Goal: Task Accomplishment & Management: Manage account settings

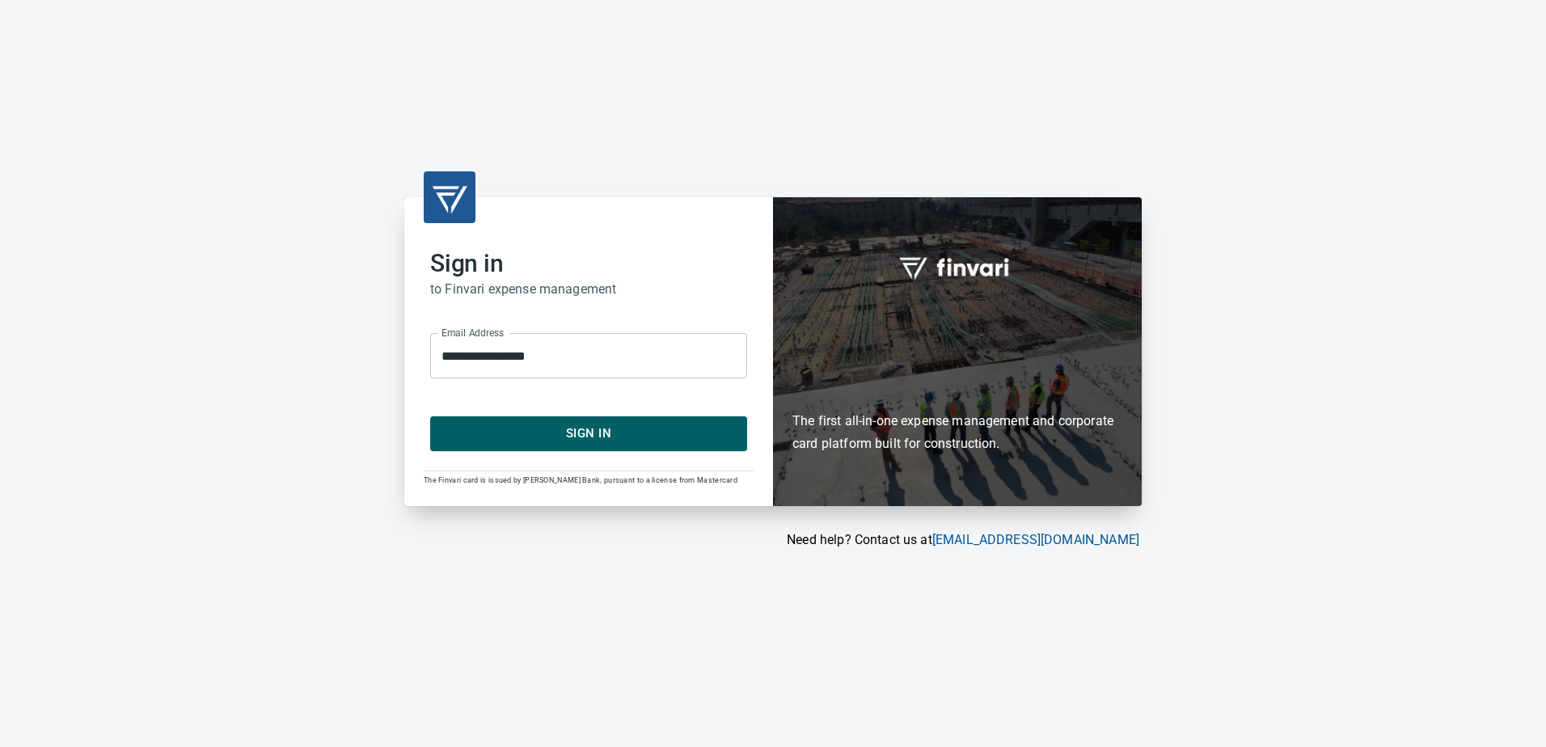
click at [596, 435] on span "Sign In" at bounding box center [588, 433] width 281 height 21
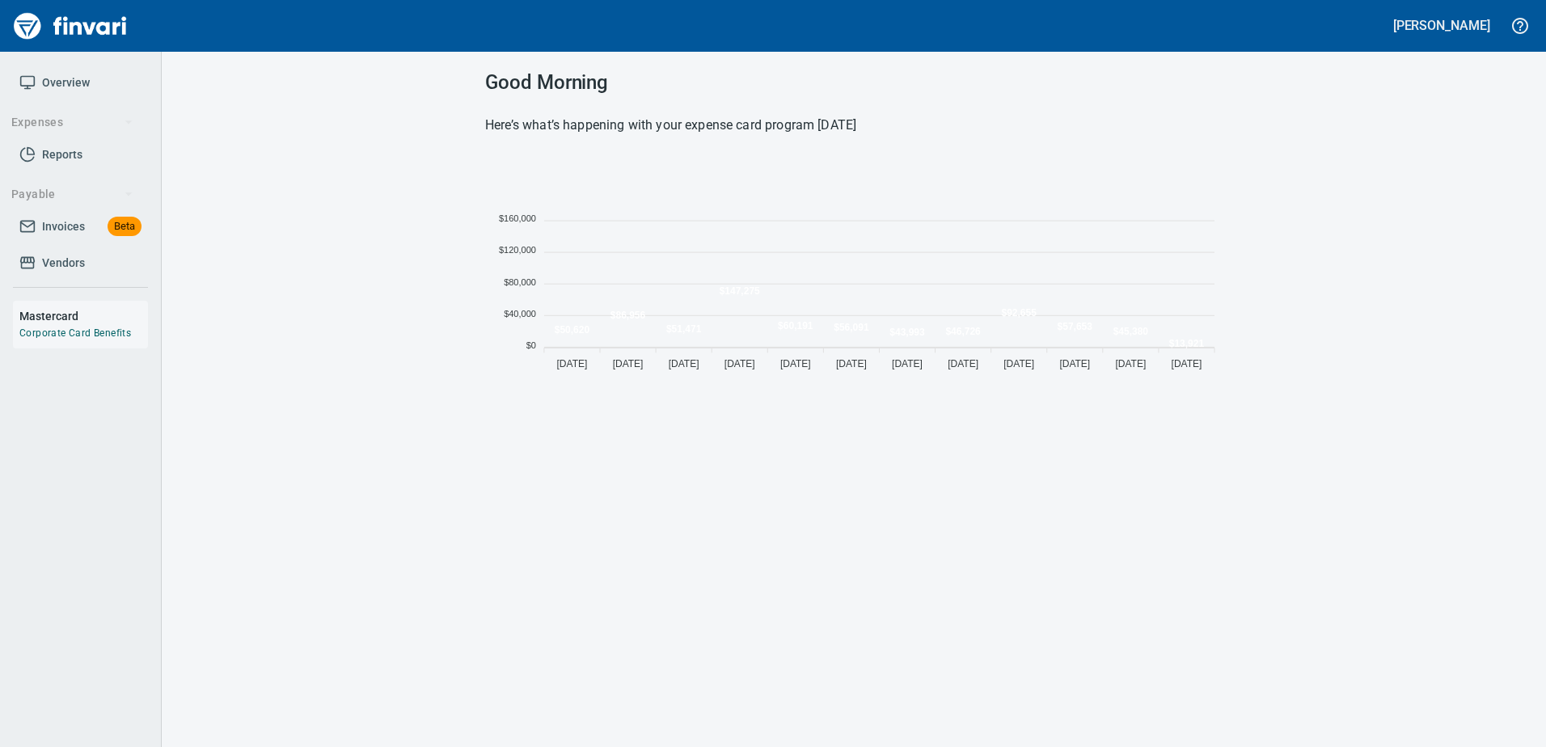
scroll to position [222, 725]
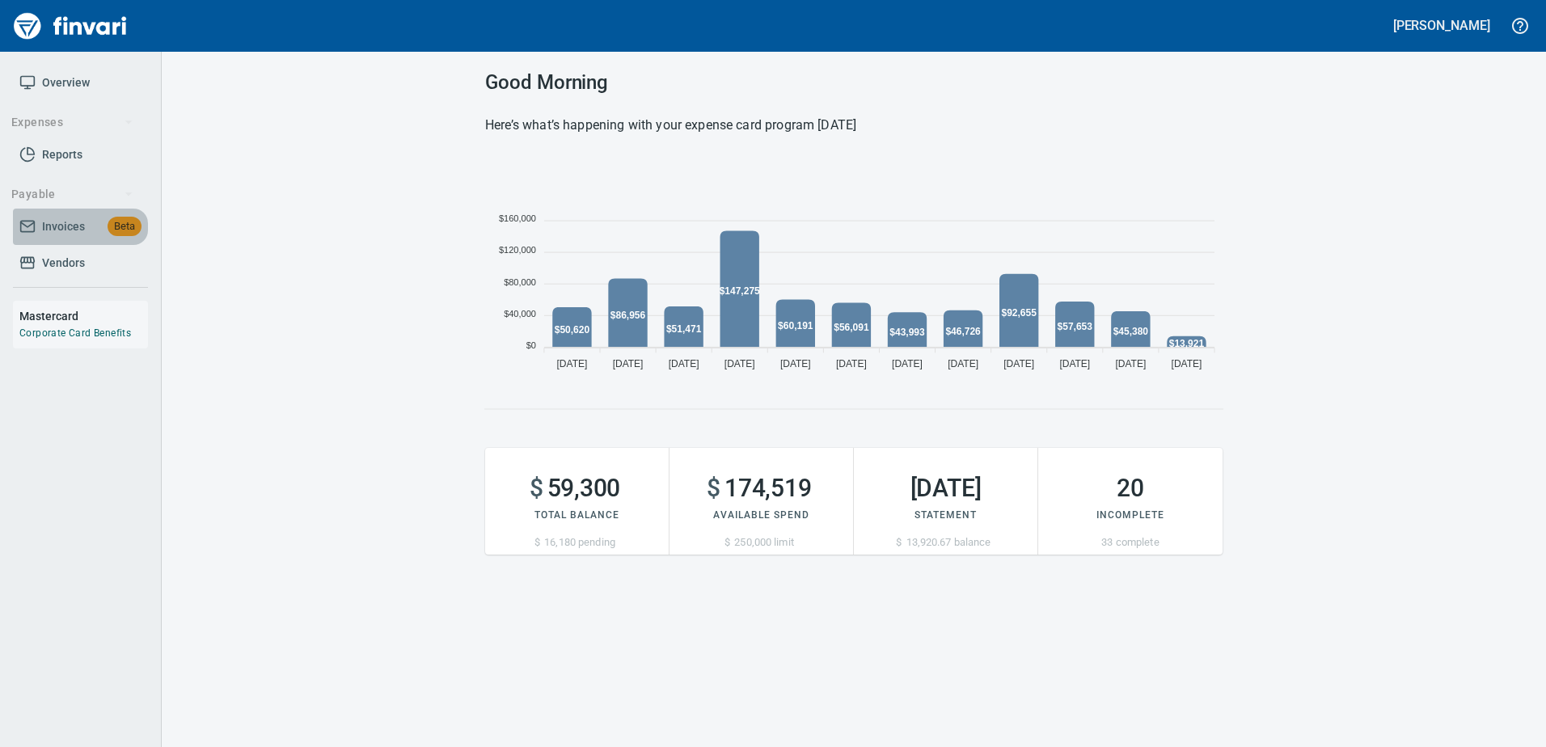
click at [53, 224] on span "Invoices" at bounding box center [63, 227] width 43 height 20
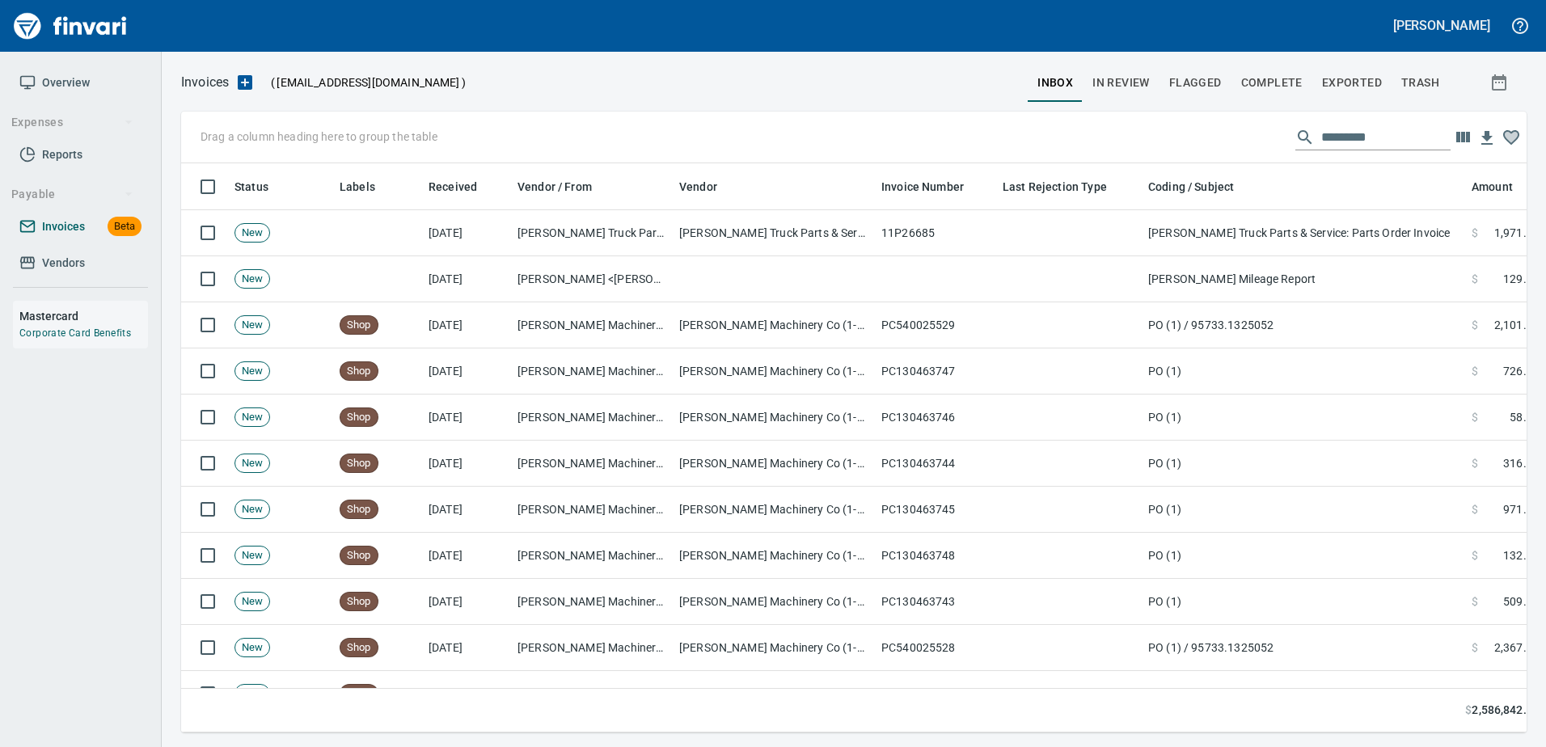
scroll to position [545, 1321]
drag, startPoint x: 53, startPoint y: 233, endPoint x: 929, endPoint y: 75, distance: 890.4
click at [947, 79] on div at bounding box center [747, 82] width 562 height 39
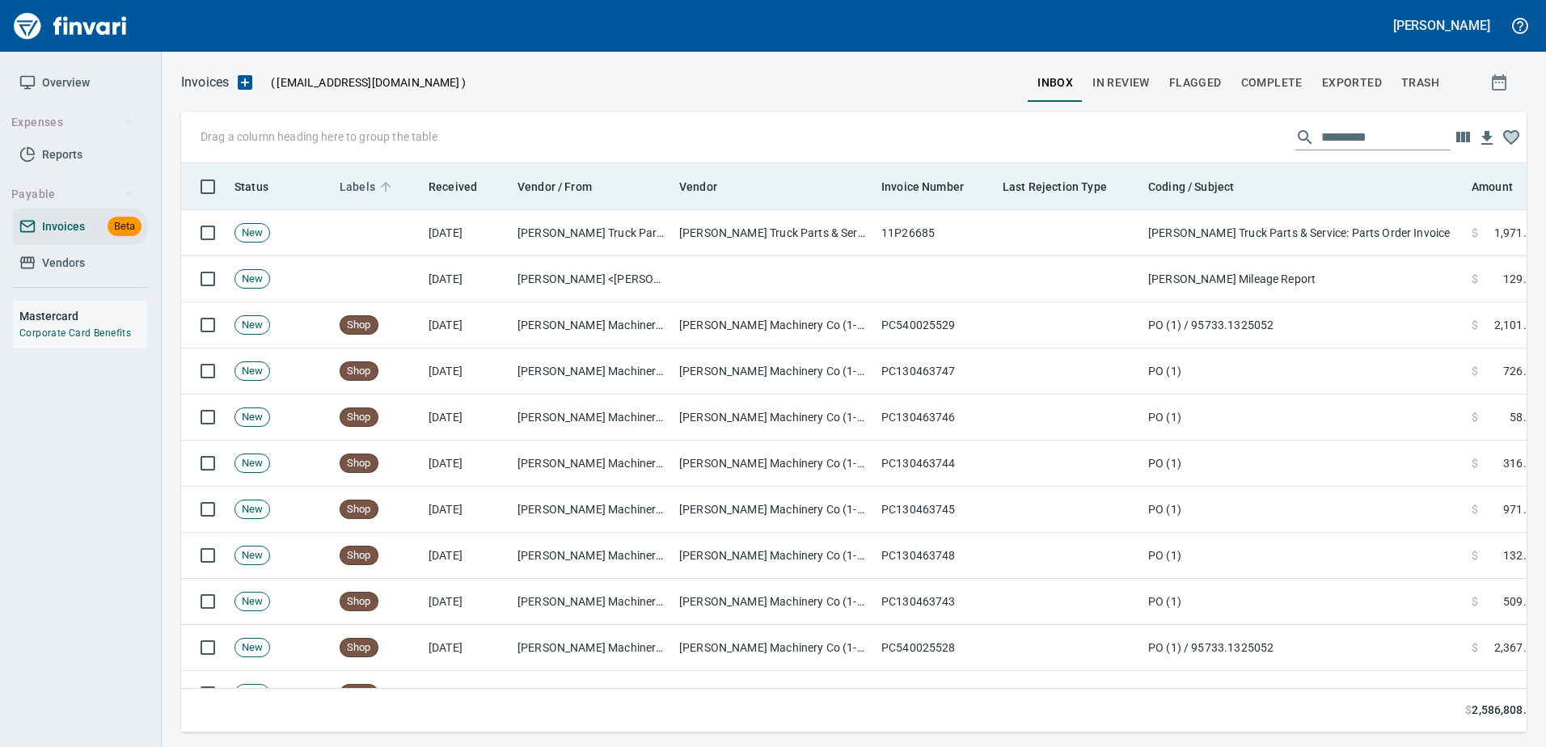
click at [369, 184] on span "Labels" at bounding box center [358, 186] width 36 height 19
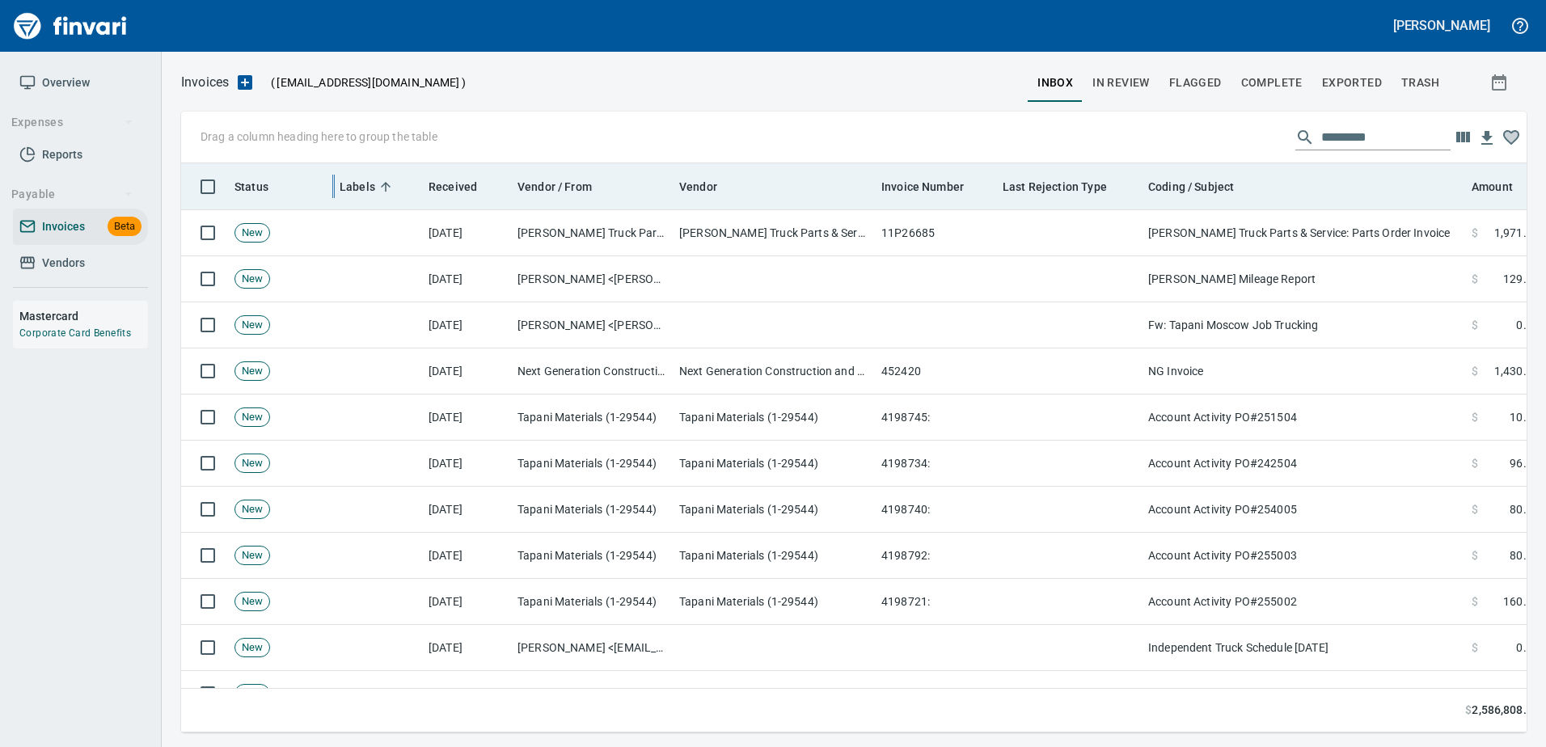
click at [334, 182] on div at bounding box center [334, 186] width 1 height 23
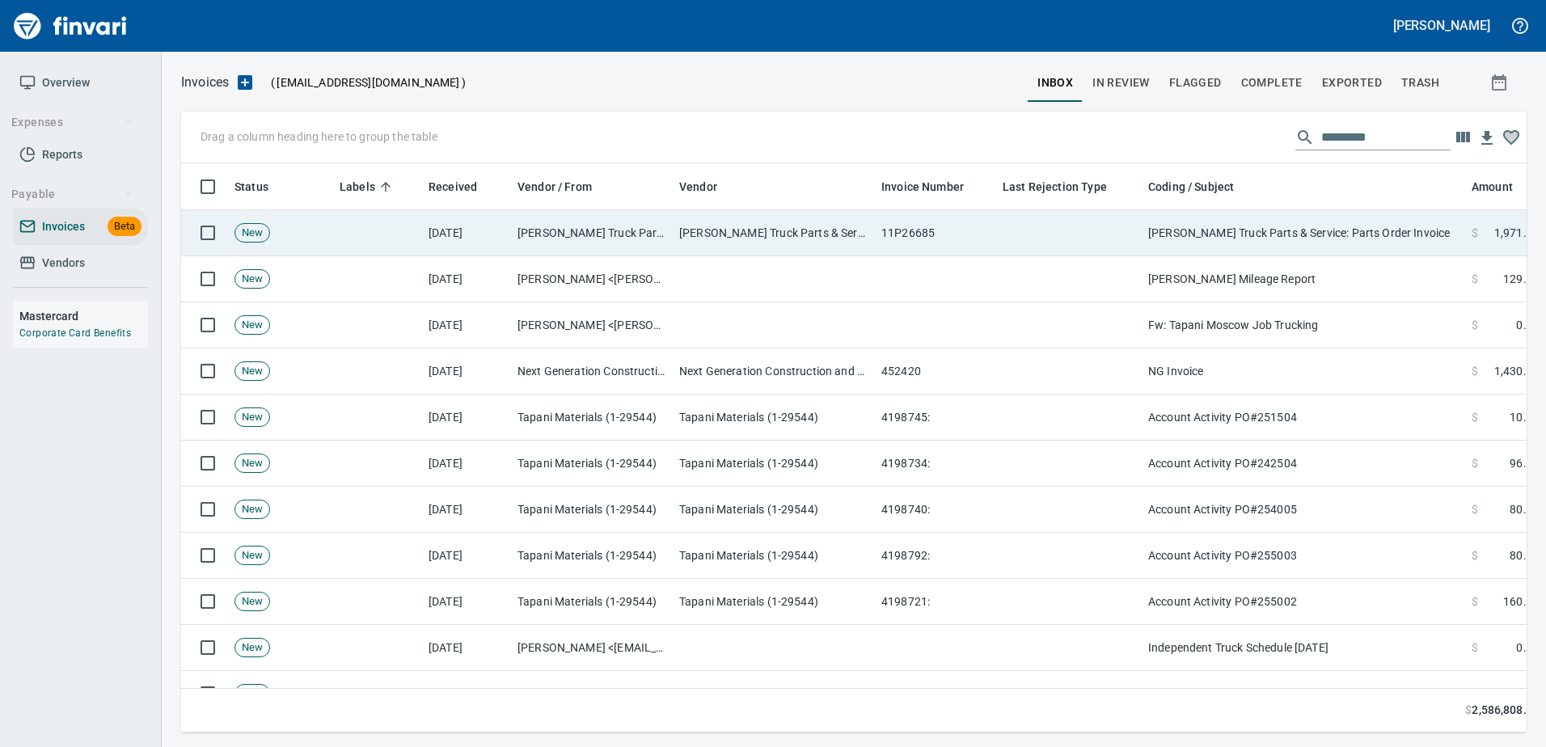
click at [759, 226] on td "Betts Truck Parts & Service (1-10108)" at bounding box center [774, 233] width 202 height 46
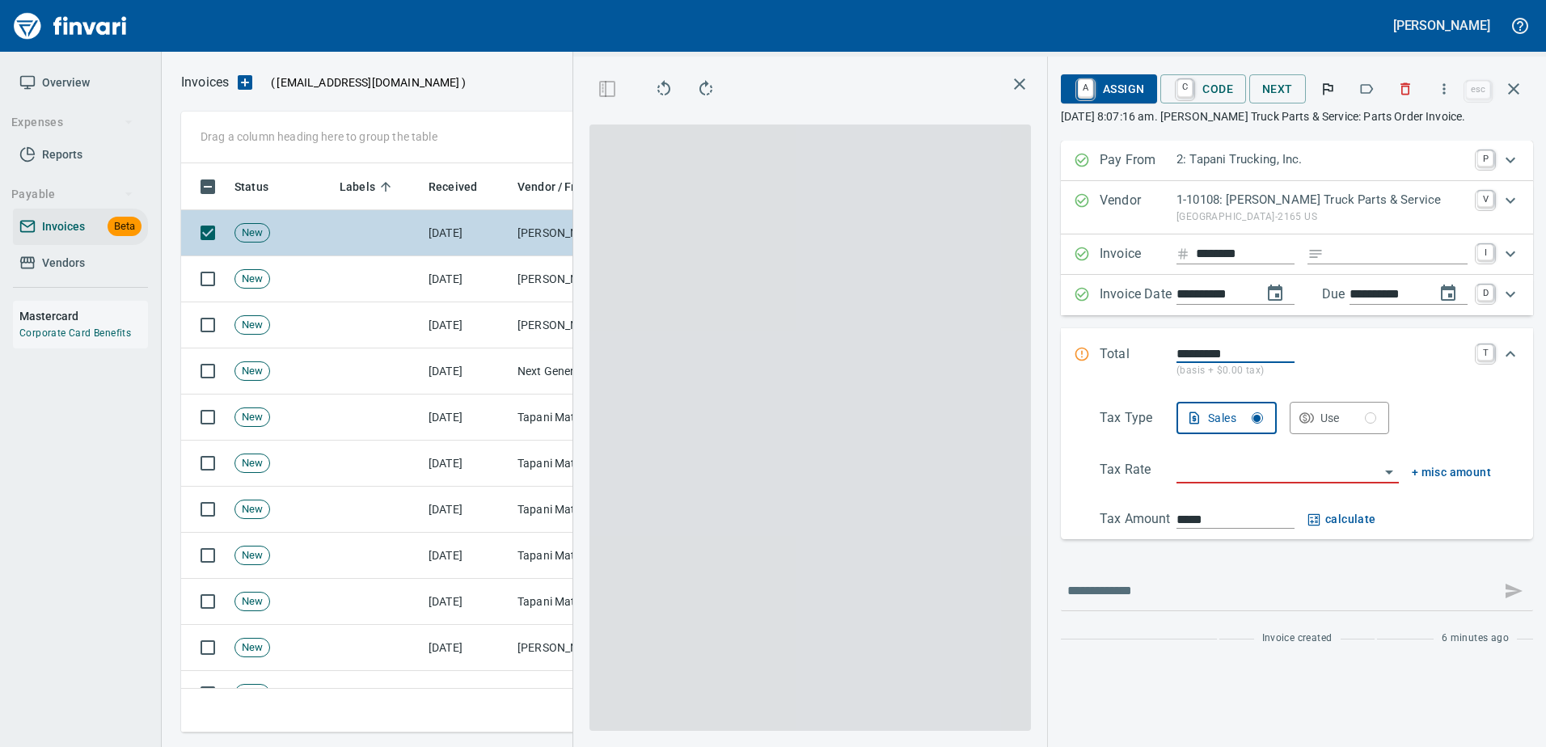
scroll to position [545, 917]
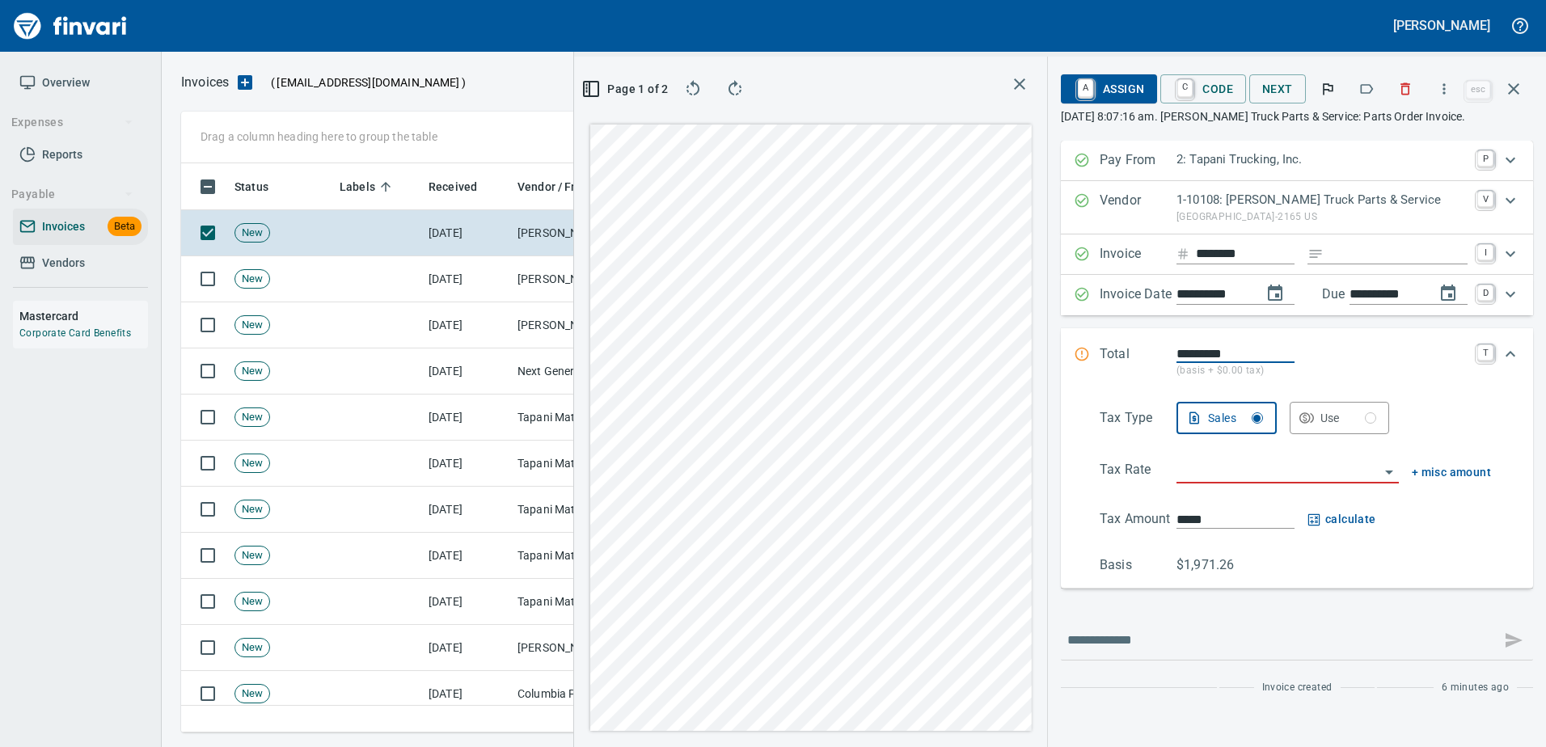
click at [1362, 93] on icon "button" at bounding box center [1366, 89] width 16 height 16
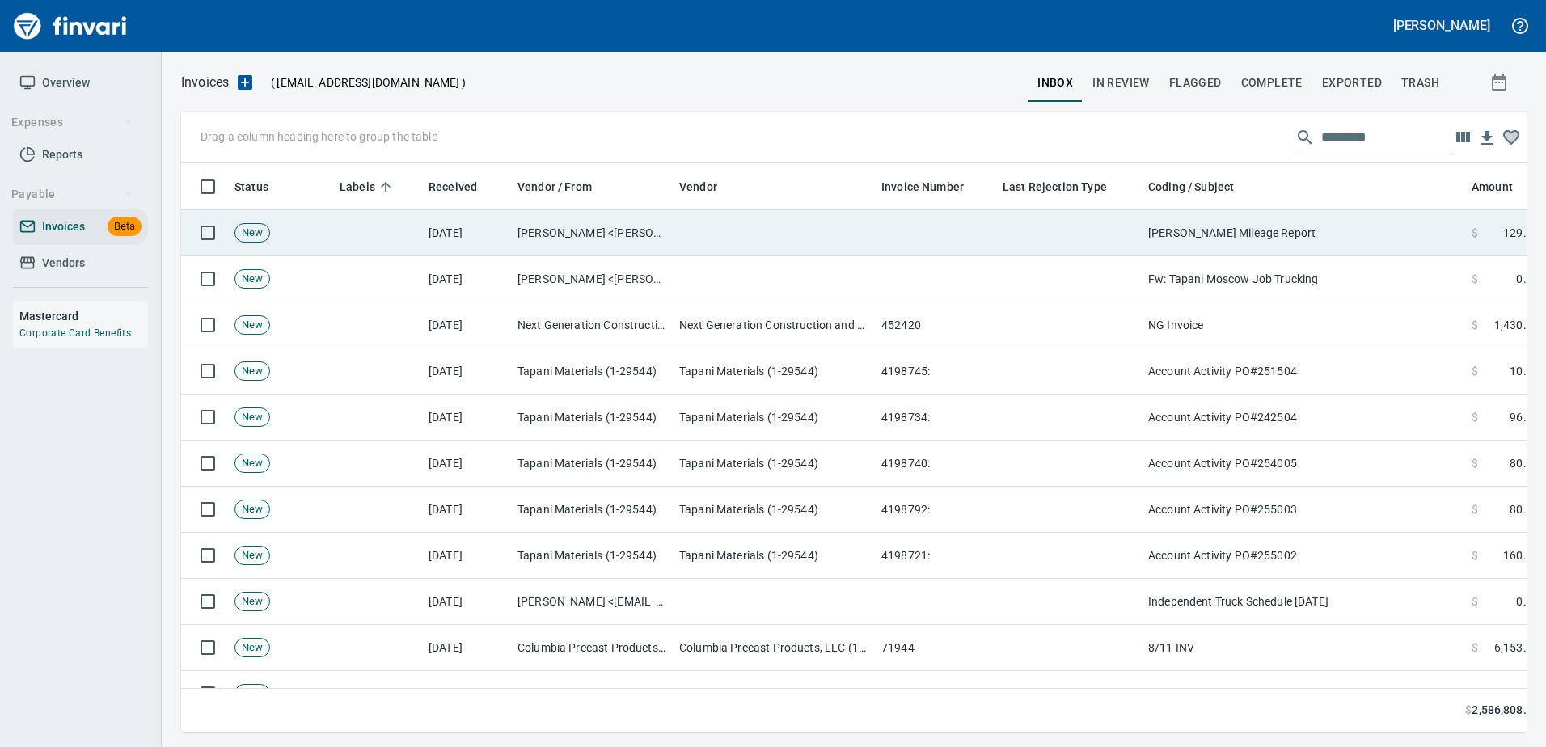
scroll to position [2, 2]
click at [1337, 232] on td "[PERSON_NAME] Mileage Report" at bounding box center [1303, 233] width 323 height 46
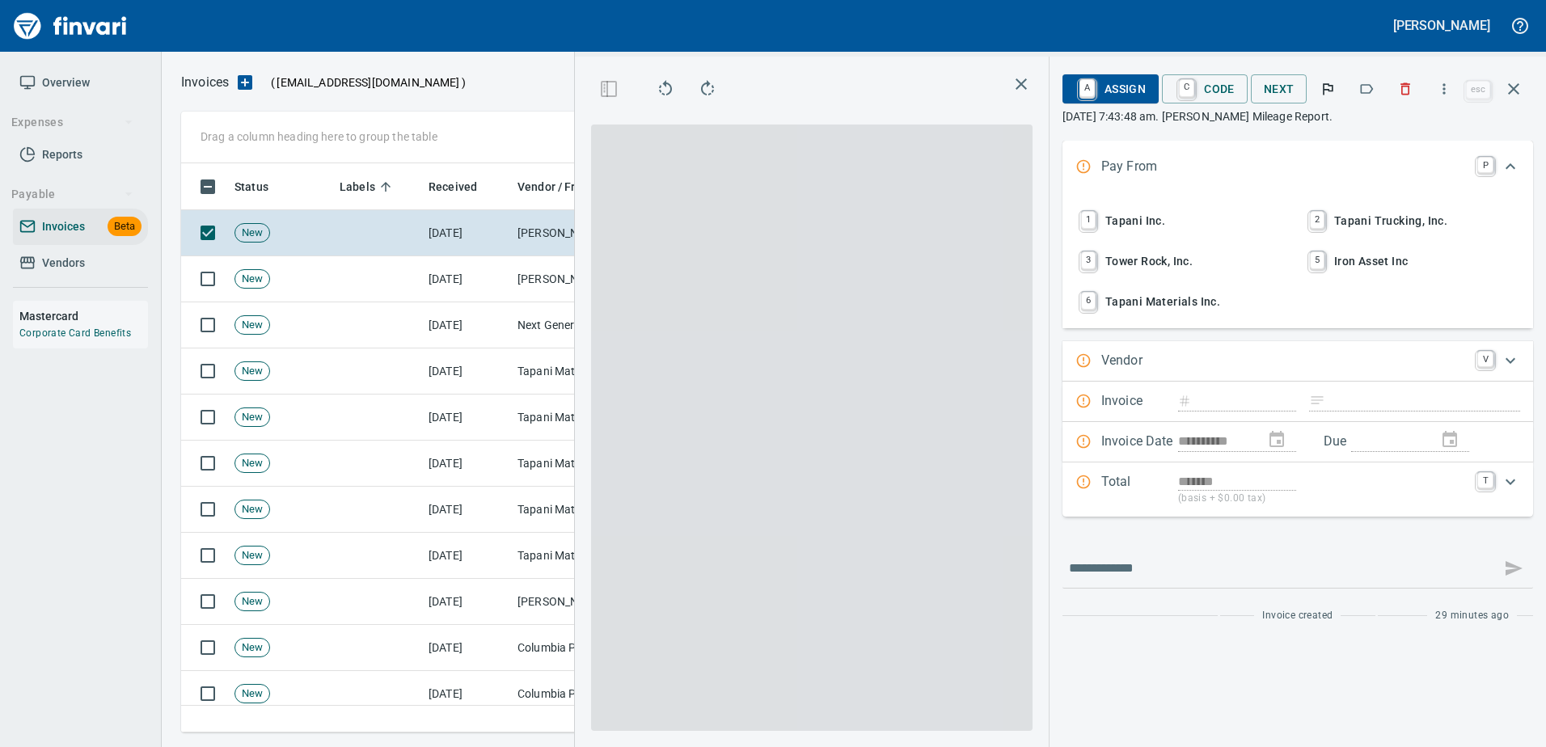
scroll to position [545, 917]
click at [1378, 81] on button "button" at bounding box center [1366, 89] width 36 height 36
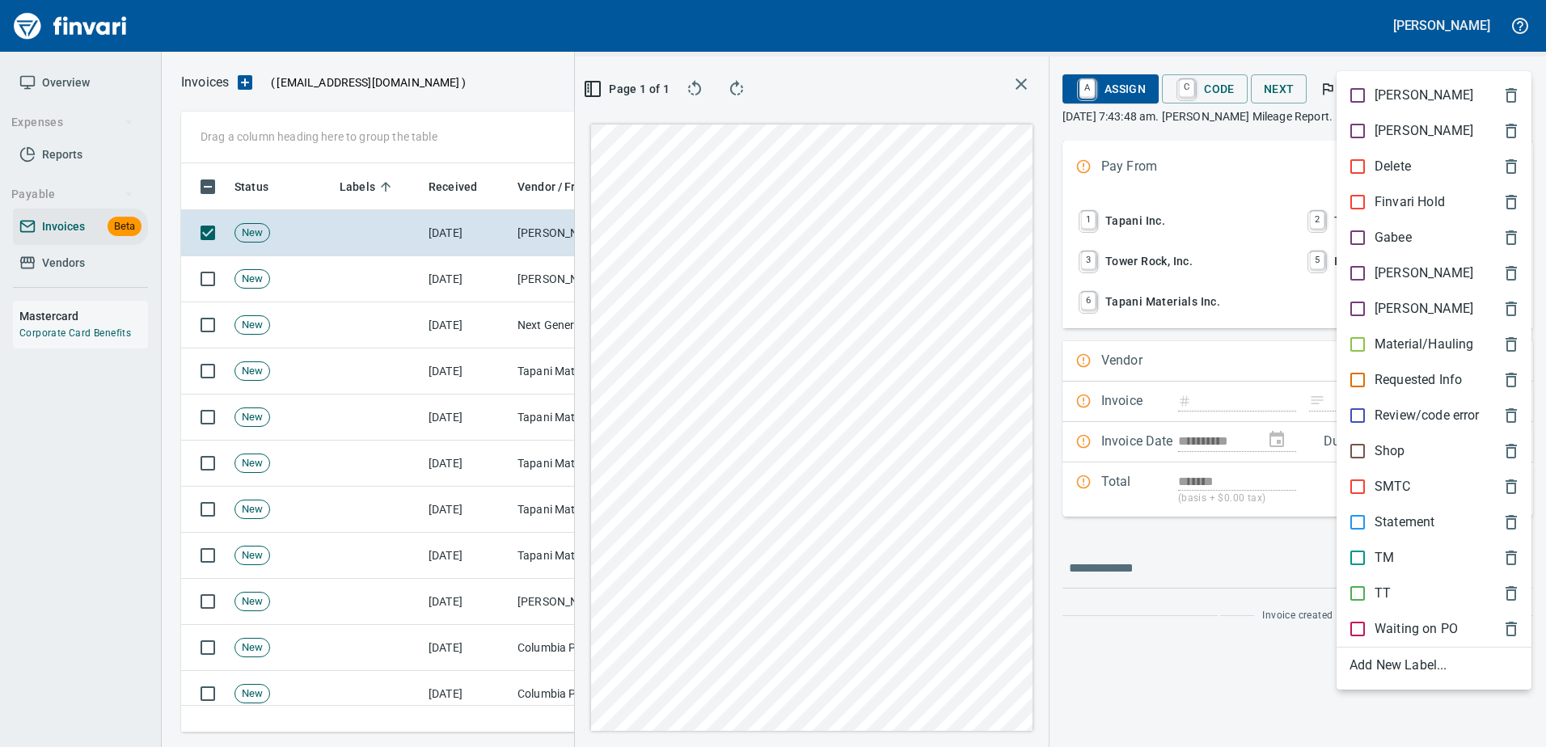
click at [1403, 272] on p "[PERSON_NAME]" at bounding box center [1423, 273] width 99 height 19
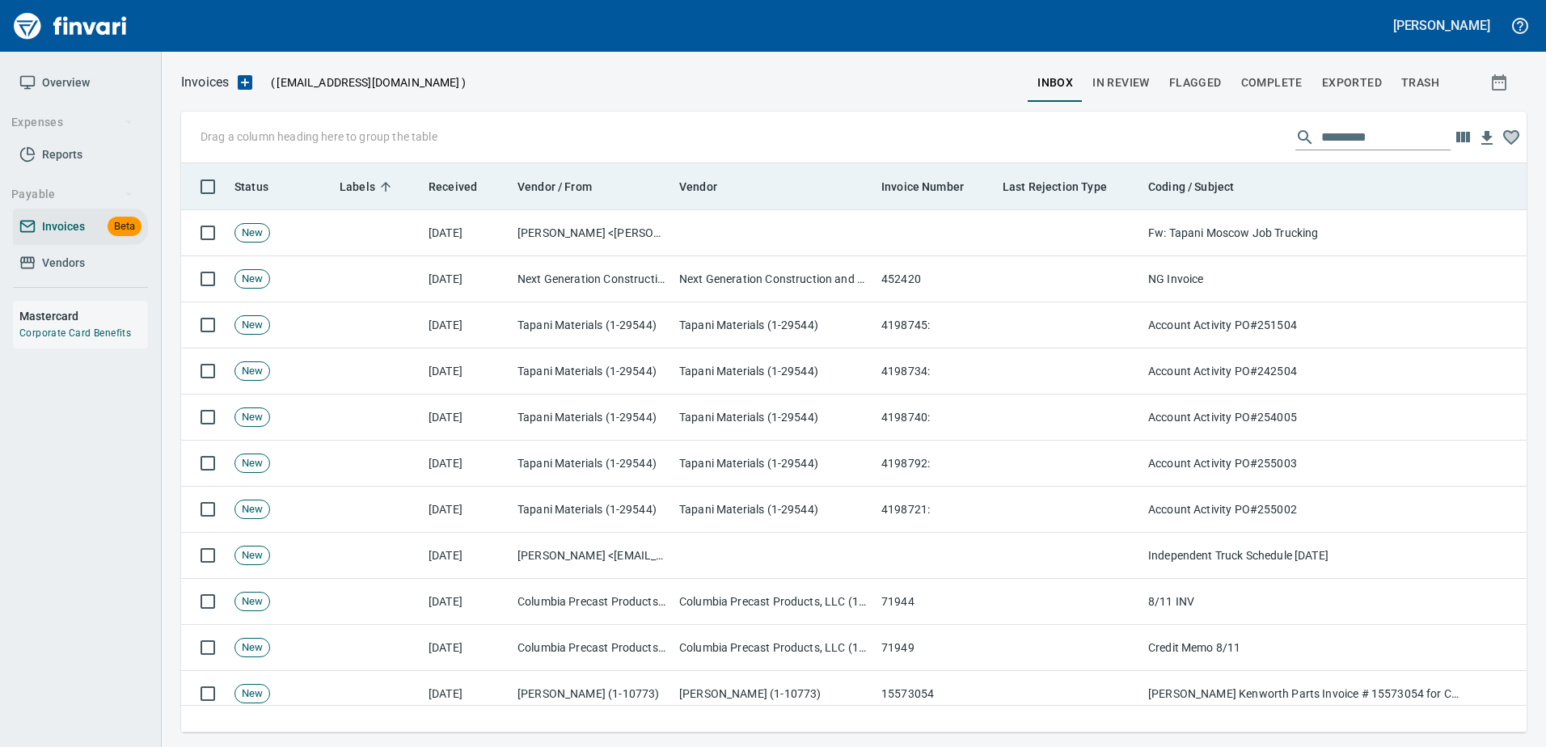
scroll to position [2, 2]
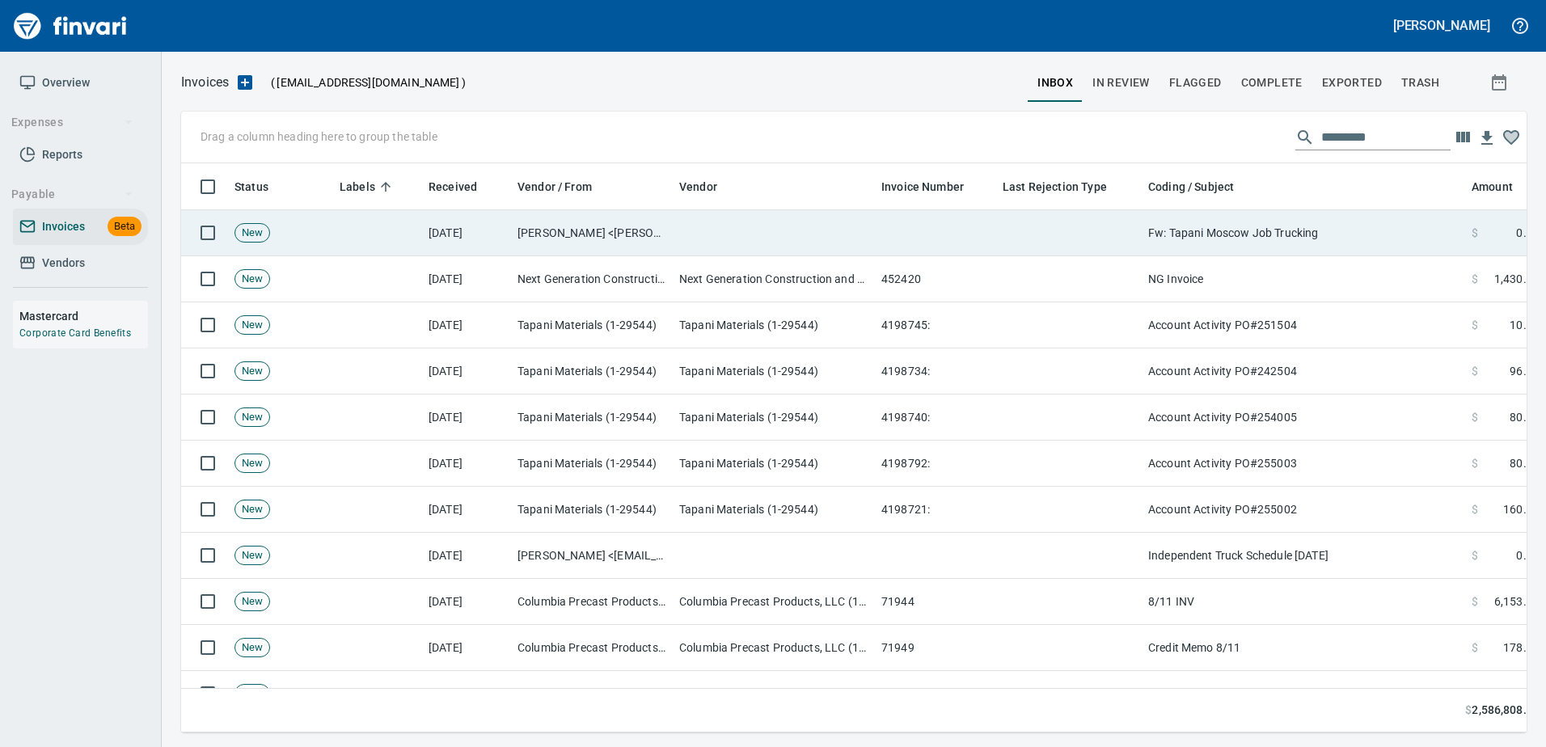
click at [1298, 231] on td "Fw: Tapani Moscow Job Trucking" at bounding box center [1303, 233] width 323 height 46
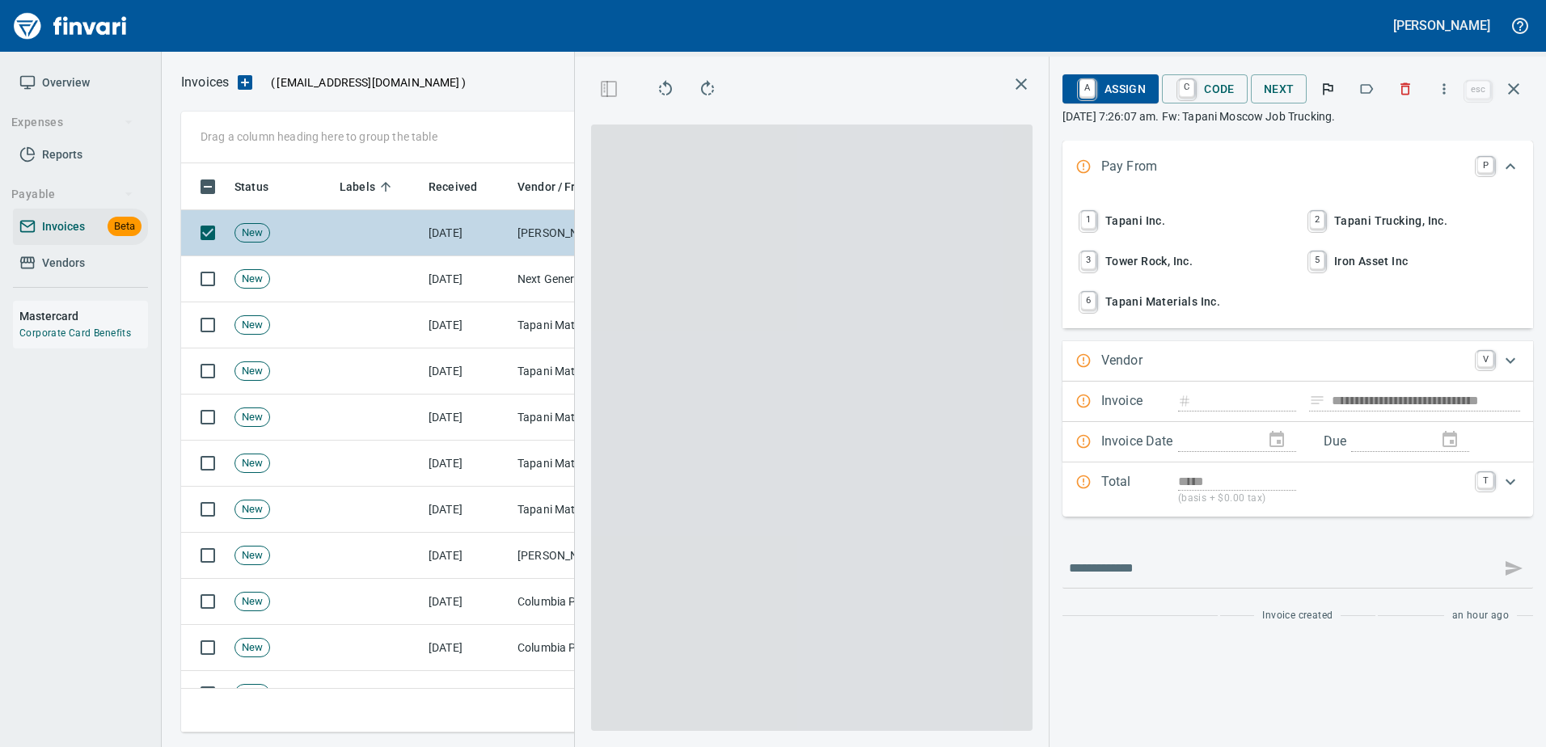
type input "**********"
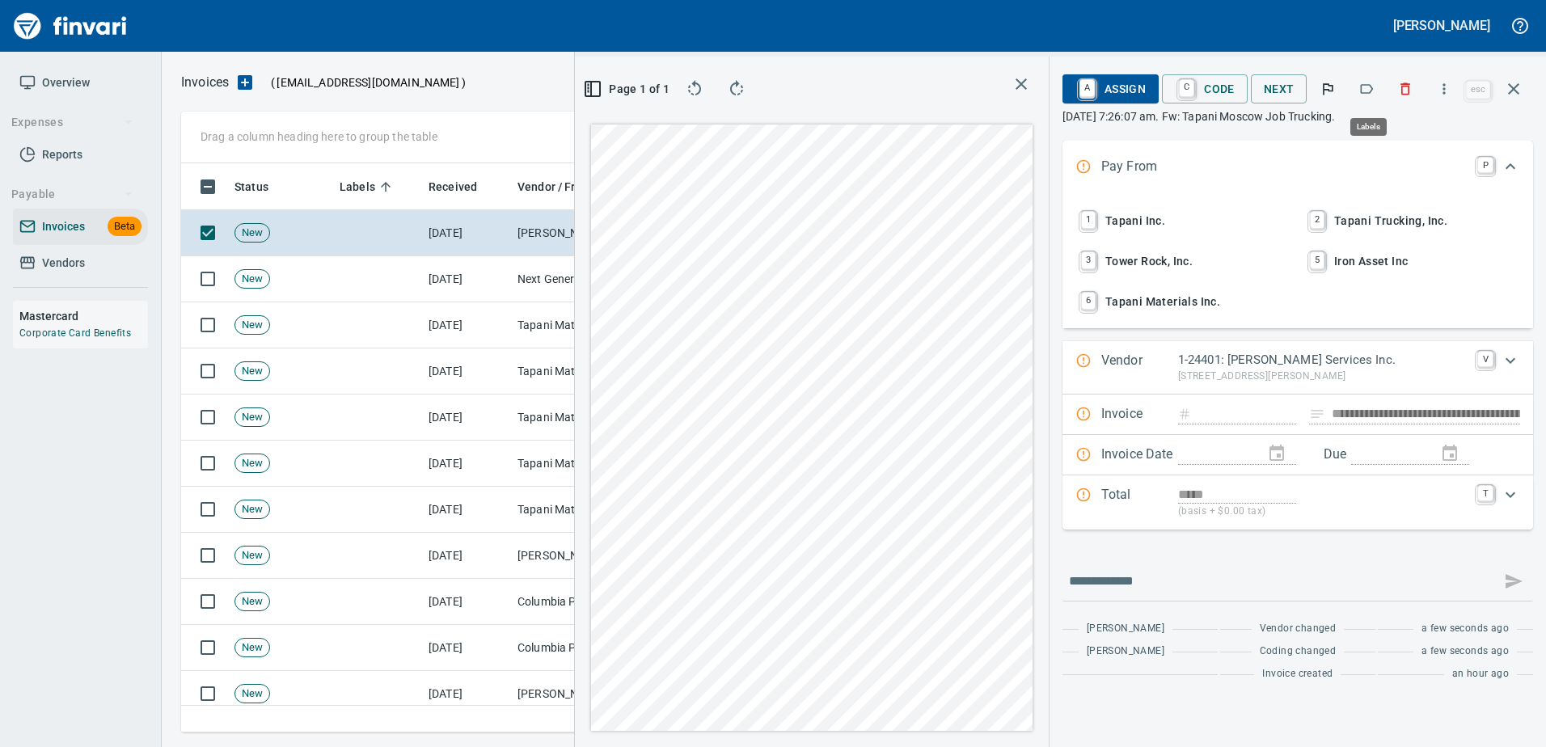
scroll to position [545, 917]
click at [1404, 83] on icon "button" at bounding box center [1405, 89] width 16 height 16
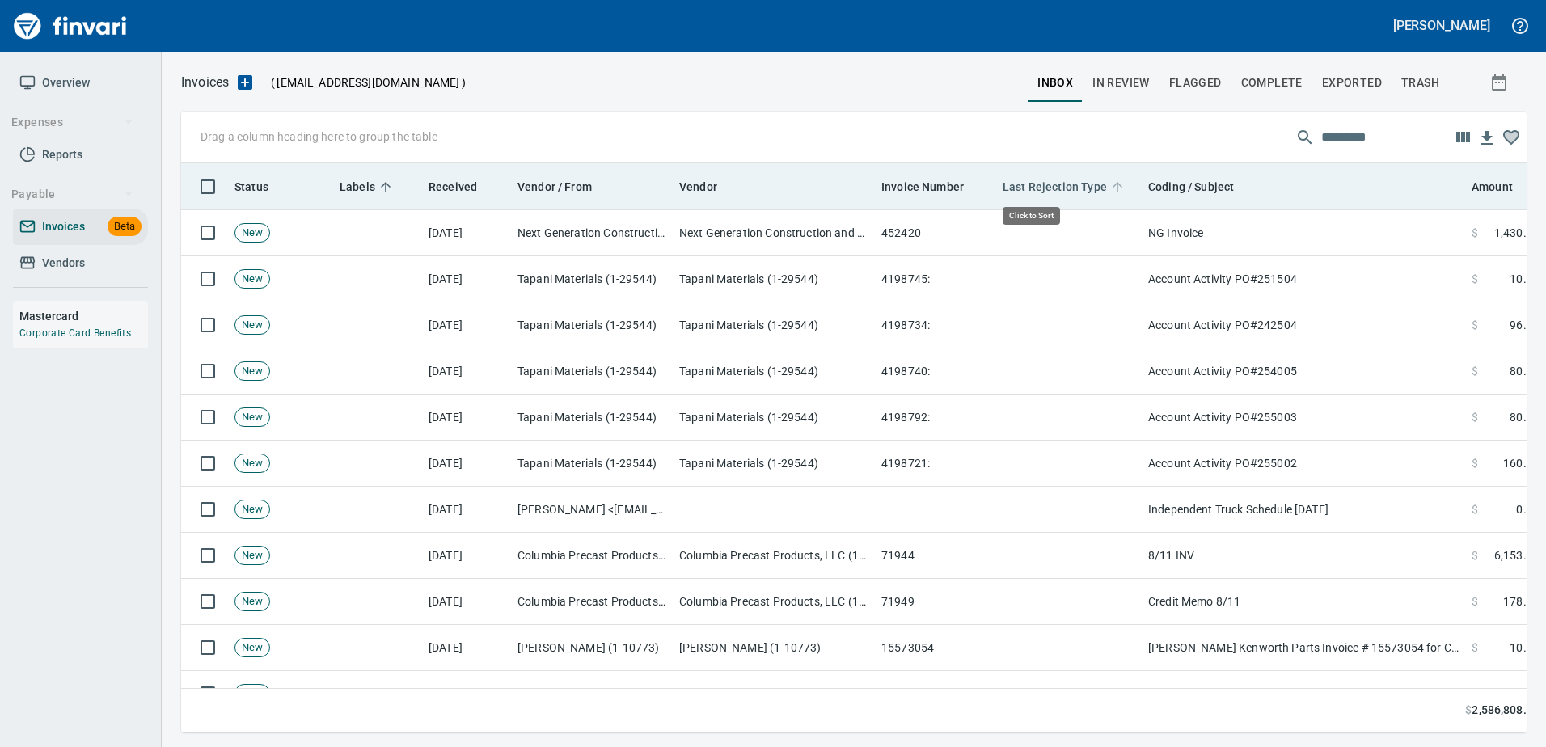
scroll to position [2, 2]
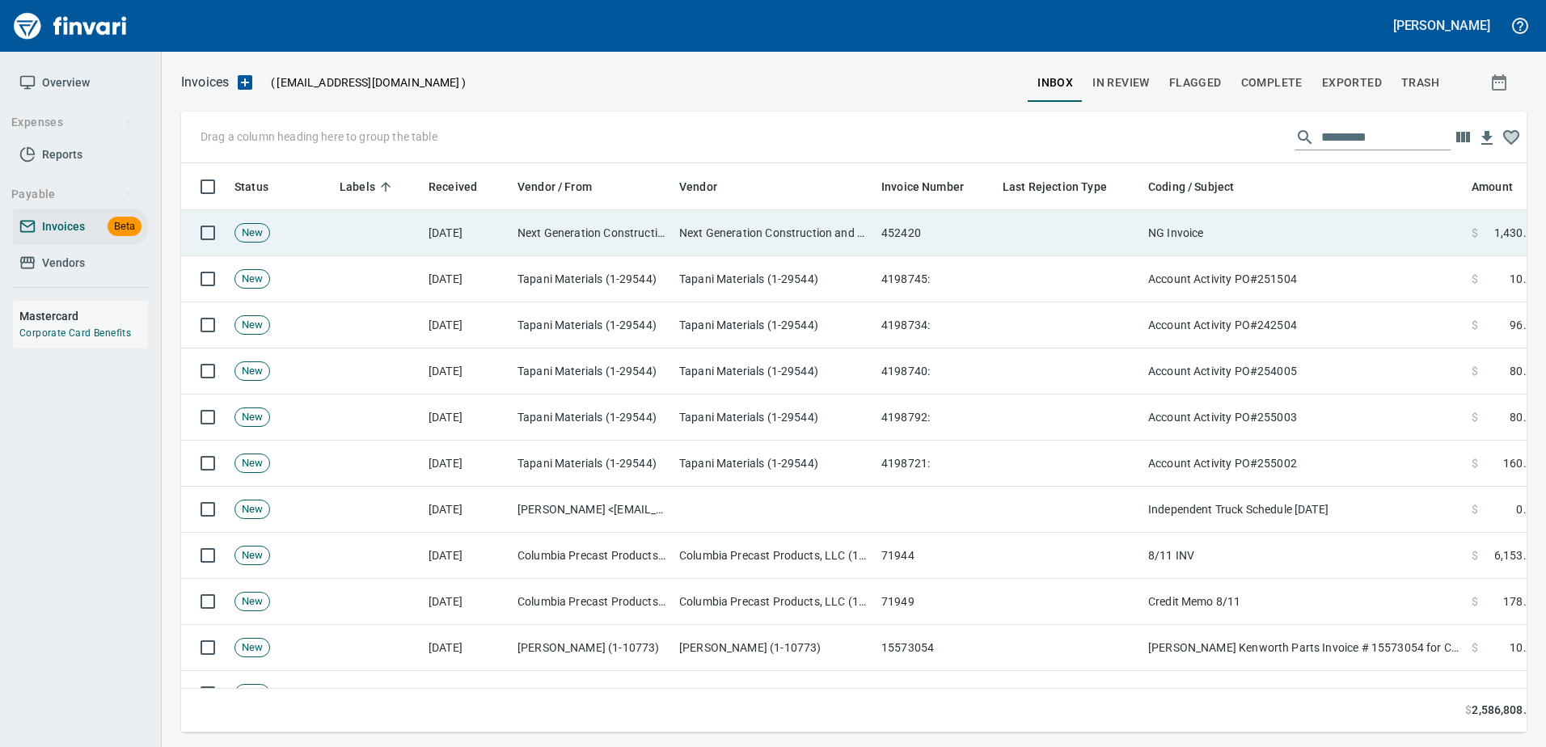
click at [1107, 217] on td at bounding box center [1069, 233] width 146 height 46
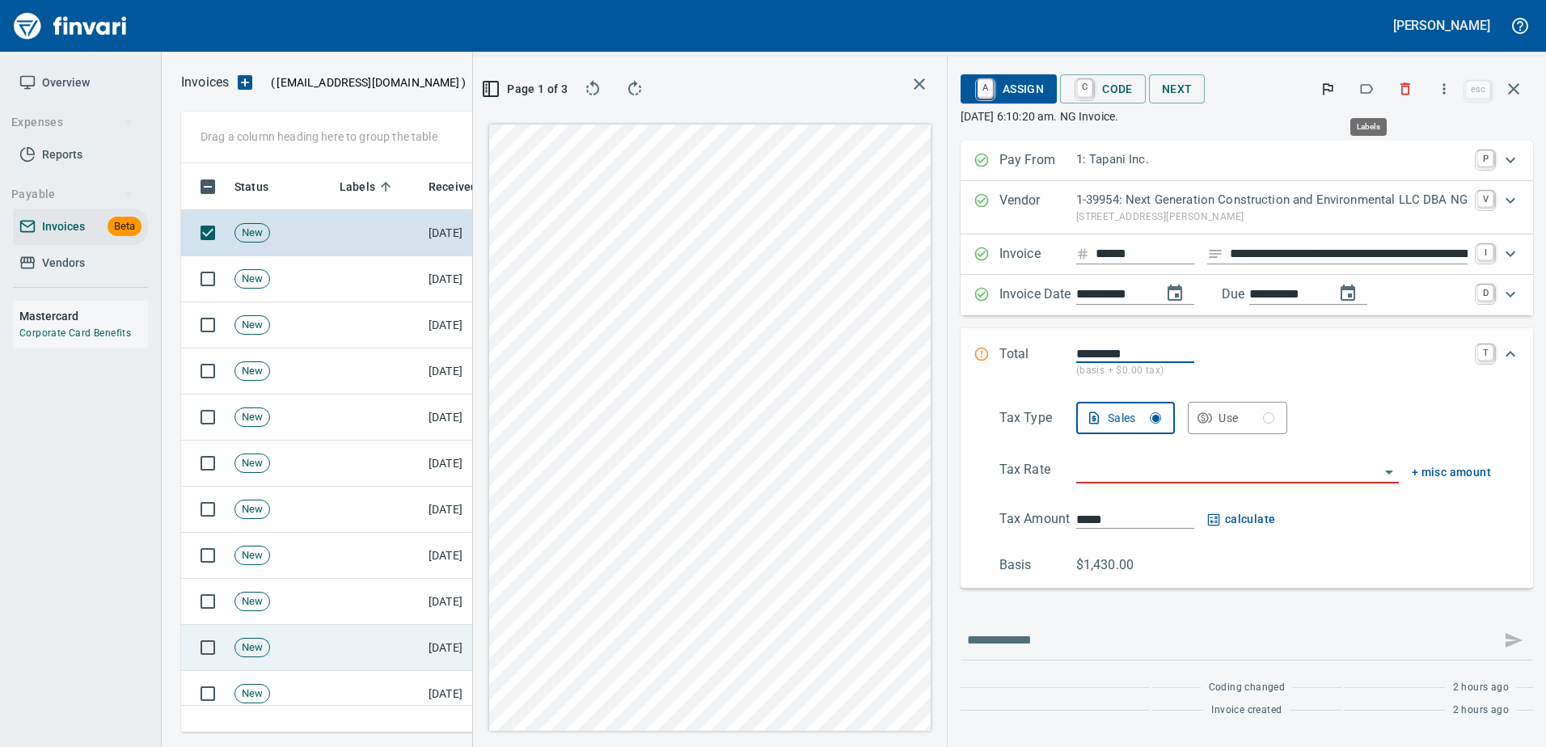
scroll to position [545, 917]
click at [1370, 87] on icon "button" at bounding box center [1366, 89] width 16 height 16
click at [1372, 87] on icon "button" at bounding box center [1367, 89] width 13 height 10
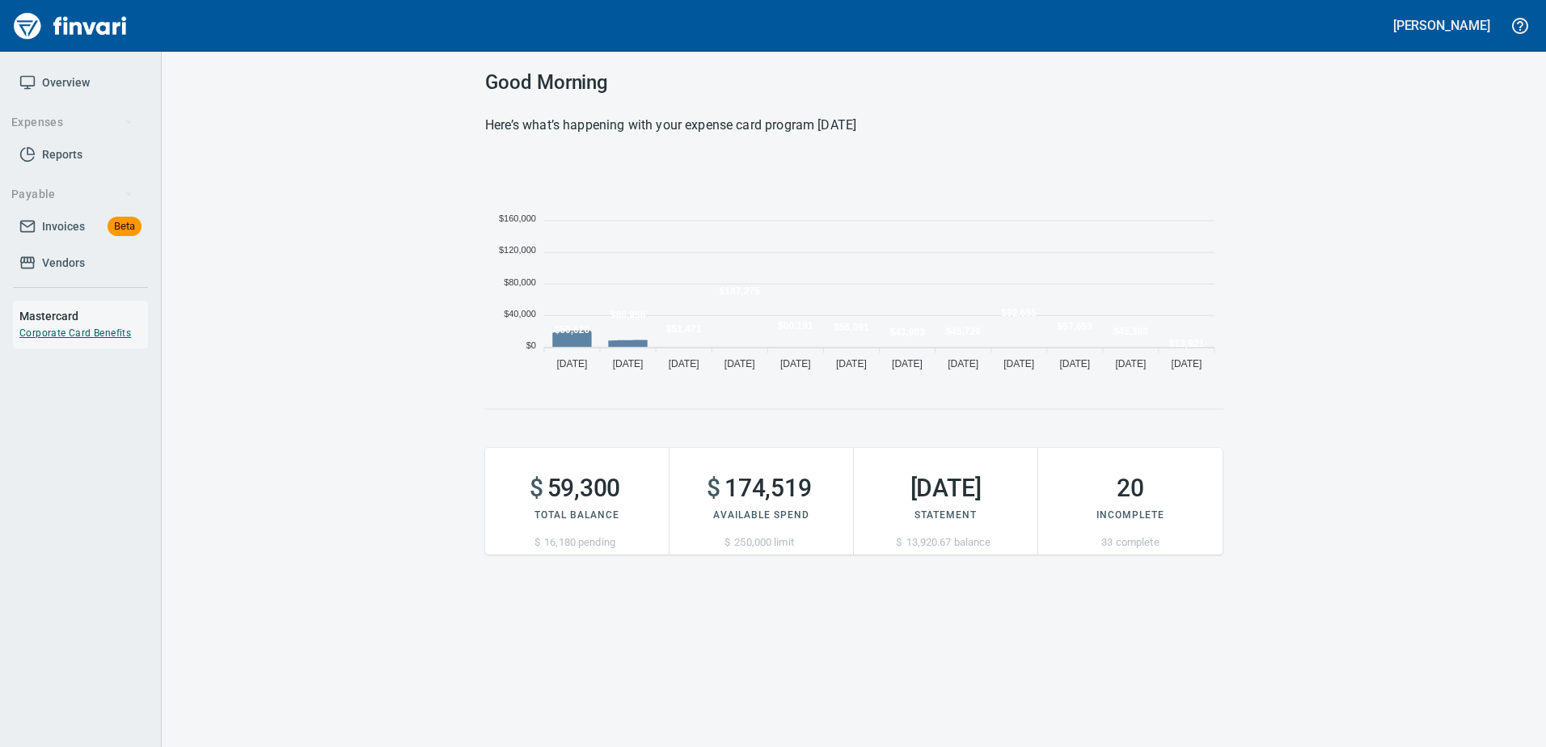
scroll to position [222, 725]
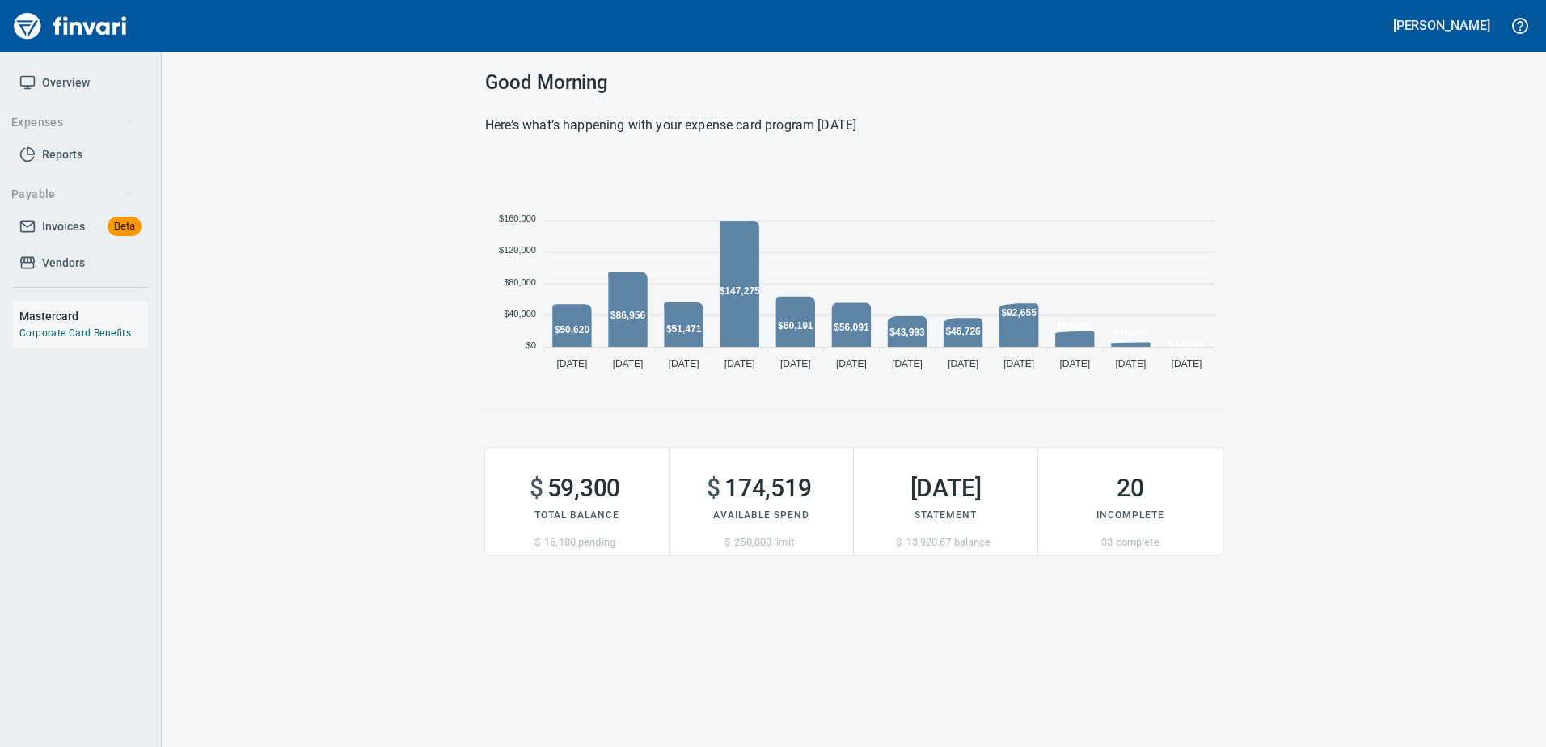
click at [84, 261] on span "Vendors" at bounding box center [63, 263] width 43 height 20
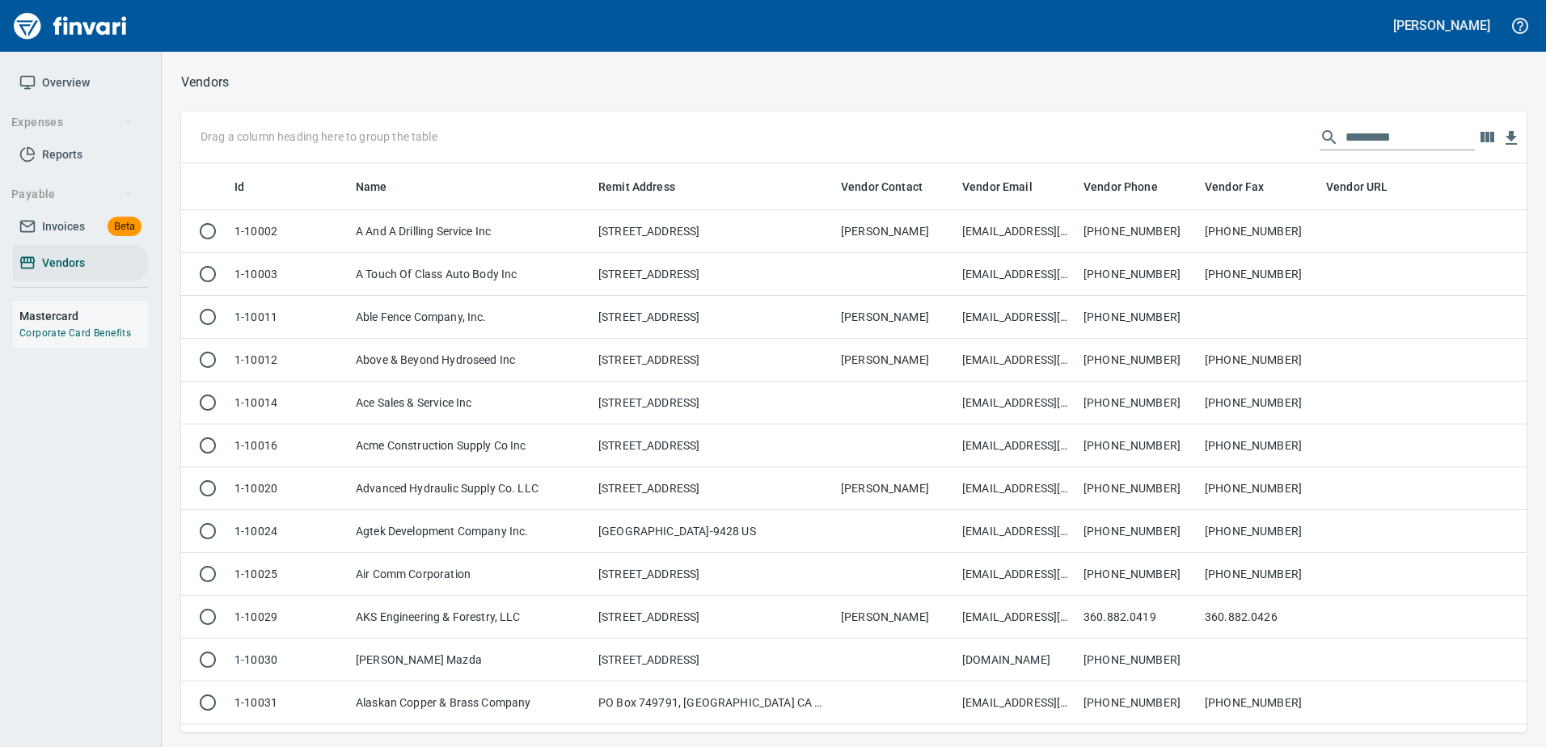
scroll to position [557, 1321]
click at [1360, 138] on input "text" at bounding box center [1409, 137] width 129 height 26
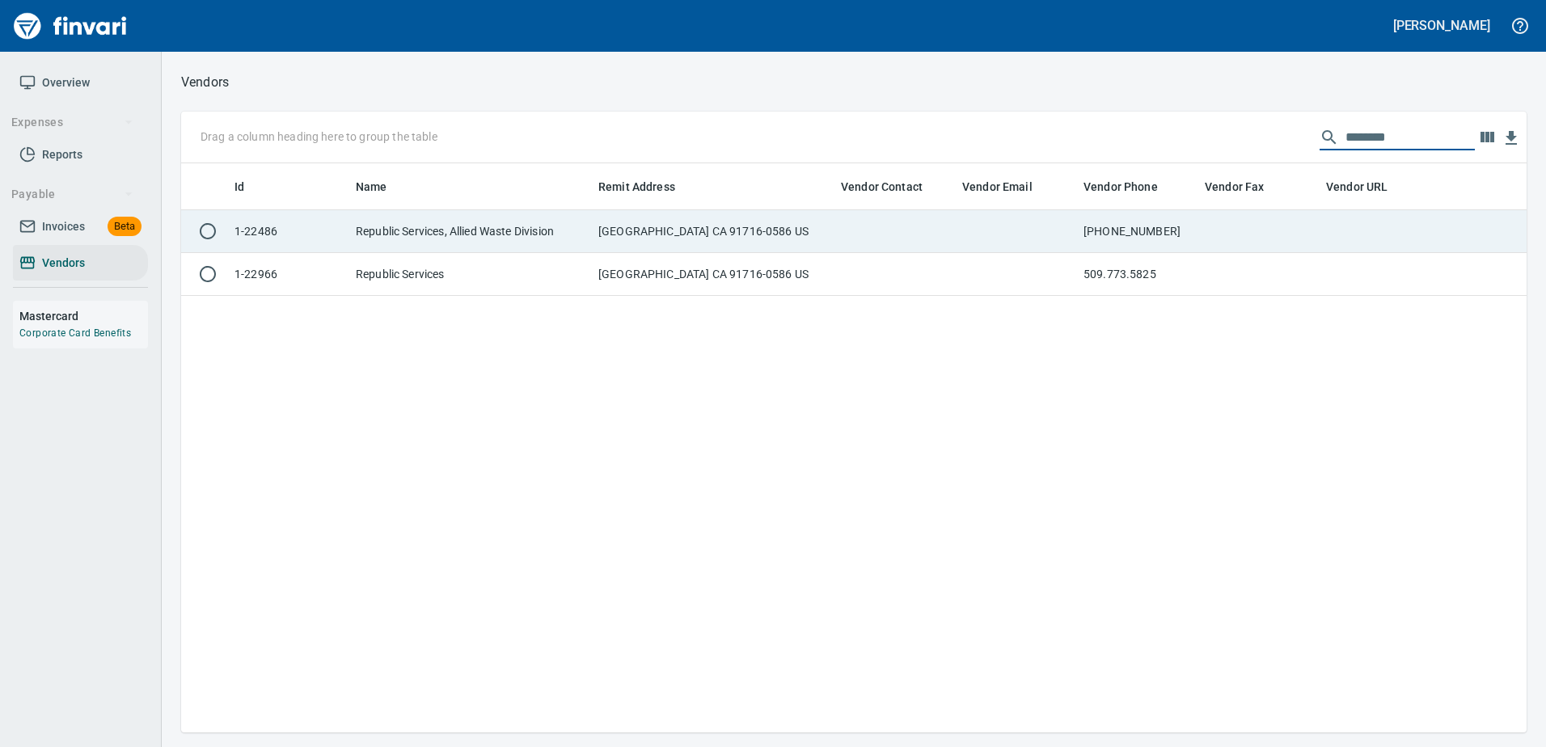
type input "********"
click at [1163, 226] on td "206-682-9735" at bounding box center [1137, 231] width 121 height 43
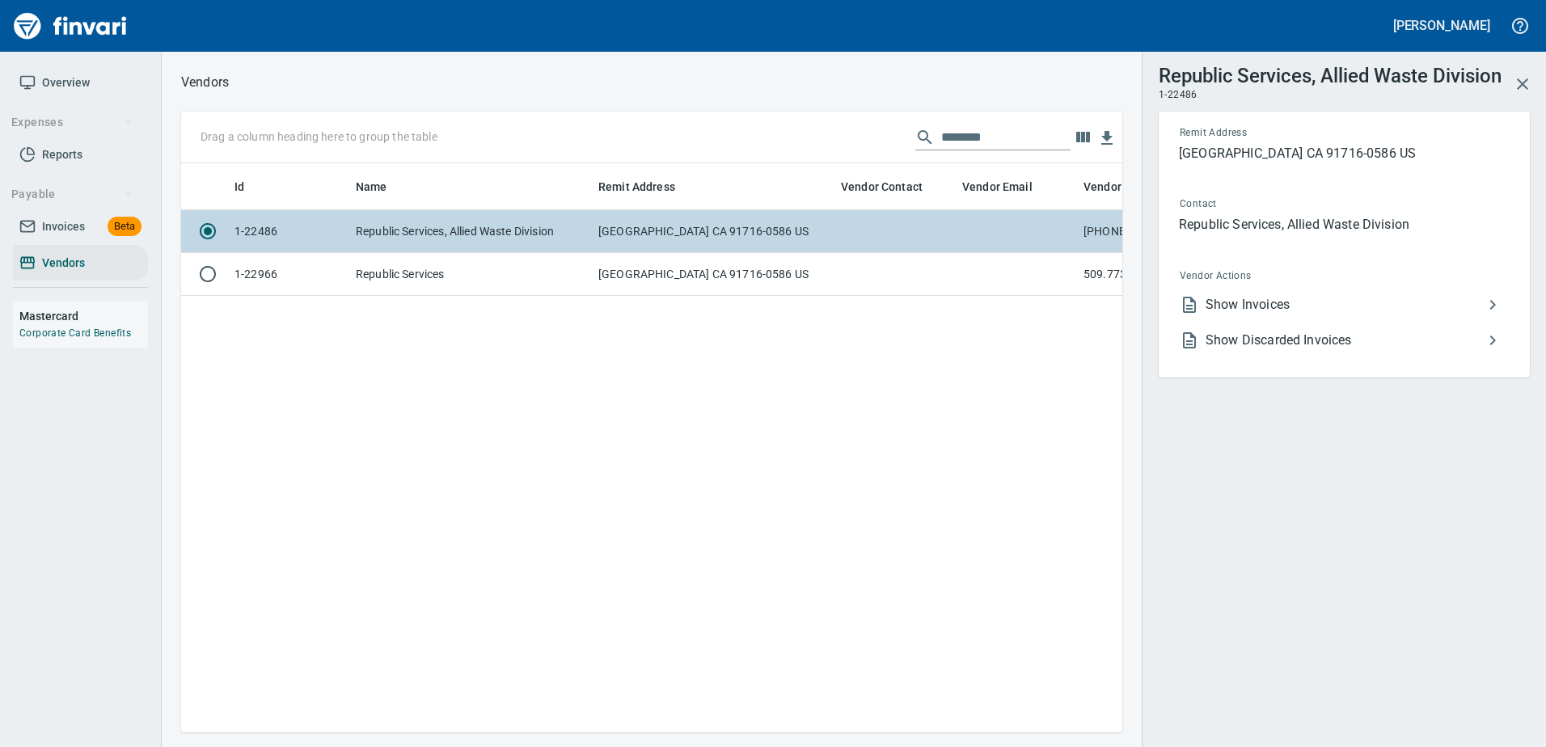
scroll to position [545, 929]
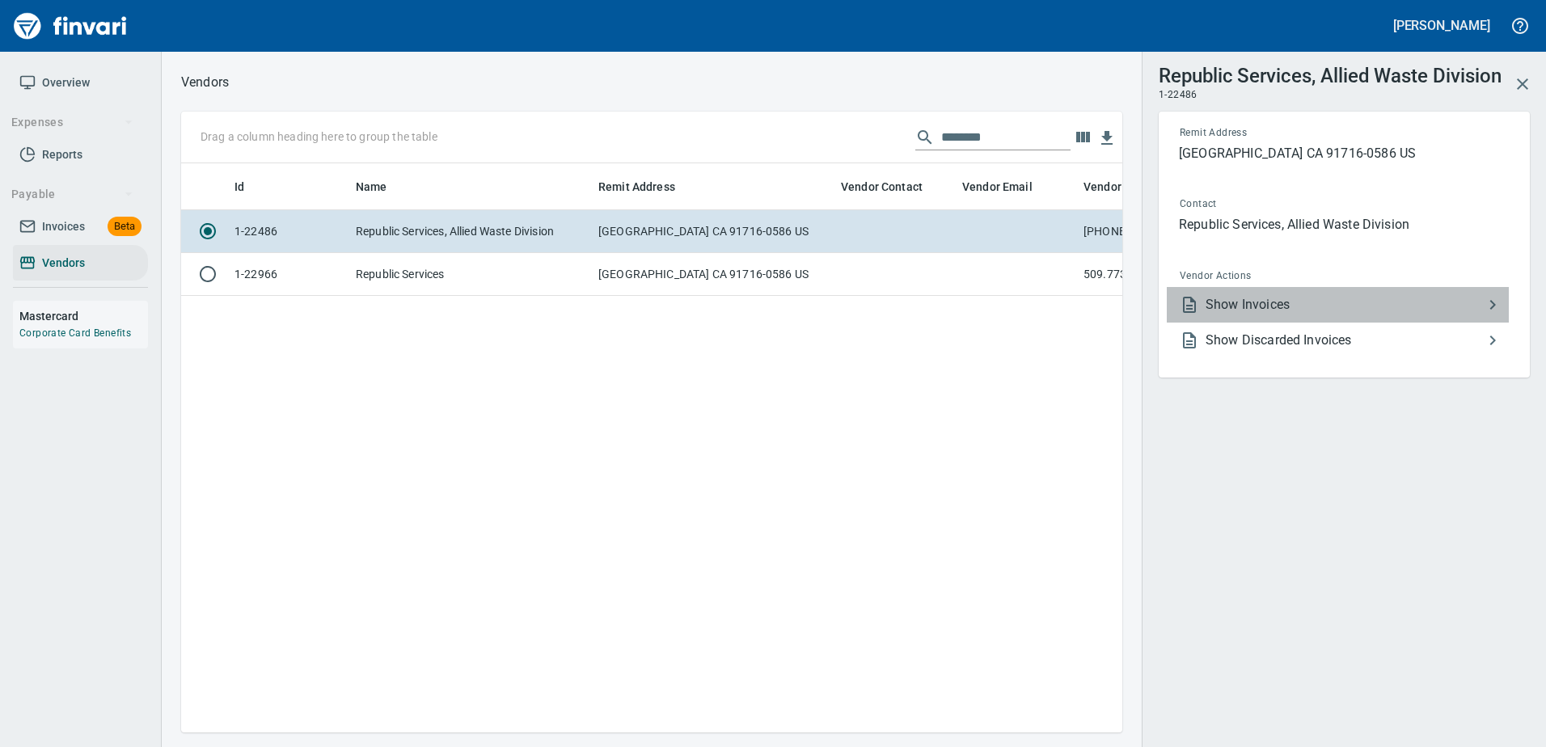
click at [1251, 299] on span "Show Invoices" at bounding box center [1343, 304] width 277 height 19
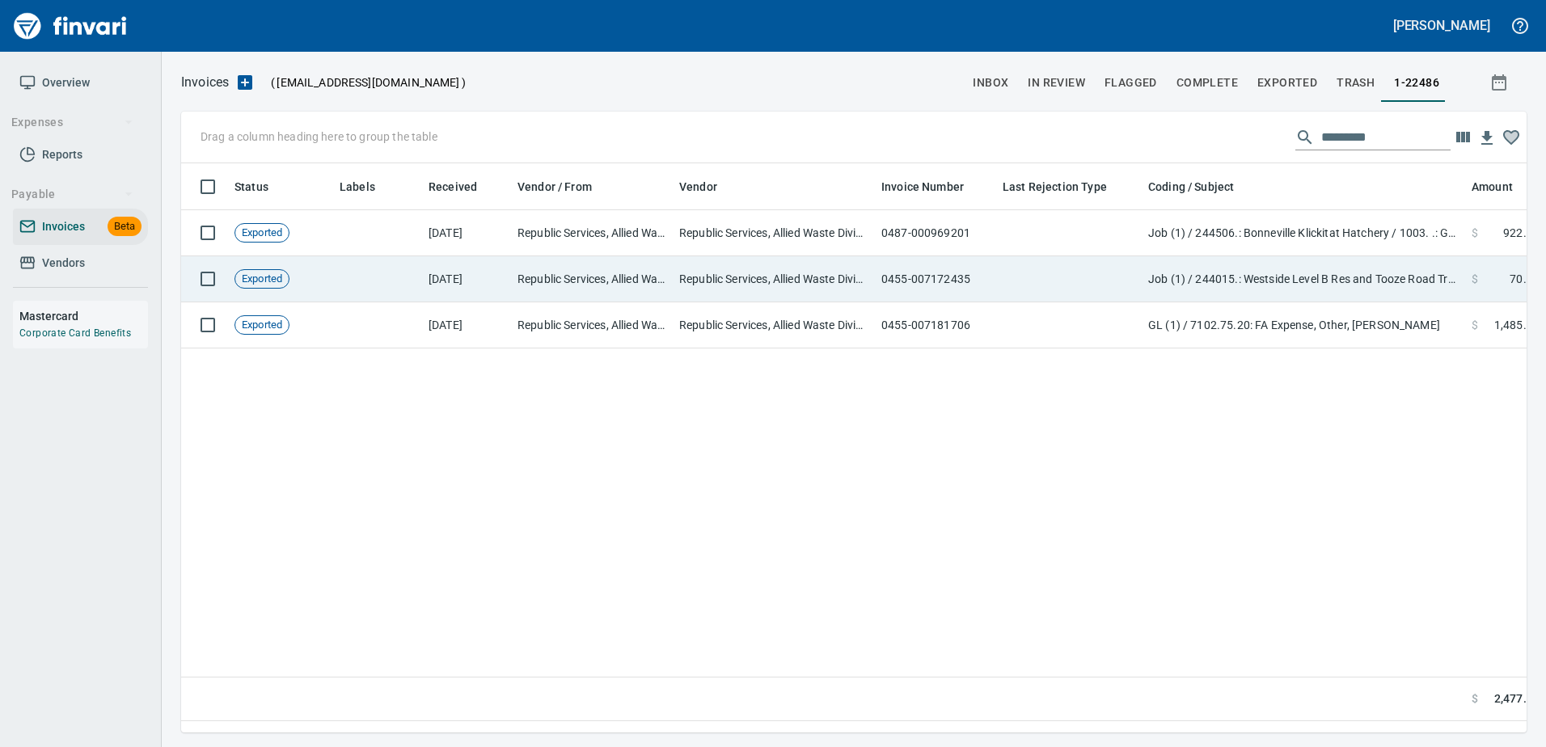
scroll to position [545, 1333]
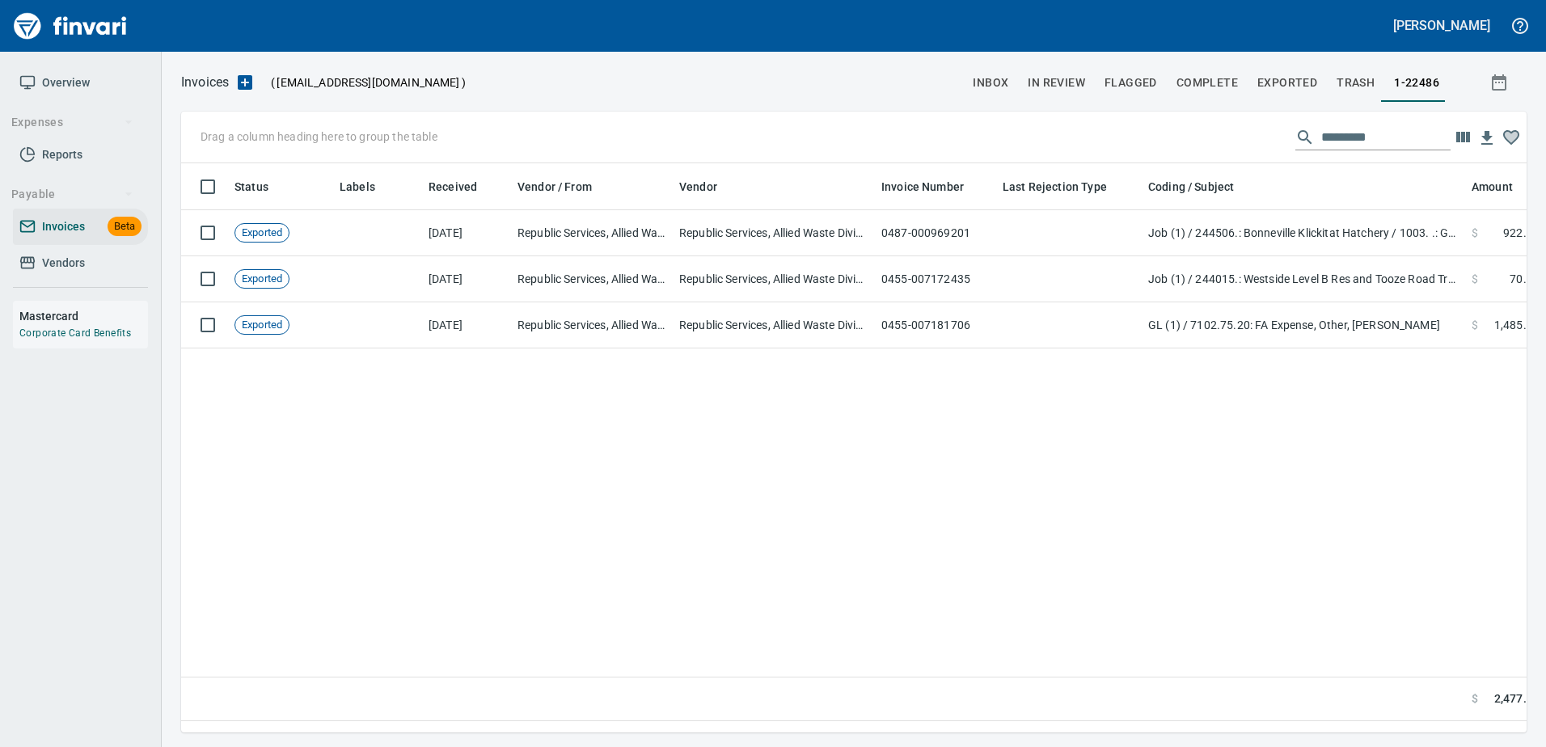
click at [984, 74] on span "inbox" at bounding box center [991, 83] width 36 height 20
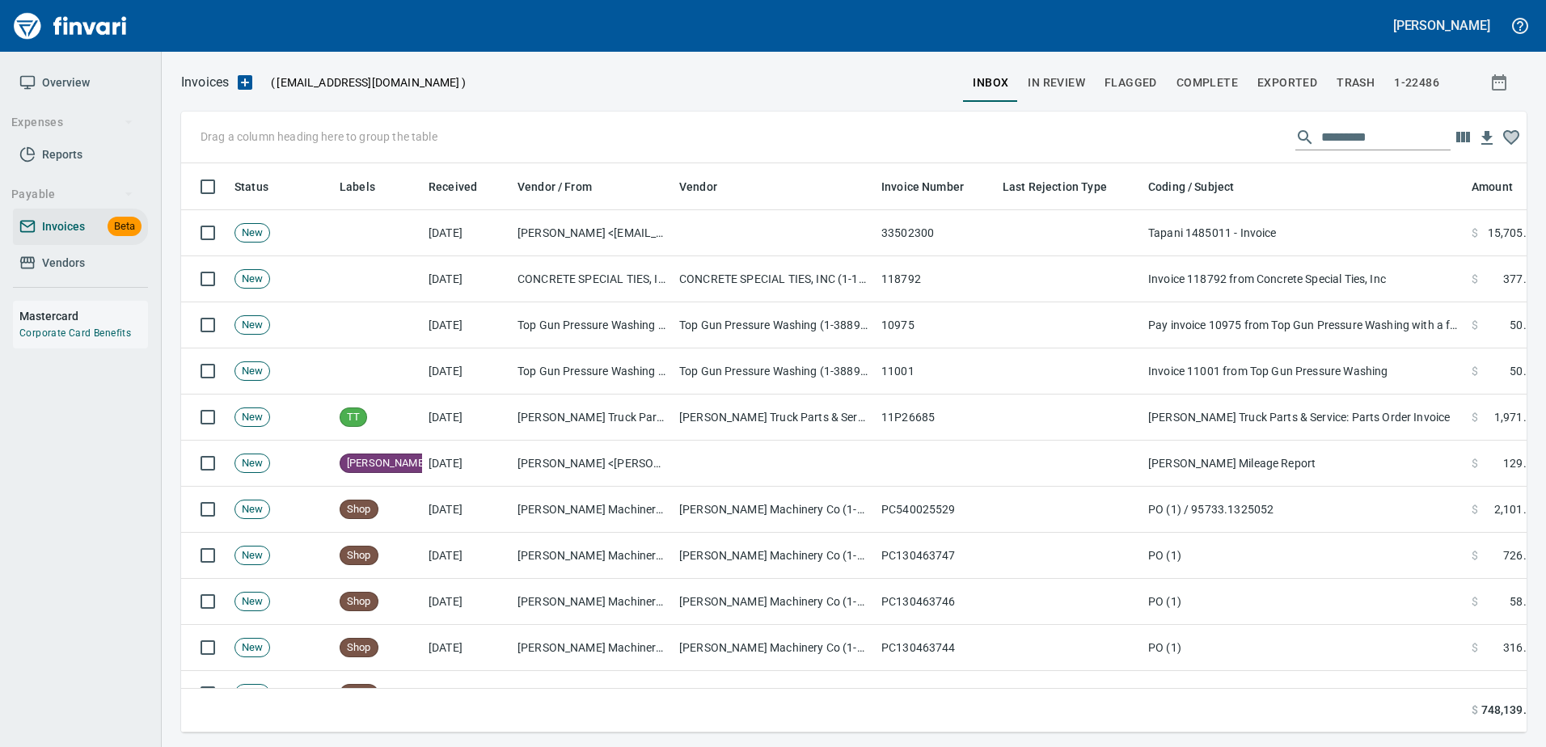
scroll to position [545, 1321]
click at [1373, 136] on input "text" at bounding box center [1385, 137] width 129 height 26
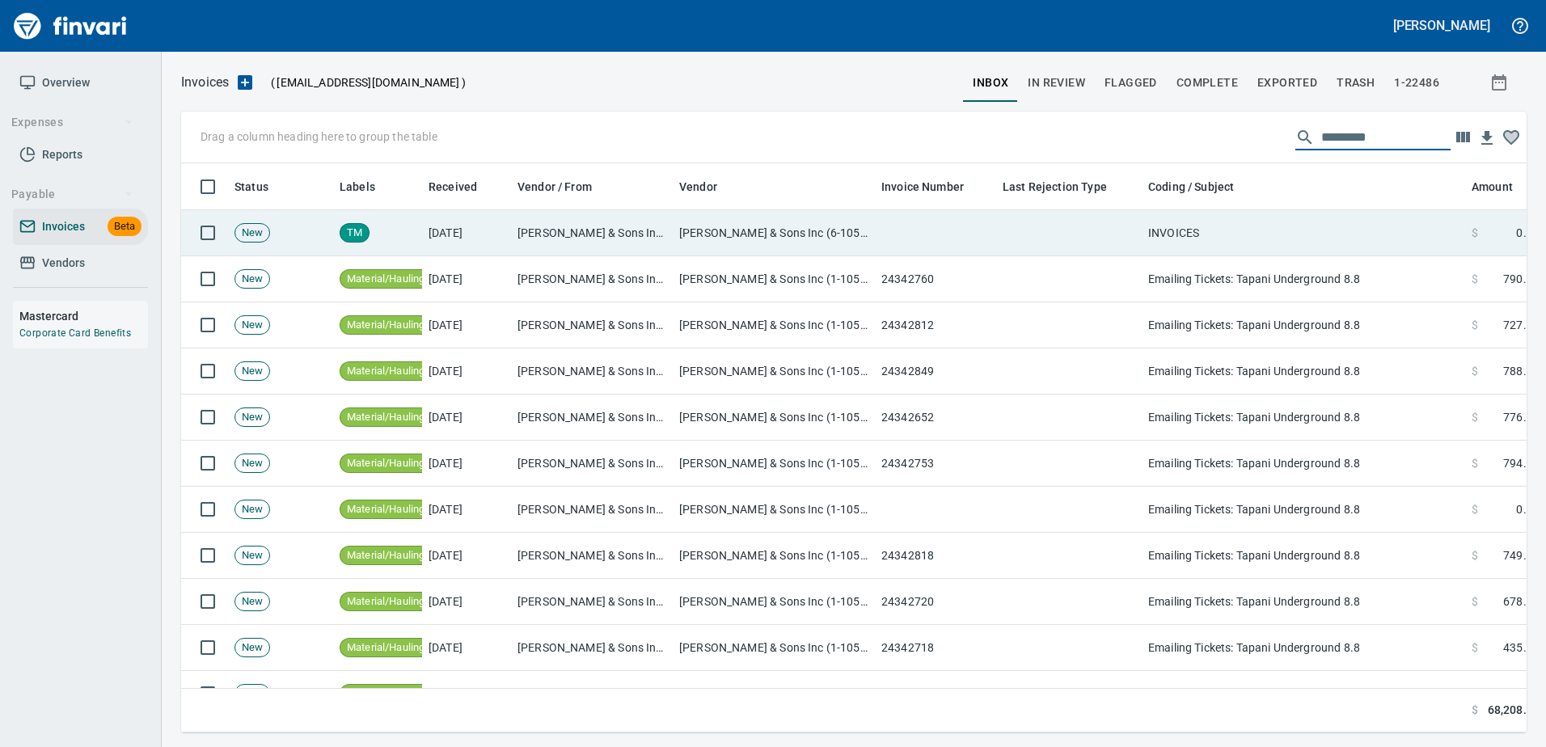
type input "*********"
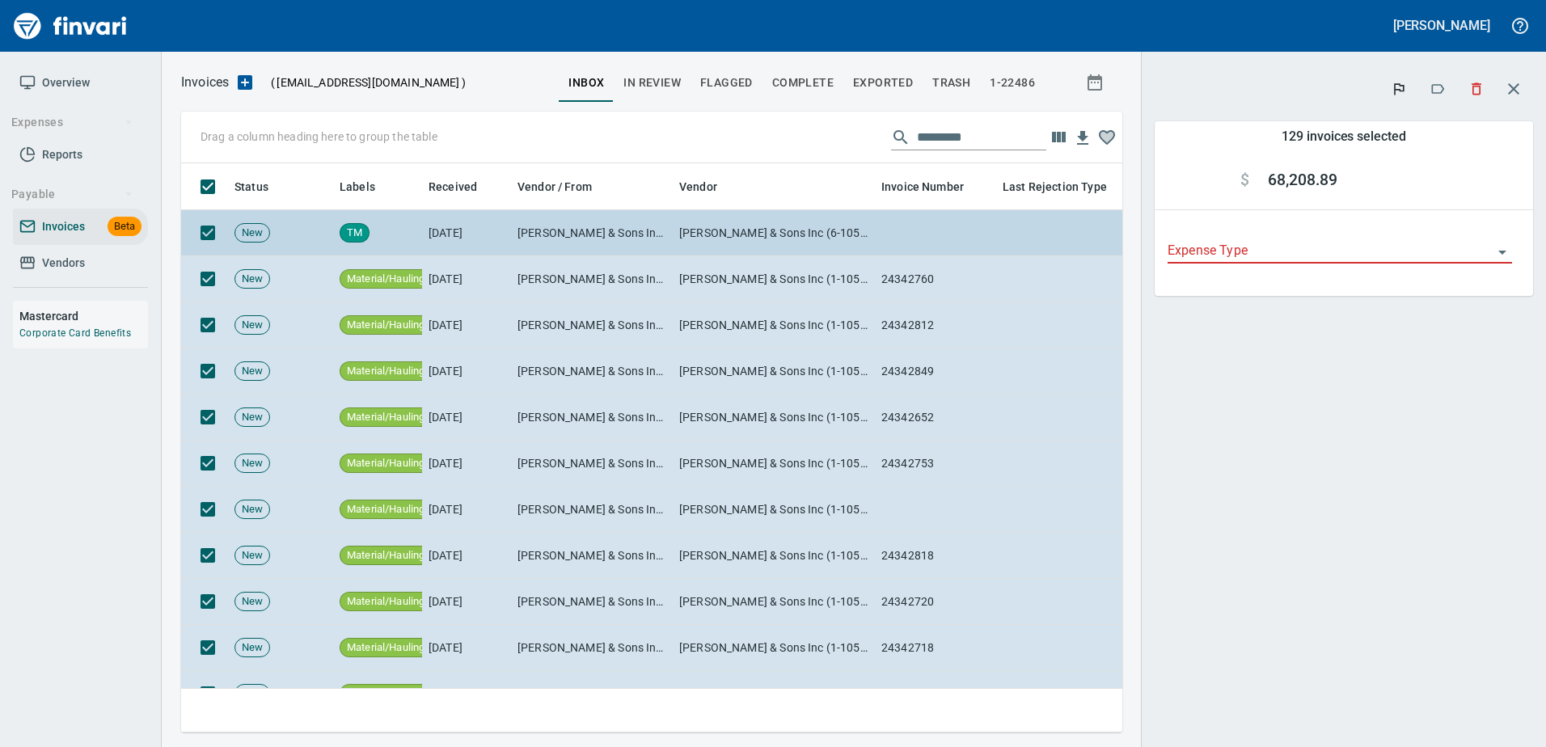
scroll to position [545, 917]
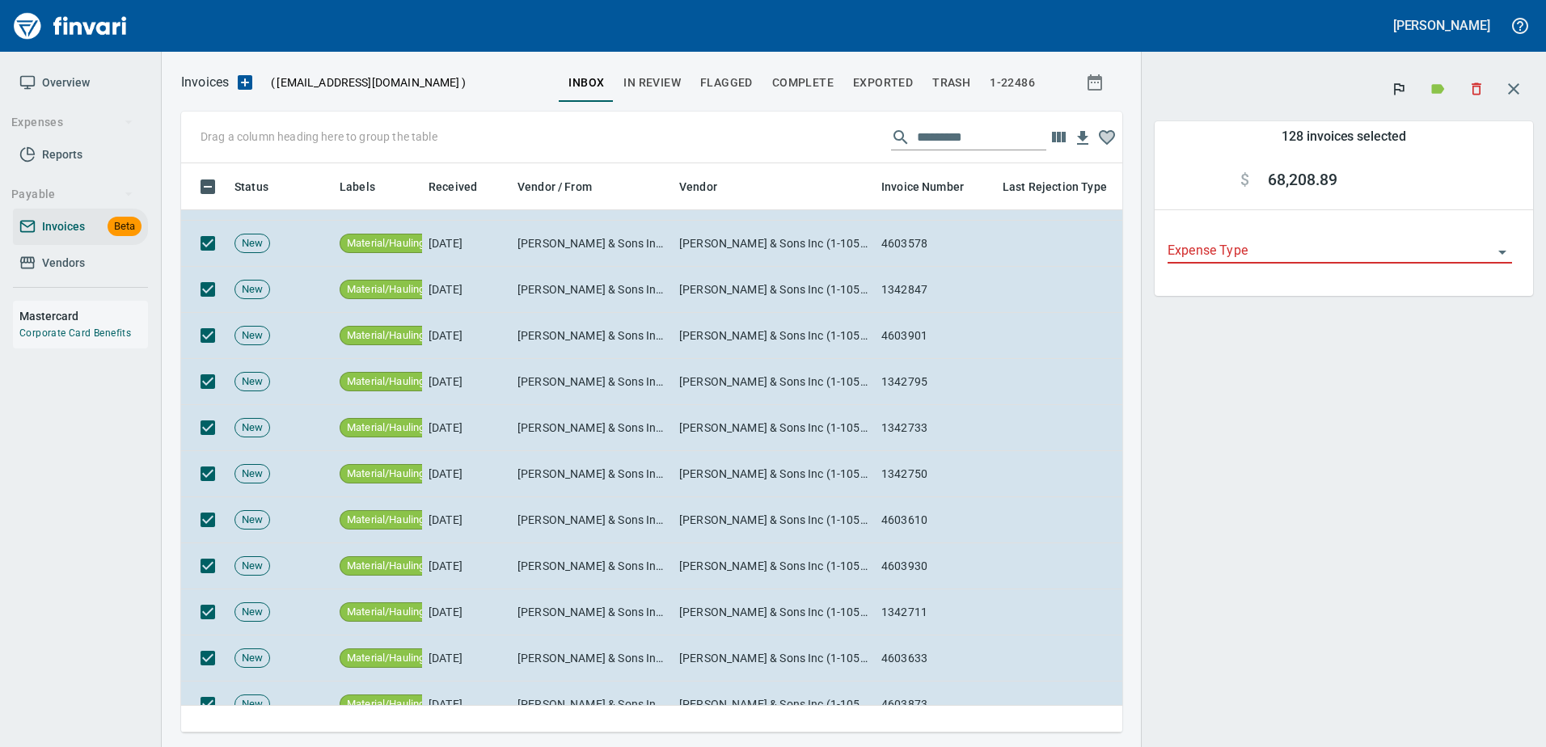
scroll to position [4988, 0]
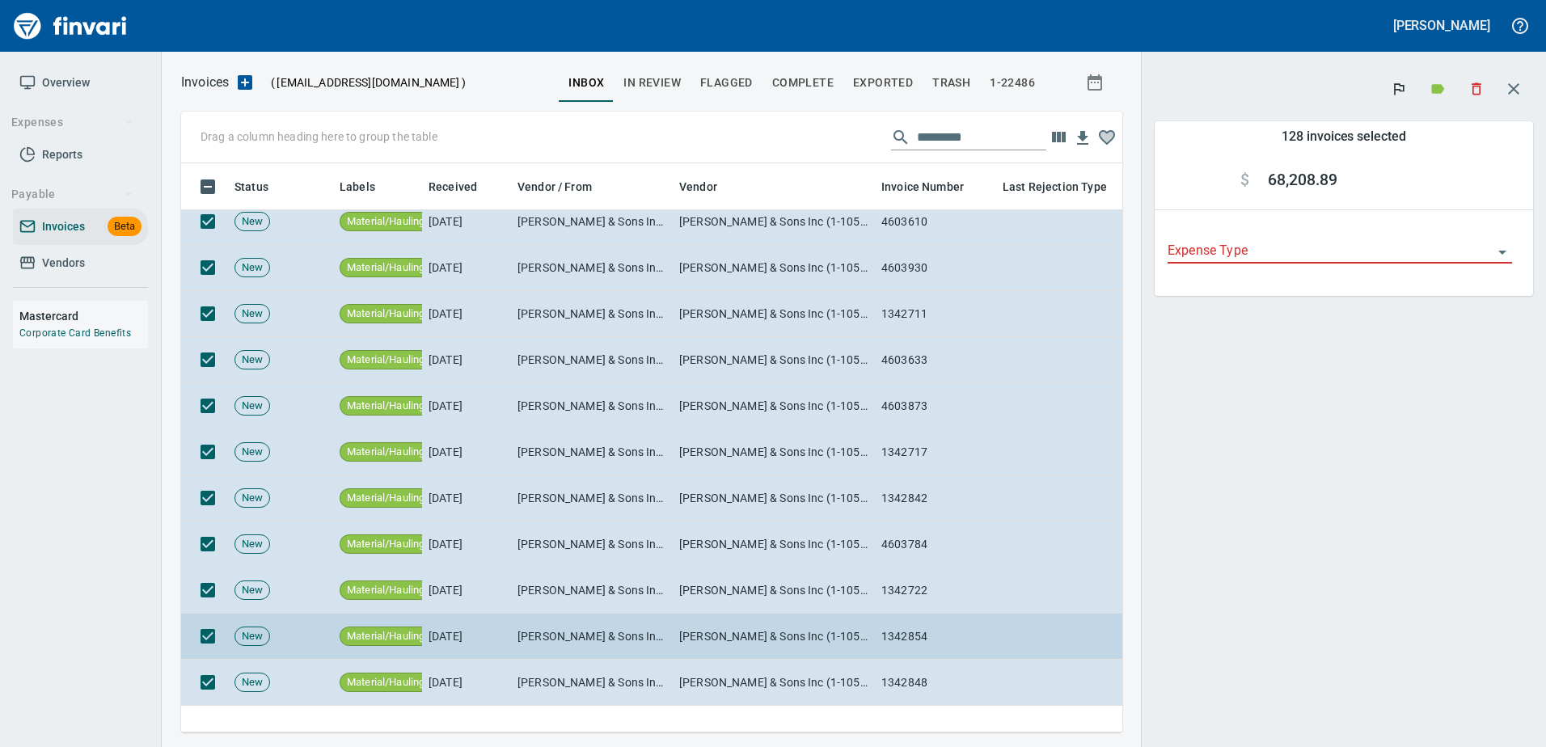
click at [1108, 639] on td at bounding box center [1069, 637] width 146 height 46
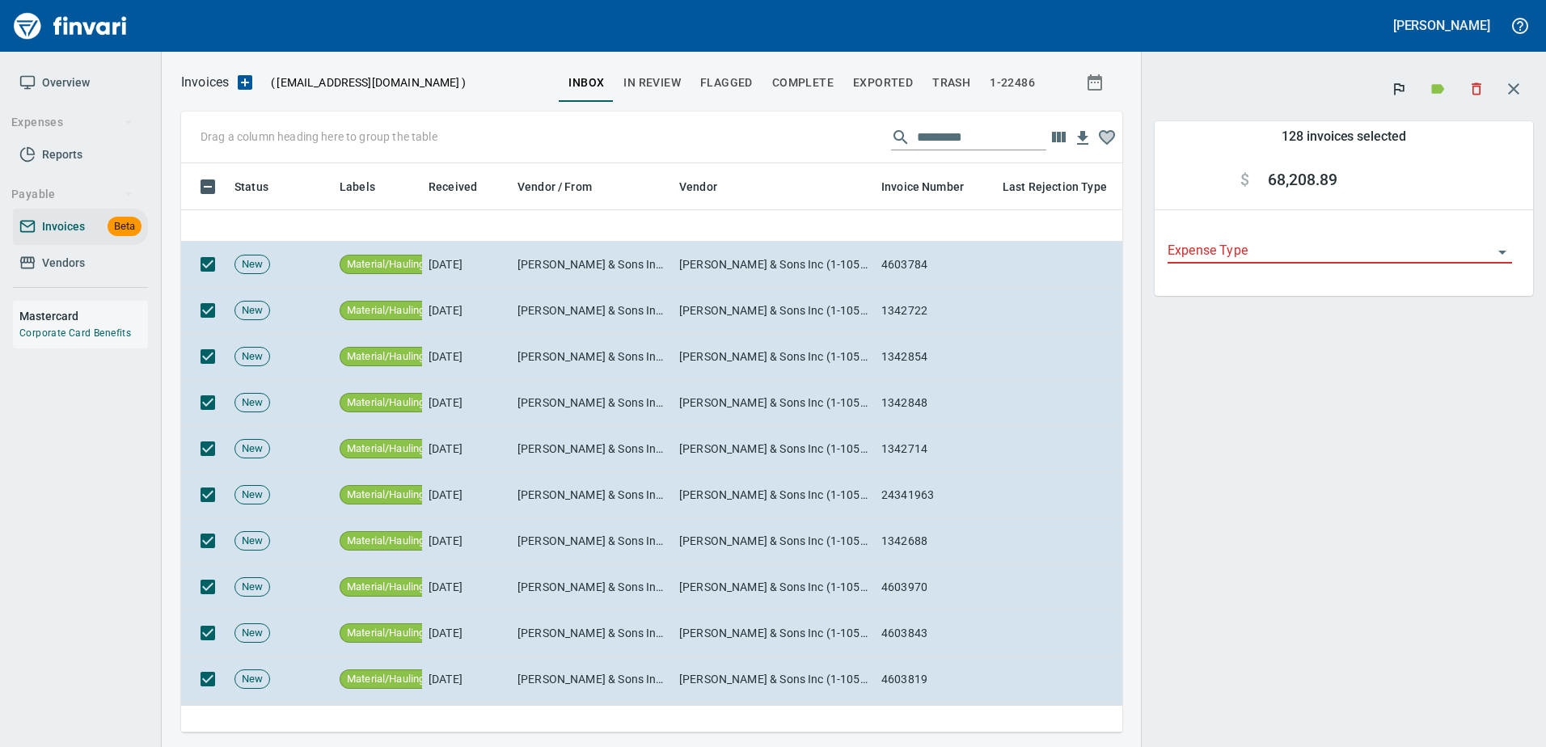
scroll to position [5461, 0]
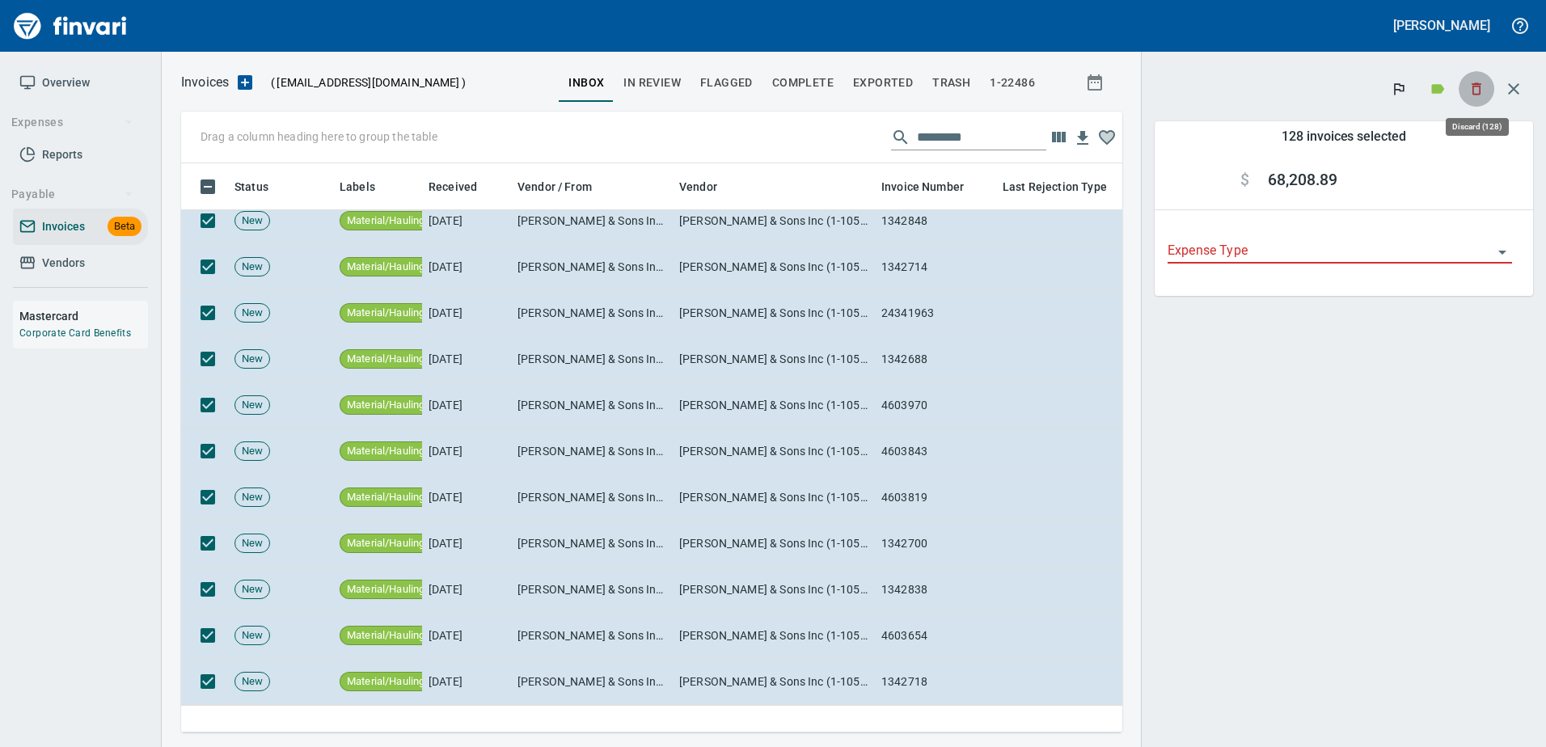
click at [1481, 90] on icon "button" at bounding box center [1476, 89] width 16 height 16
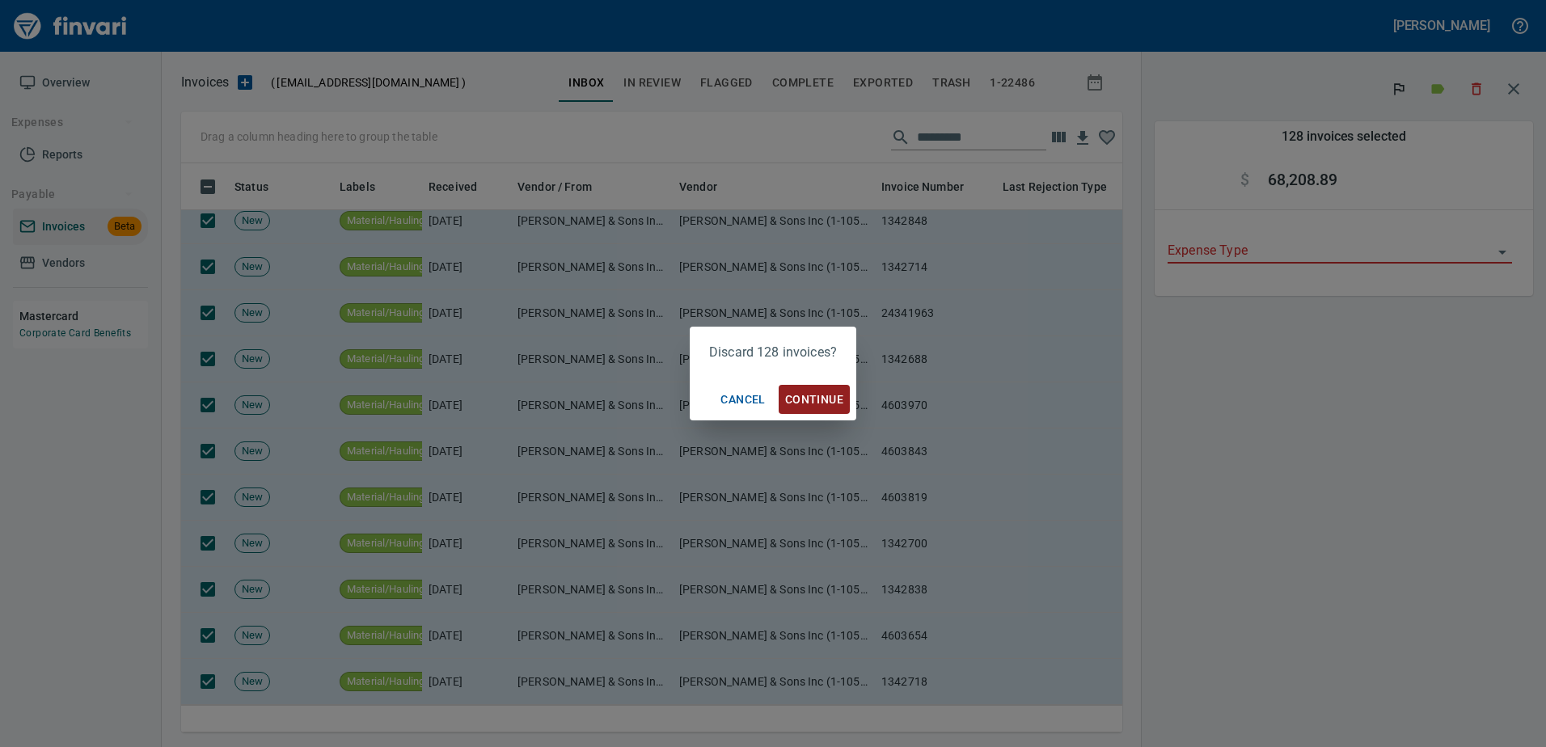
click at [790, 402] on span "Continue" at bounding box center [814, 400] width 58 height 20
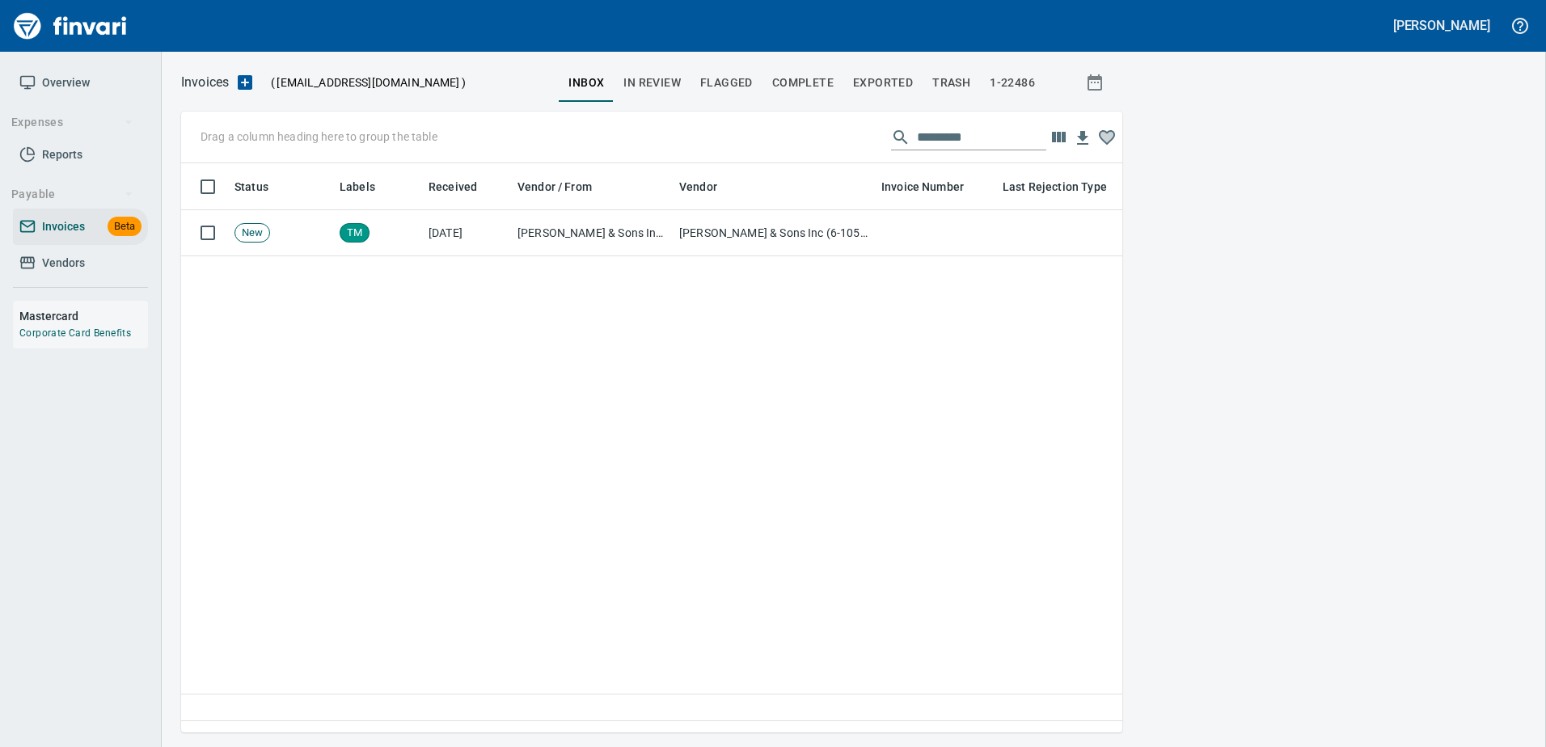
scroll to position [0, 0]
click at [976, 126] on input "*********" at bounding box center [981, 137] width 129 height 26
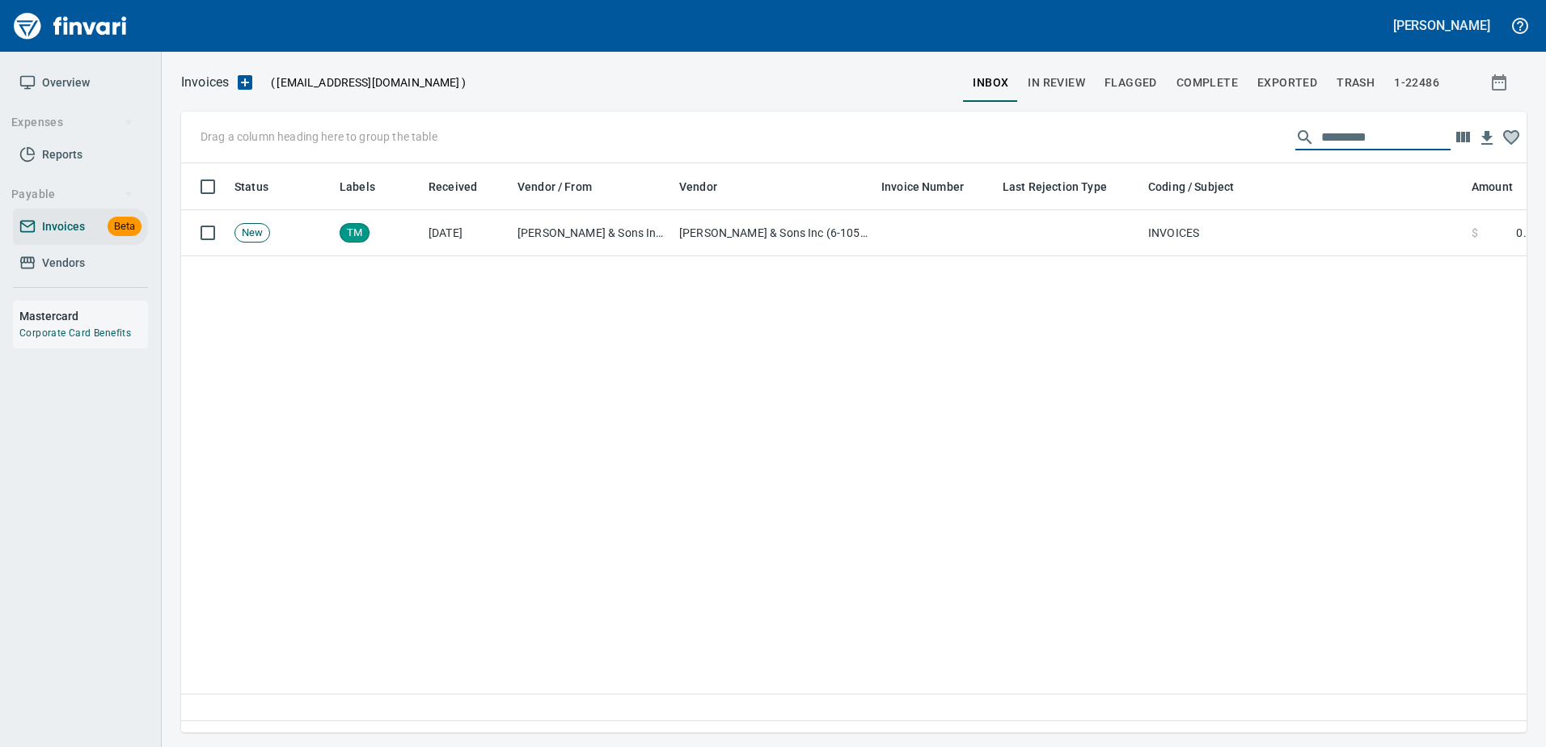
scroll to position [545, 1321]
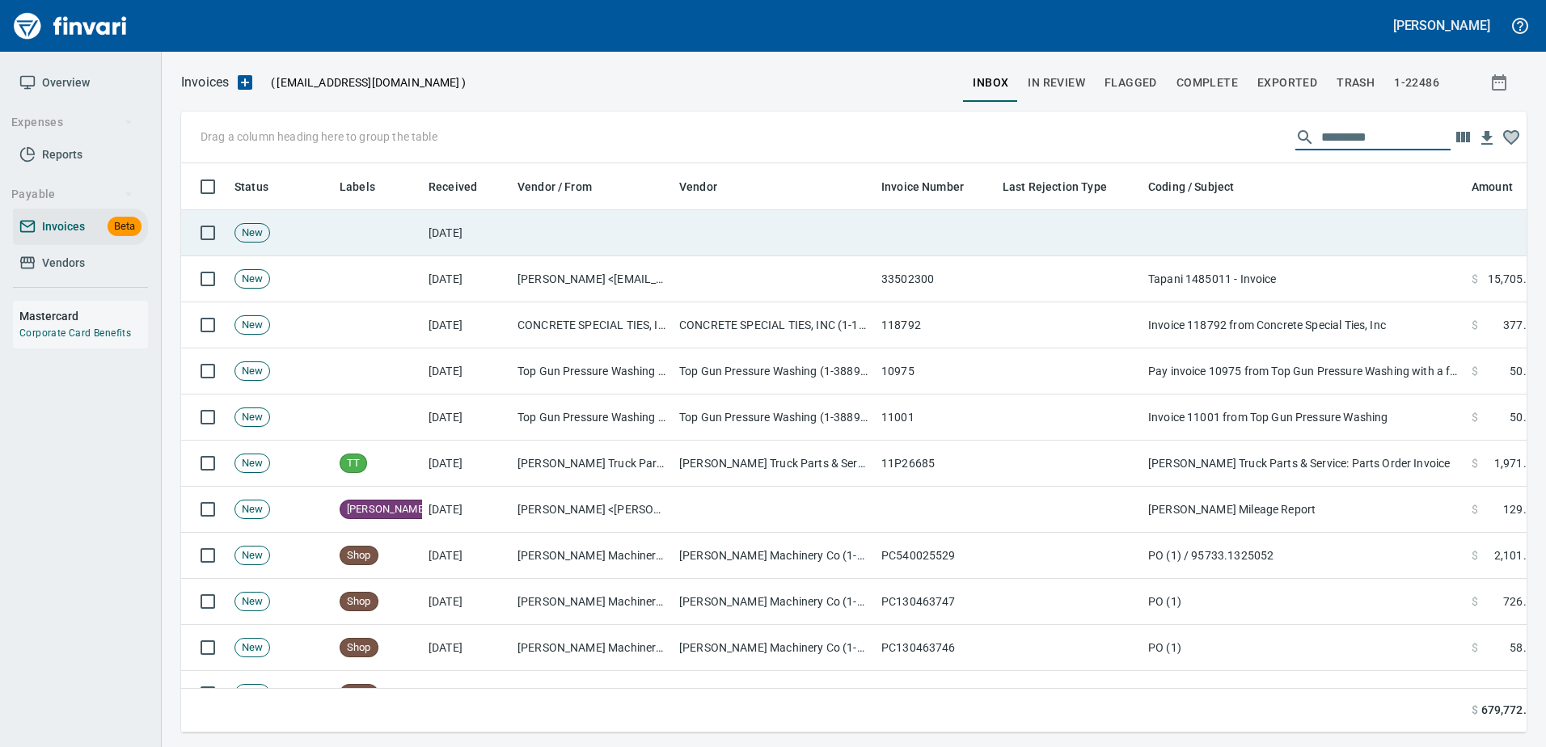
click at [634, 235] on td at bounding box center [592, 233] width 162 height 46
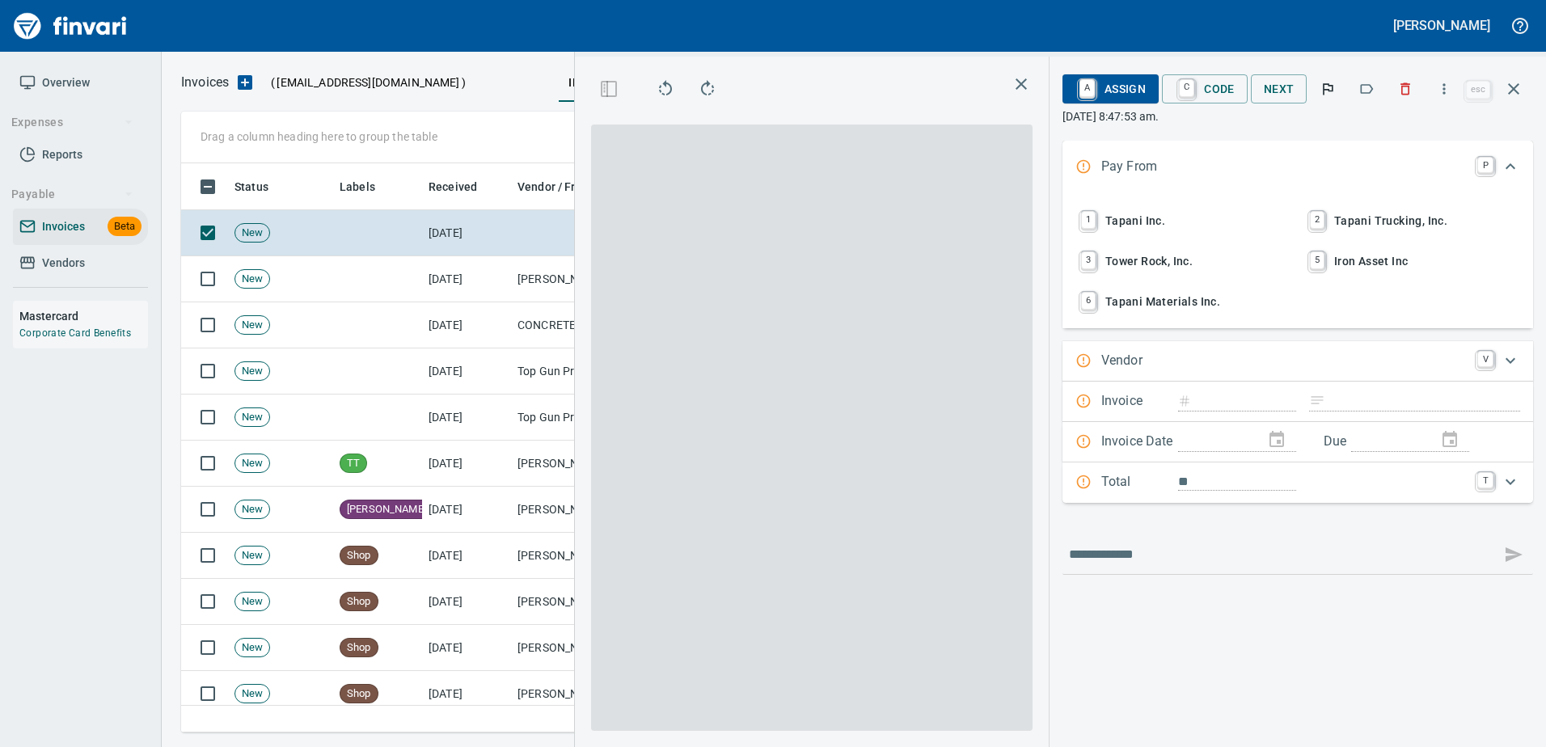
scroll to position [545, 917]
click at [1519, 90] on icon "button" at bounding box center [1513, 88] width 19 height 19
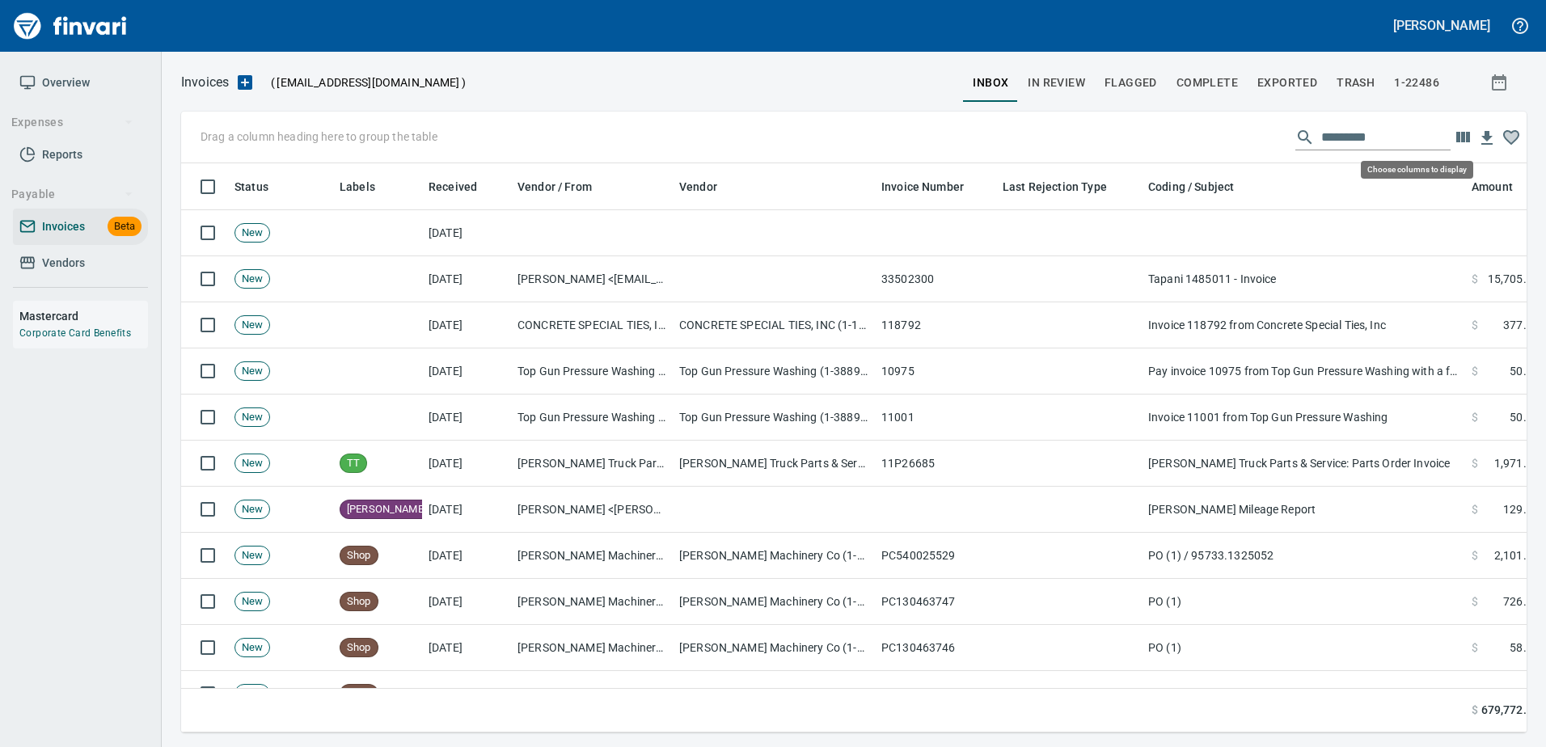
scroll to position [2, 2]
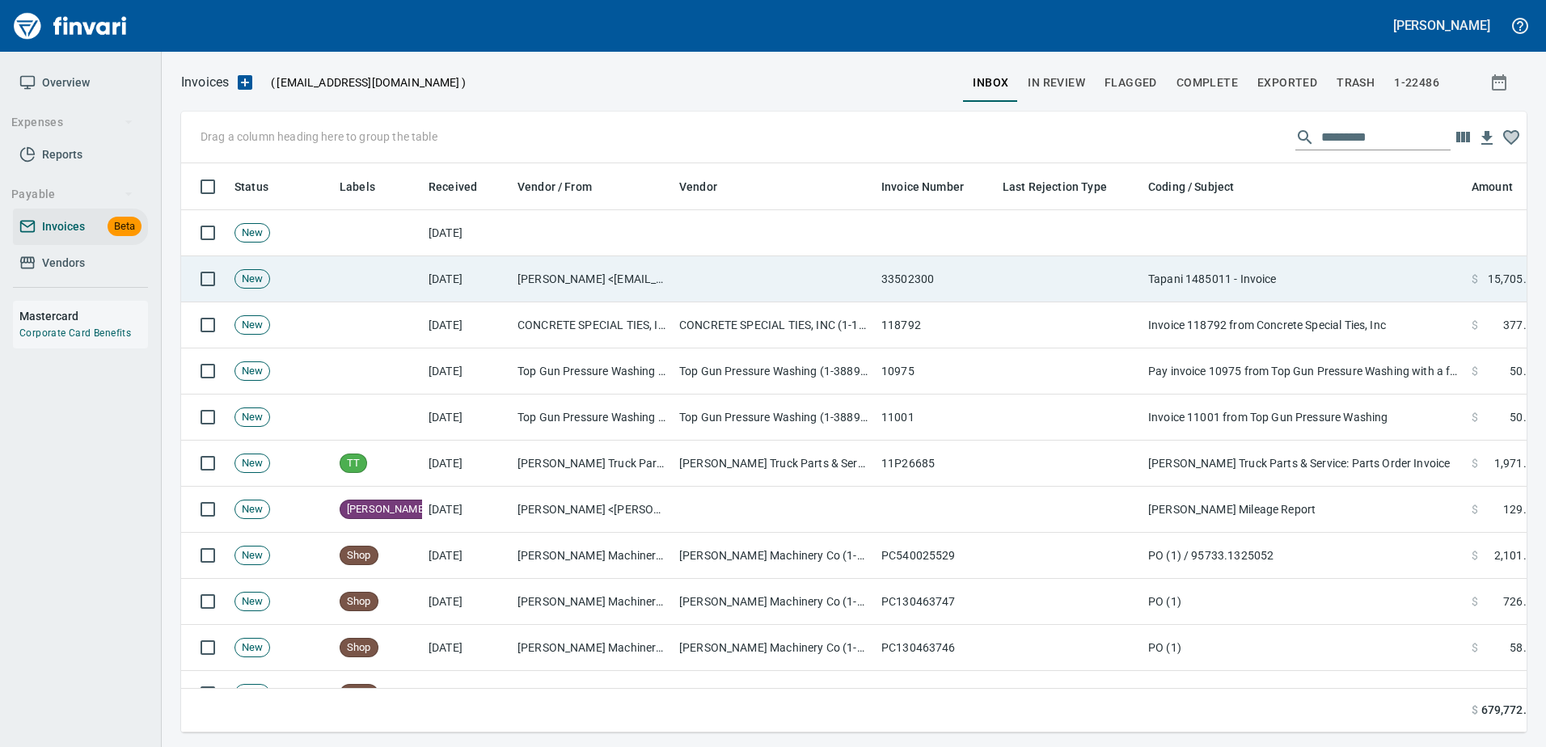
click at [1065, 282] on td at bounding box center [1069, 279] width 146 height 46
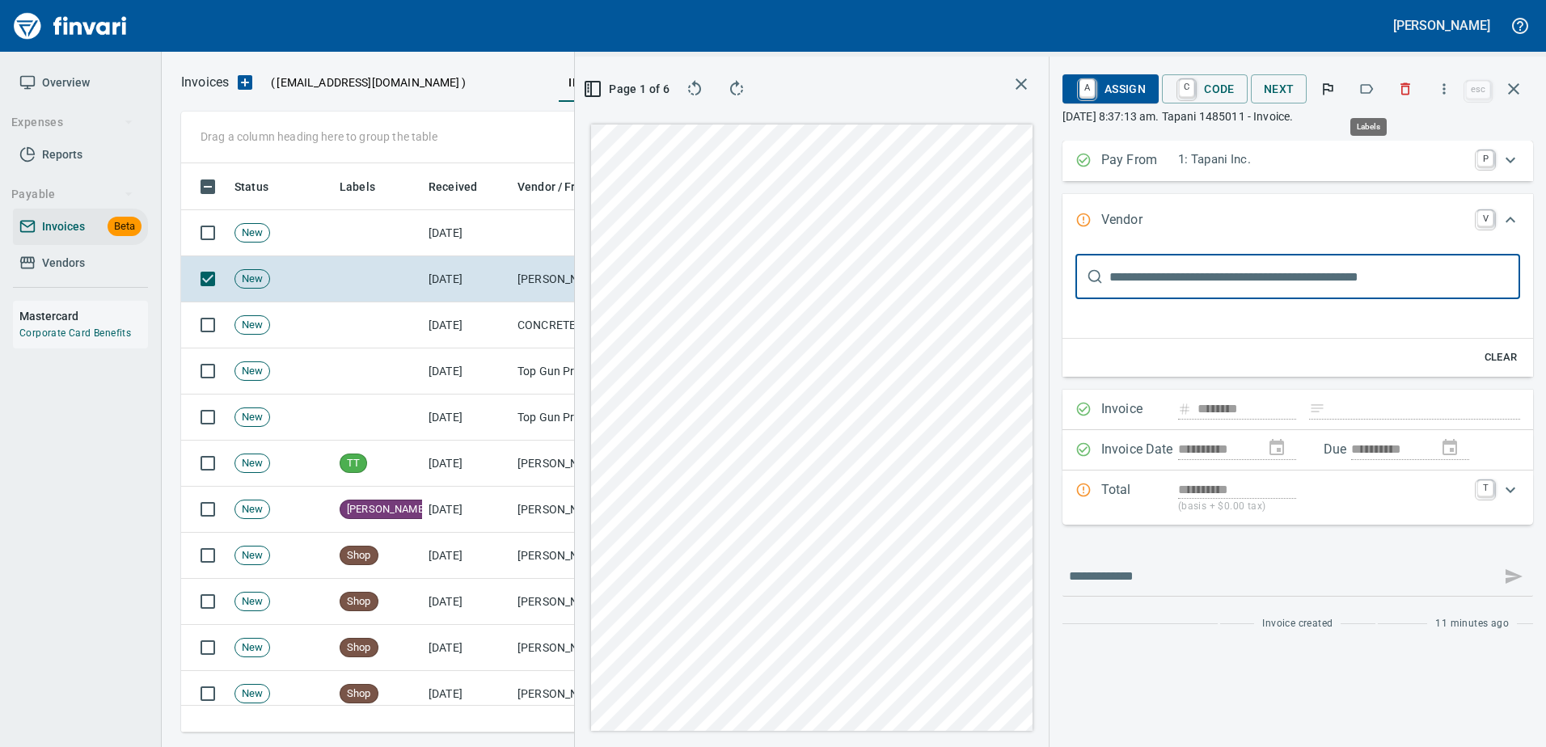
click at [1374, 83] on icon "button" at bounding box center [1366, 89] width 16 height 16
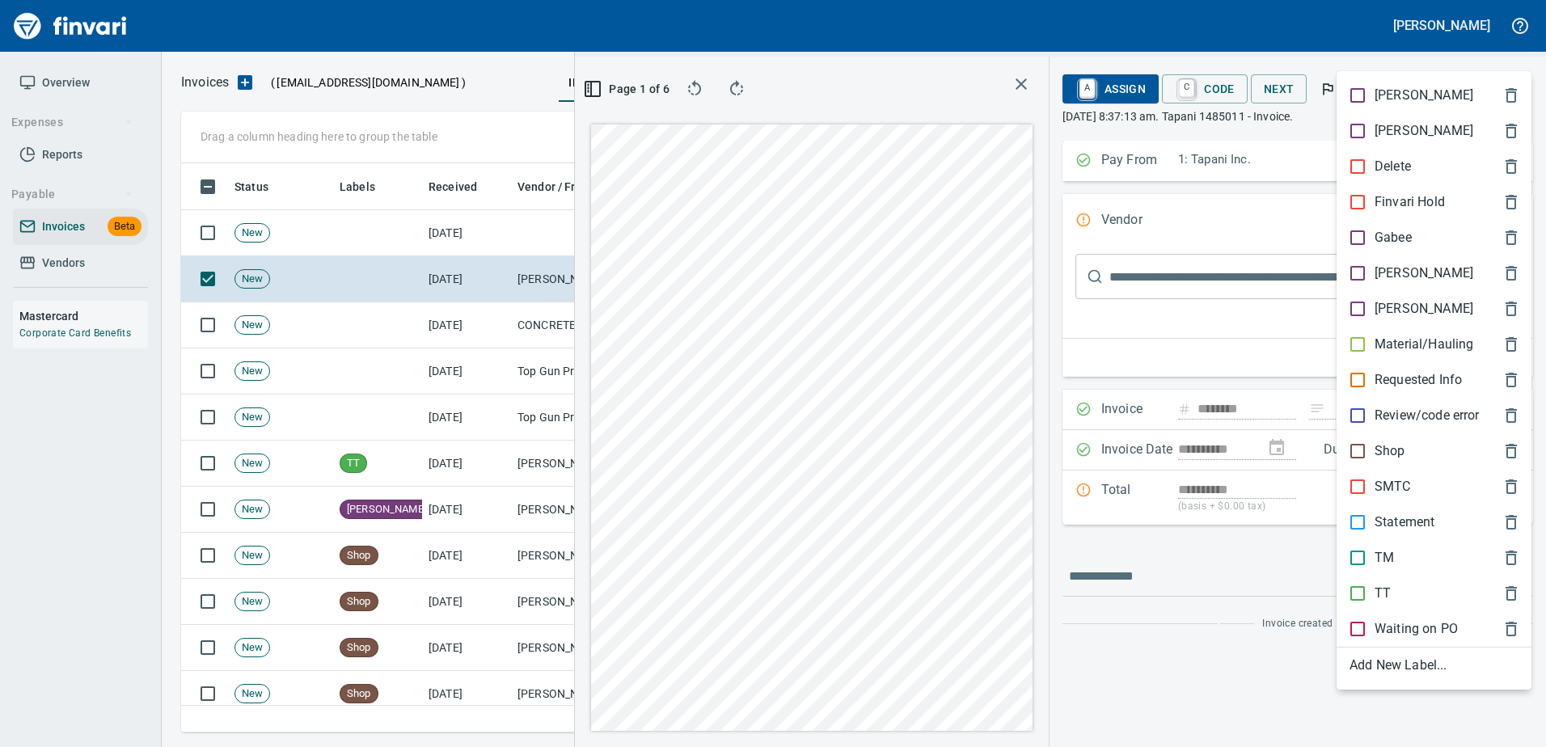
scroll to position [545, 917]
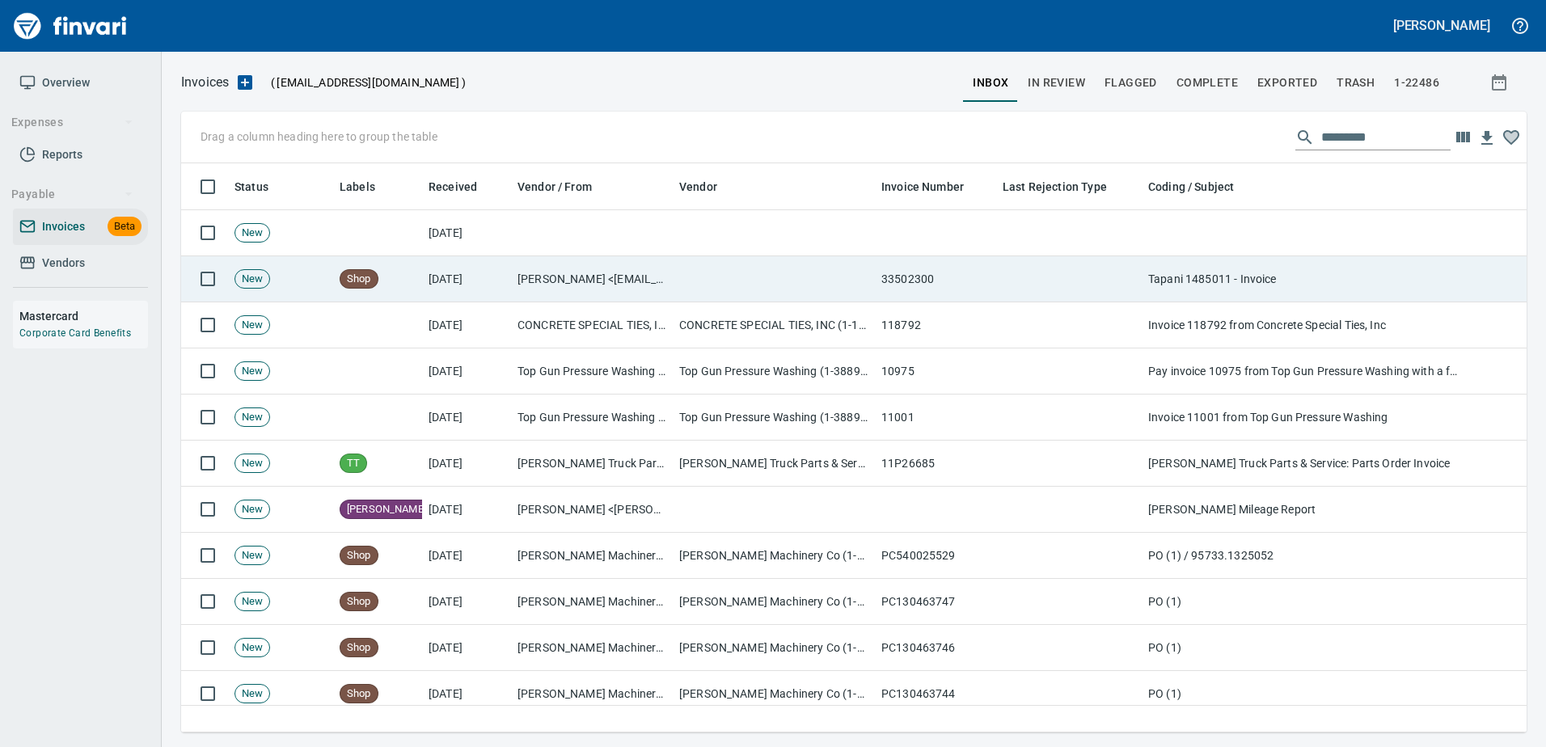
scroll to position [2, 2]
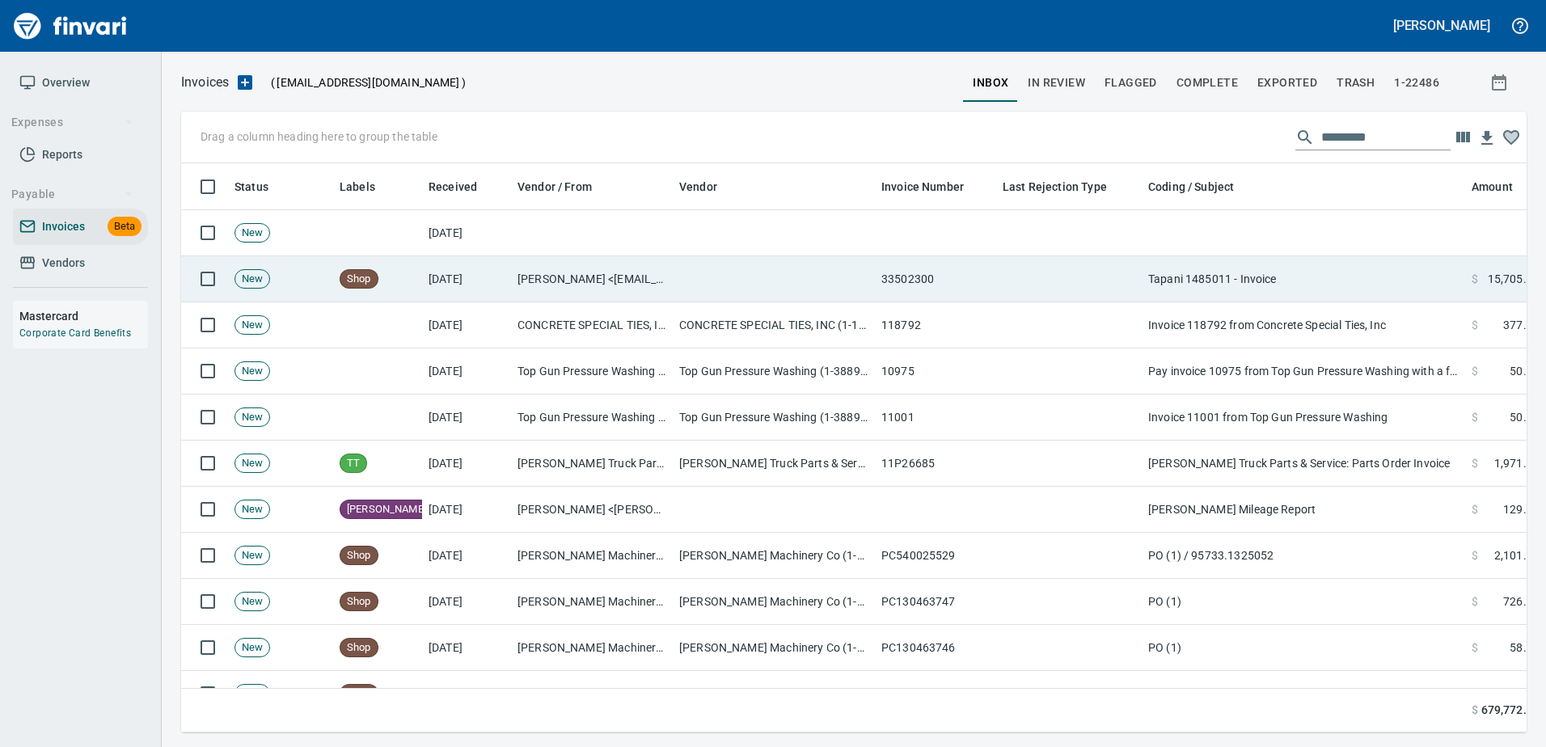
click at [1295, 269] on td "Tapani 1485011 - Invoice" at bounding box center [1303, 279] width 323 height 46
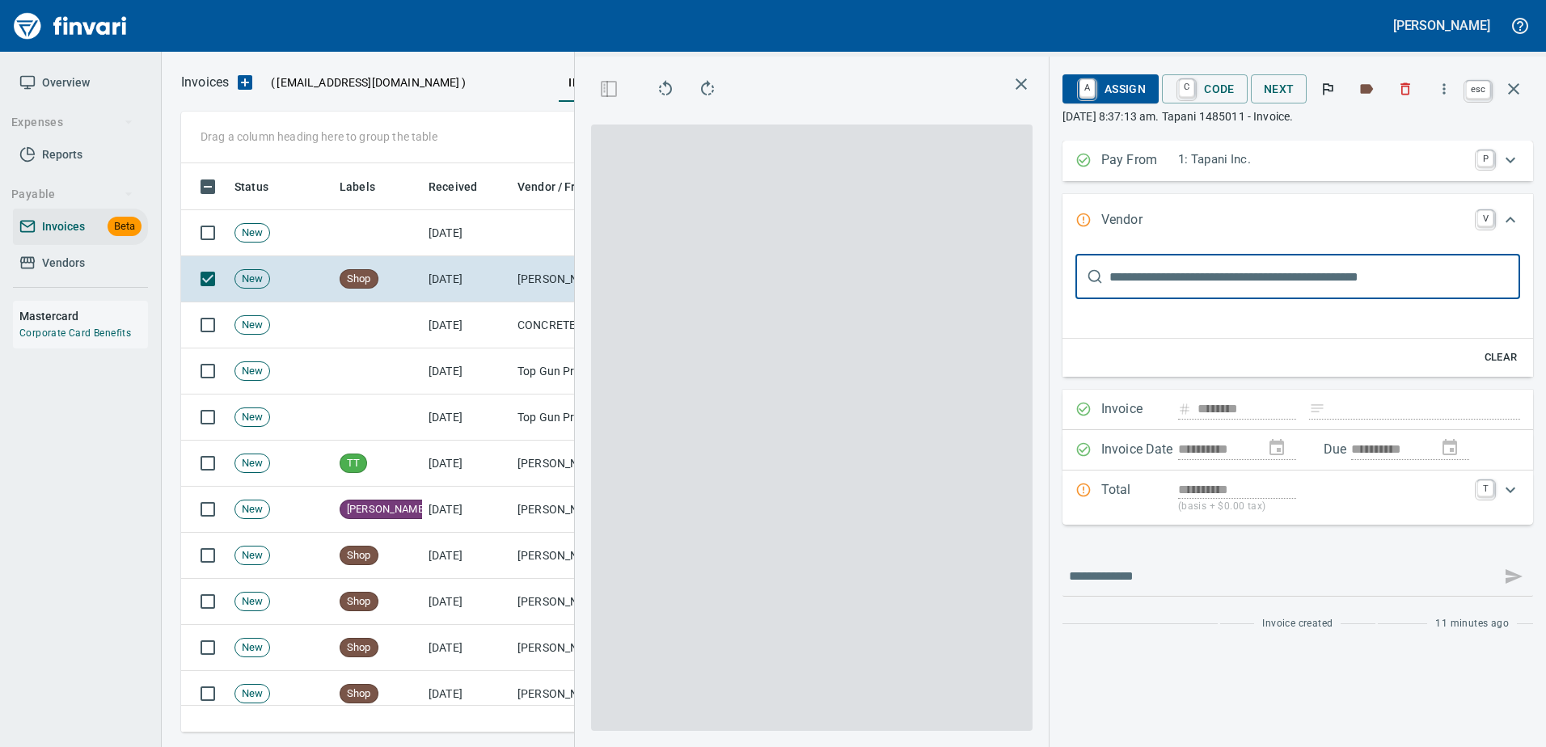
click at [1531, 78] on span "esc" at bounding box center [1497, 89] width 71 height 39
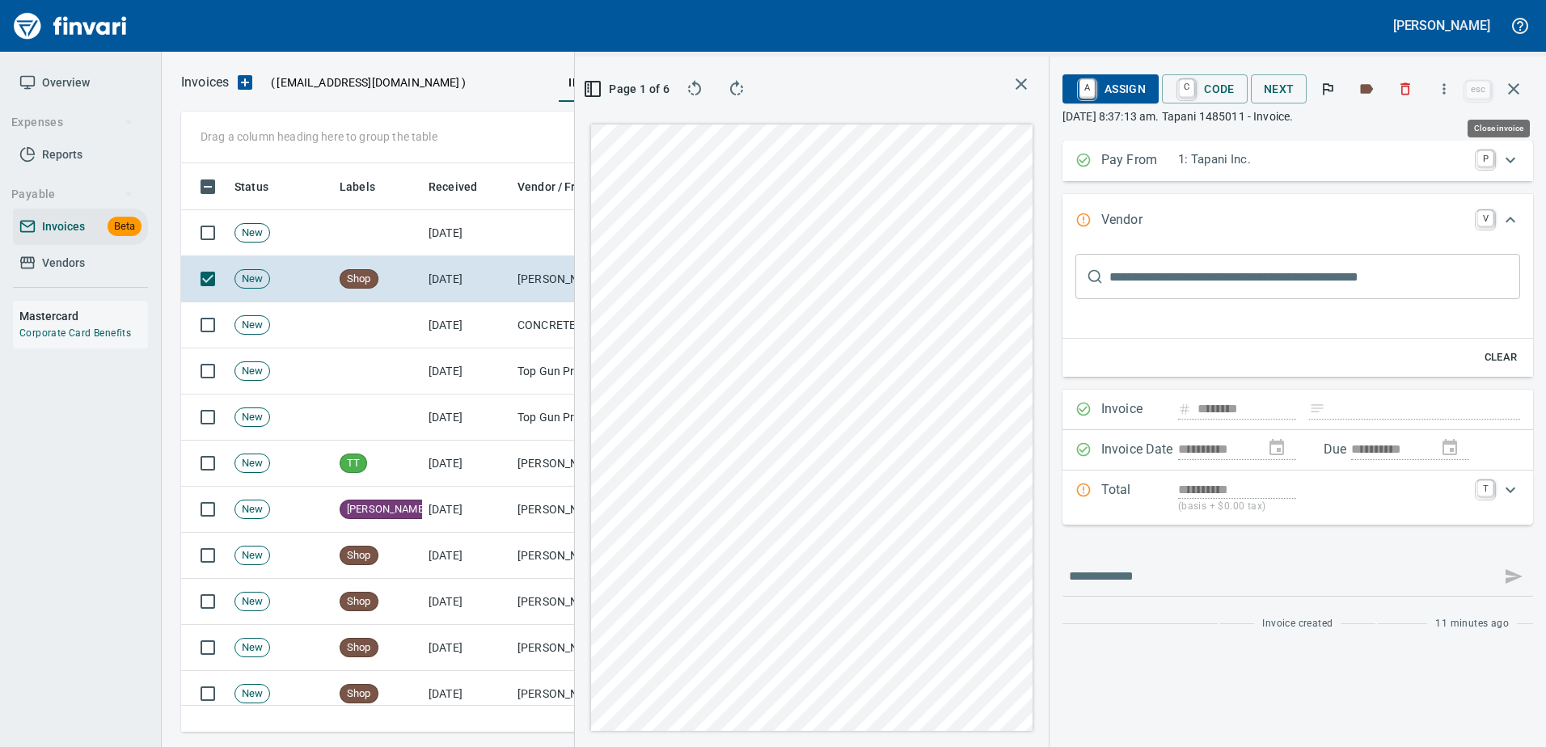
click at [1517, 86] on icon "button" at bounding box center [1513, 88] width 11 height 11
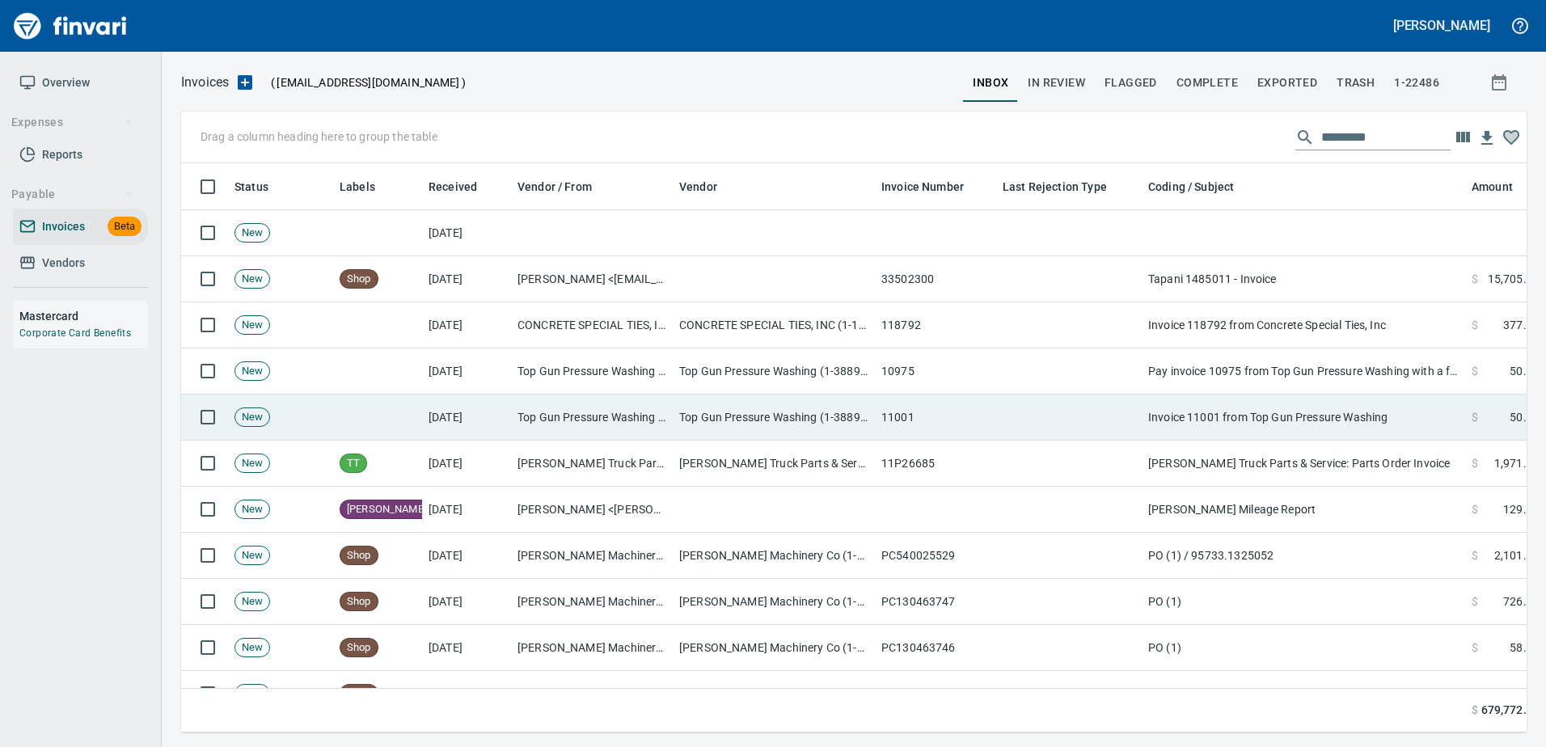
scroll to position [2, 2]
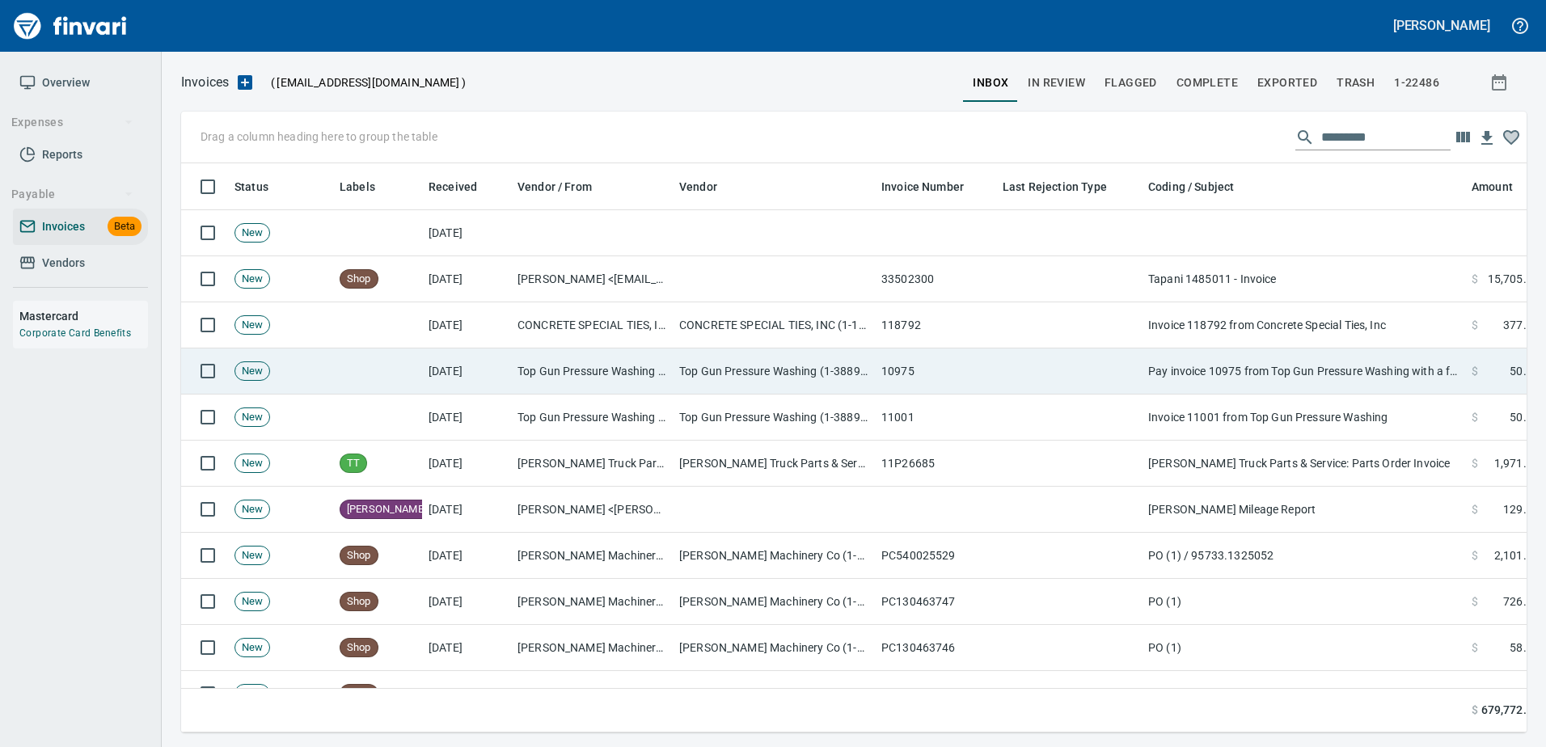
click at [1251, 369] on td "Pay invoice 10975 from Top Gun Pressure Washing with a few clicks" at bounding box center [1303, 371] width 323 height 46
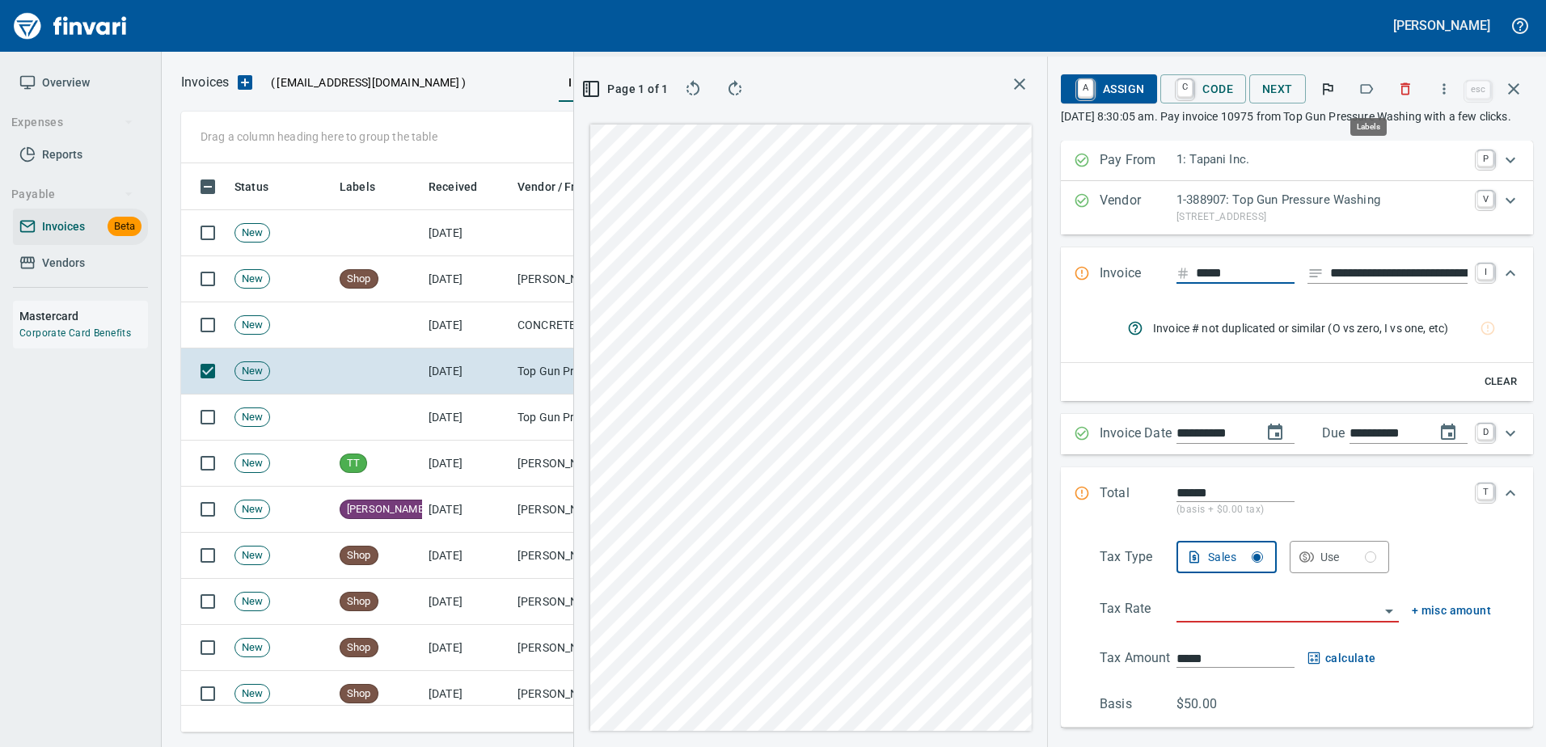
scroll to position [545, 917]
click at [1369, 87] on icon "button" at bounding box center [1366, 89] width 16 height 16
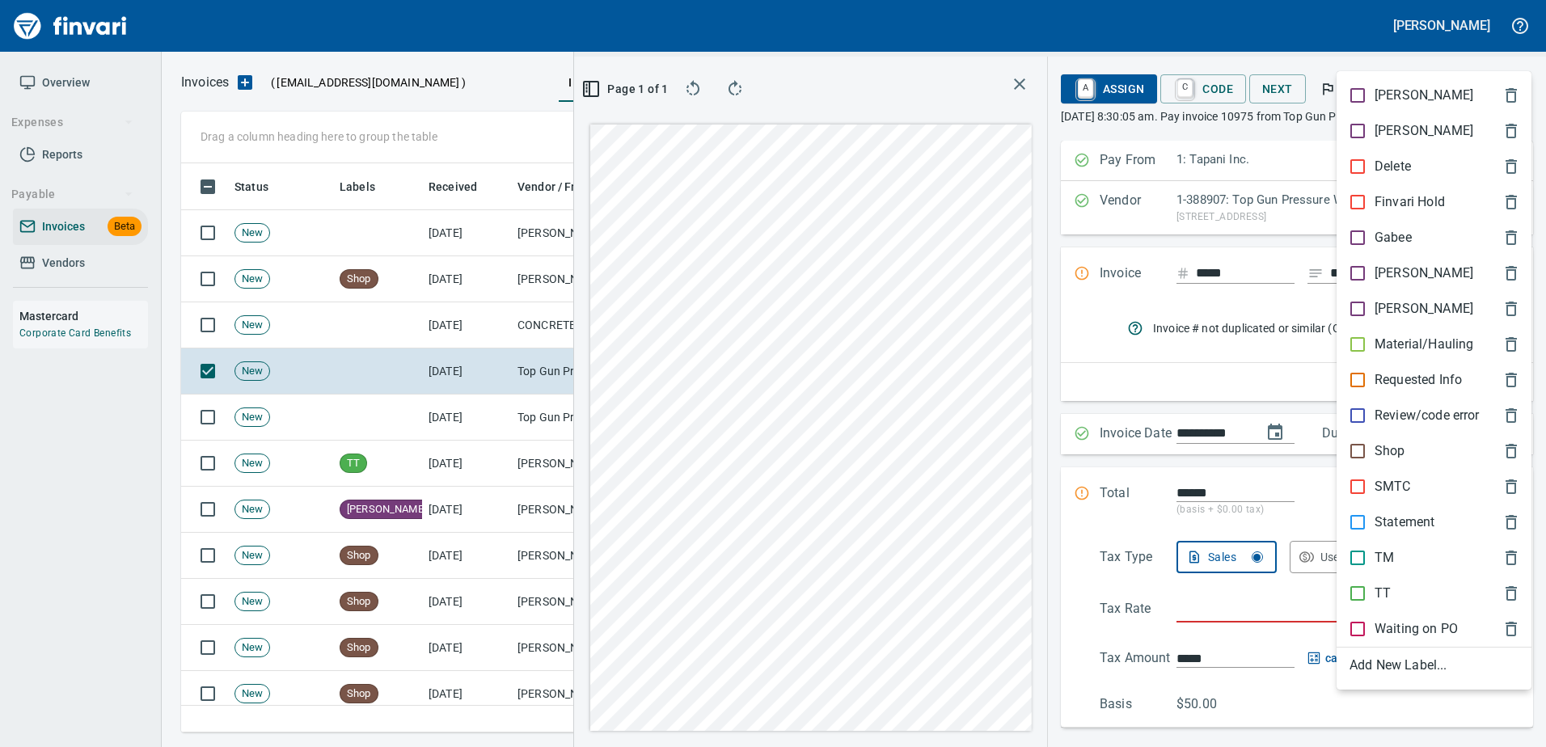
click at [1374, 591] on p "TT" at bounding box center [1382, 593] width 16 height 19
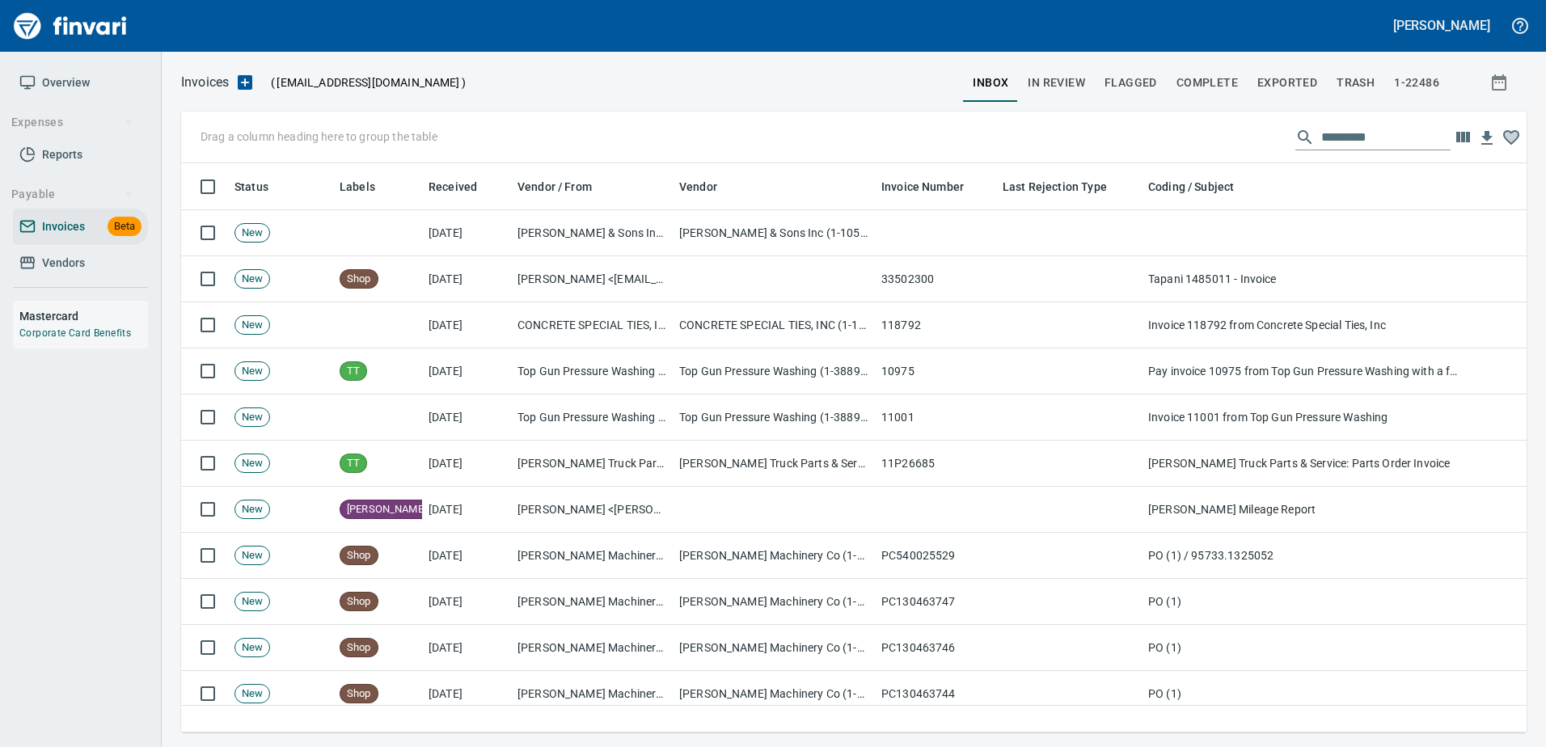
scroll to position [2, 2]
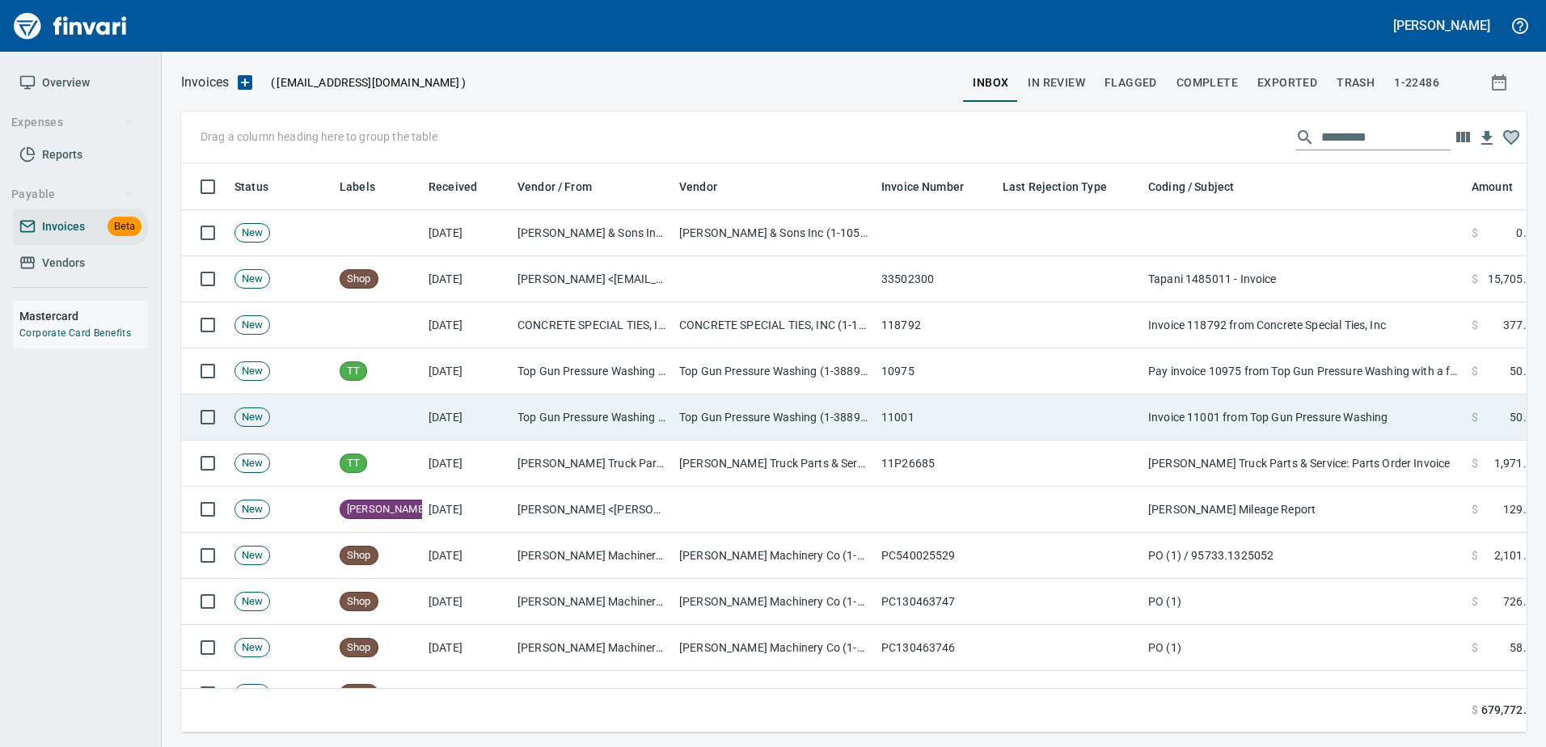
click at [1132, 411] on td at bounding box center [1069, 418] width 146 height 46
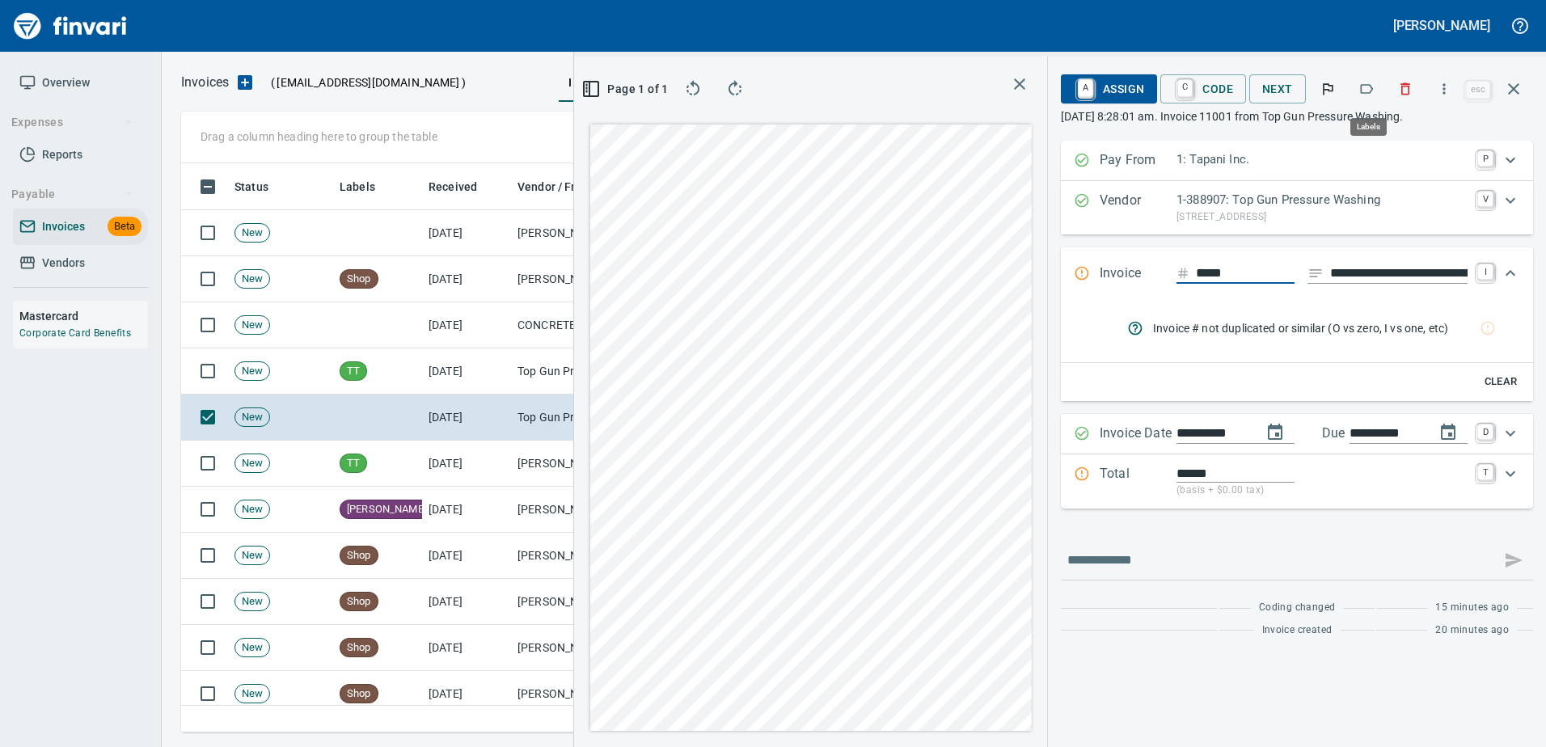
click at [1373, 91] on icon "button" at bounding box center [1367, 89] width 13 height 10
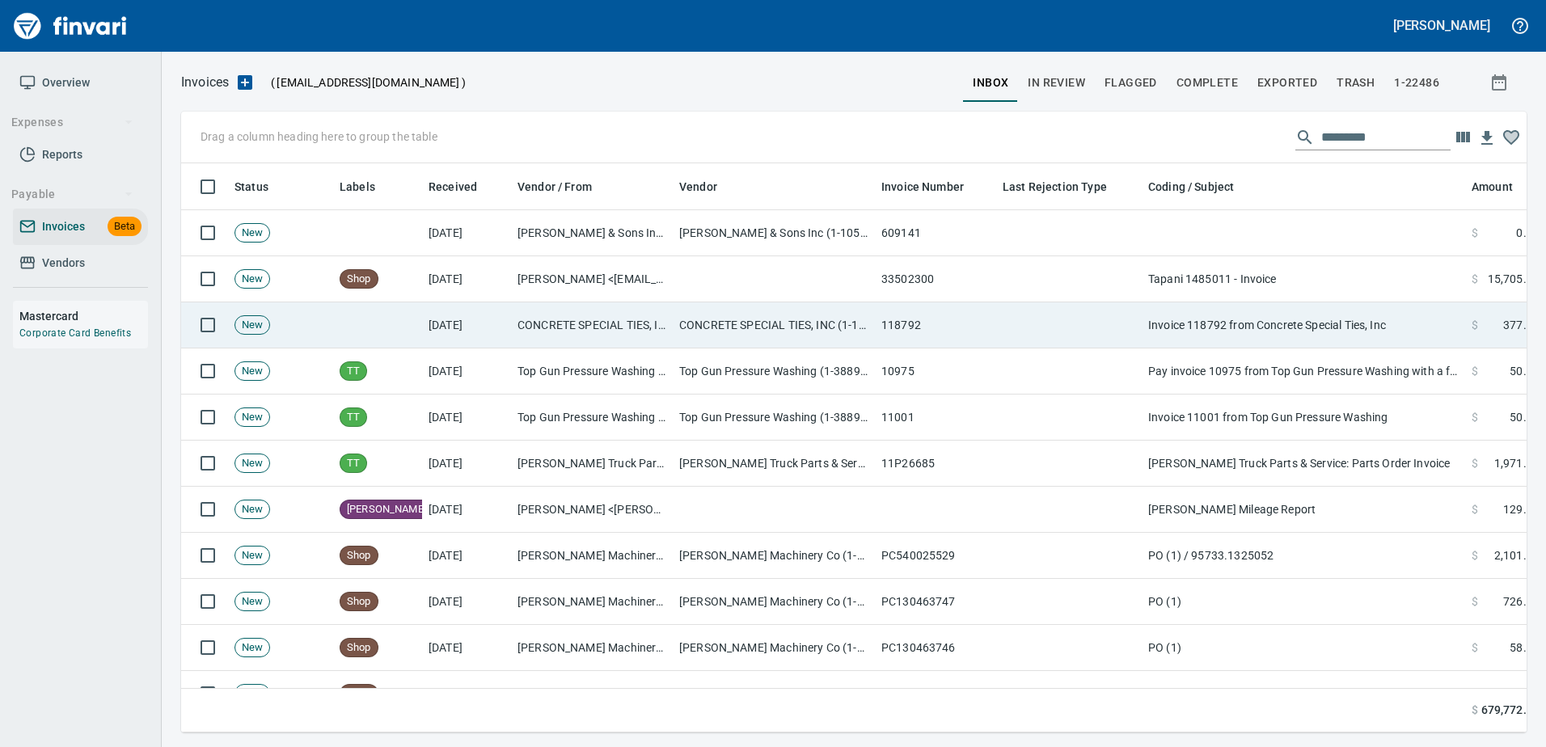
click at [977, 327] on td "118792" at bounding box center [935, 325] width 121 height 46
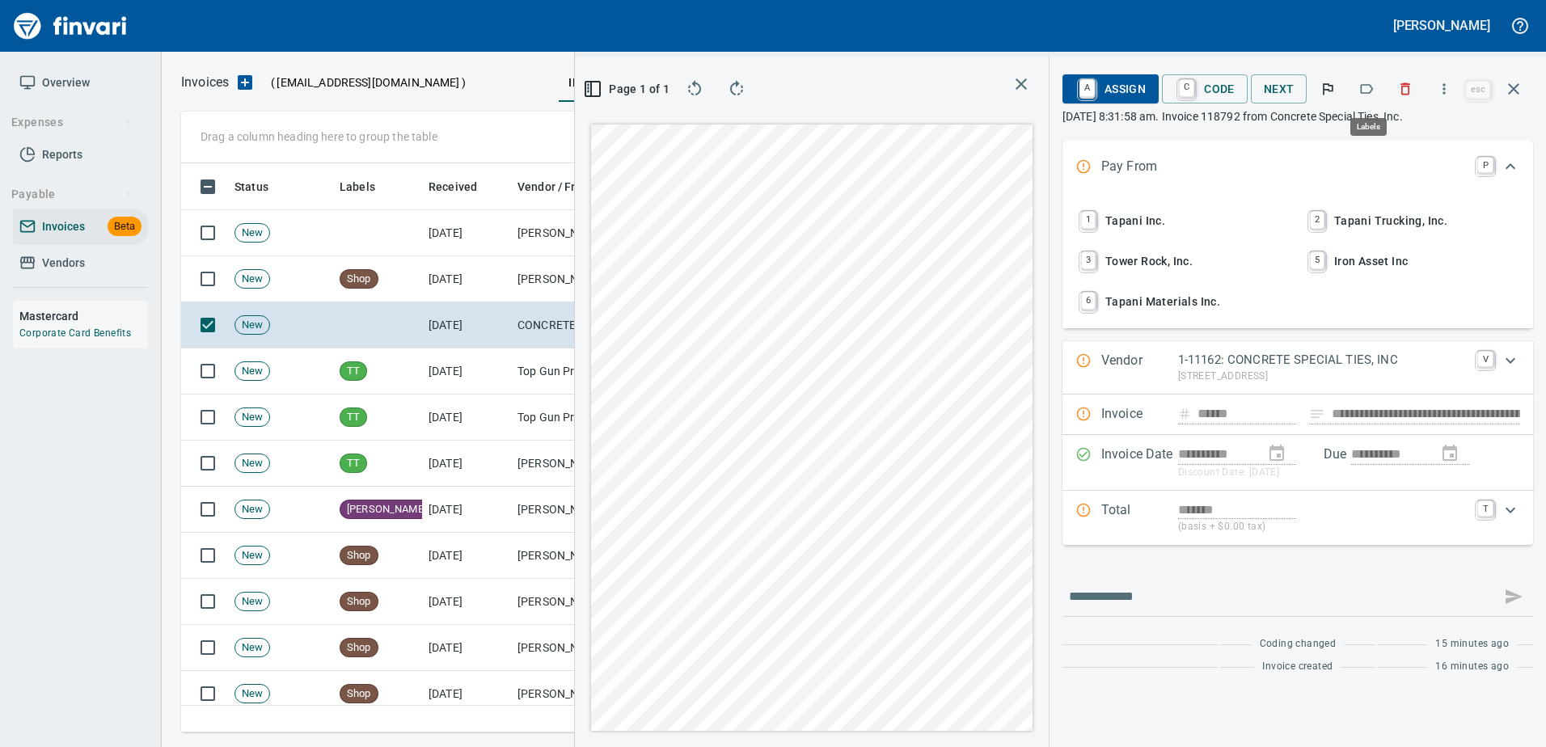
click at [1362, 88] on icon "button" at bounding box center [1366, 89] width 16 height 16
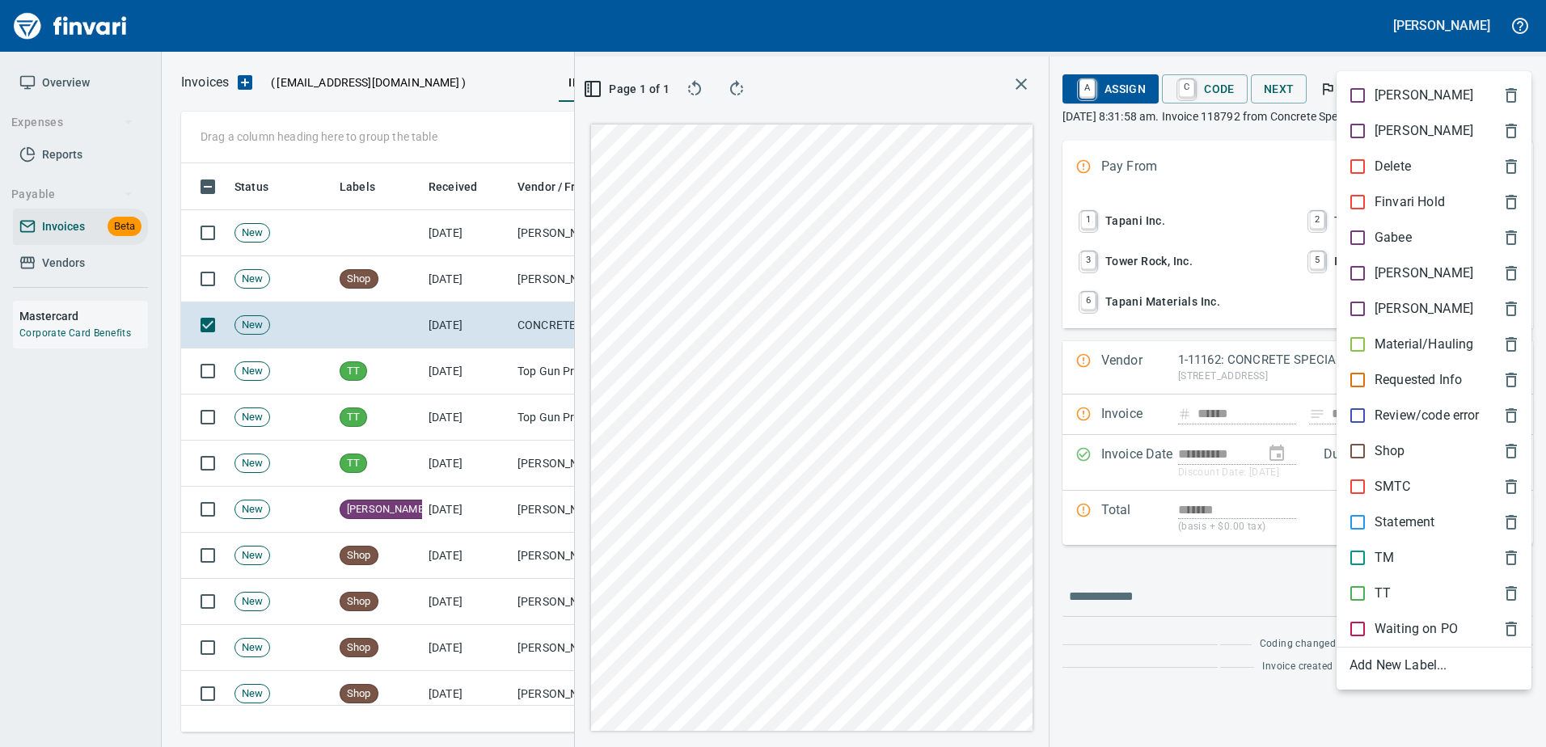
click at [1378, 283] on div "[PERSON_NAME]" at bounding box center [1433, 273] width 195 height 36
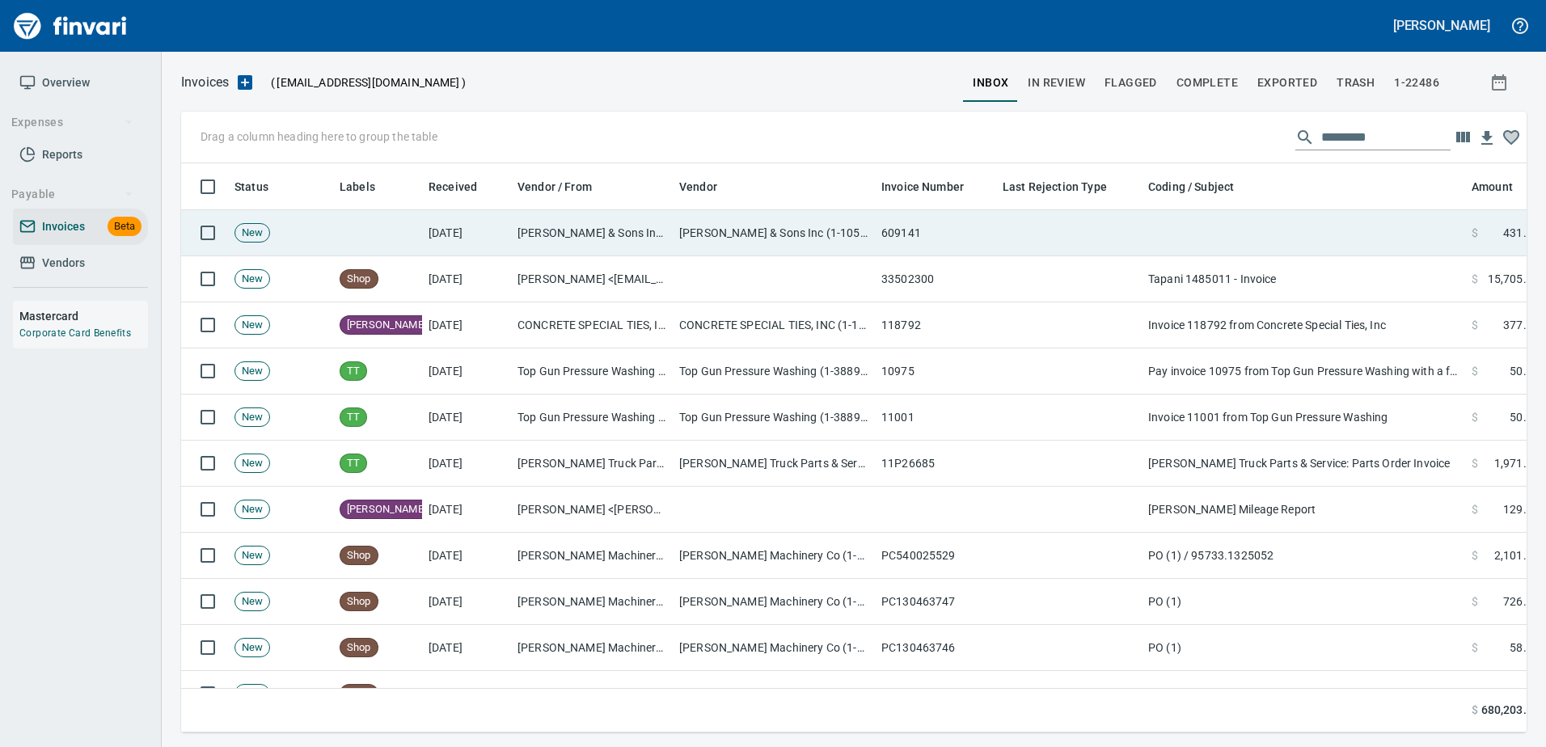
click at [655, 227] on td "J.L. Storedahl & Sons Inc (1-10502)" at bounding box center [592, 233] width 162 height 46
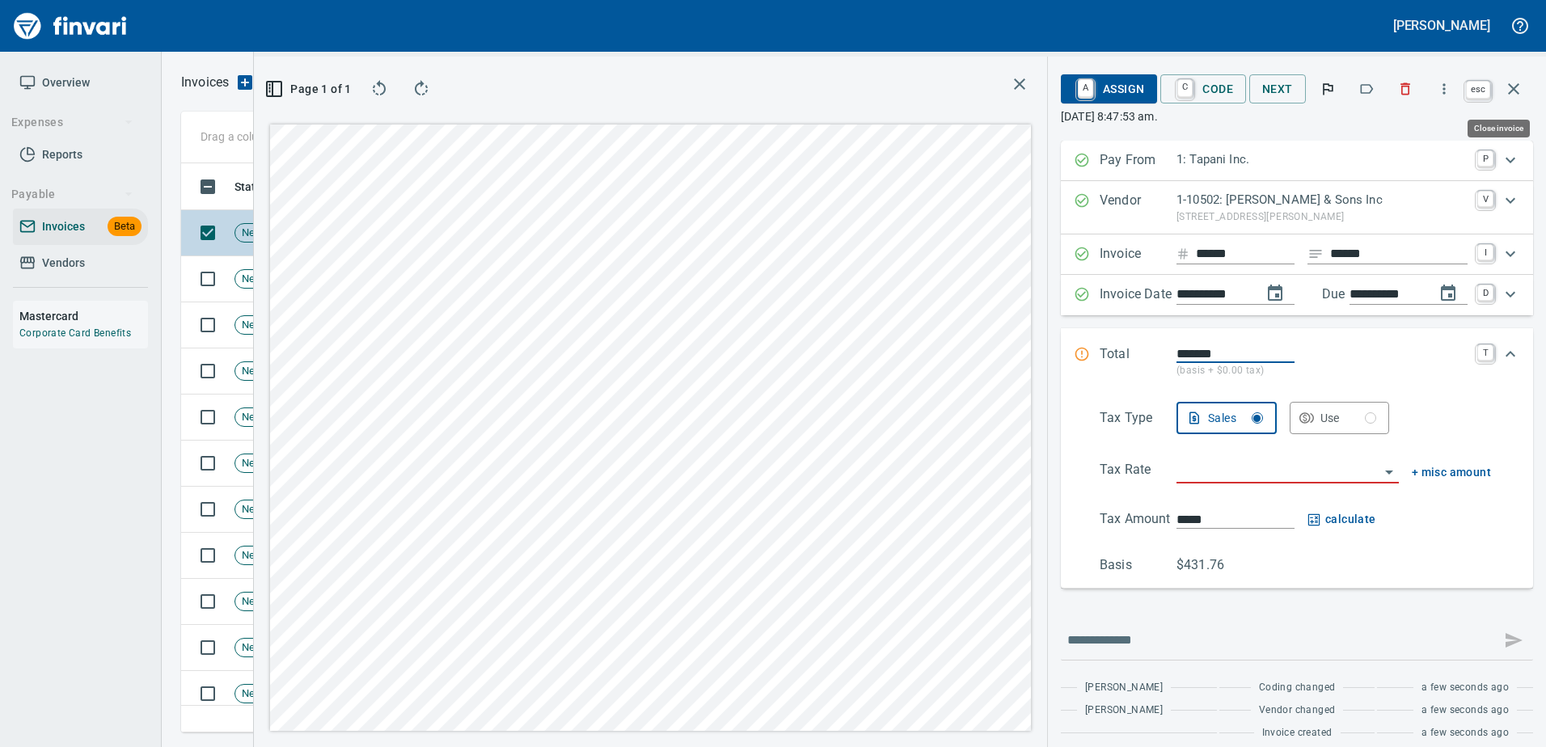
click at [1514, 89] on icon "button" at bounding box center [1513, 88] width 11 height 11
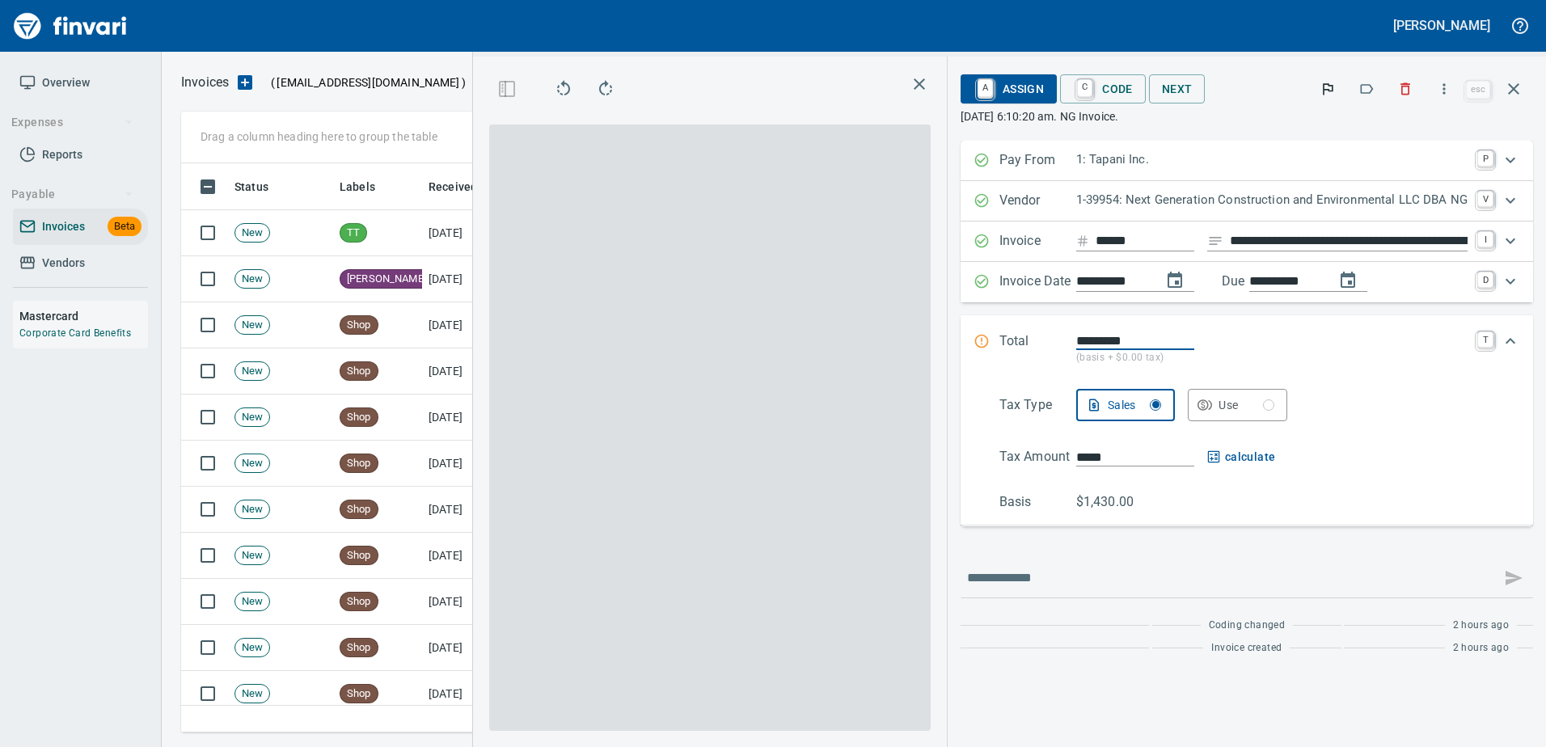
scroll to position [545, 917]
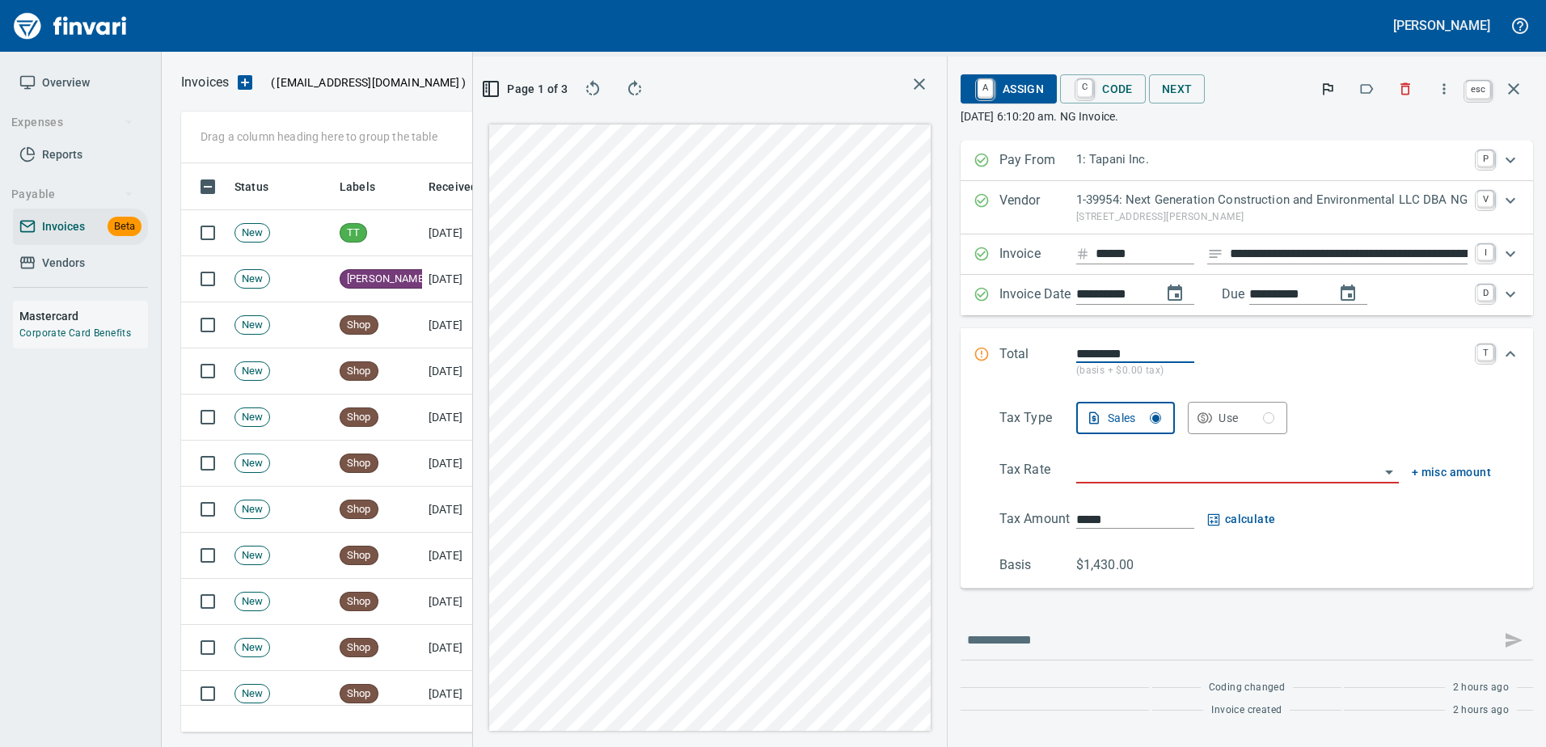
click at [1514, 78] on button "button" at bounding box center [1513, 89] width 39 height 39
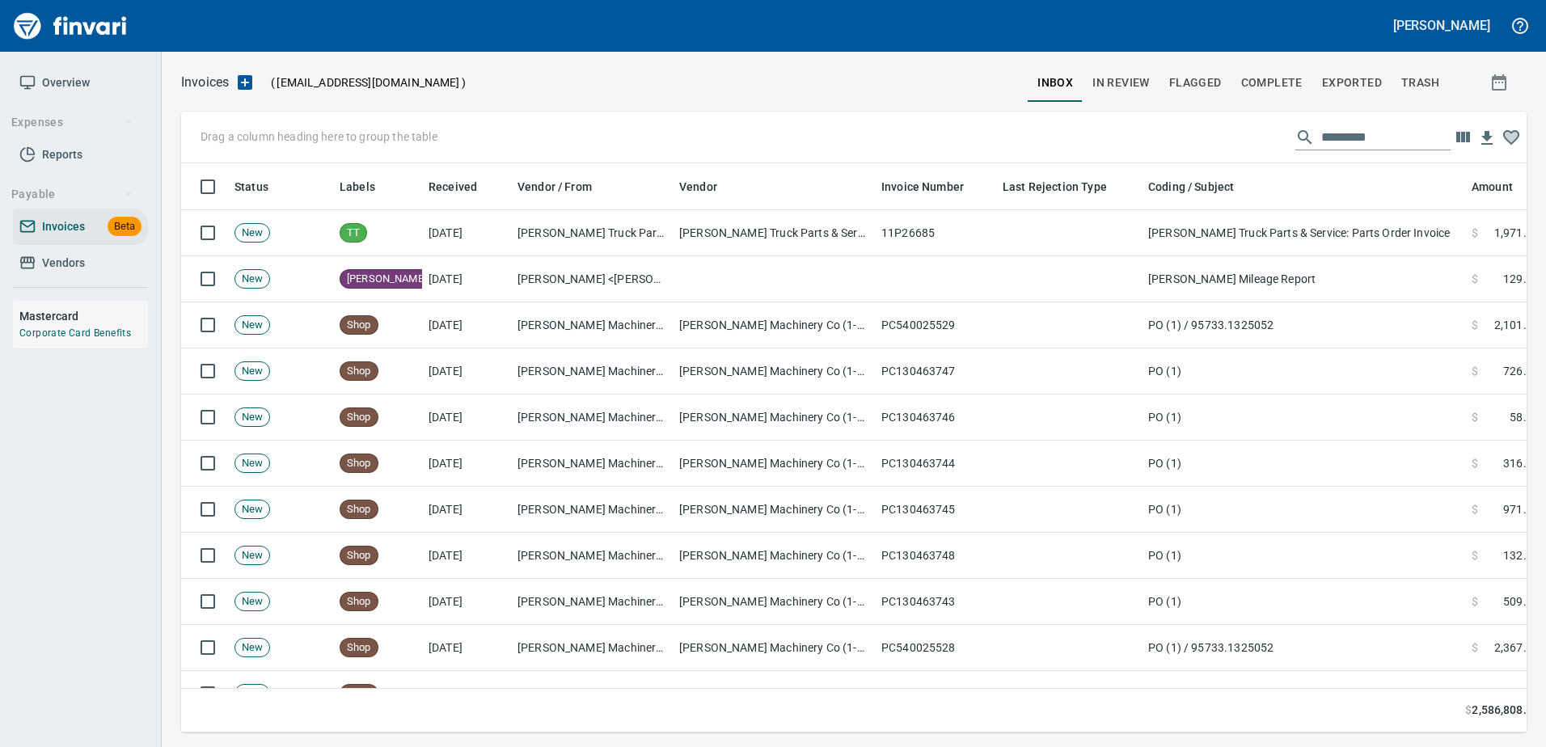
scroll to position [2, 2]
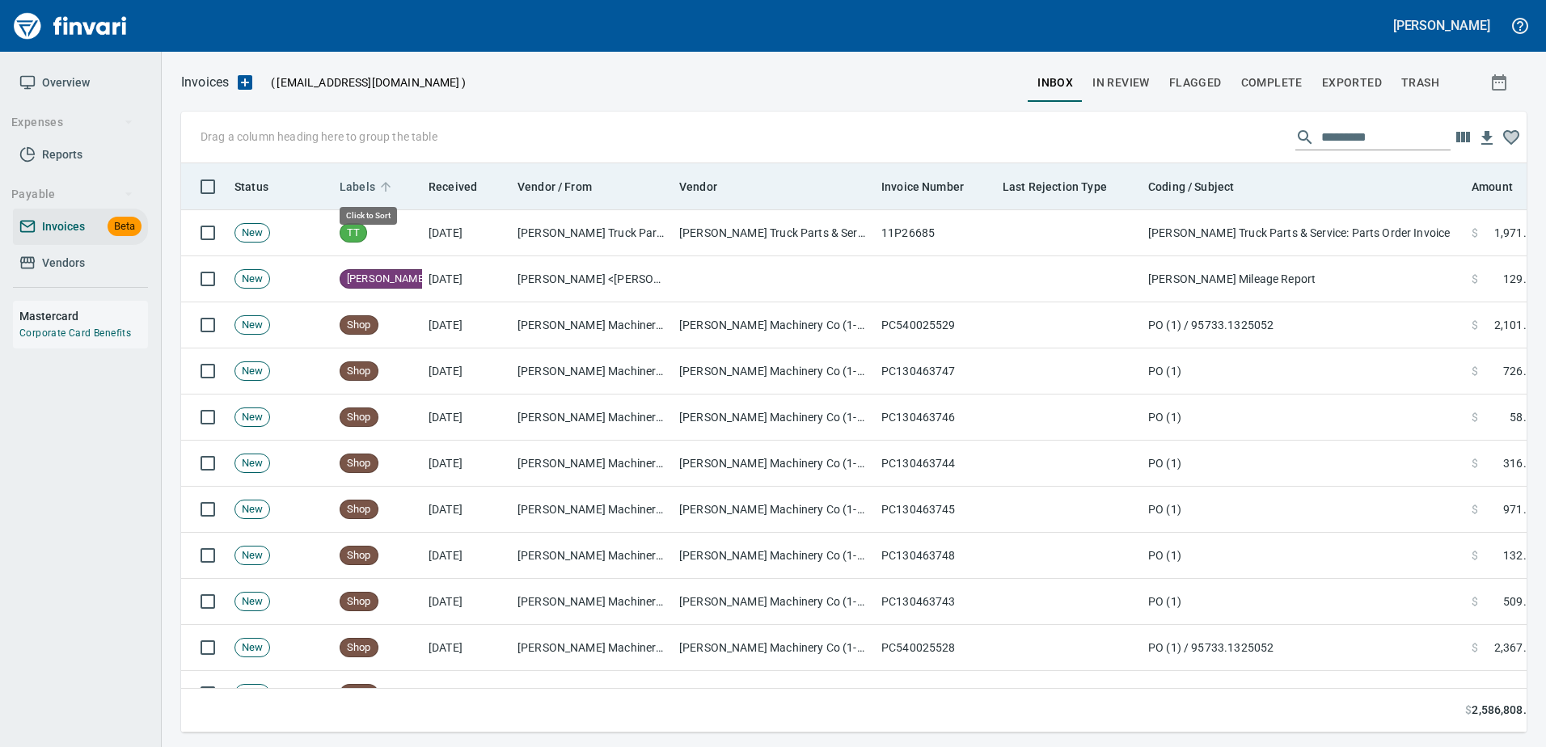
click at [351, 186] on span "Labels" at bounding box center [358, 186] width 36 height 19
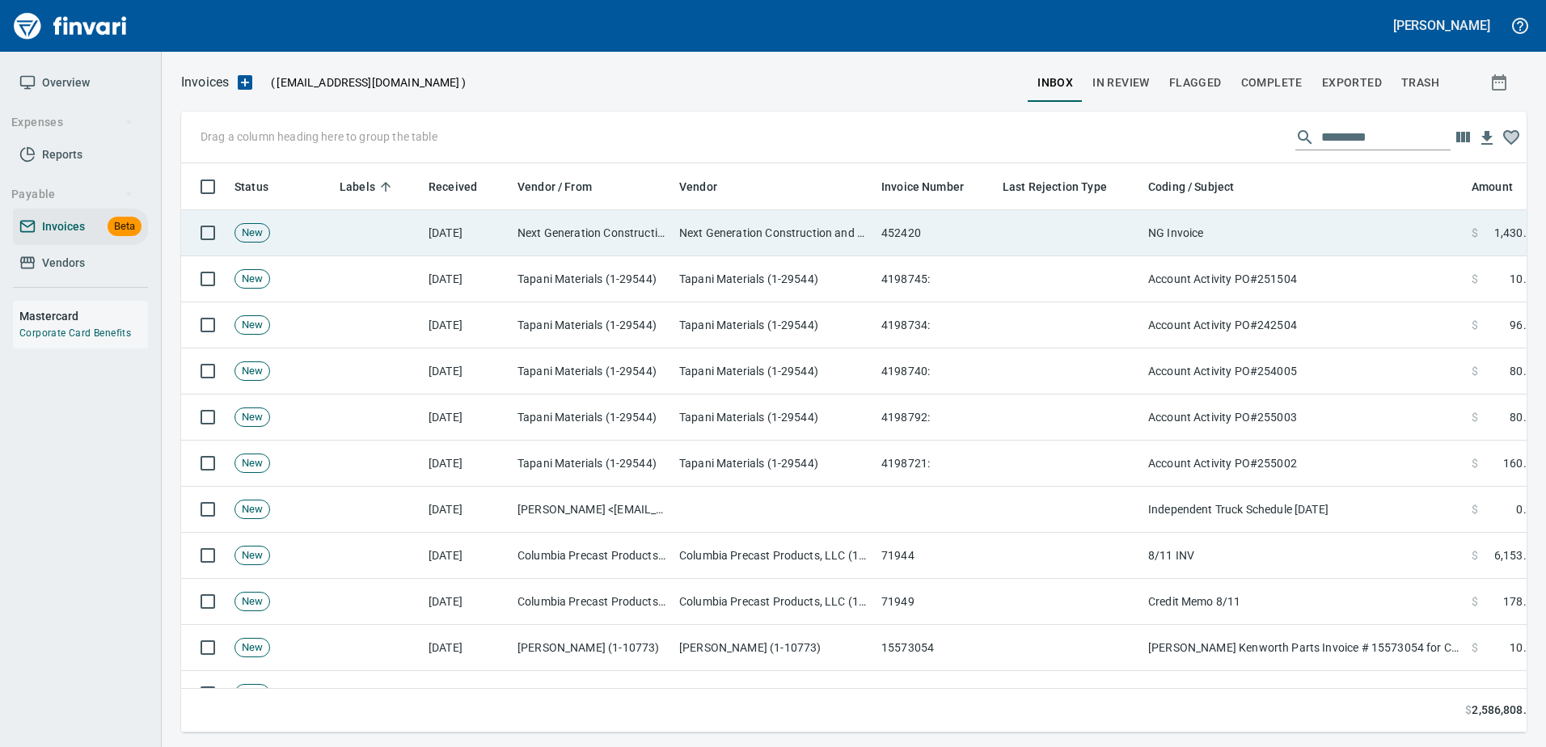
click at [353, 210] on td at bounding box center [377, 233] width 89 height 46
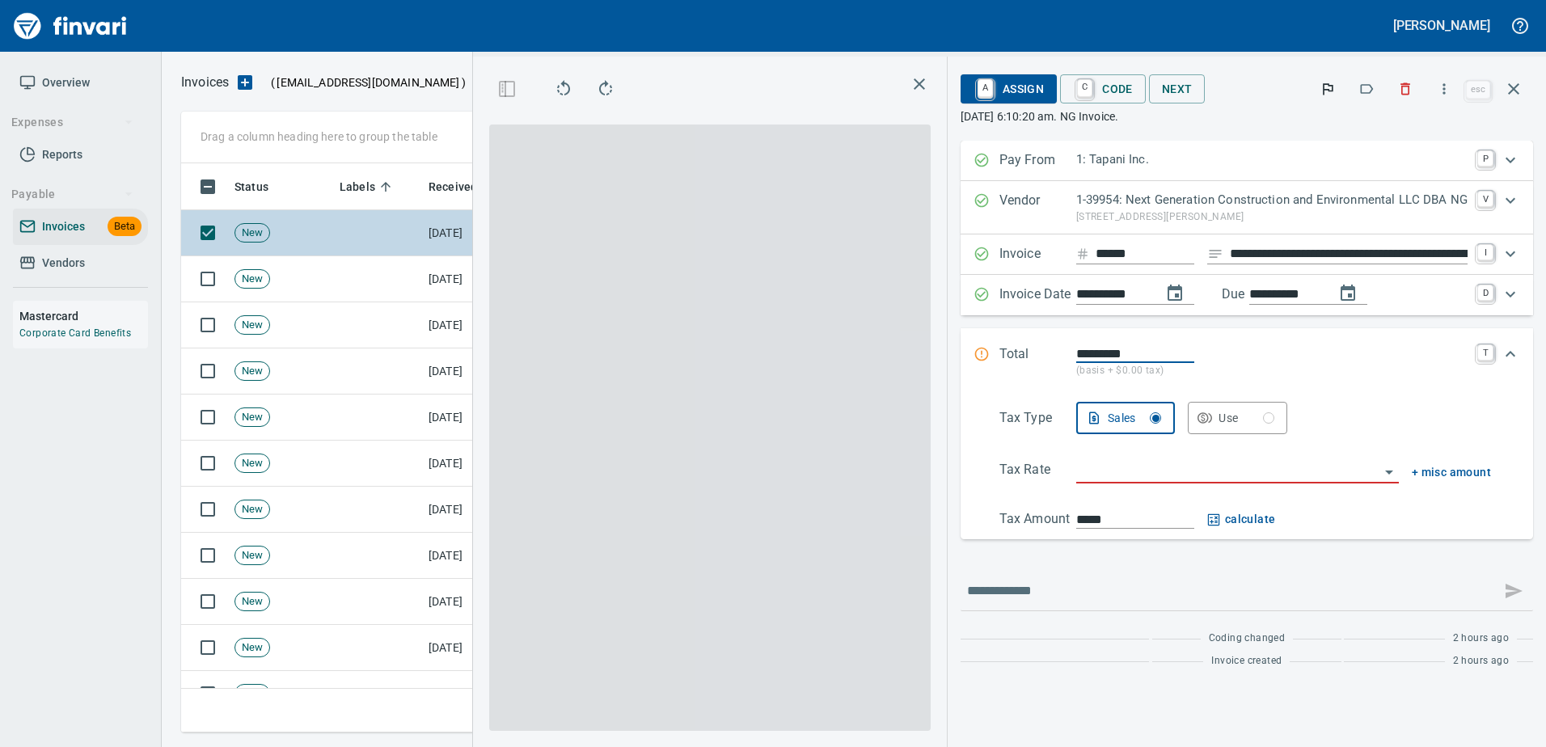
scroll to position [545, 917]
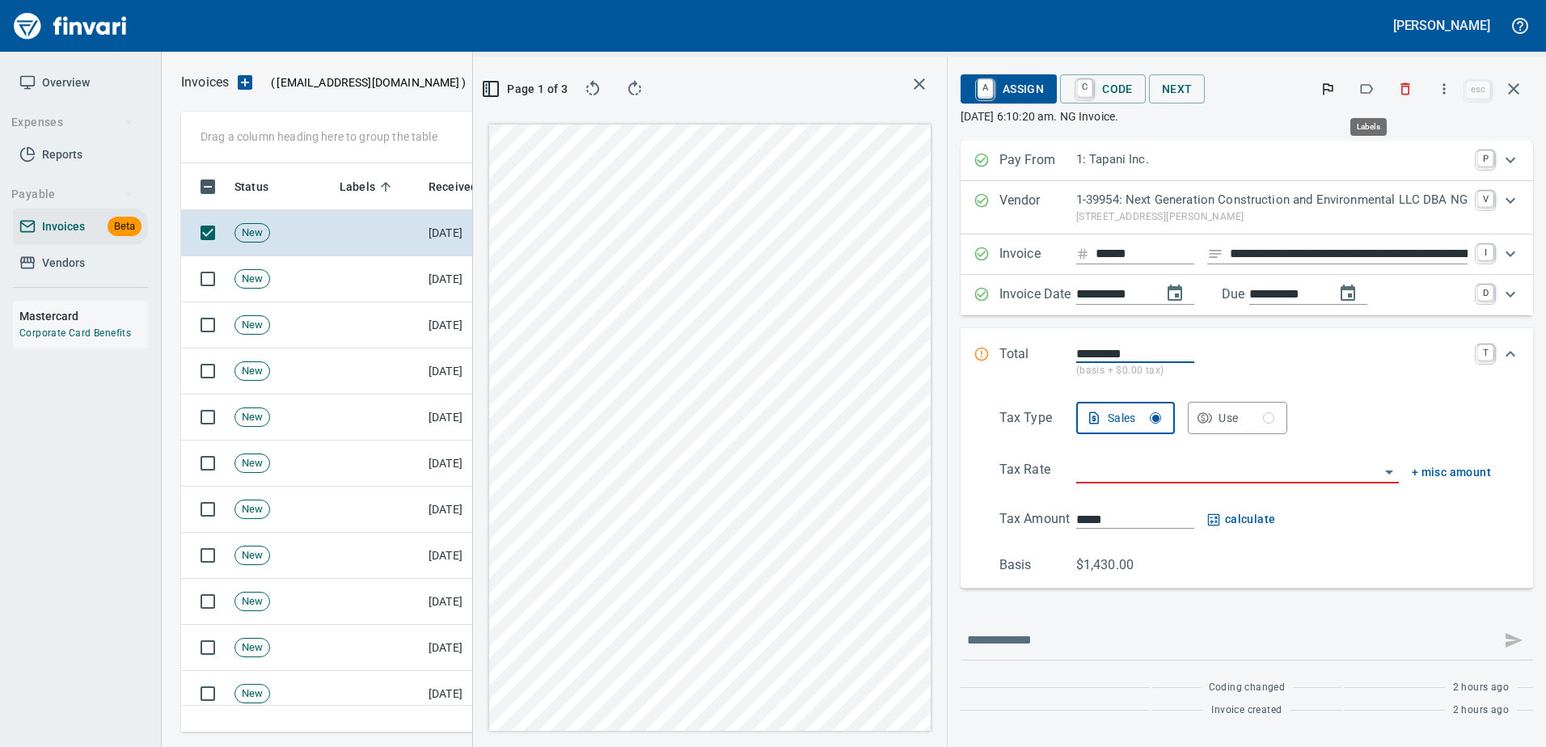
click at [1372, 84] on icon "button" at bounding box center [1366, 89] width 16 height 16
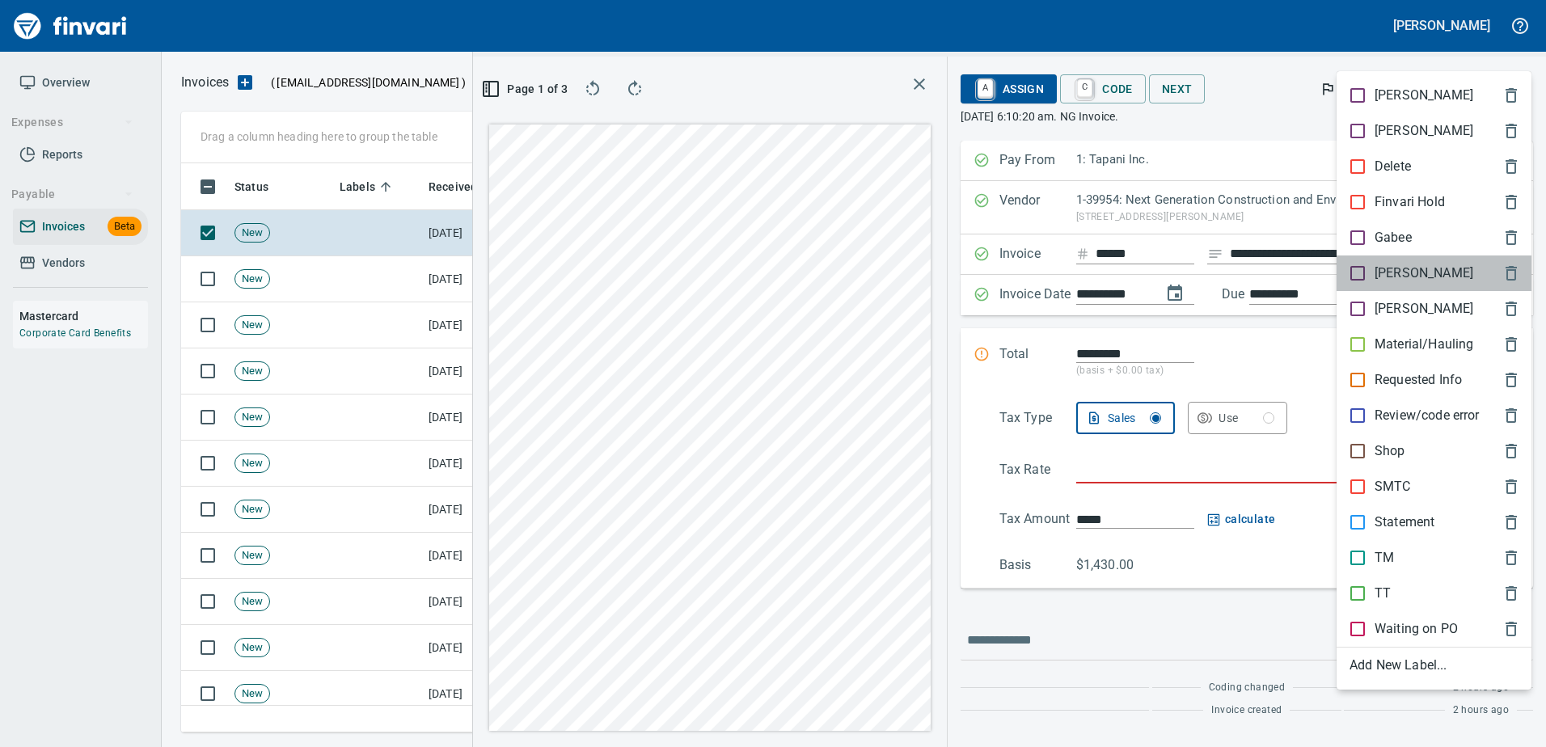
click at [1378, 277] on p "[PERSON_NAME]" at bounding box center [1423, 273] width 99 height 19
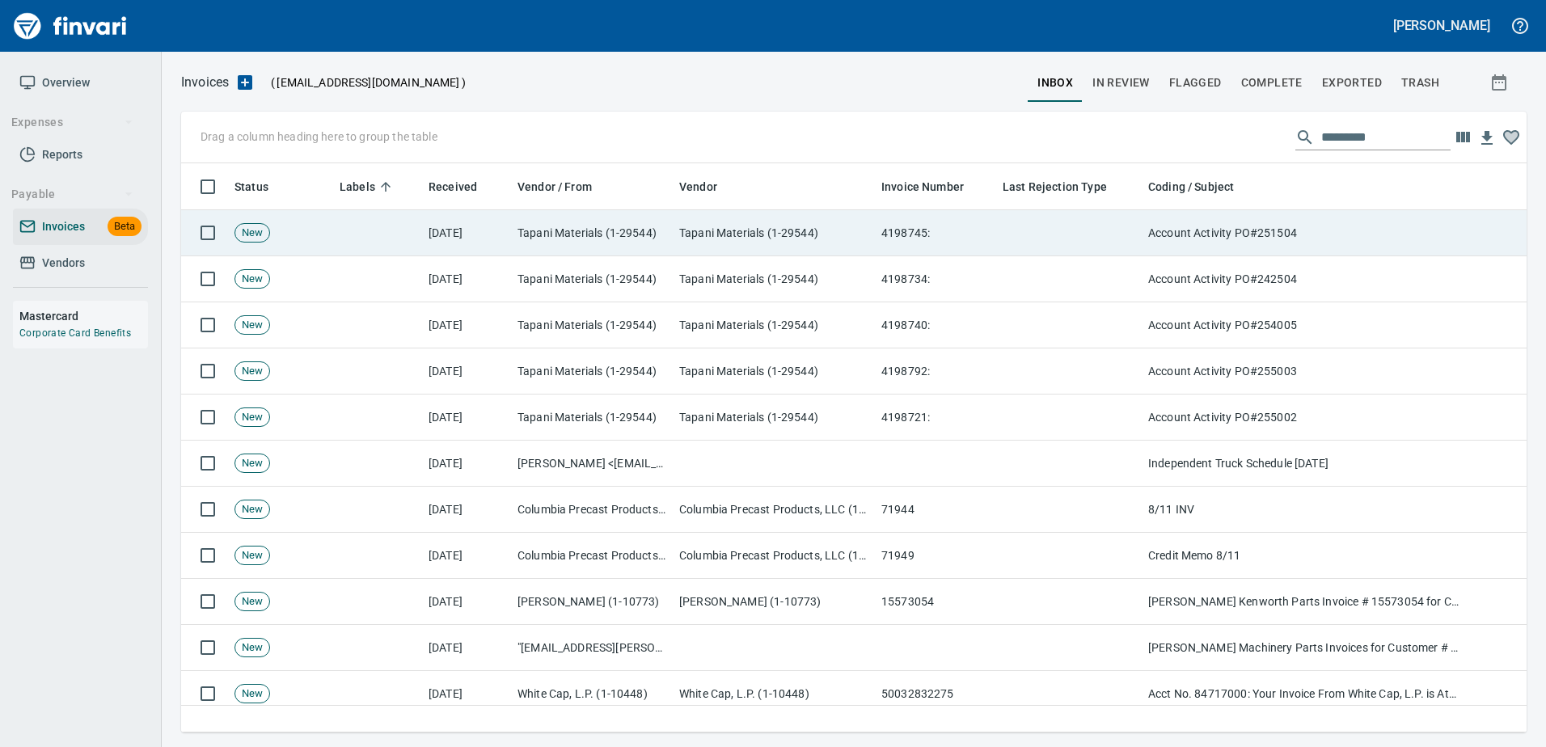
scroll to position [2, 2]
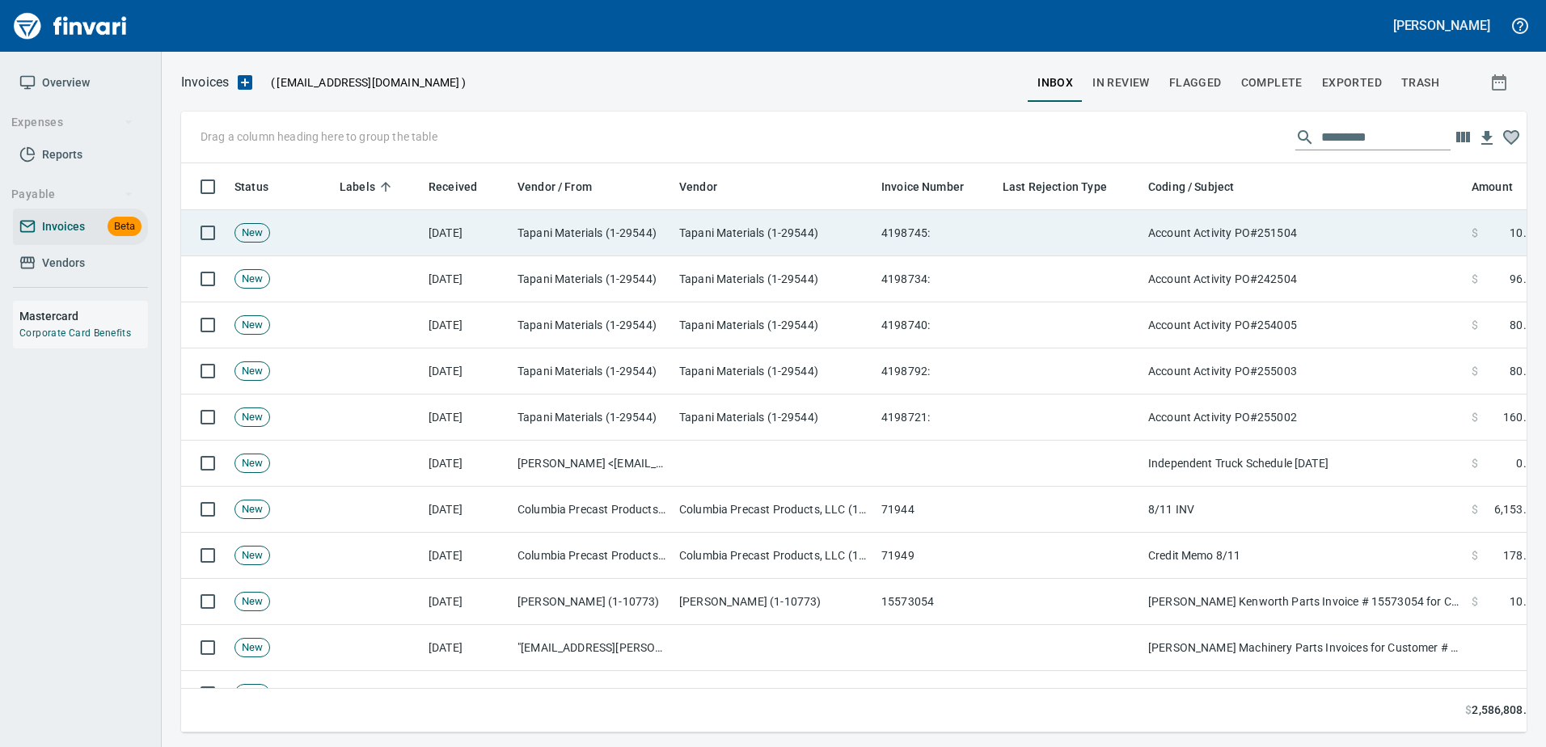
click at [1353, 219] on td "Account Activity PO#251504" at bounding box center [1303, 233] width 323 height 46
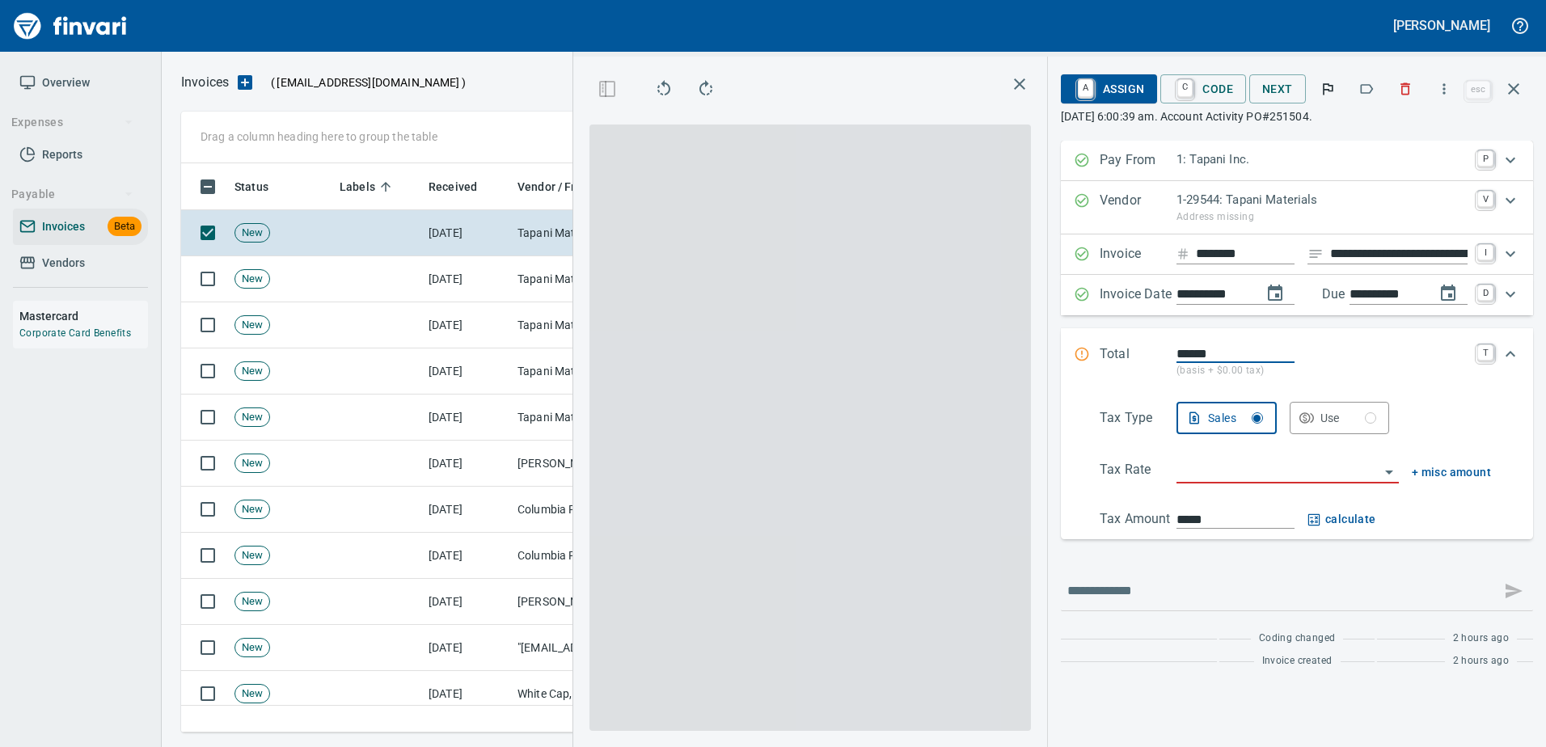
scroll to position [545, 917]
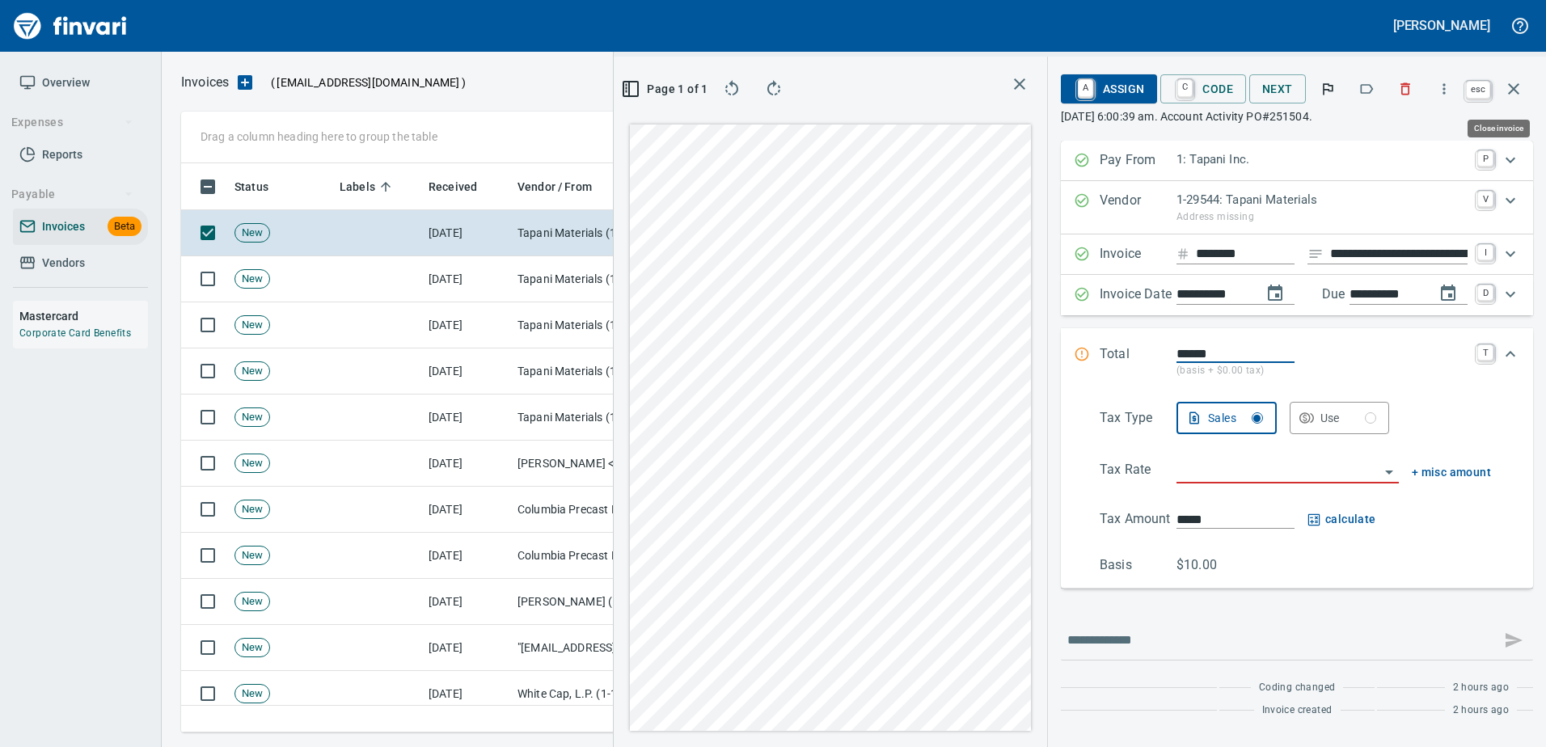
click at [1519, 86] on icon "button" at bounding box center [1513, 88] width 19 height 19
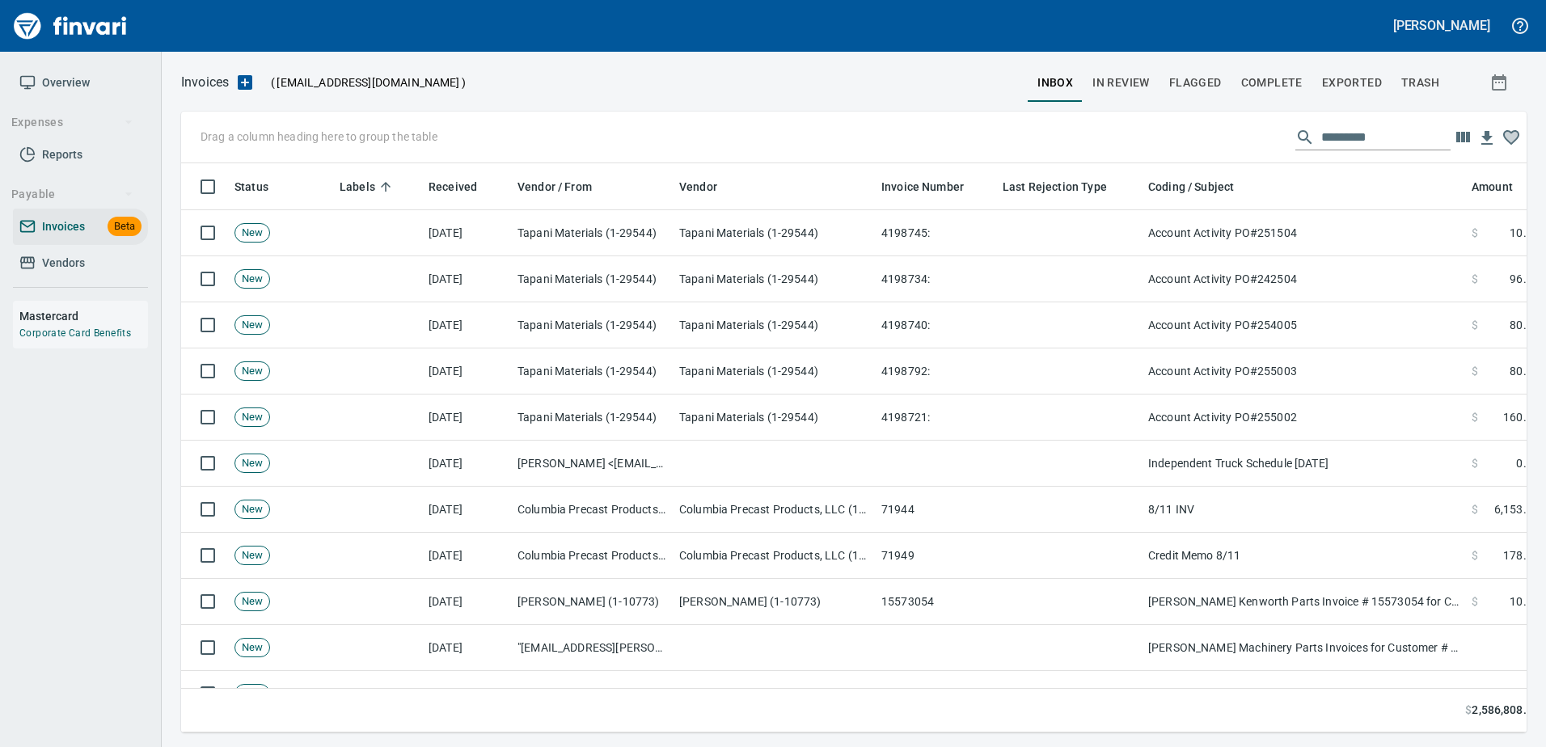
scroll to position [2, 2]
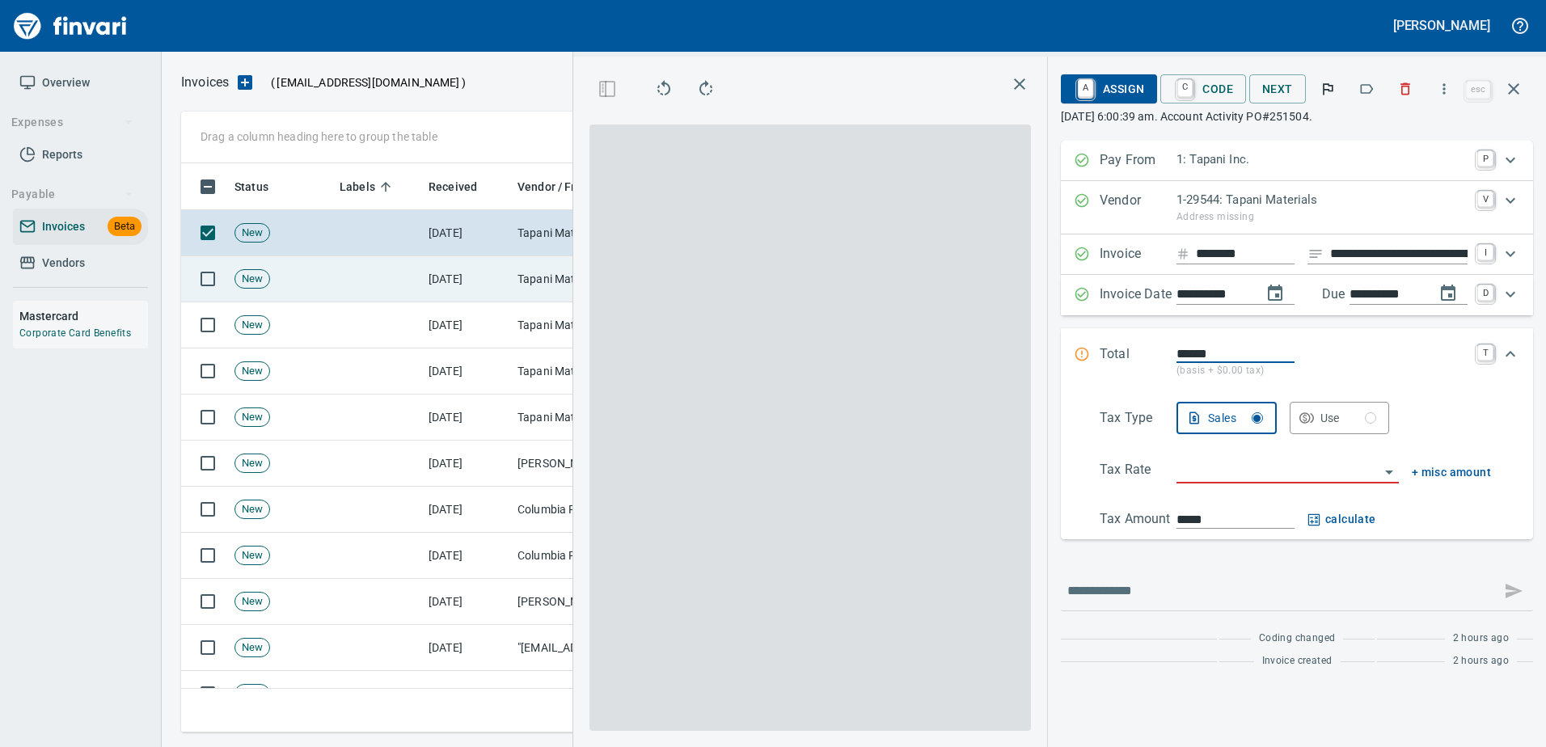
scroll to position [545, 917]
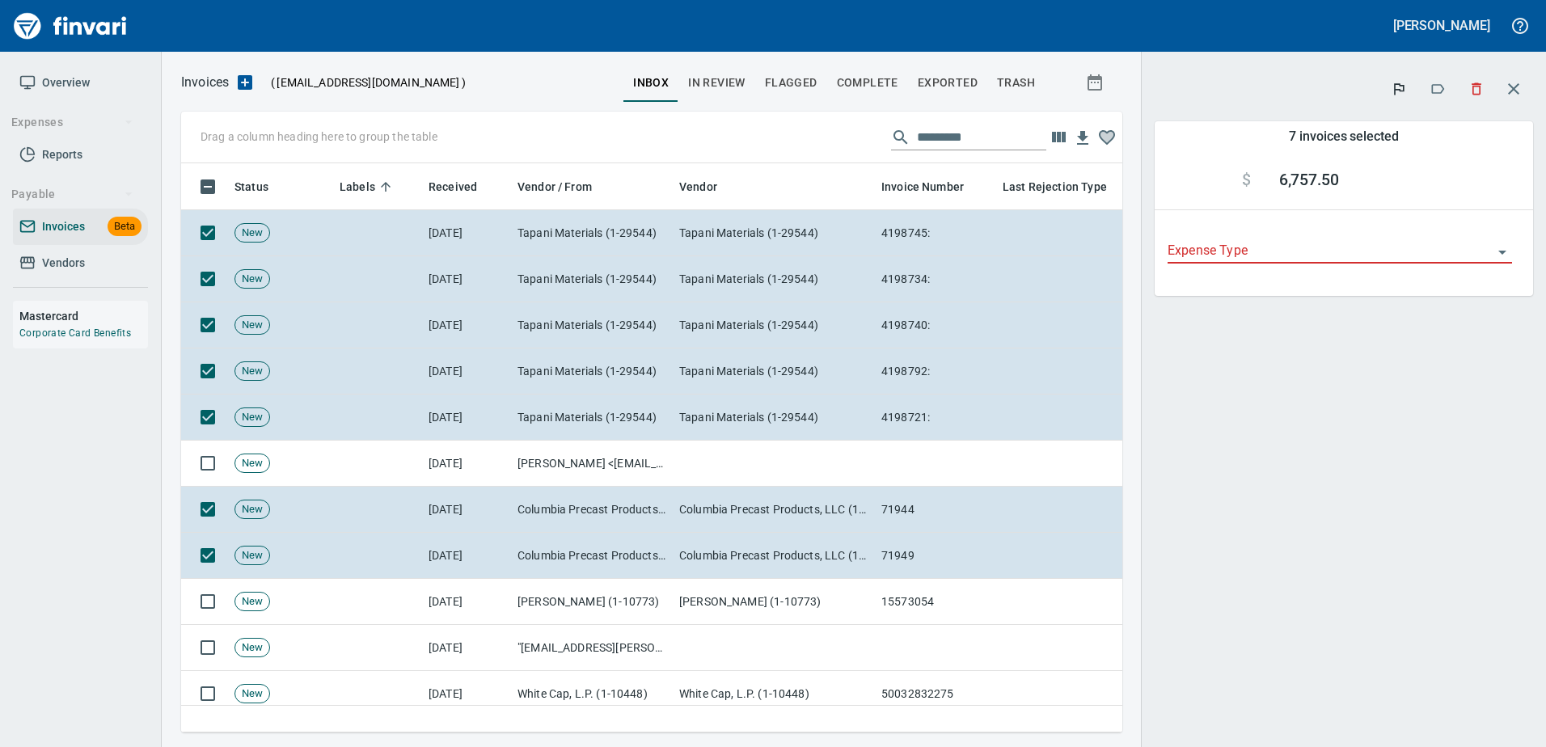
click at [1437, 89] on icon "button" at bounding box center [1437, 89] width 16 height 16
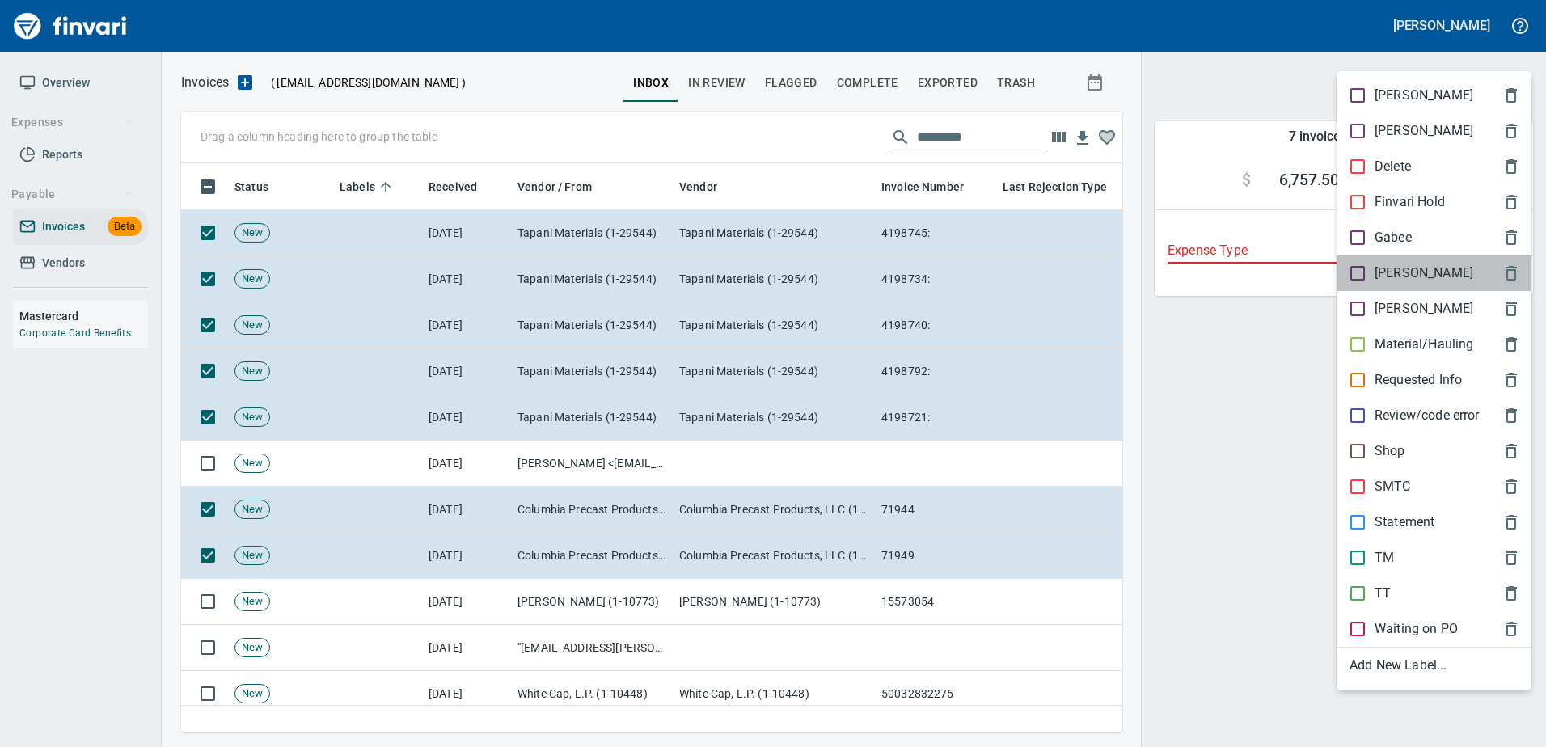
click at [1399, 267] on p "[PERSON_NAME]" at bounding box center [1423, 273] width 99 height 19
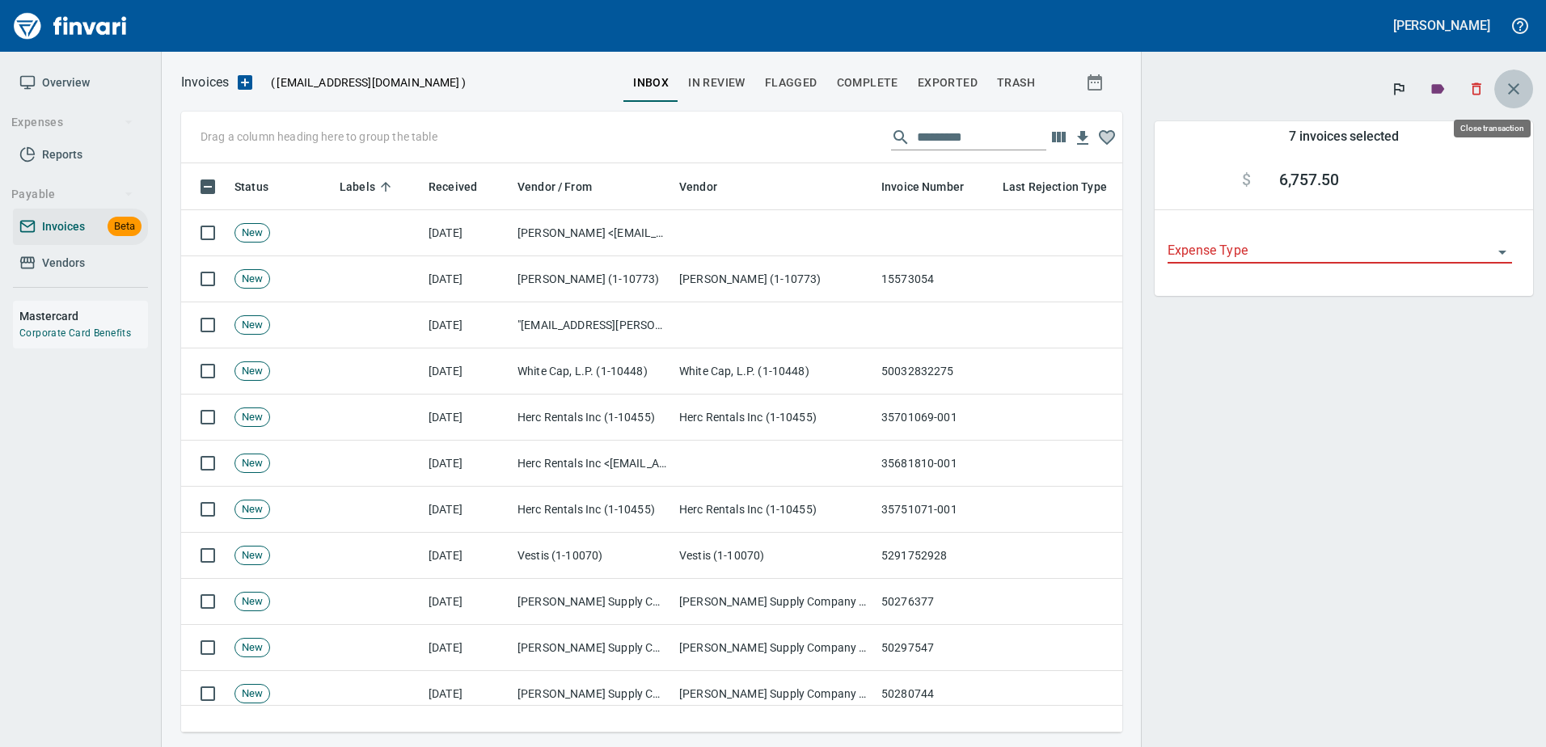
click at [1509, 87] on icon "button" at bounding box center [1513, 88] width 19 height 19
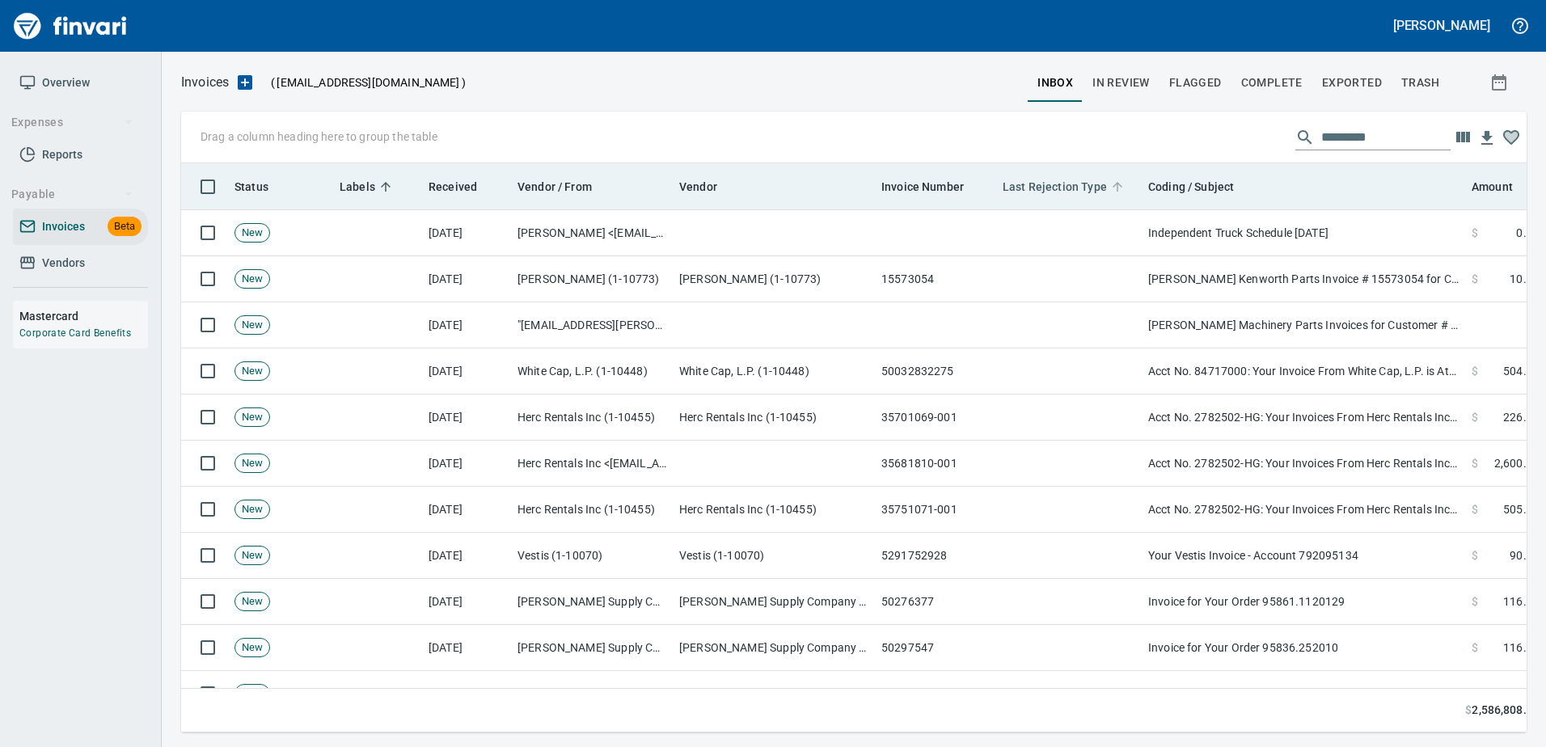
scroll to position [2, 2]
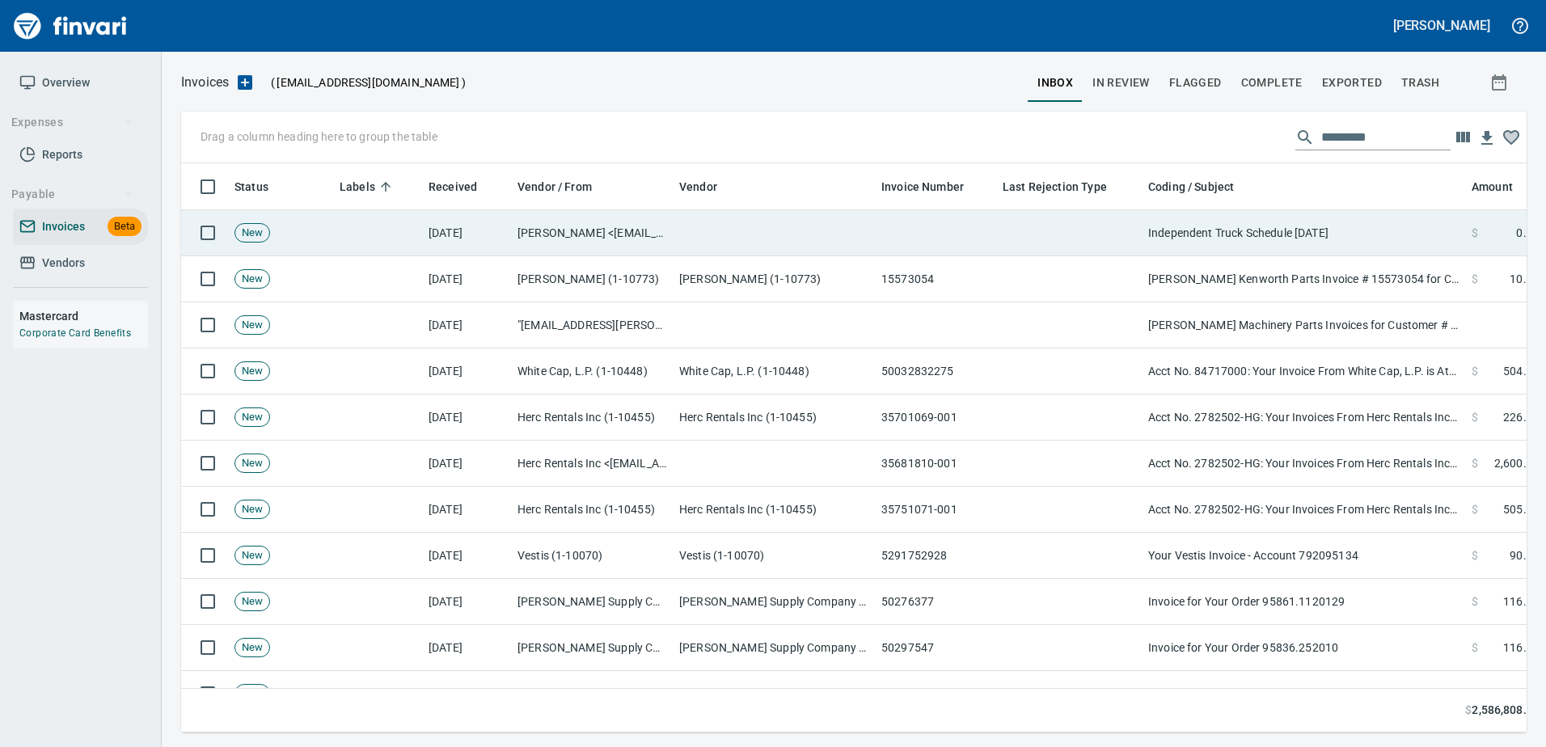
click at [1098, 233] on td at bounding box center [1069, 233] width 146 height 46
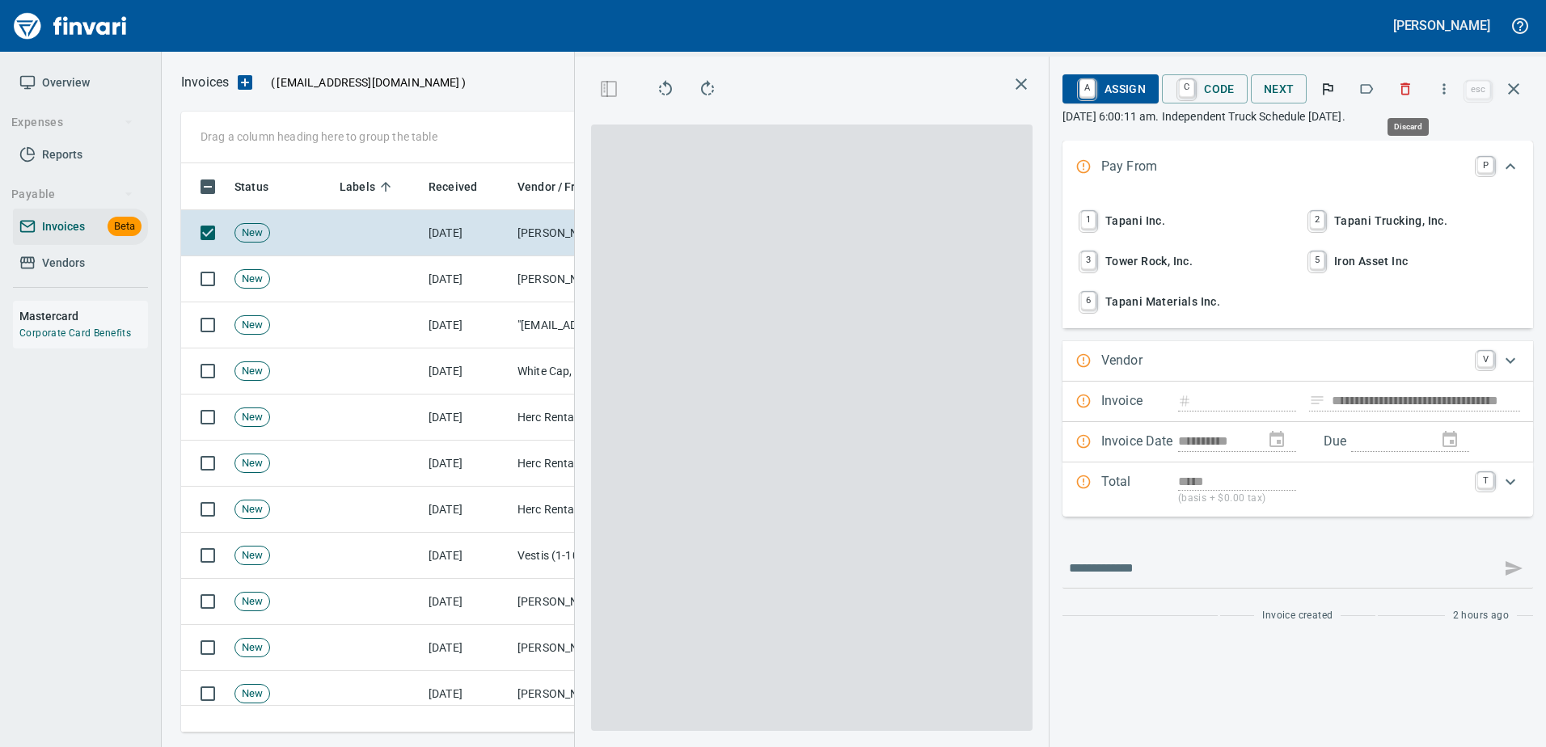
click at [1416, 80] on button "button" at bounding box center [1405, 89] width 36 height 36
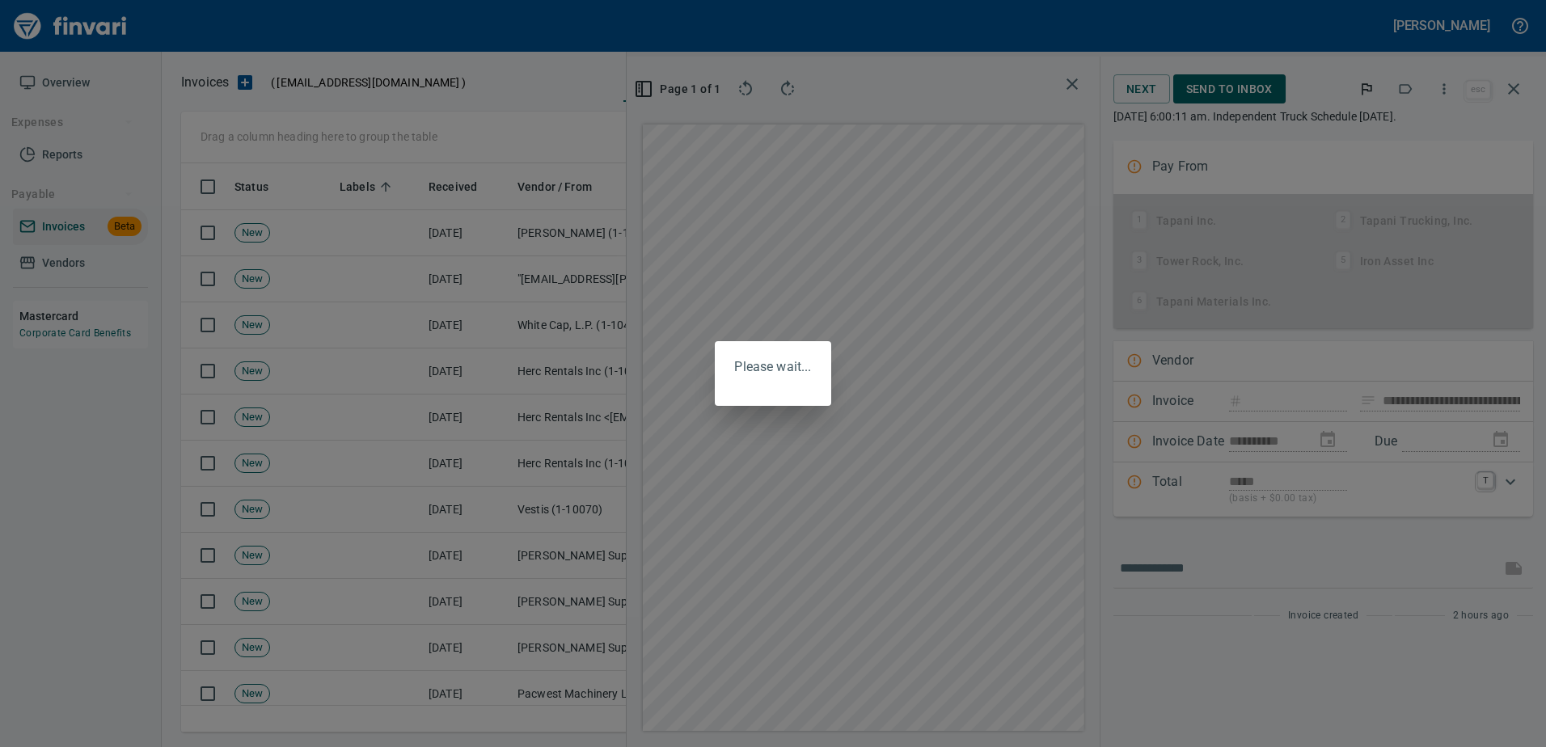
scroll to position [545, 917]
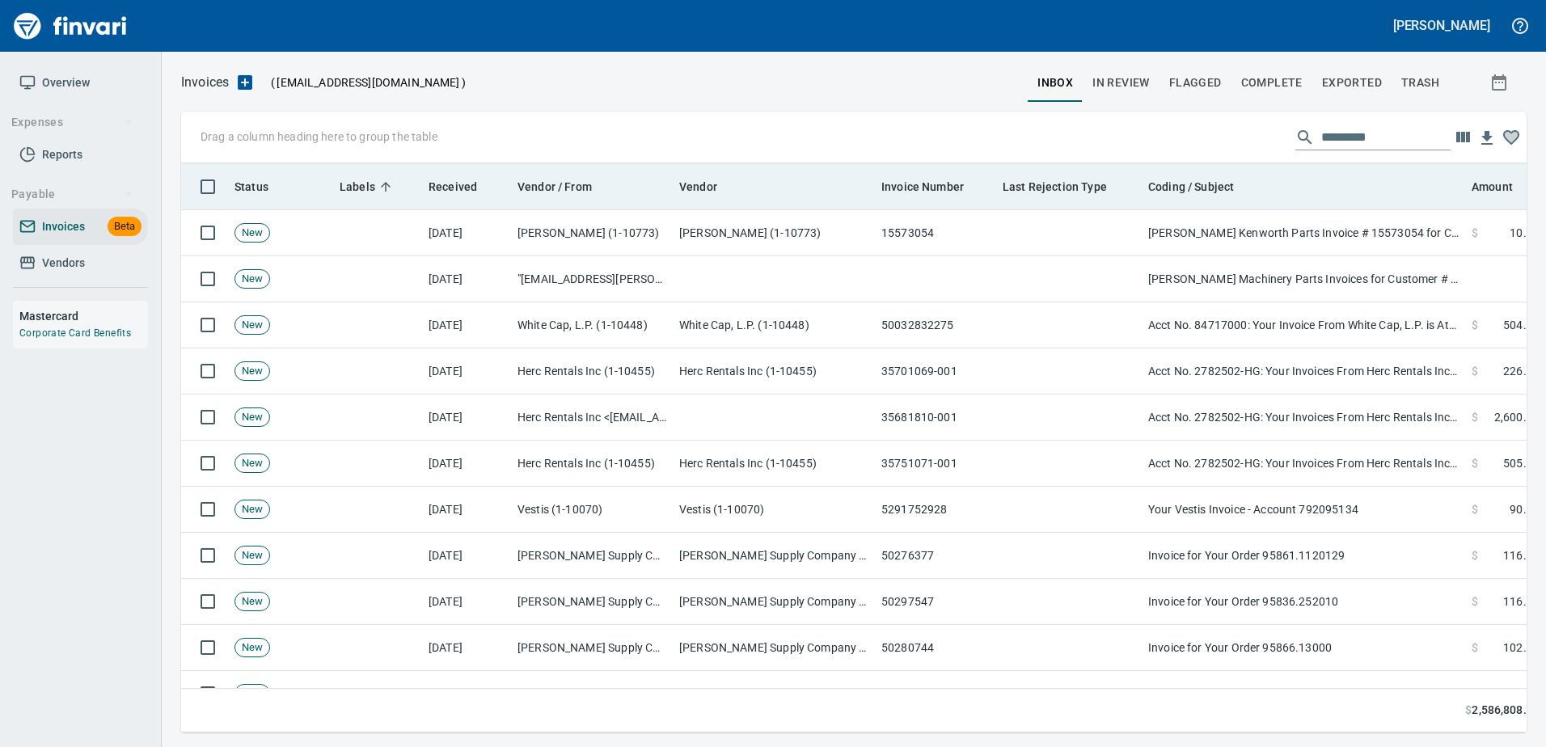
scroll to position [2, 2]
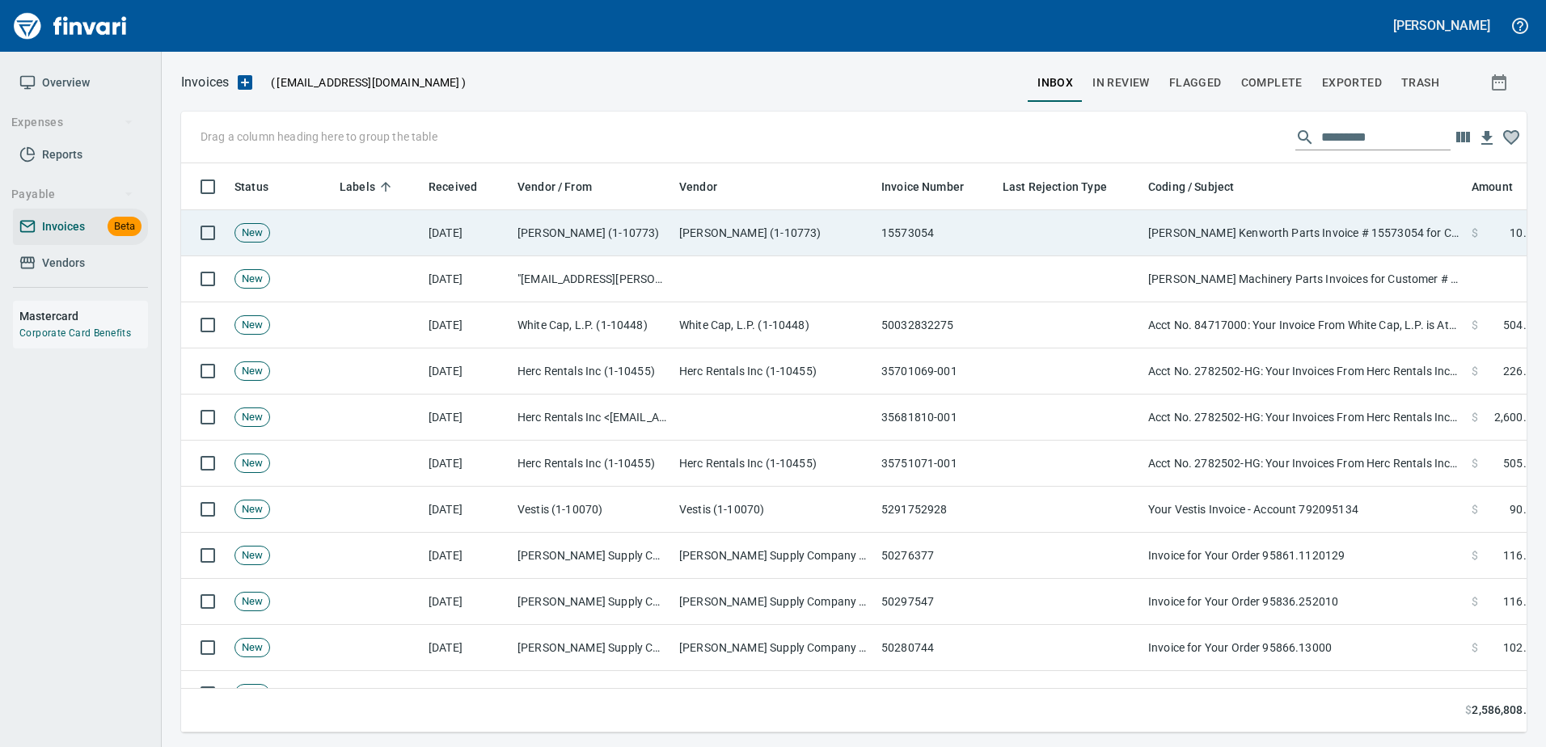
click at [1236, 233] on td "[PERSON_NAME] Kenworth Parts Invoice # 15573054 for Customer # 2170458 ([DATE])…" at bounding box center [1303, 233] width 323 height 46
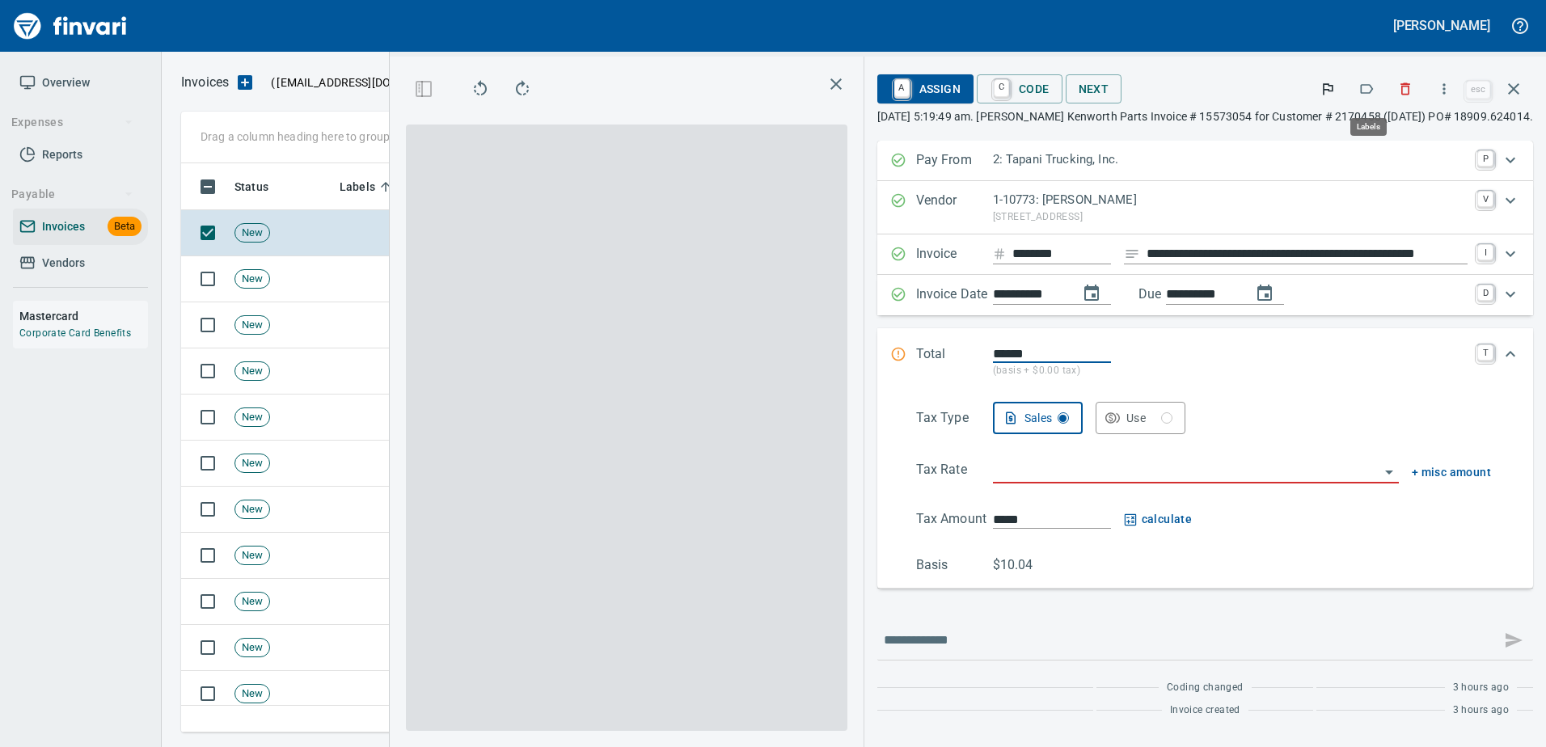
click at [1374, 85] on icon "button" at bounding box center [1366, 89] width 16 height 16
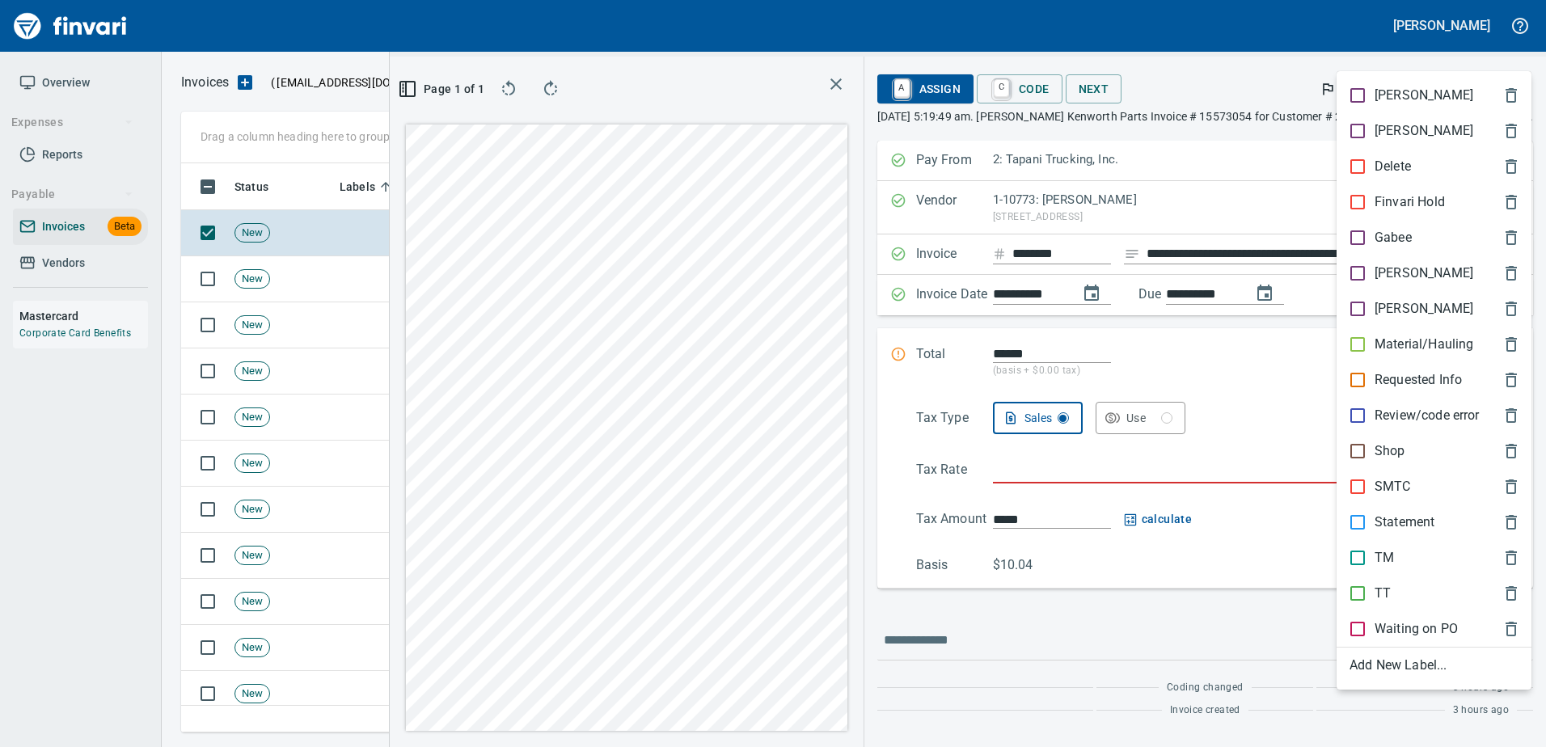
click at [1382, 582] on div "TT" at bounding box center [1433, 594] width 195 height 36
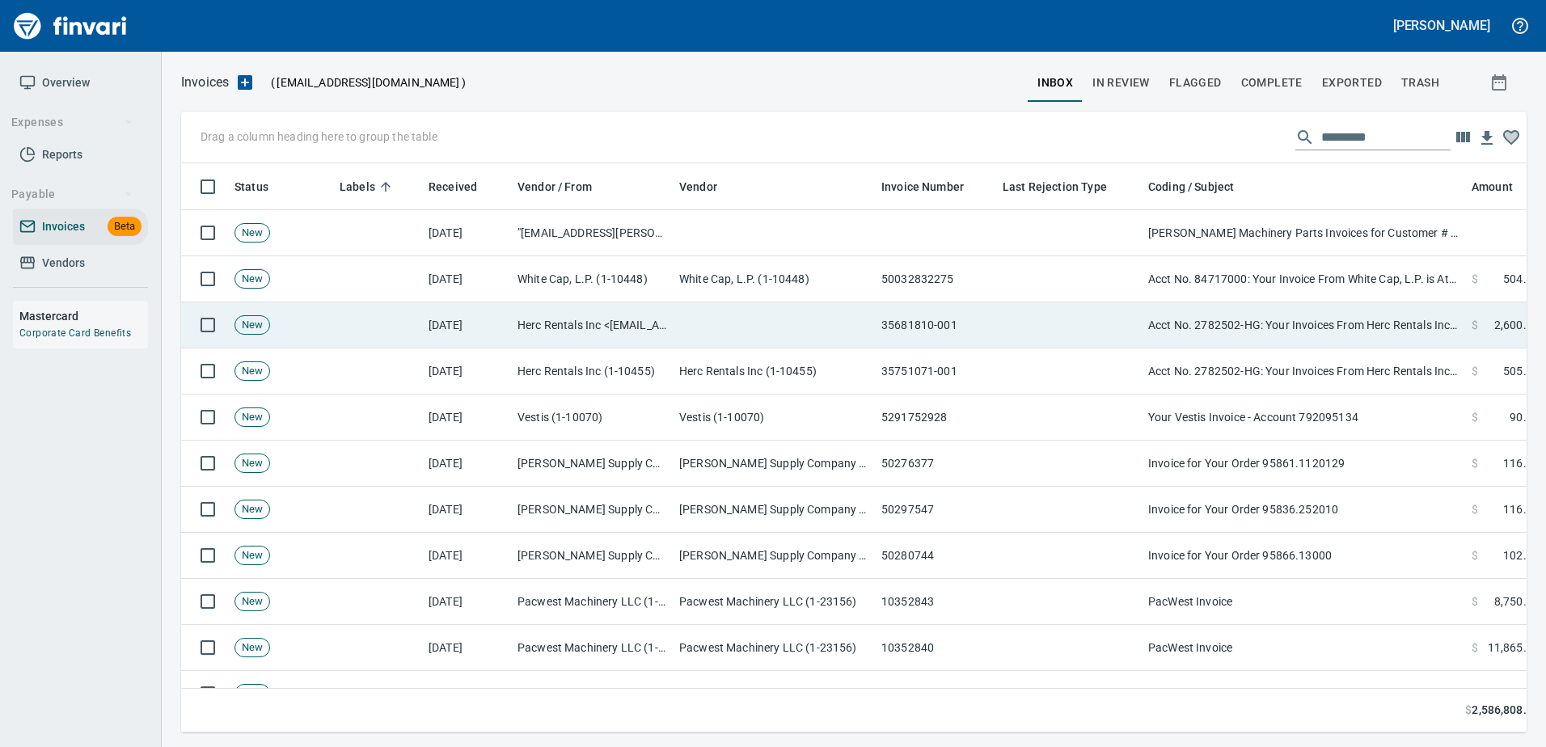
scroll to position [2, 2]
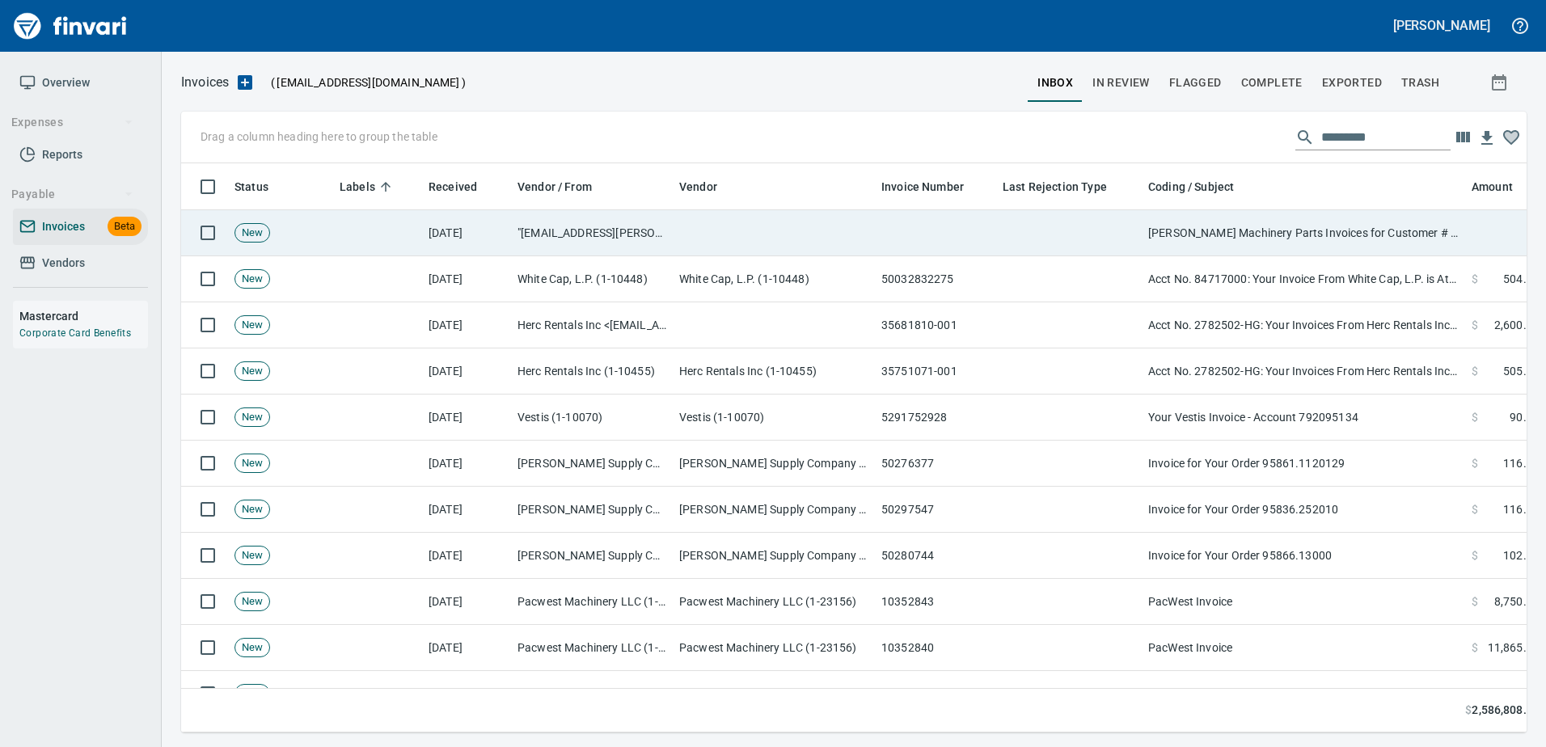
click at [1365, 234] on td "[PERSON_NAME] Machinery Parts Invoices for Customer # 100925" at bounding box center [1303, 233] width 323 height 46
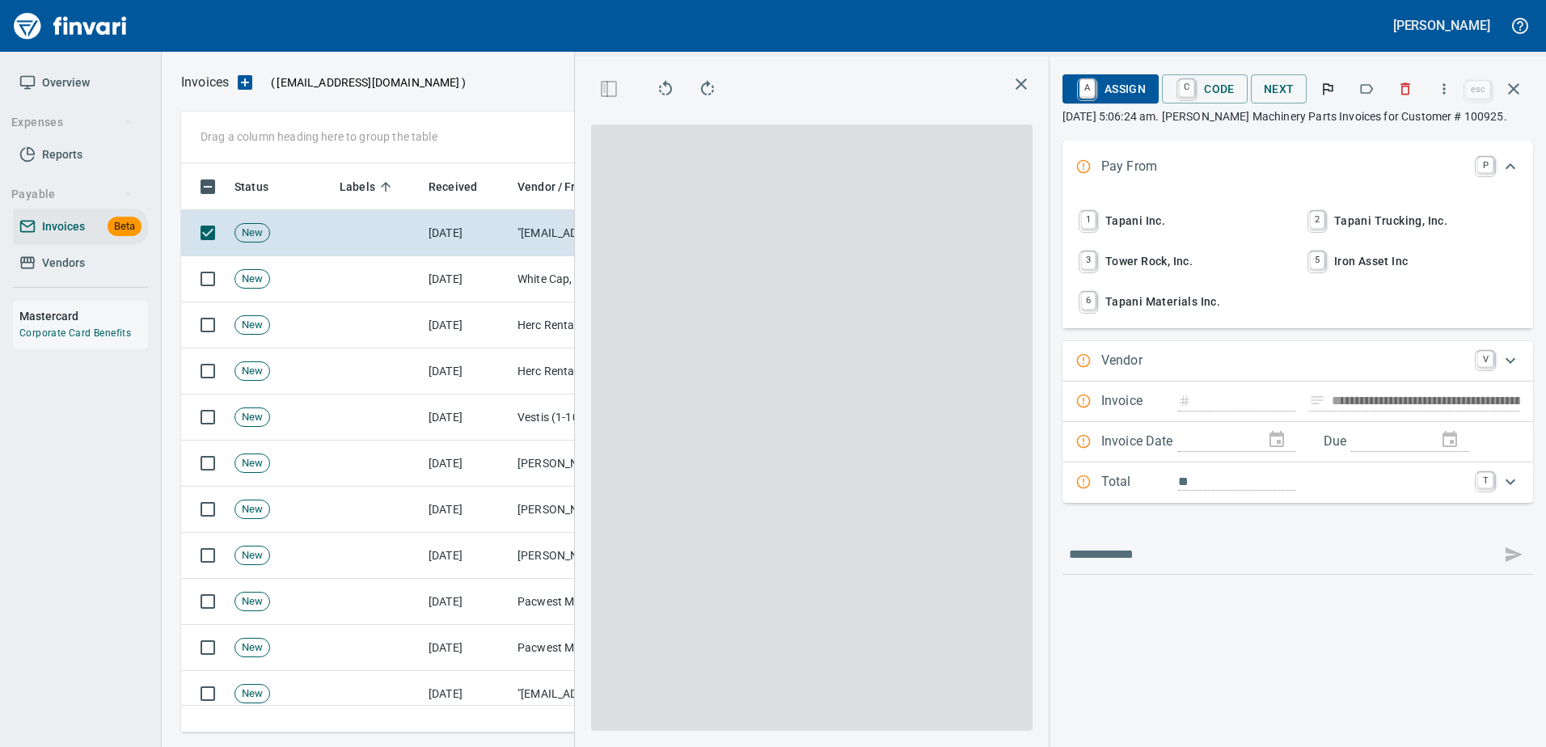
click at [1378, 91] on button "button" at bounding box center [1366, 89] width 36 height 36
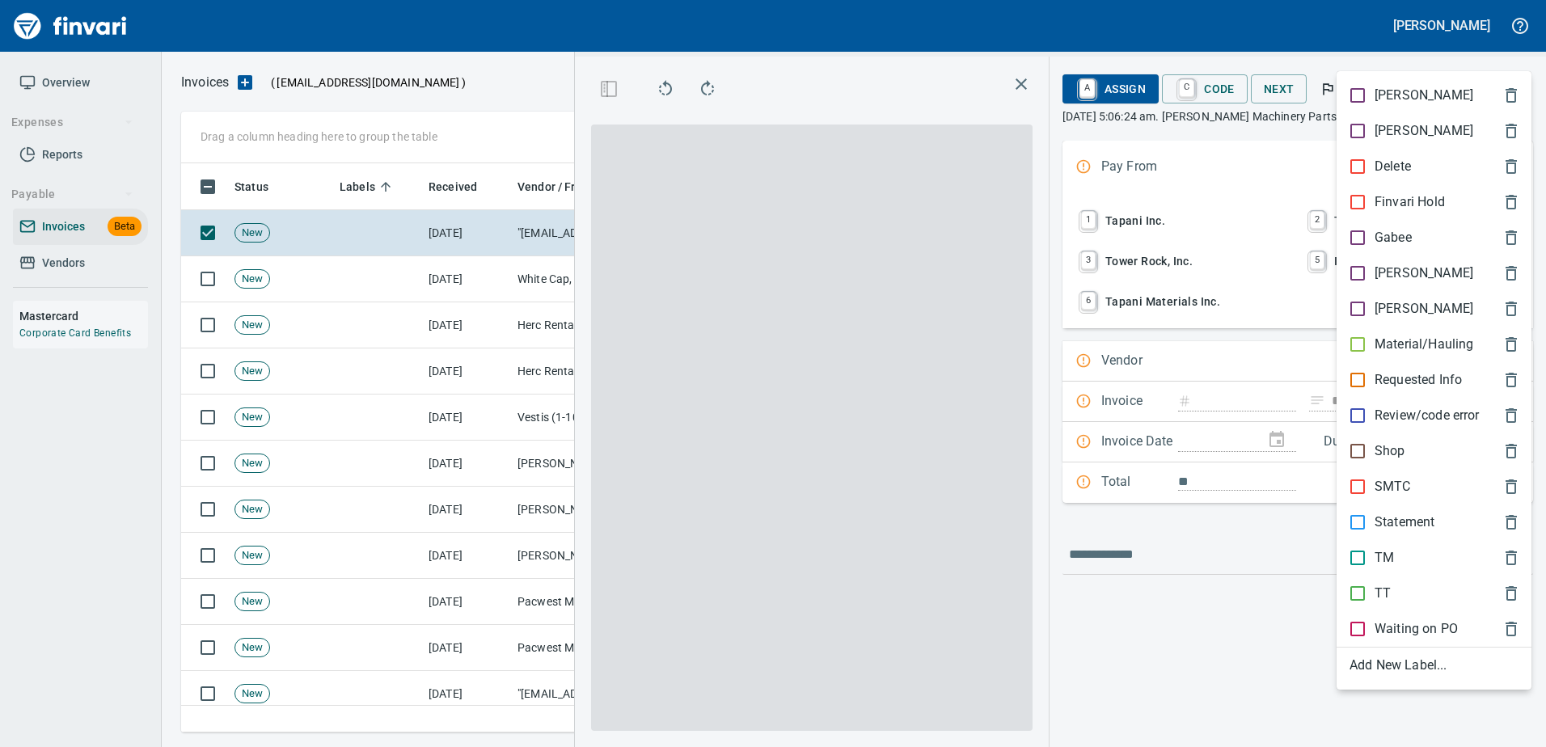
click at [1356, 52] on div at bounding box center [773, 373] width 1546 height 747
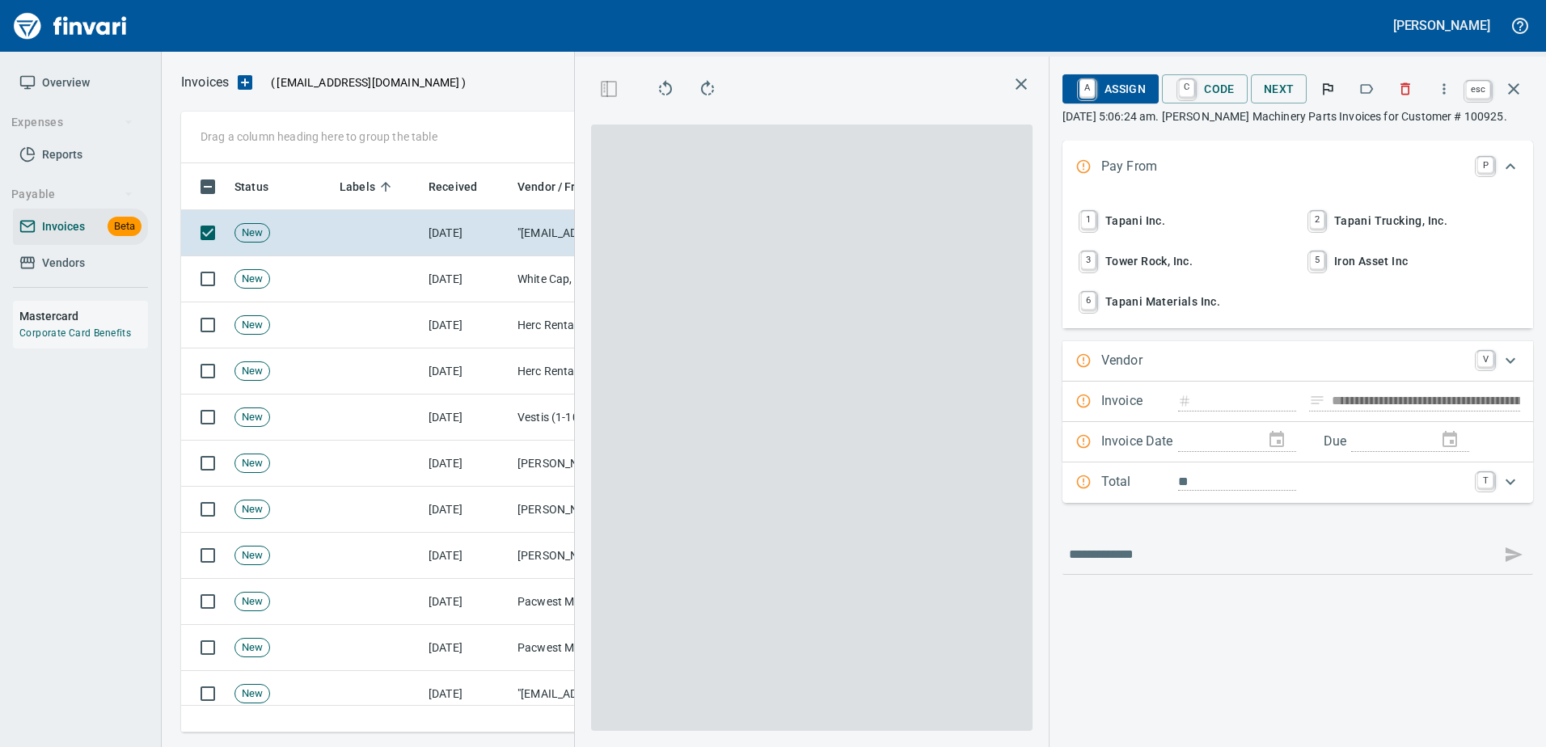
scroll to position [0, 0]
click at [1513, 83] on icon "button" at bounding box center [1513, 88] width 19 height 19
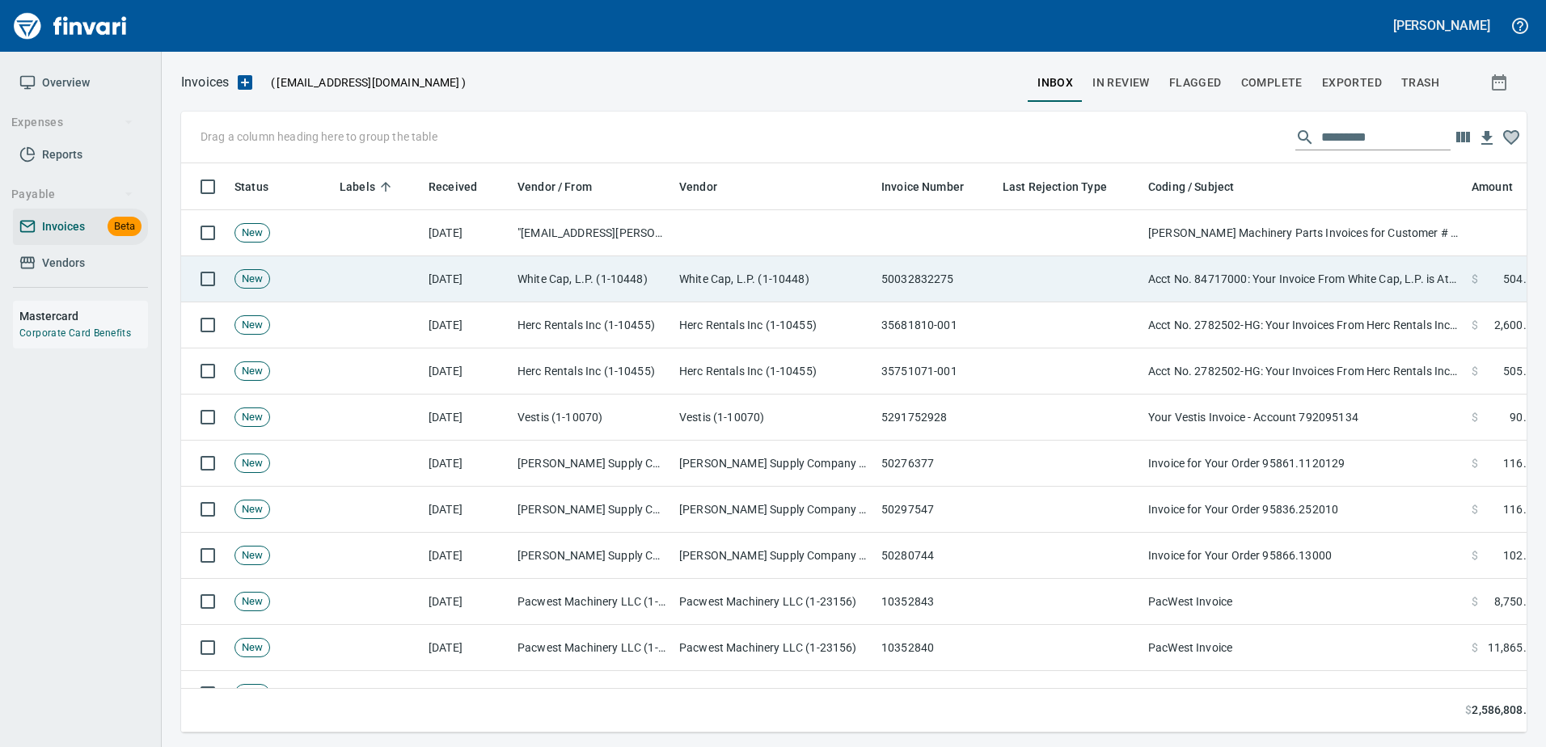
click at [1196, 282] on td "Acct No. 84717000: Your Invoice From White Cap, L.P. is Attached" at bounding box center [1303, 279] width 323 height 46
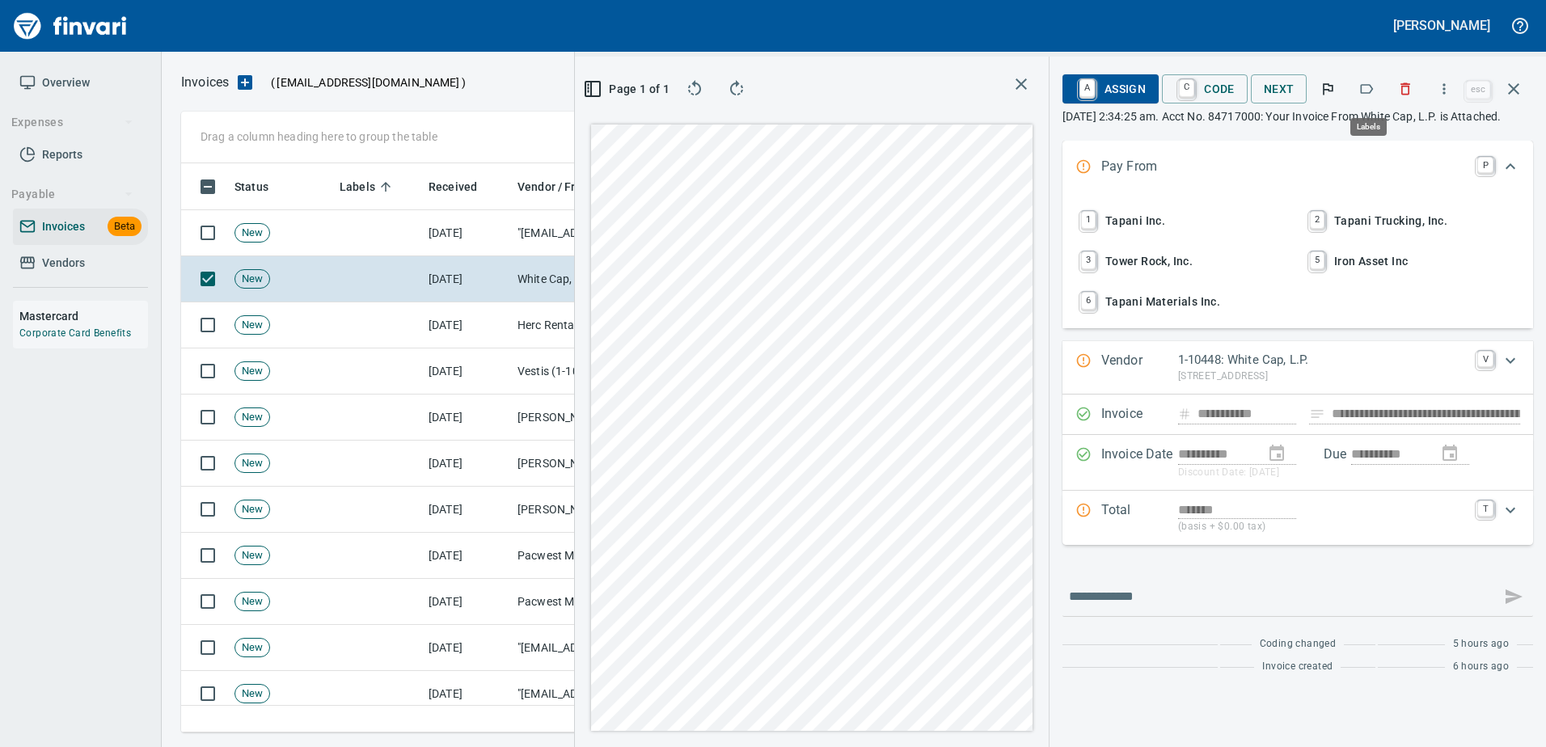
click at [1380, 90] on button "button" at bounding box center [1366, 89] width 36 height 36
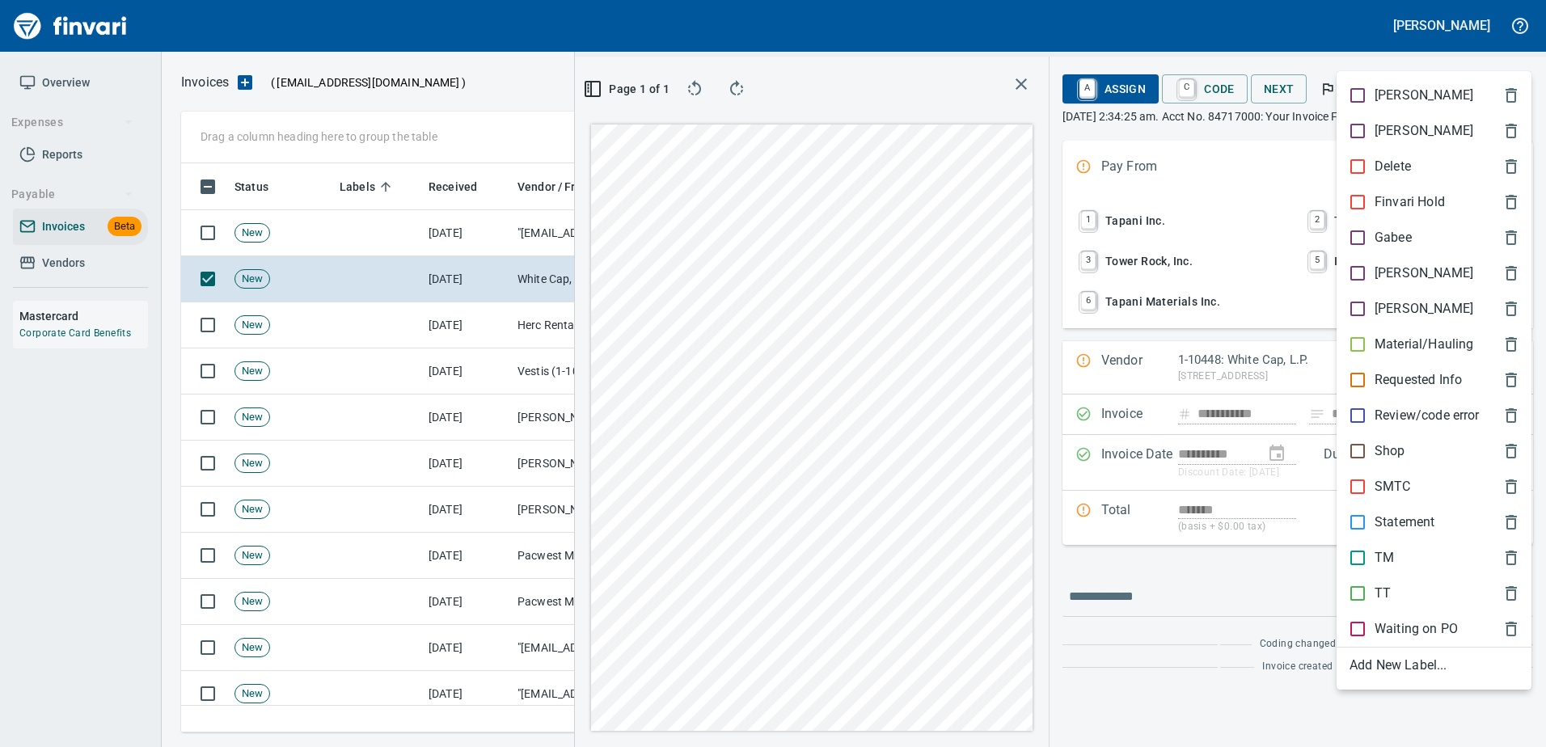
click at [1399, 272] on p "[PERSON_NAME]" at bounding box center [1423, 273] width 99 height 19
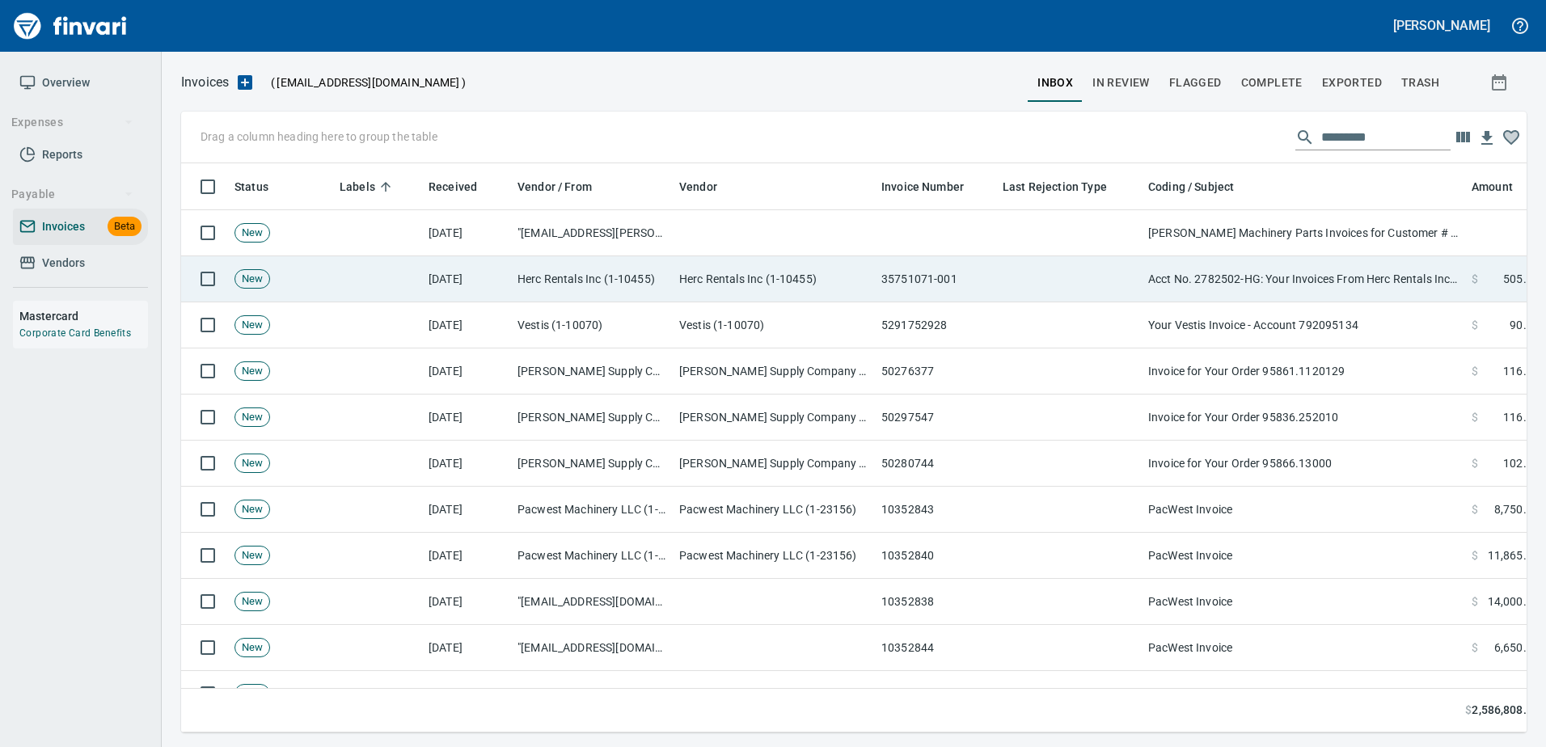
click at [1333, 279] on td "Acct No. 2782502-HG: Your Invoices From Herc Rentals Inc. are Attached" at bounding box center [1303, 279] width 323 height 46
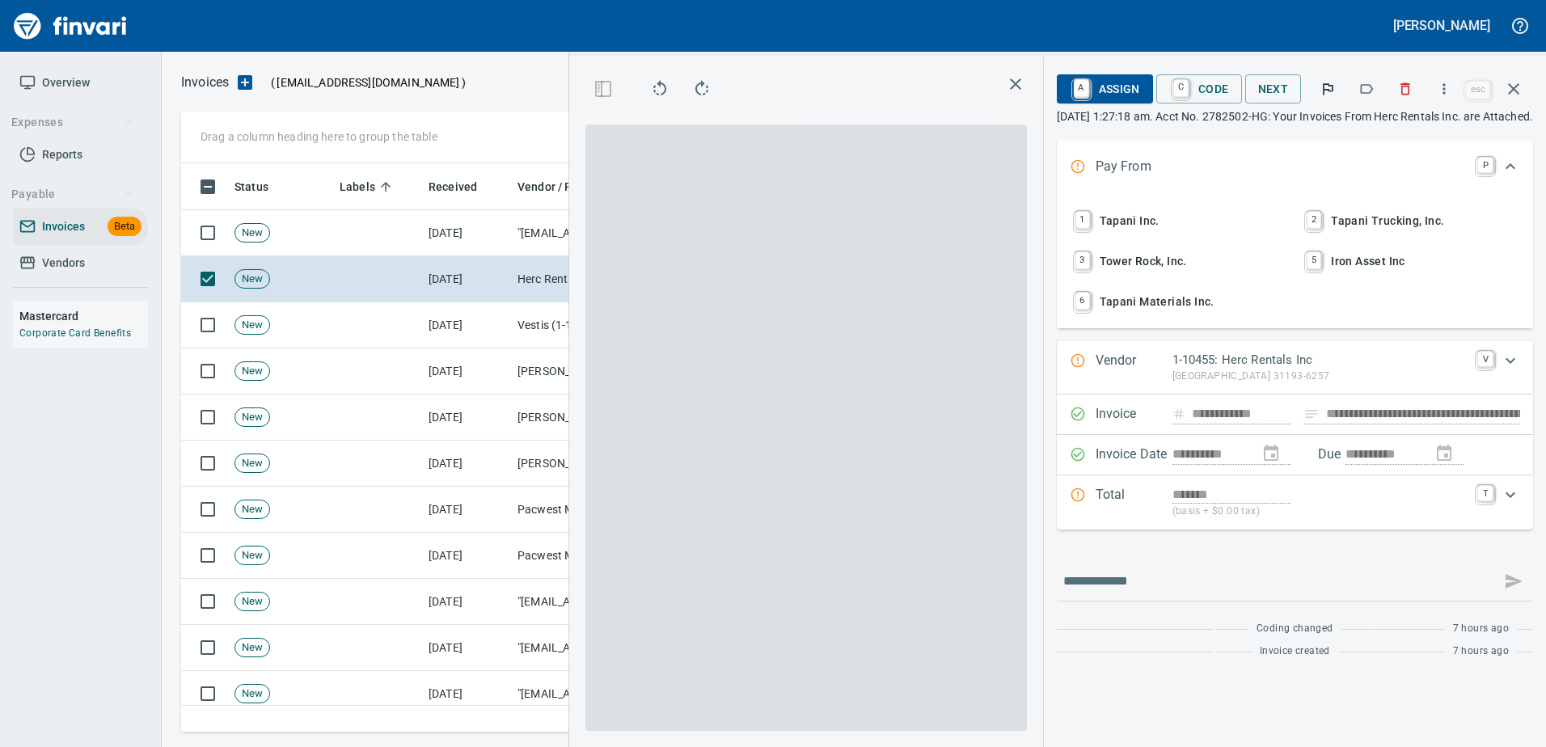
click at [1370, 82] on icon "button" at bounding box center [1366, 89] width 16 height 16
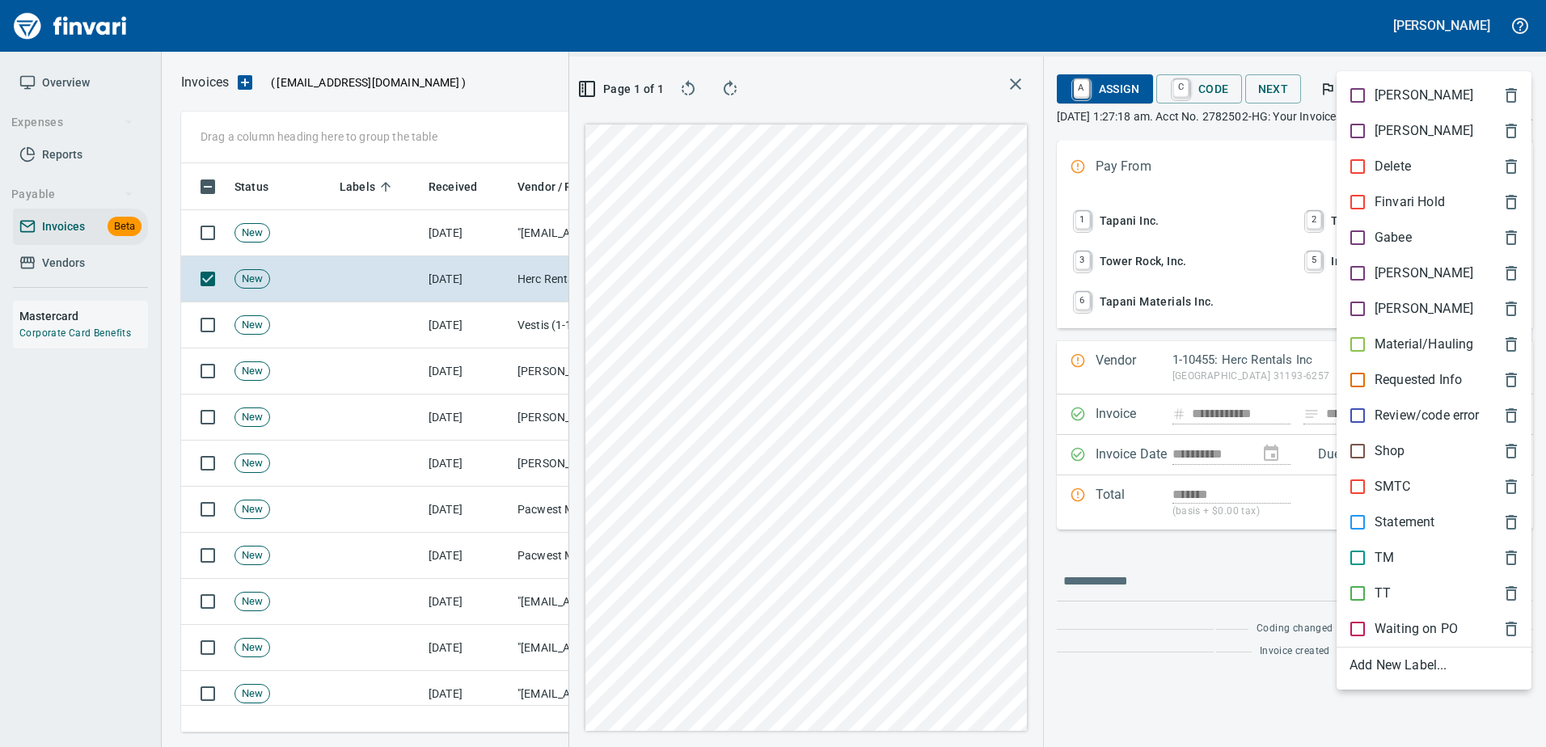
click at [1376, 445] on p "Shop" at bounding box center [1389, 450] width 31 height 19
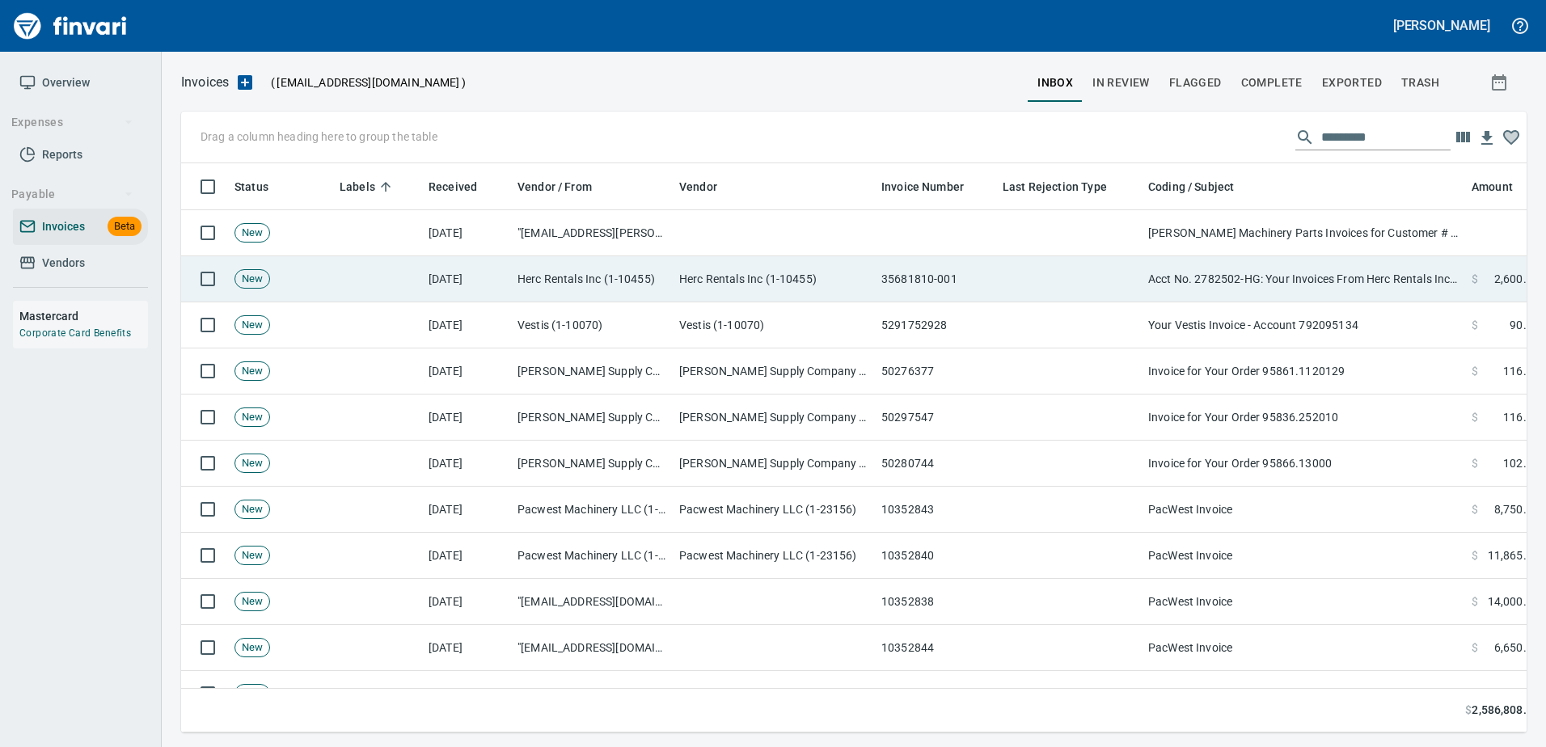
click at [1284, 276] on td "Acct No. 2782502-HG: Your Invoices From Herc Rentals Inc. are Attached" at bounding box center [1303, 279] width 323 height 46
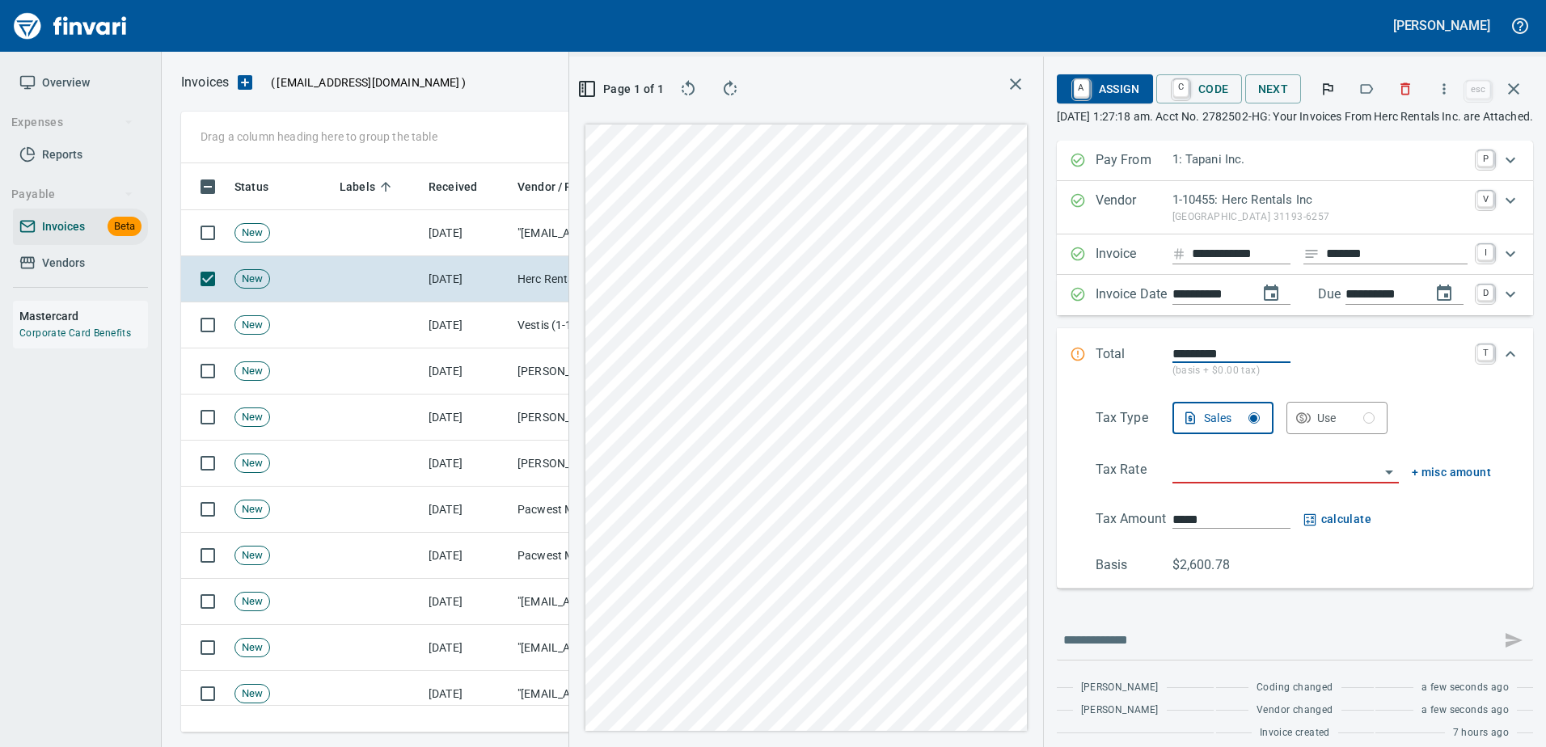
click at [1369, 86] on icon "button" at bounding box center [1366, 89] width 16 height 16
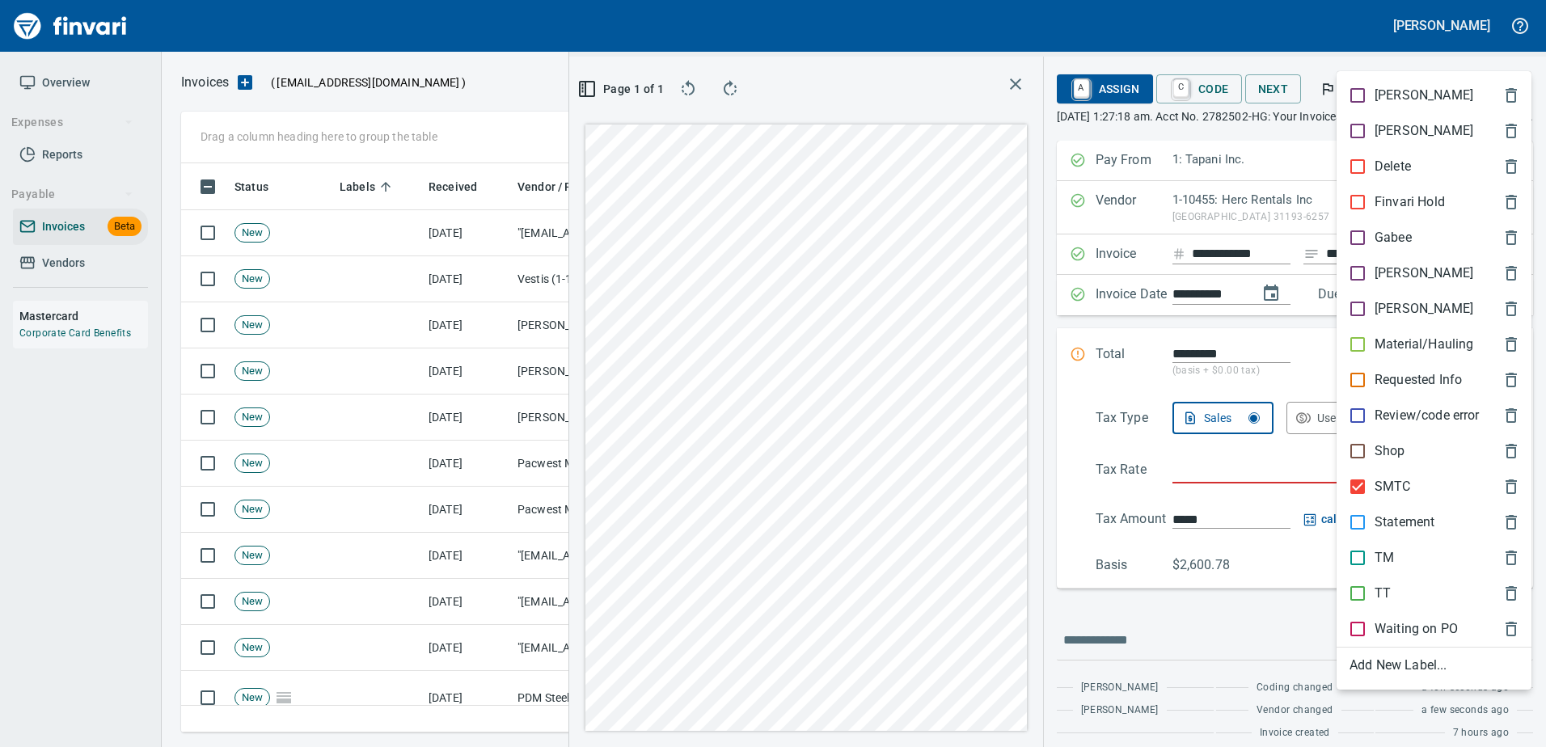
click at [1353, 48] on div at bounding box center [773, 373] width 1546 height 747
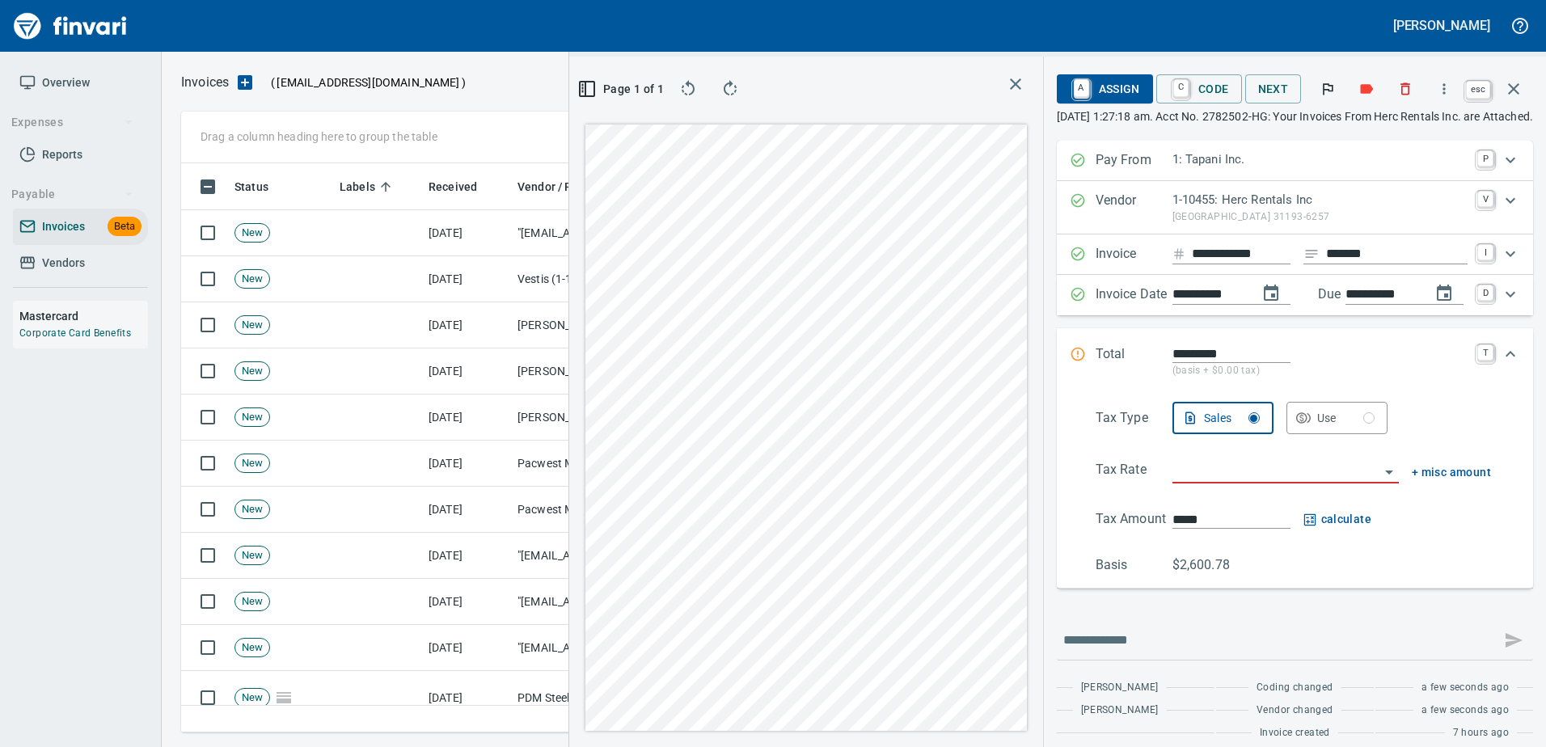
click at [1509, 90] on icon "button" at bounding box center [1513, 88] width 19 height 19
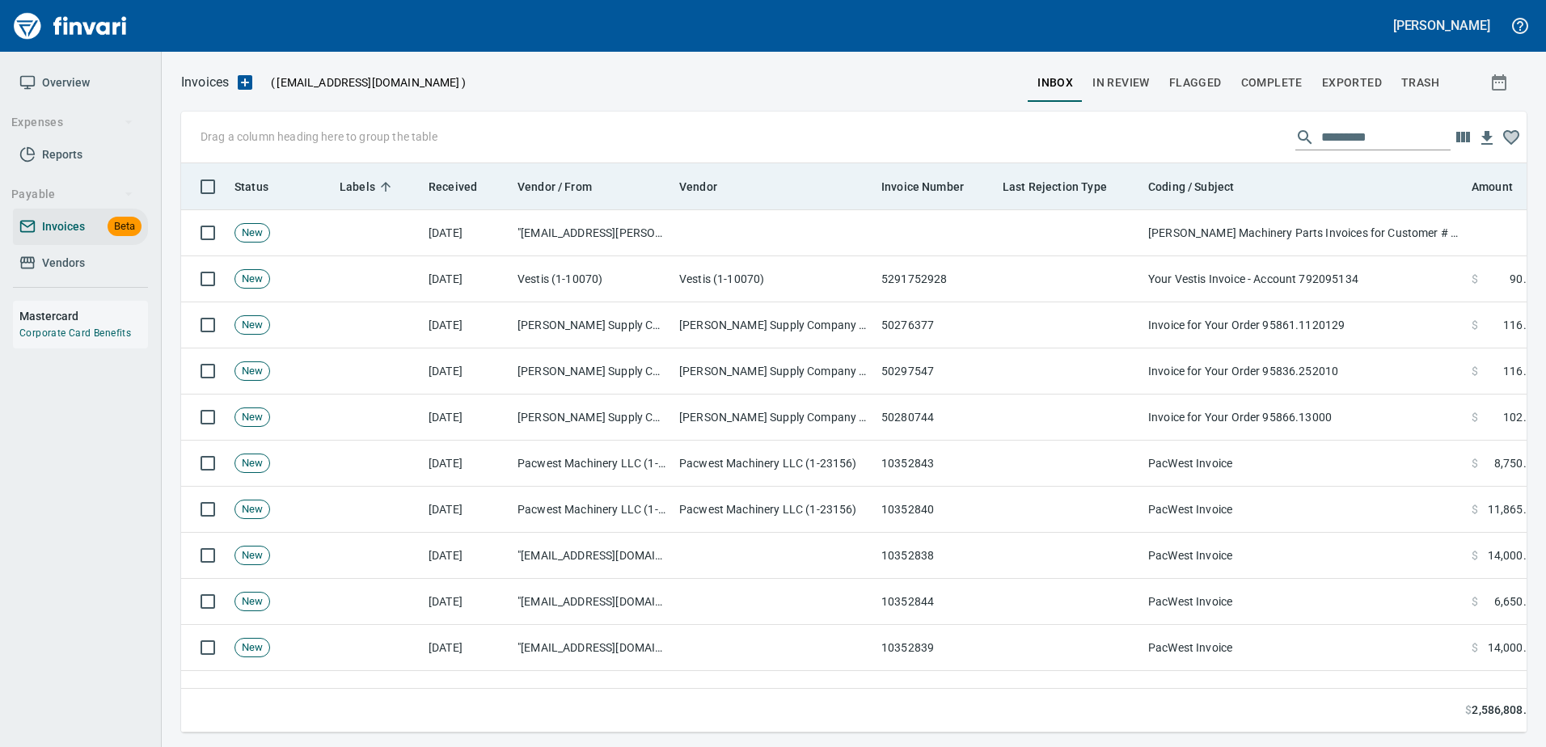
click at [728, 205] on th "Vendor" at bounding box center [774, 186] width 202 height 47
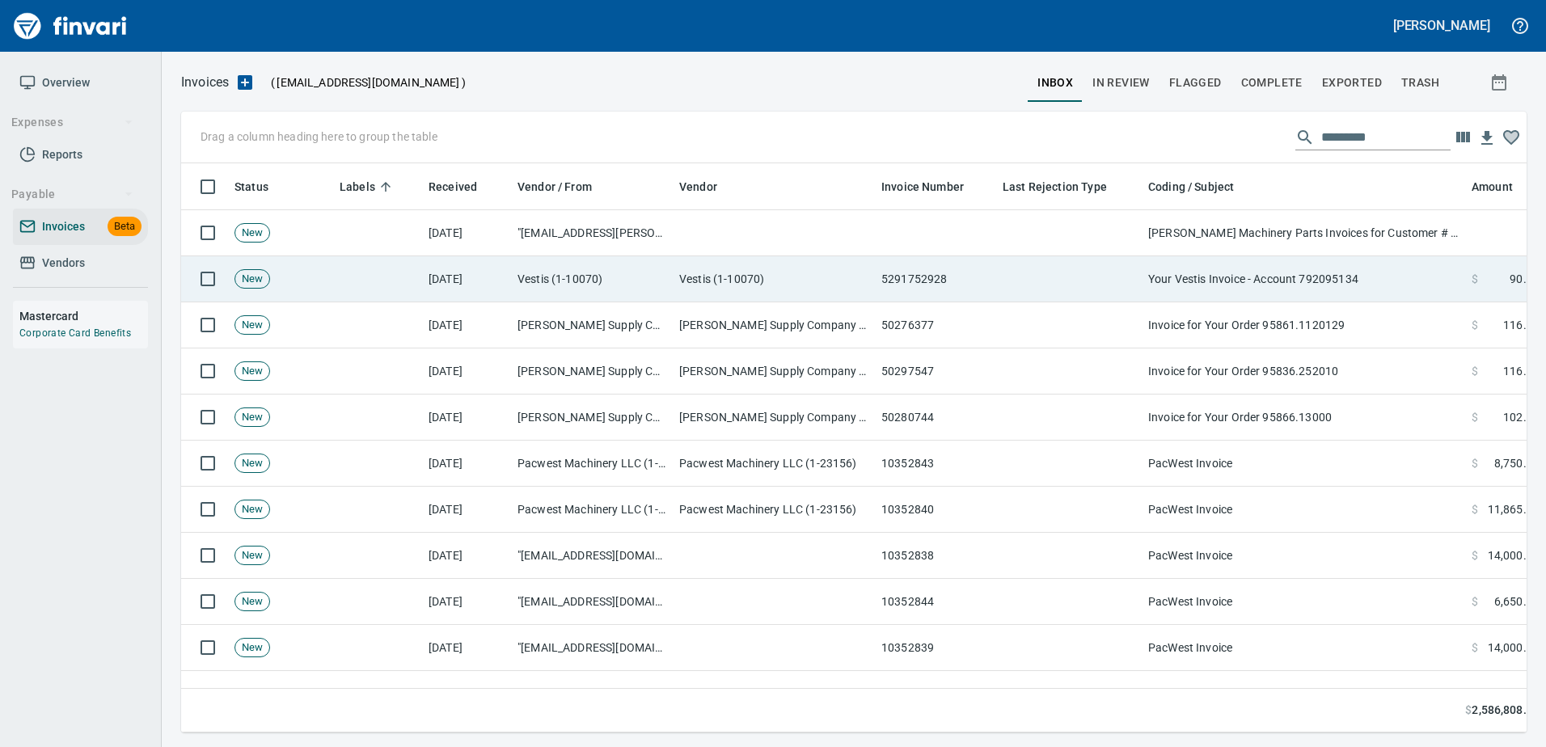
click at [1054, 276] on td at bounding box center [1069, 279] width 146 height 46
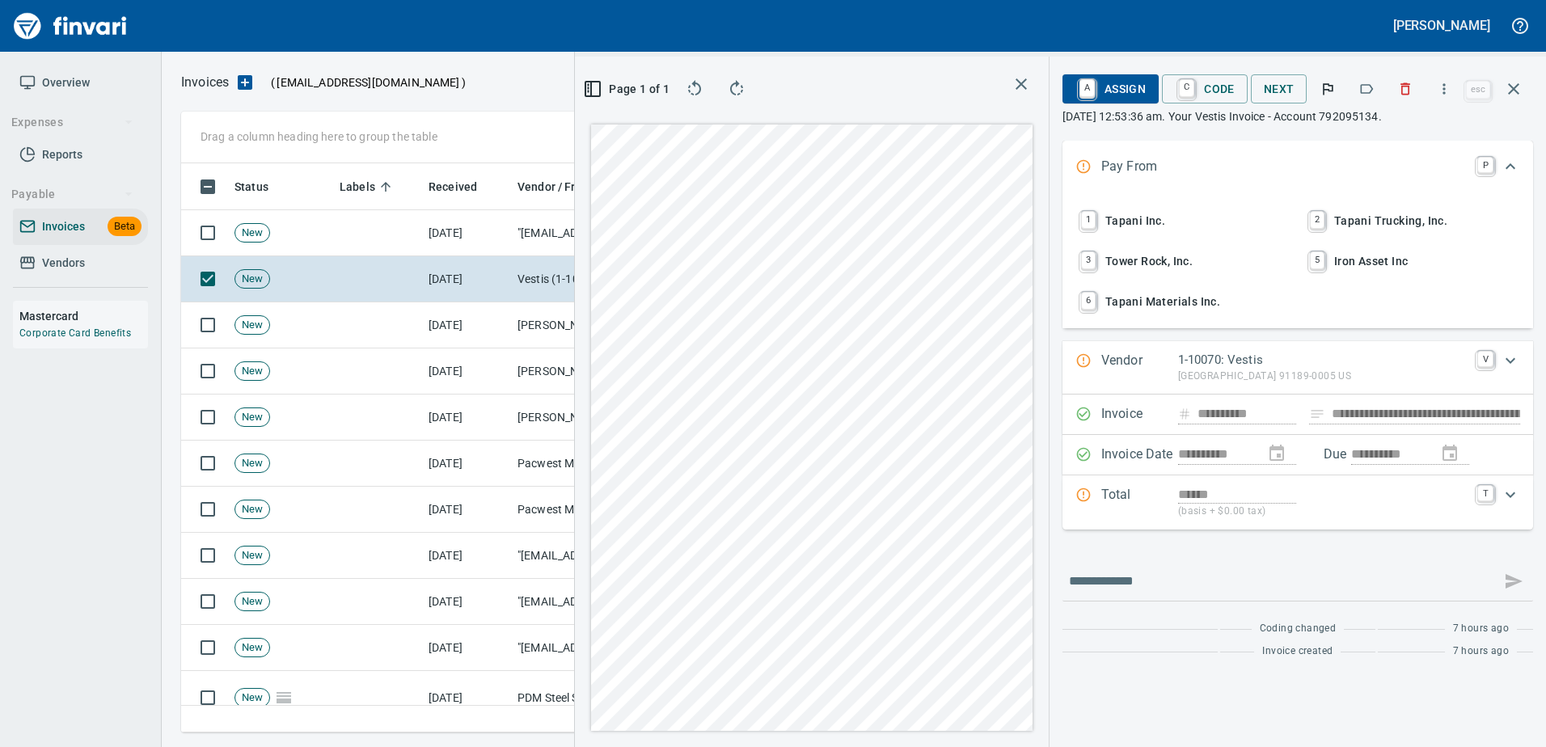
click at [1369, 76] on button "button" at bounding box center [1366, 89] width 36 height 36
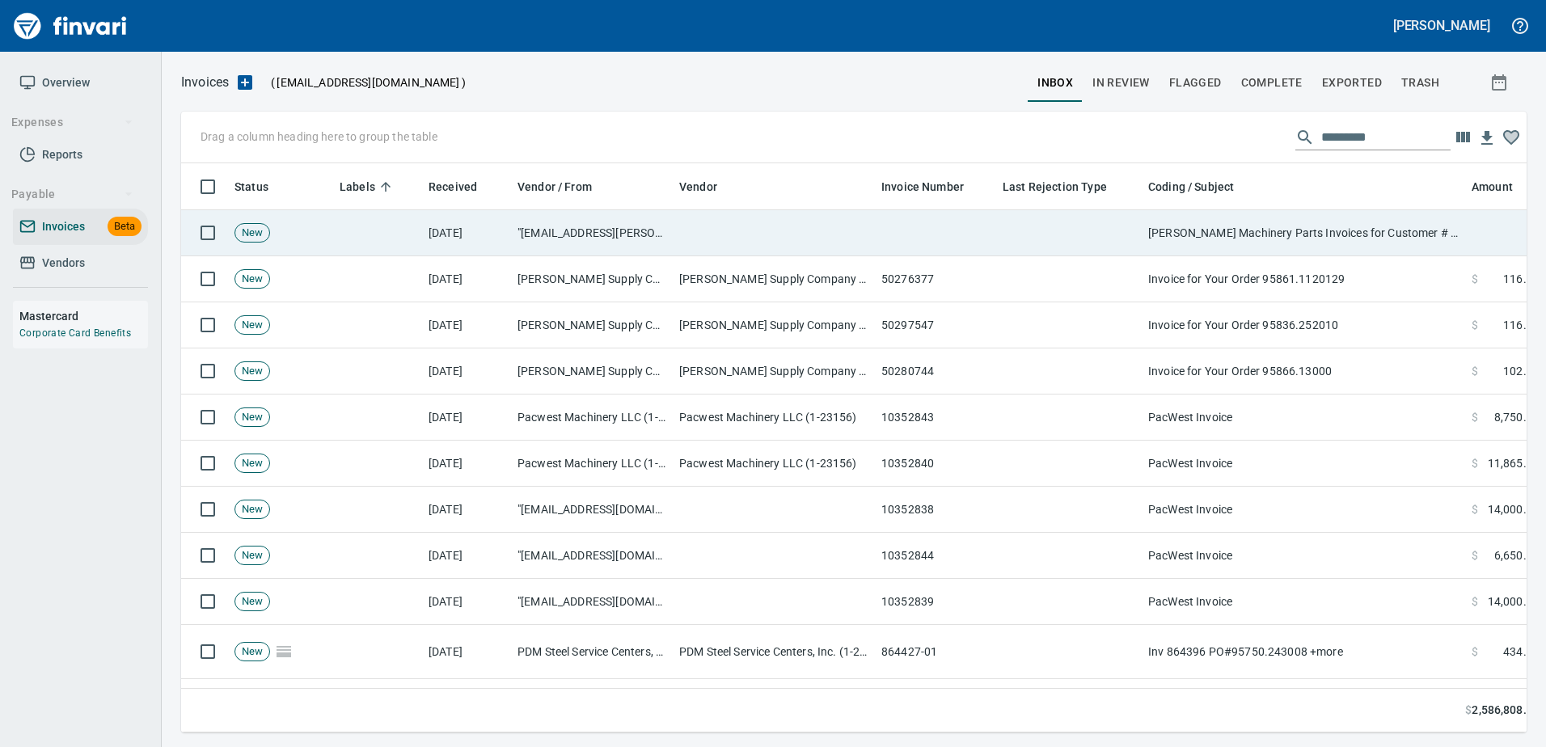
click at [1107, 236] on td at bounding box center [1069, 233] width 146 height 46
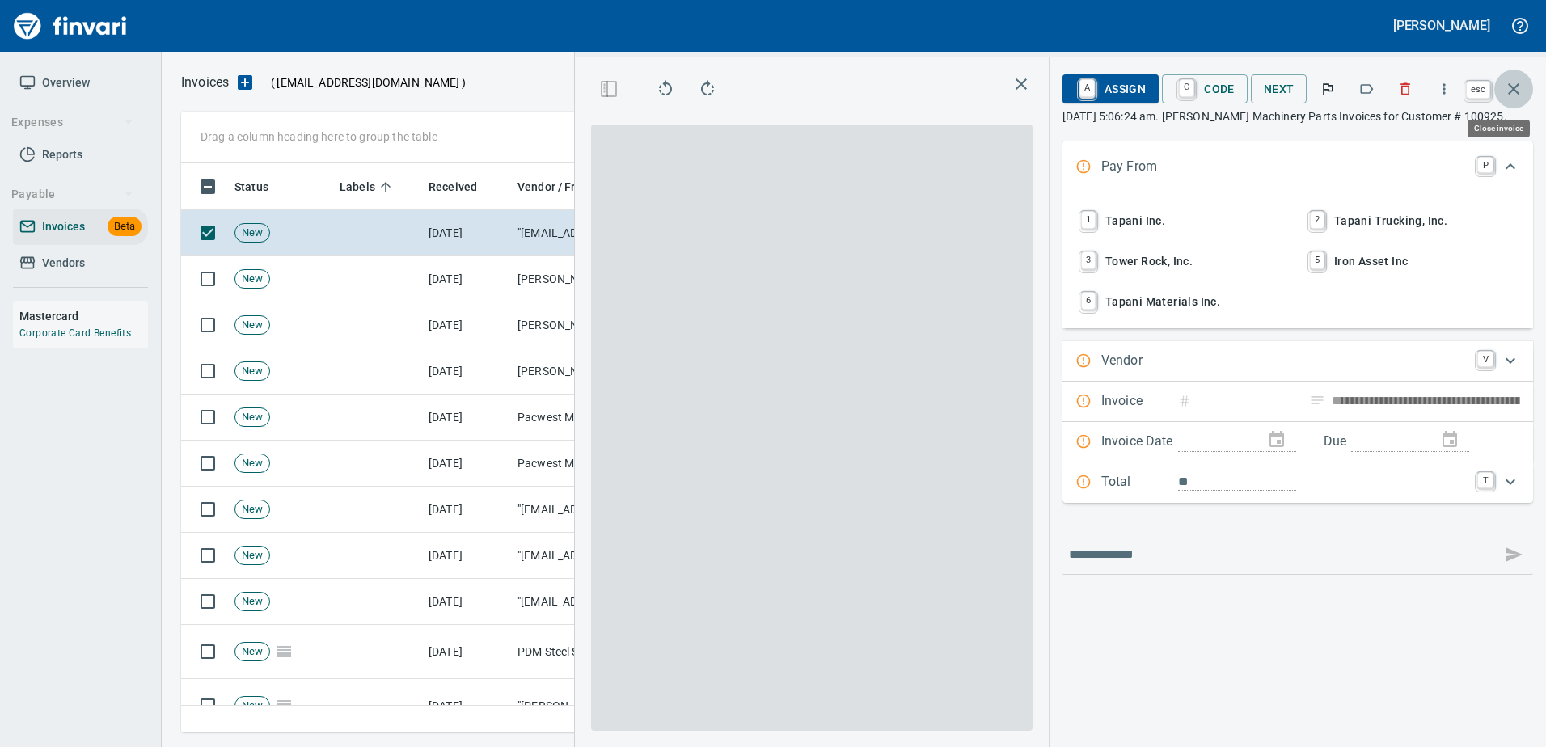
click at [1509, 85] on icon "button" at bounding box center [1513, 88] width 11 height 11
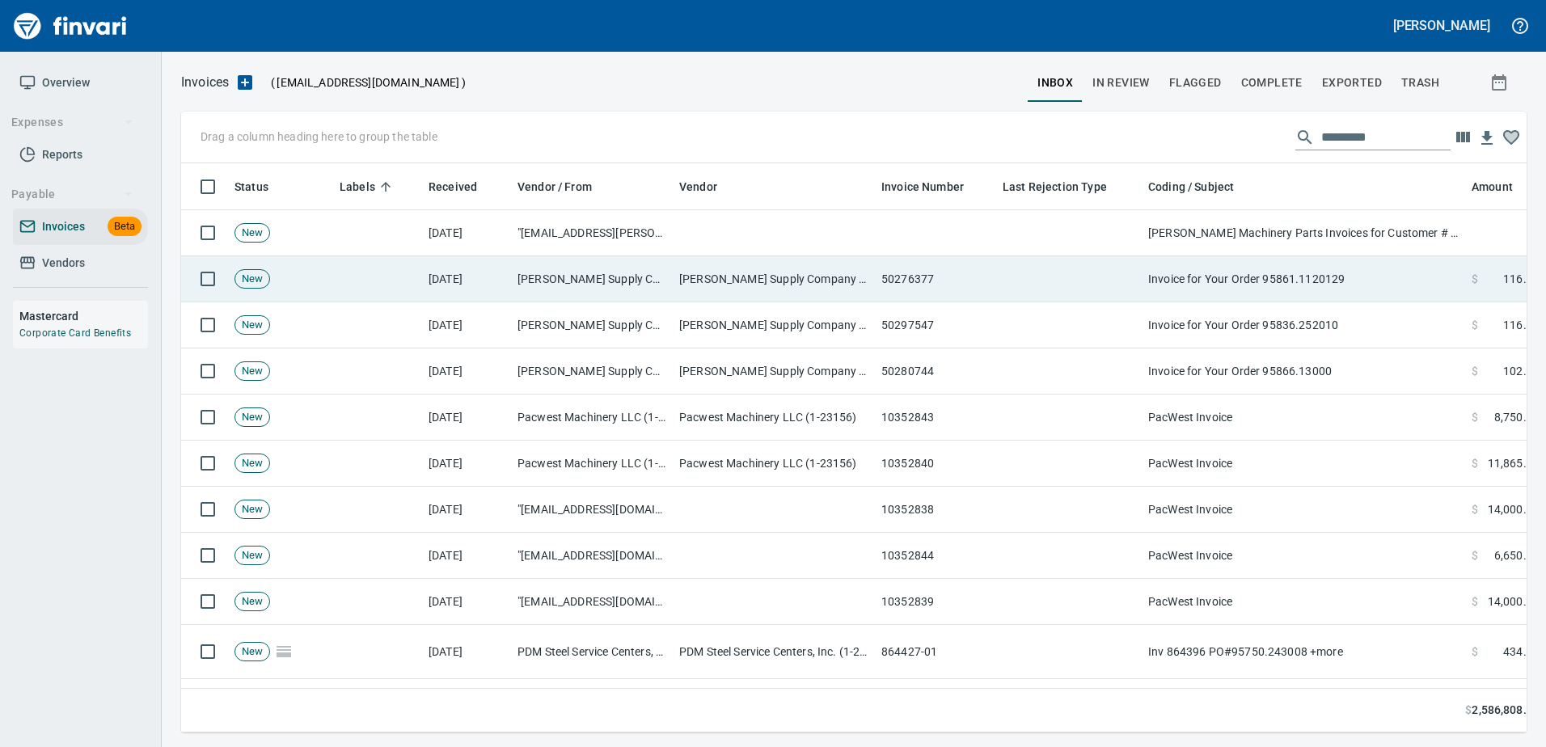
click at [1363, 276] on td "Invoice for Your Order 95861.1120129" at bounding box center [1303, 279] width 323 height 46
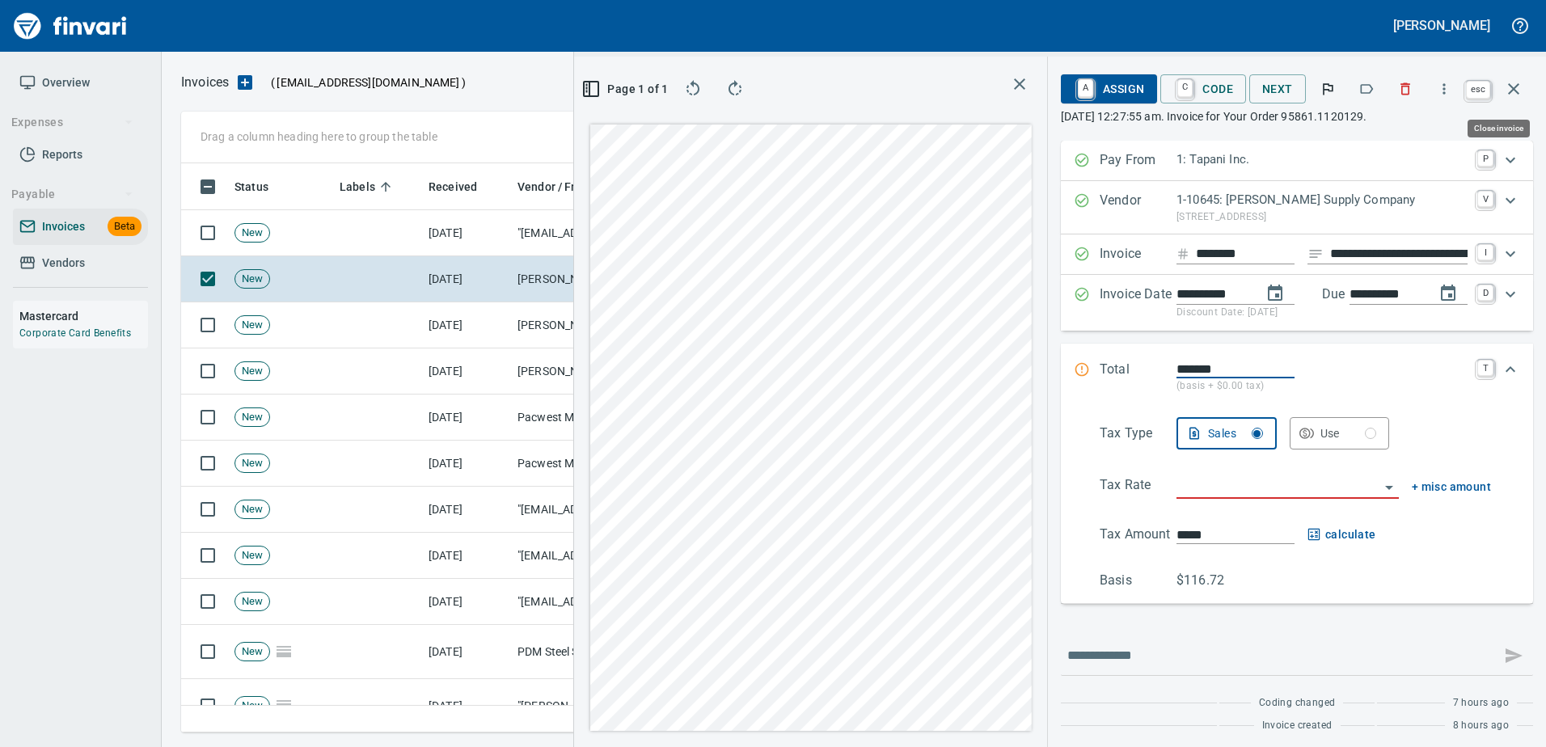
click at [1520, 85] on icon "button" at bounding box center [1513, 88] width 19 height 19
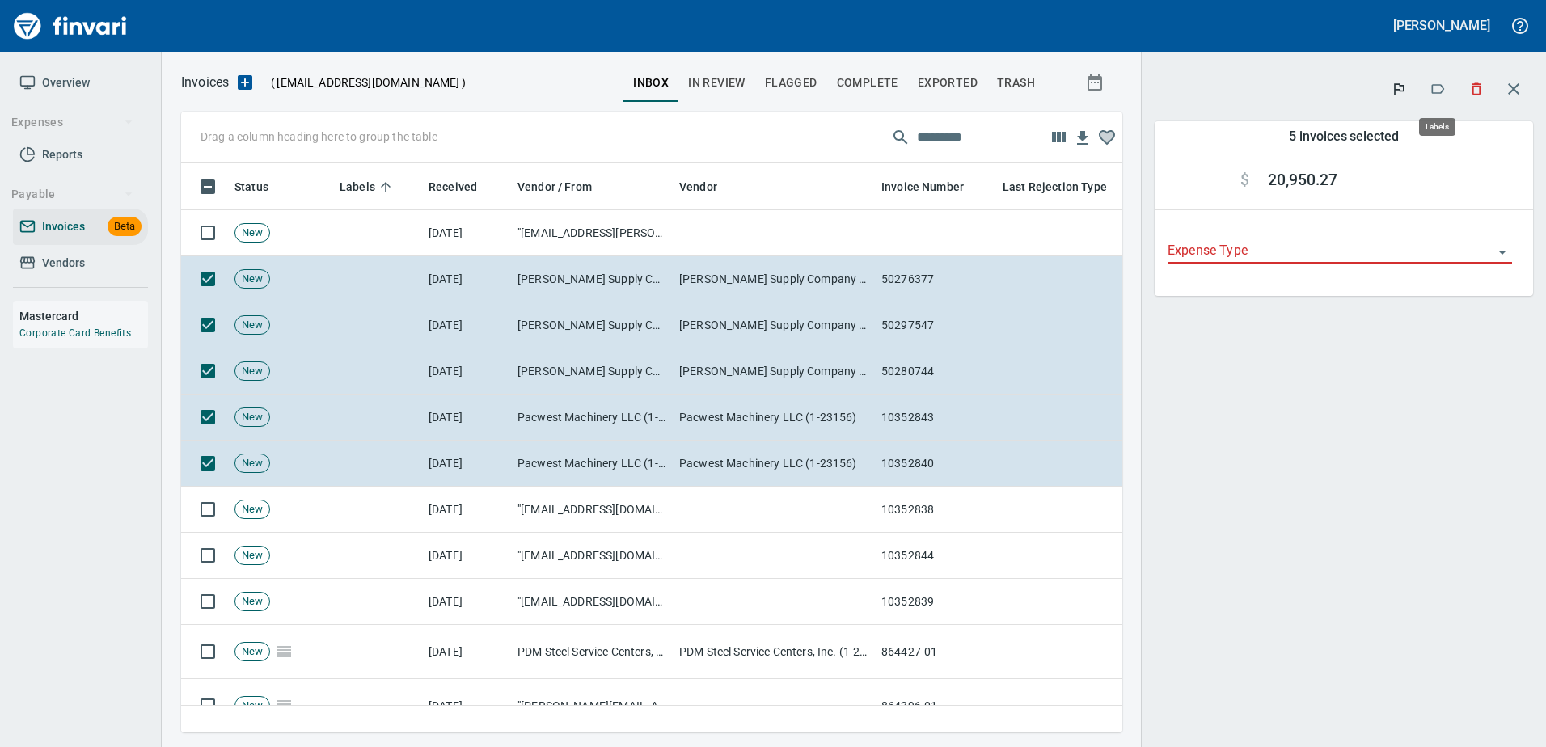
click at [1437, 87] on icon "button" at bounding box center [1437, 89] width 16 height 16
click at [1432, 89] on icon "button" at bounding box center [1438, 89] width 13 height 10
click at [1435, 87] on icon "button" at bounding box center [1437, 89] width 16 height 16
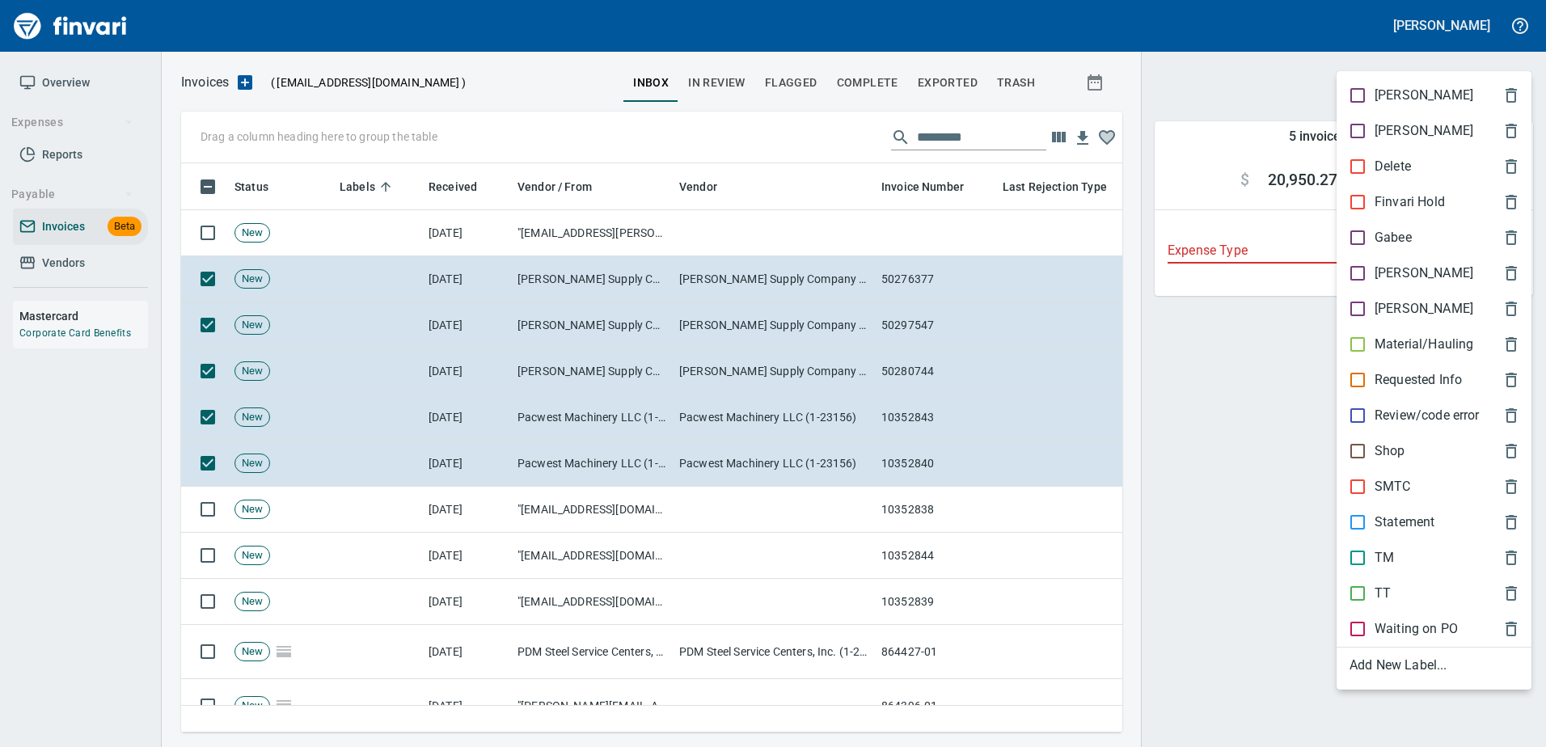
drag, startPoint x: 1361, startPoint y: 298, endPoint x: 1265, endPoint y: 47, distance: 268.9
click at [1260, 34] on div at bounding box center [773, 373] width 1546 height 747
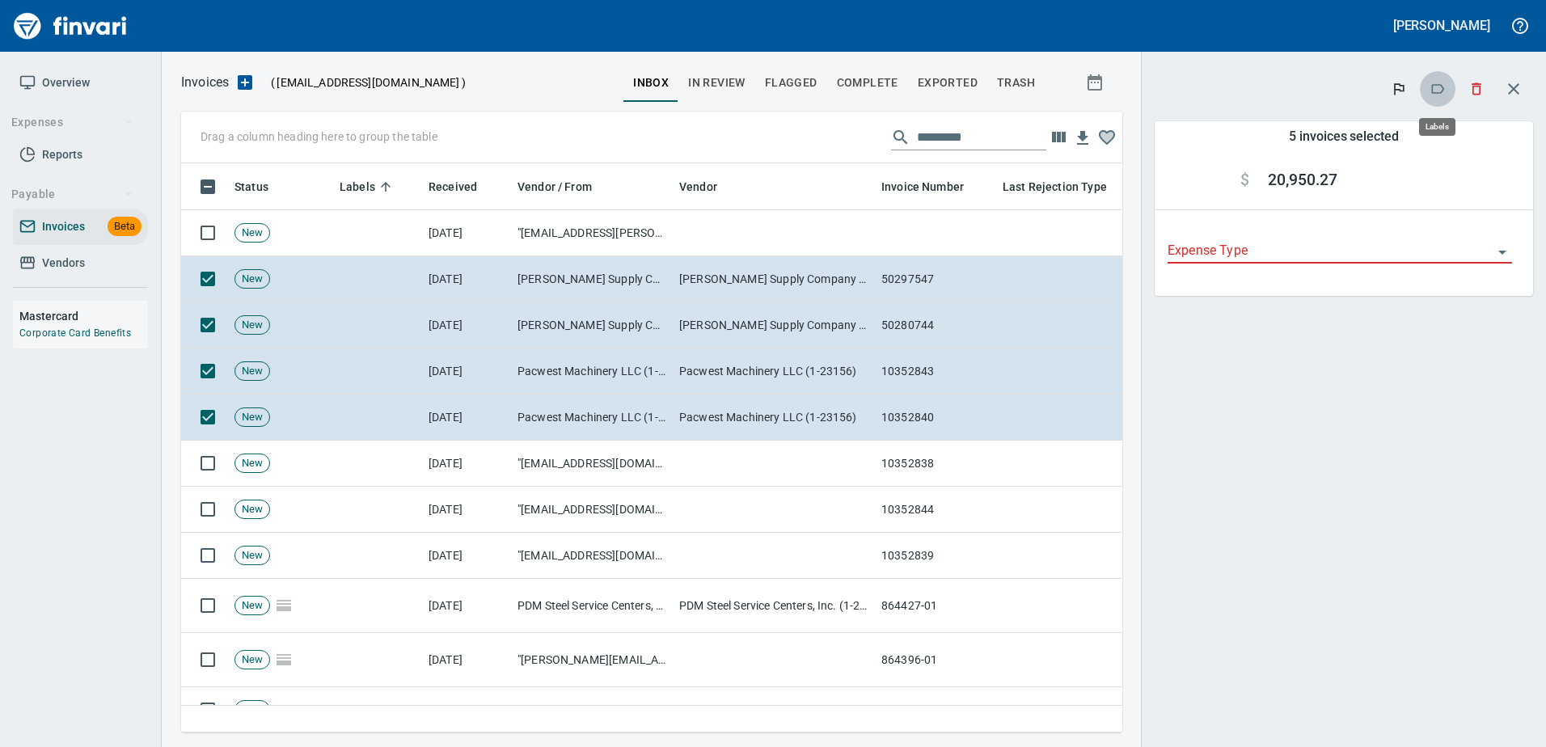
click at [1434, 87] on icon "button" at bounding box center [1437, 89] width 16 height 16
click at [1352, 450] on div "**********" at bounding box center [1344, 402] width 404 height 690
click at [1438, 91] on icon "button" at bounding box center [1437, 89] width 16 height 16
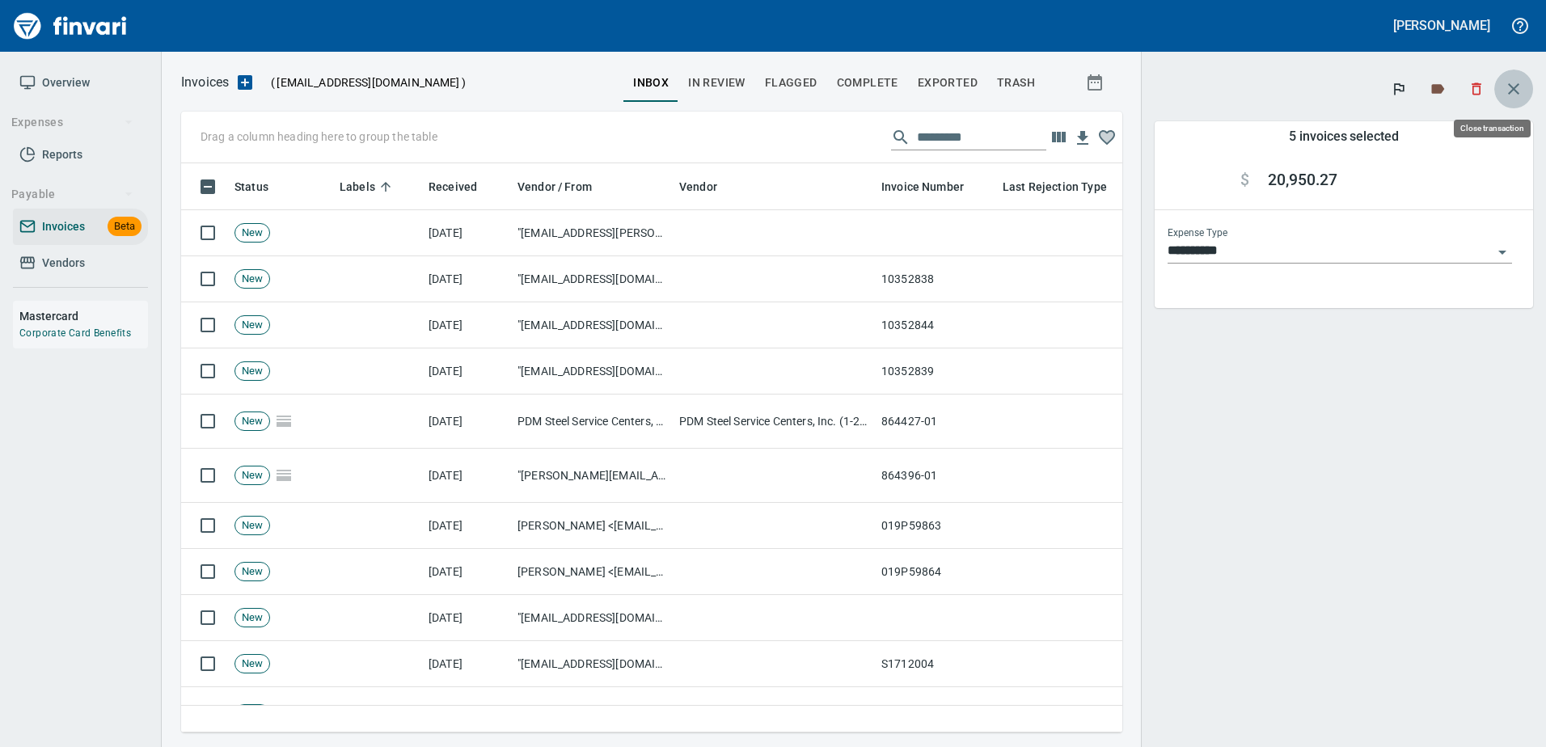
click at [1508, 89] on icon "button" at bounding box center [1513, 88] width 19 height 19
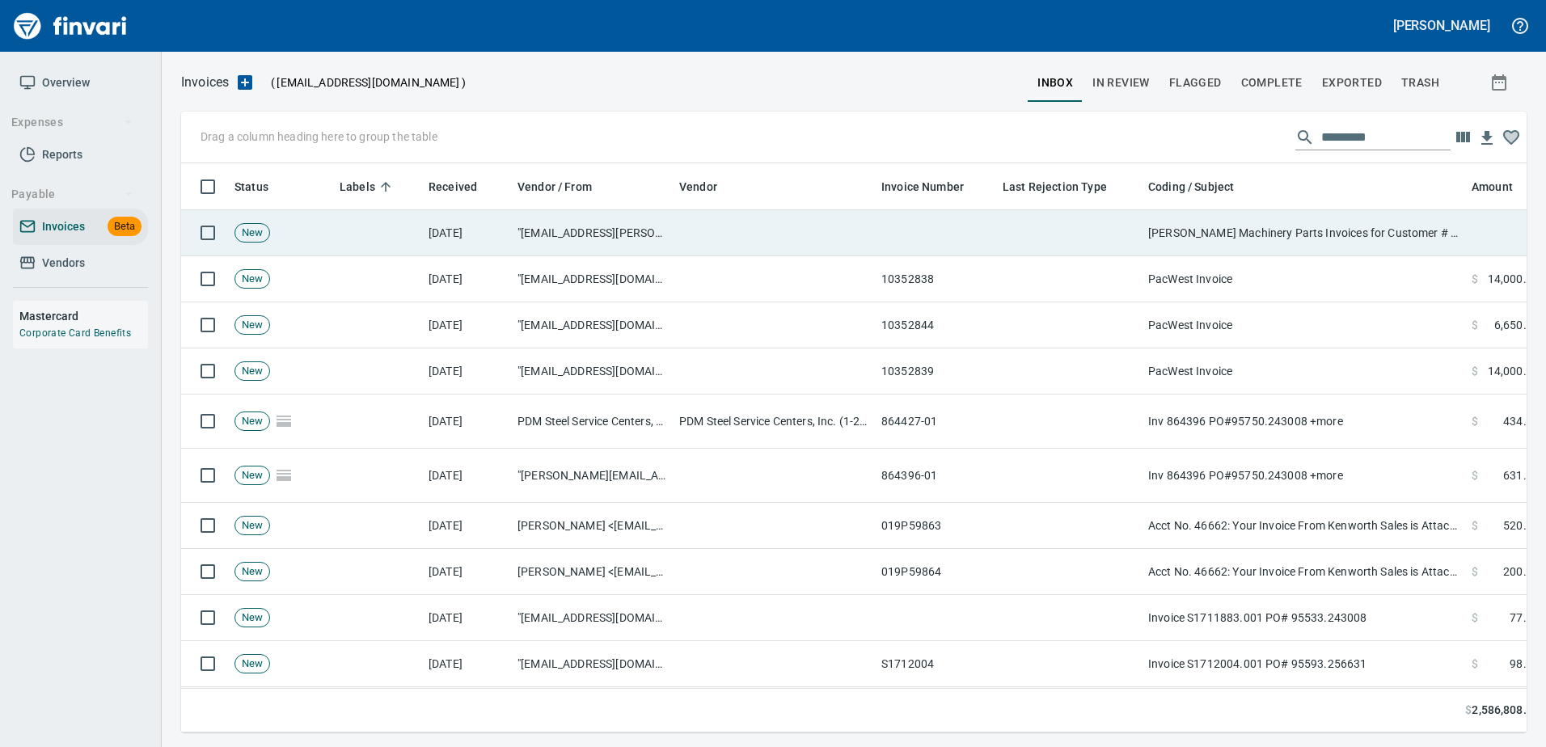
click at [1212, 243] on td "[PERSON_NAME] Machinery Parts Invoices for Customer # 100925" at bounding box center [1303, 233] width 323 height 46
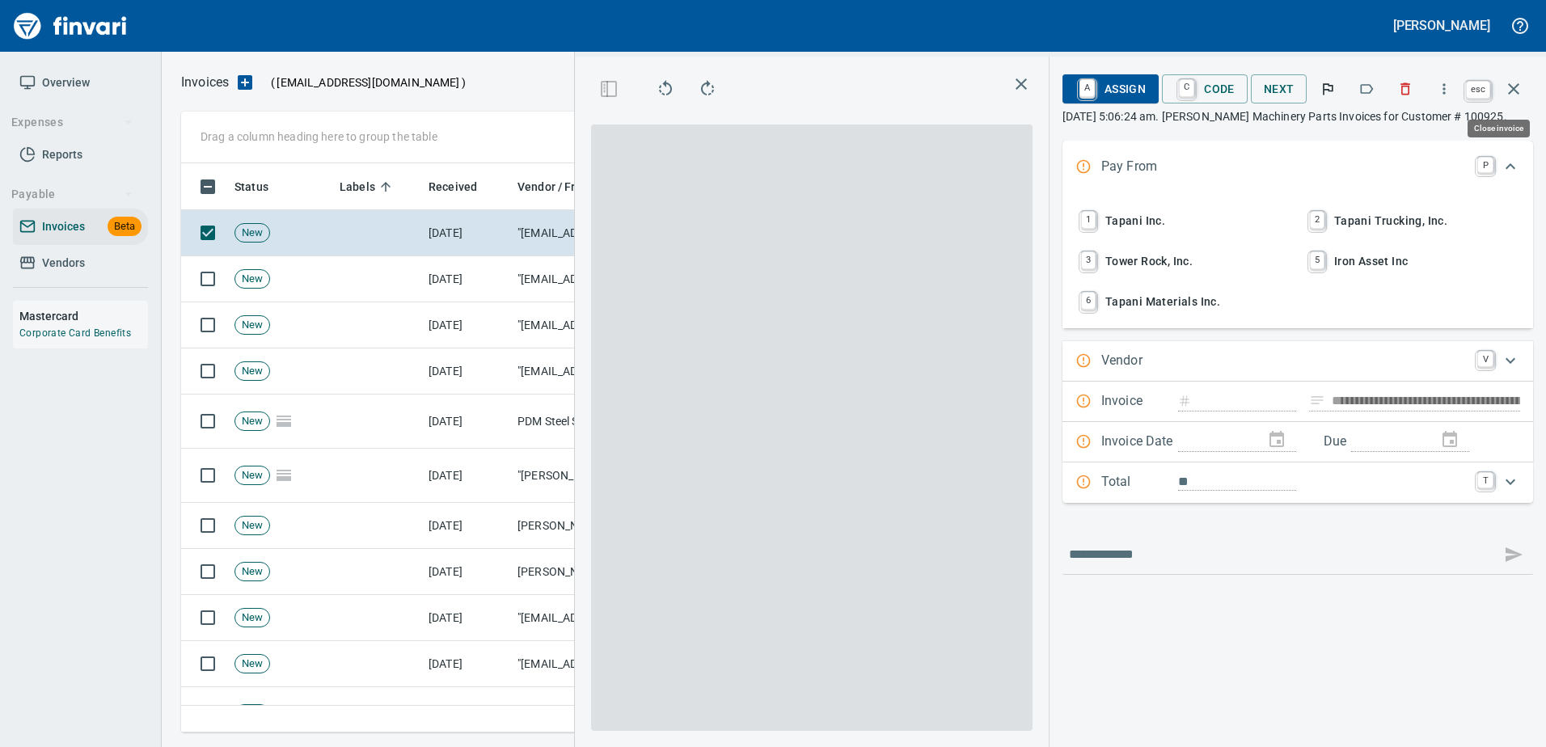
click at [1513, 83] on icon "button" at bounding box center [1513, 88] width 19 height 19
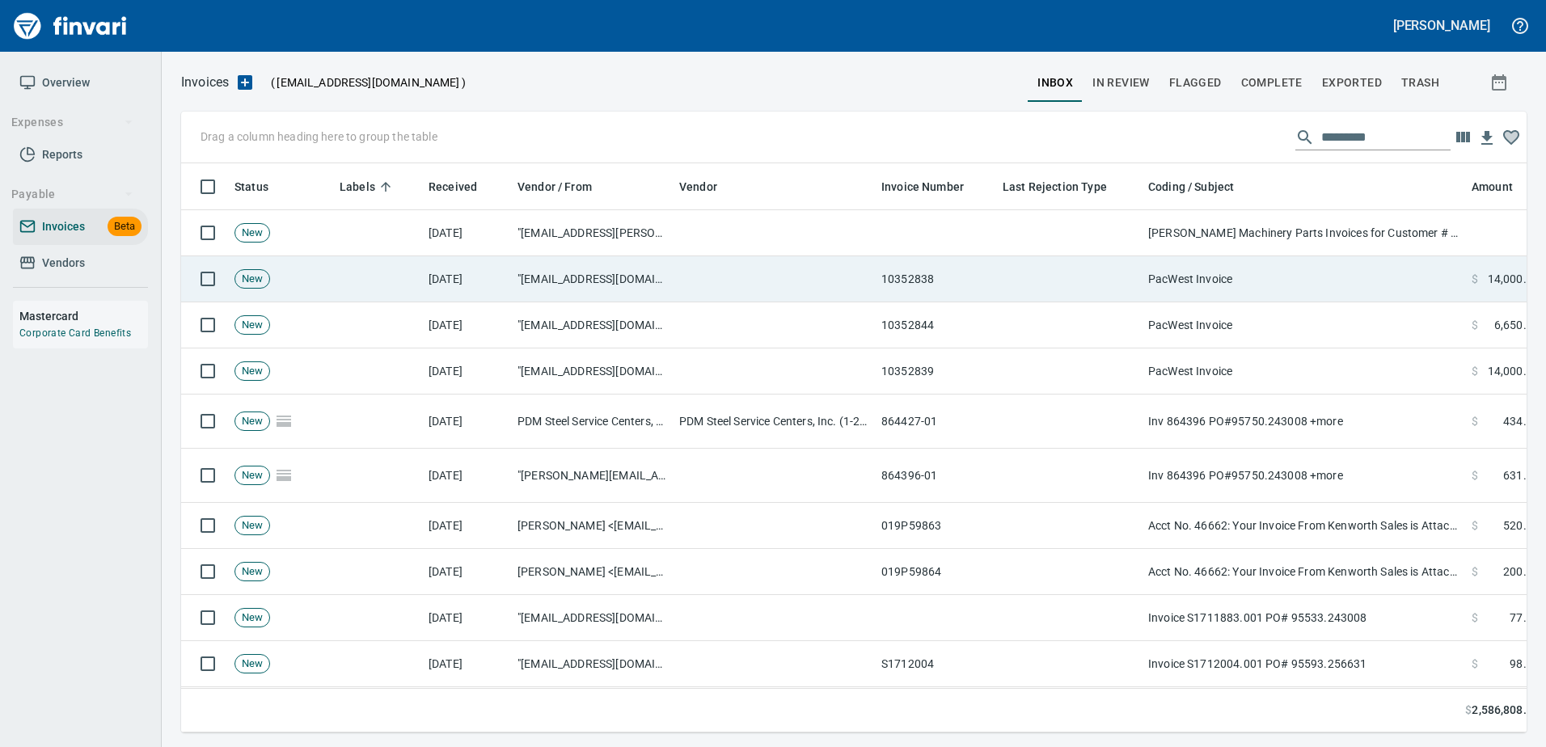
click at [1164, 270] on td "PacWest Invoice" at bounding box center [1303, 279] width 323 height 46
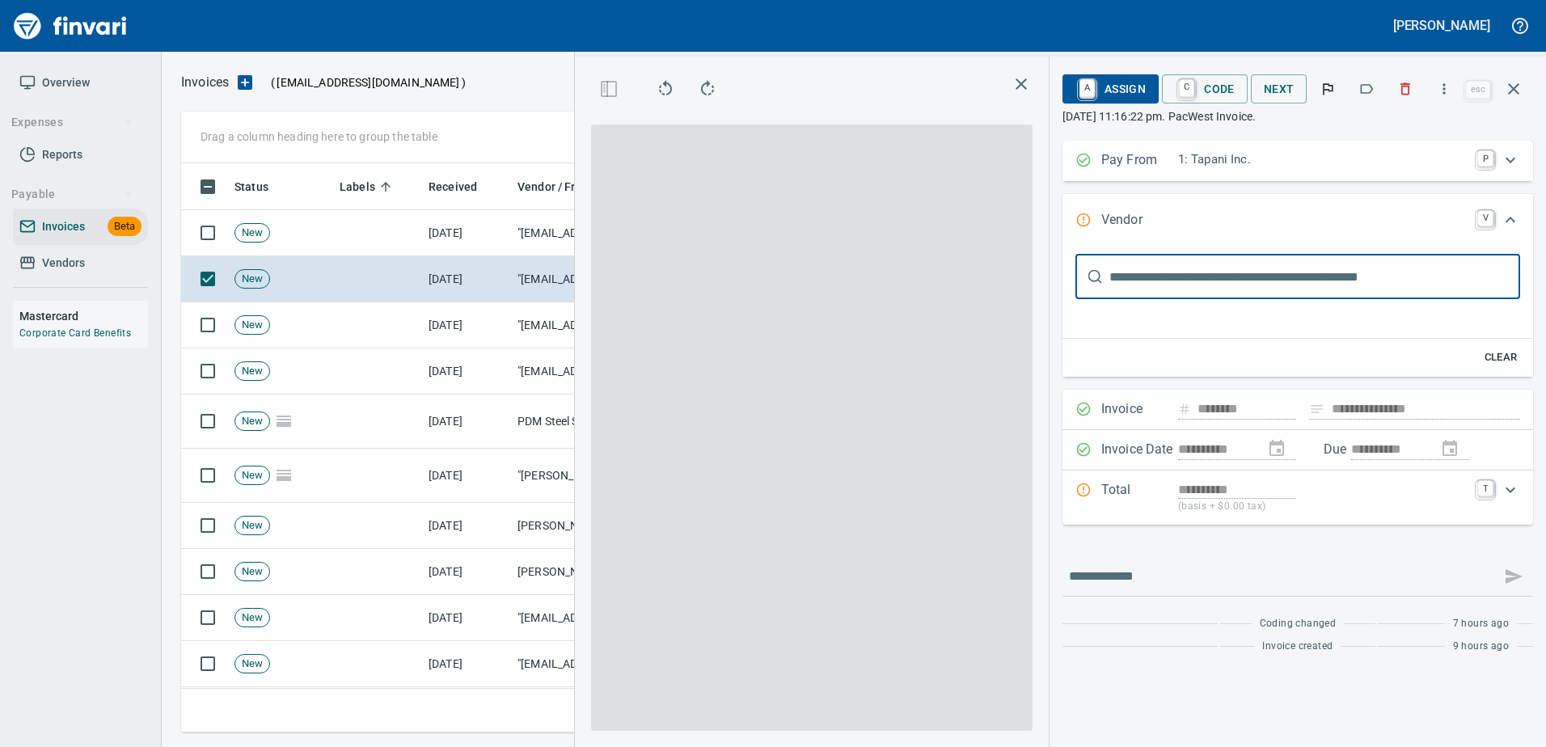
type input "**********"
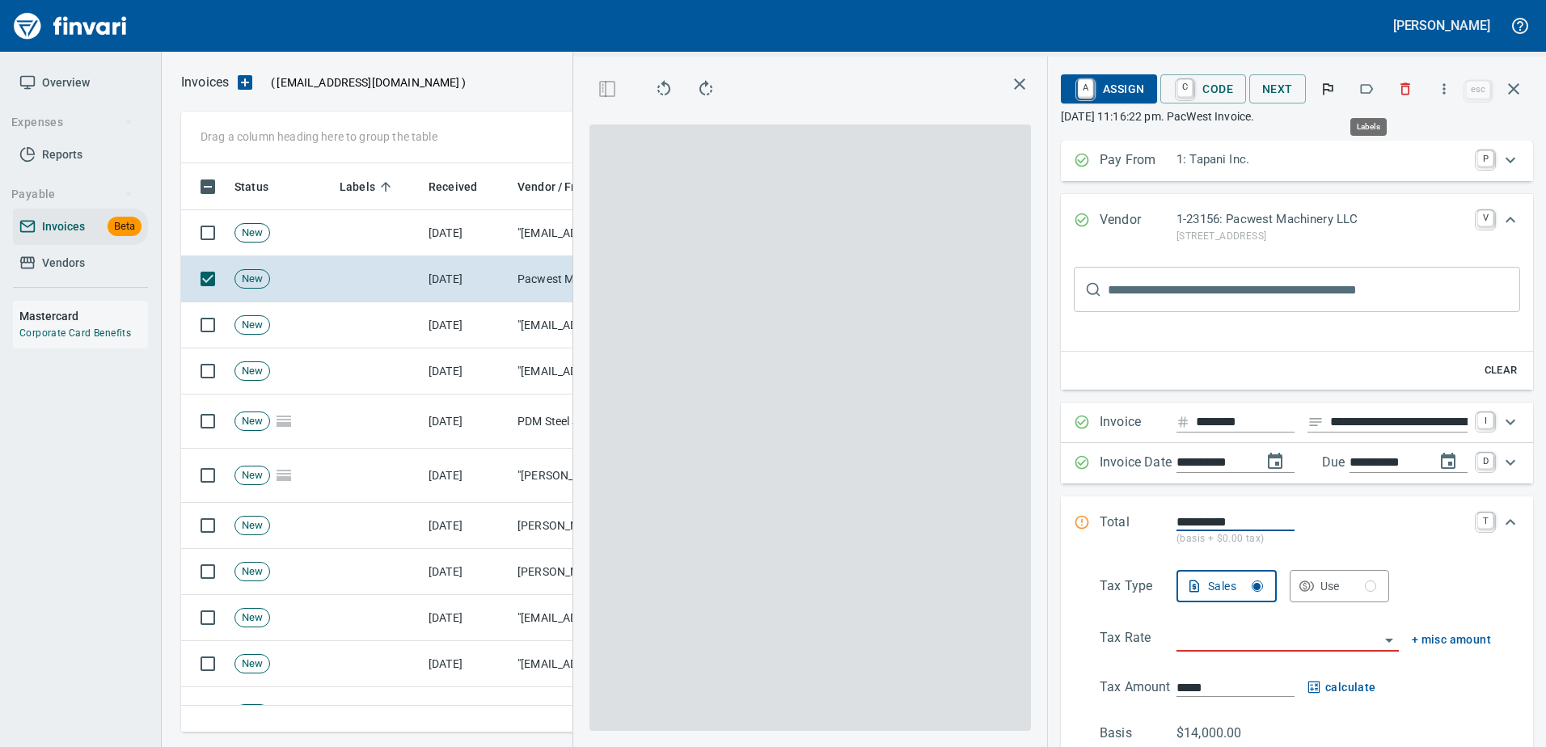
click at [1364, 84] on icon "button" at bounding box center [1366, 89] width 16 height 16
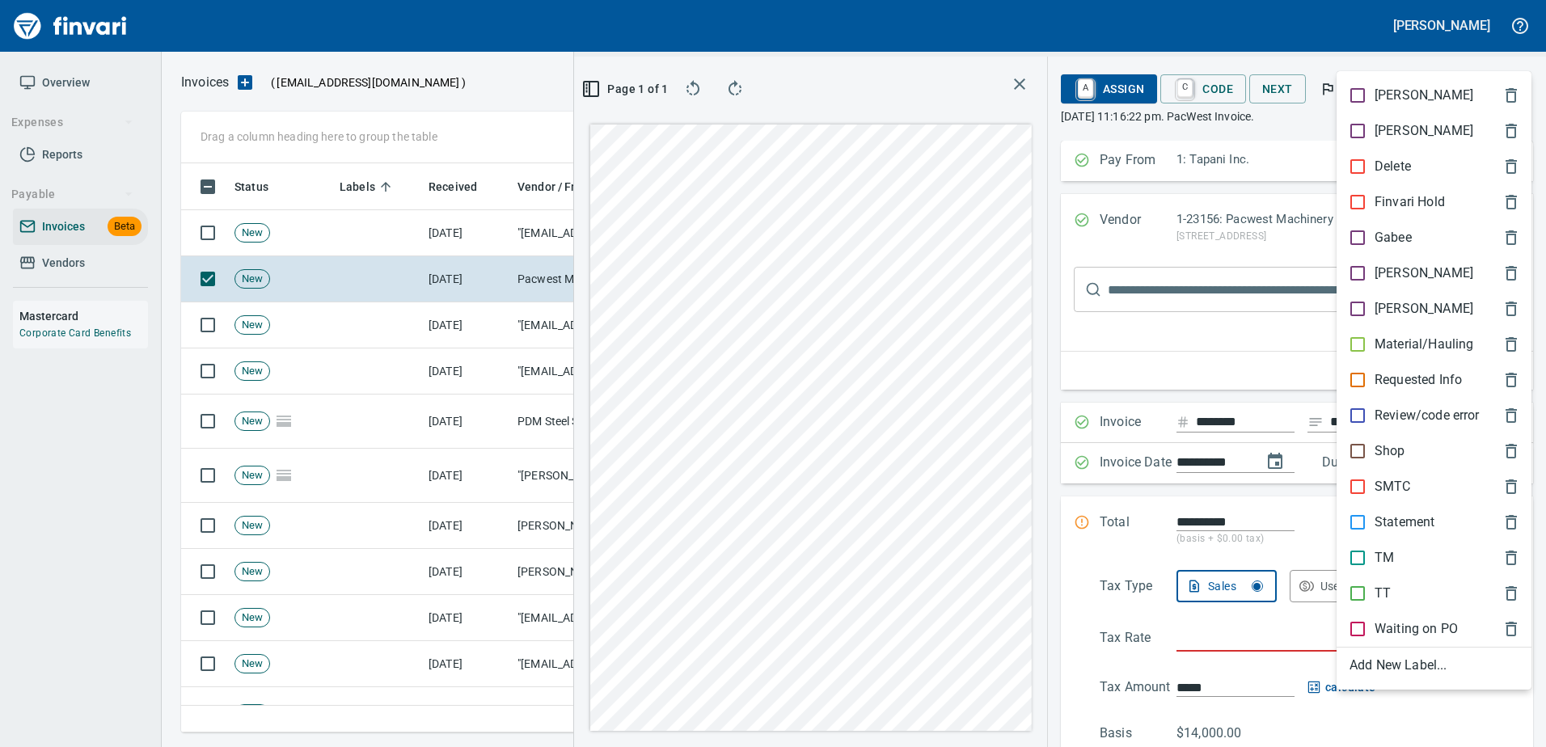
click at [1366, 440] on div "Shop" at bounding box center [1433, 451] width 195 height 36
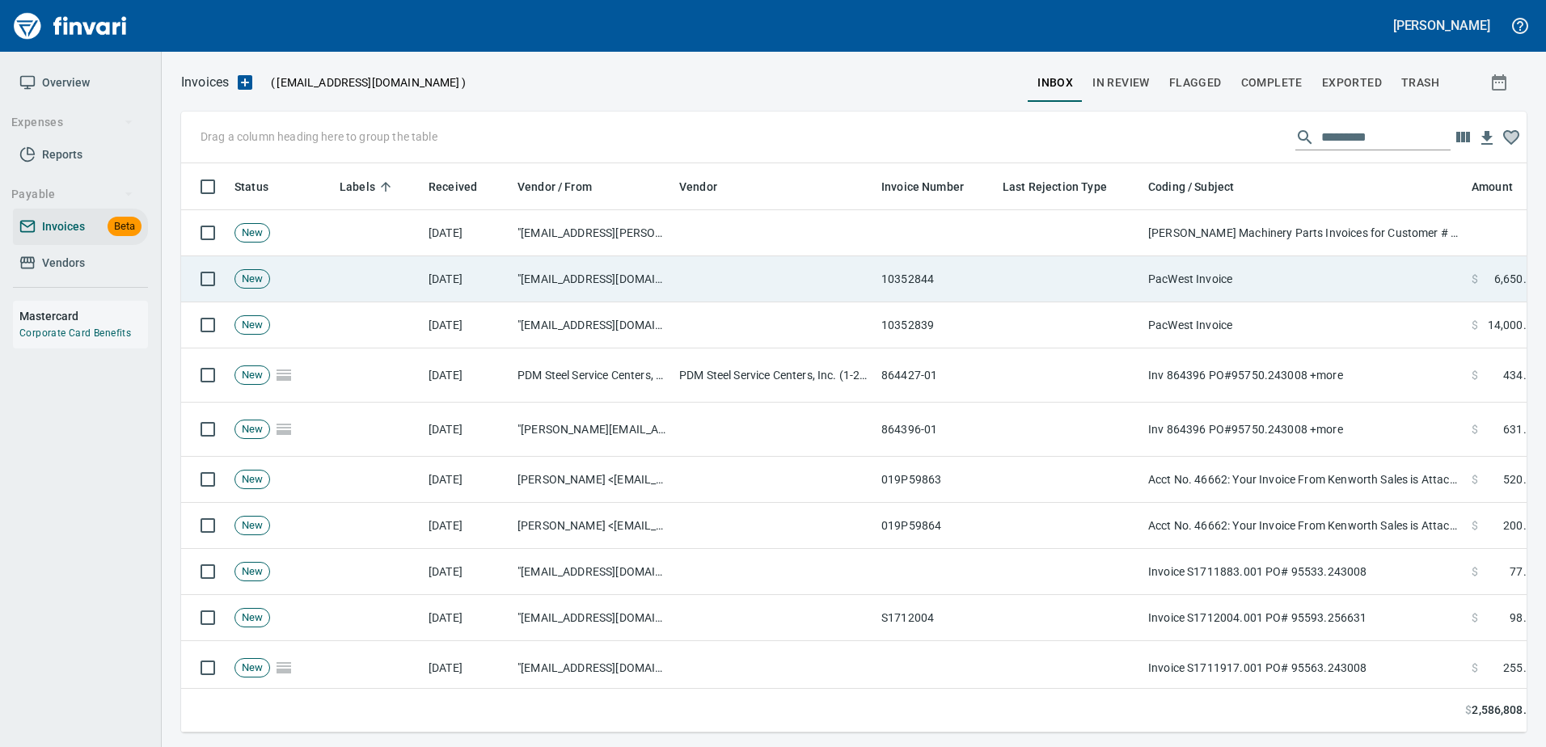
click at [1312, 264] on td "PacWest Invoice" at bounding box center [1303, 279] width 323 height 46
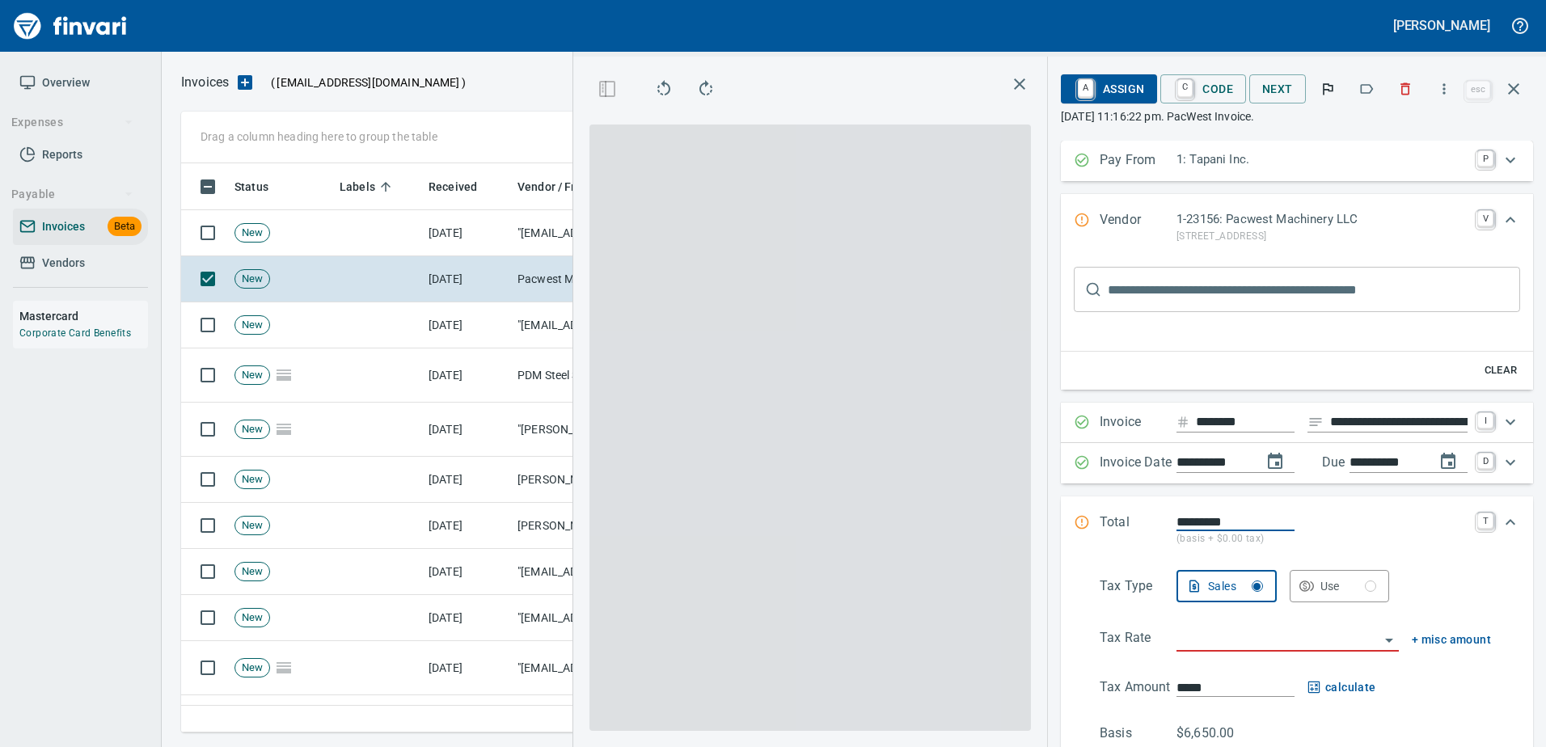
click at [1377, 92] on button "button" at bounding box center [1366, 89] width 36 height 36
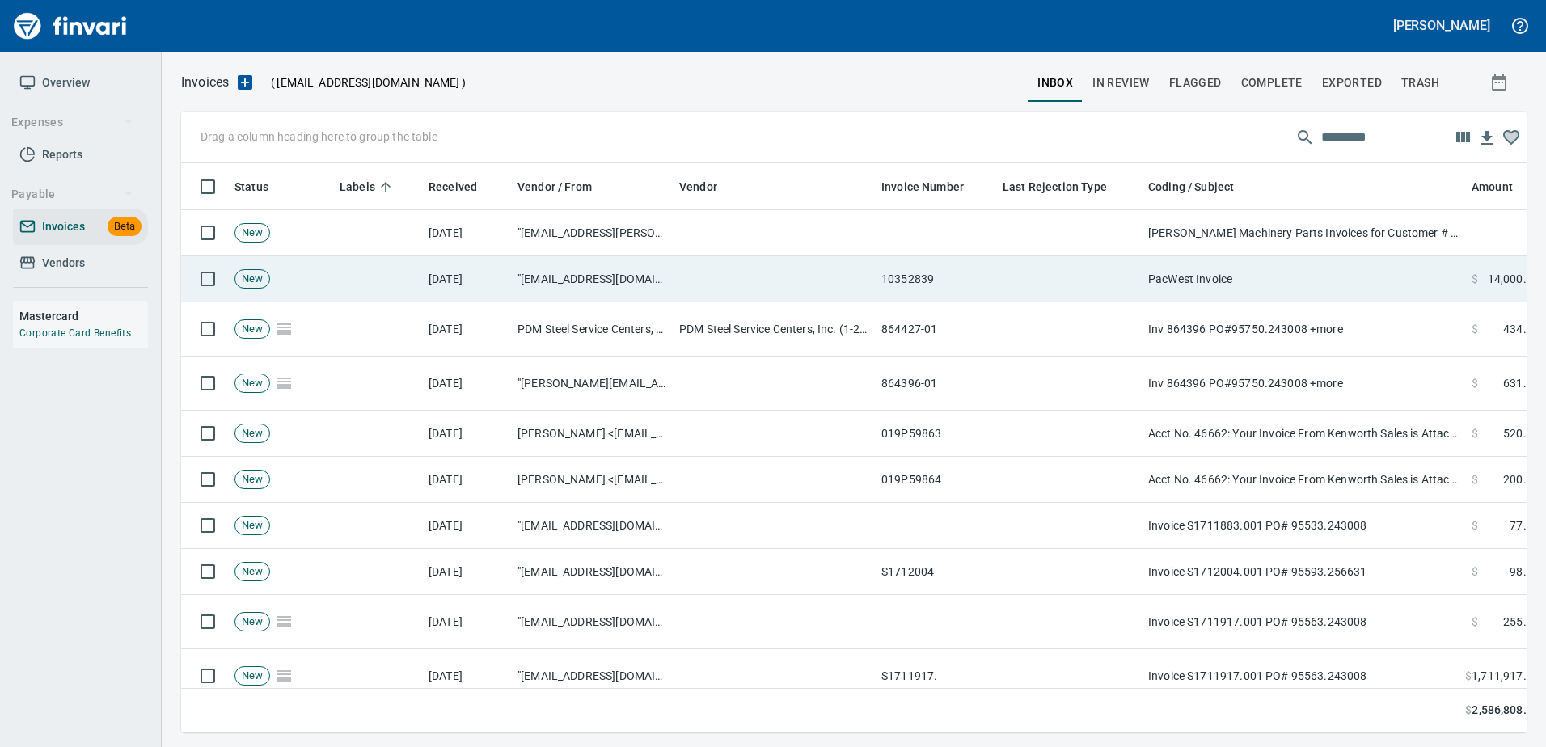
click at [1281, 287] on td "PacWest Invoice" at bounding box center [1303, 279] width 323 height 46
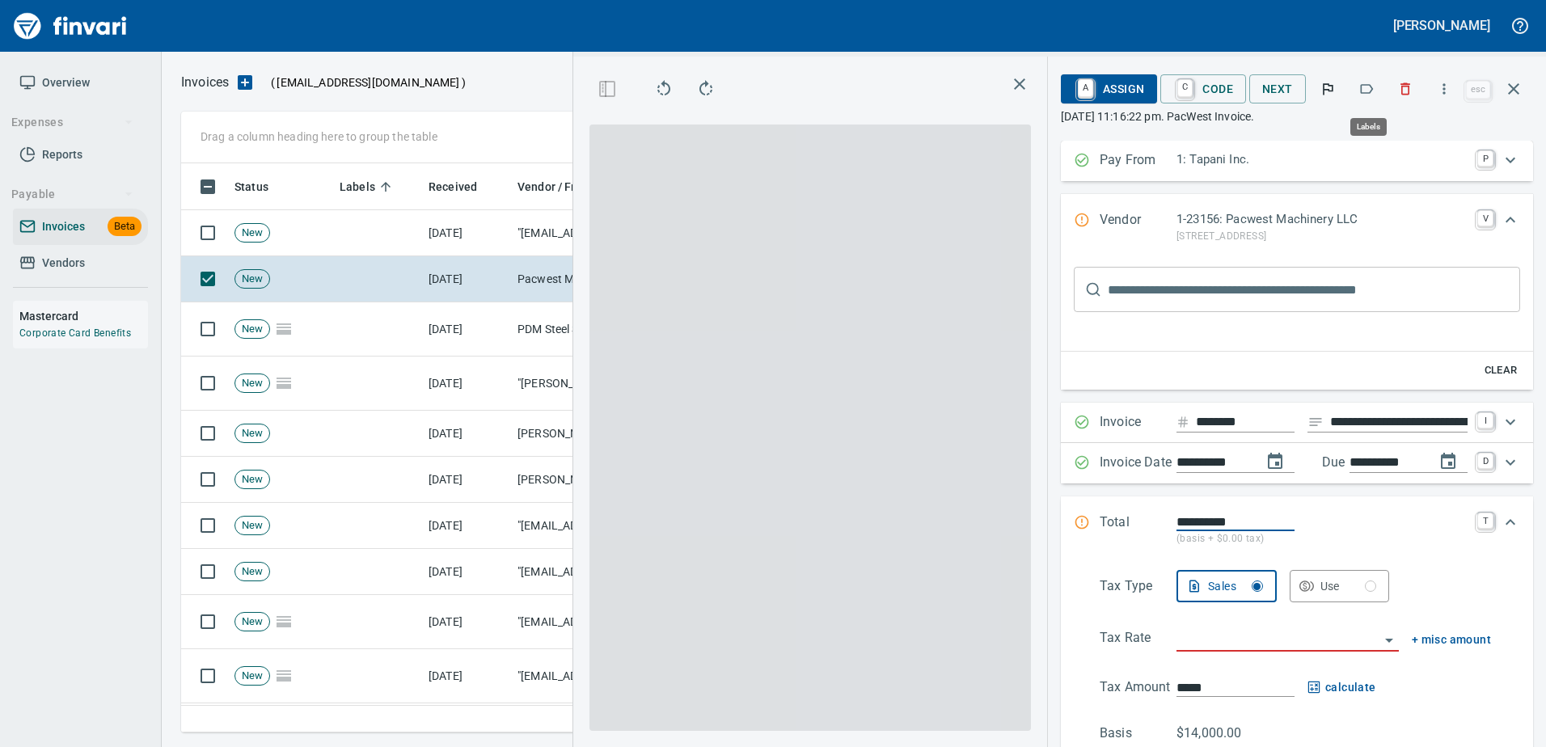
click at [1365, 88] on icon "button" at bounding box center [1366, 89] width 16 height 16
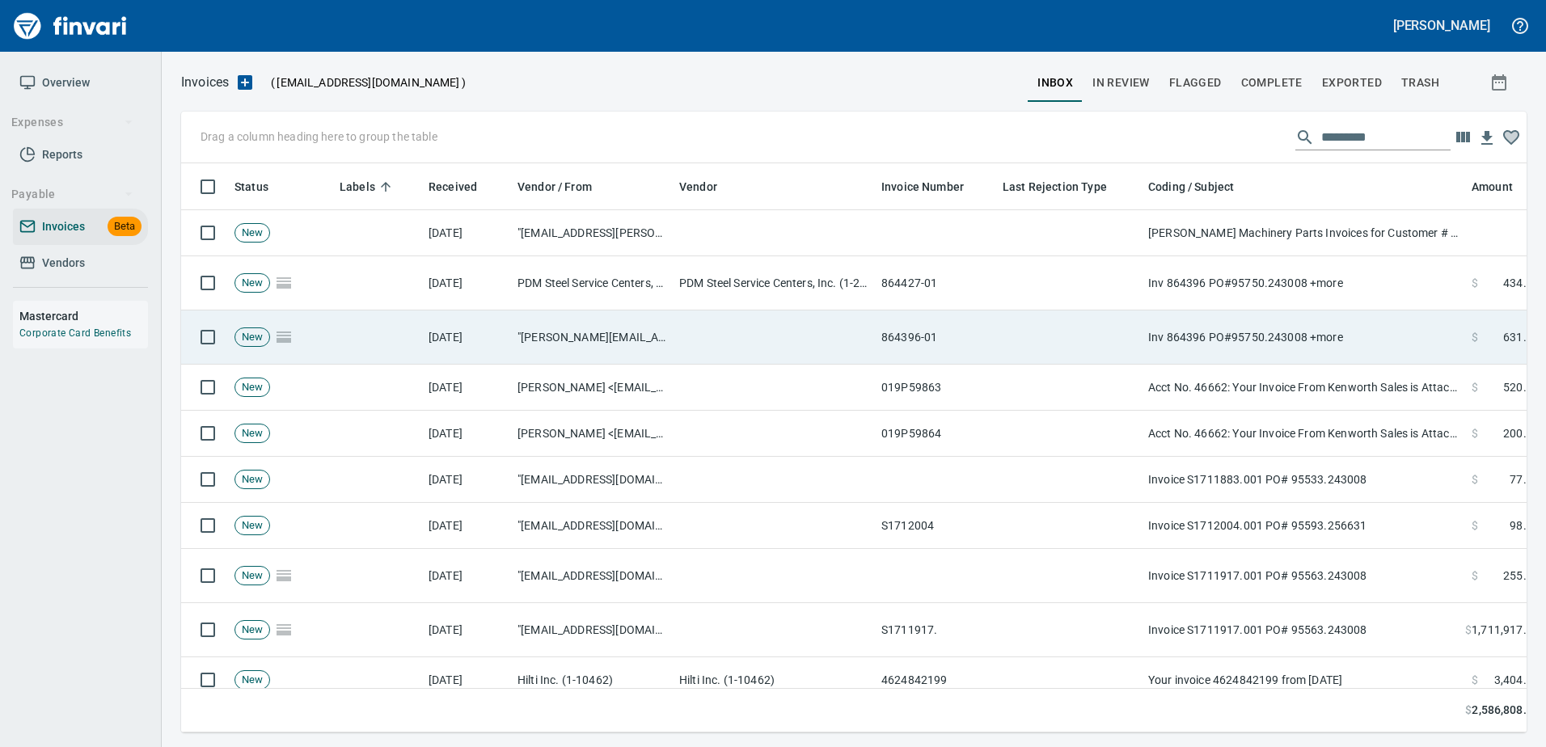
click at [1241, 334] on td "Inv 864396 PO#95750.243008 +more" at bounding box center [1303, 337] width 323 height 54
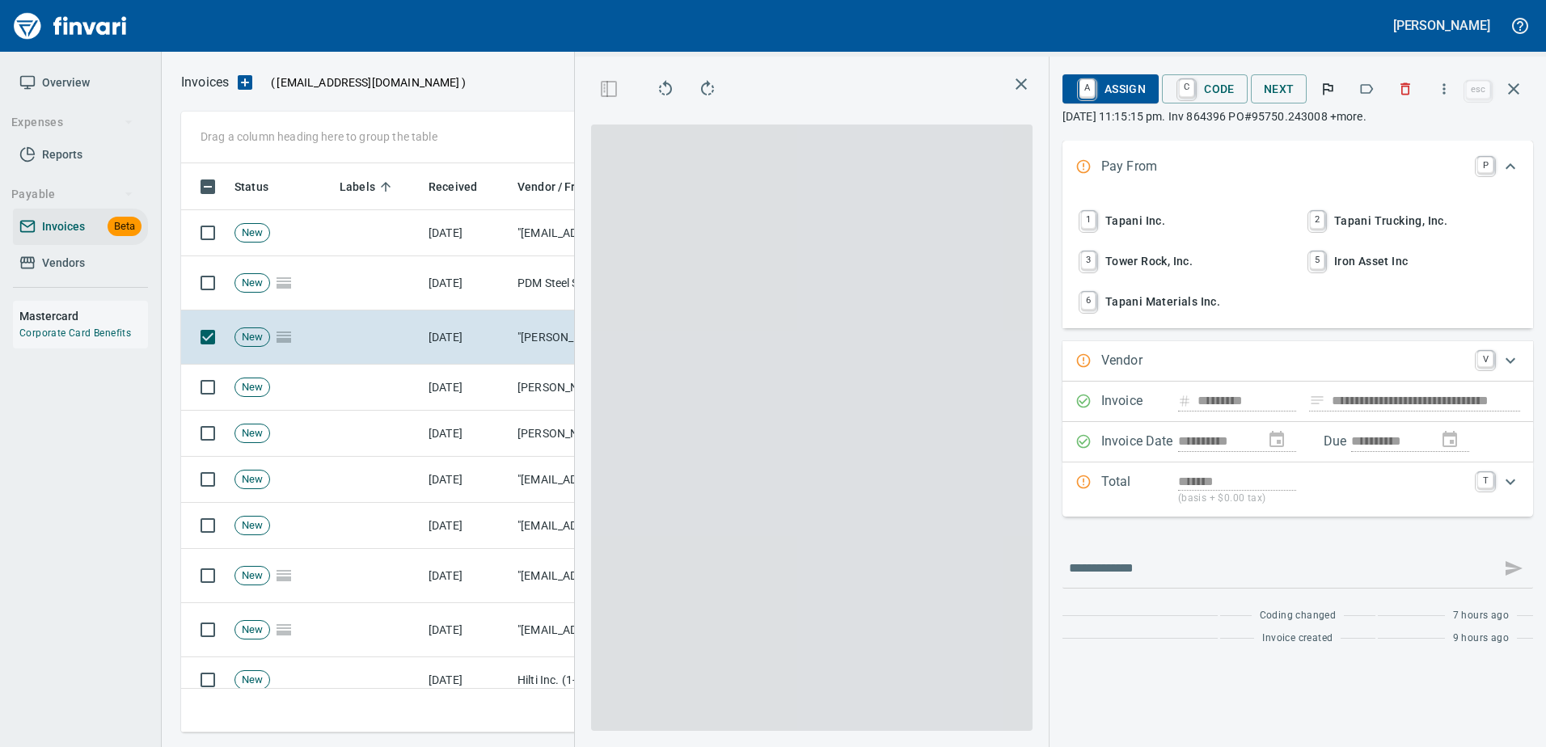
type input "**********"
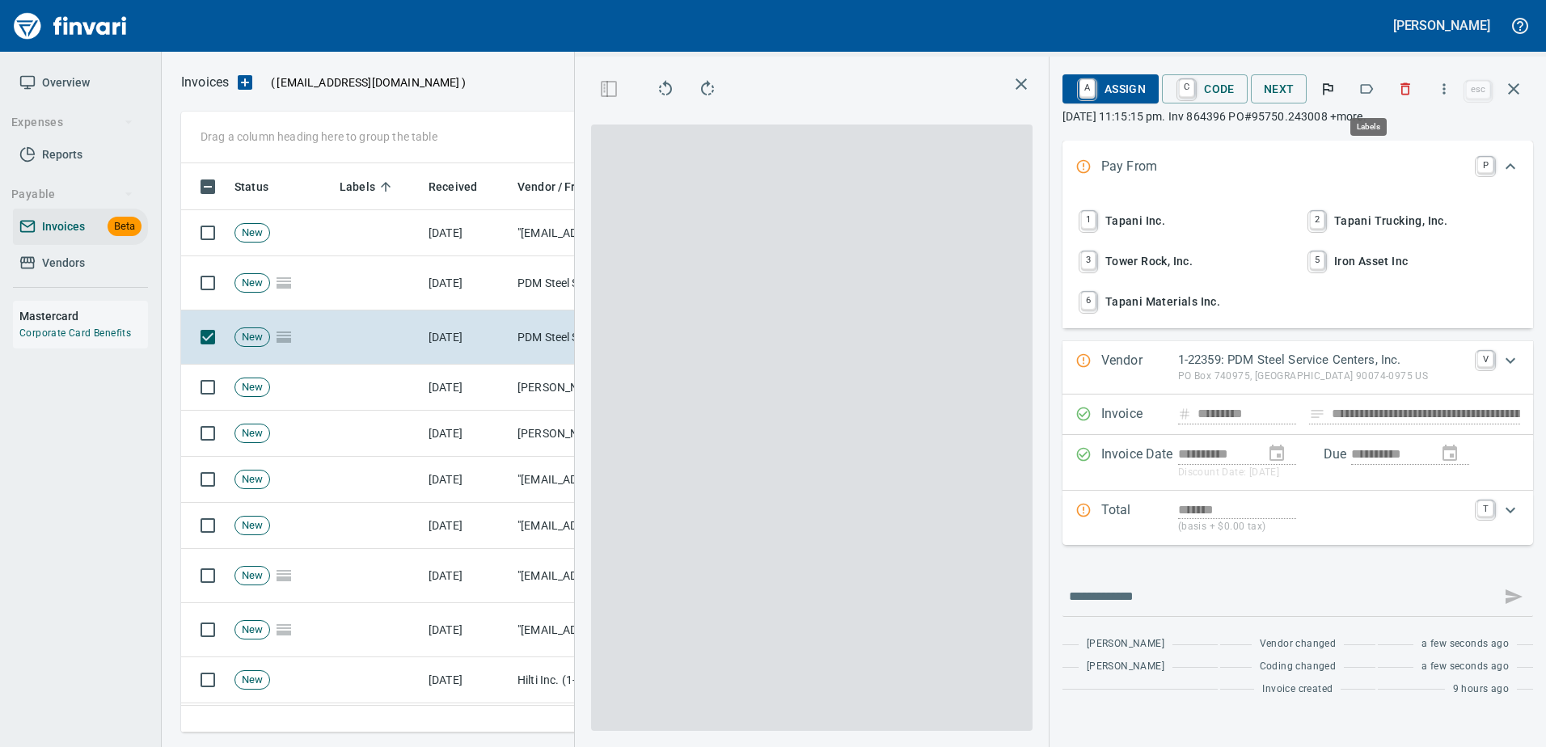
click at [1382, 83] on button "button" at bounding box center [1366, 89] width 36 height 36
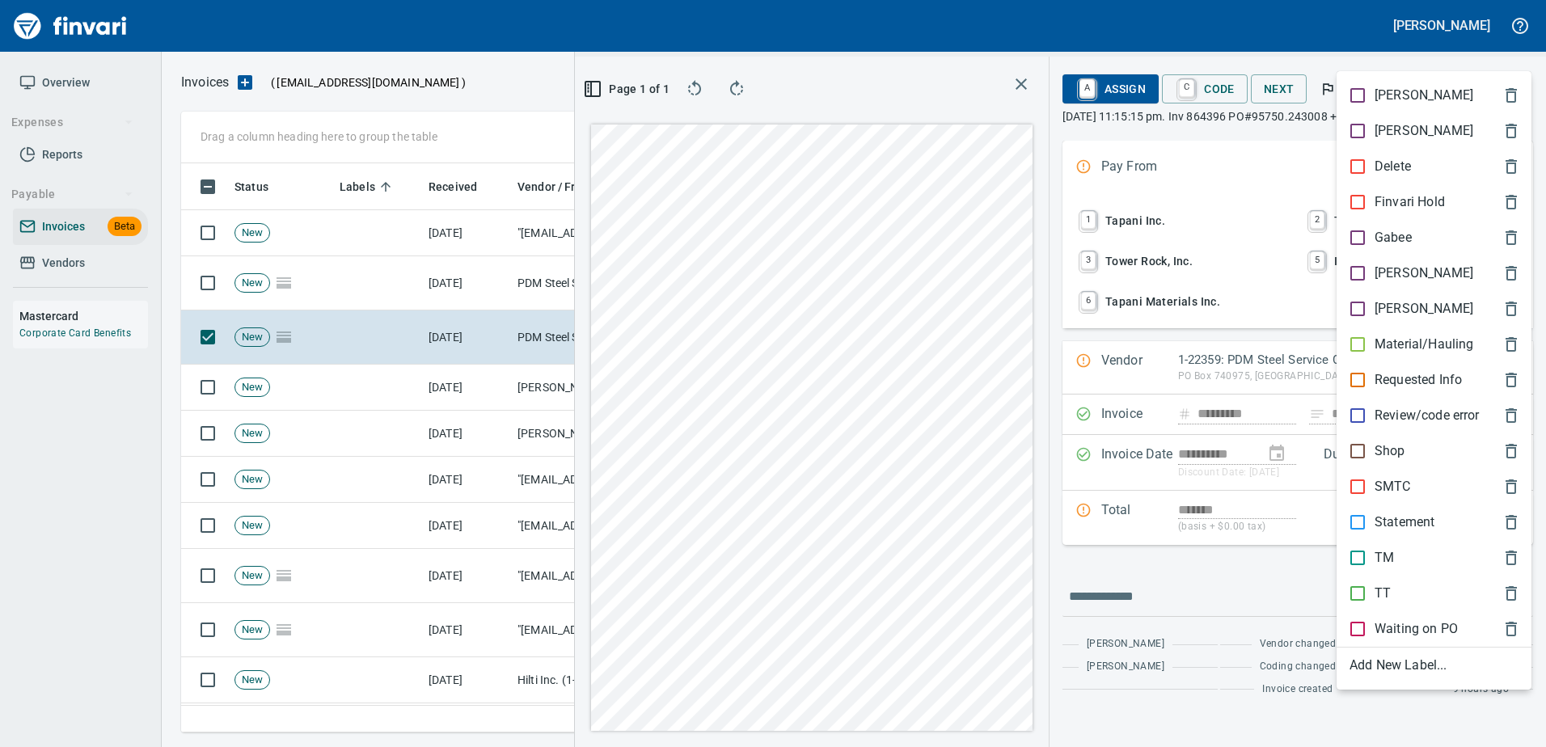
click at [1378, 456] on p "Shop" at bounding box center [1389, 450] width 31 height 19
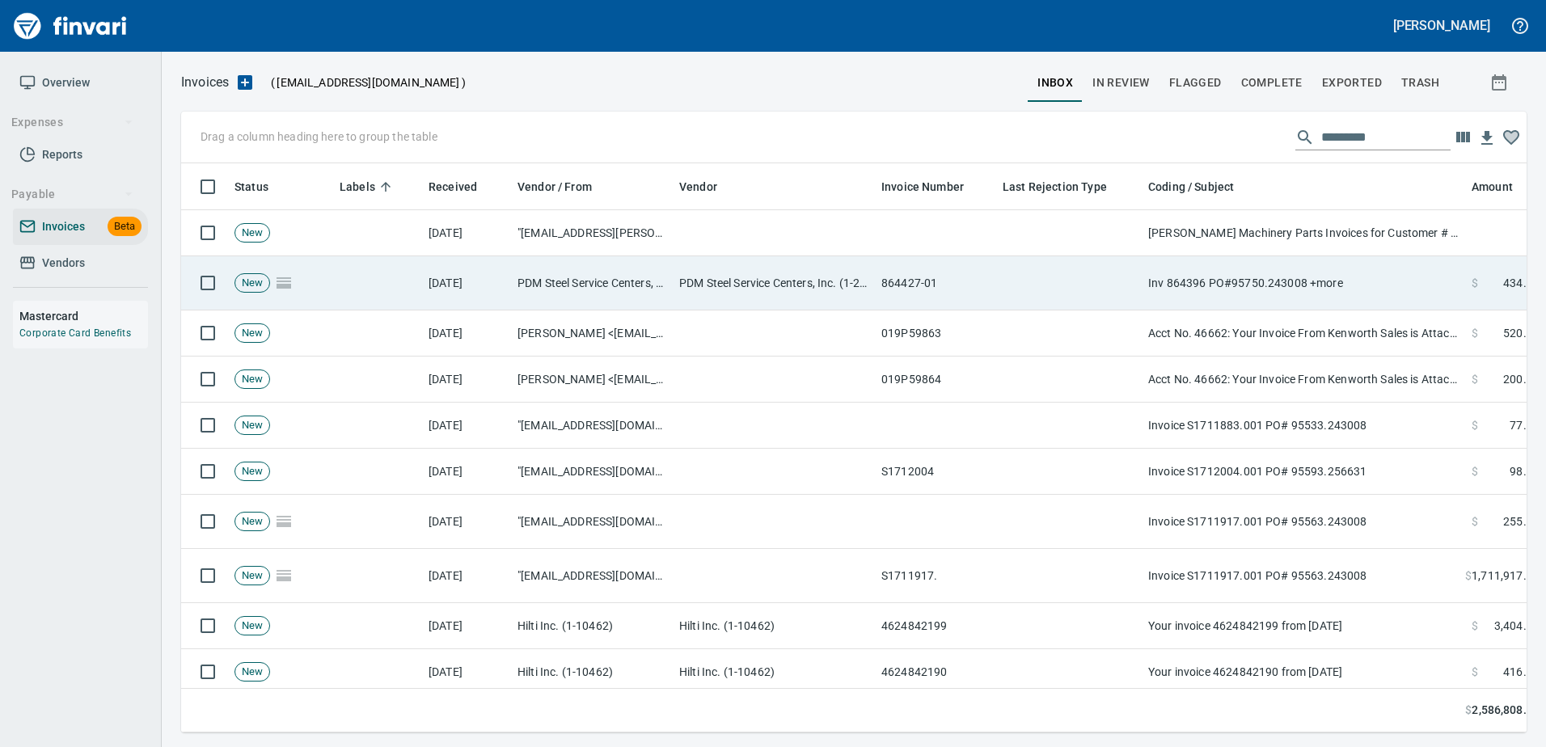
click at [1314, 288] on td "Inv 864396 PO#95750.243008 +more" at bounding box center [1303, 283] width 323 height 54
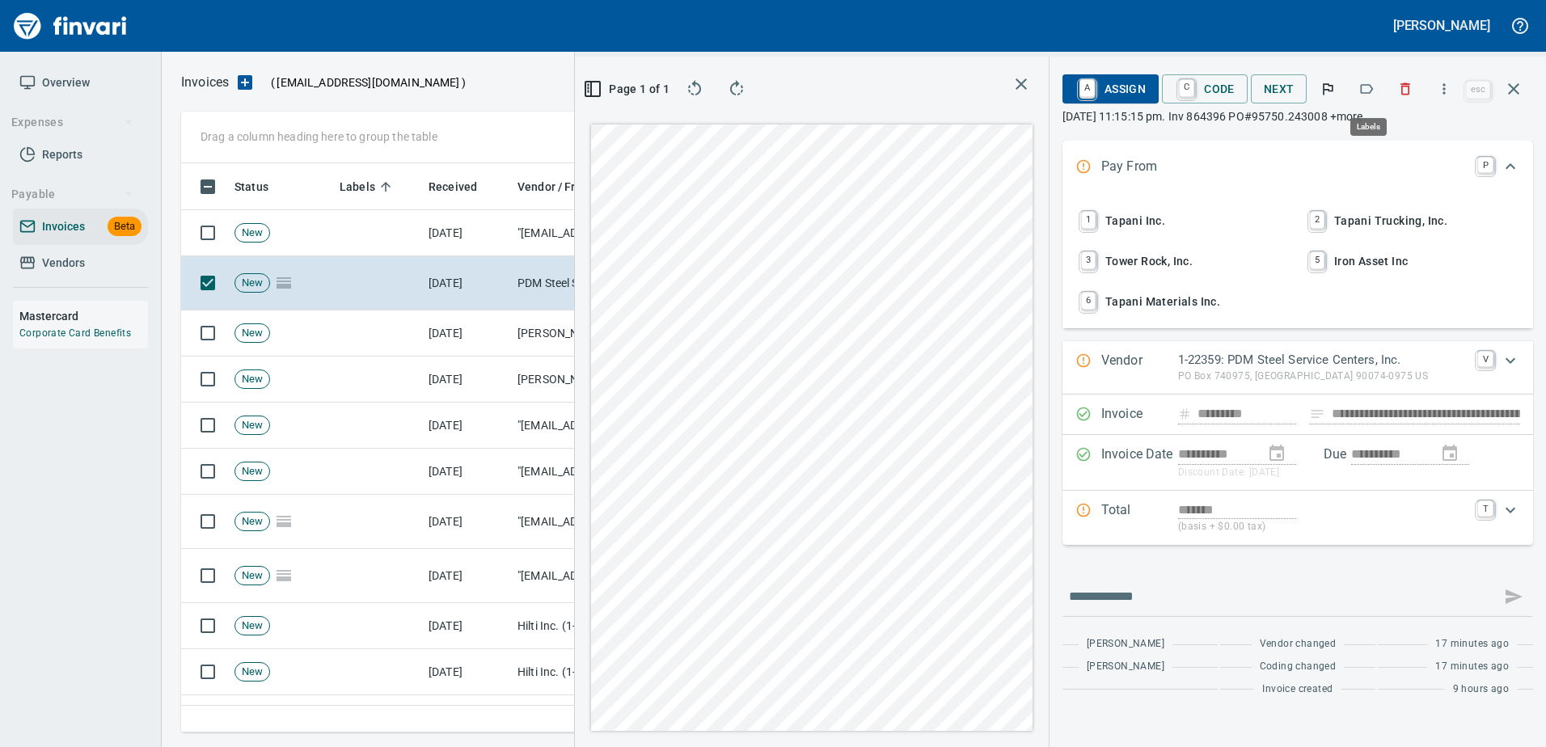
click at [1374, 91] on icon "button" at bounding box center [1366, 89] width 16 height 16
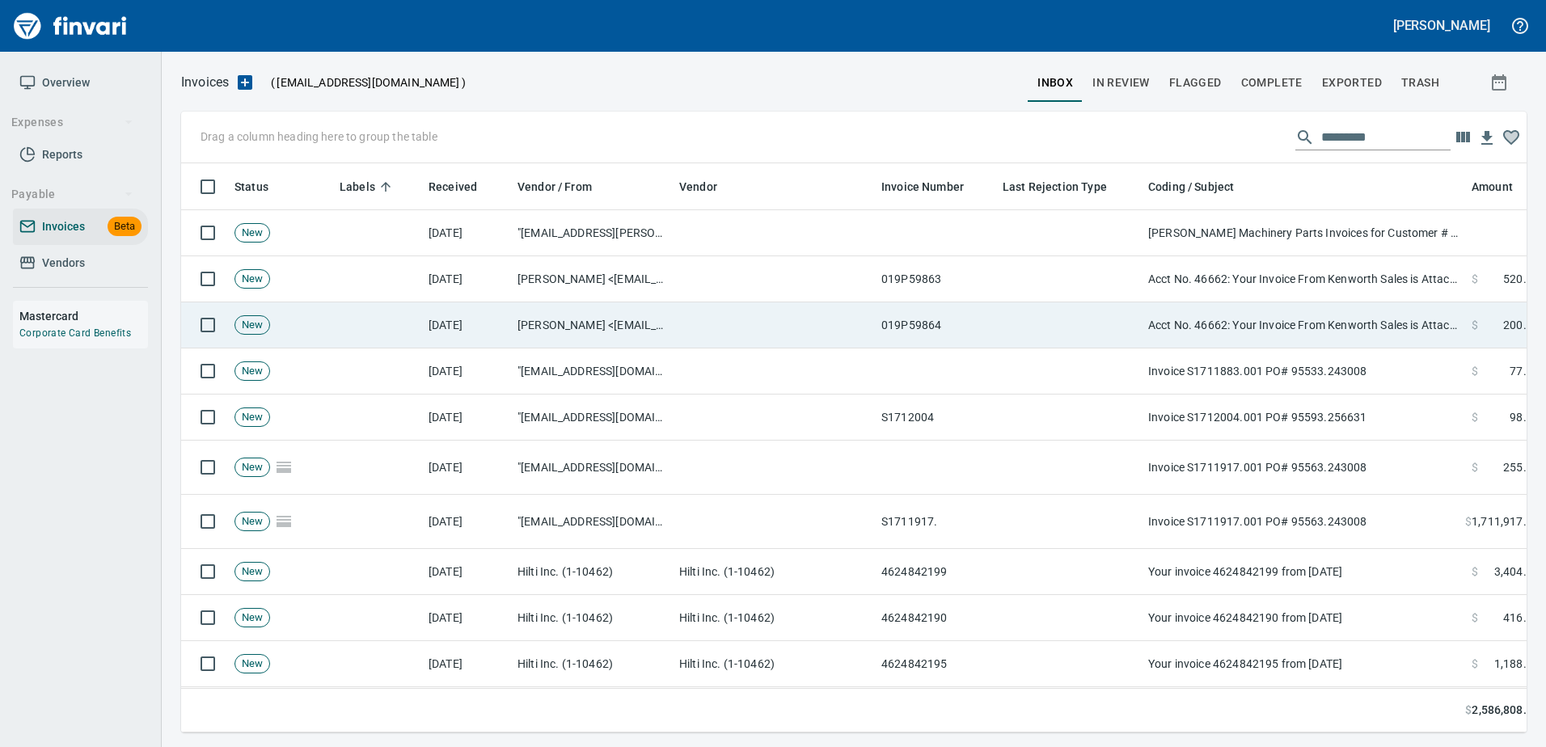
click at [1312, 314] on td "Acct No. 46662: Your Invoice From Kenworth Sales is Attached" at bounding box center [1303, 325] width 323 height 46
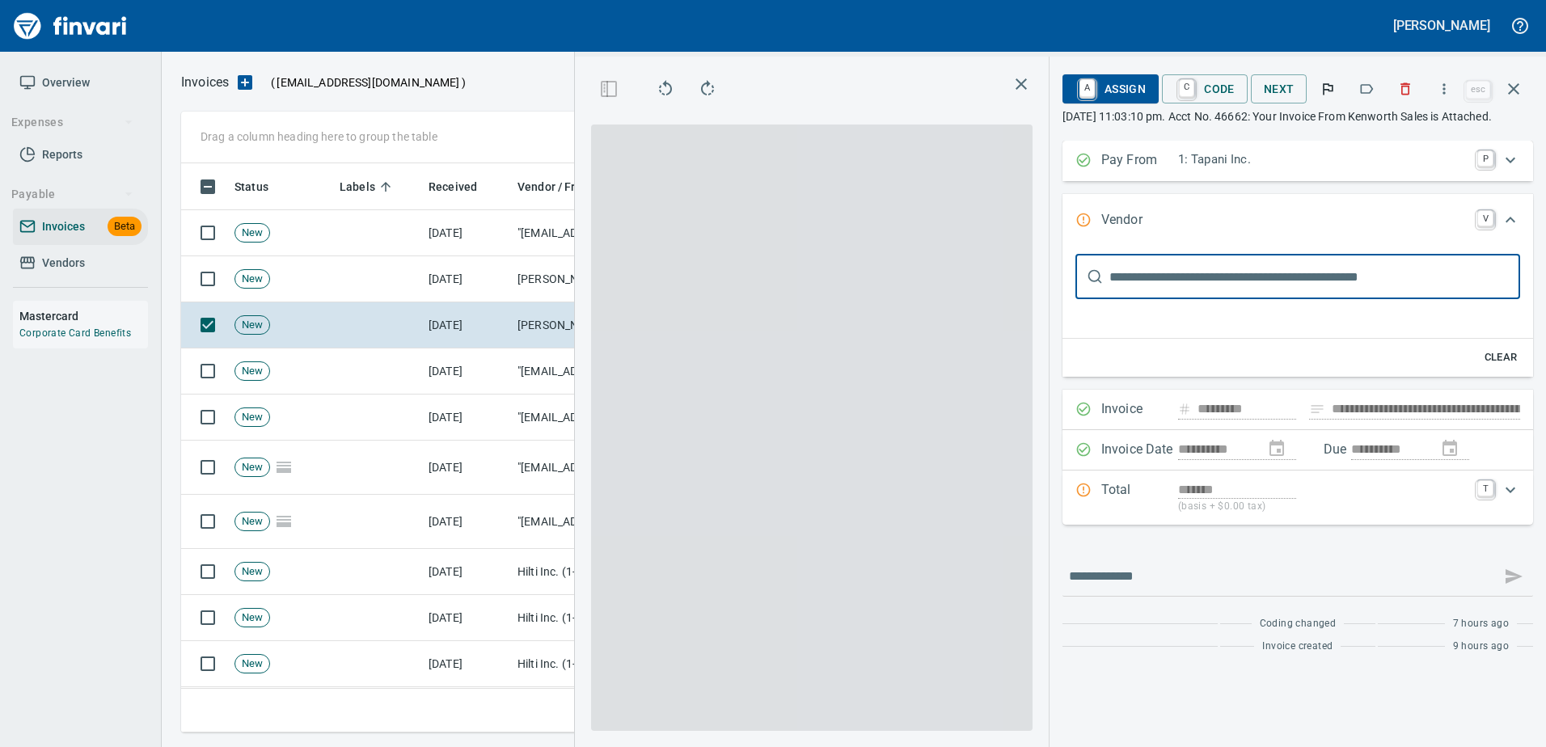
type input "**********"
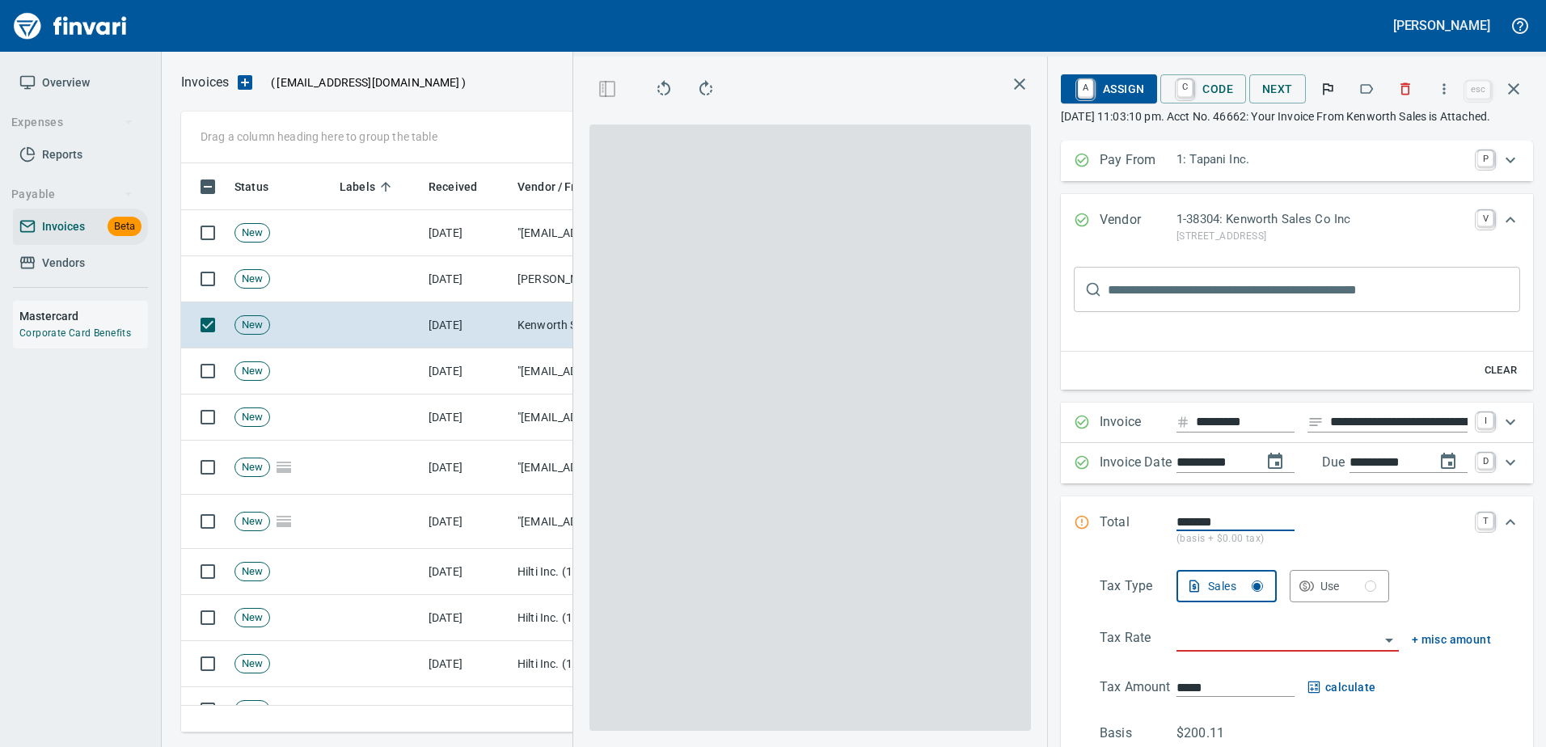
click at [1368, 84] on icon "button" at bounding box center [1366, 89] width 16 height 16
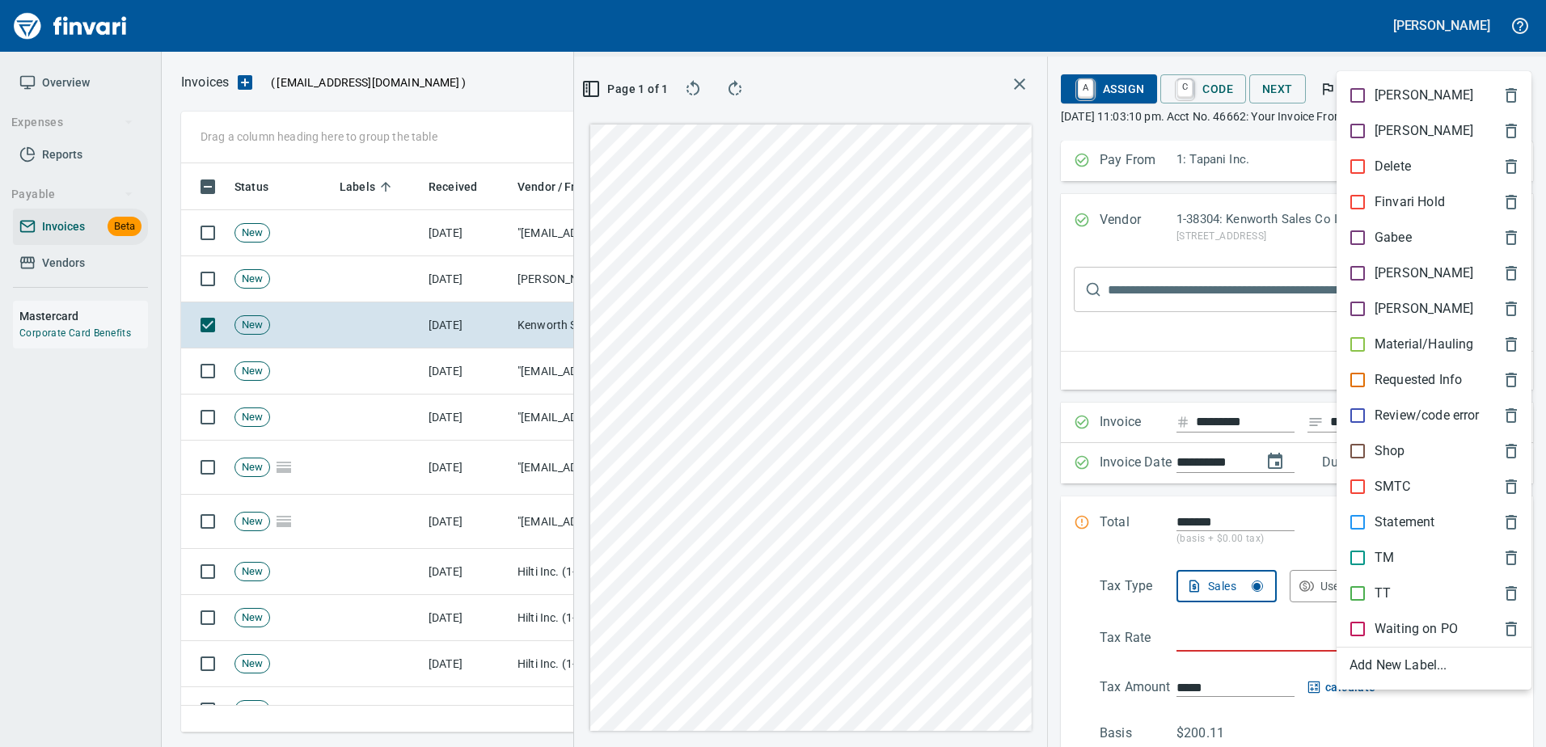
click at [1374, 451] on p "Shop" at bounding box center [1389, 450] width 31 height 19
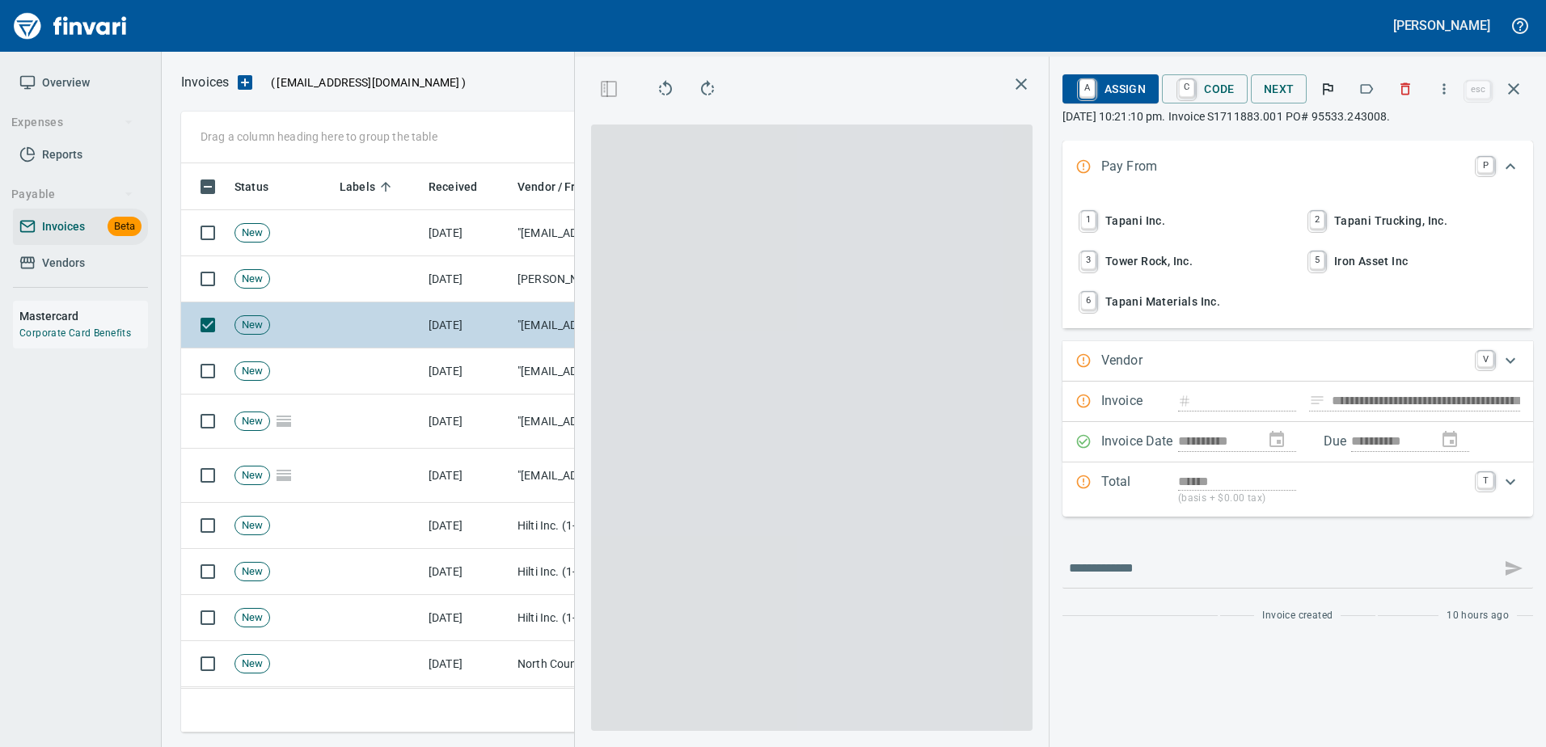
type input "**********"
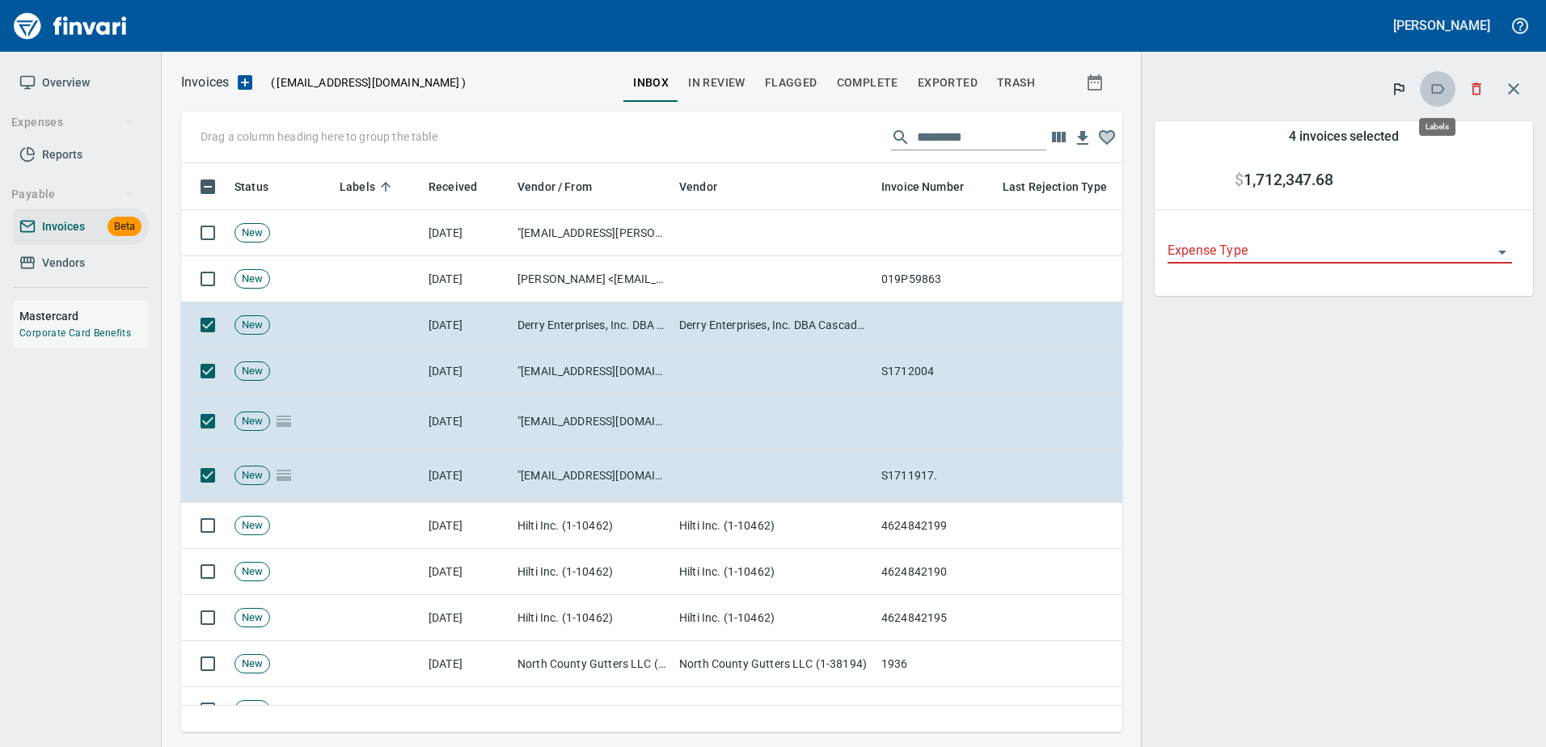
click at [1437, 90] on icon "button" at bounding box center [1437, 89] width 16 height 16
click at [1429, 82] on button "button" at bounding box center [1438, 89] width 36 height 36
click at [1443, 79] on button "button" at bounding box center [1438, 89] width 36 height 36
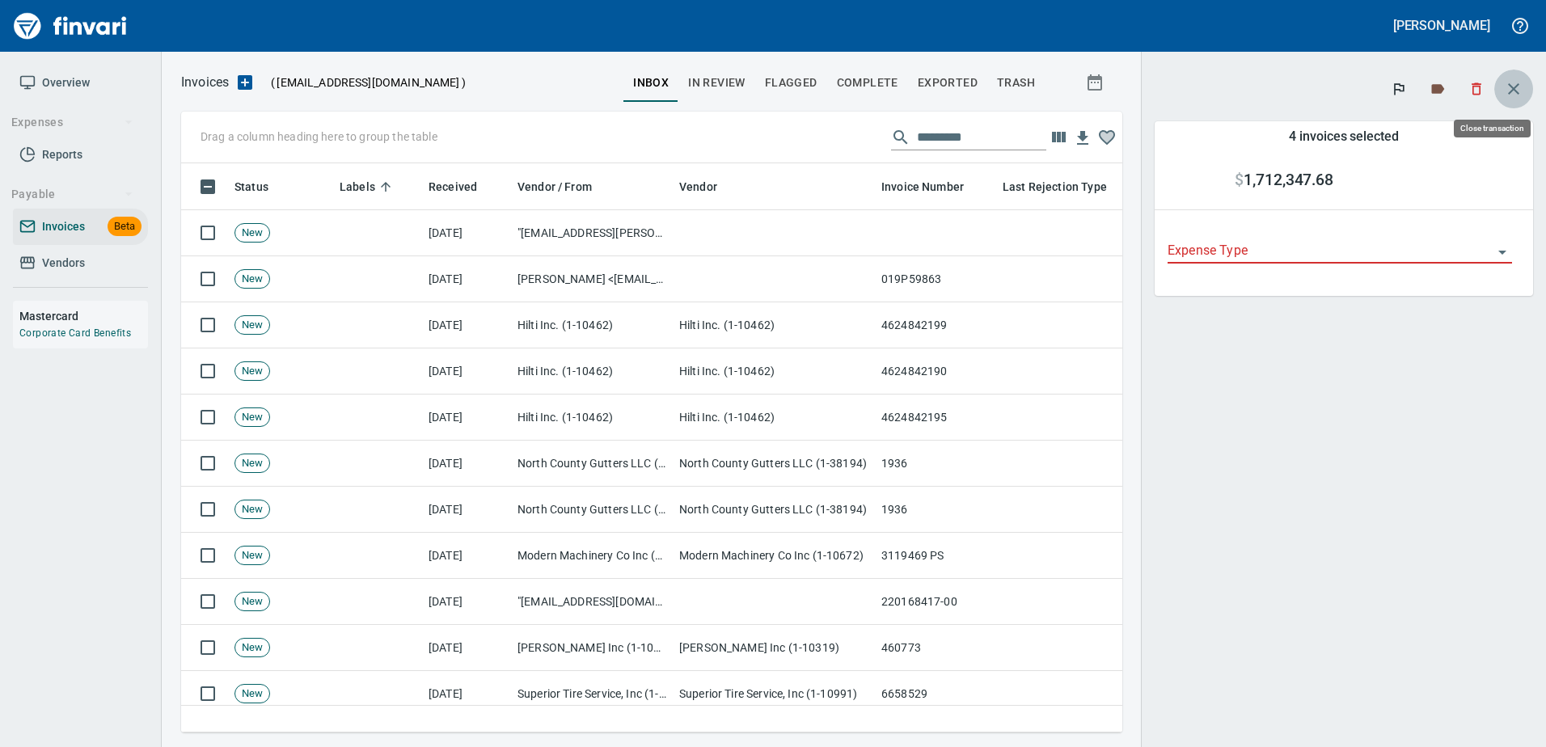
click at [1503, 94] on button "button" at bounding box center [1513, 89] width 39 height 39
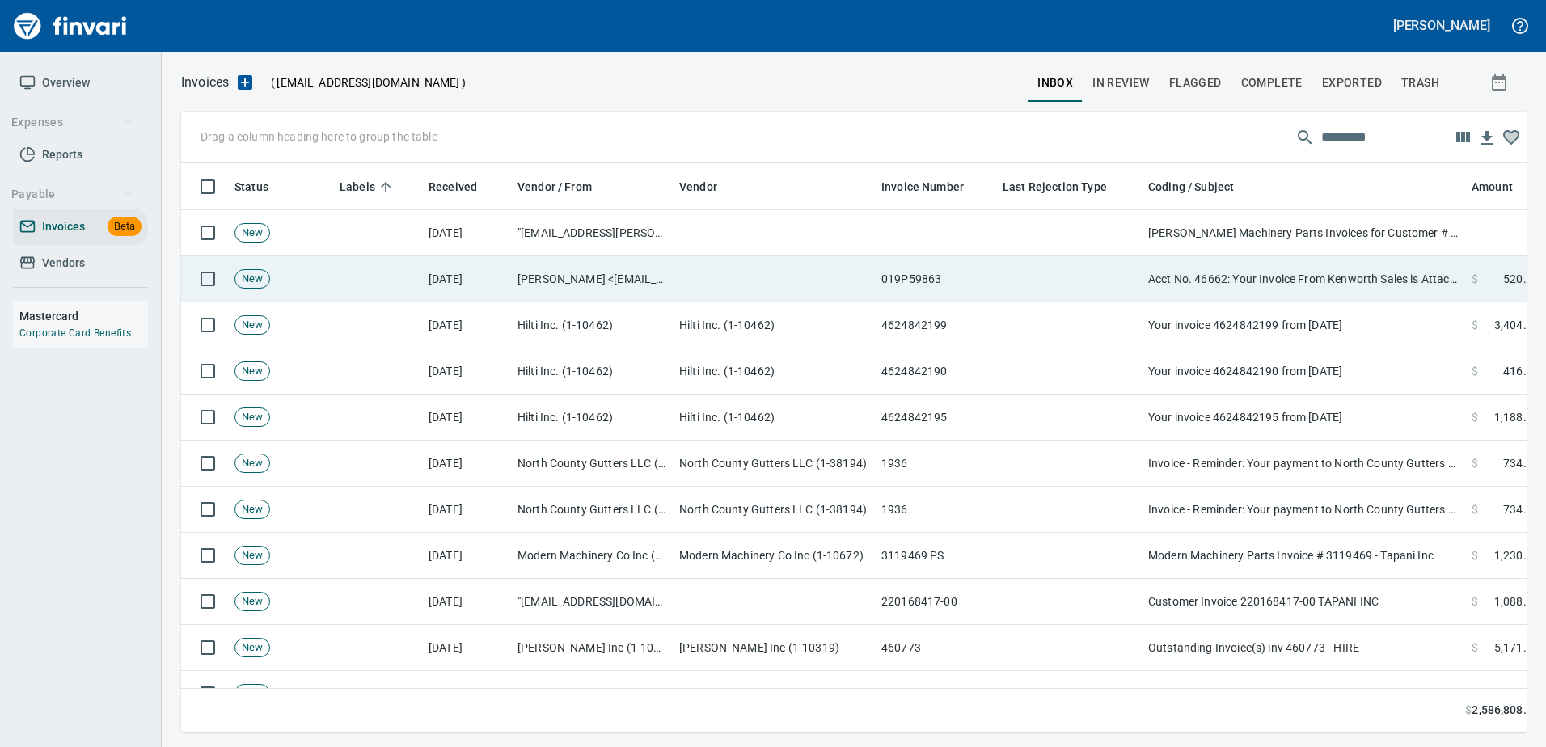
click at [1206, 296] on td "Acct No. 46662: Your Invoice From Kenworth Sales is Attached" at bounding box center [1303, 279] width 323 height 46
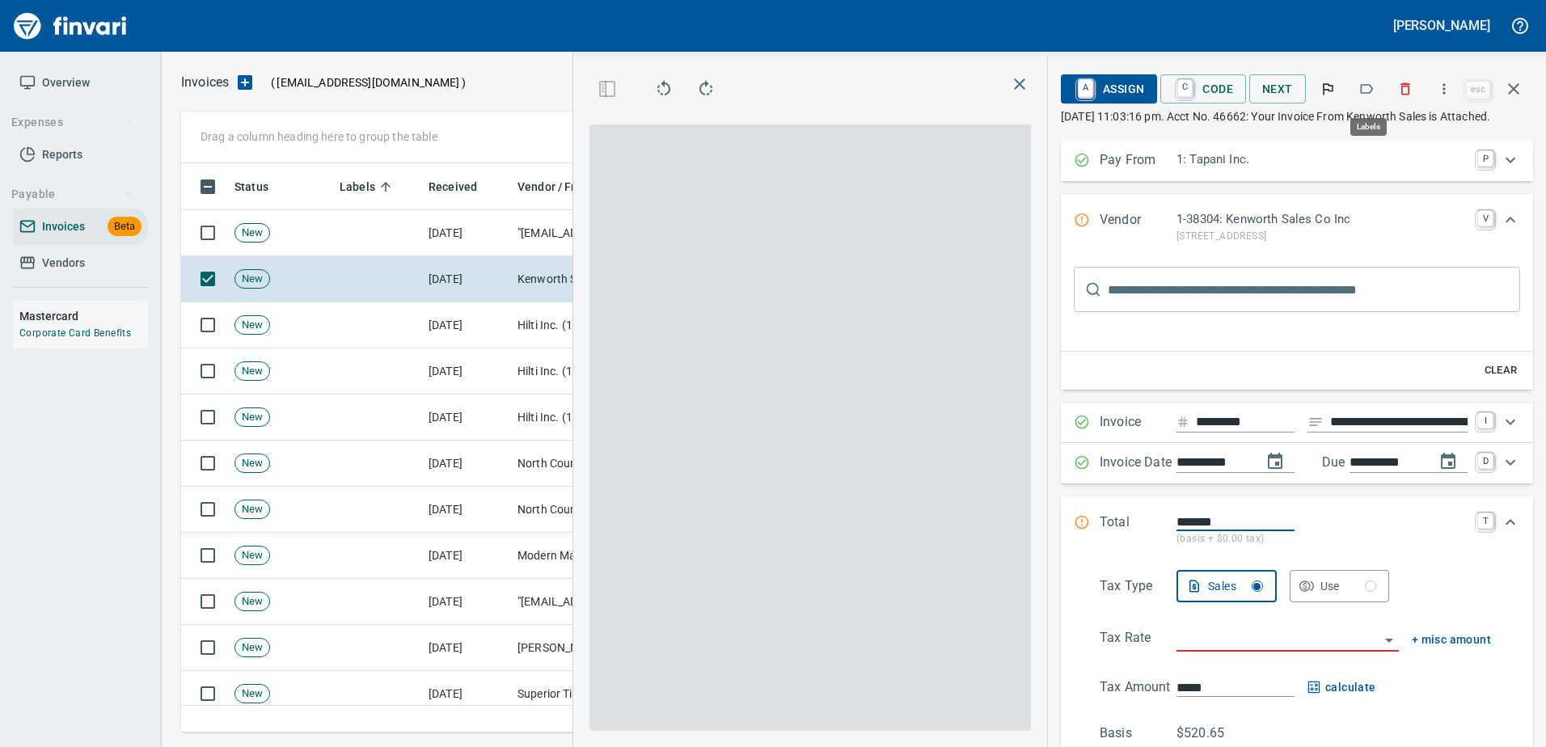
click at [1374, 85] on icon "button" at bounding box center [1366, 89] width 16 height 16
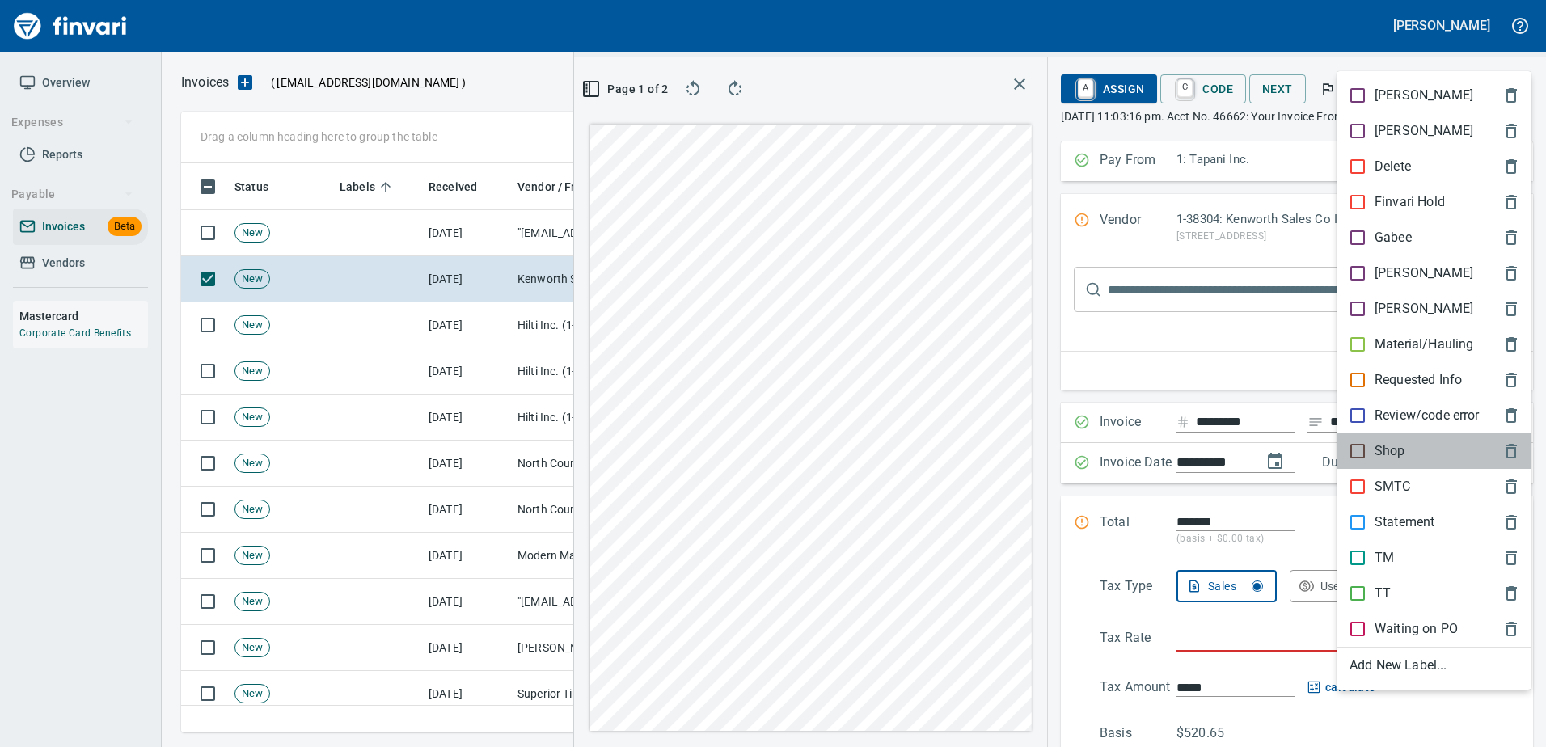
click at [1378, 443] on p "Shop" at bounding box center [1389, 450] width 31 height 19
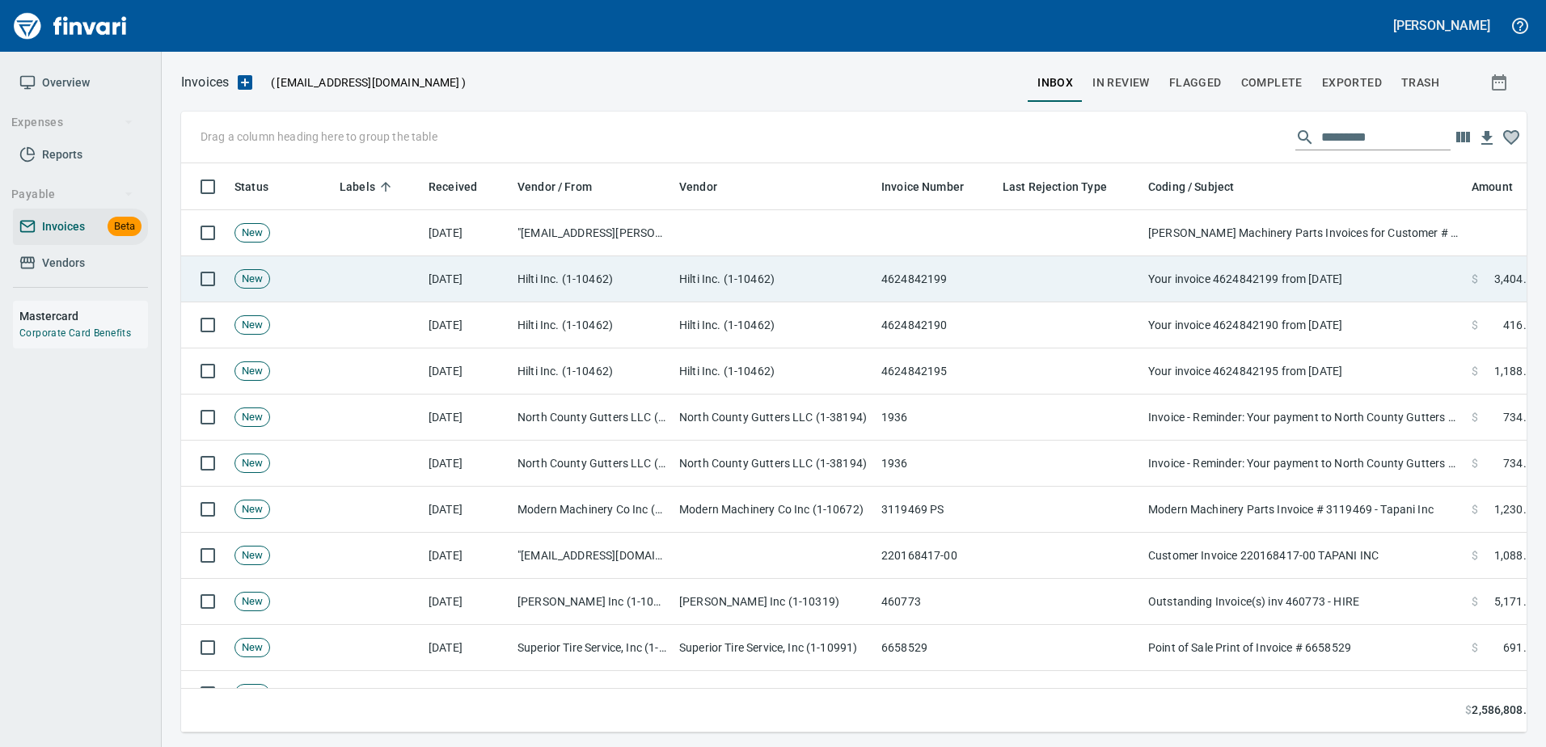
click at [1357, 286] on td "Your invoice 4624842199 from [DATE]" at bounding box center [1303, 279] width 323 height 46
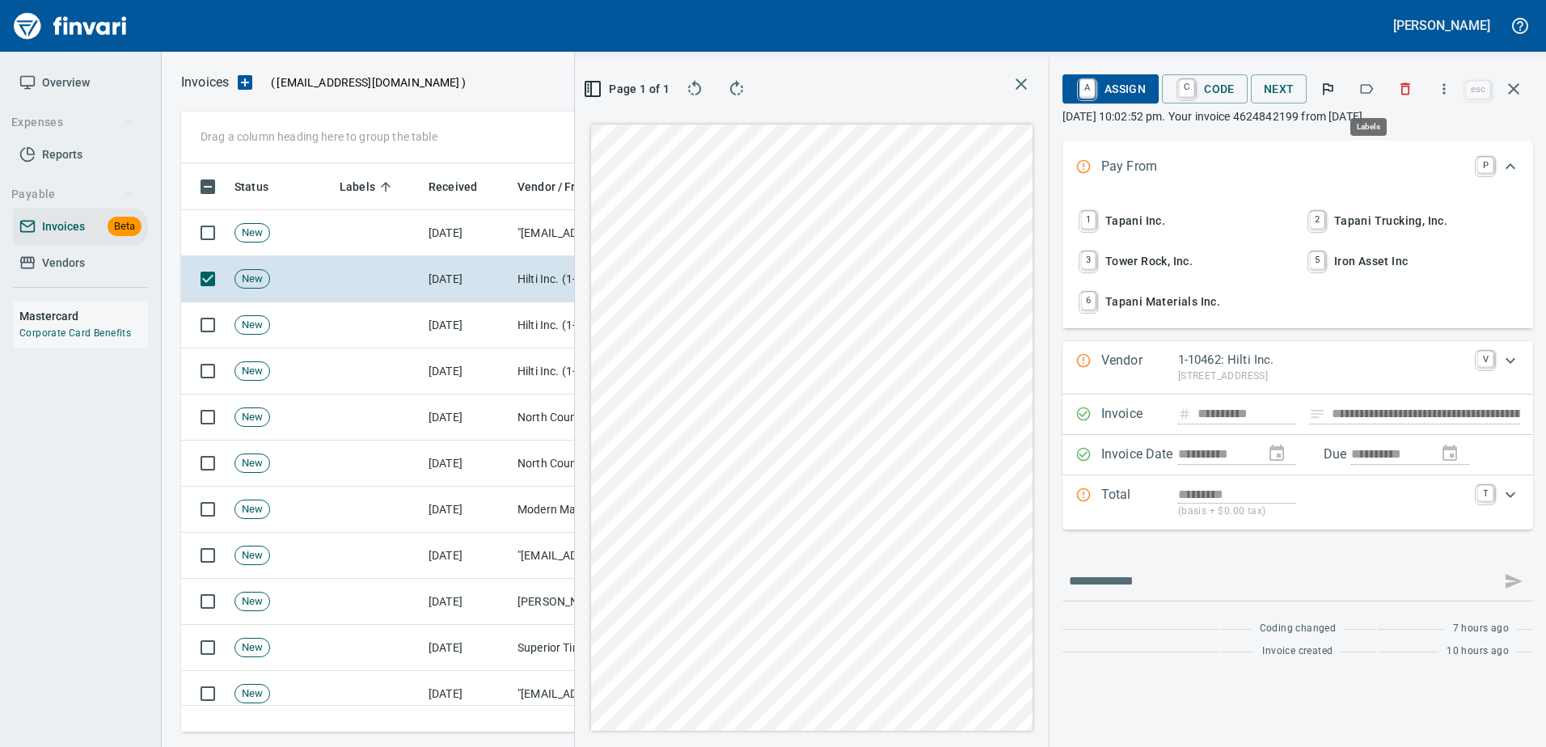
click at [1366, 91] on icon "button" at bounding box center [1366, 89] width 16 height 16
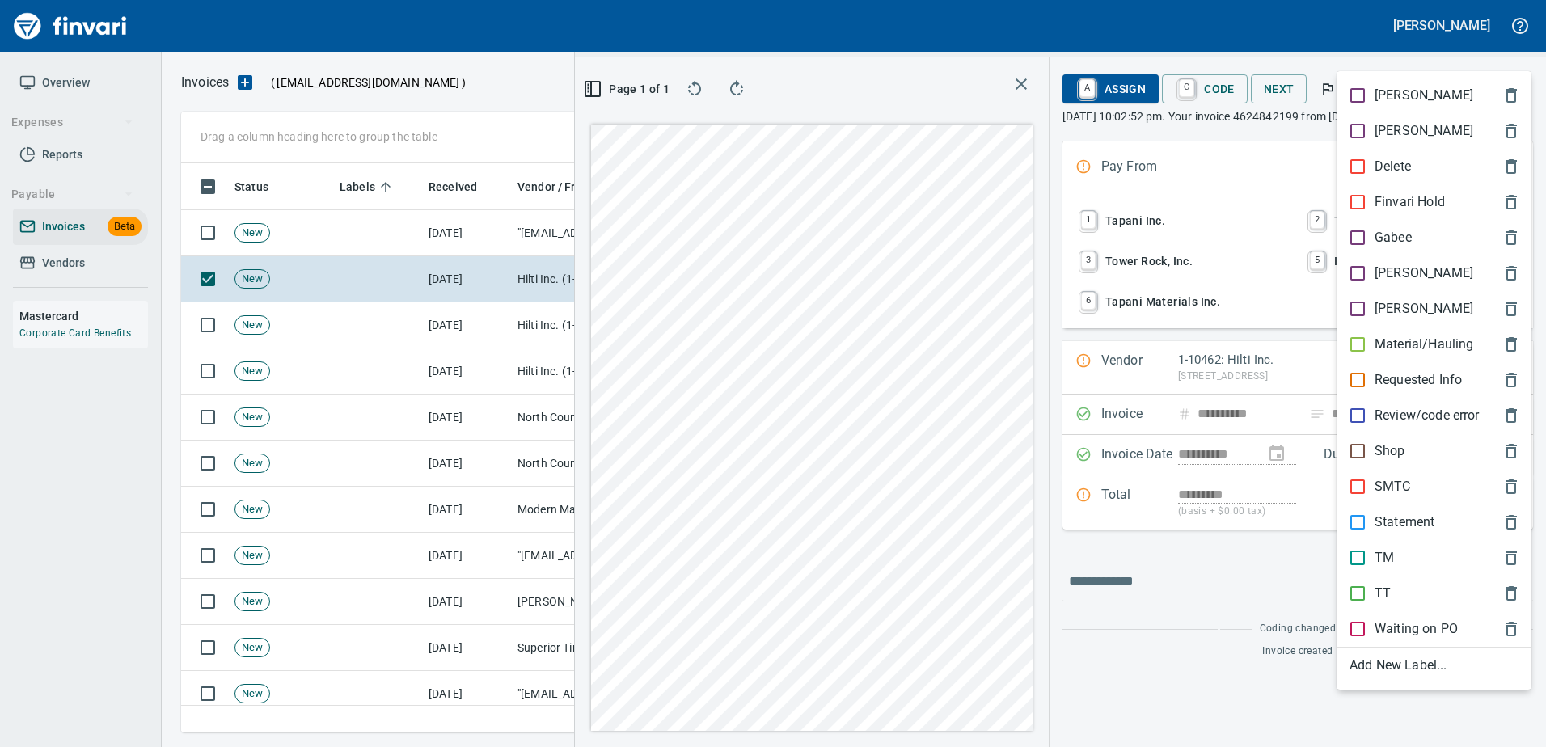
click at [1380, 282] on p "[PERSON_NAME]" at bounding box center [1423, 273] width 99 height 19
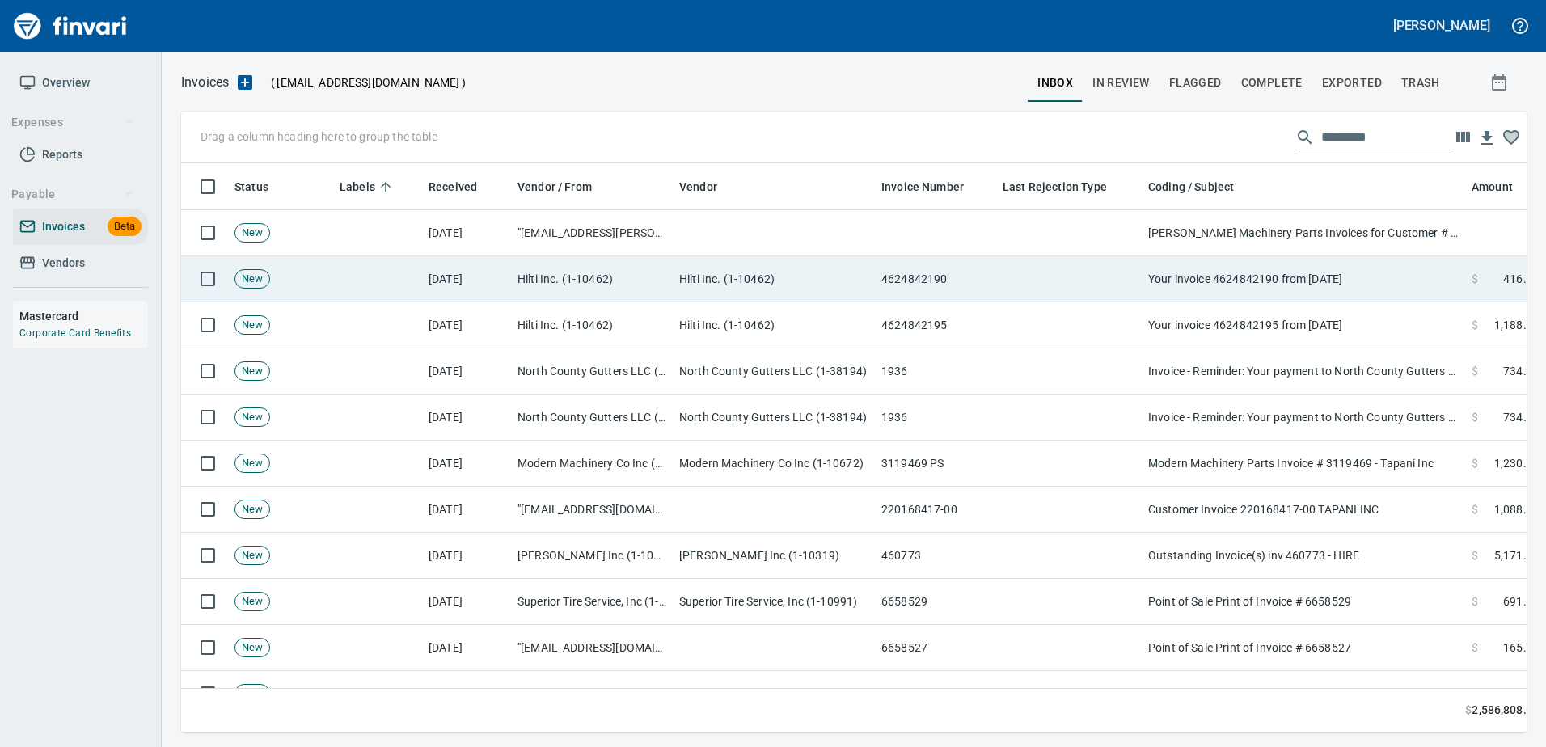
click at [1308, 286] on td "Your invoice 4624842190 from [DATE]" at bounding box center [1303, 279] width 323 height 46
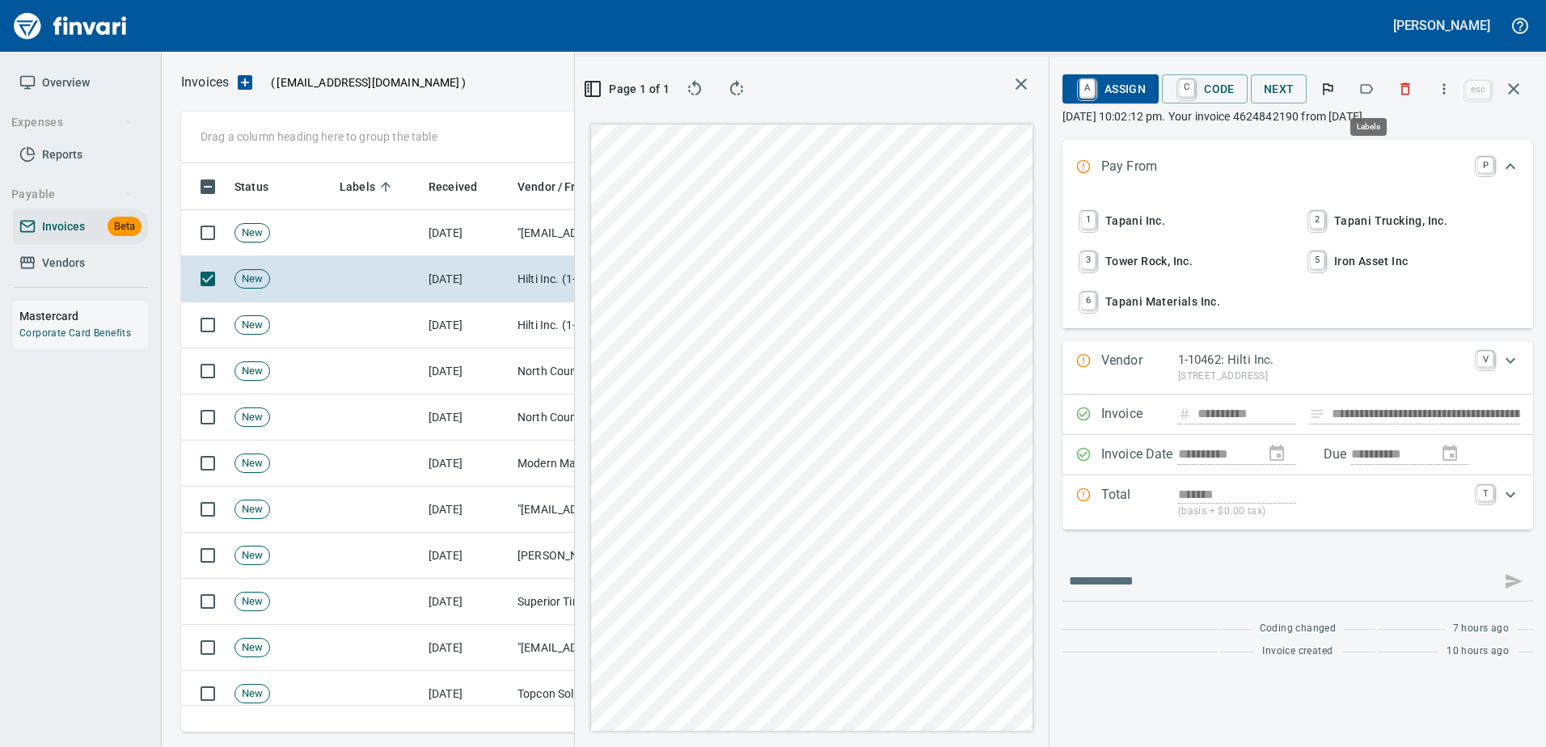
click at [1360, 93] on icon "button" at bounding box center [1366, 89] width 16 height 16
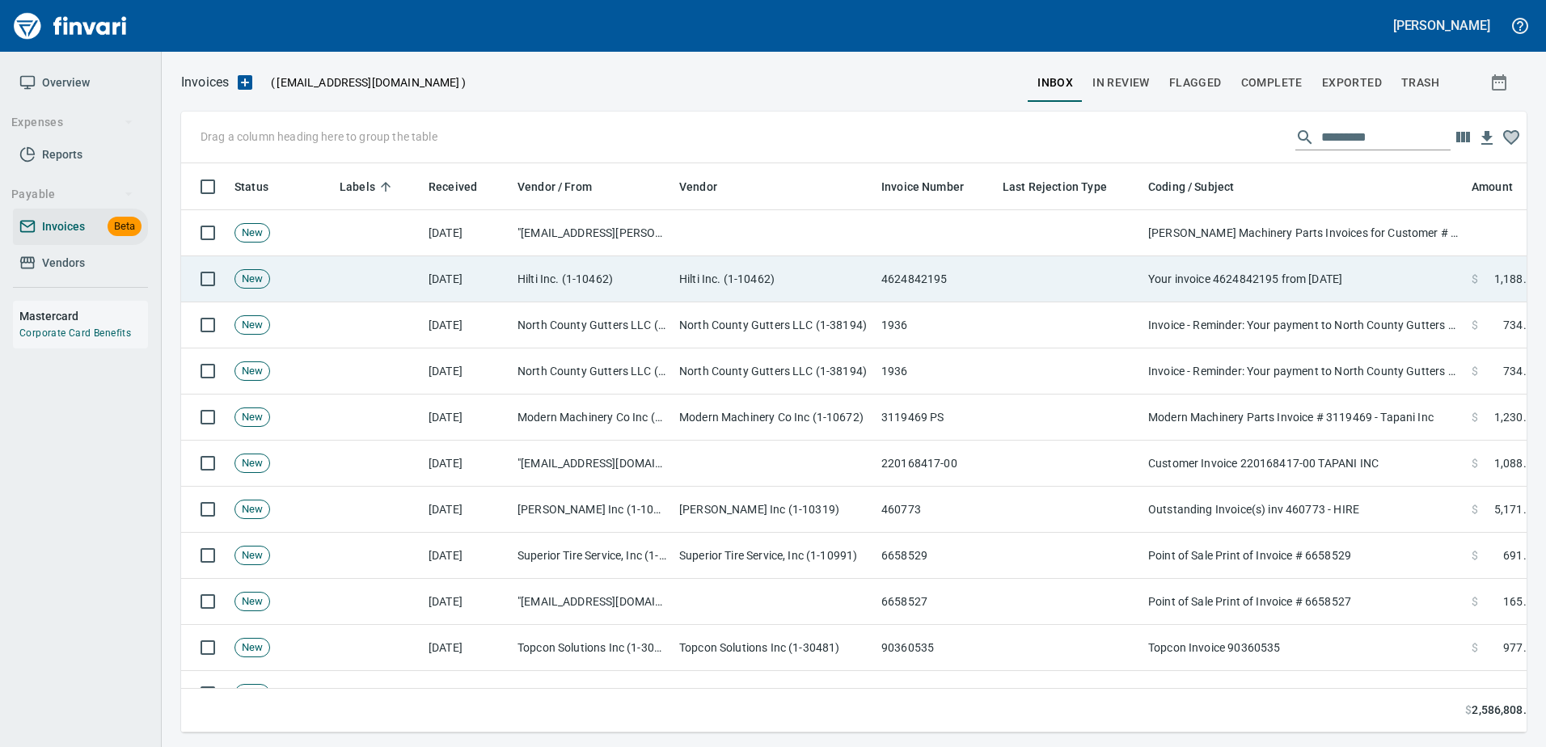
click at [1192, 276] on td "Your invoice 4624842195 from 08/12/2025" at bounding box center [1303, 279] width 323 height 46
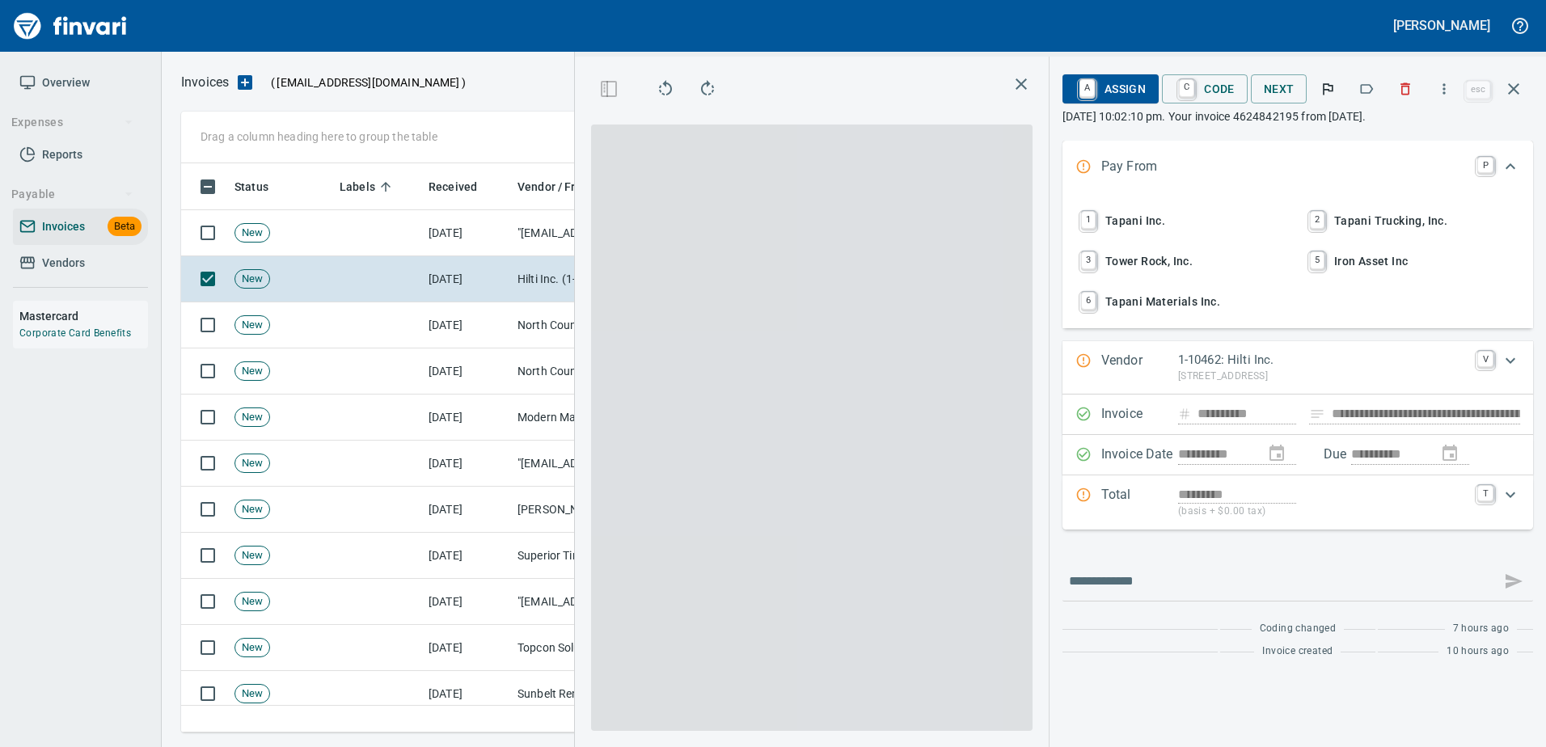
click at [1365, 85] on icon "button" at bounding box center [1367, 89] width 13 height 10
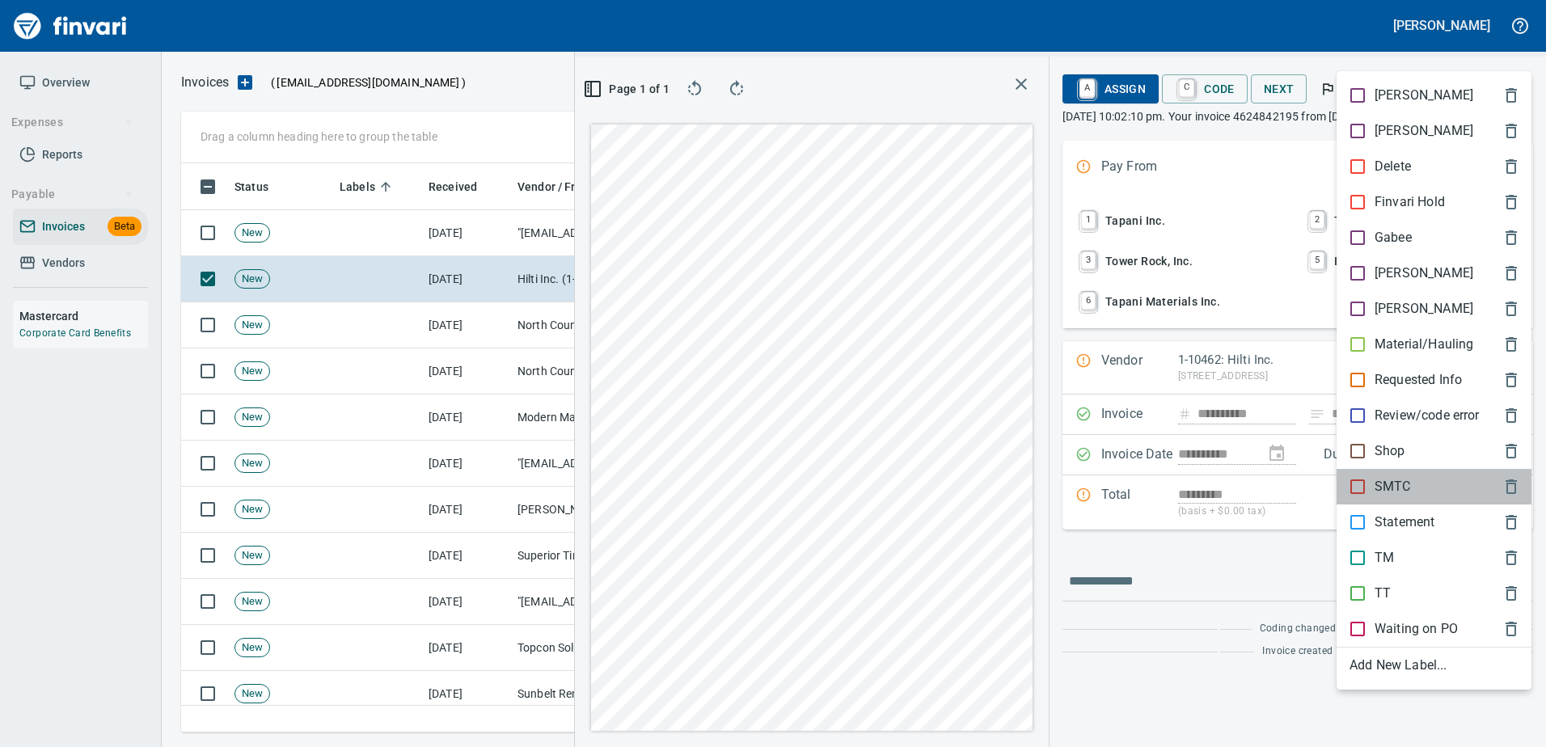
click at [1377, 488] on p "SMTC" at bounding box center [1392, 486] width 36 height 19
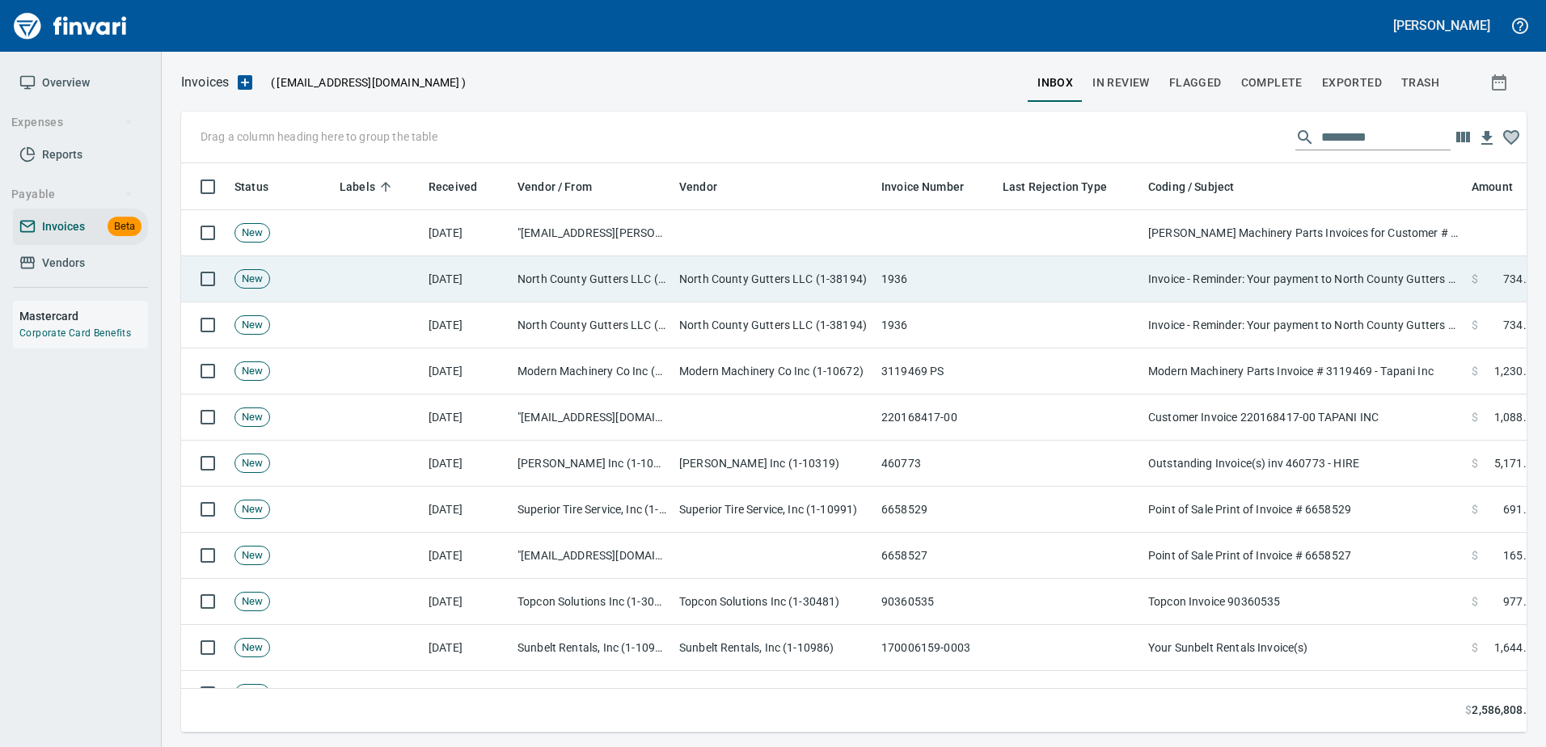
click at [1297, 284] on td "Invoice - Reminder: Your payment to North County Gutters LLC is due" at bounding box center [1303, 279] width 323 height 46
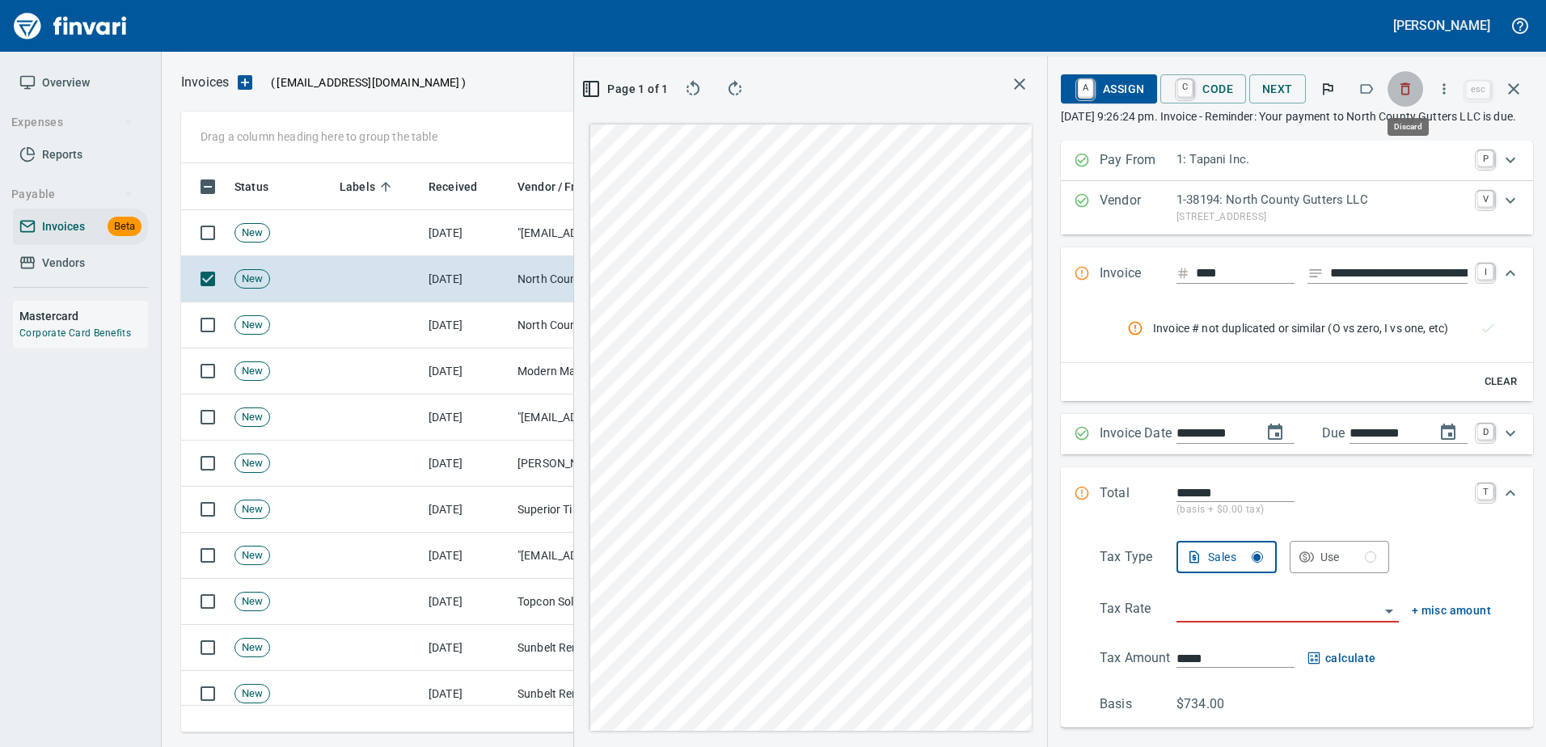
click at [1410, 90] on icon "button" at bounding box center [1406, 89] width 10 height 12
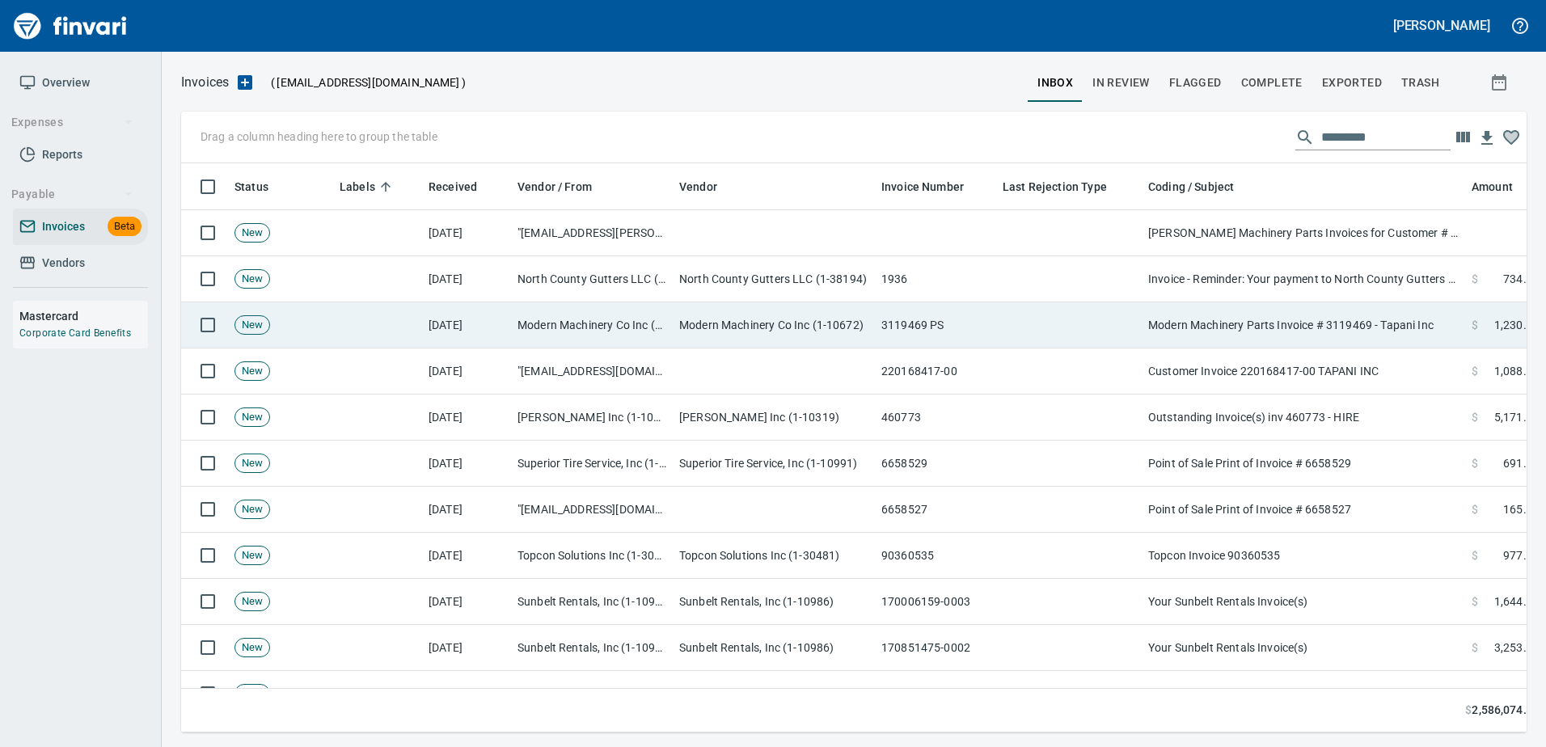
click at [1315, 312] on td "Modern Machinery Parts Invoice # 3119469 - Tapani Inc" at bounding box center [1303, 325] width 323 height 46
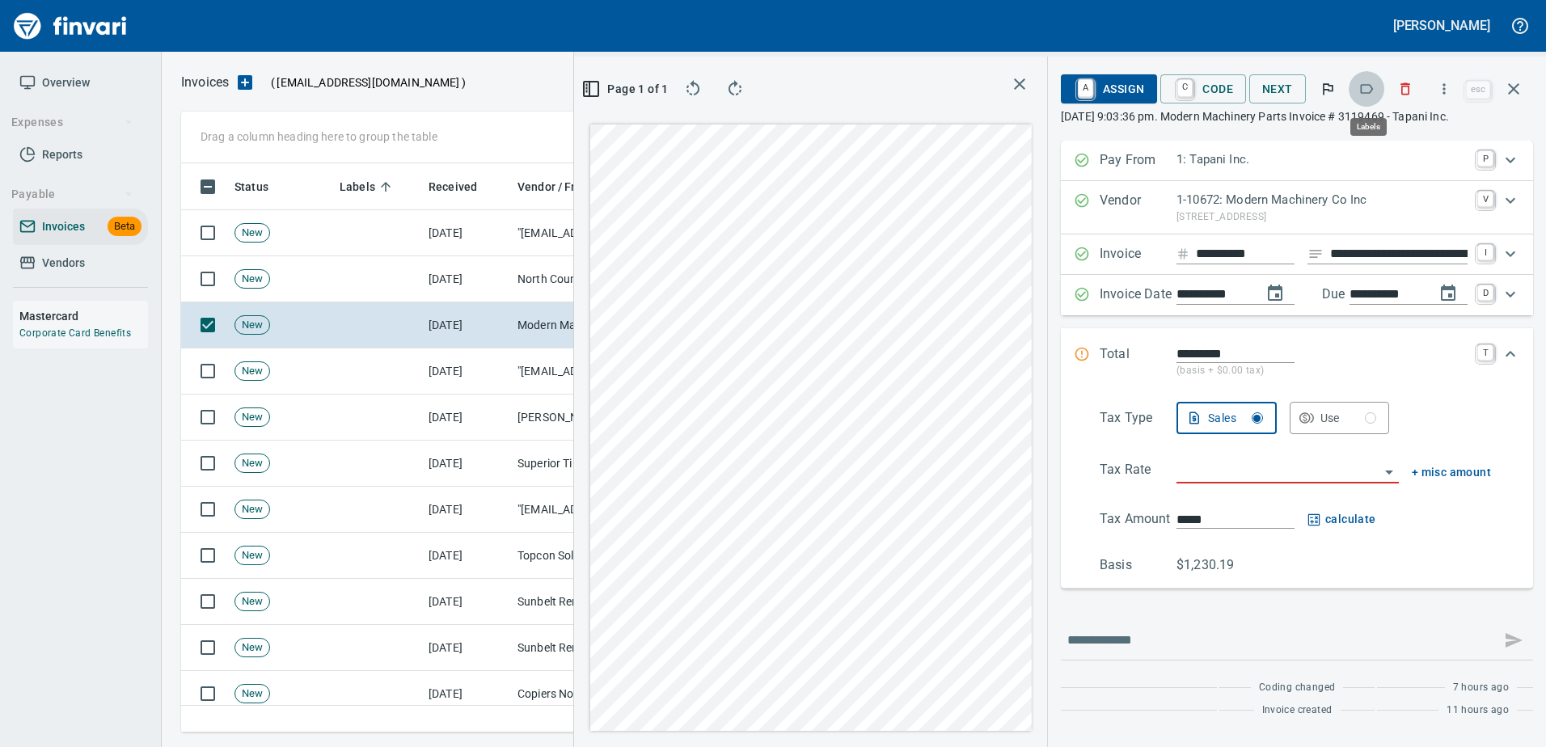
click at [1374, 88] on icon "button" at bounding box center [1366, 89] width 16 height 16
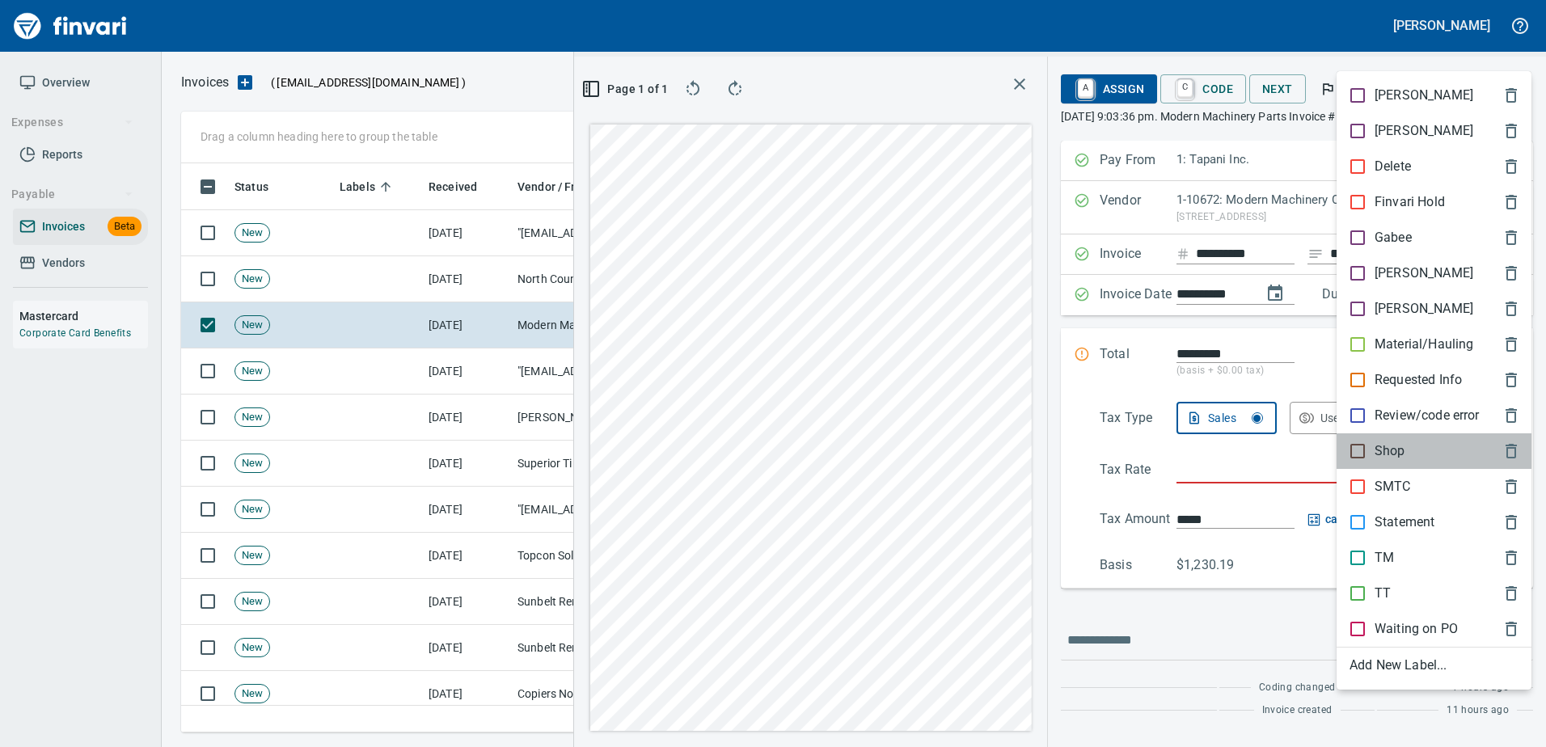
click at [1396, 460] on p "Shop" at bounding box center [1389, 450] width 31 height 19
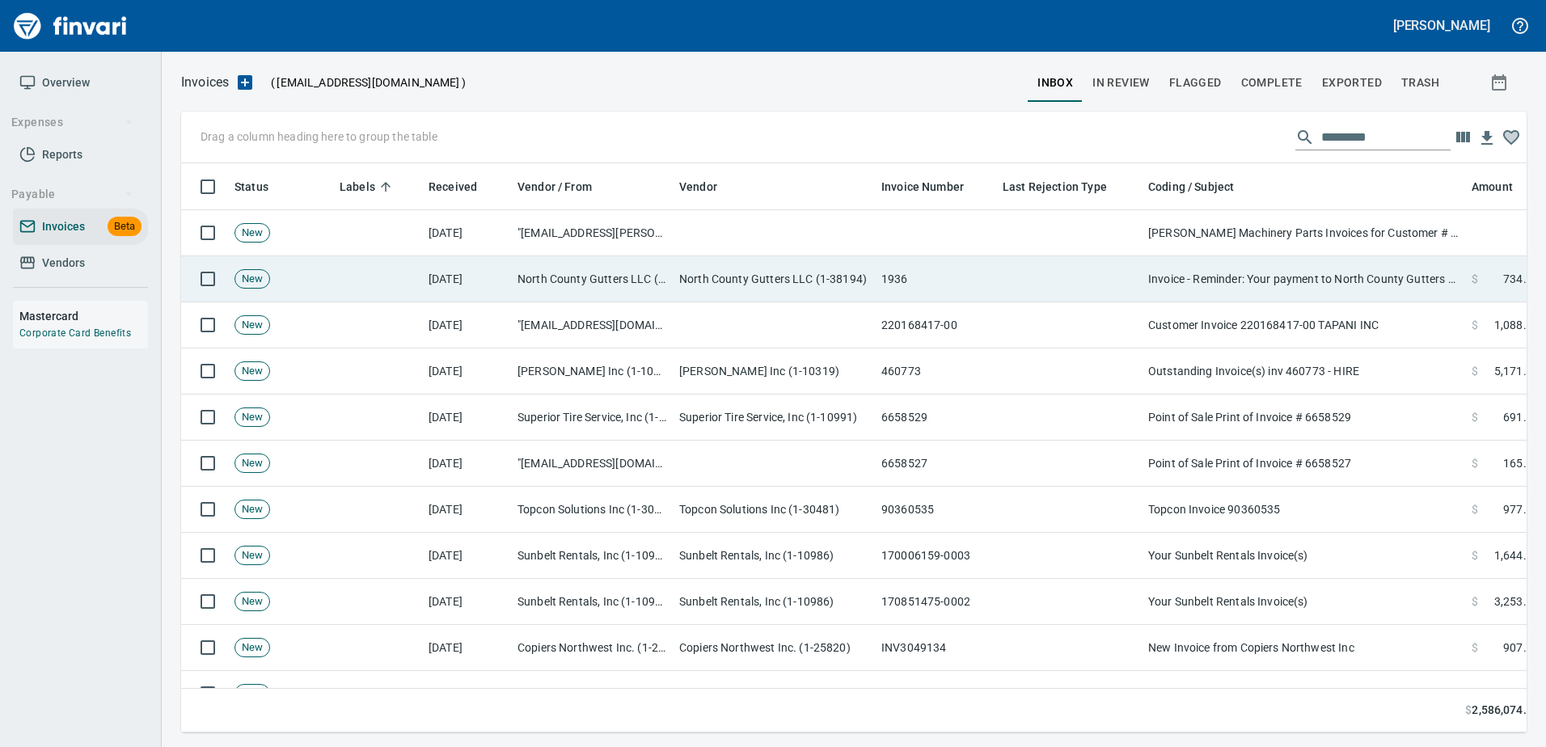
click at [1337, 290] on td "Invoice - Reminder: Your payment to North County Gutters LLC is due" at bounding box center [1303, 279] width 323 height 46
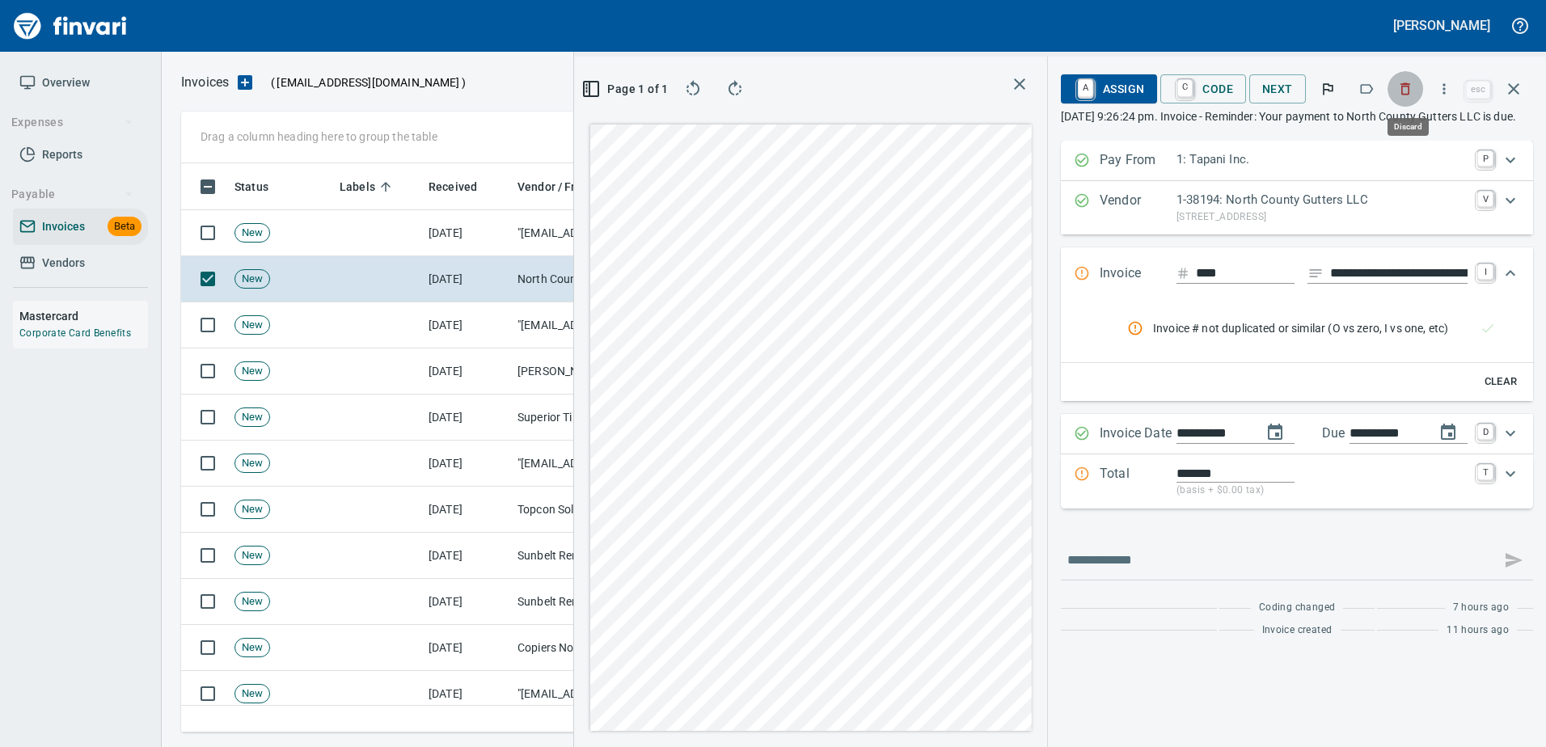
click at [1411, 89] on icon "button" at bounding box center [1406, 89] width 10 height 12
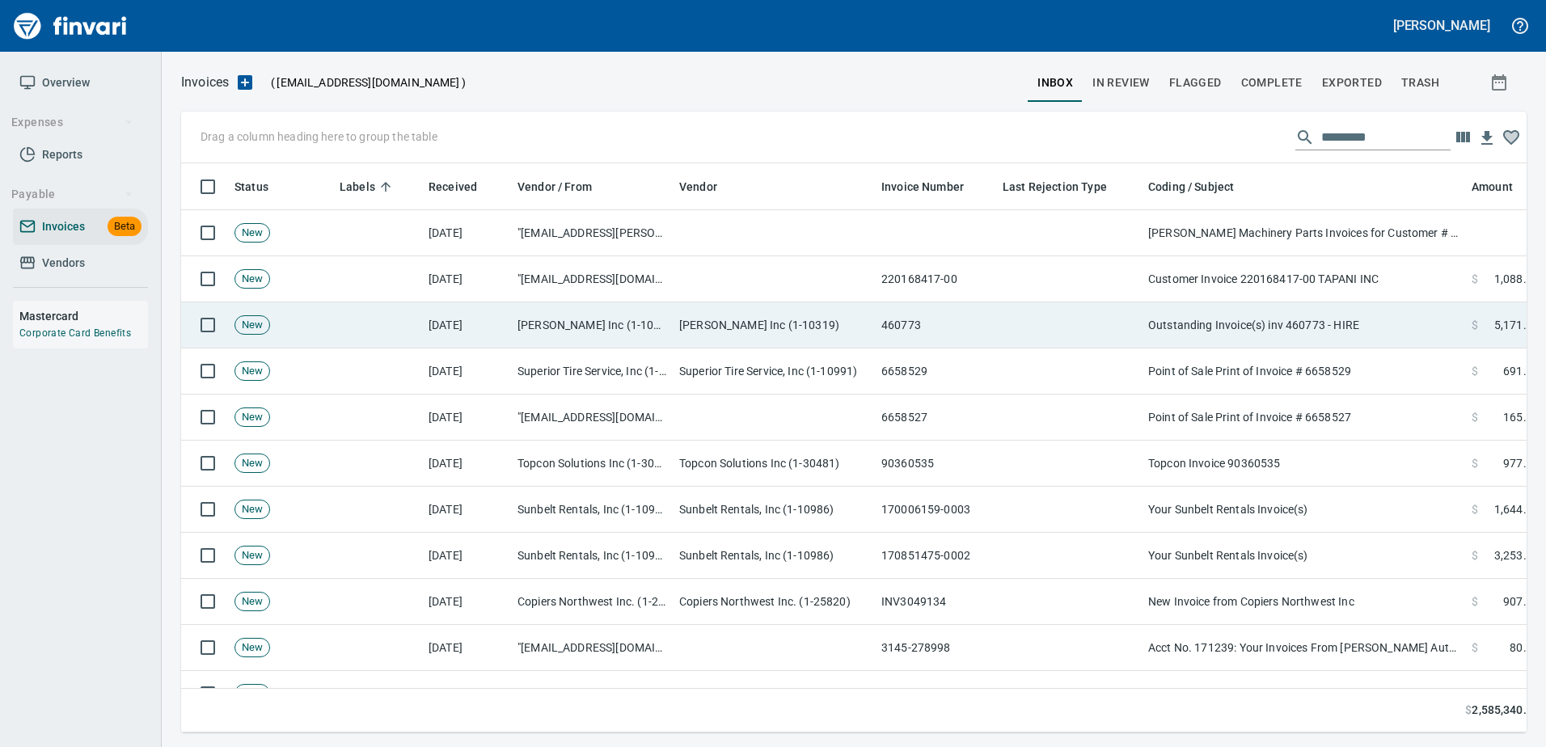
click at [1283, 336] on td "Outstanding Invoice(s) inv 460773 - HIRE" at bounding box center [1303, 325] width 323 height 46
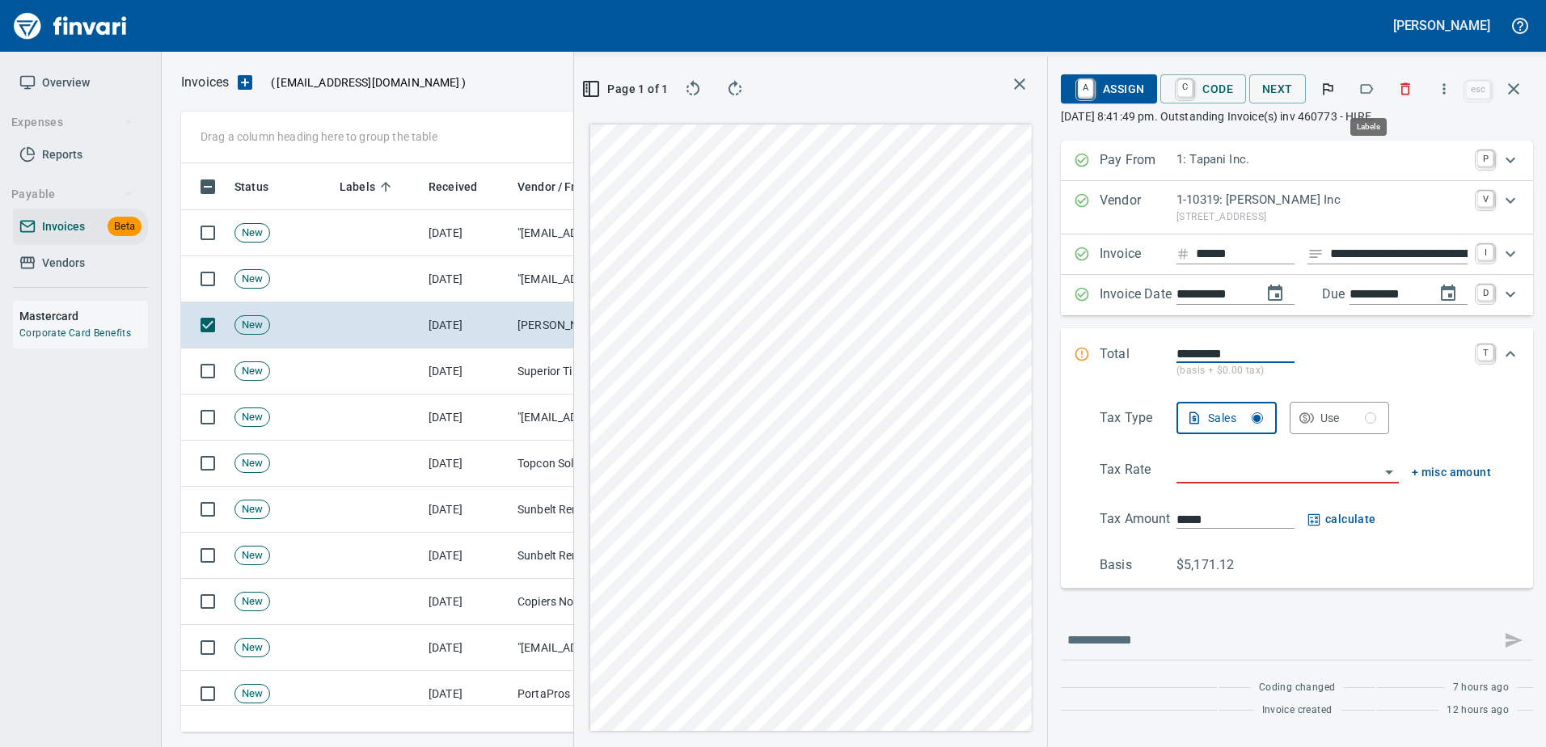
click at [1367, 88] on icon "button" at bounding box center [1366, 89] width 16 height 16
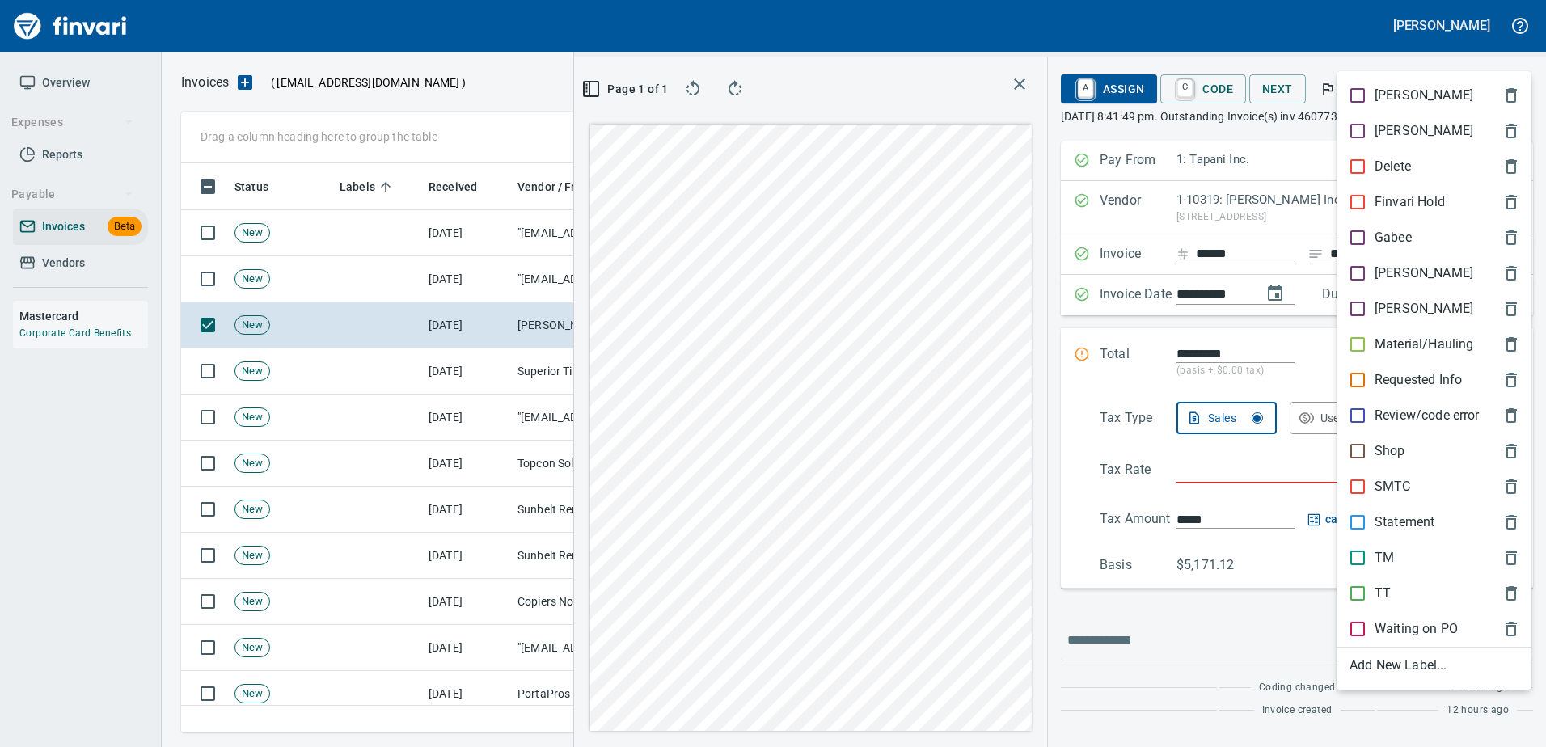
click at [1380, 457] on p "Shop" at bounding box center [1389, 450] width 31 height 19
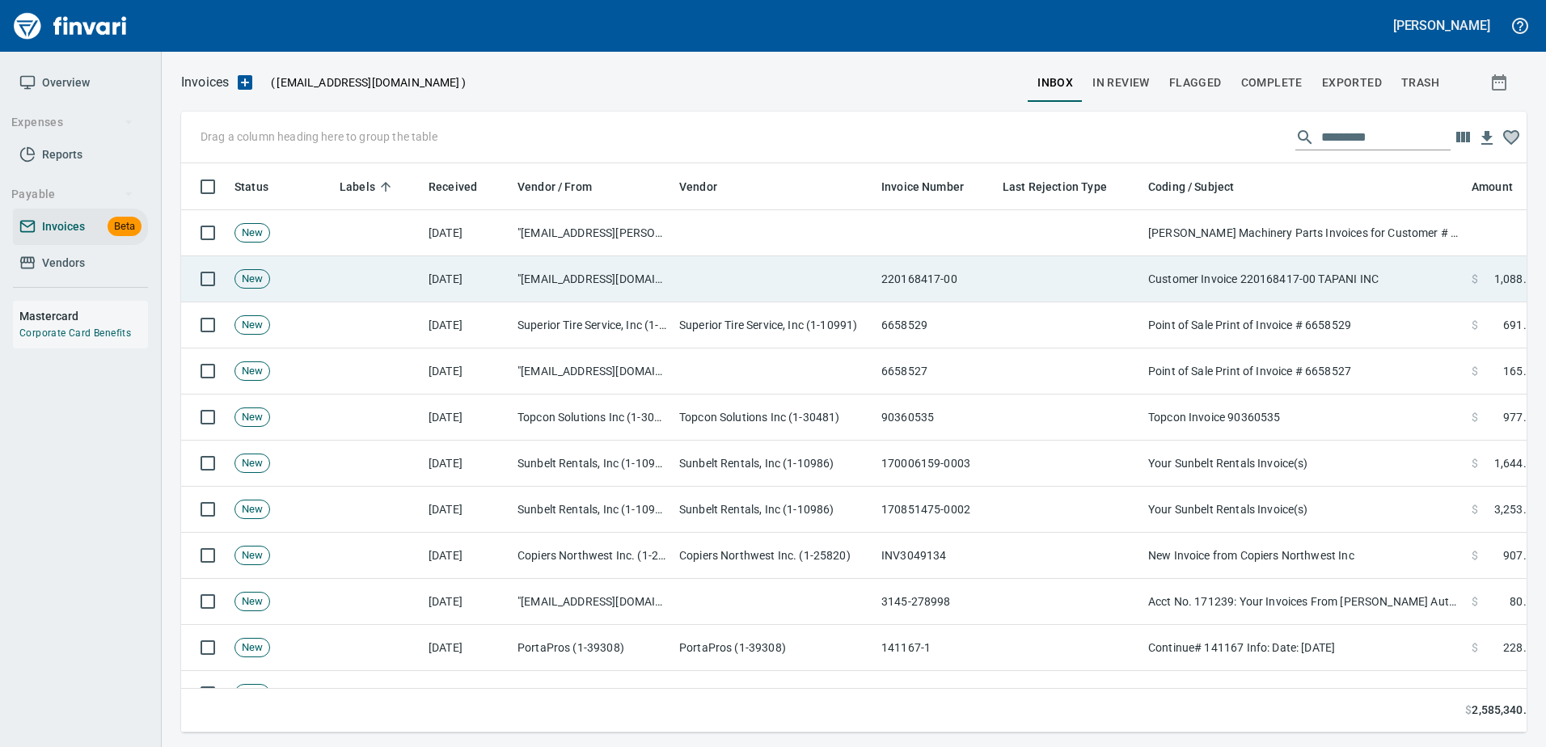
click at [1343, 276] on td "Customer Invoice 220168417-00 TAPANI INC" at bounding box center [1303, 279] width 323 height 46
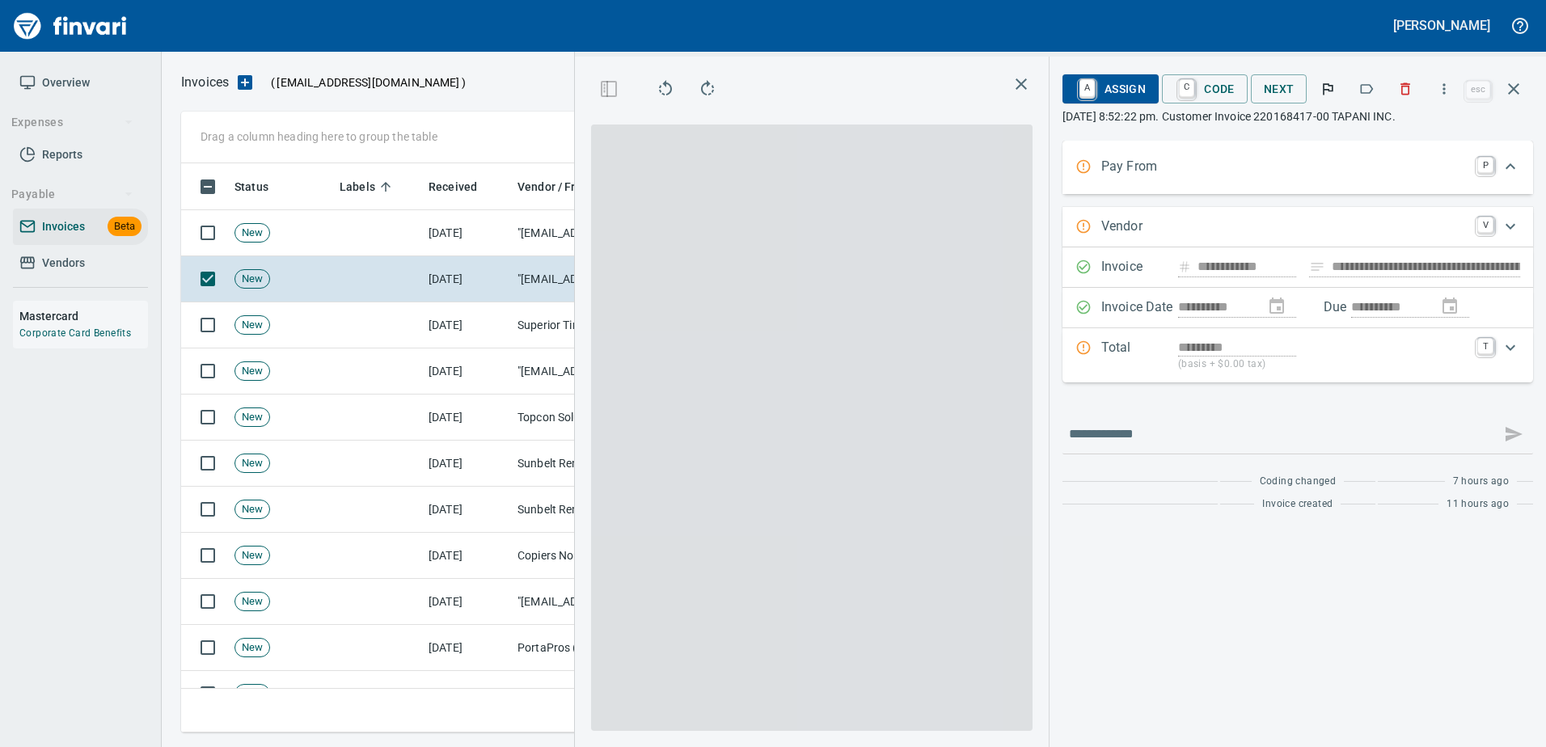
type input "**********"
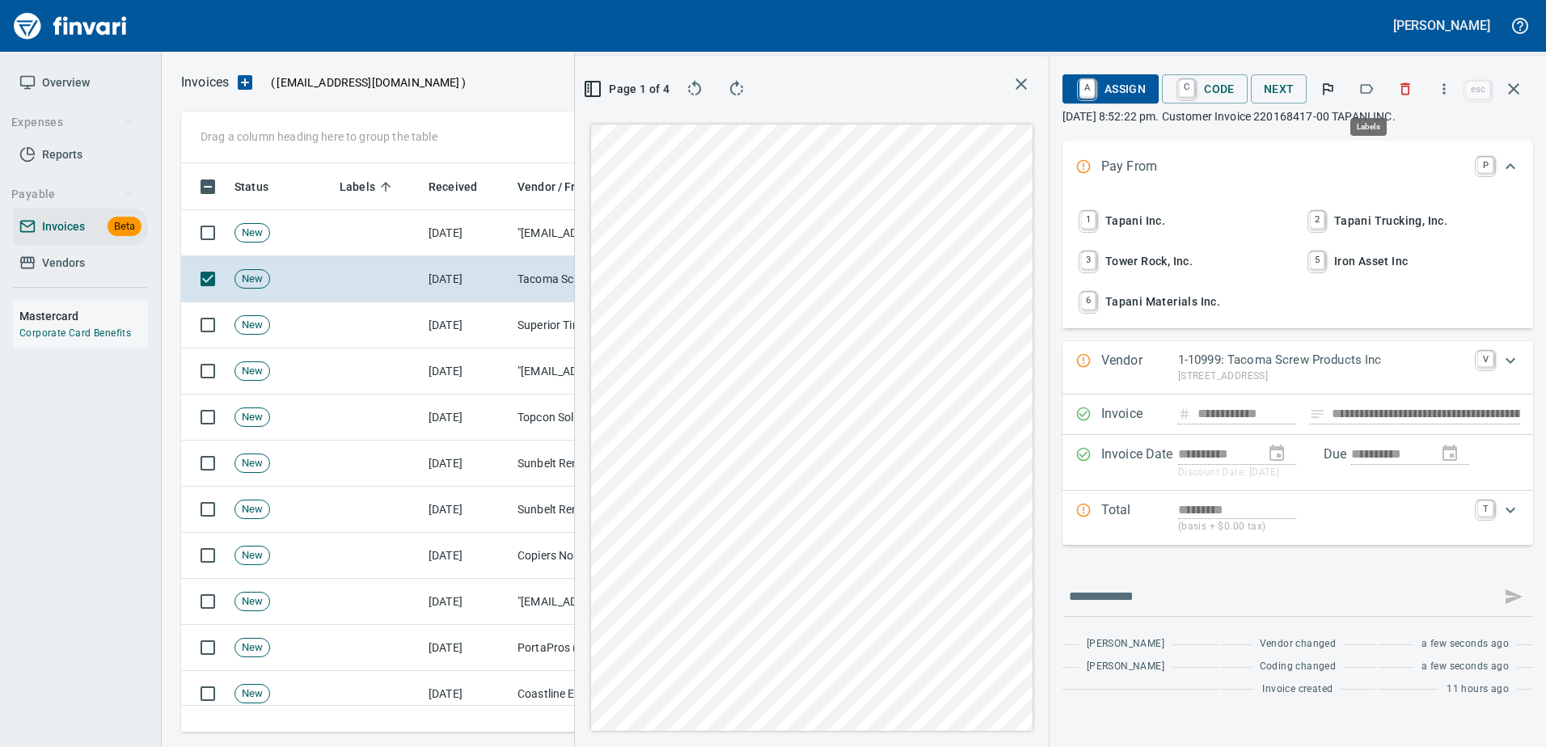
click at [1365, 87] on icon "button" at bounding box center [1366, 89] width 16 height 16
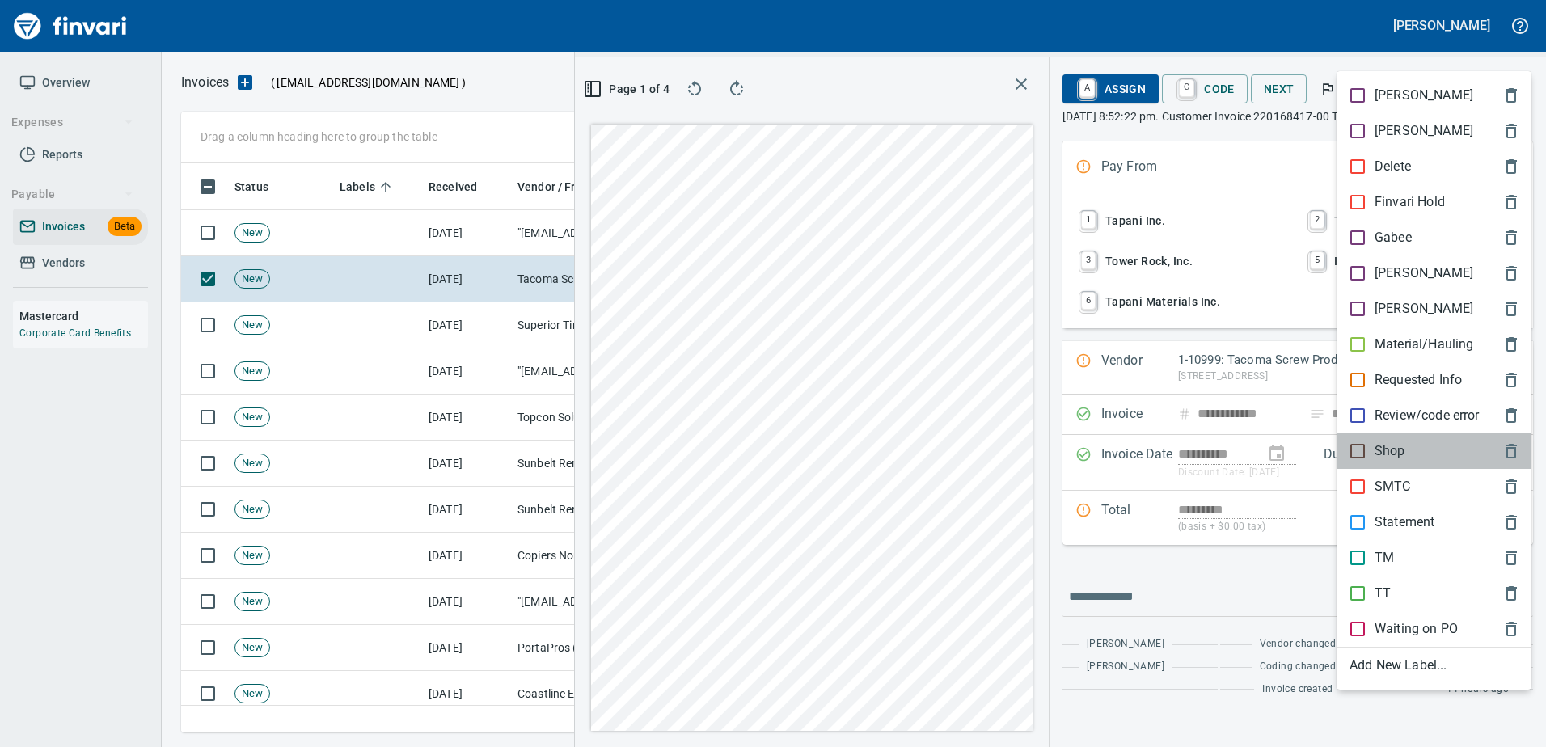
click at [1381, 447] on p "Shop" at bounding box center [1389, 450] width 31 height 19
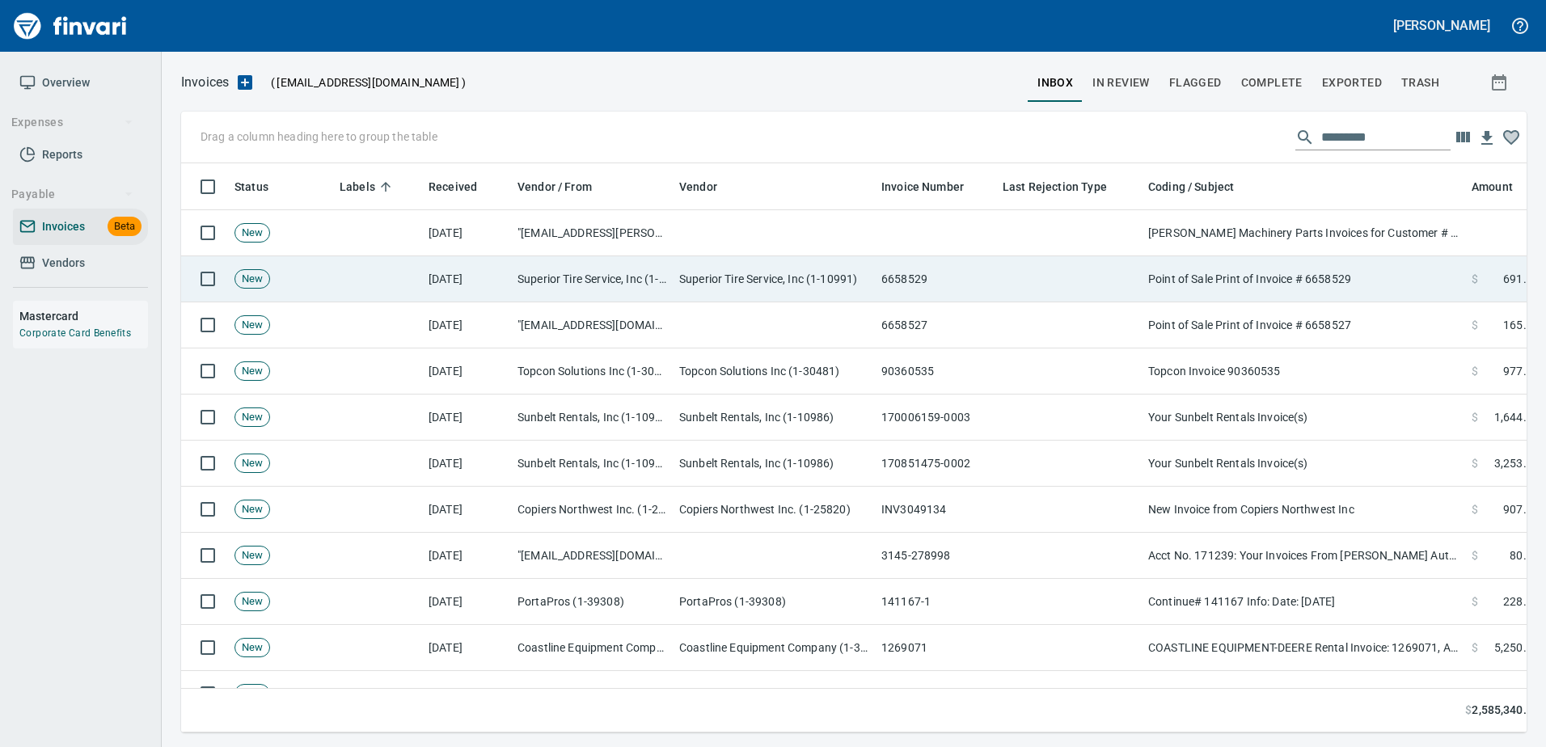
click at [1287, 286] on td "Point of Sale Print of Invoice # 6658529" at bounding box center [1303, 279] width 323 height 46
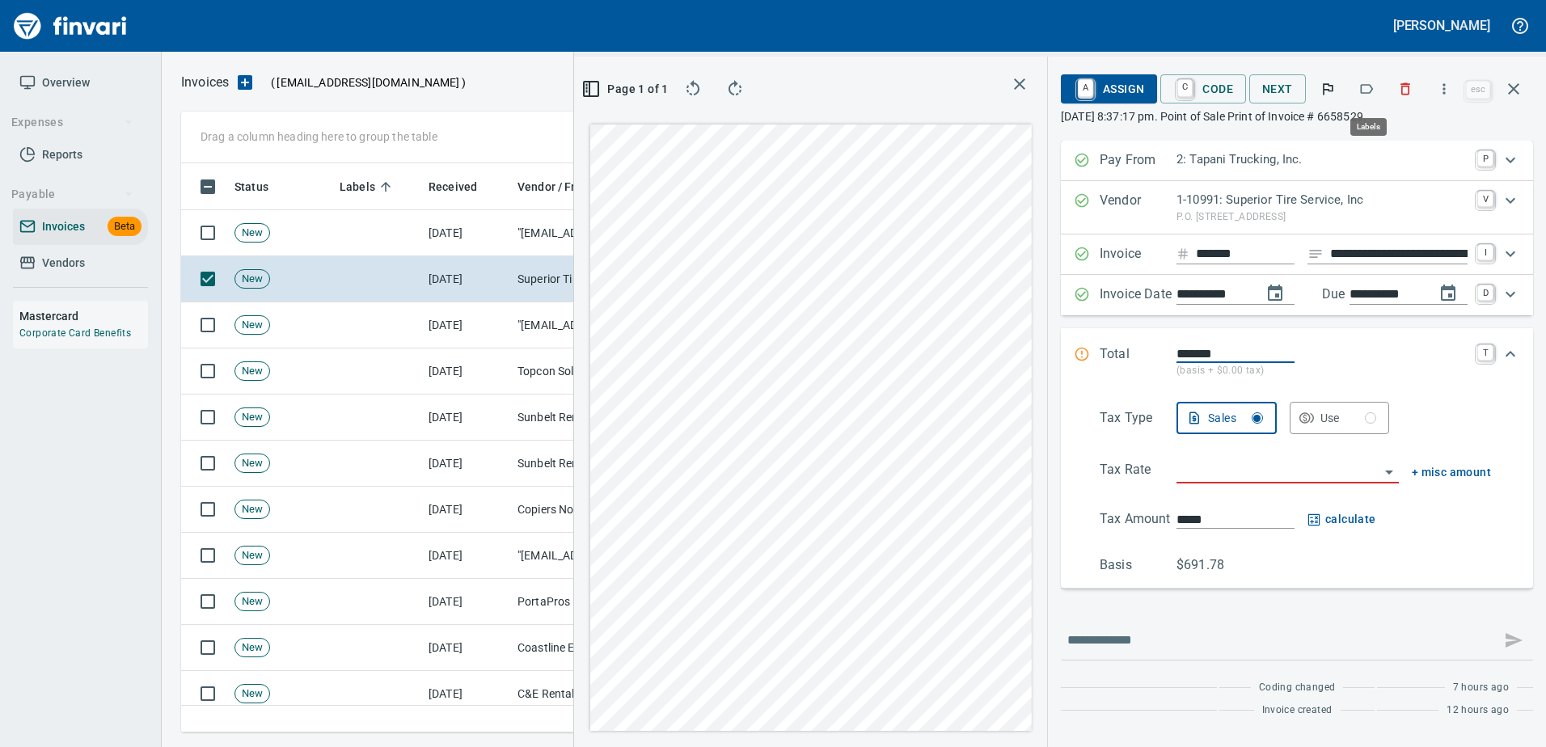
click at [1368, 94] on icon "button" at bounding box center [1366, 89] width 16 height 16
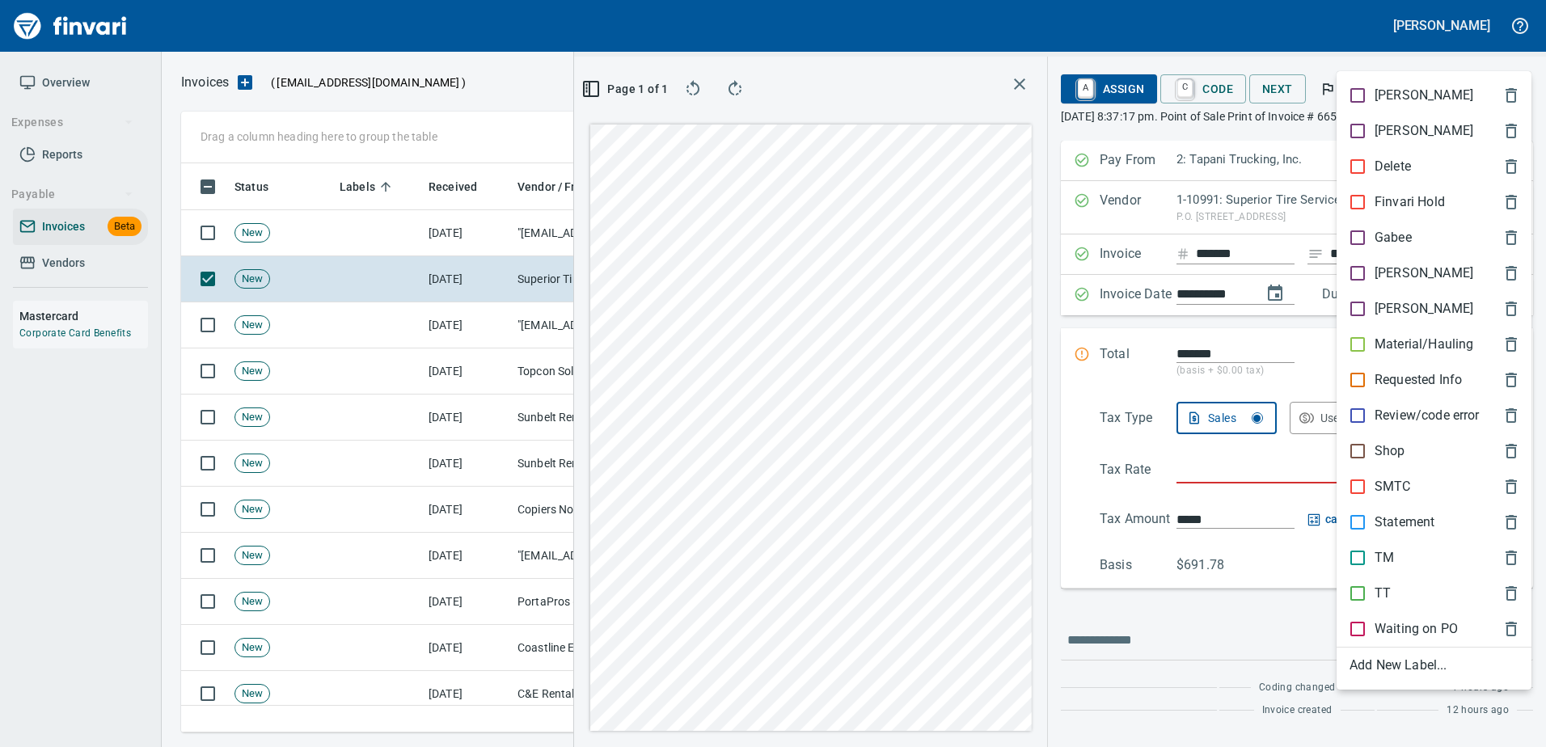
click at [1382, 597] on p "TT" at bounding box center [1382, 593] width 16 height 19
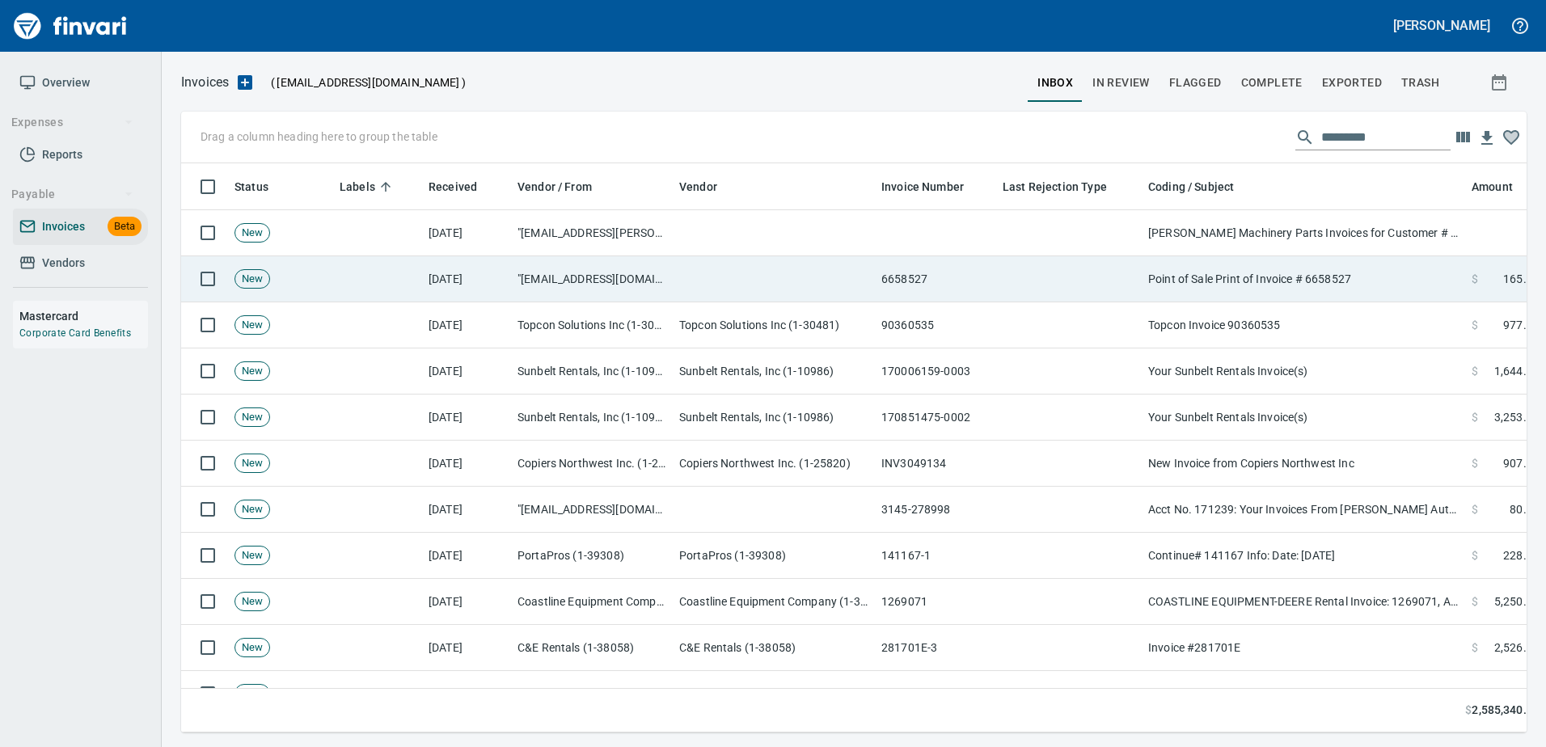
click at [1345, 289] on td "Point of Sale Print of Invoice # 6658527" at bounding box center [1303, 279] width 323 height 46
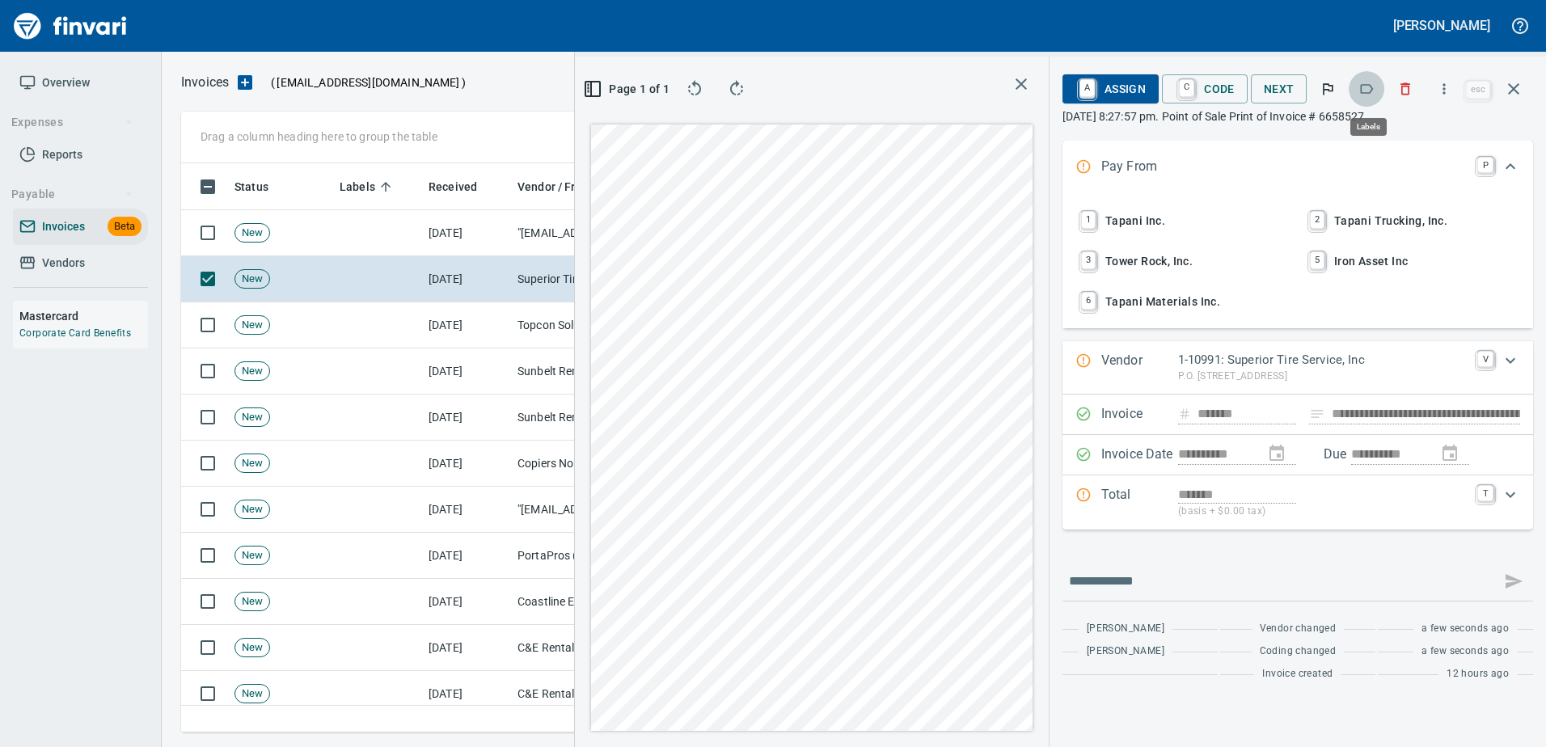
click at [1374, 86] on icon "button" at bounding box center [1366, 89] width 16 height 16
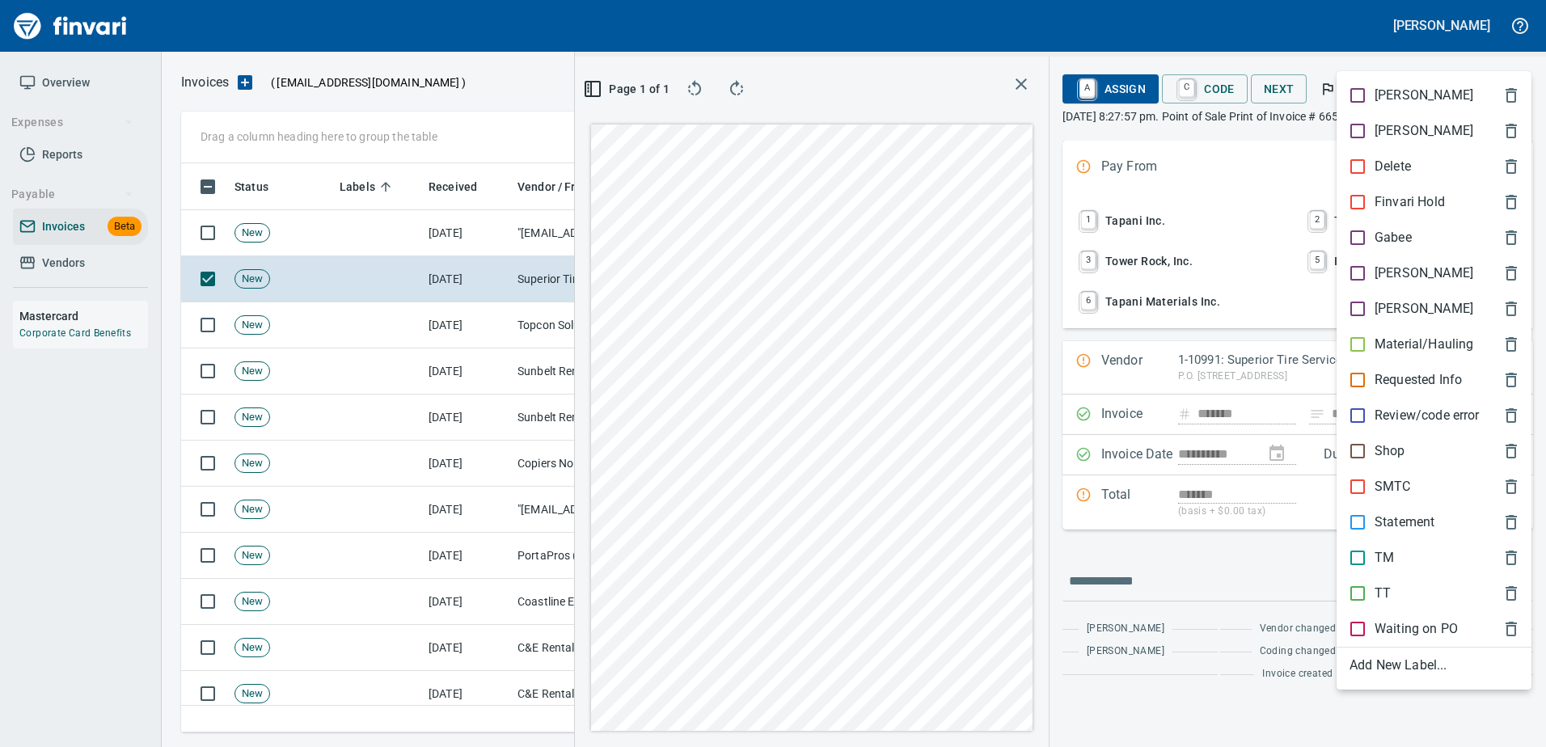
click at [1398, 451] on p "Shop" at bounding box center [1389, 450] width 31 height 19
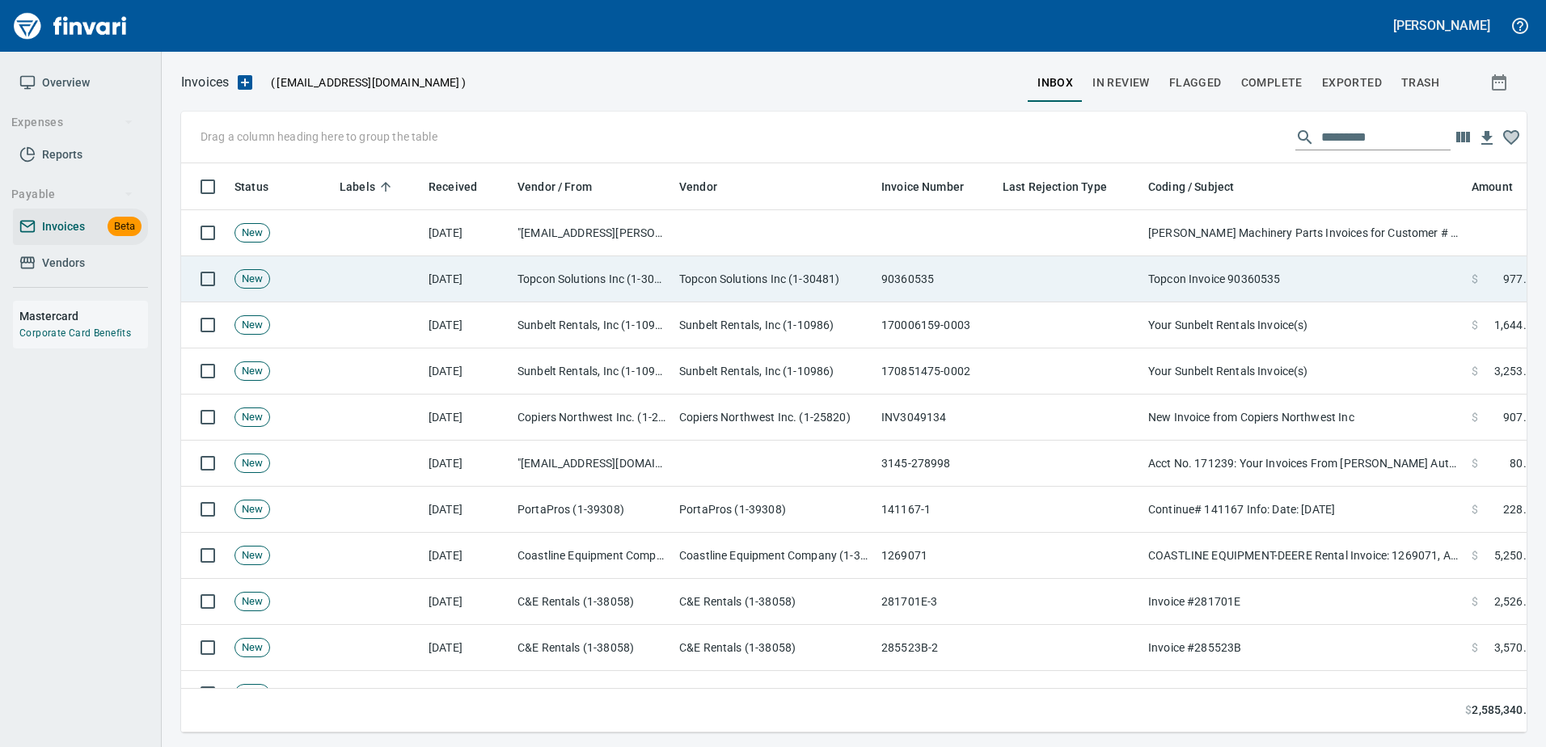
click at [1333, 288] on td "Topcon Invoice 90360535" at bounding box center [1303, 279] width 323 height 46
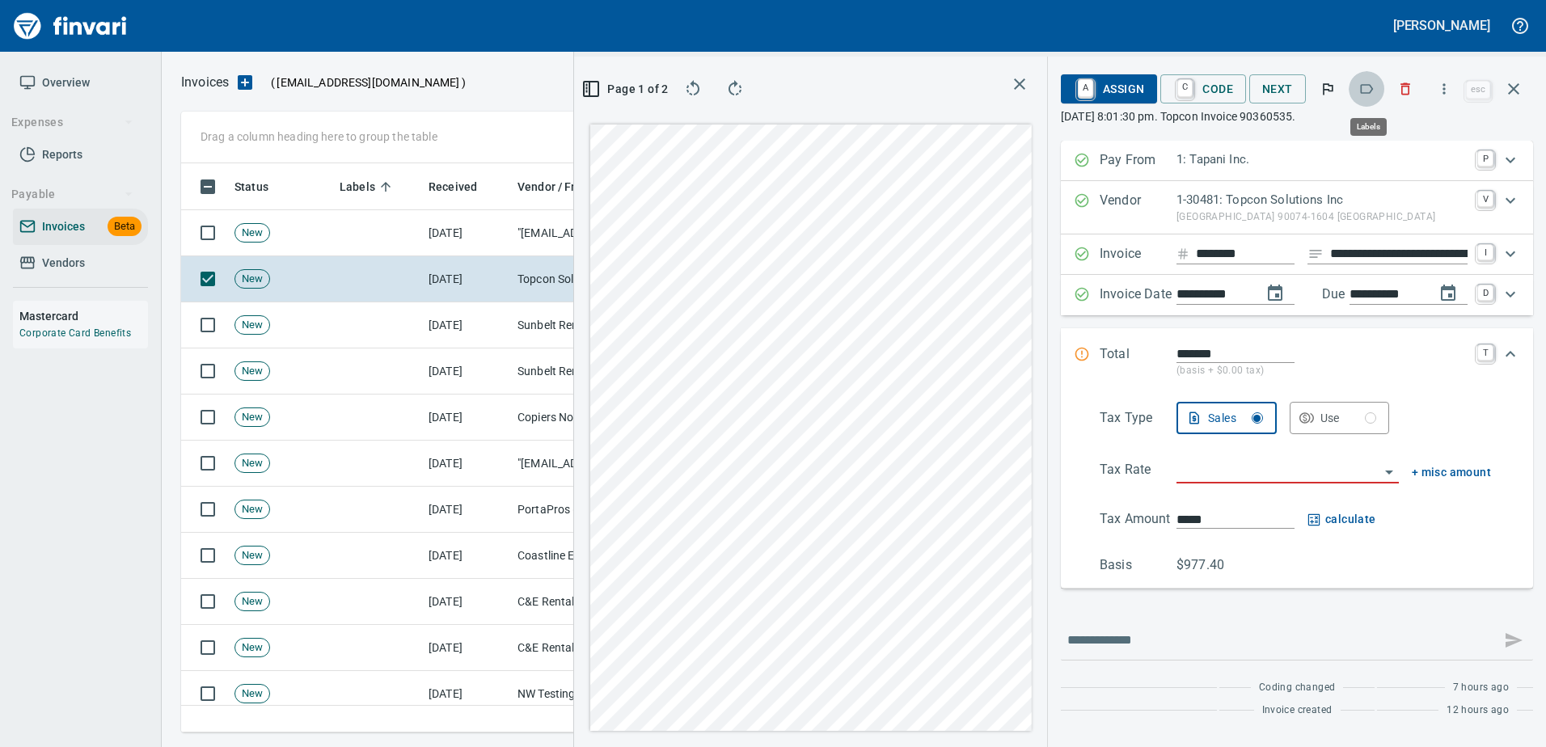
click at [1369, 85] on icon "button" at bounding box center [1367, 89] width 13 height 10
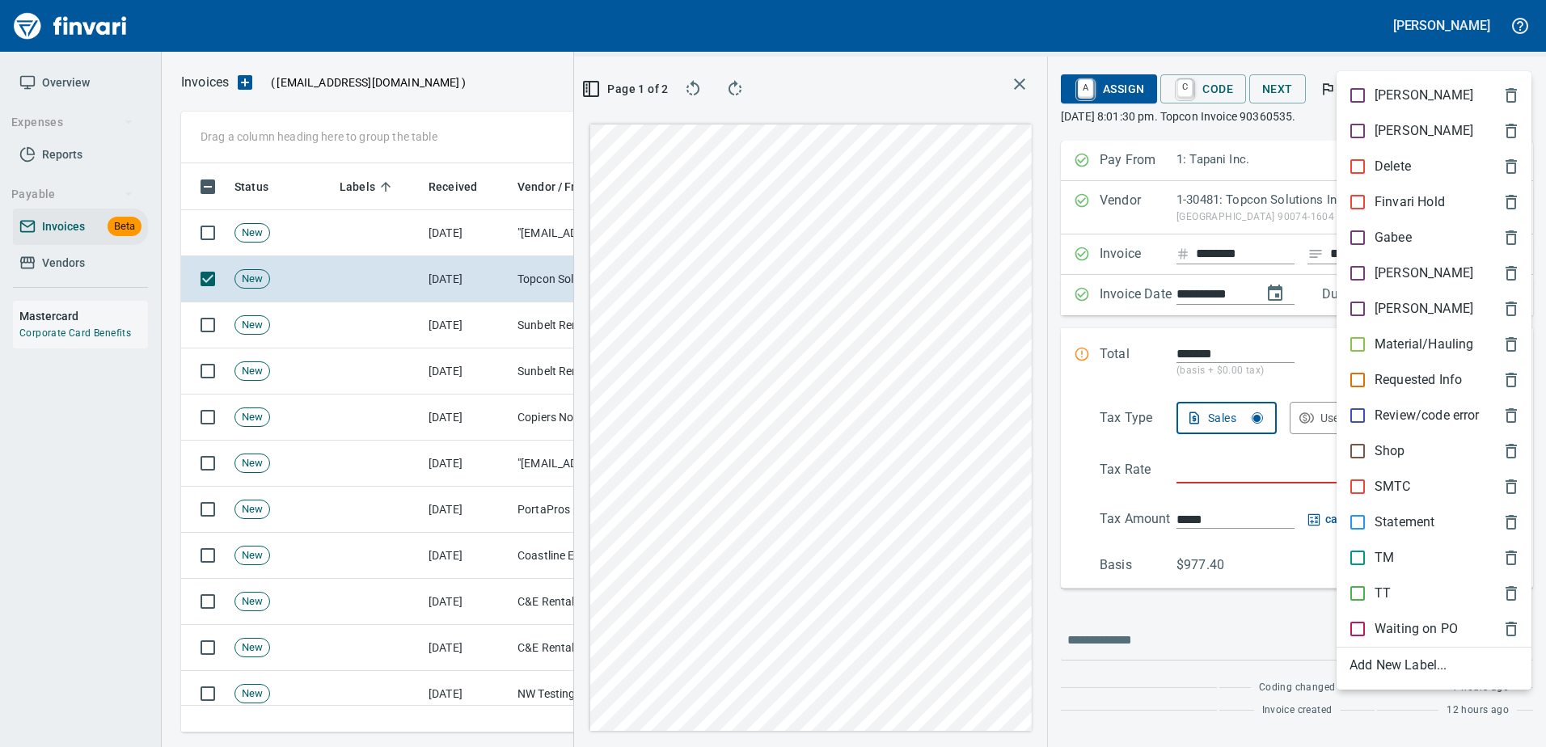
click at [1386, 272] on p "[PERSON_NAME]" at bounding box center [1423, 273] width 99 height 19
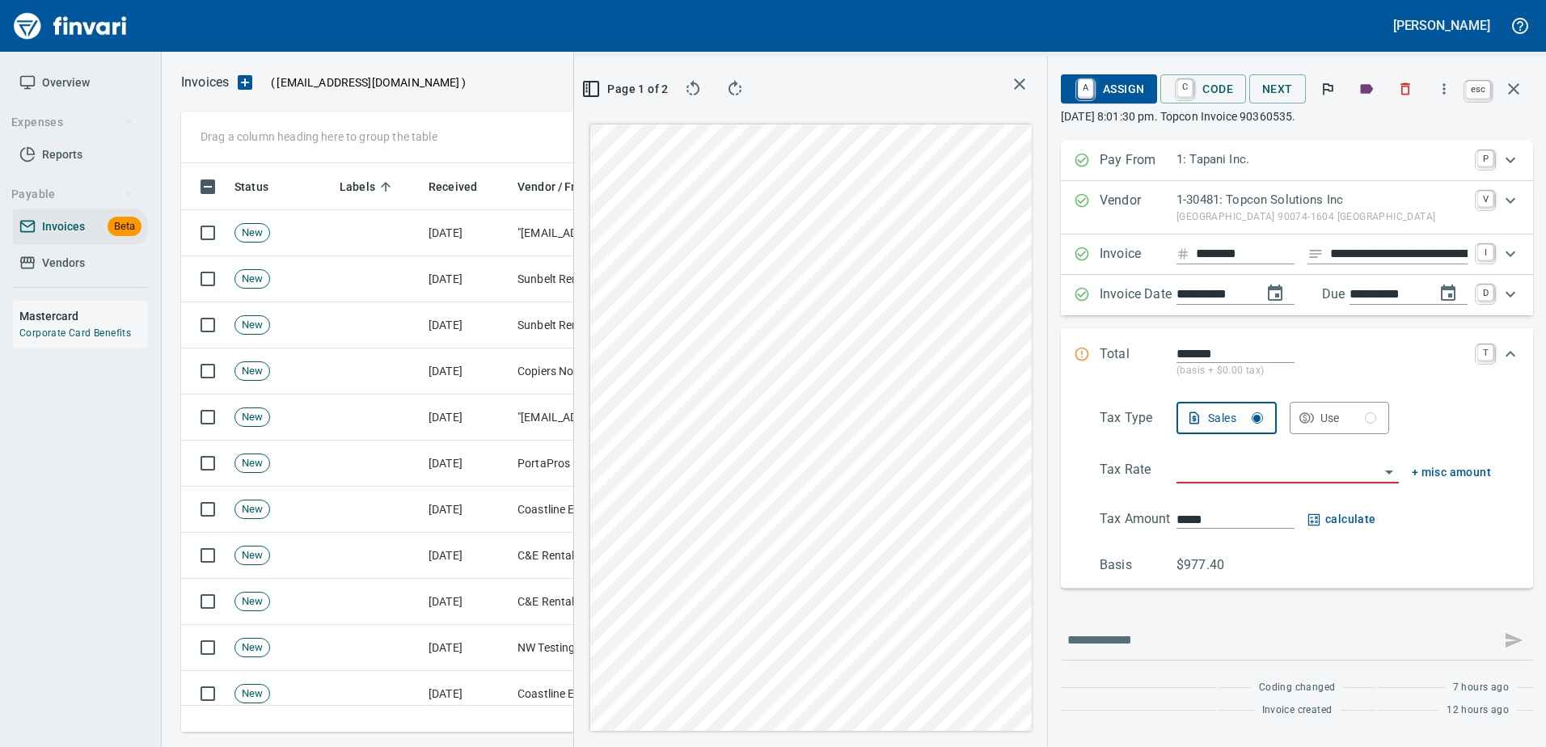
click at [1520, 87] on icon "button" at bounding box center [1513, 88] width 19 height 19
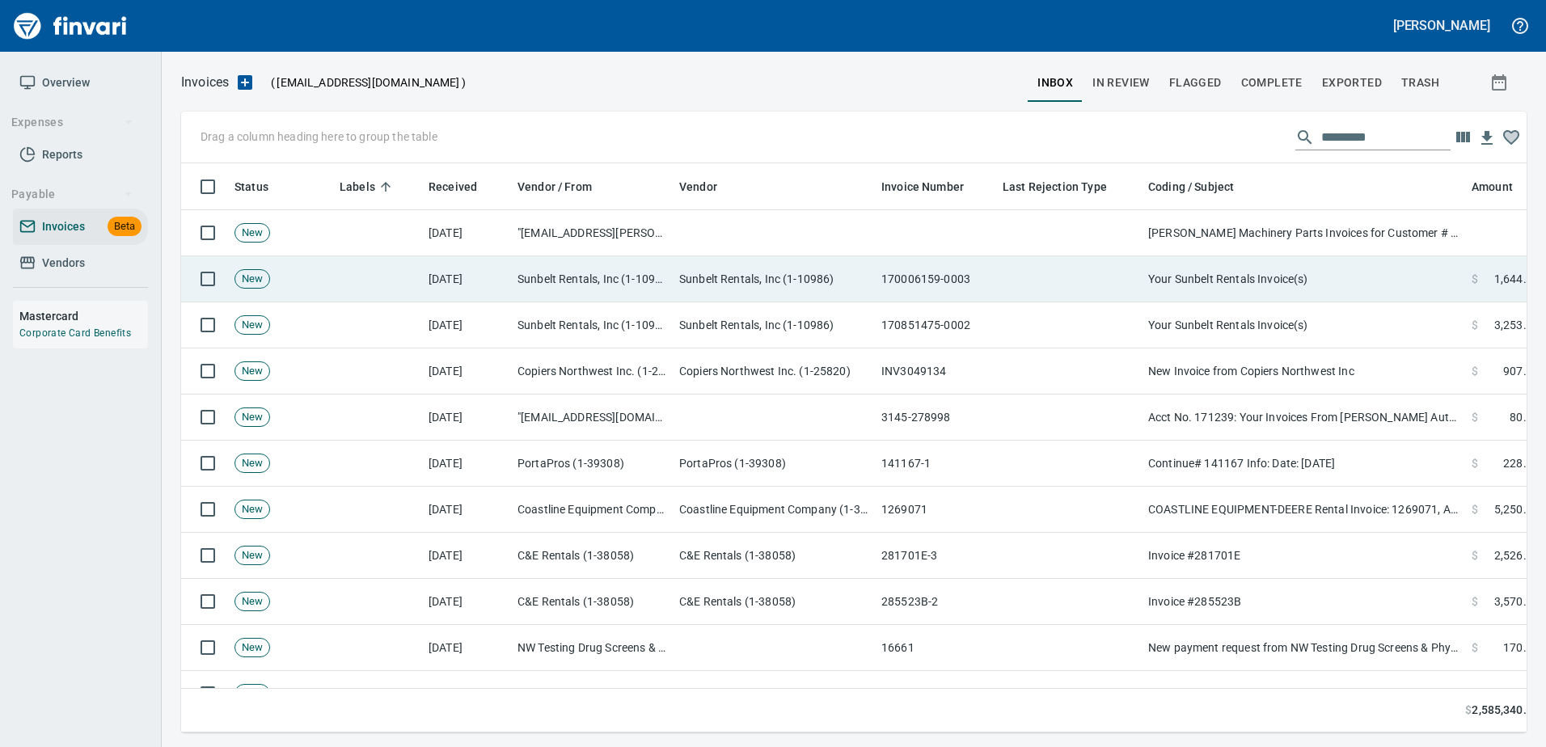
click at [1049, 276] on td at bounding box center [1069, 279] width 146 height 46
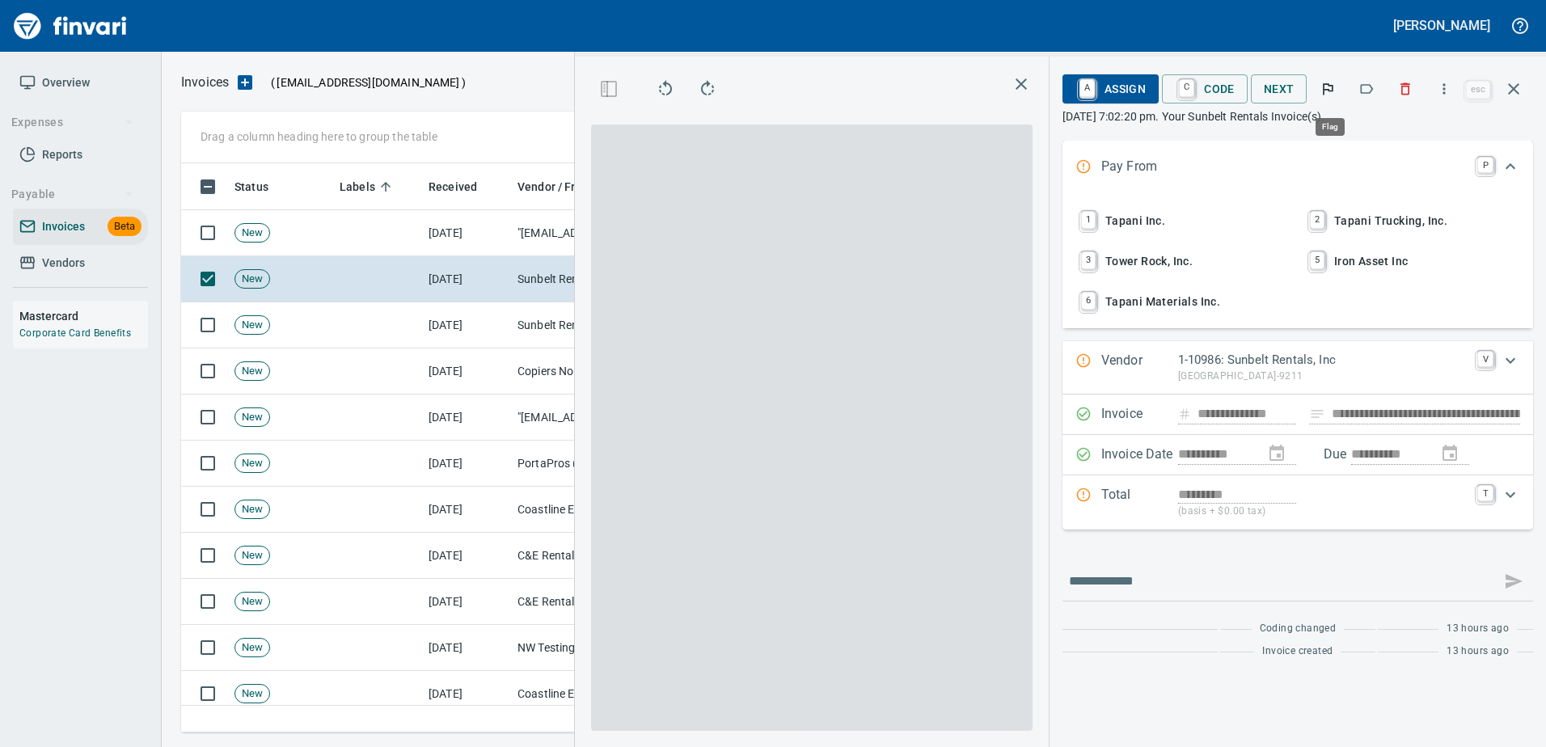
click at [1364, 90] on icon "button" at bounding box center [1366, 89] width 16 height 16
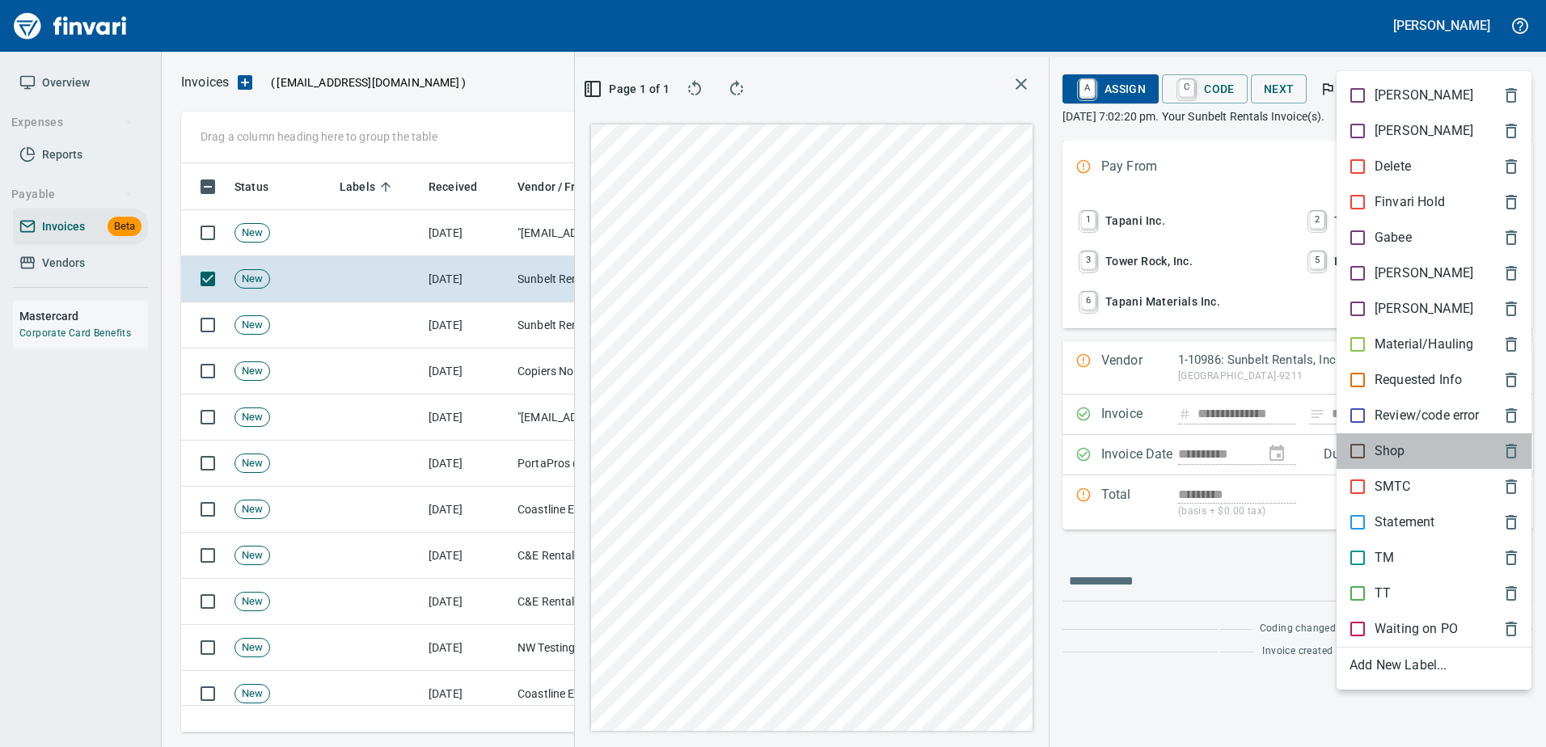
click at [1383, 451] on p "Shop" at bounding box center [1389, 450] width 31 height 19
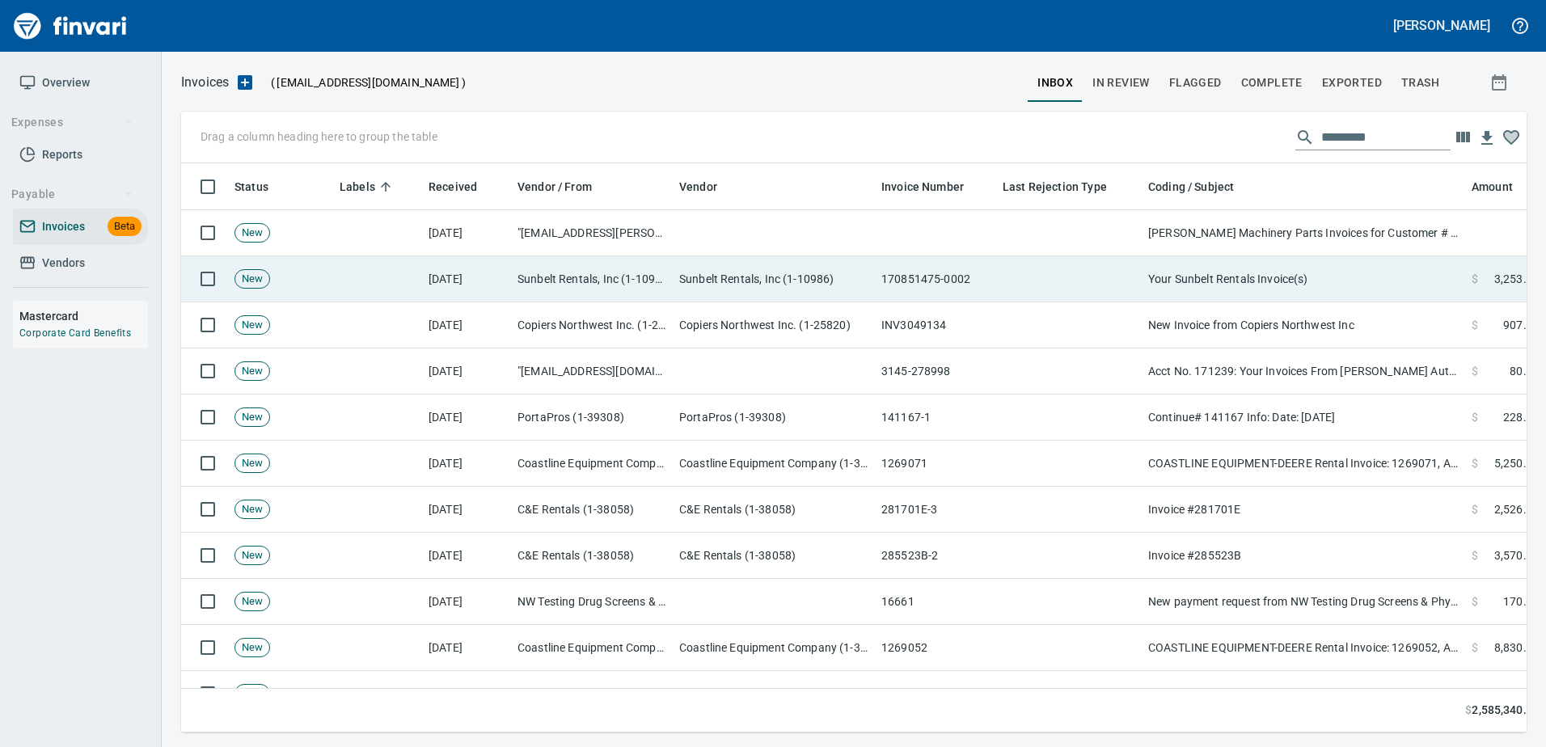
click at [1309, 287] on td "Your Sunbelt Rentals Invoice(s)" at bounding box center [1303, 279] width 323 height 46
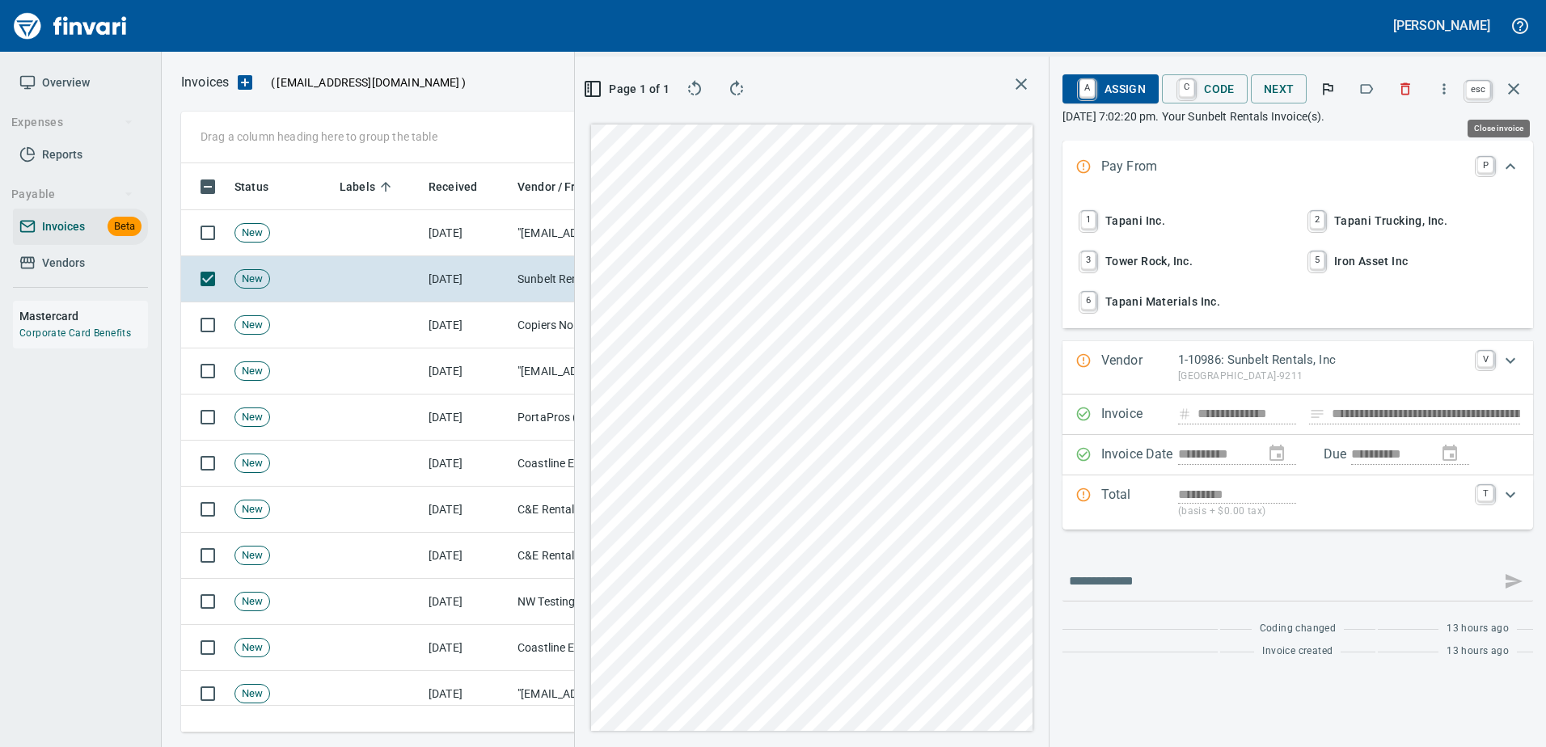
click at [1508, 85] on icon "button" at bounding box center [1513, 88] width 19 height 19
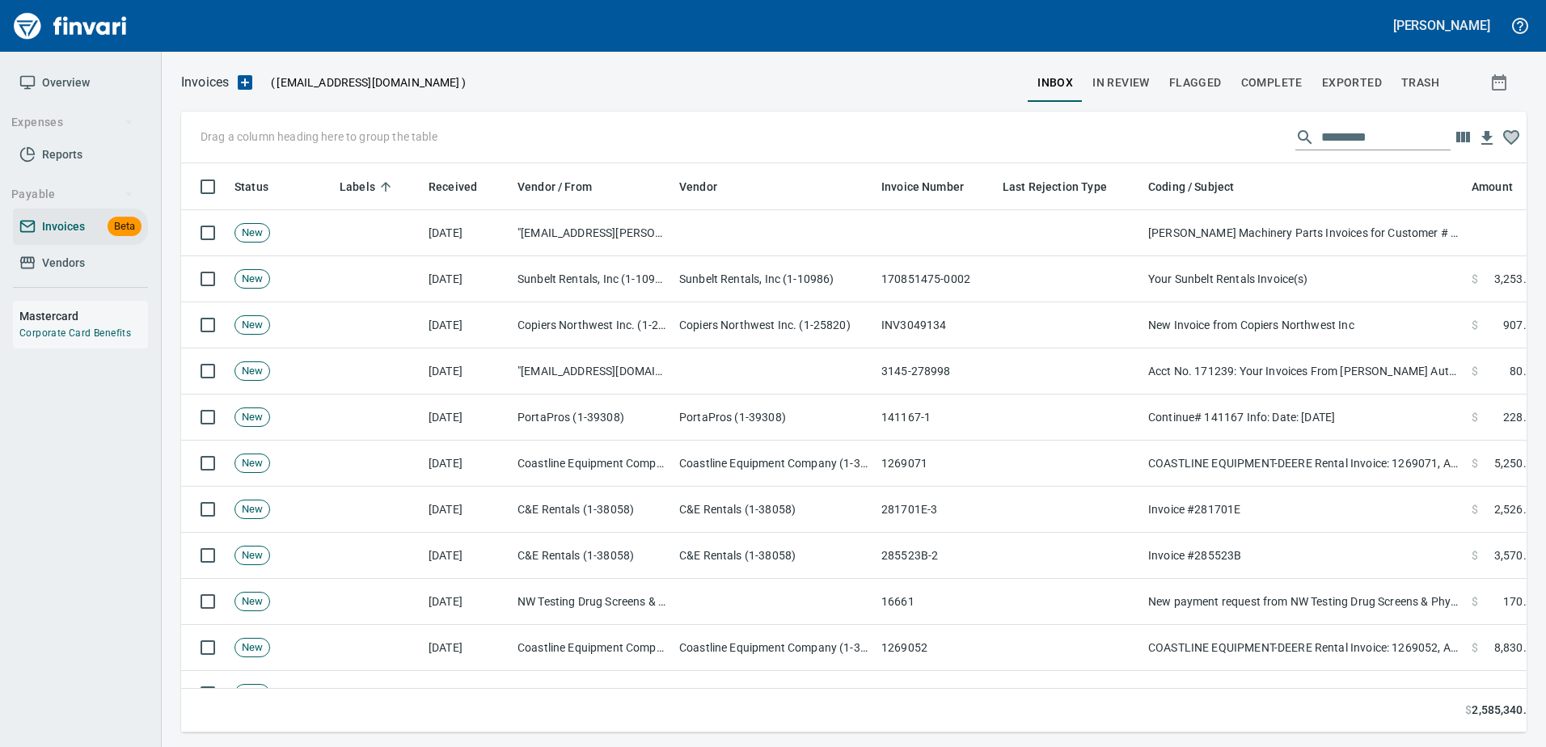
click at [1348, 136] on input "text" at bounding box center [1385, 137] width 129 height 26
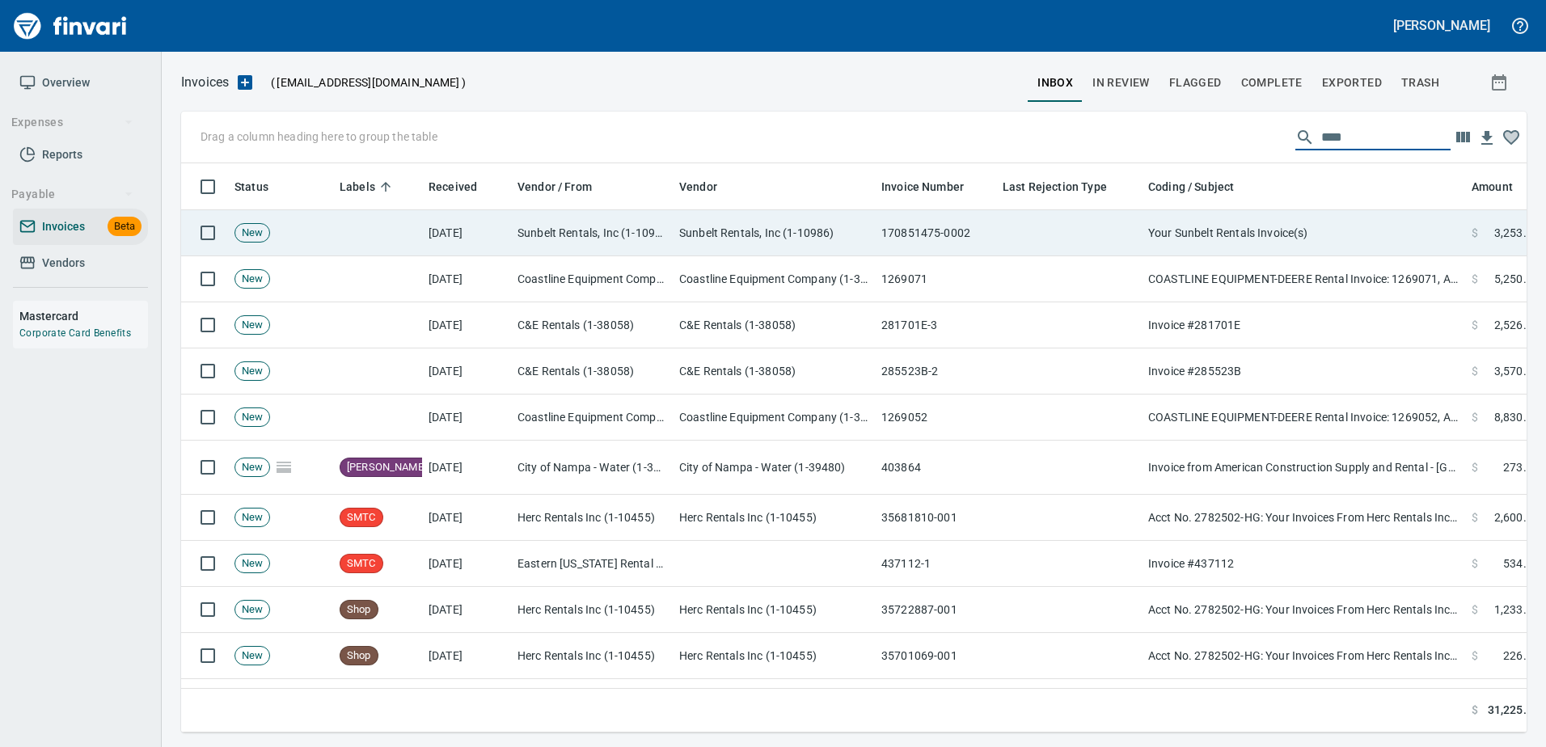
type input "****"
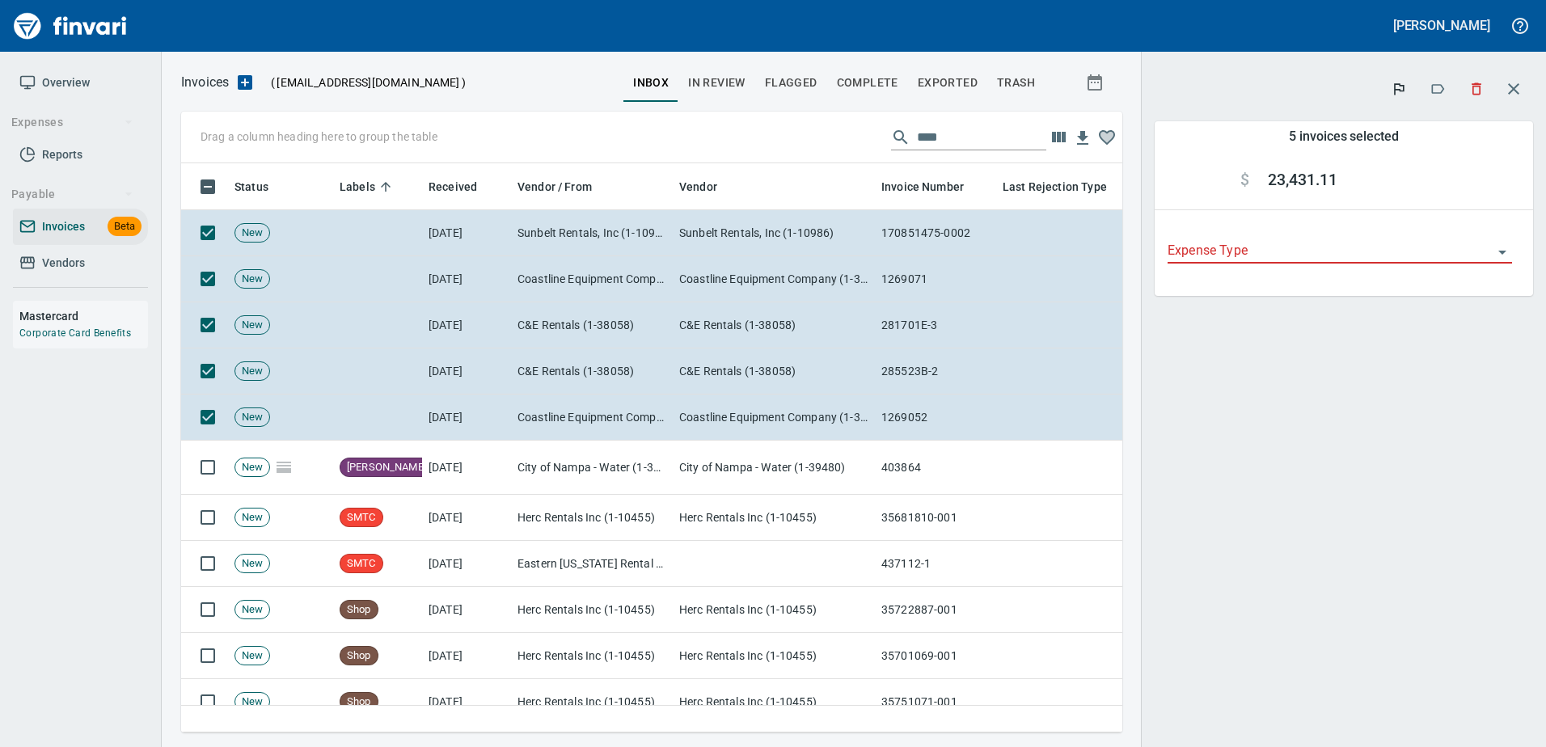
click at [1435, 80] on button "button" at bounding box center [1438, 89] width 36 height 36
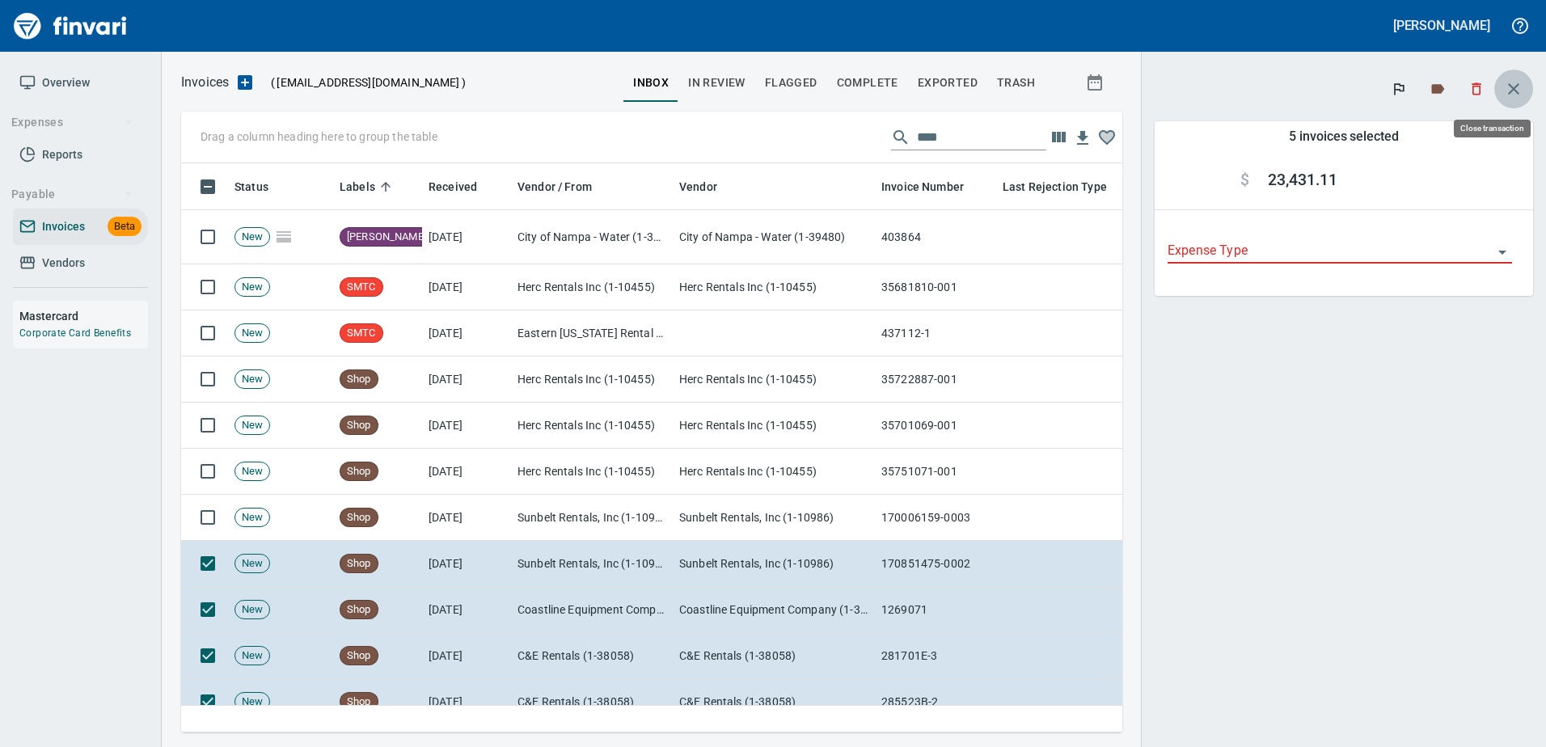
click at [1514, 91] on icon "button" at bounding box center [1513, 88] width 19 height 19
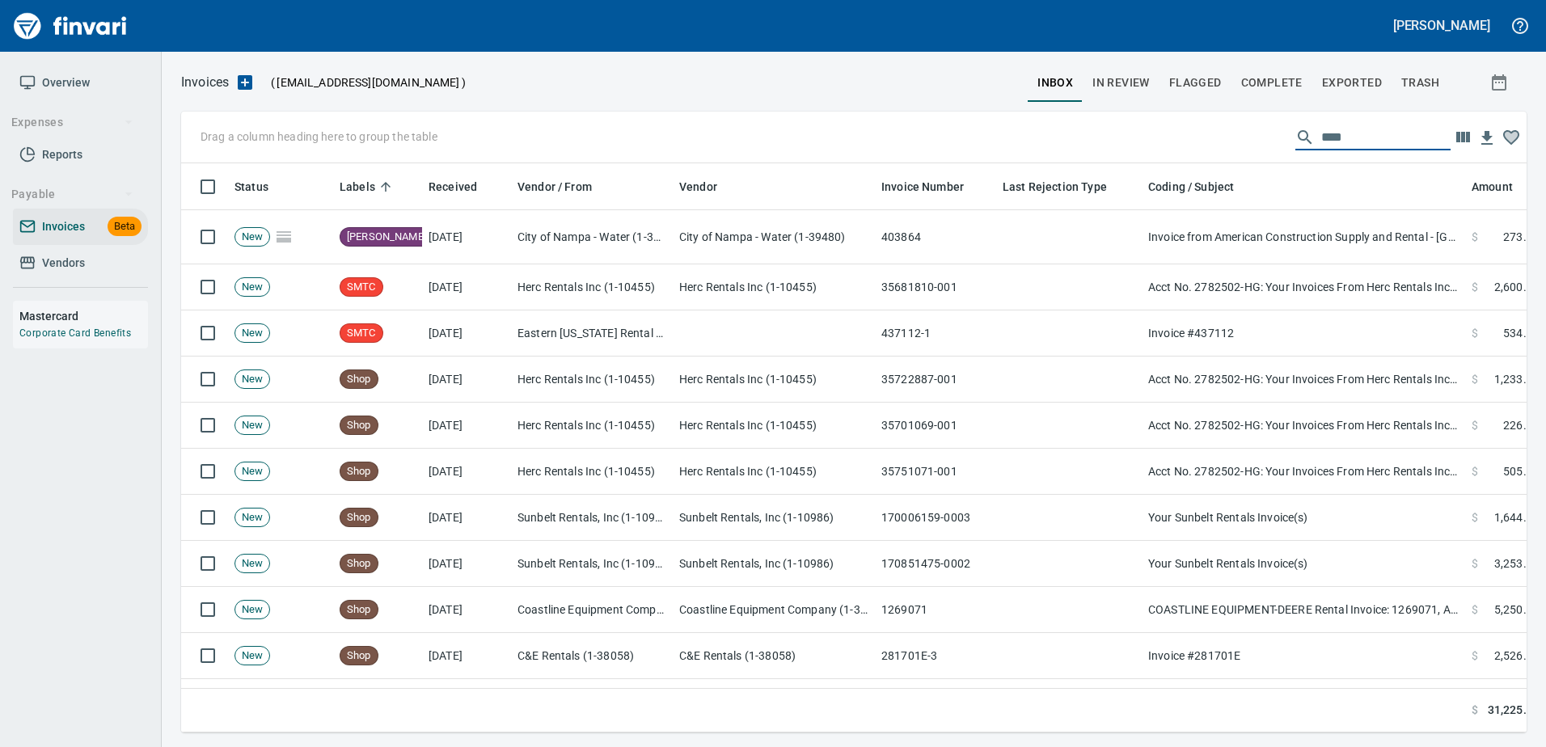
click at [1321, 132] on input "****" at bounding box center [1385, 137] width 129 height 26
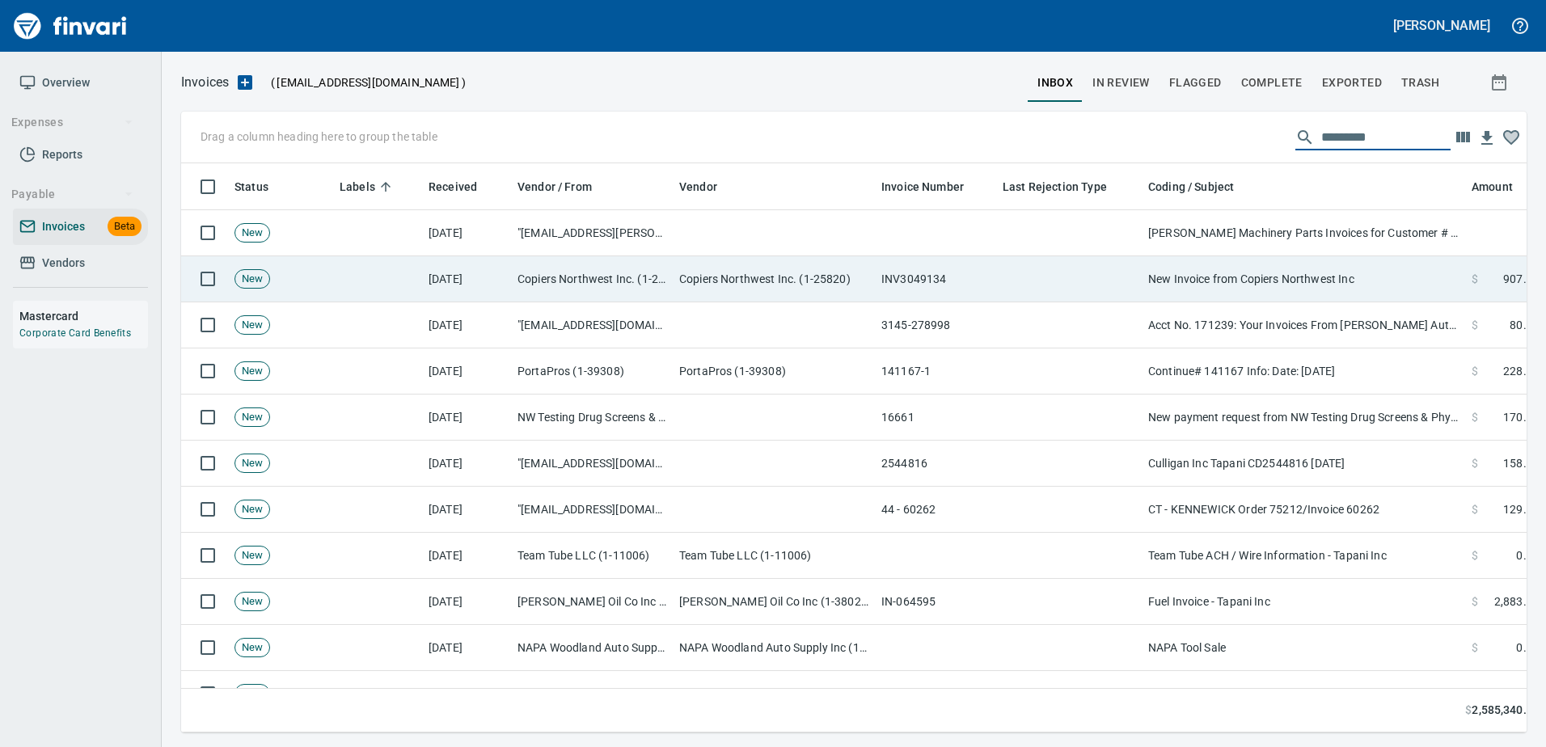
click at [1343, 285] on td "New Invoice from Copiers Northwest Inc" at bounding box center [1303, 279] width 323 height 46
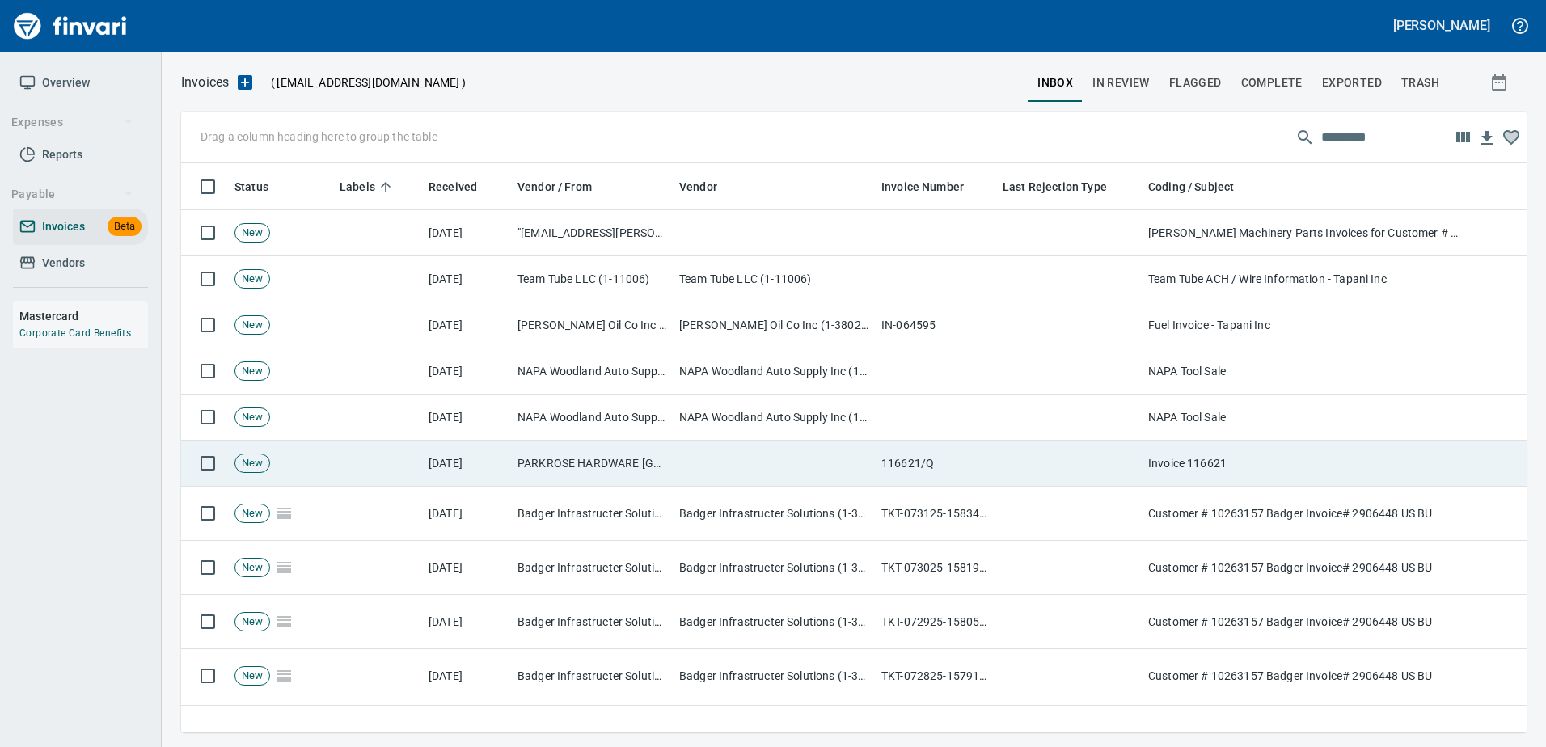
scroll to position [545, 1319]
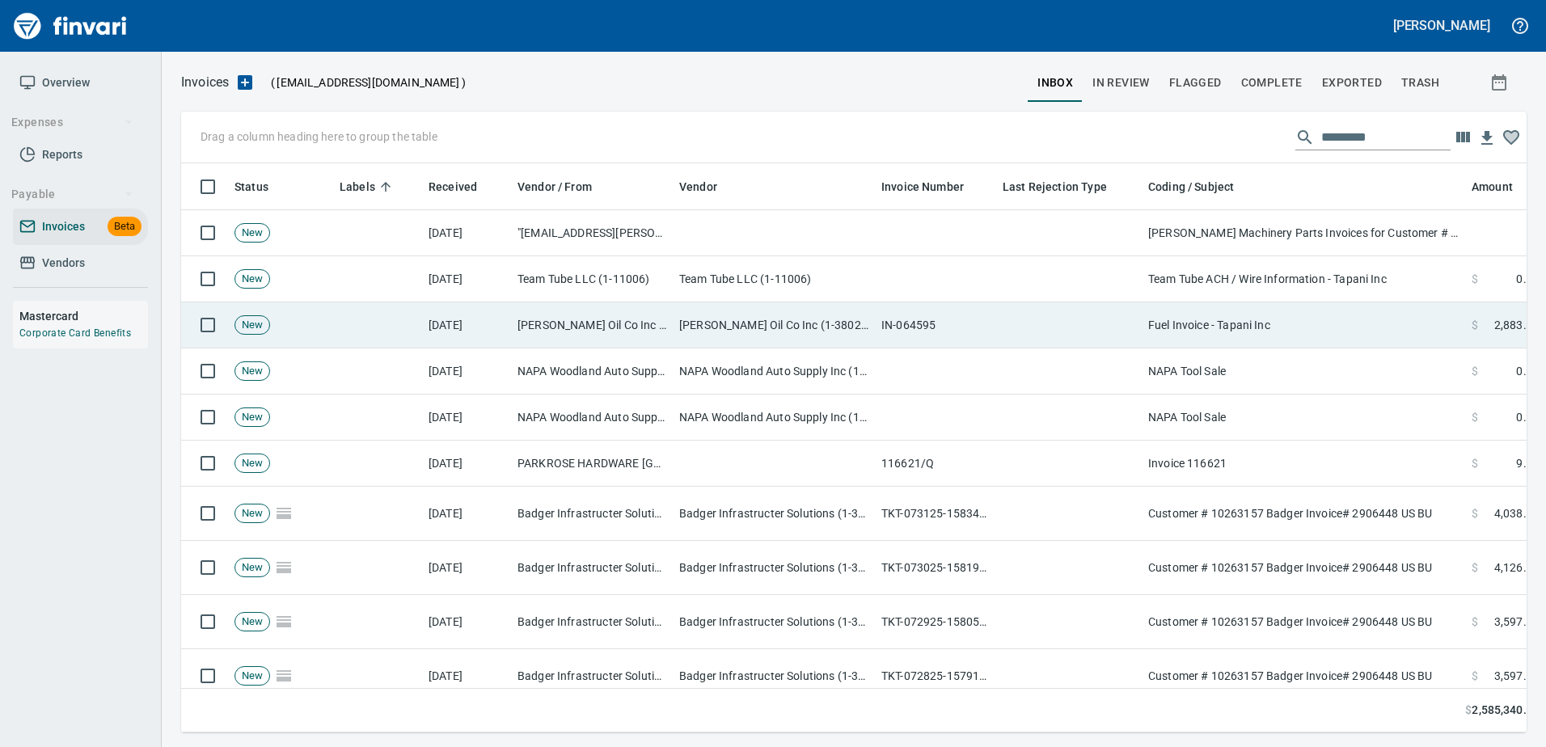
click at [1188, 345] on td "Fuel Invoice - Tapani Inc" at bounding box center [1303, 325] width 323 height 46
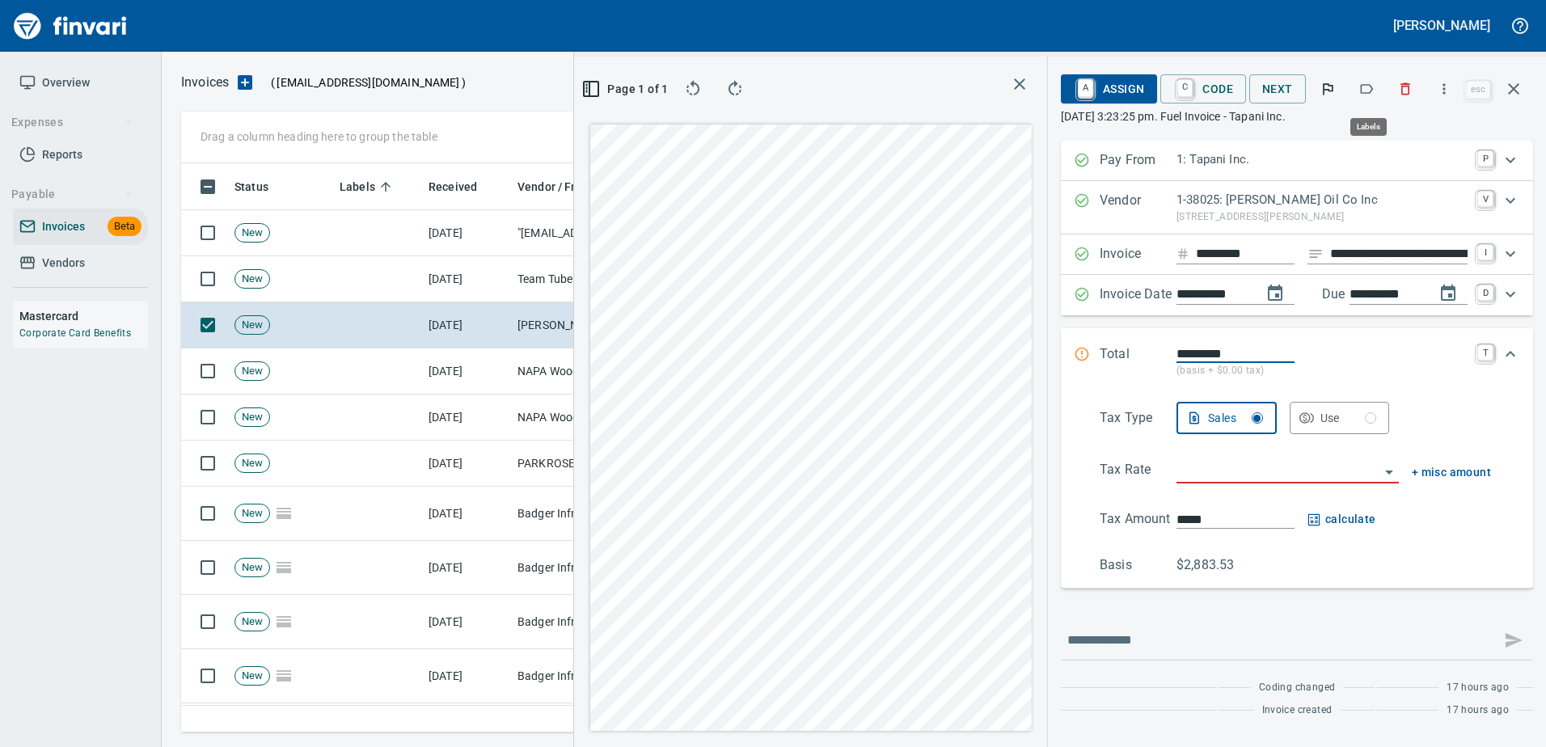
scroll to position [545, 917]
click at [1369, 91] on icon "button" at bounding box center [1366, 89] width 16 height 16
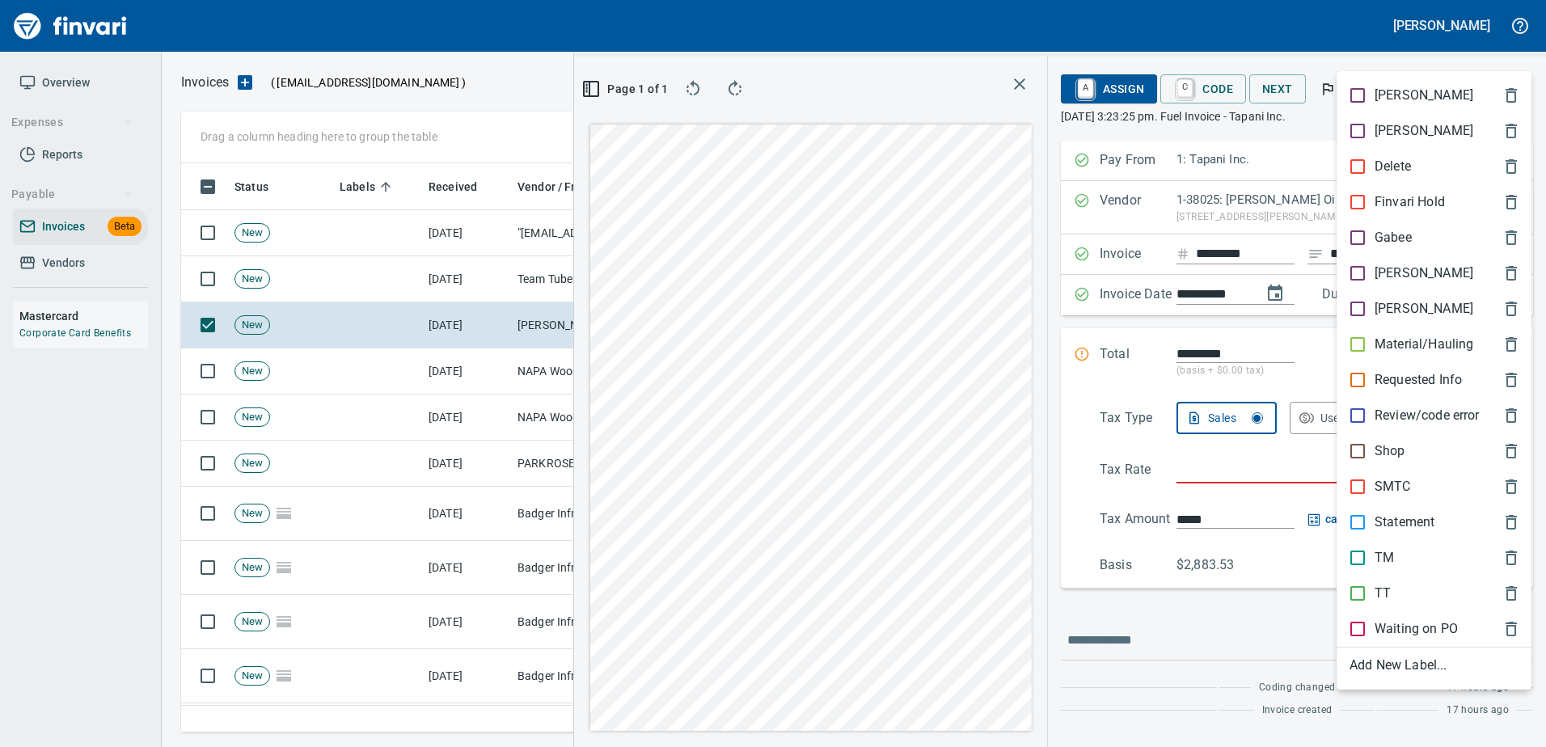
click at [1397, 446] on p "Shop" at bounding box center [1389, 450] width 31 height 19
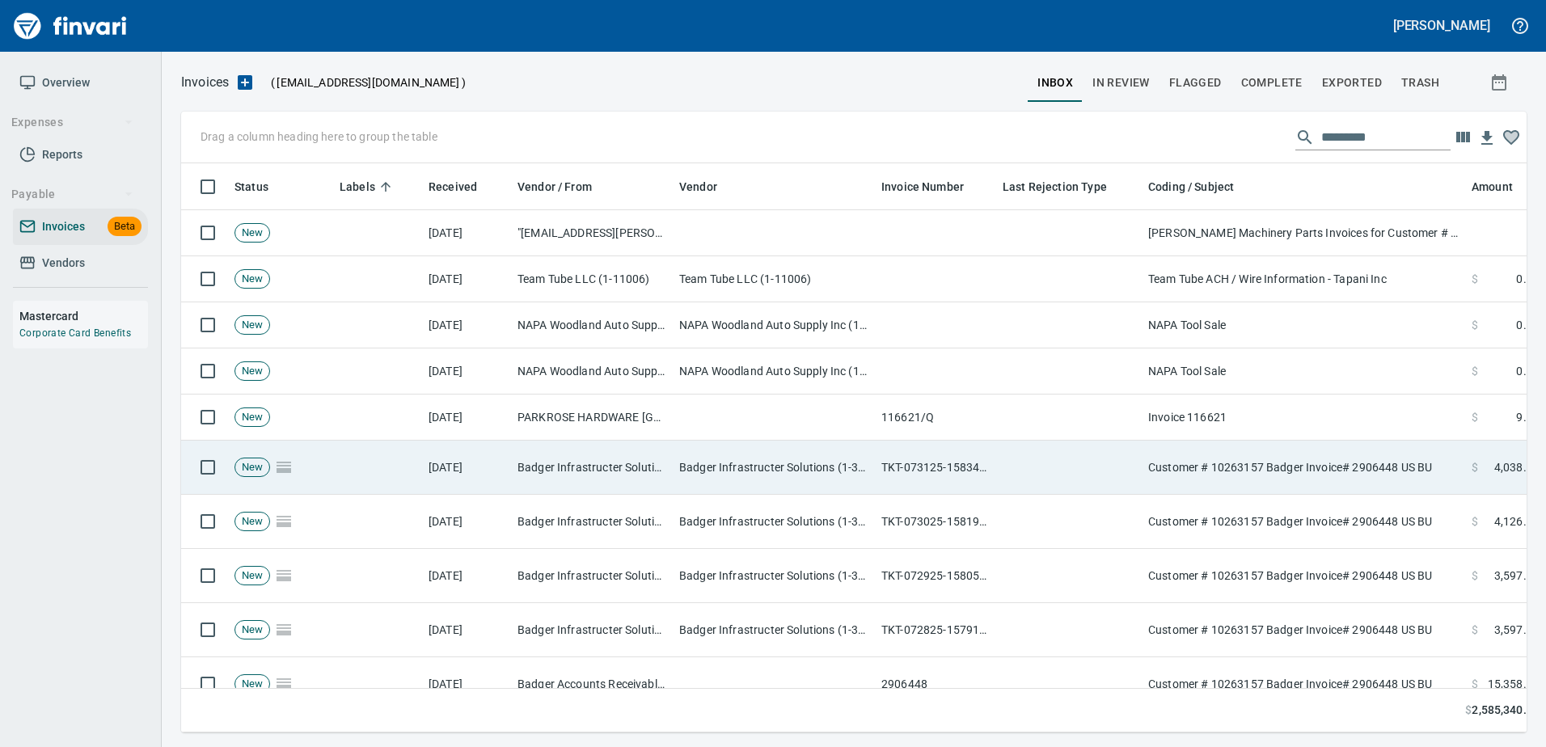
scroll to position [545, 1319]
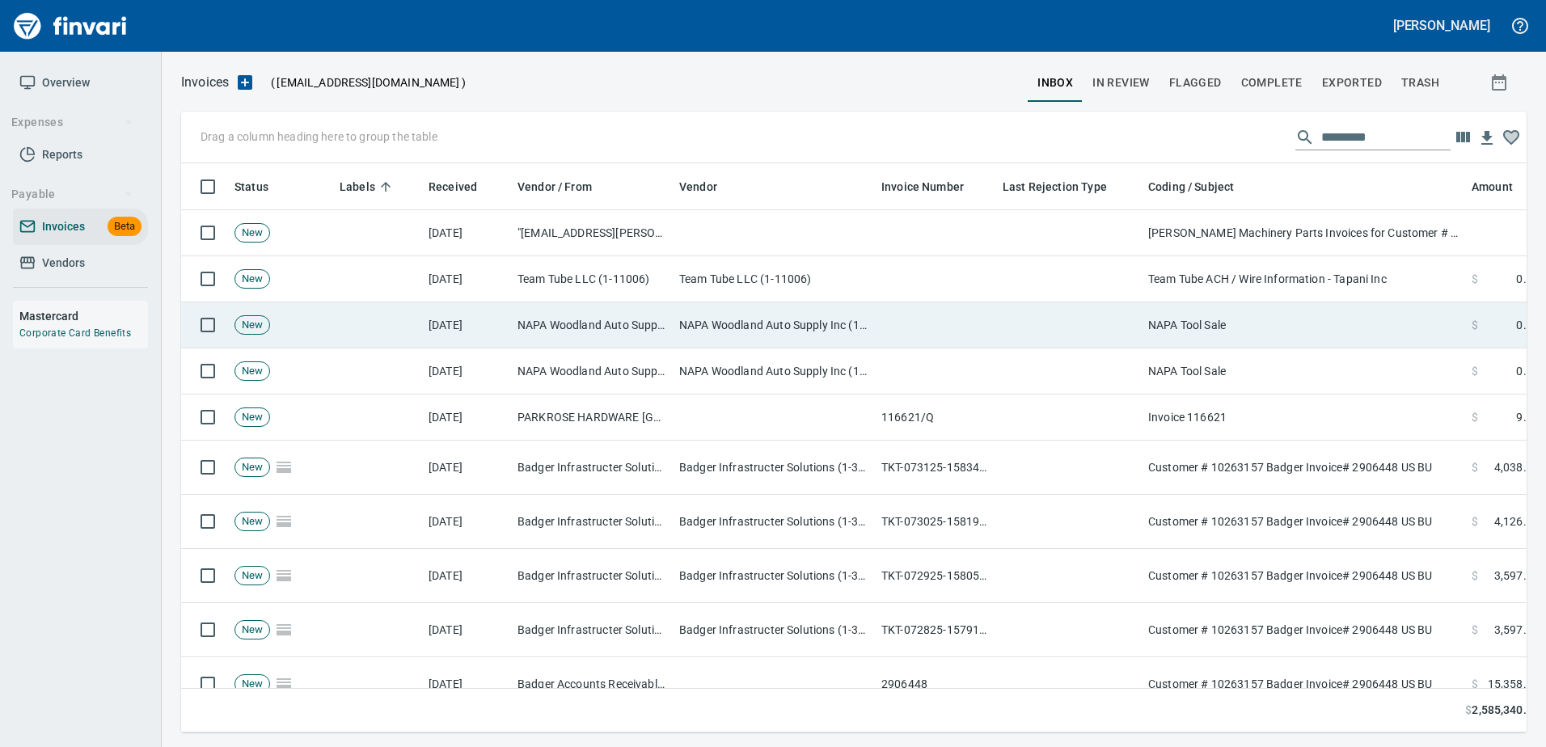
click at [1209, 313] on td "NAPA Tool Sale" at bounding box center [1303, 325] width 323 height 46
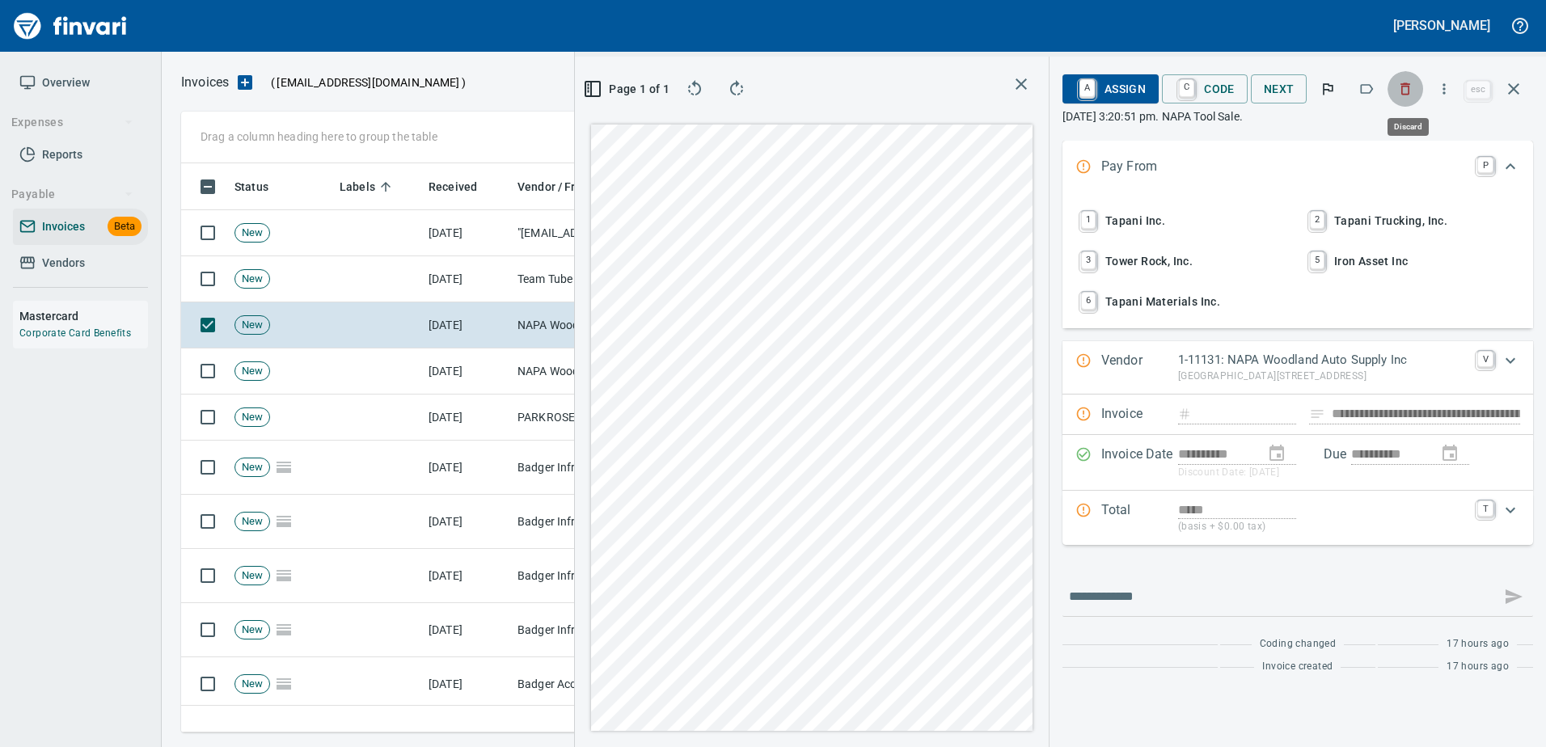
click at [1406, 87] on icon "button" at bounding box center [1406, 89] width 10 height 12
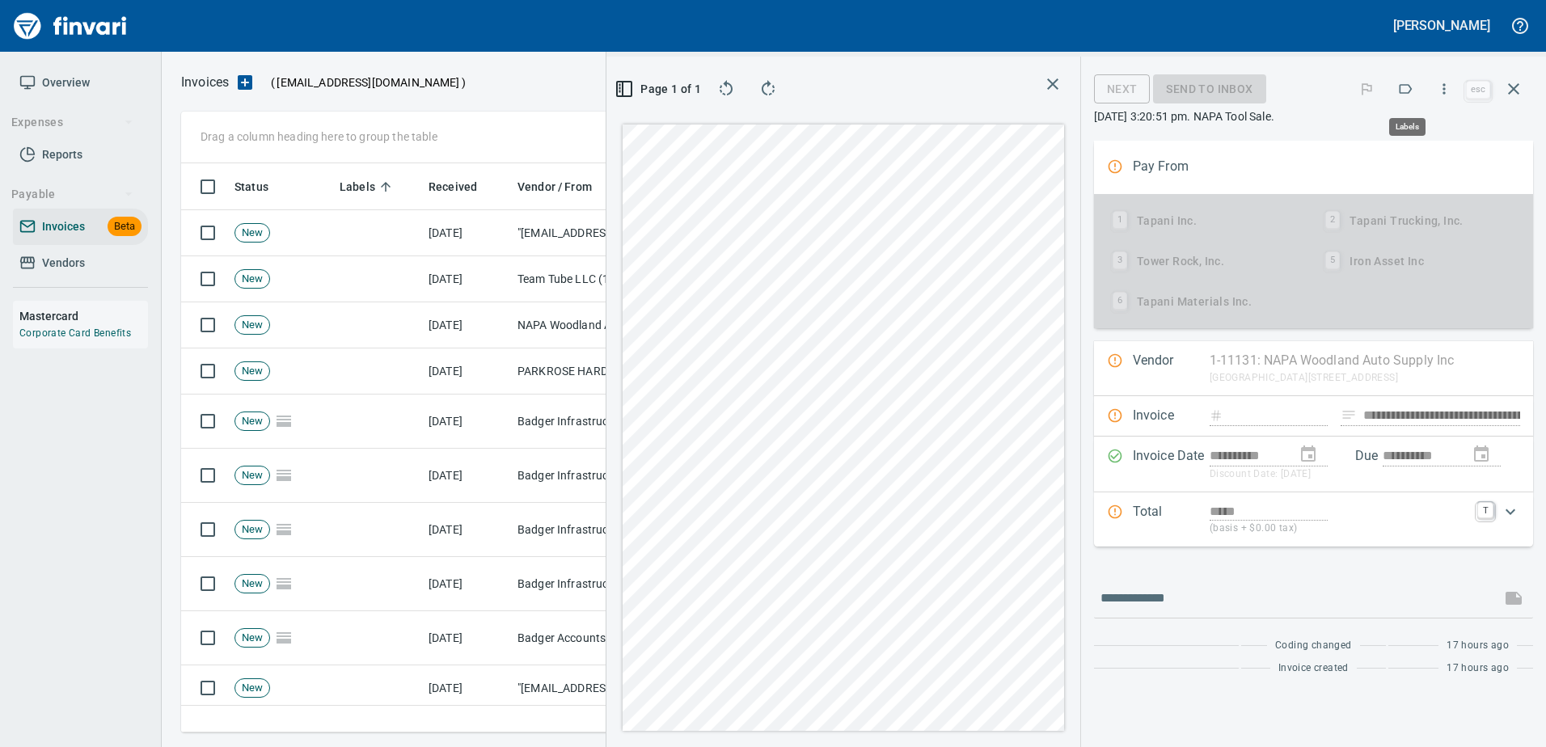
scroll to position [545, 917]
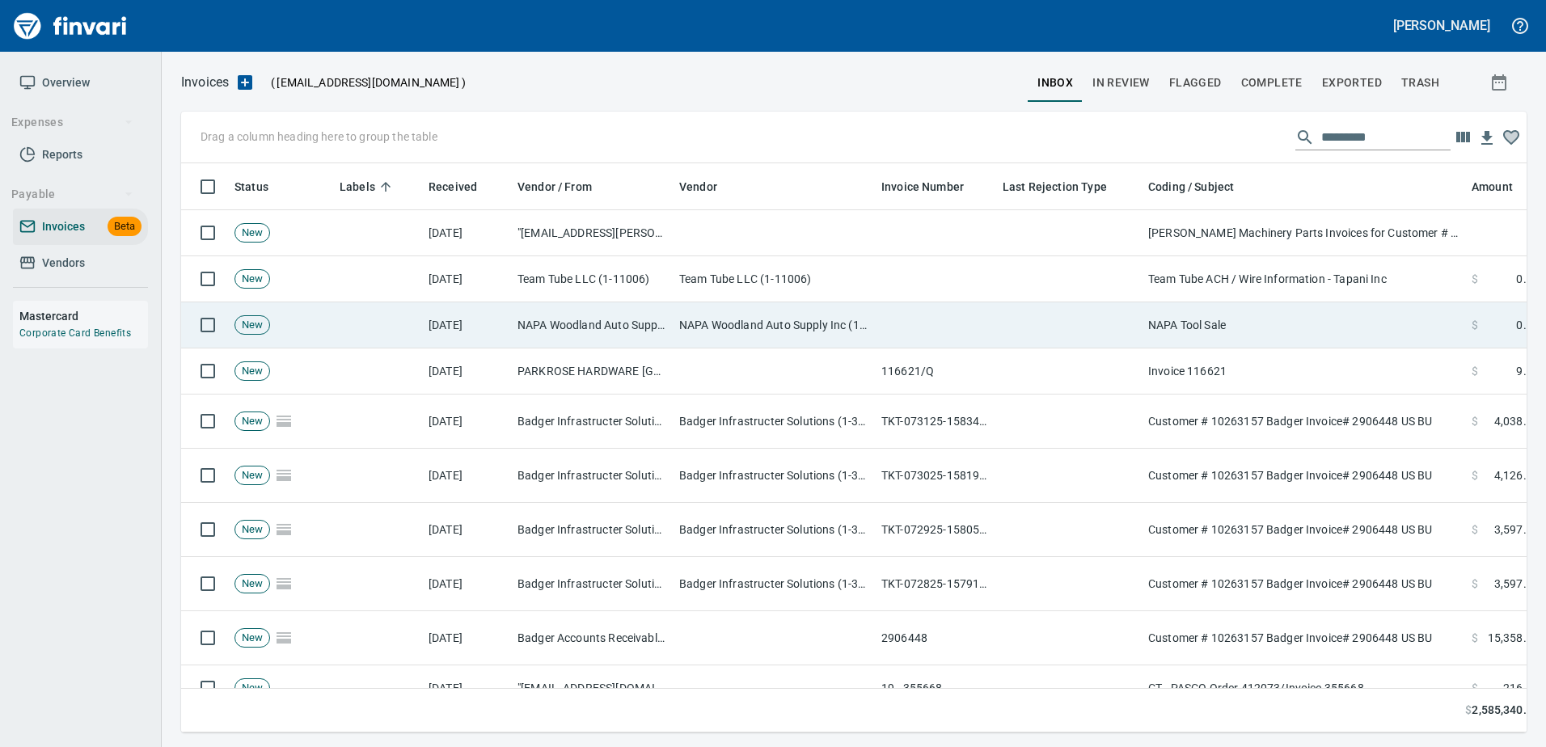
scroll to position [2, 2]
click at [1317, 341] on td "NAPA Tool Sale" at bounding box center [1303, 325] width 323 height 46
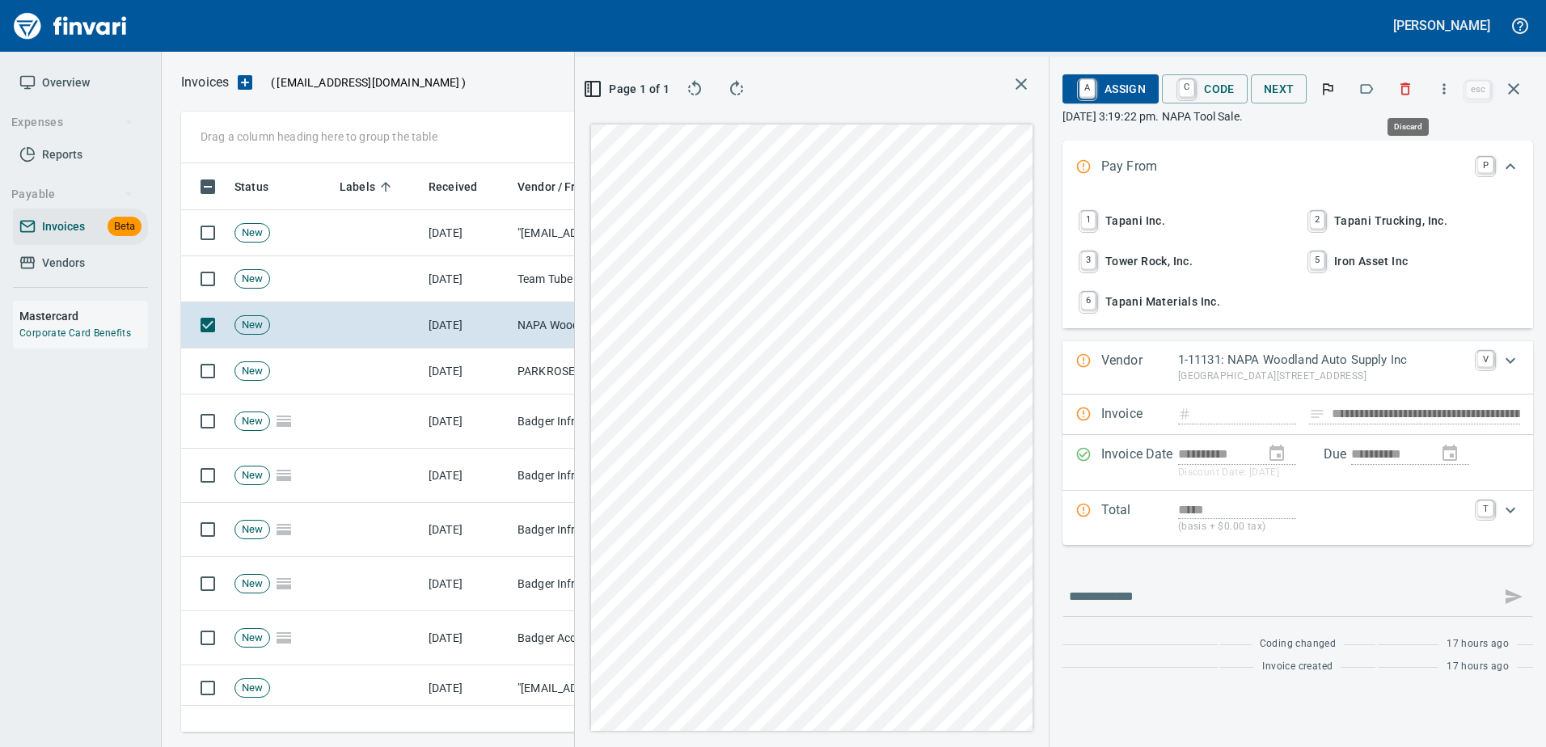
click at [1407, 83] on icon "button" at bounding box center [1406, 89] width 10 height 12
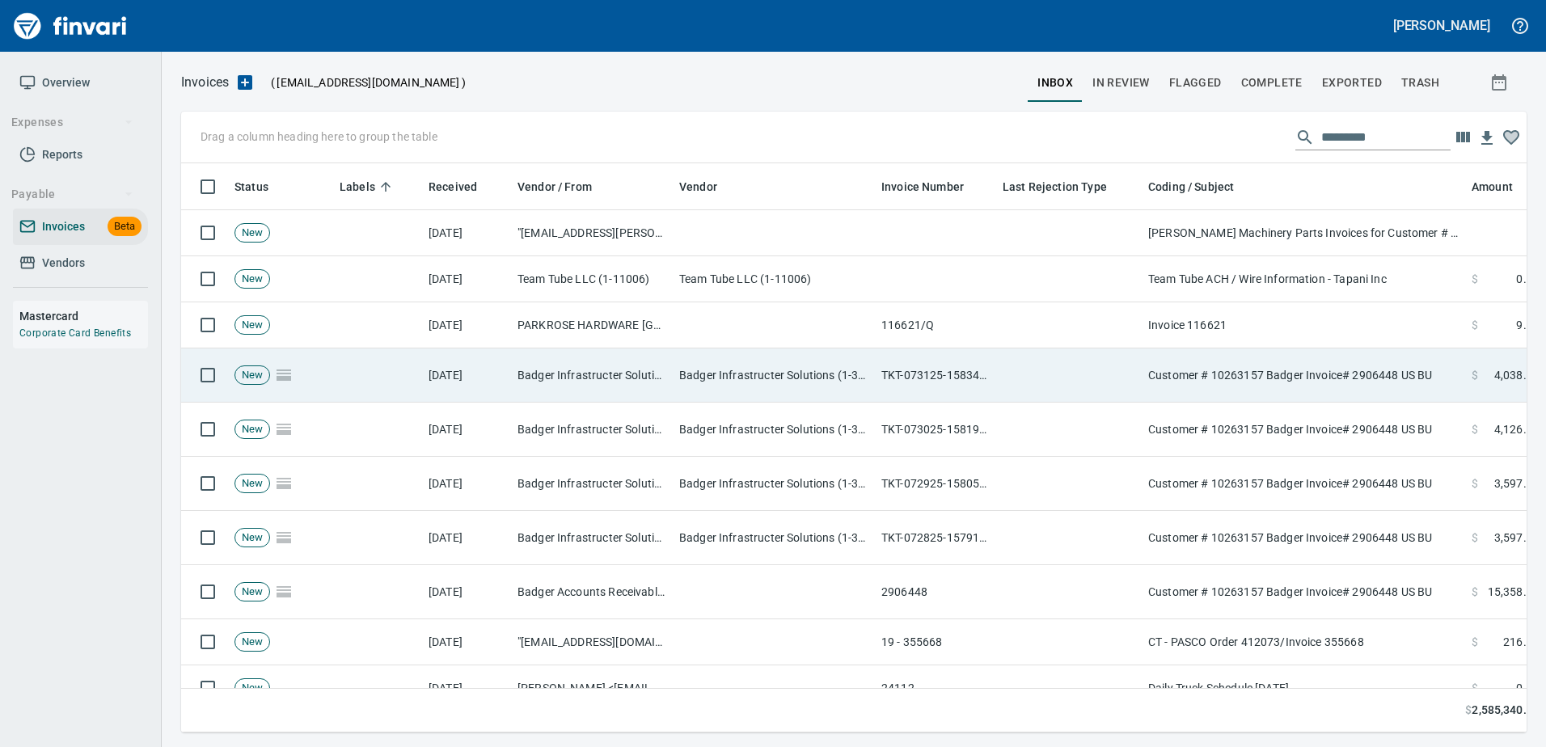
scroll to position [545, 1321]
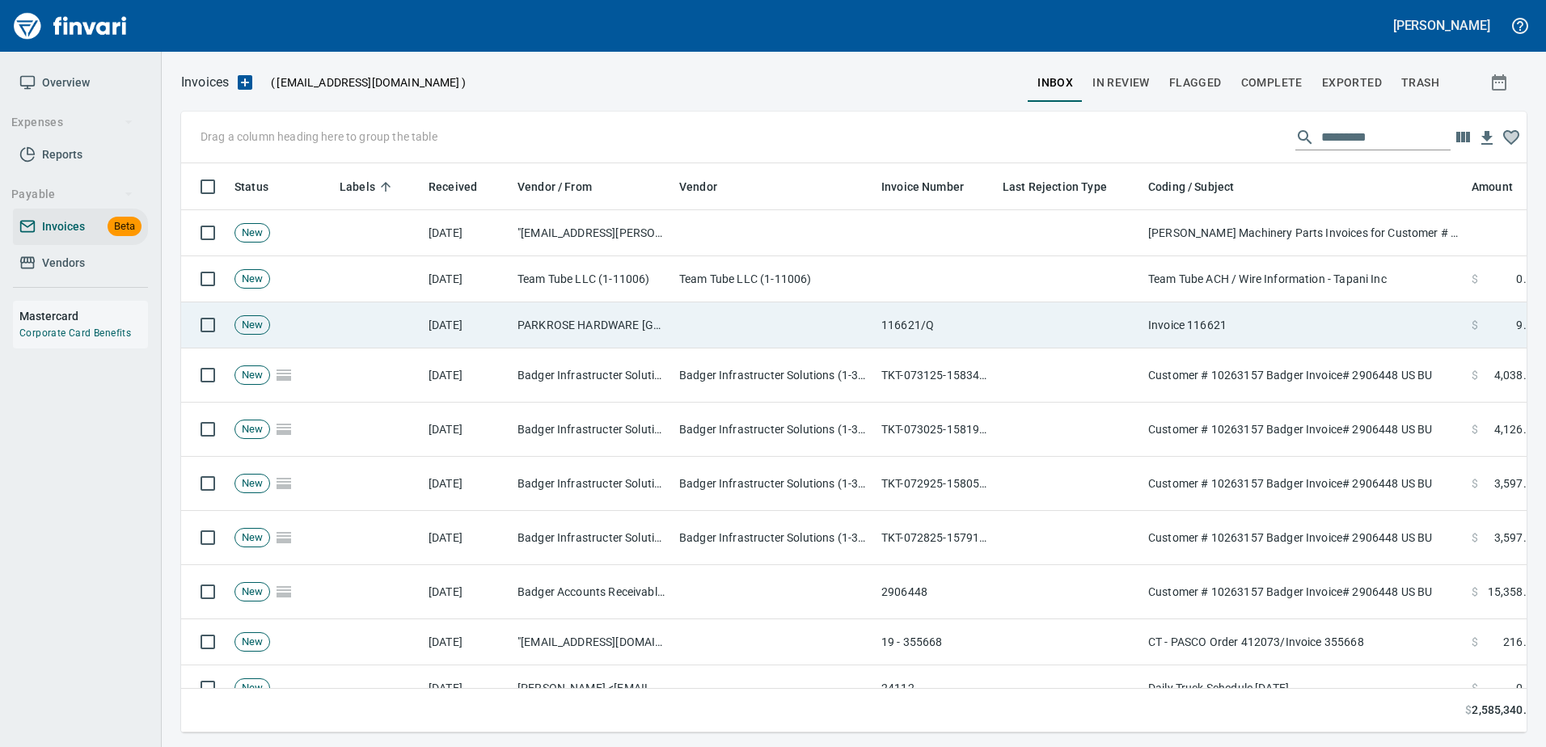
click at [1334, 329] on td "Invoice 116621" at bounding box center [1303, 325] width 323 height 46
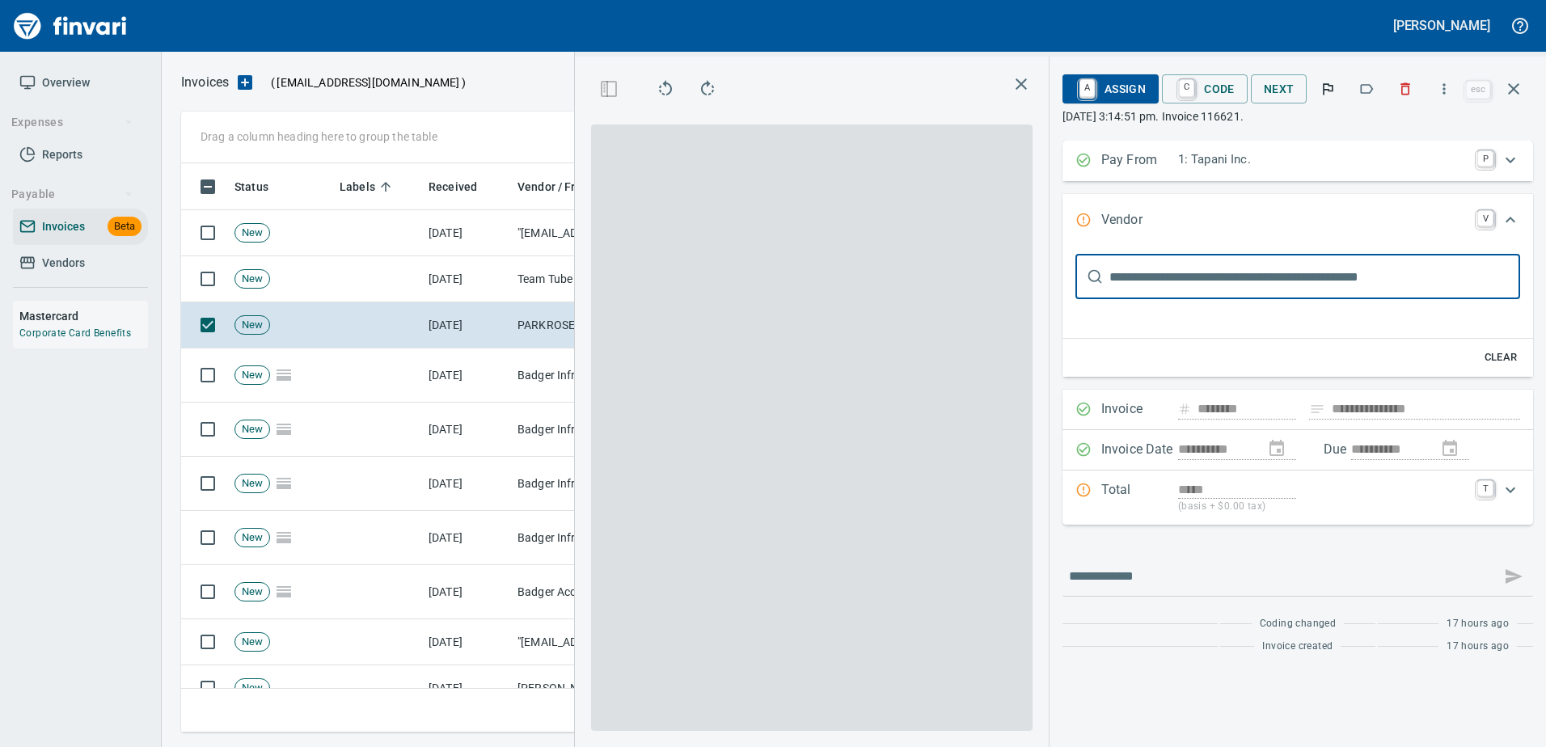
type input "**********"
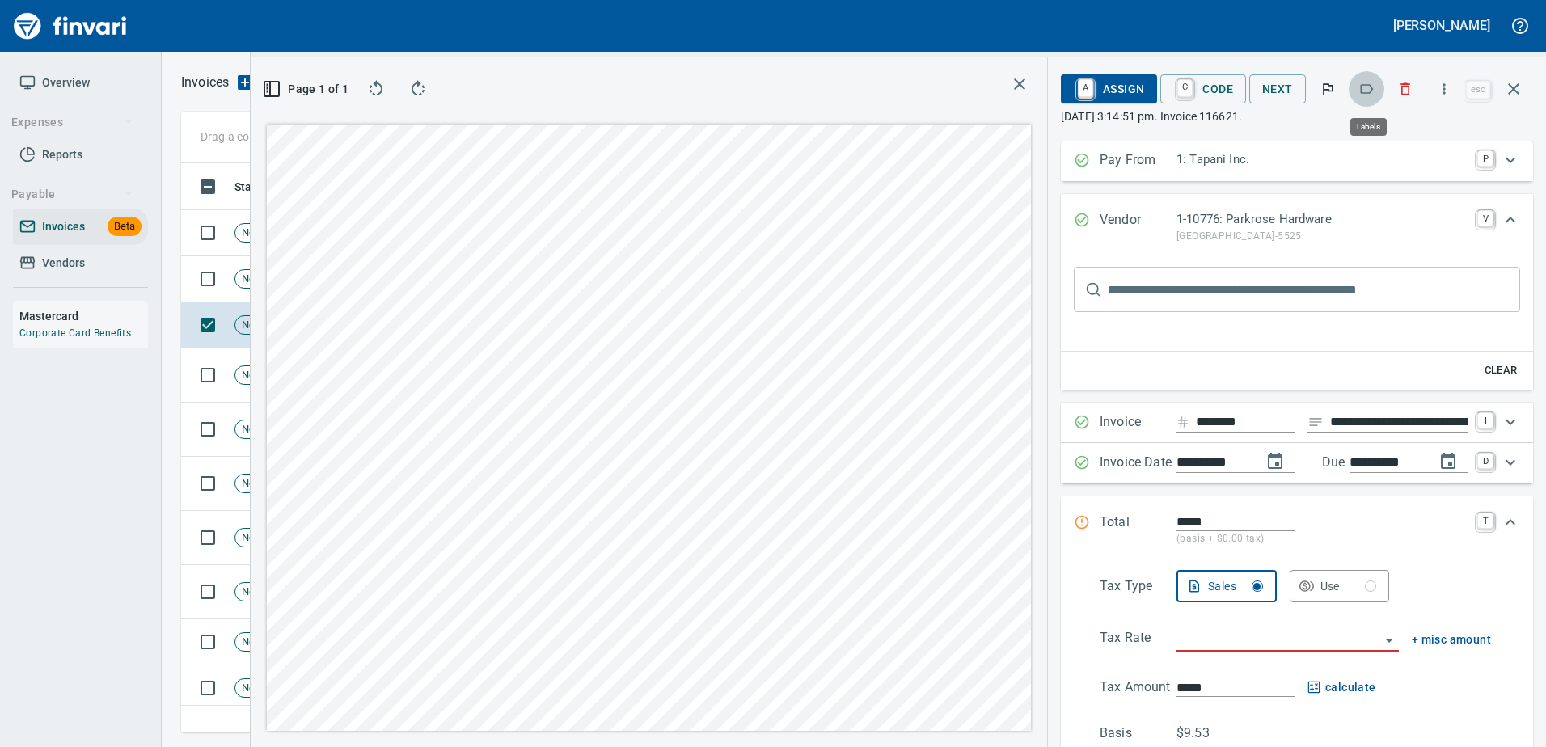
click at [1365, 91] on icon "button" at bounding box center [1366, 89] width 16 height 16
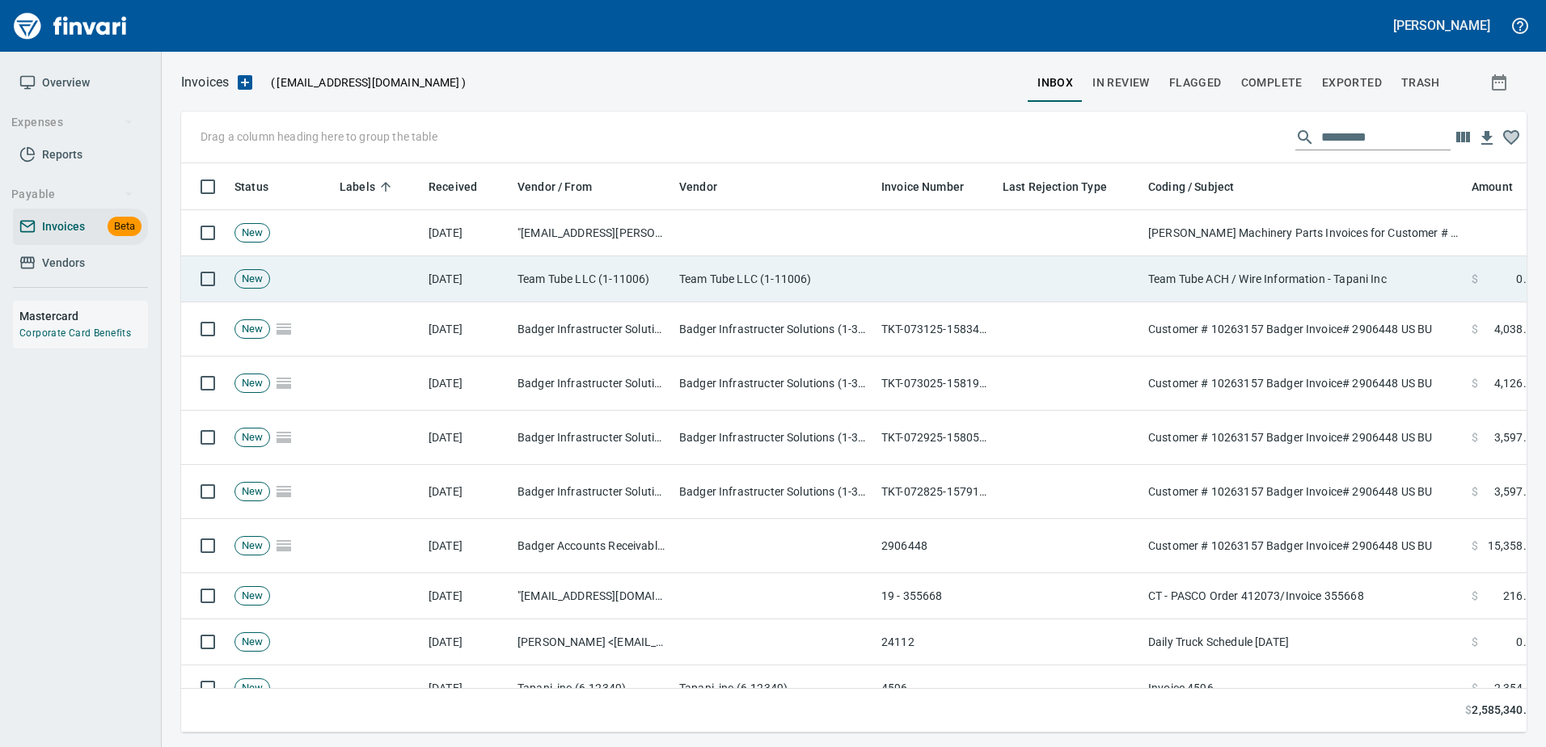
scroll to position [545, 1321]
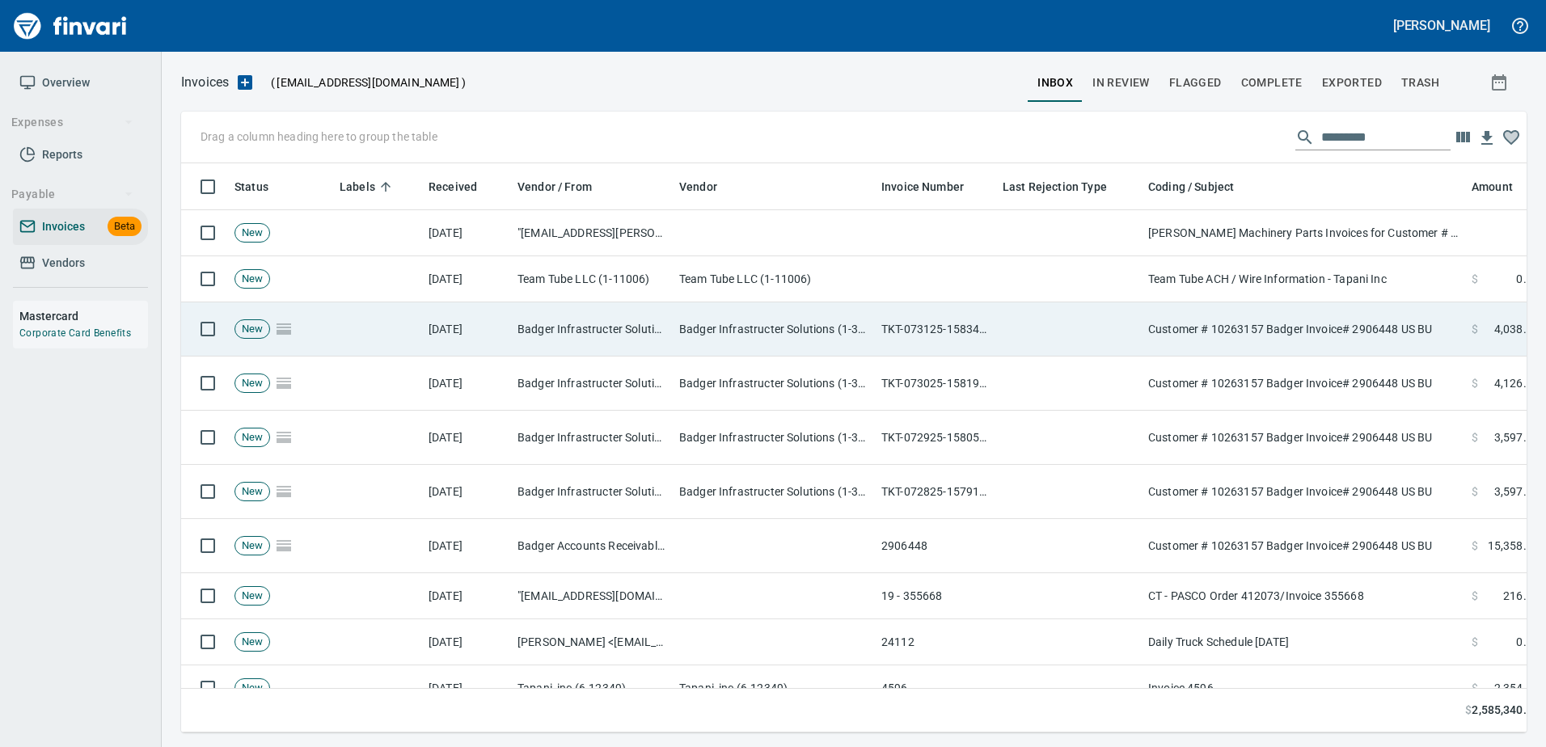
click at [1310, 323] on td "Customer # 10263157 Badger Invoice# 2906448 US BU" at bounding box center [1303, 329] width 323 height 54
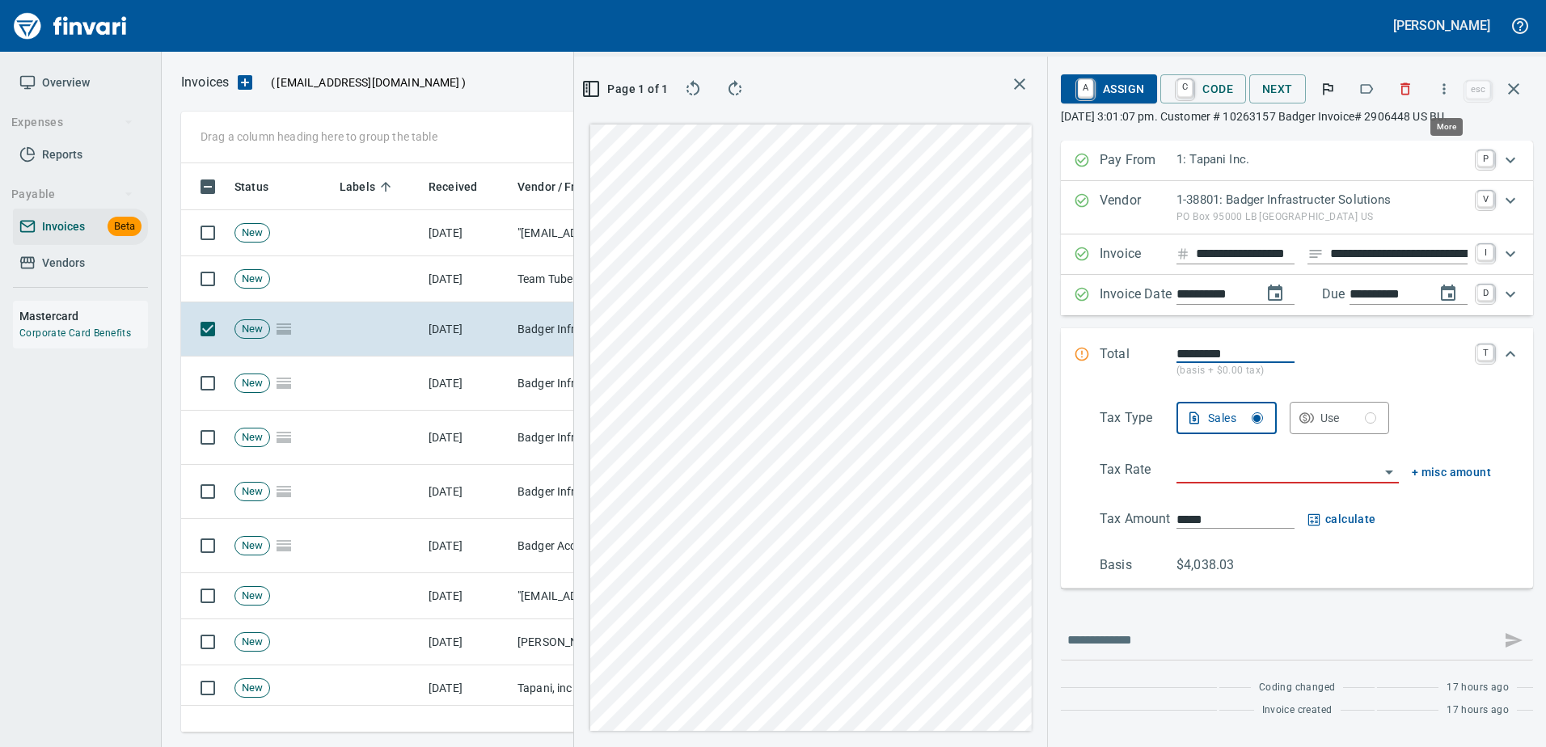
click at [1437, 90] on icon "button" at bounding box center [1444, 89] width 16 height 16
click at [1377, 171] on span "Recombine" at bounding box center [1441, 171] width 155 height 19
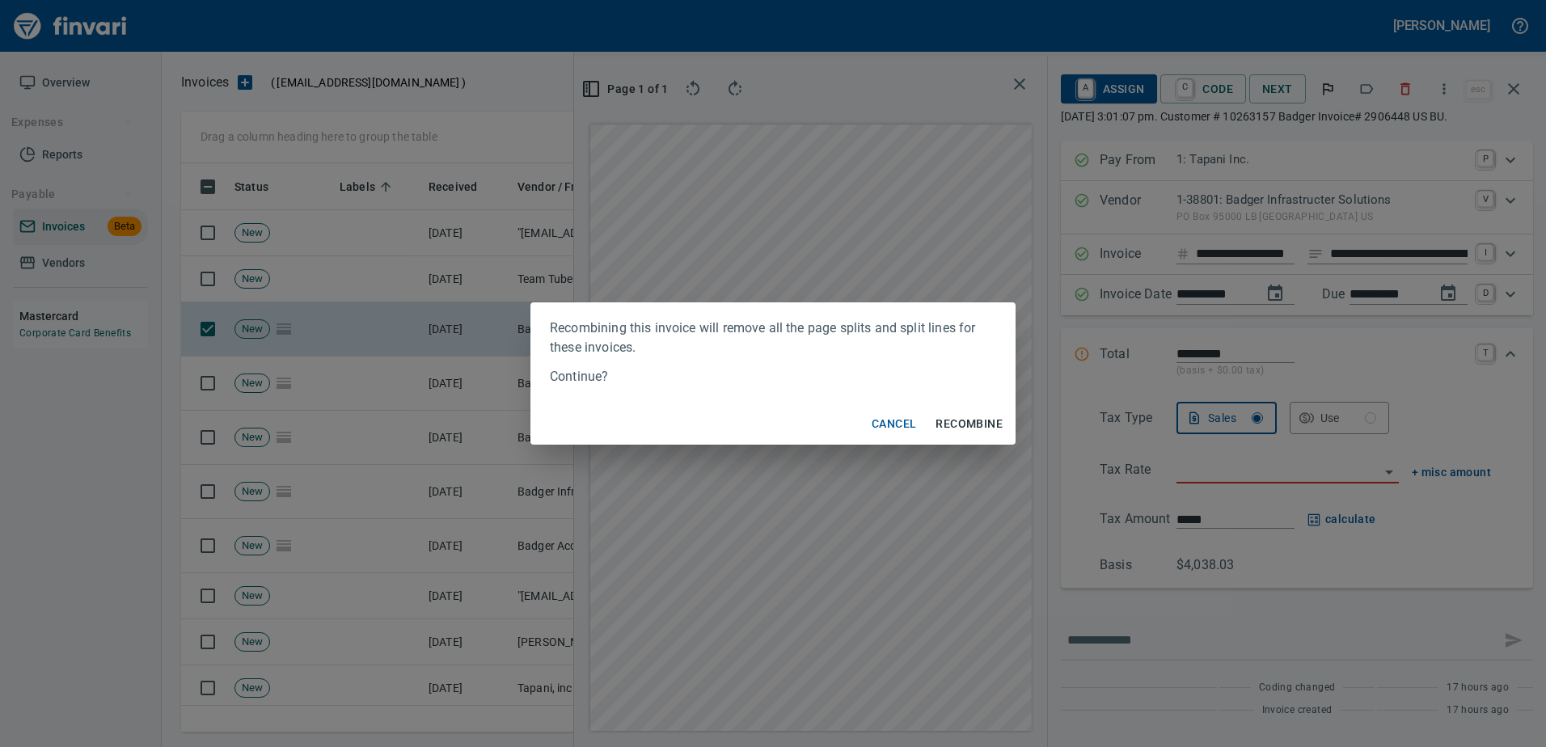
click at [980, 415] on span "Recombine" at bounding box center [968, 424] width 67 height 20
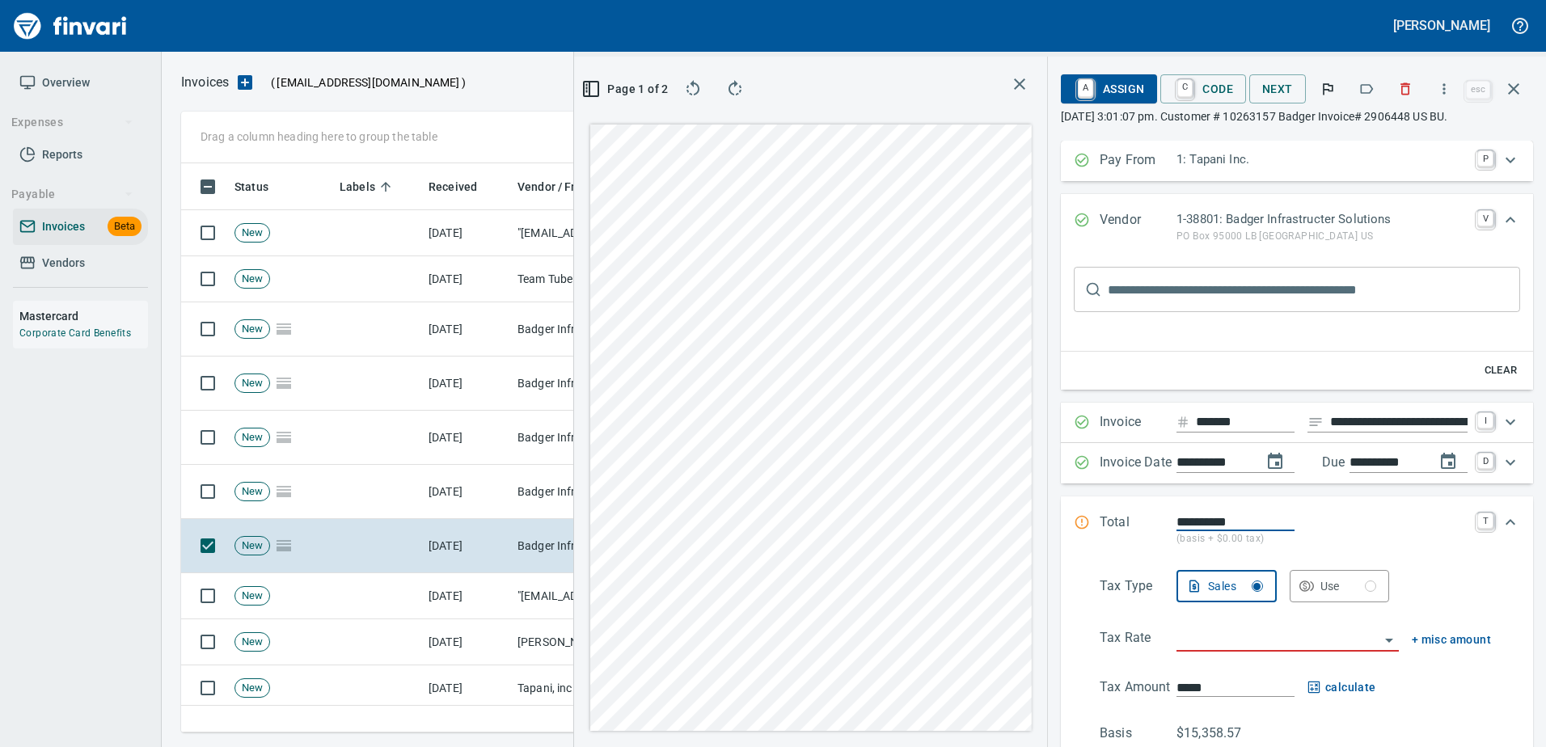
type input "*******"
type input "**********"
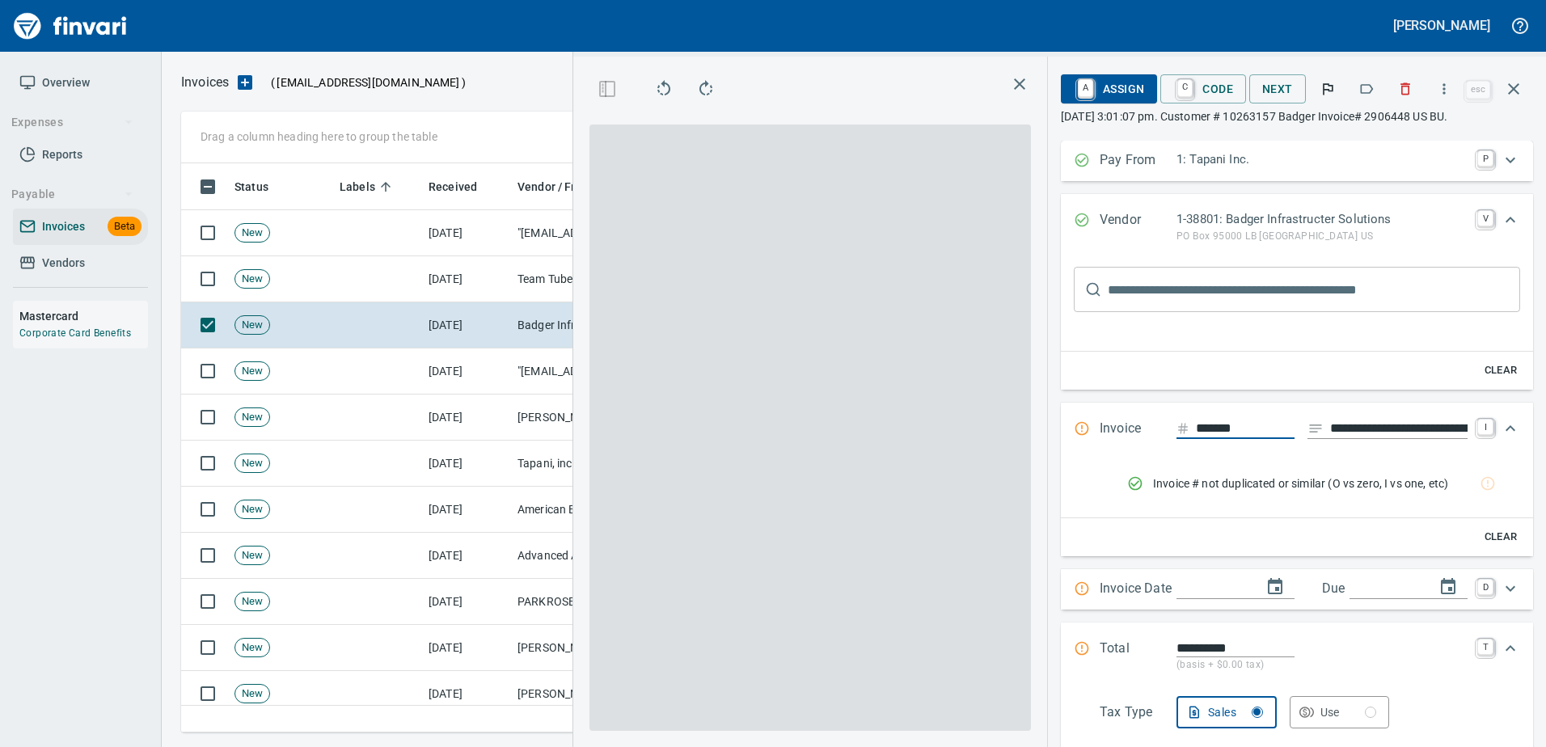
type input "**********"
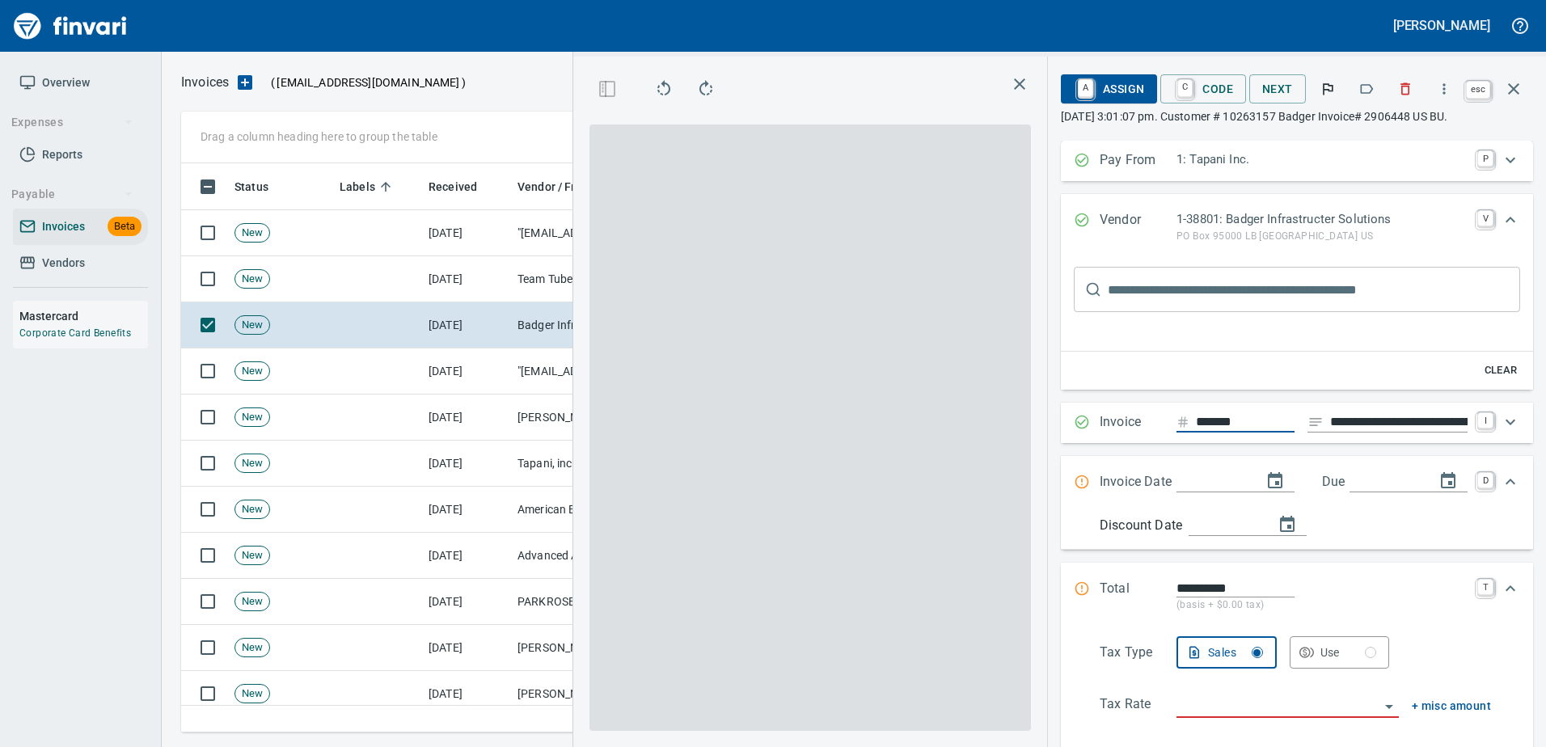
click at [1526, 86] on button "button" at bounding box center [1513, 89] width 39 height 39
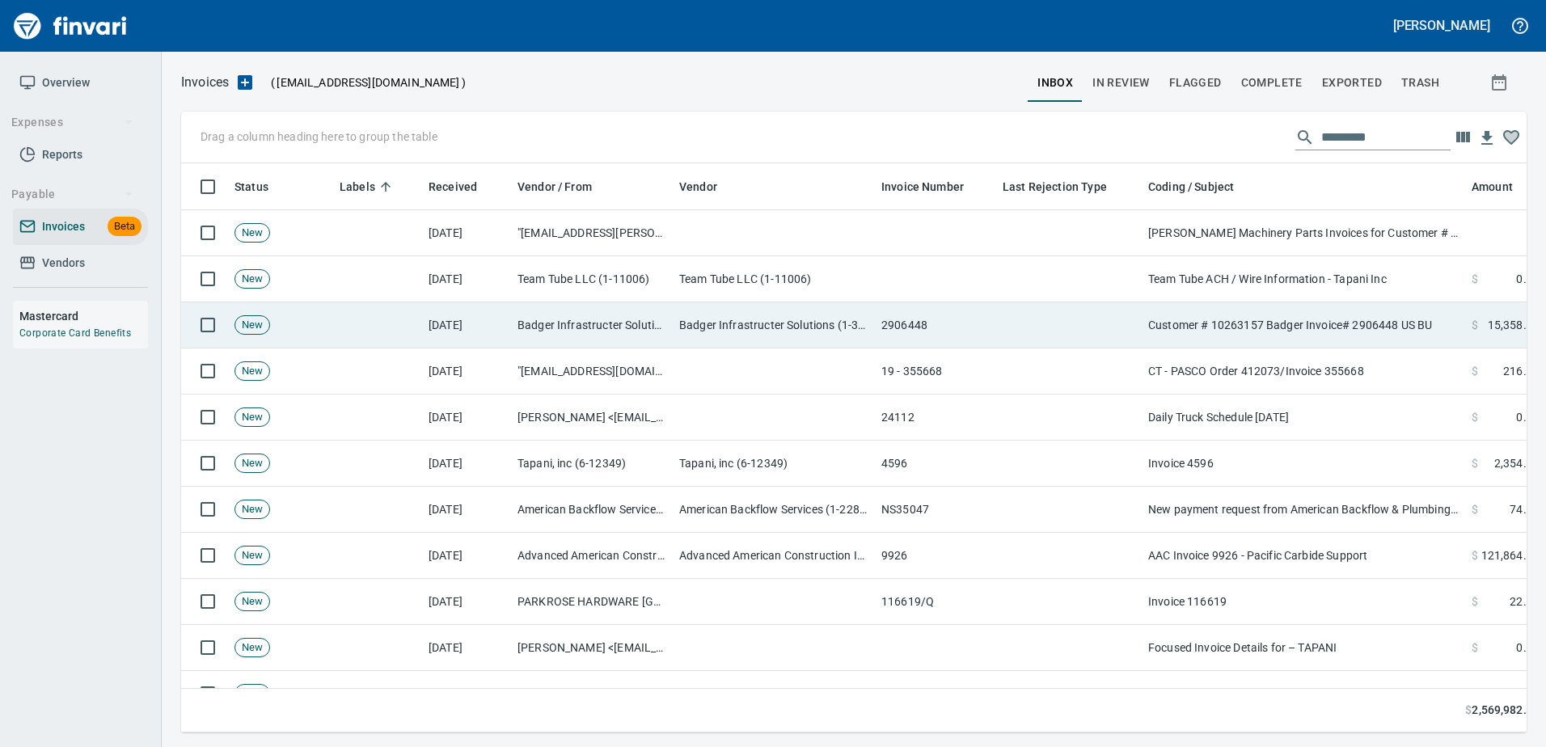
scroll to position [2, 2]
click at [515, 326] on td "Badger Infrastructer Solutions (1-38801)" at bounding box center [592, 325] width 162 height 46
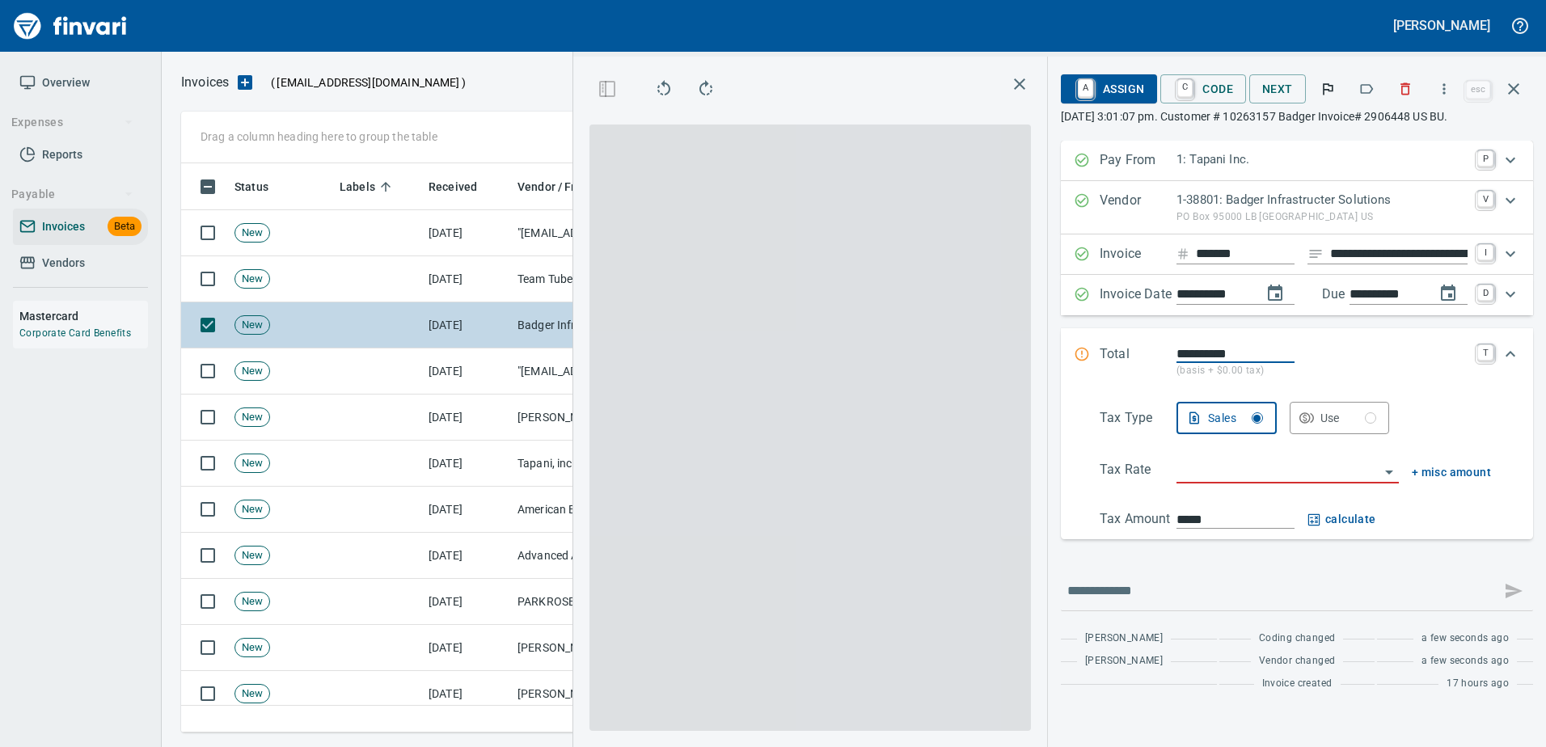
scroll to position [545, 917]
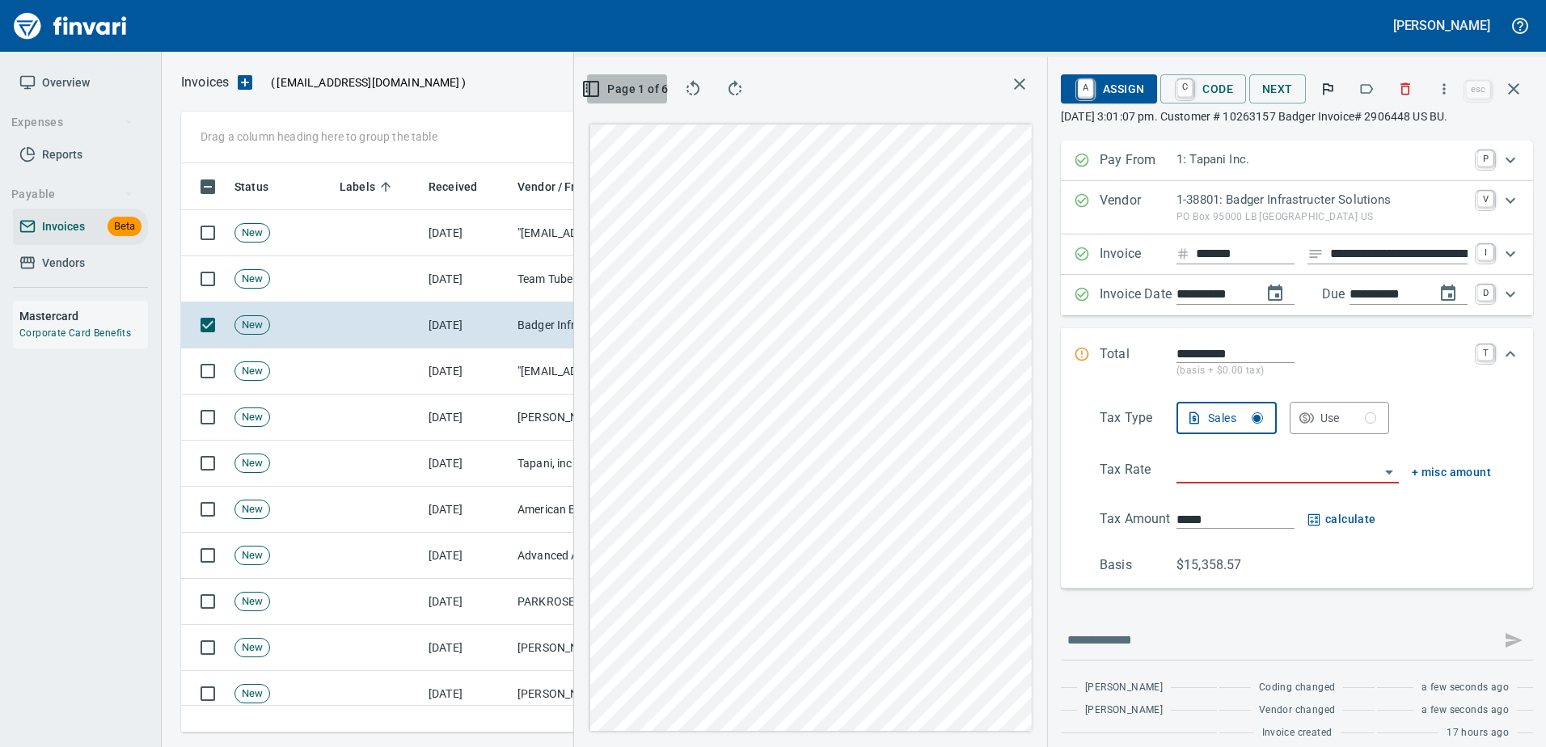
click at [589, 84] on icon "button" at bounding box center [589, 89] width 0 height 15
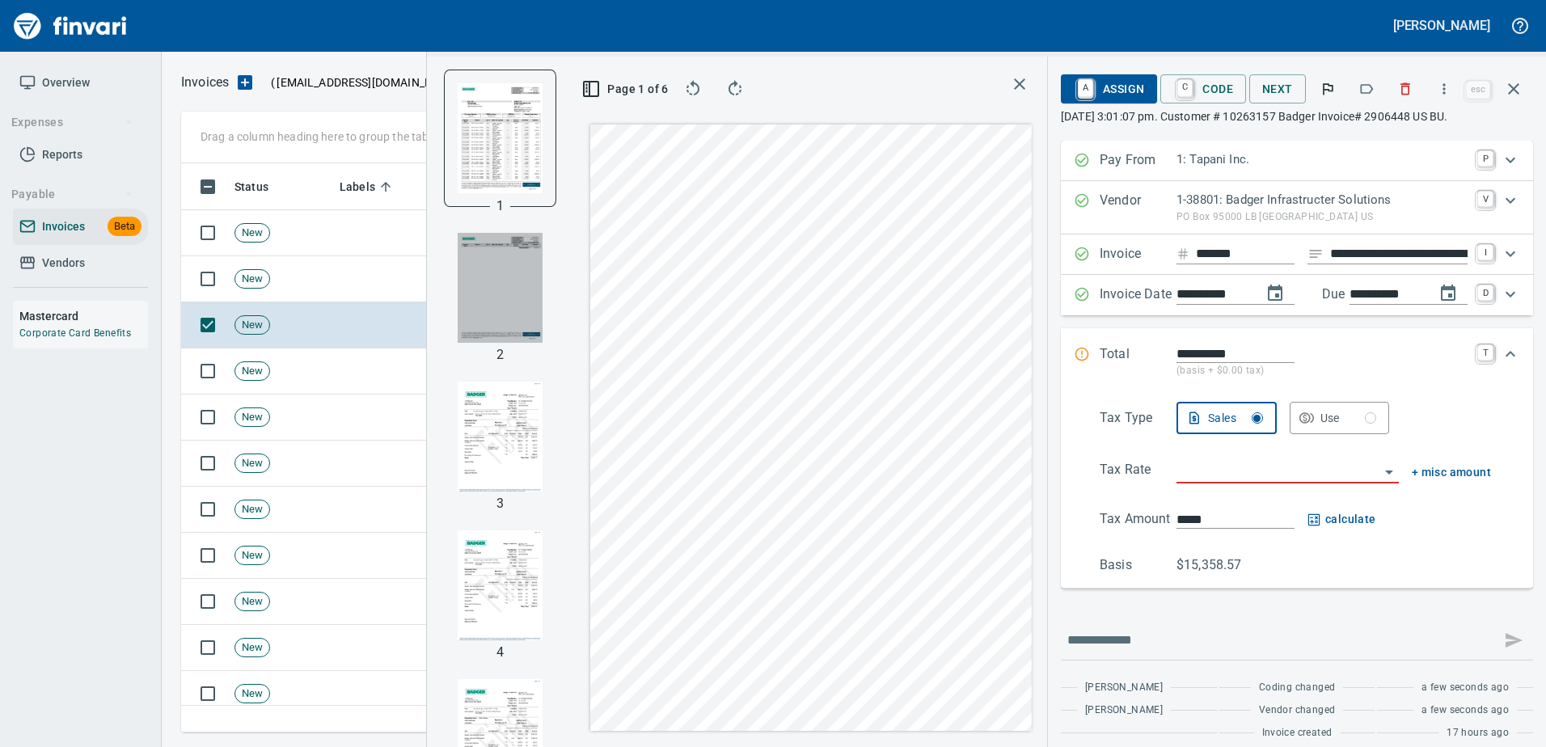
click at [466, 293] on img "button" at bounding box center [500, 288] width 85 height 110
click at [462, 420] on img "button" at bounding box center [500, 437] width 85 height 110
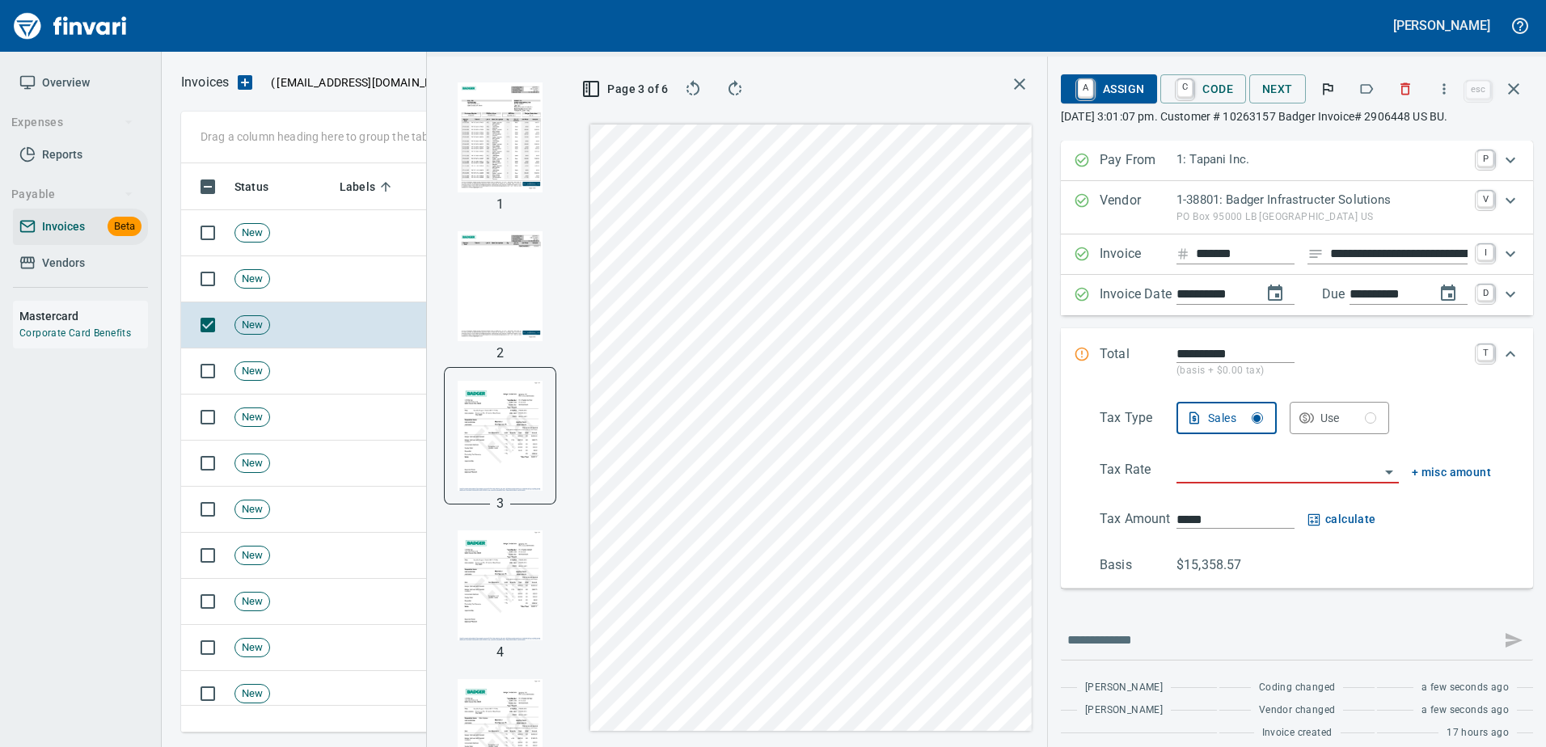
click at [462, 596] on img "button" at bounding box center [500, 585] width 85 height 110
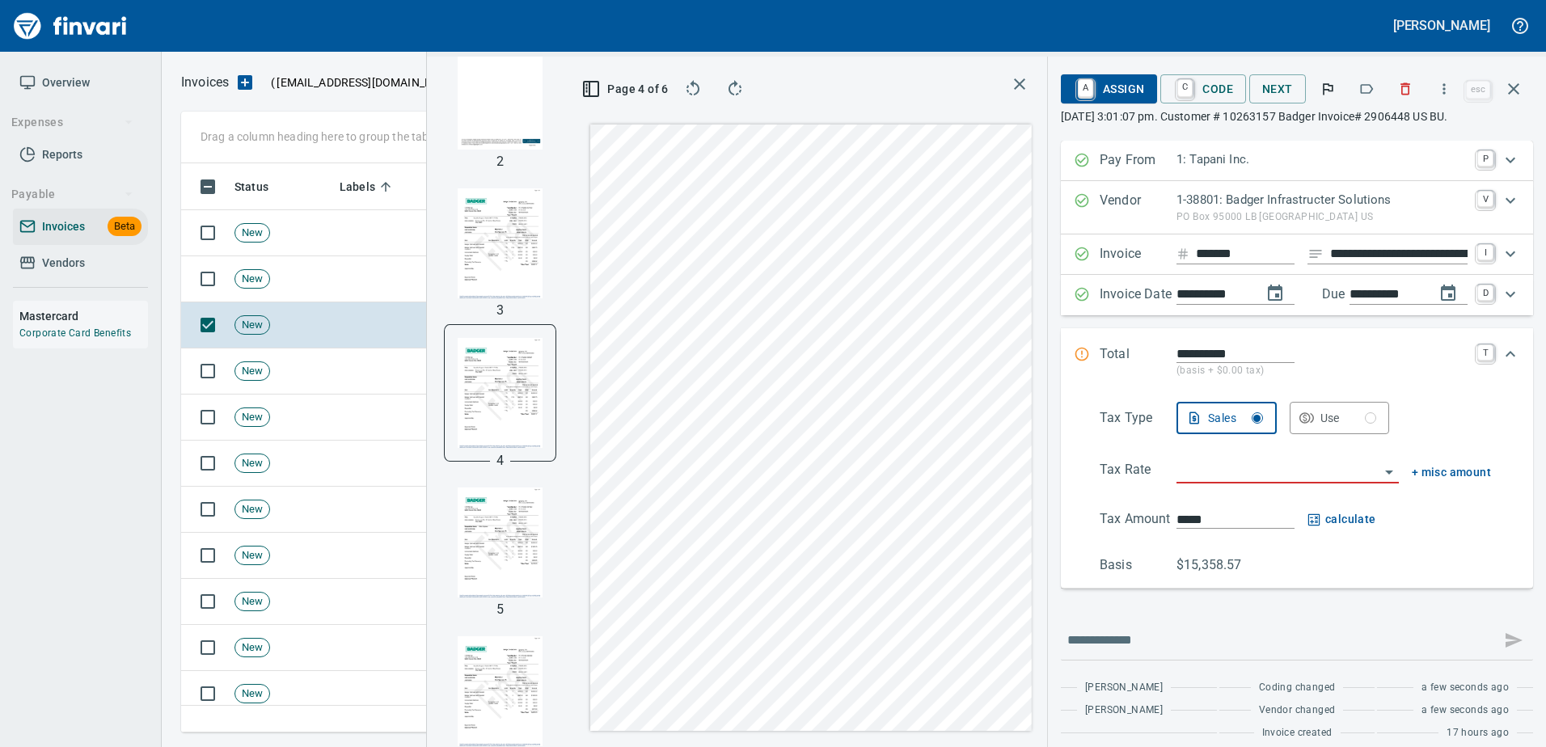
scroll to position [217, 0]
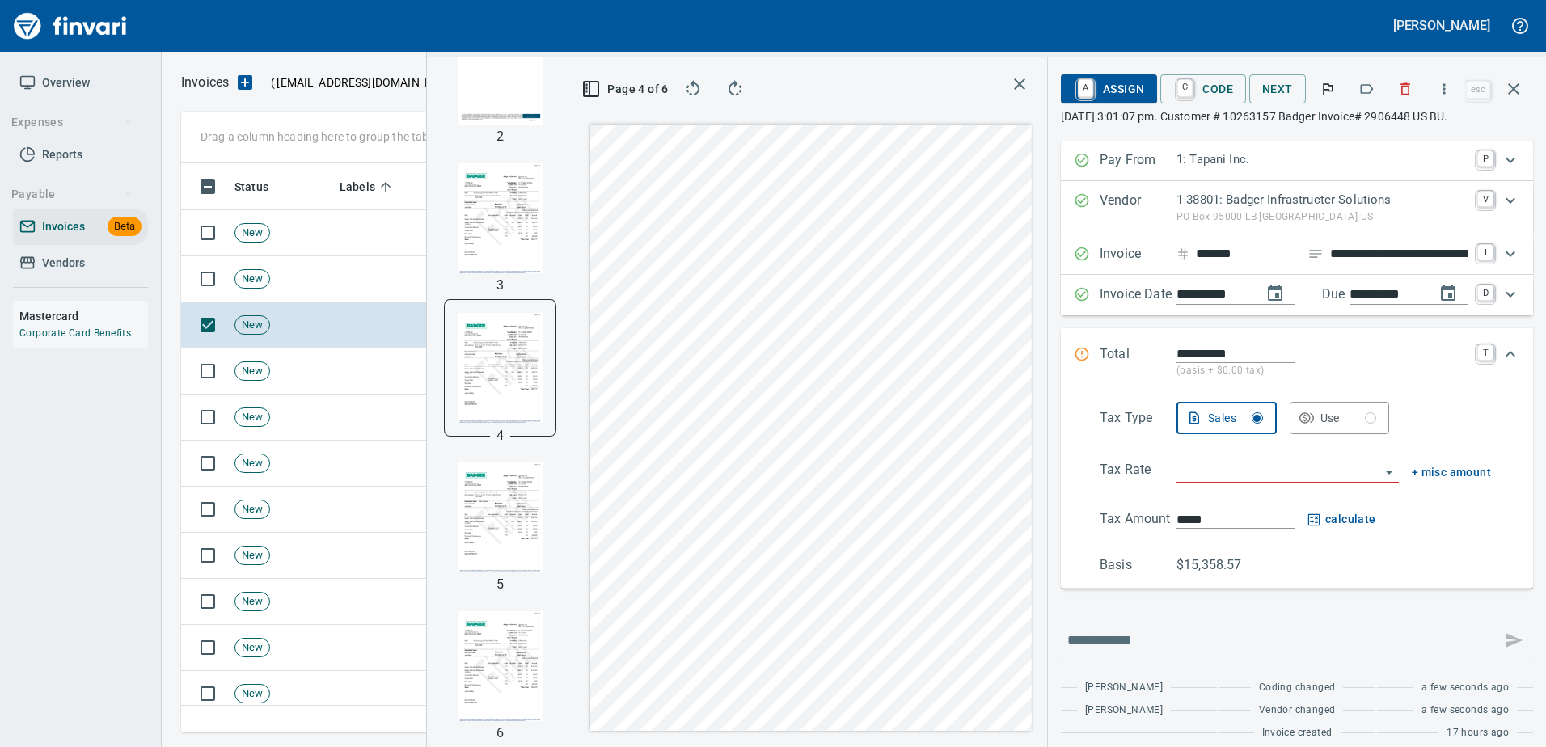
click at [465, 527] on img "button" at bounding box center [500, 517] width 85 height 110
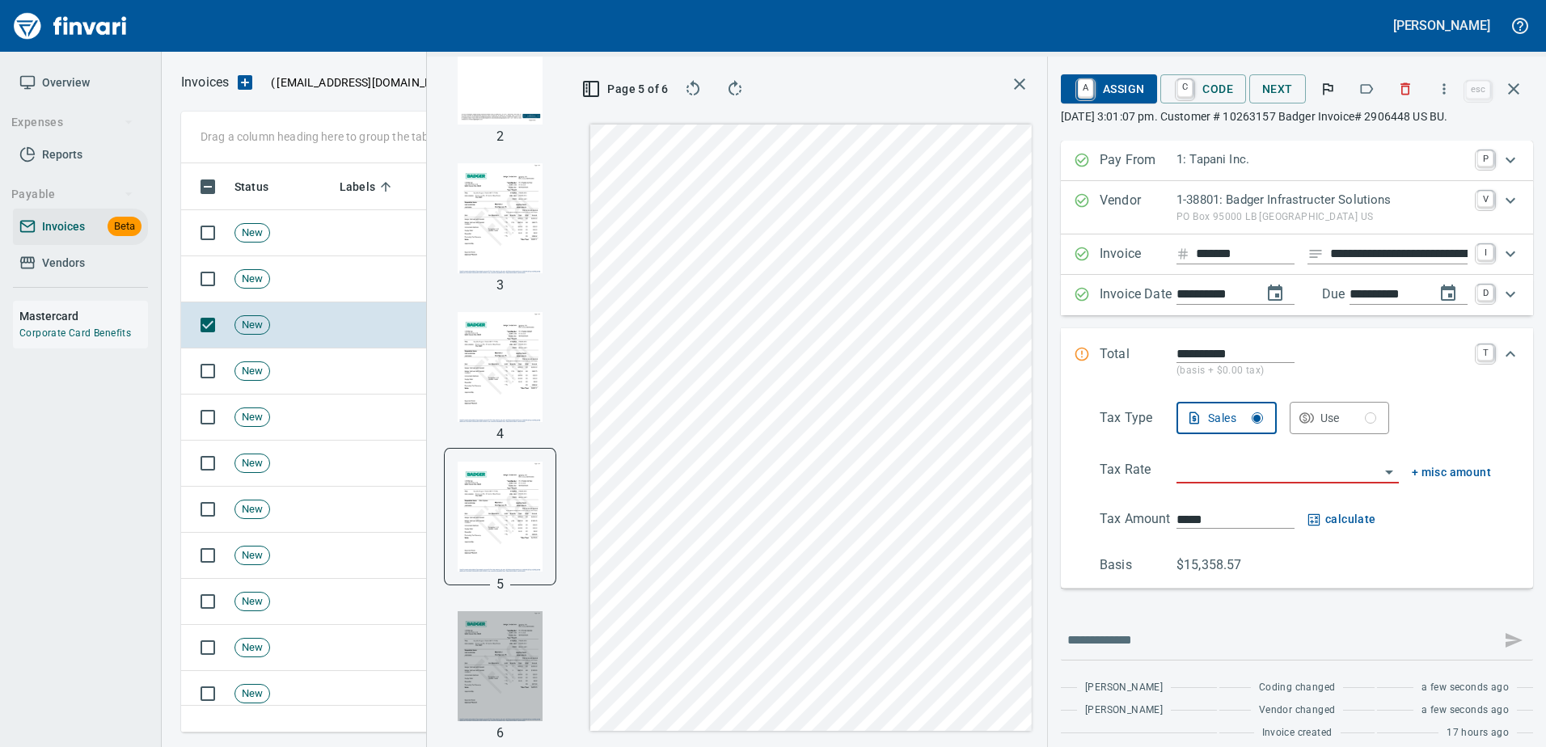
click at [458, 657] on img "button" at bounding box center [500, 666] width 85 height 110
click at [465, 205] on img "button" at bounding box center [500, 218] width 85 height 110
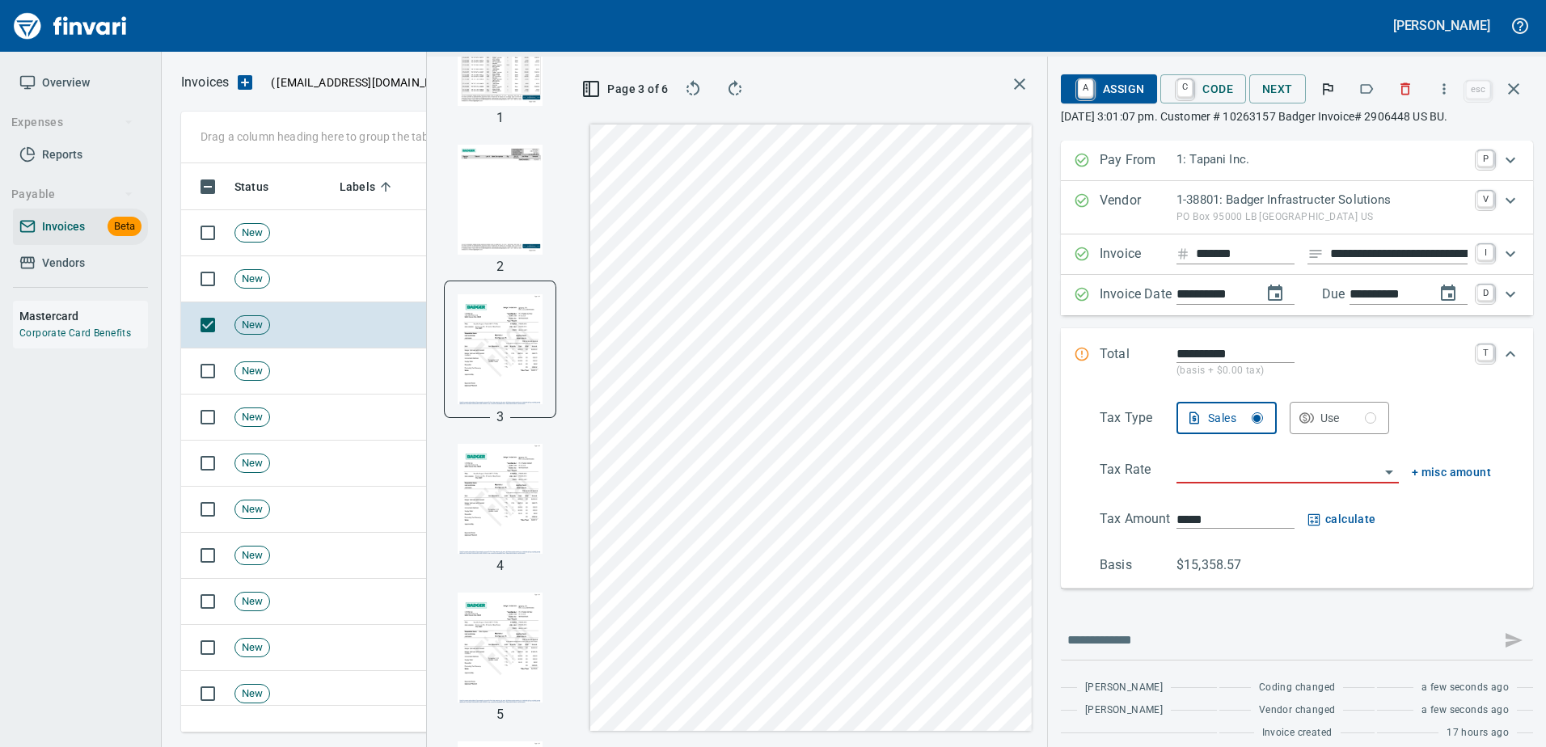
scroll to position [0, 0]
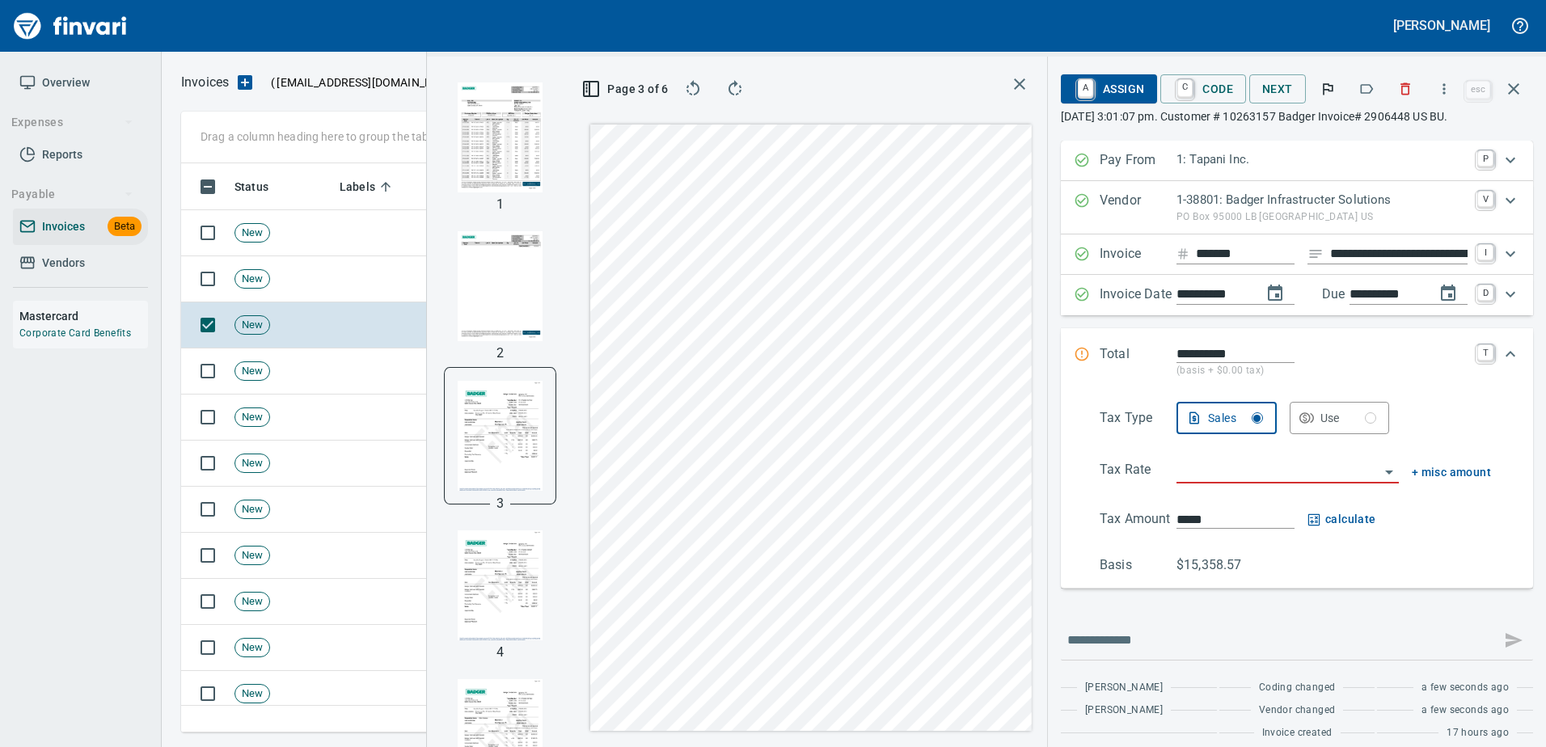
click at [487, 146] on img "button" at bounding box center [500, 137] width 85 height 110
click at [1374, 92] on icon "button" at bounding box center [1366, 89] width 16 height 16
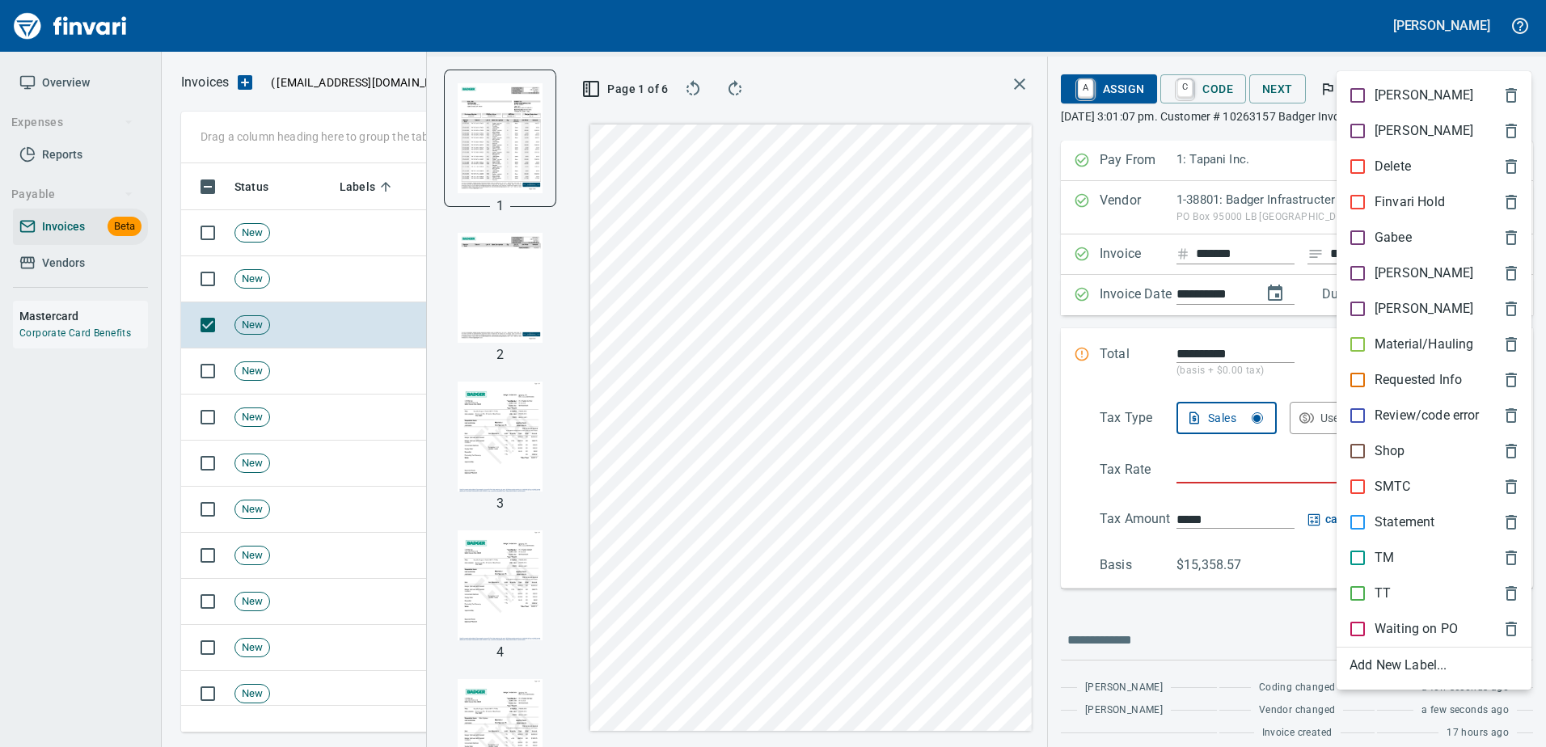
scroll to position [545, 917]
click at [1375, 275] on p "[PERSON_NAME]" at bounding box center [1423, 273] width 99 height 19
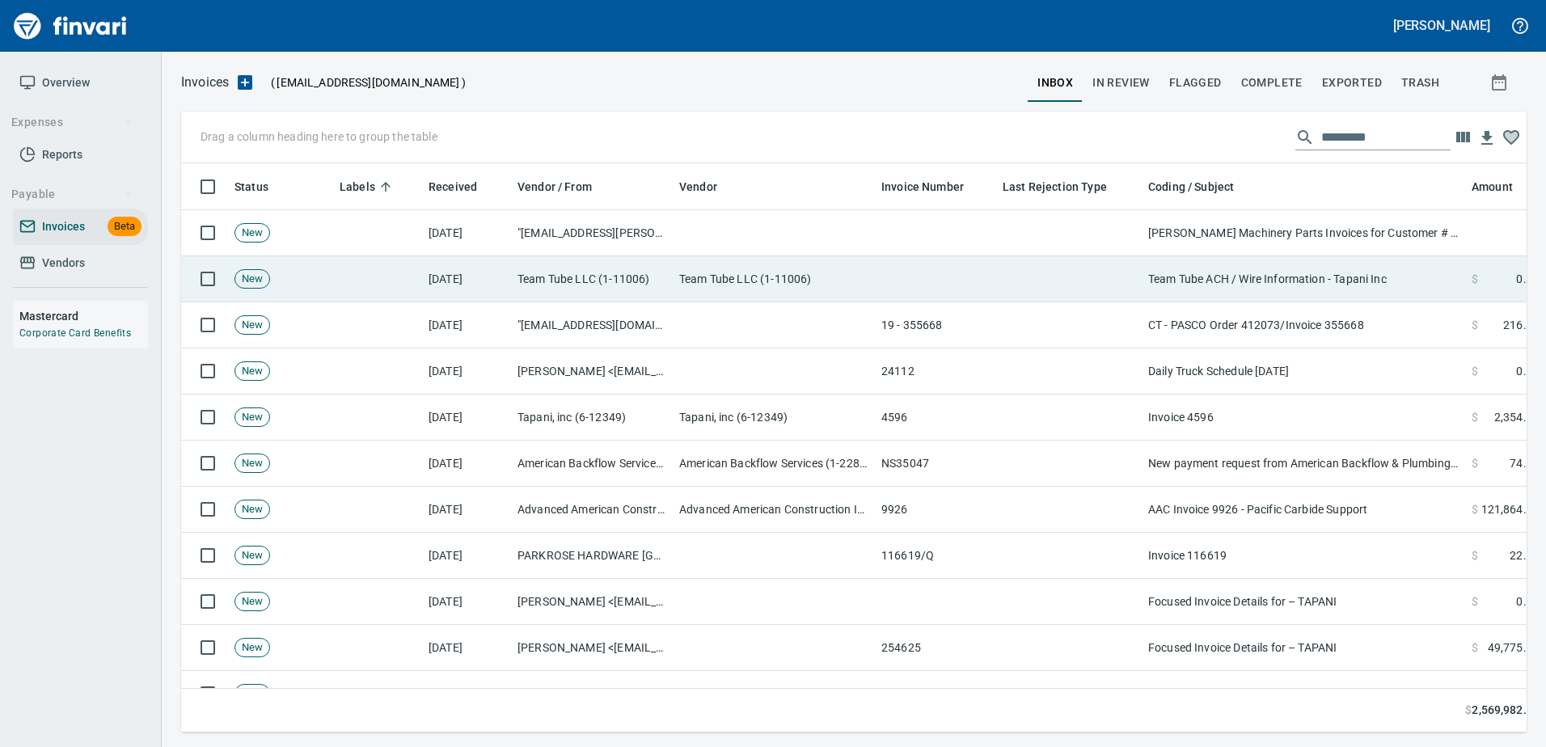
click at [1144, 281] on td "Team Tube ACH / Wire Information - Tapani Inc" at bounding box center [1303, 279] width 323 height 46
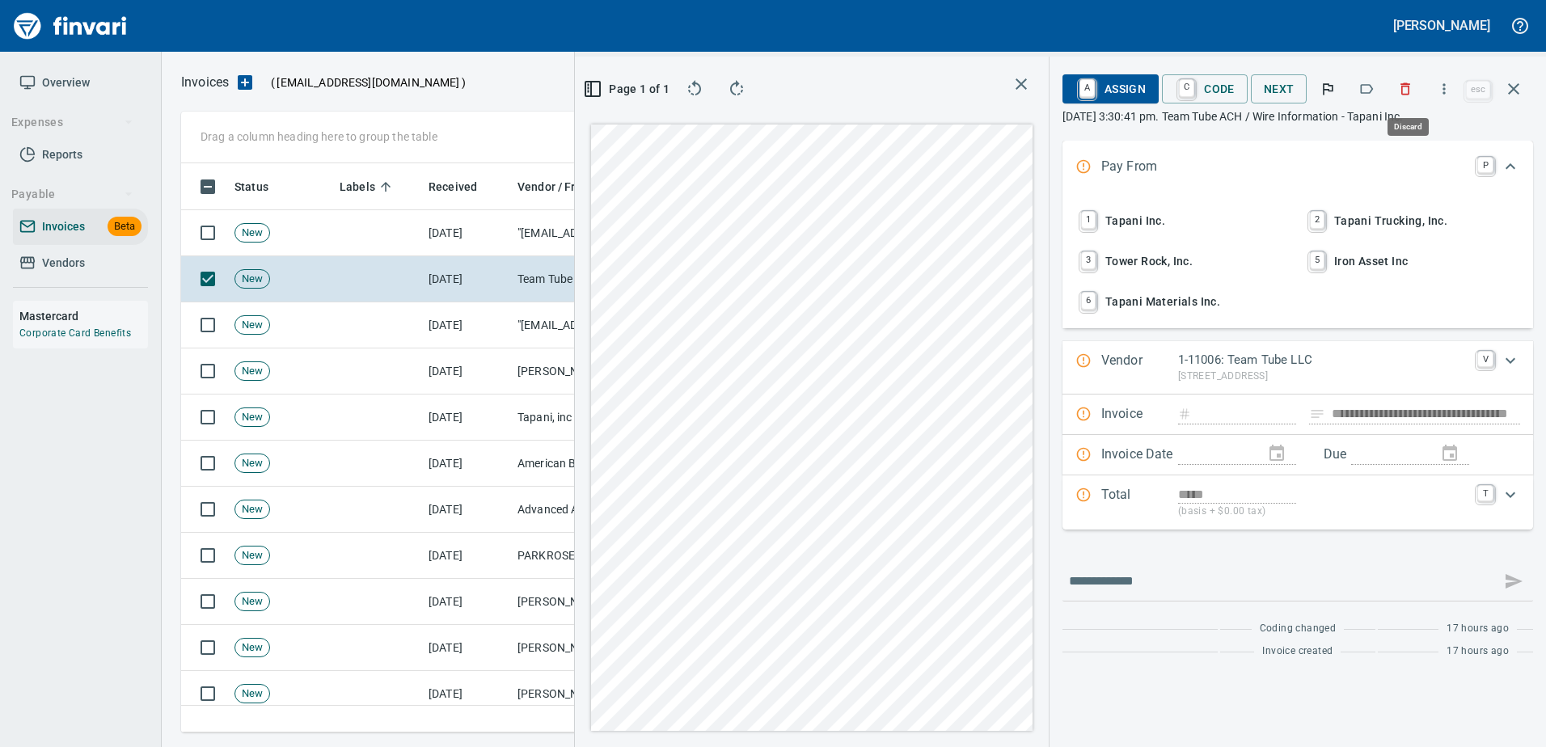
click at [1401, 86] on icon "button" at bounding box center [1405, 89] width 16 height 16
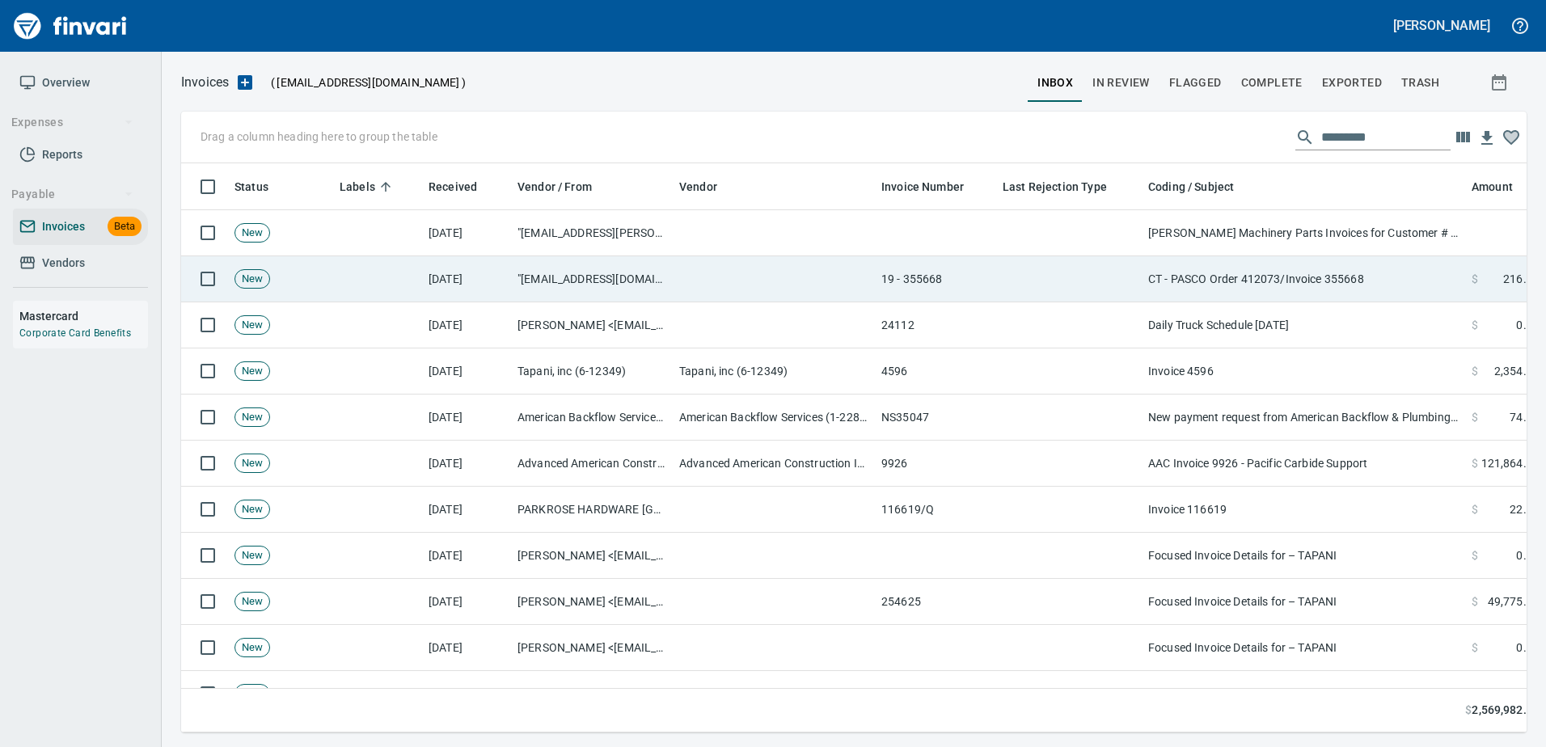
click at [1115, 264] on td at bounding box center [1069, 279] width 146 height 46
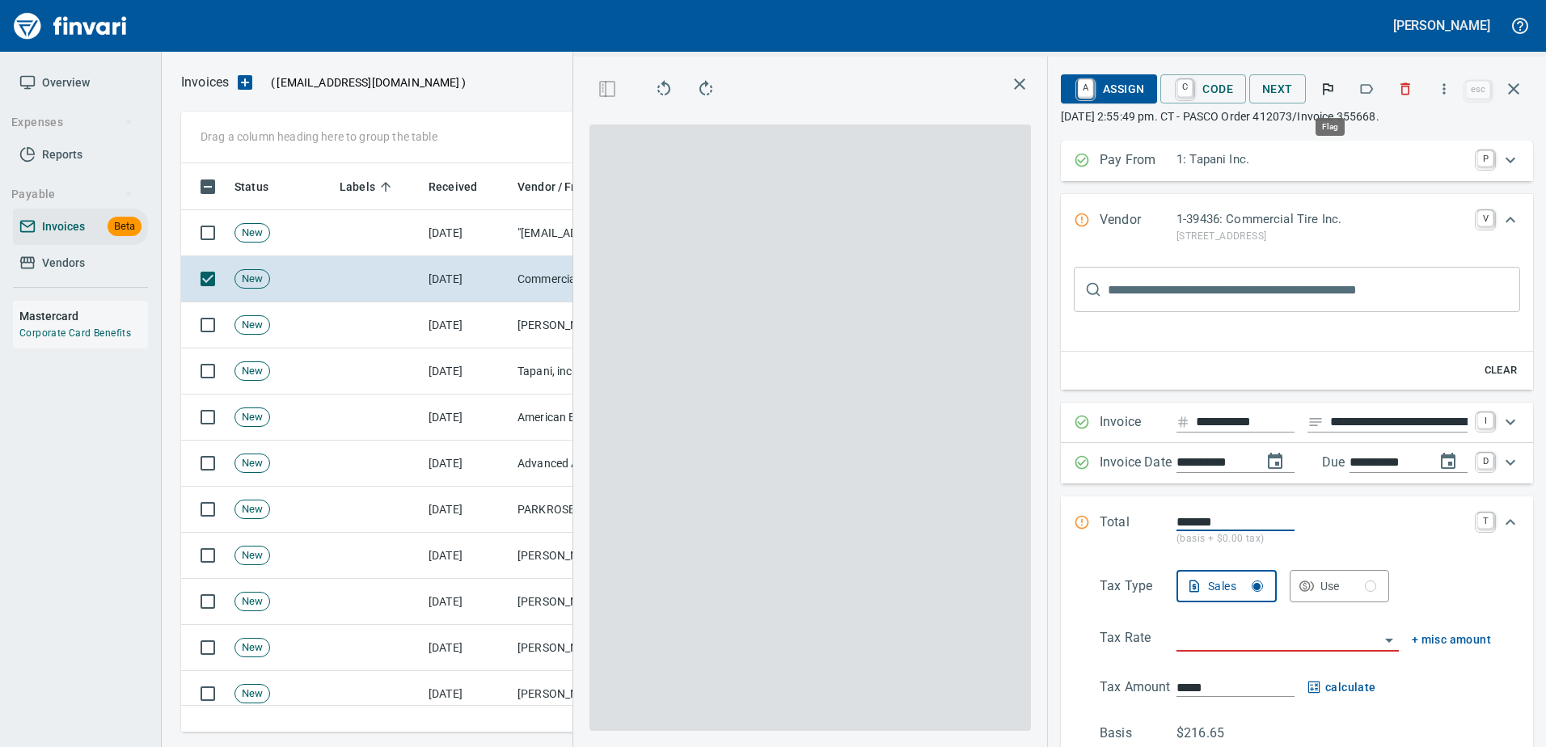
click at [1359, 91] on button "button" at bounding box center [1366, 89] width 36 height 36
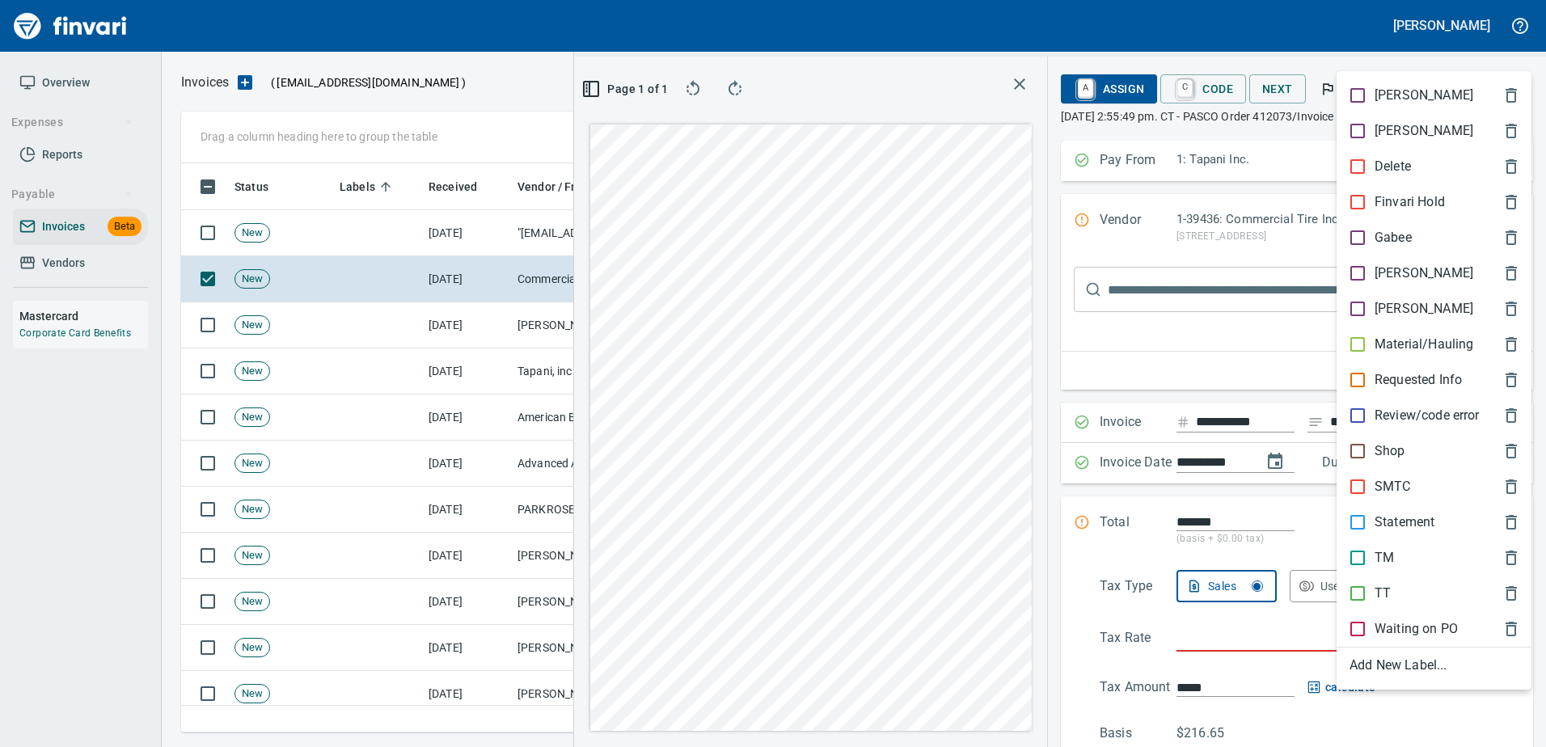
click at [1384, 446] on p "Shop" at bounding box center [1389, 450] width 31 height 19
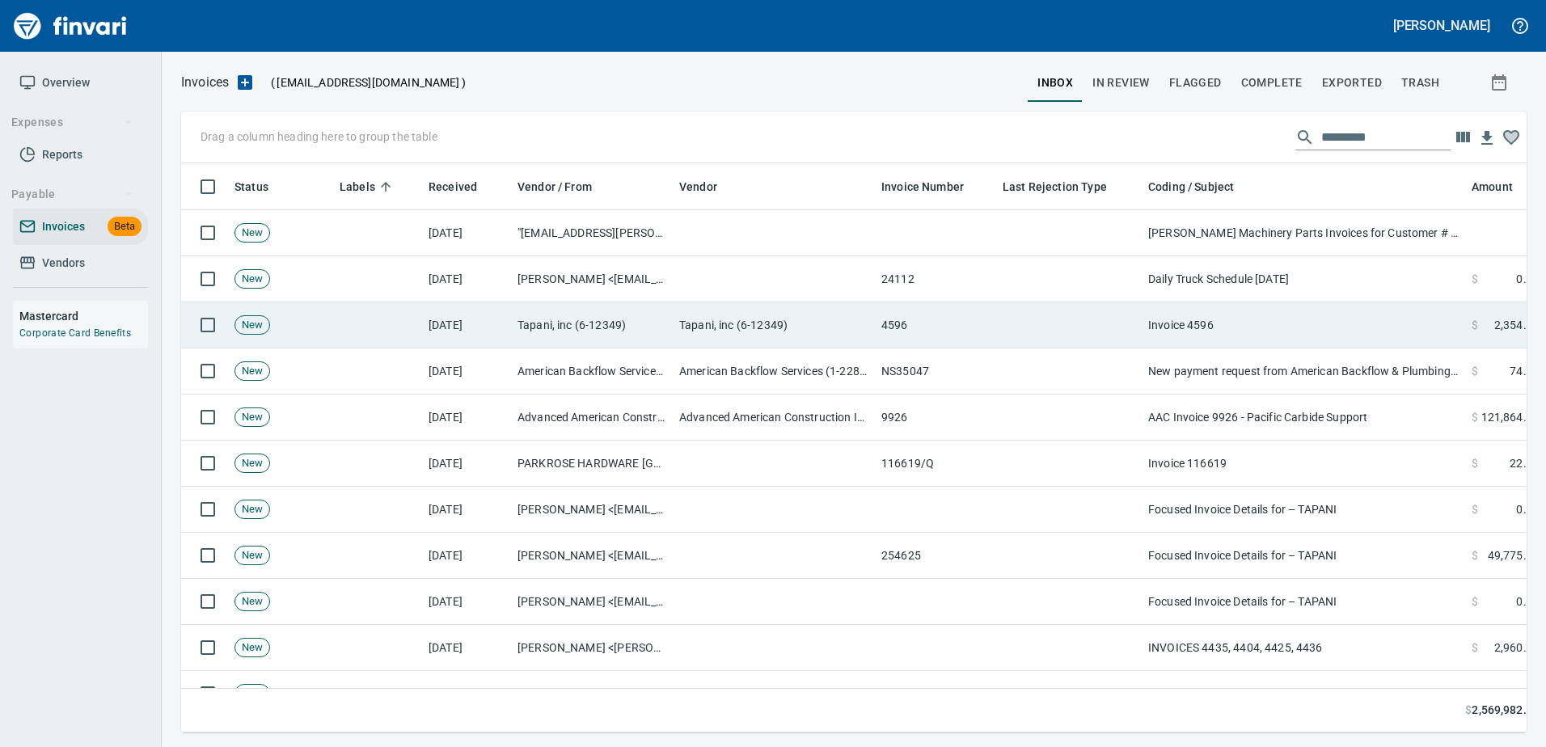
click at [1259, 308] on td "Invoice 4596" at bounding box center [1303, 325] width 323 height 46
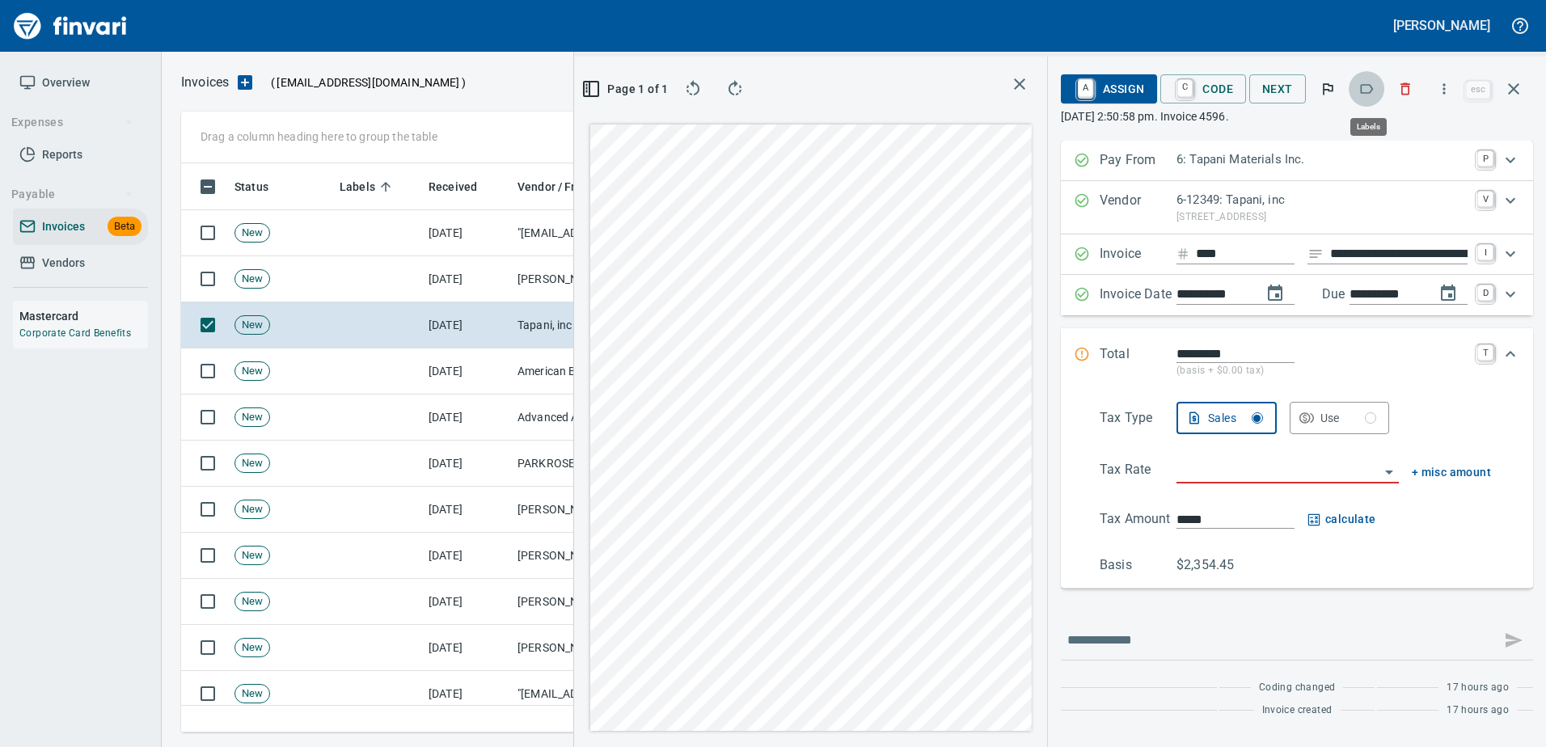
click at [1371, 89] on icon "button" at bounding box center [1366, 89] width 16 height 16
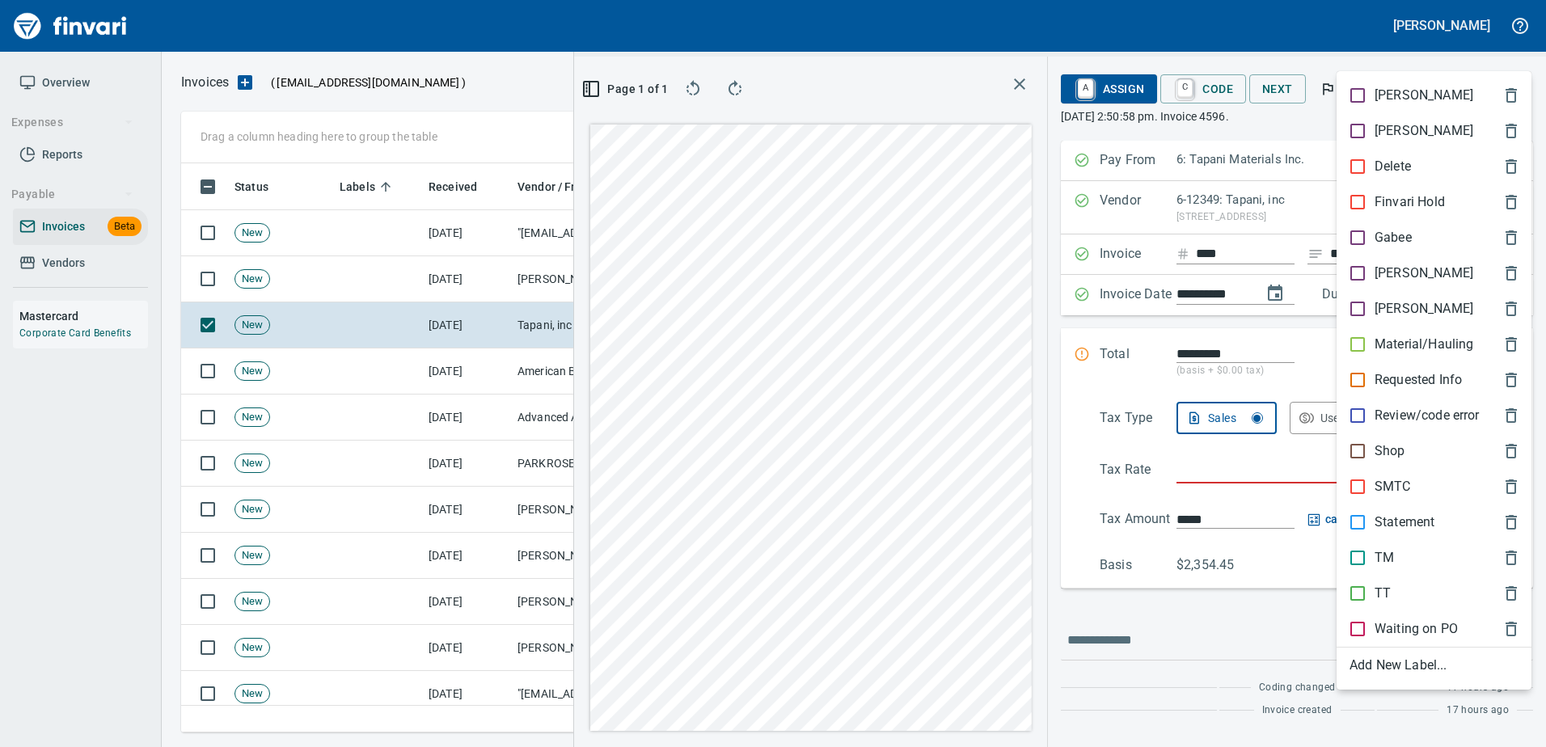
click at [1350, 29] on div at bounding box center [773, 373] width 1546 height 747
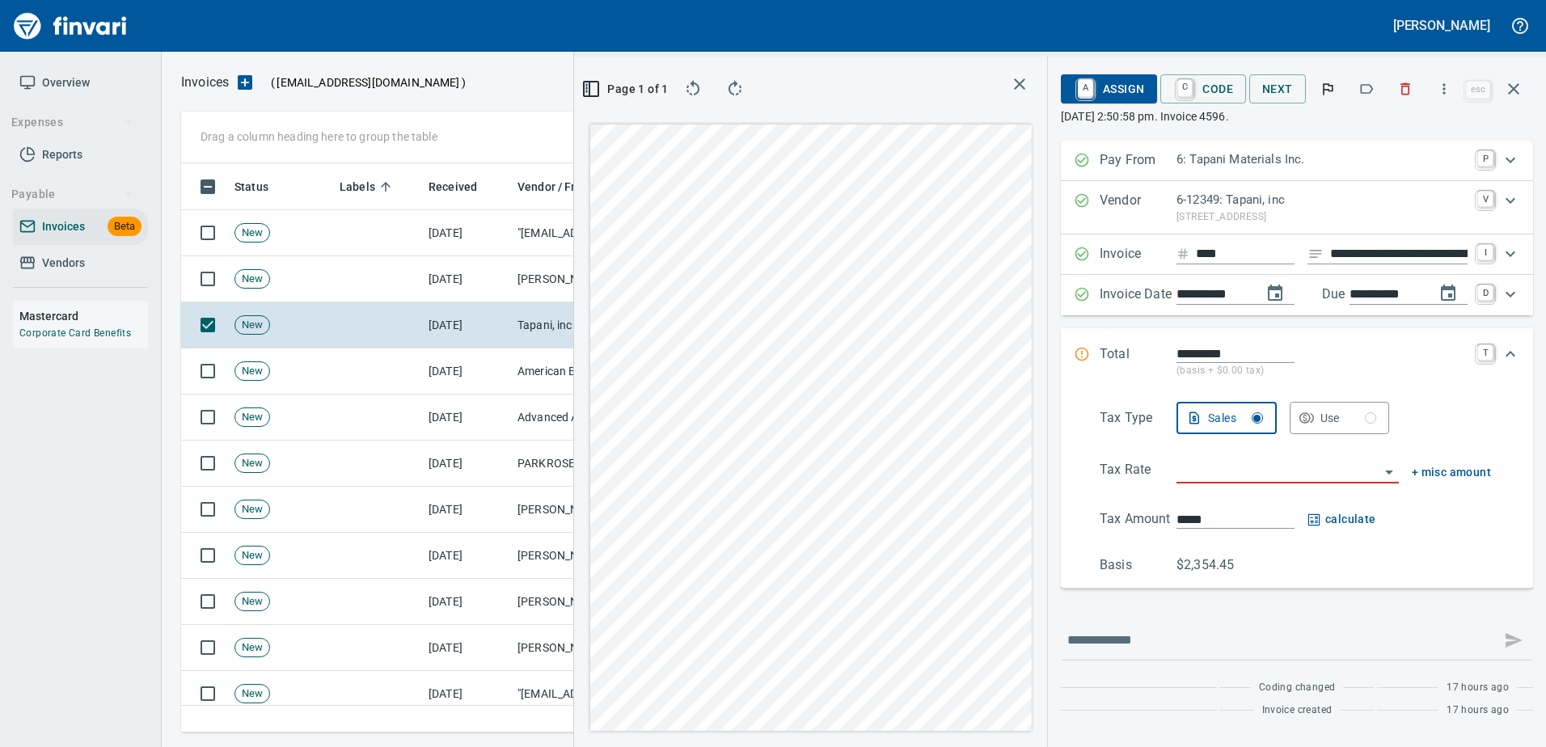
click at [1403, 90] on icon "button" at bounding box center [1405, 89] width 16 height 16
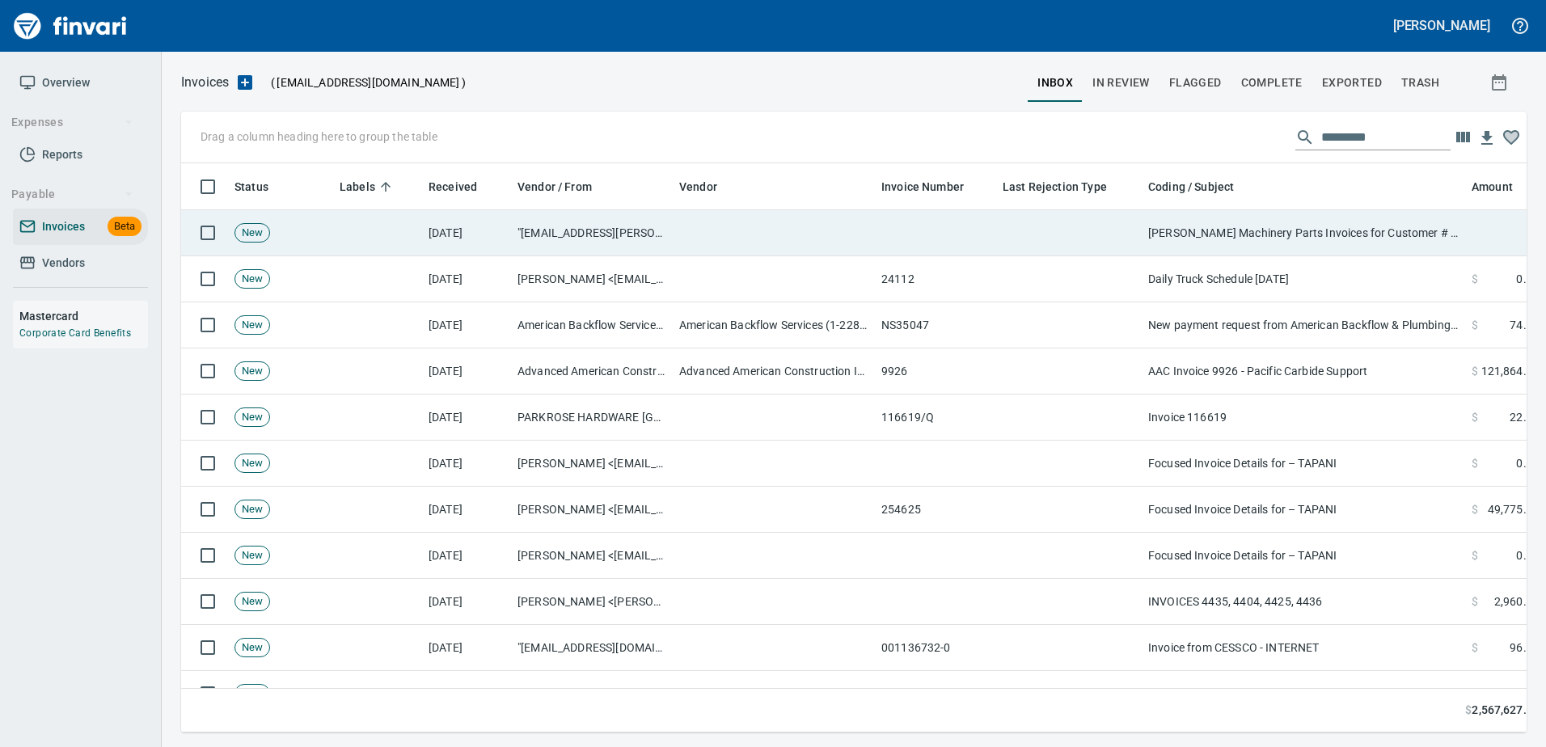
click at [1208, 230] on td "[PERSON_NAME] Machinery Parts Invoices for Customer # 100925" at bounding box center [1303, 233] width 323 height 46
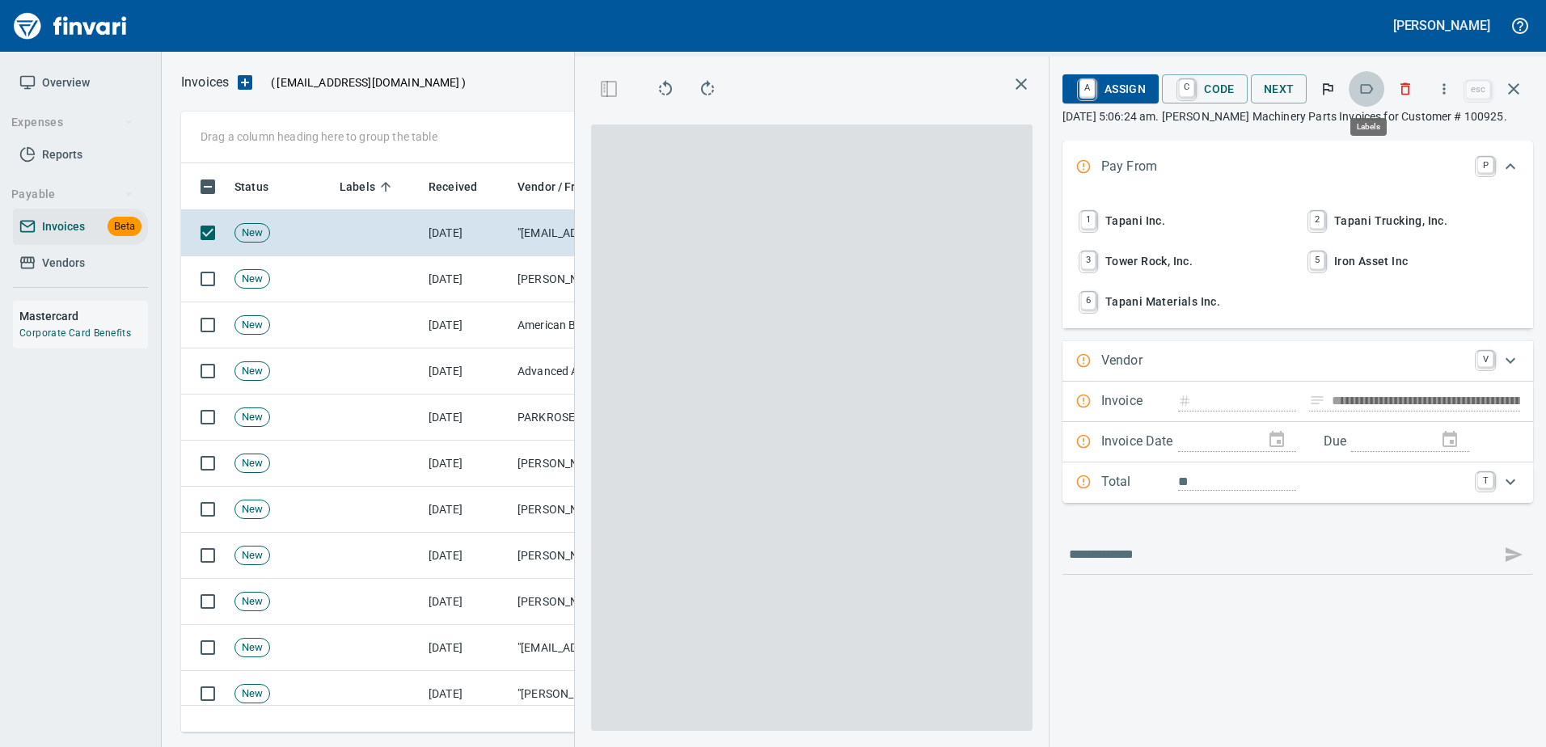
click at [1360, 85] on icon "button" at bounding box center [1366, 89] width 16 height 16
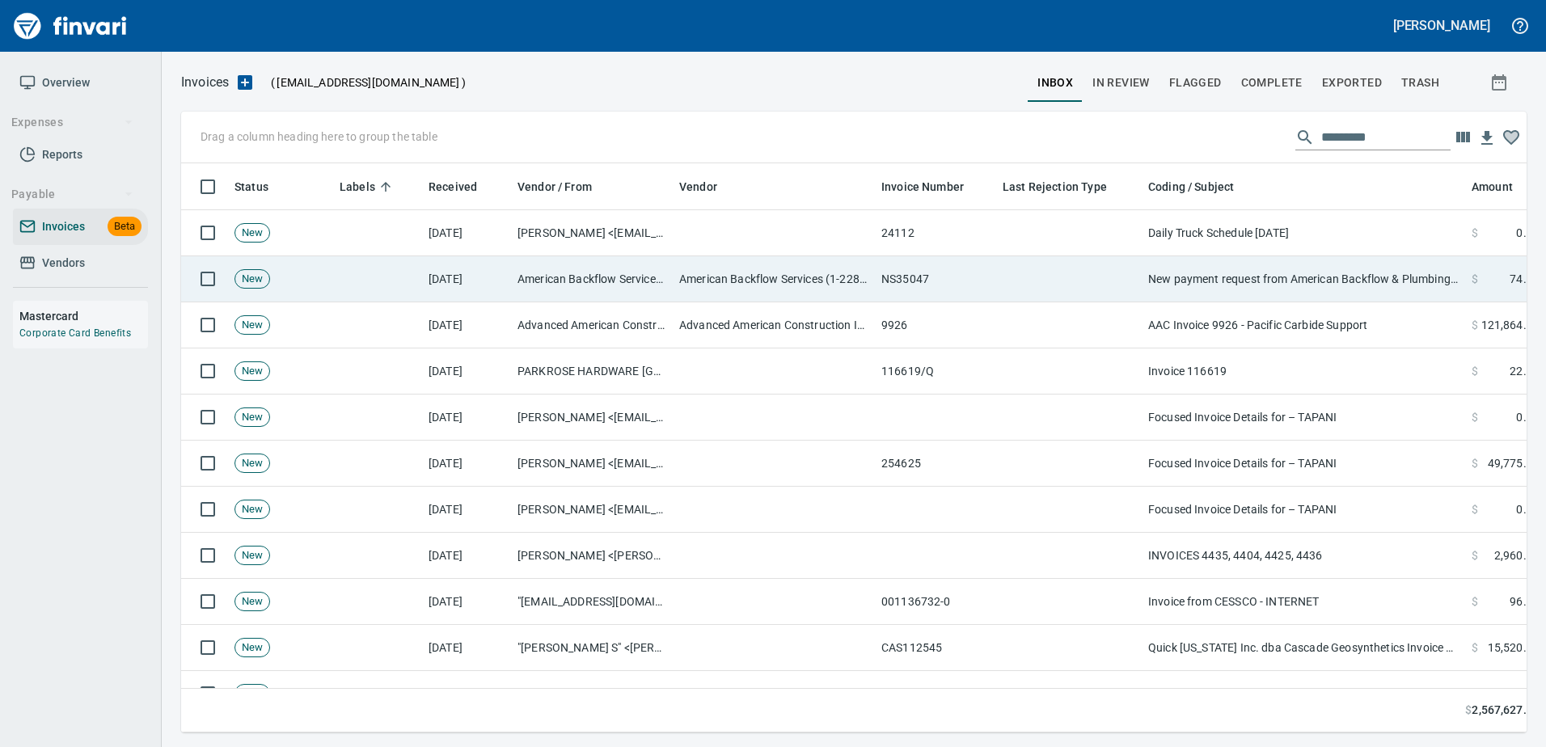
scroll to position [2, 2]
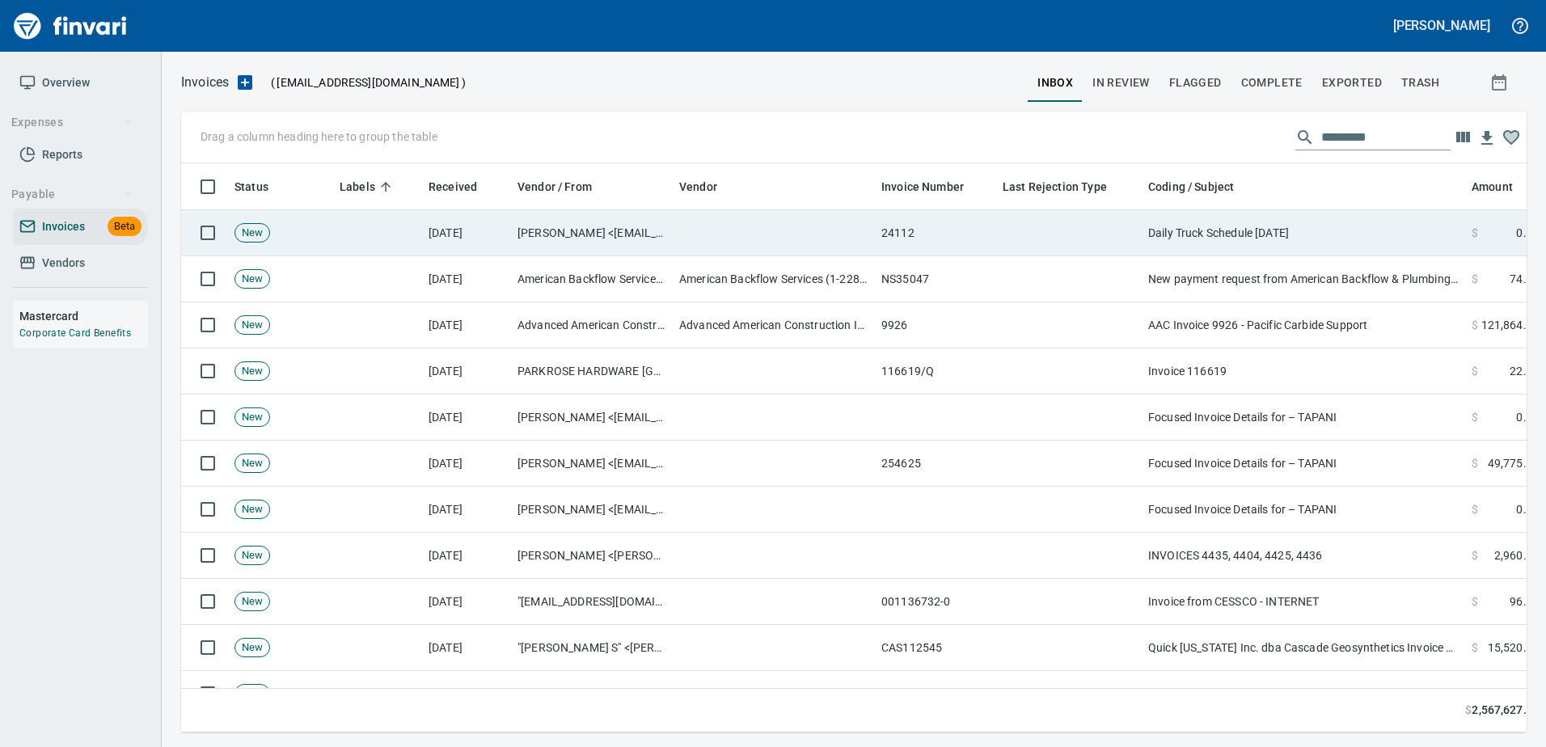
click at [1316, 226] on td "Daily Truck Schedule 8.13.25" at bounding box center [1303, 233] width 323 height 46
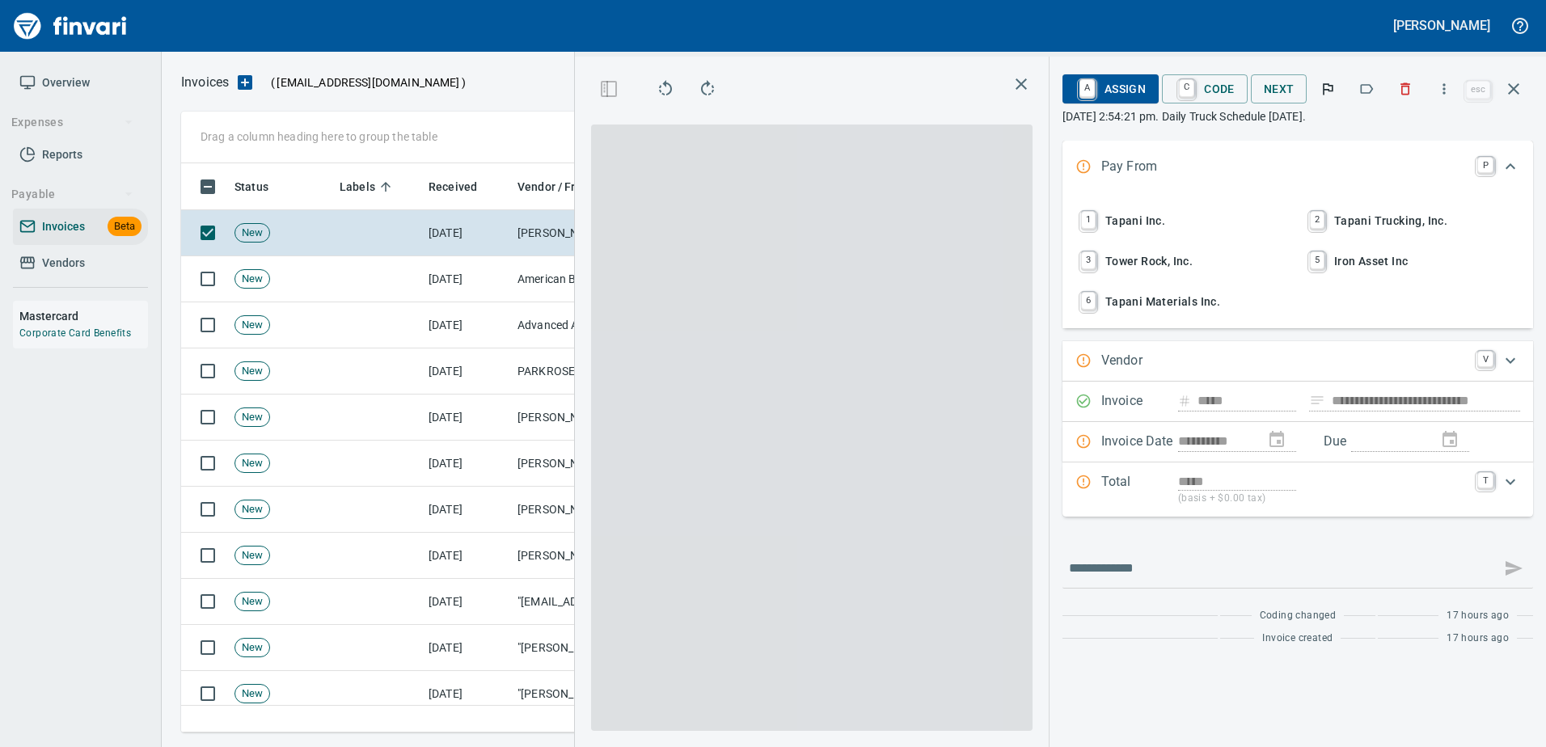
click at [1403, 88] on icon "button" at bounding box center [1405, 89] width 16 height 16
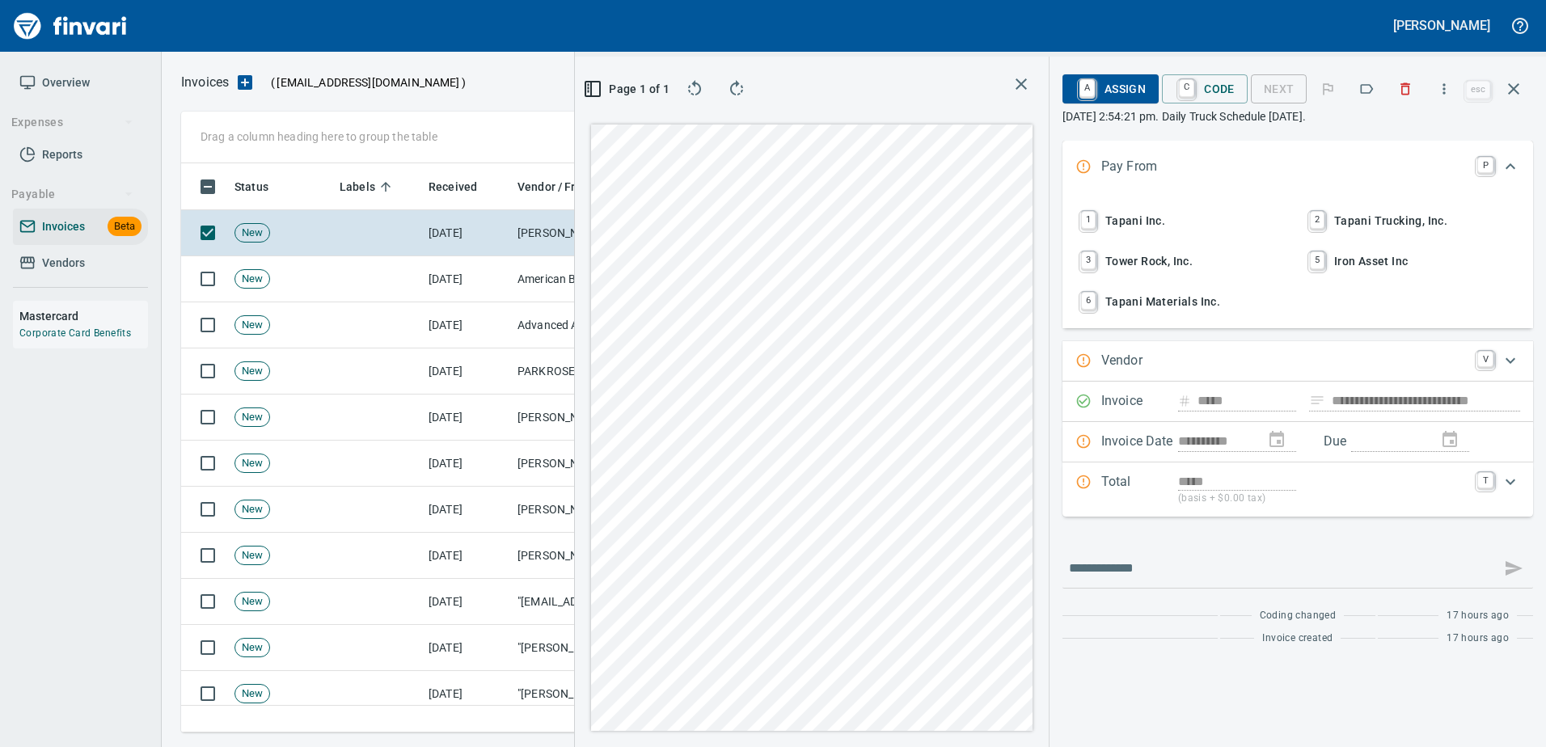
scroll to position [545, 917]
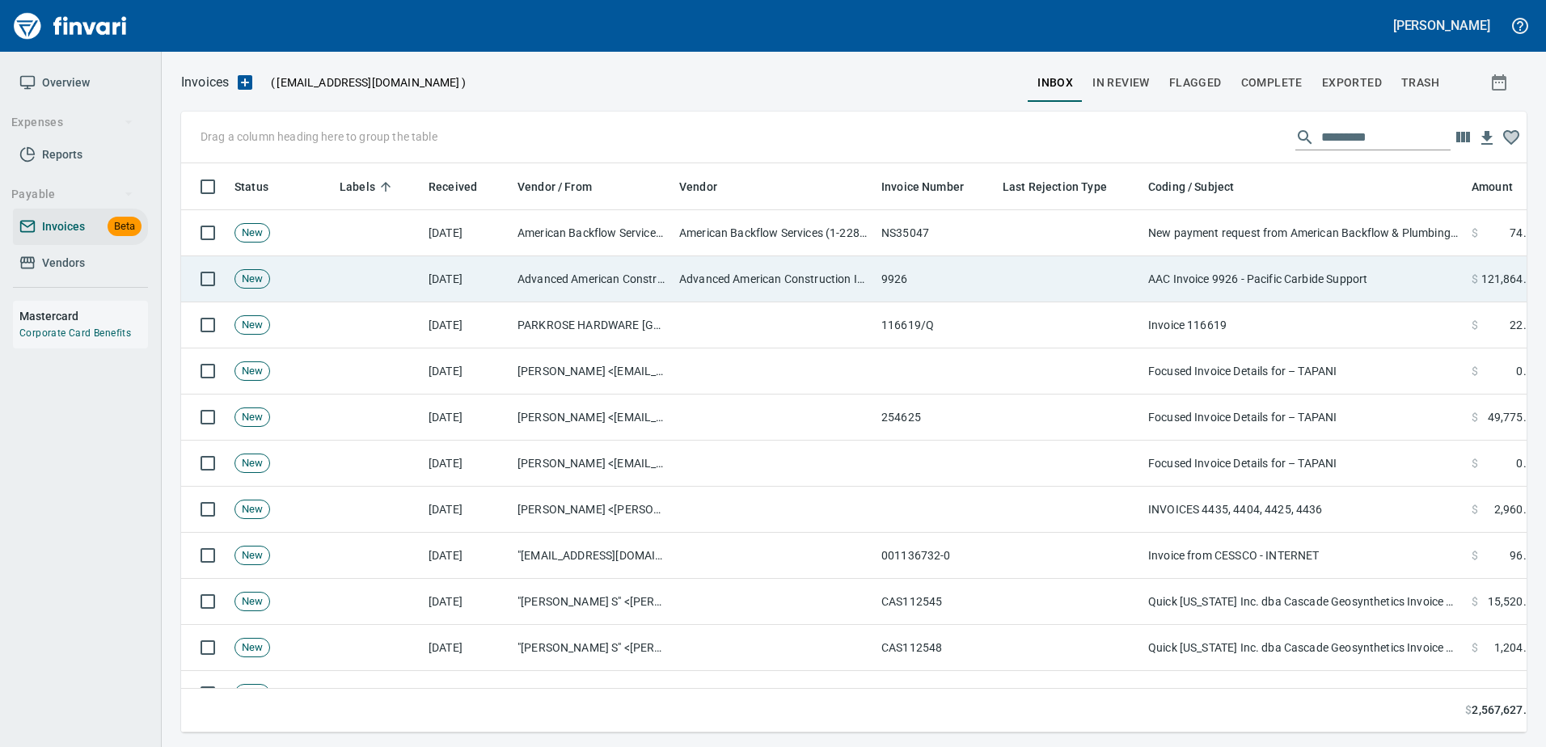
scroll to position [2, 2]
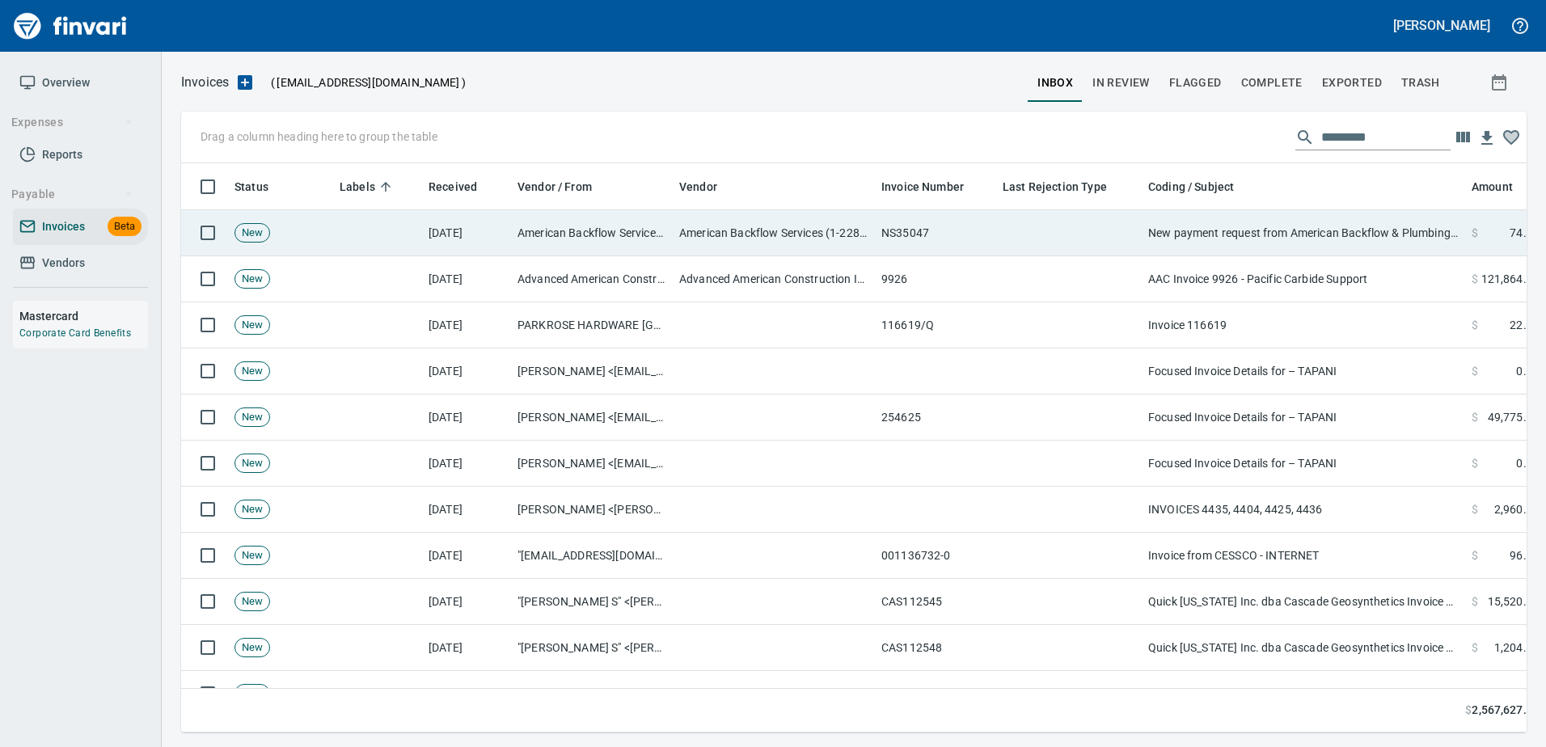
click at [1309, 243] on td "New payment request from American Backflow & Plumbing Services, Inc due on [DAT…" at bounding box center [1303, 233] width 323 height 46
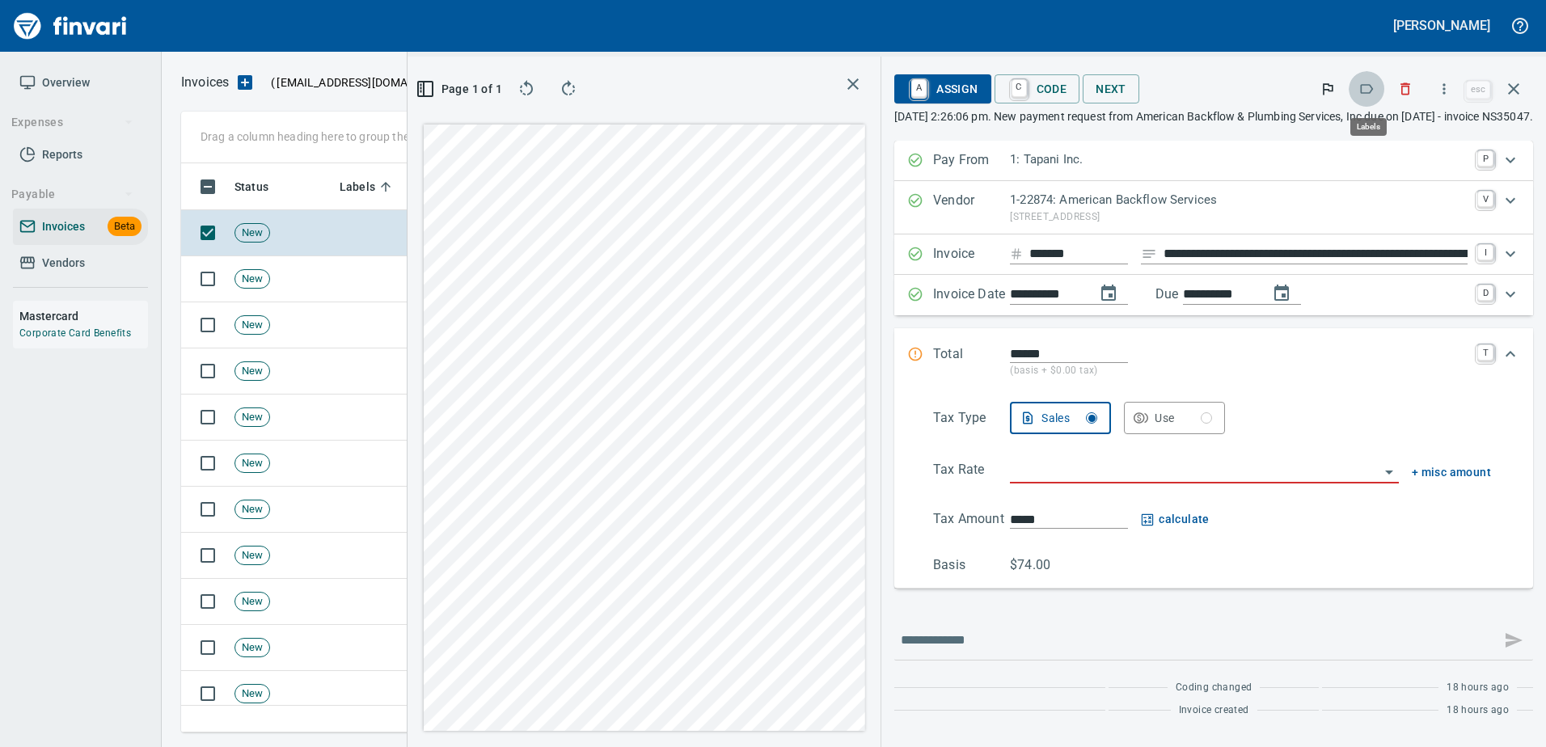
scroll to position [545, 917]
click at [1368, 86] on icon "button" at bounding box center [1366, 89] width 16 height 16
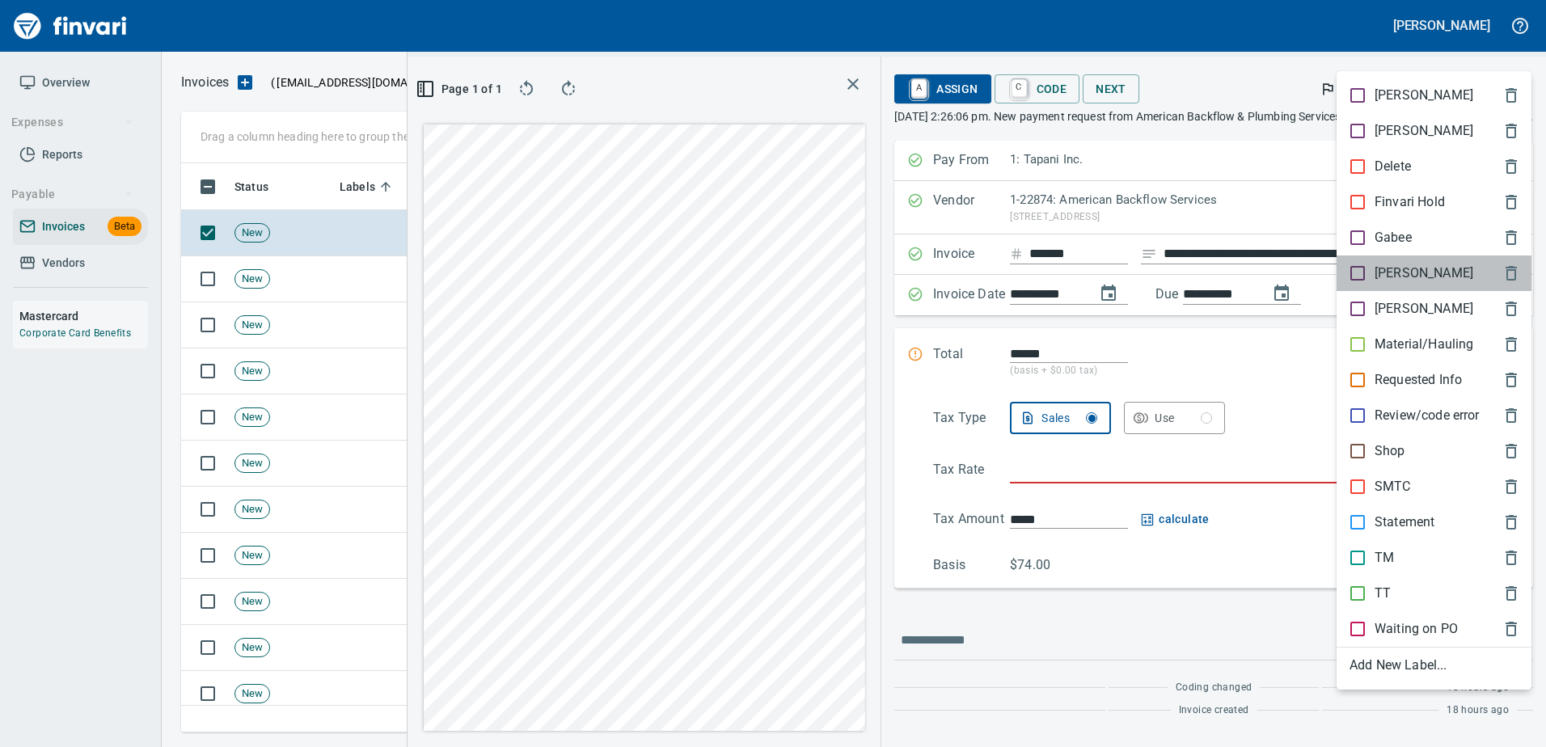
click at [1385, 266] on p "[PERSON_NAME]" at bounding box center [1423, 273] width 99 height 19
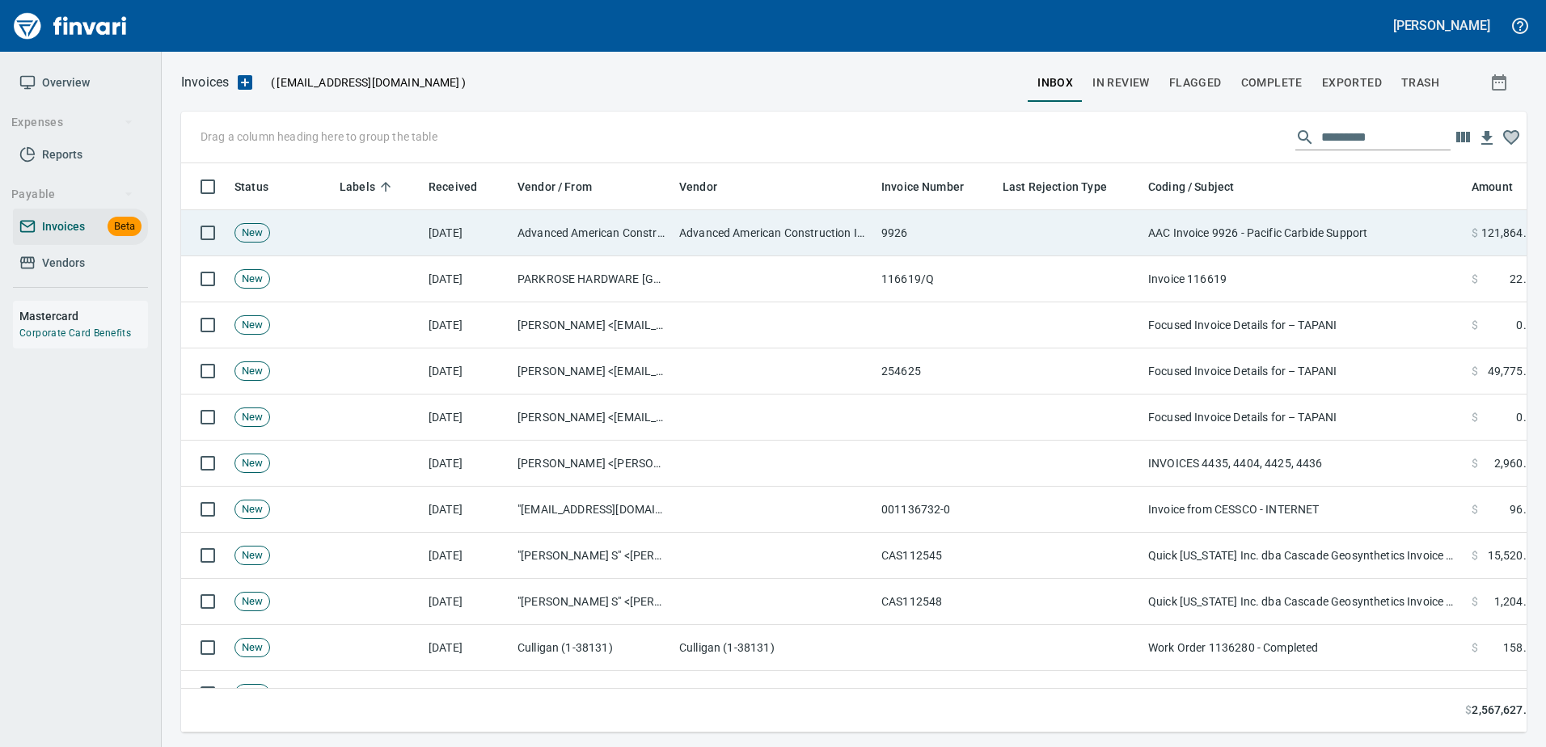
scroll to position [2, 2]
click at [1327, 213] on td "AAC Invoice 9926 - Pacific Carbide Support" at bounding box center [1303, 233] width 323 height 46
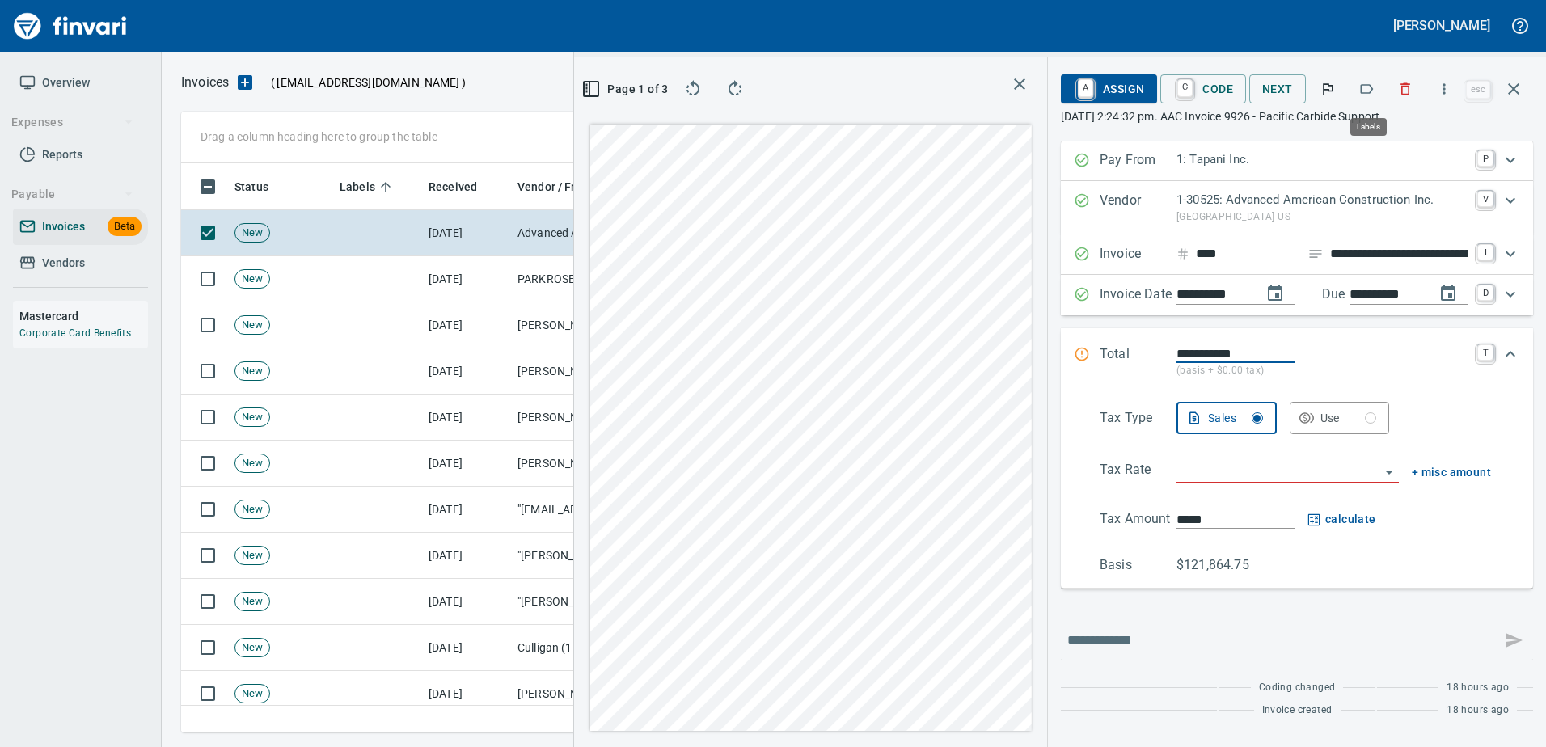
click at [1368, 96] on icon "button" at bounding box center [1366, 89] width 16 height 16
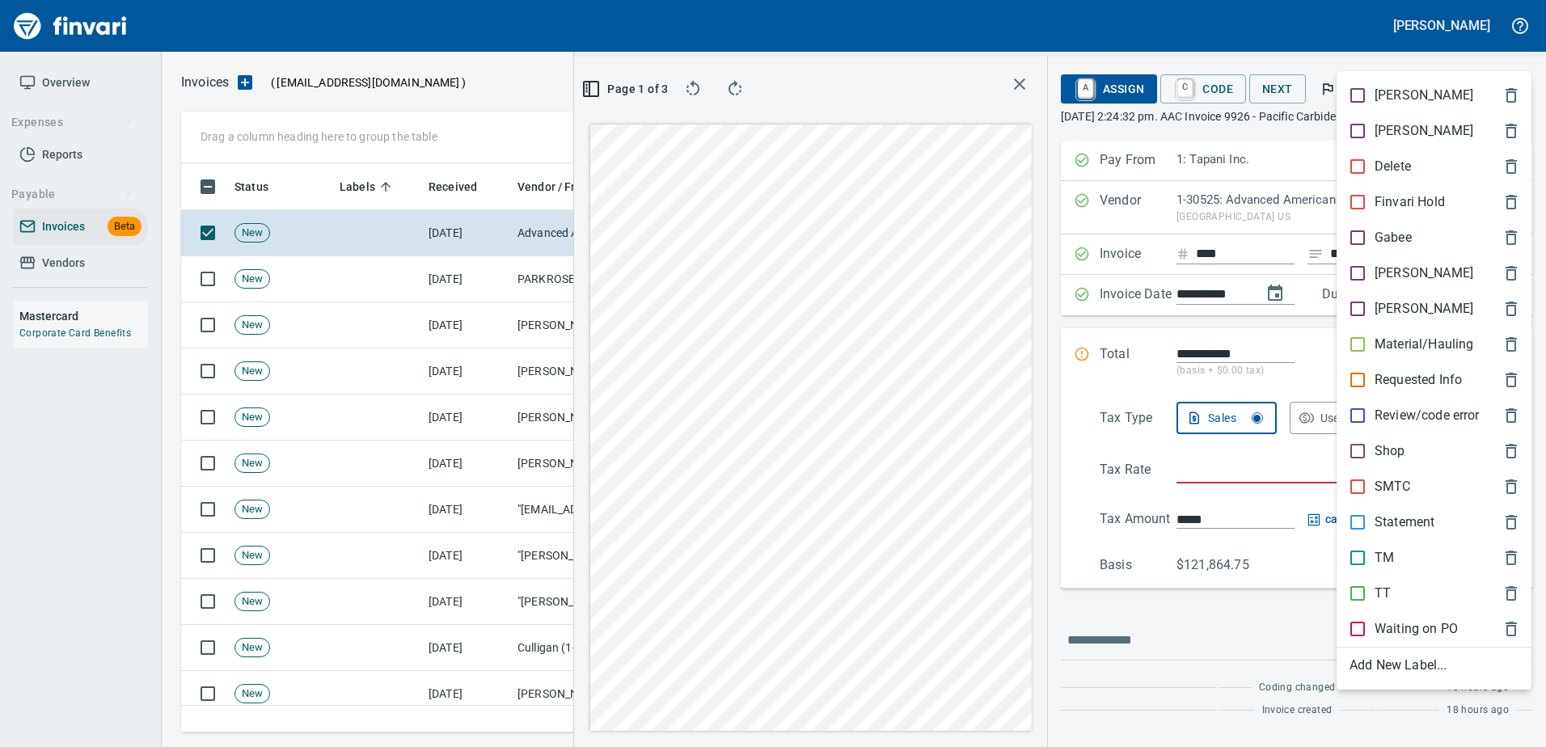
click at [1345, 53] on div at bounding box center [773, 373] width 1546 height 747
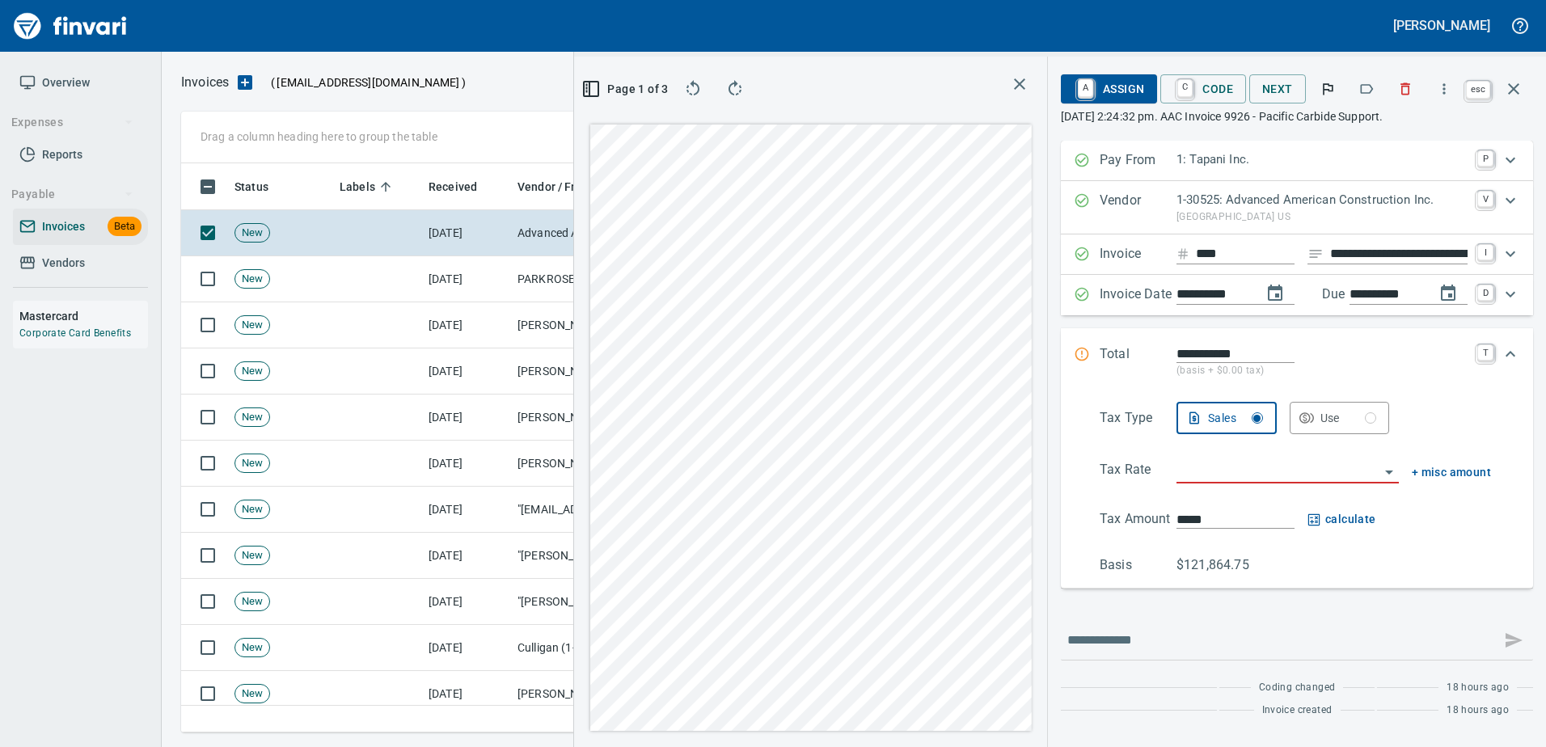
click at [1518, 90] on icon "button" at bounding box center [1513, 88] width 19 height 19
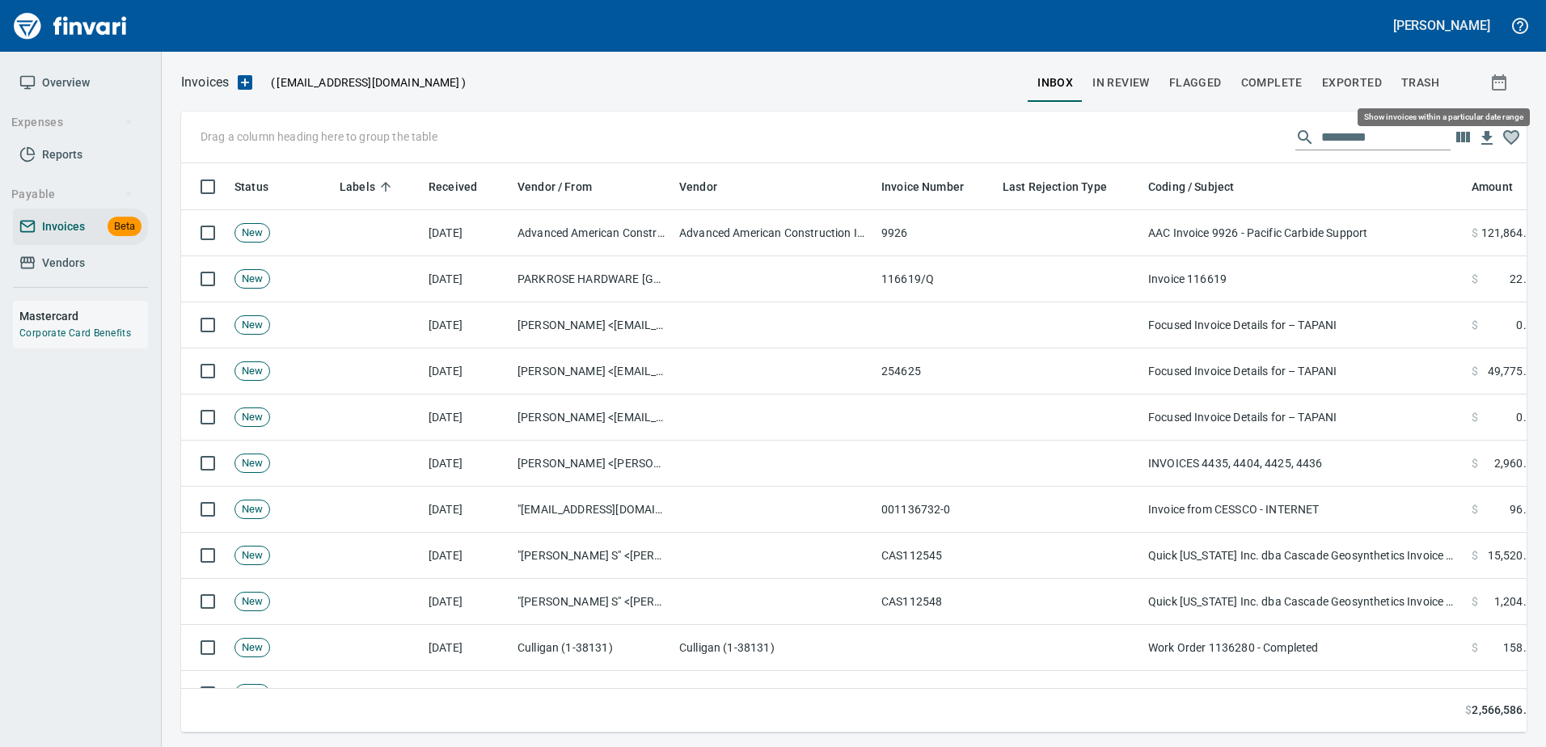
scroll to position [545, 1321]
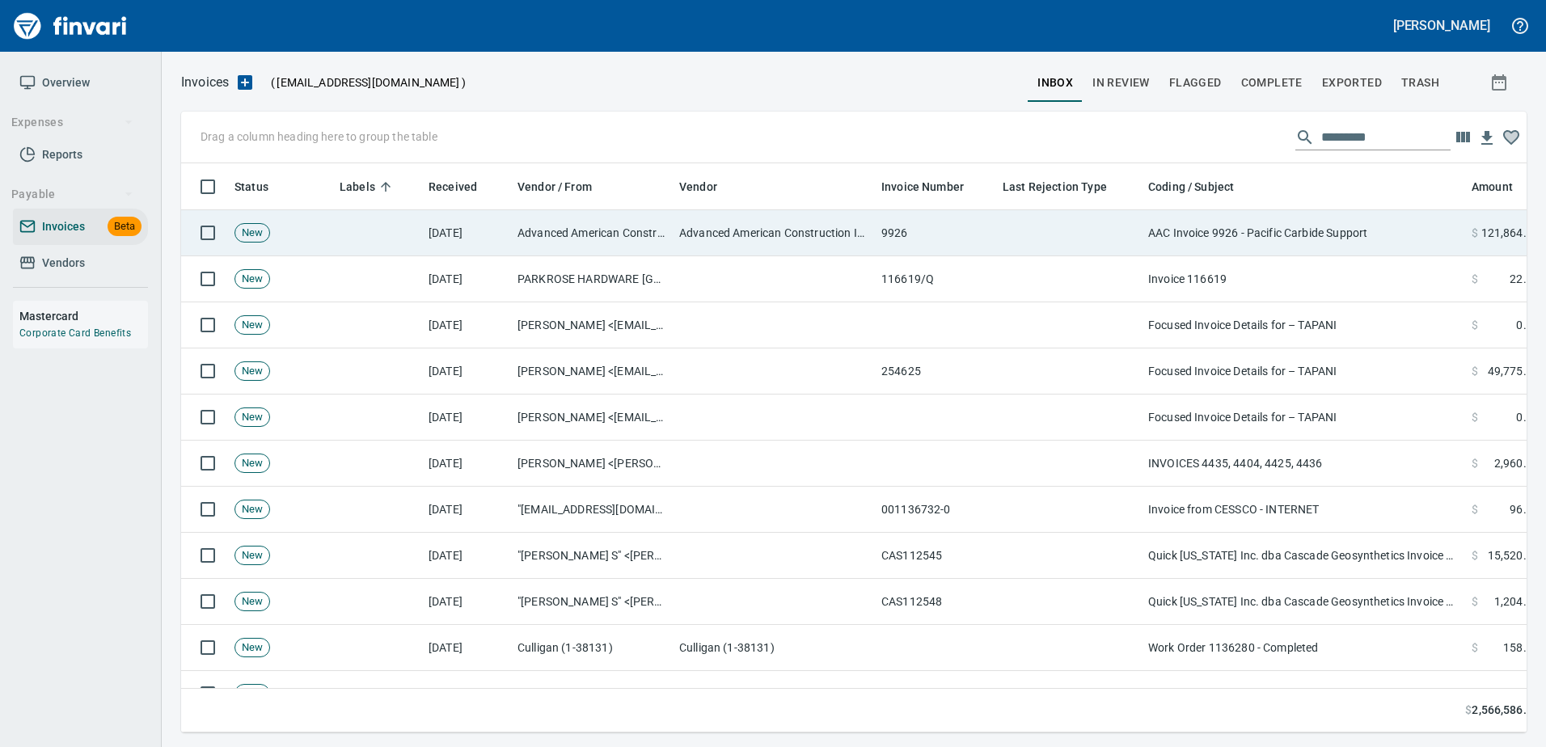
click at [1150, 215] on td "AAC Invoice 9926 - Pacific Carbide Support" at bounding box center [1303, 233] width 323 height 46
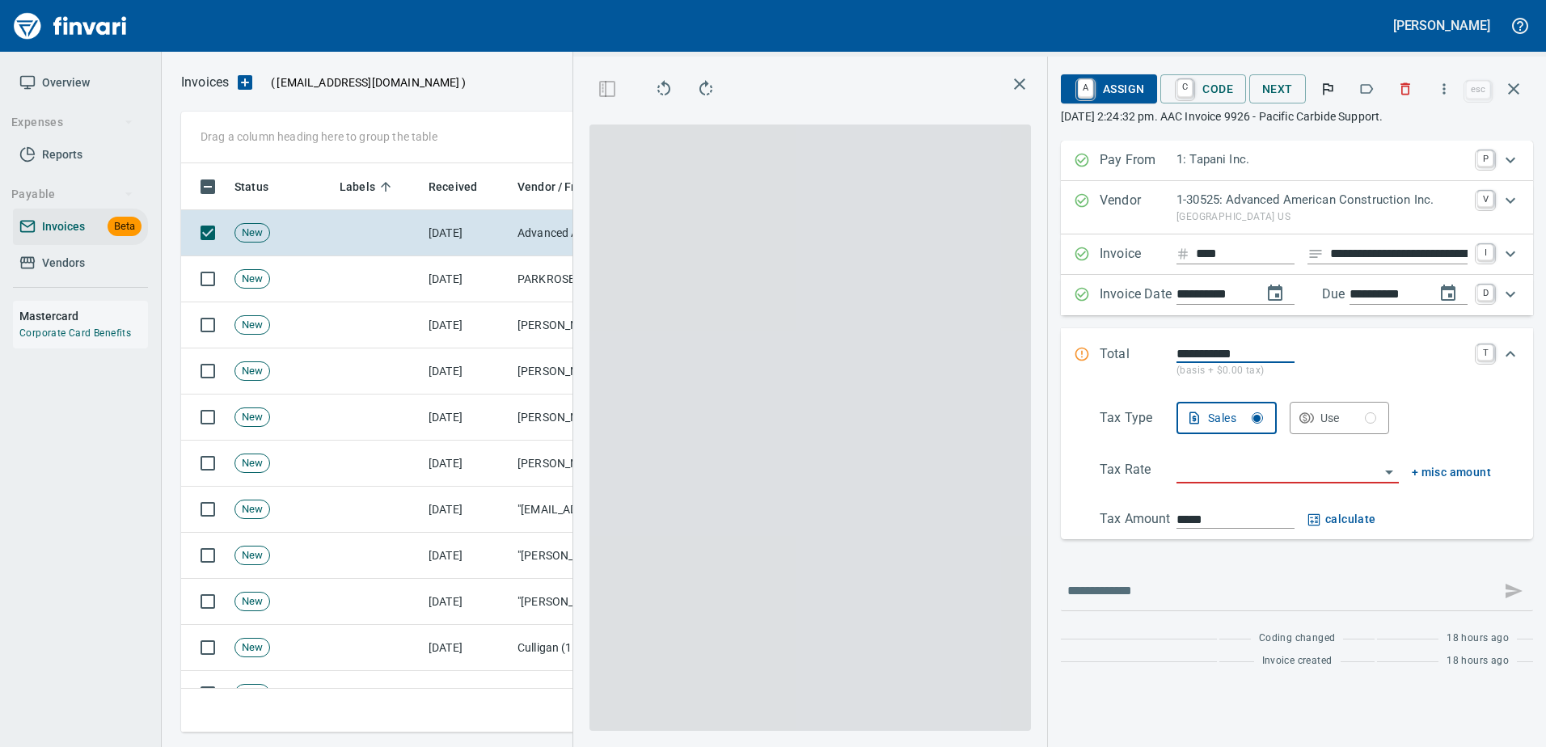
scroll to position [545, 917]
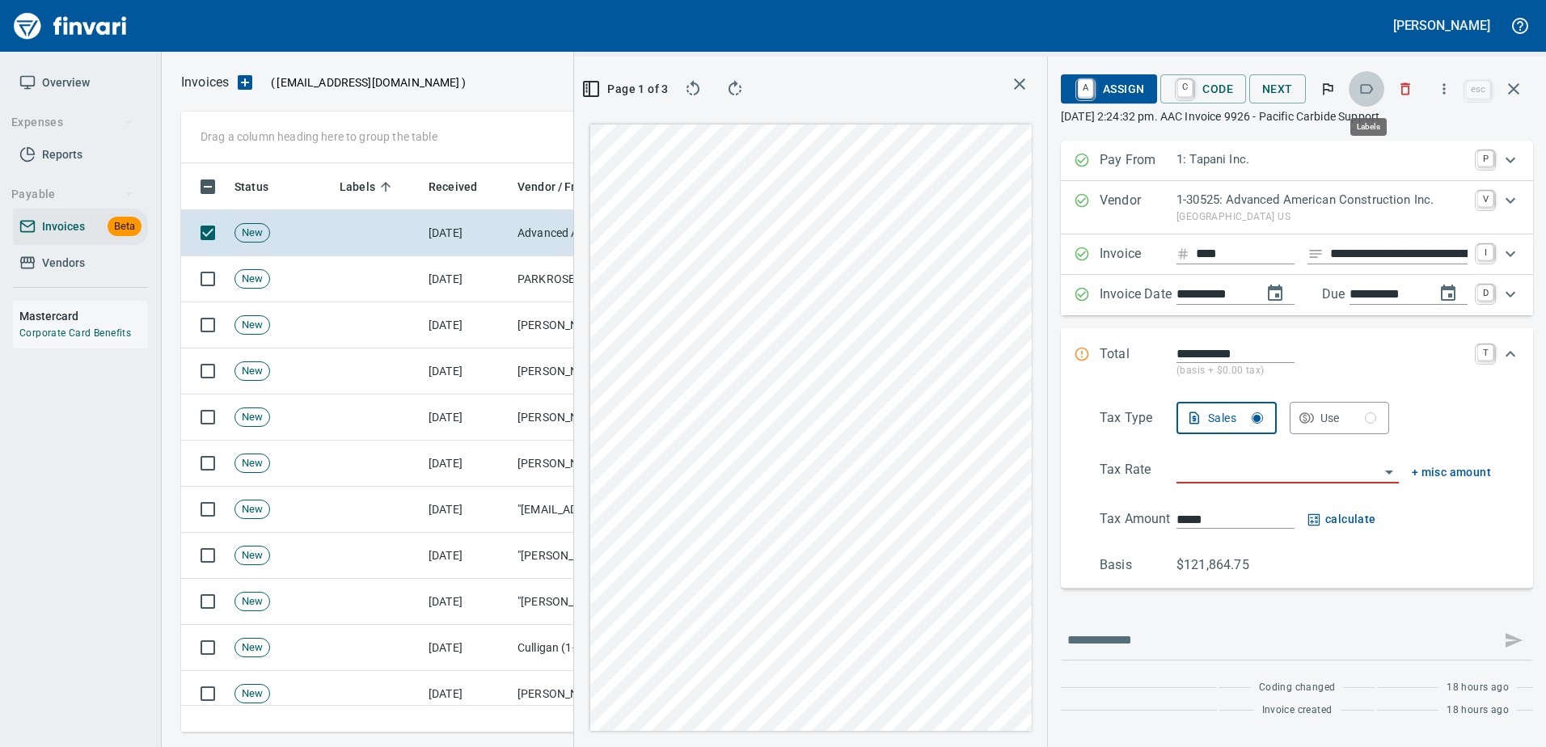
click at [1383, 87] on button "button" at bounding box center [1366, 89] width 36 height 36
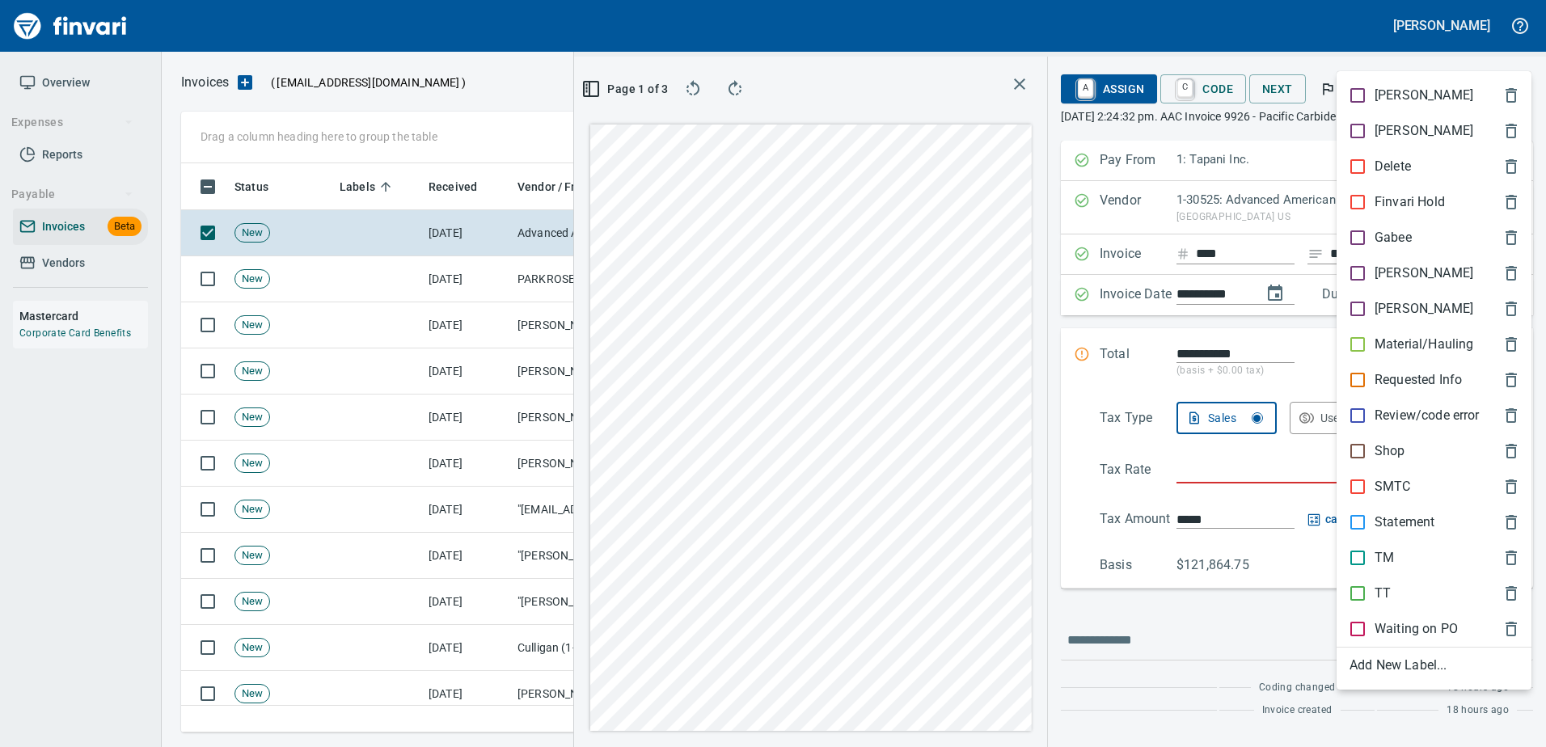
click at [1412, 52] on div at bounding box center [773, 373] width 1546 height 747
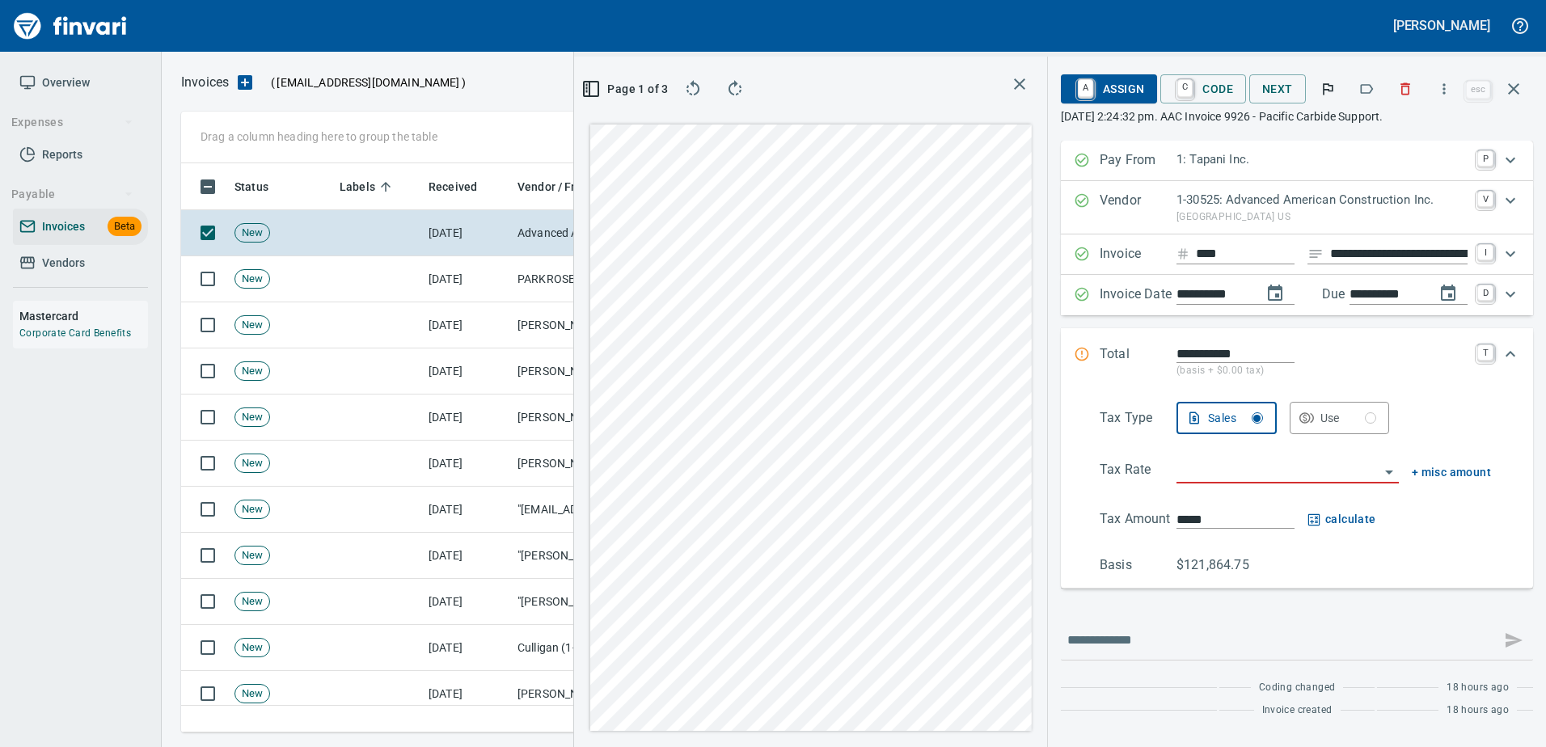
click at [1407, 89] on icon "button" at bounding box center [1405, 89] width 16 height 16
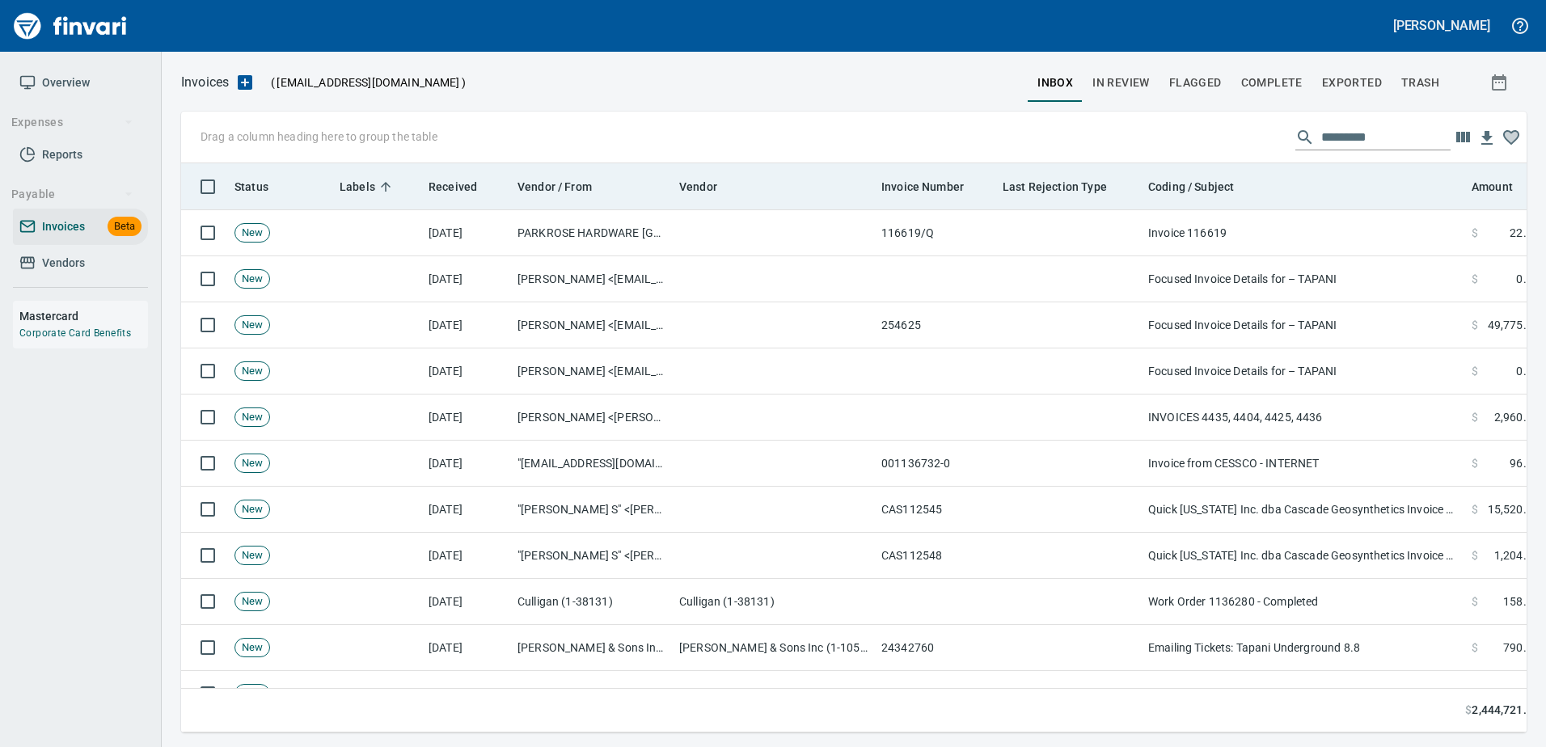
scroll to position [2, 2]
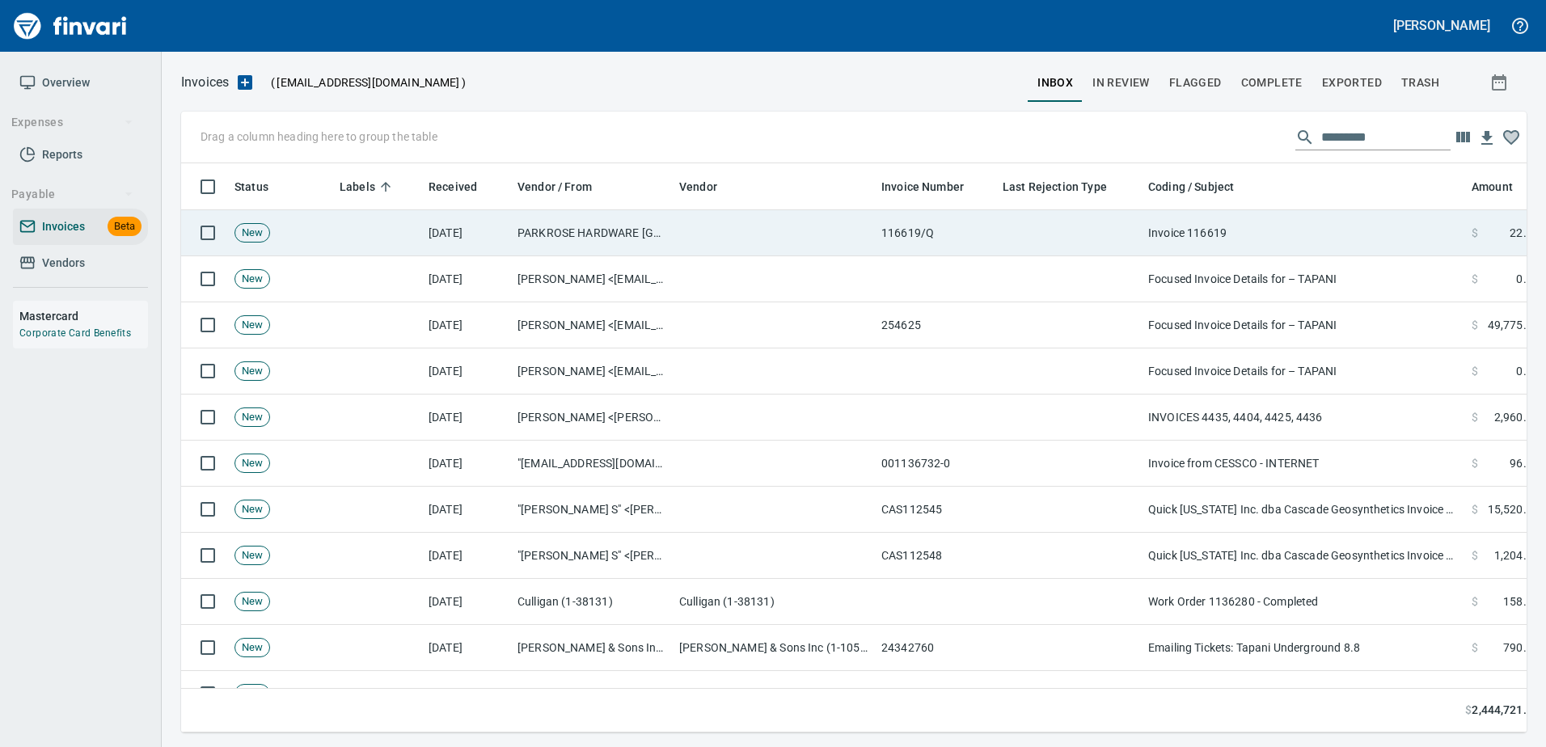
click at [1263, 234] on td "Invoice 116619" at bounding box center [1303, 233] width 323 height 46
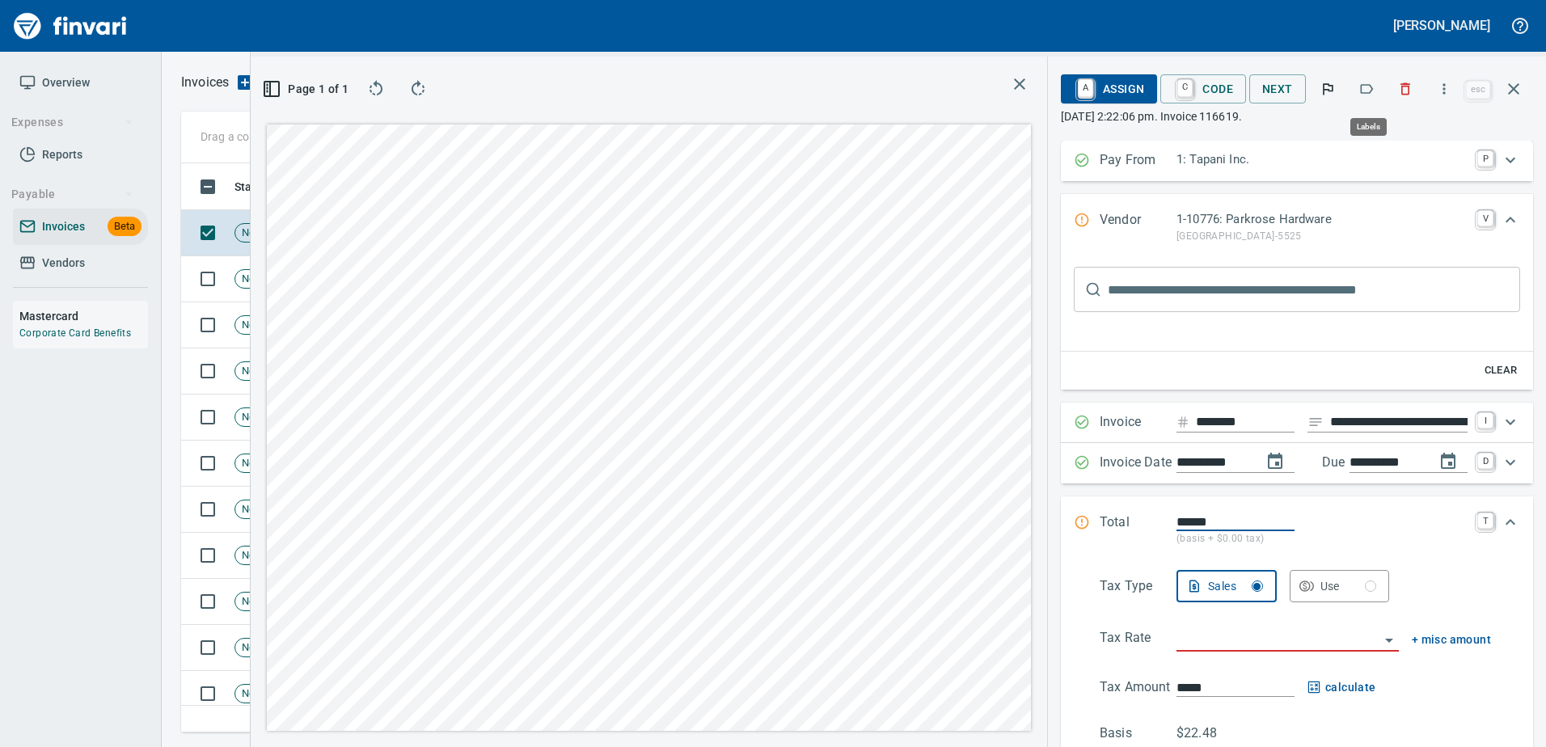
click at [1369, 91] on icon "button" at bounding box center [1366, 89] width 16 height 16
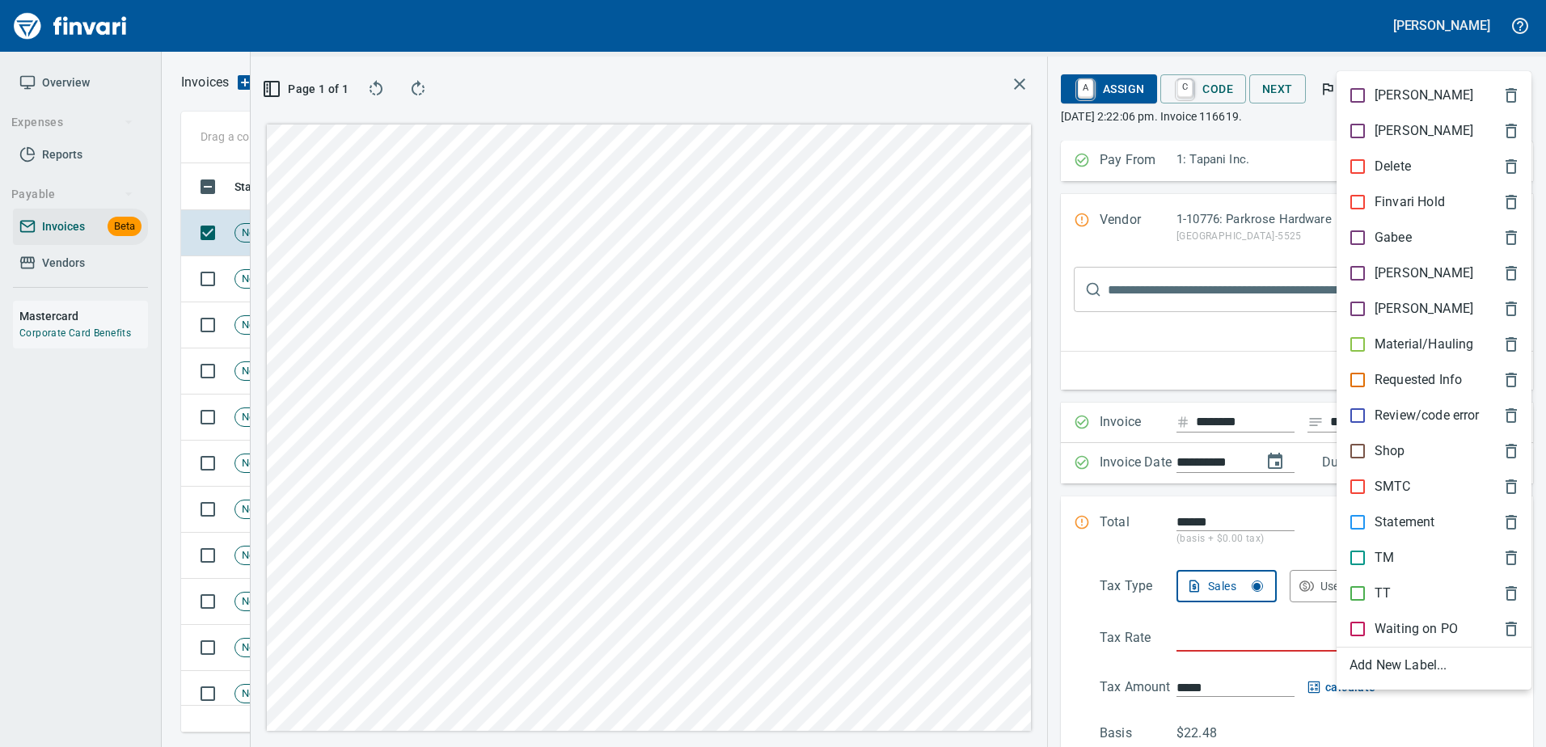
click at [1374, 452] on p "Shop" at bounding box center [1389, 450] width 31 height 19
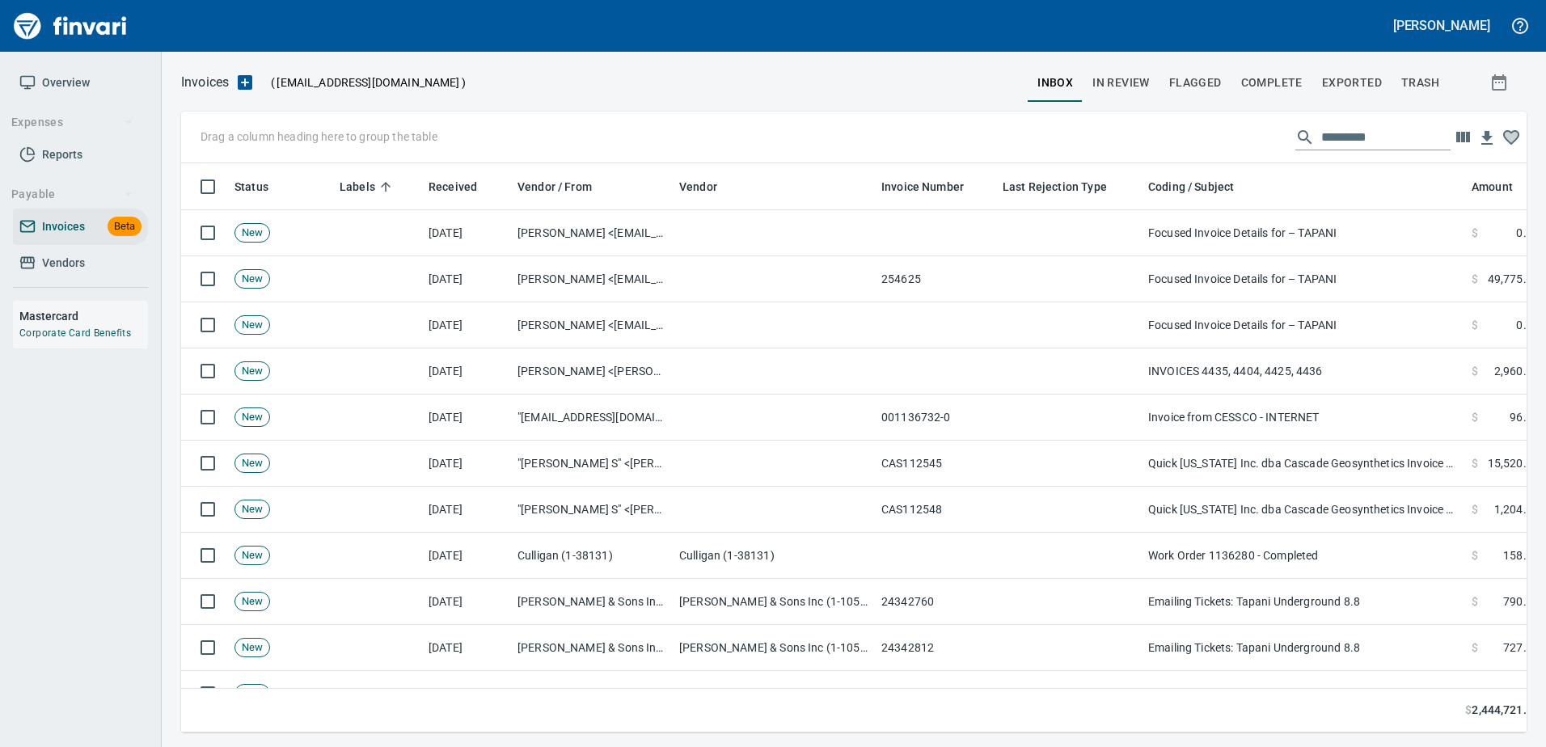
scroll to position [2, 2]
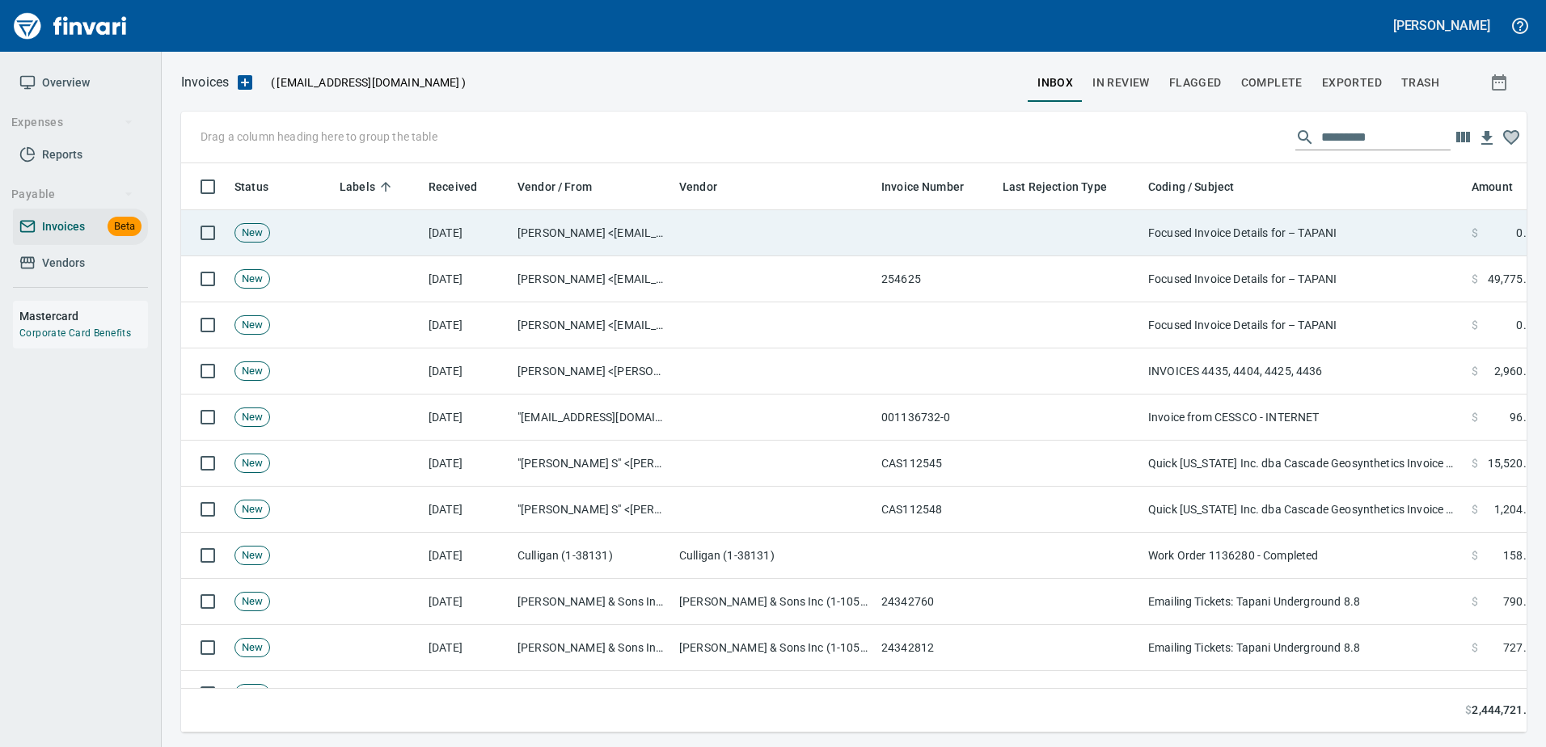
click at [1289, 228] on td "Focused Invoice Details for – TAPANI" at bounding box center [1303, 233] width 323 height 46
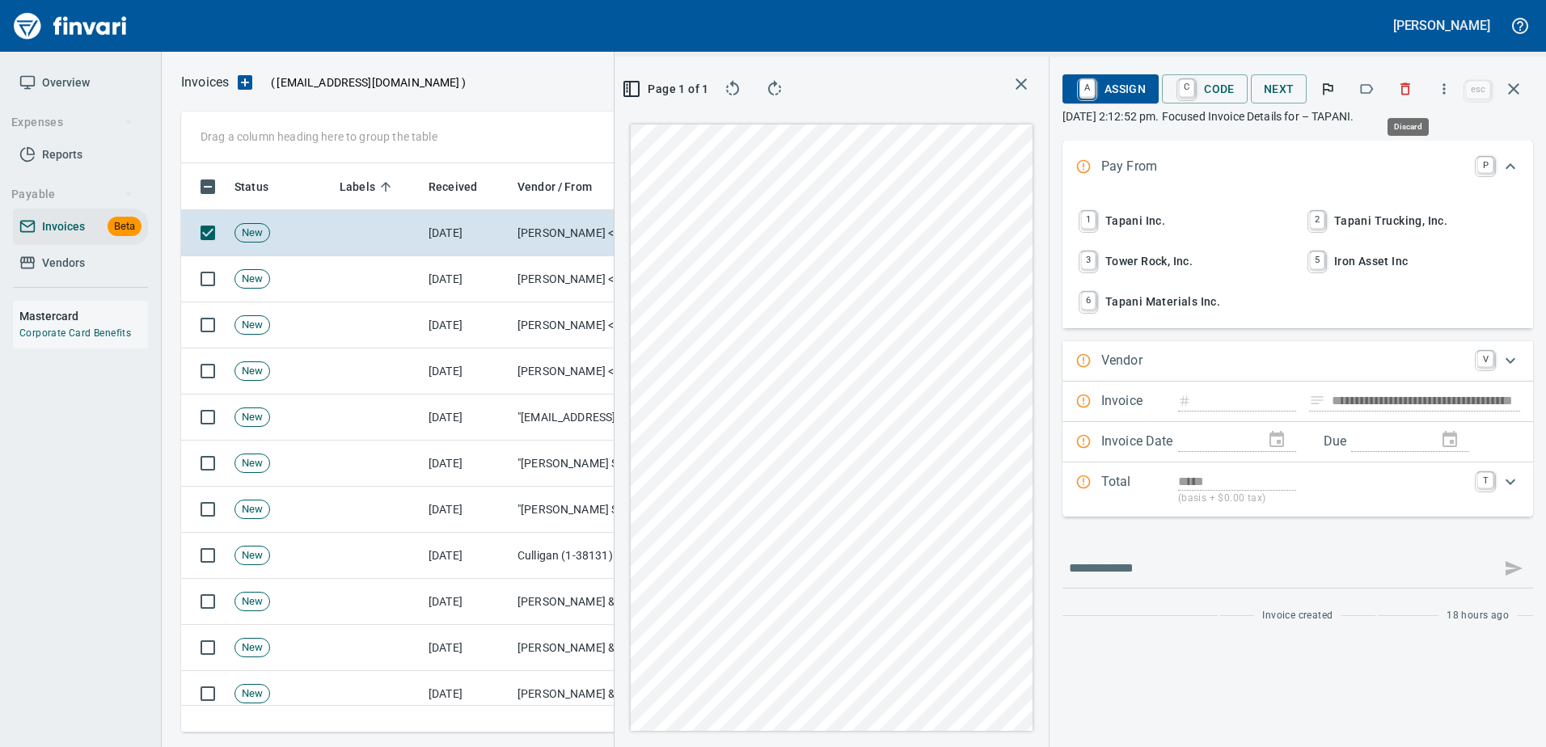
scroll to position [545, 917]
click at [1397, 87] on button "button" at bounding box center [1405, 89] width 36 height 36
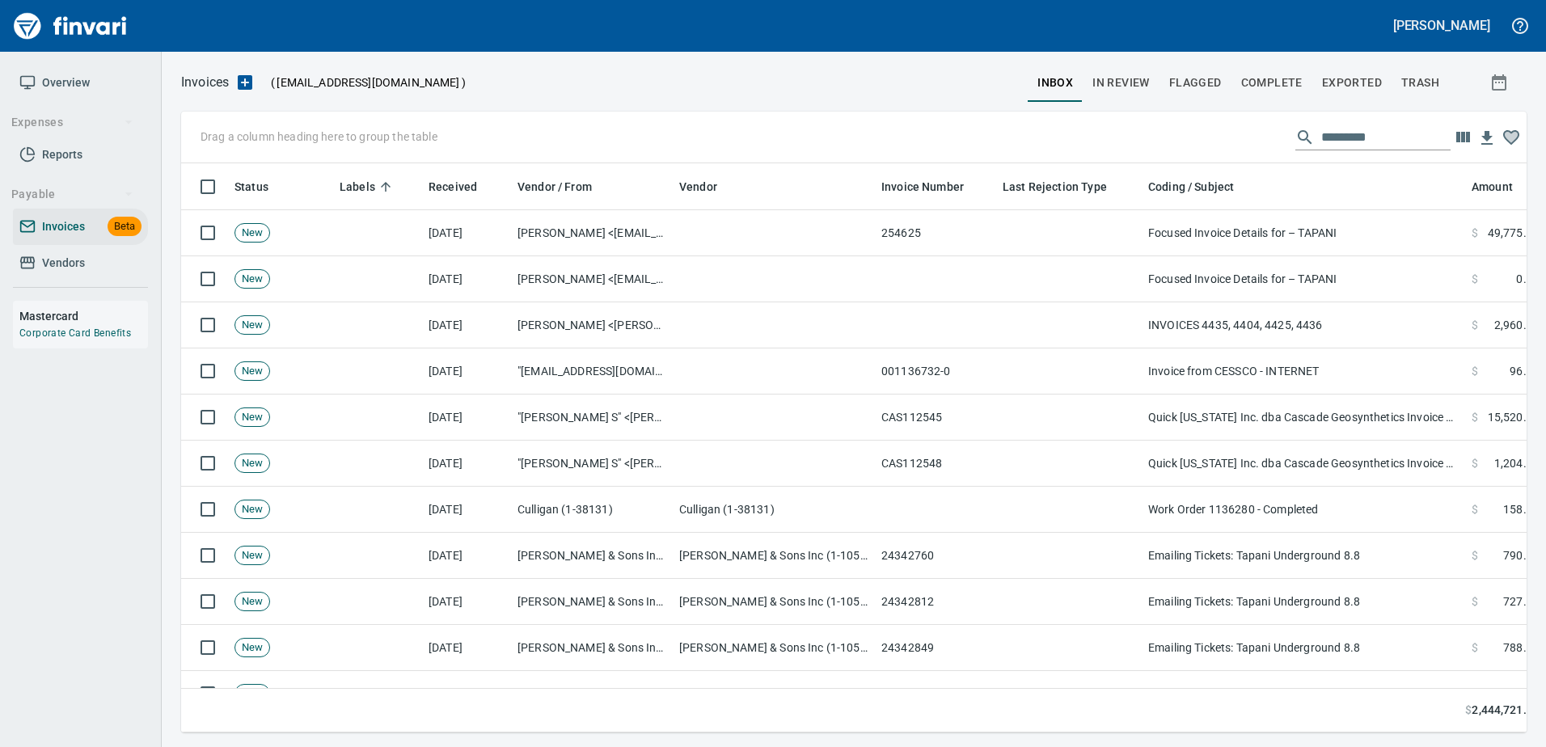
scroll to position [2, 2]
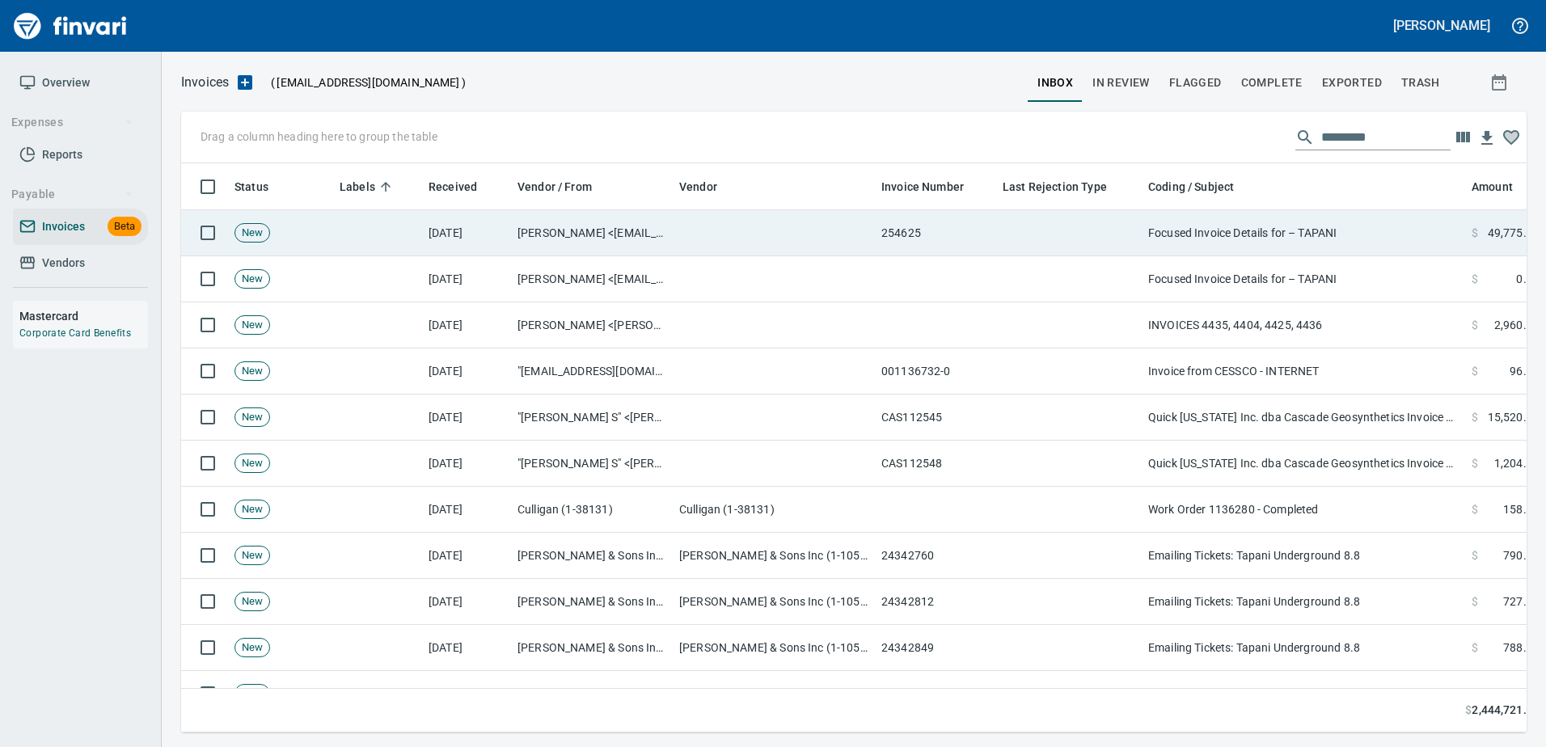
click at [1226, 229] on td "Focused Invoice Details for – TAPANI" at bounding box center [1303, 233] width 323 height 46
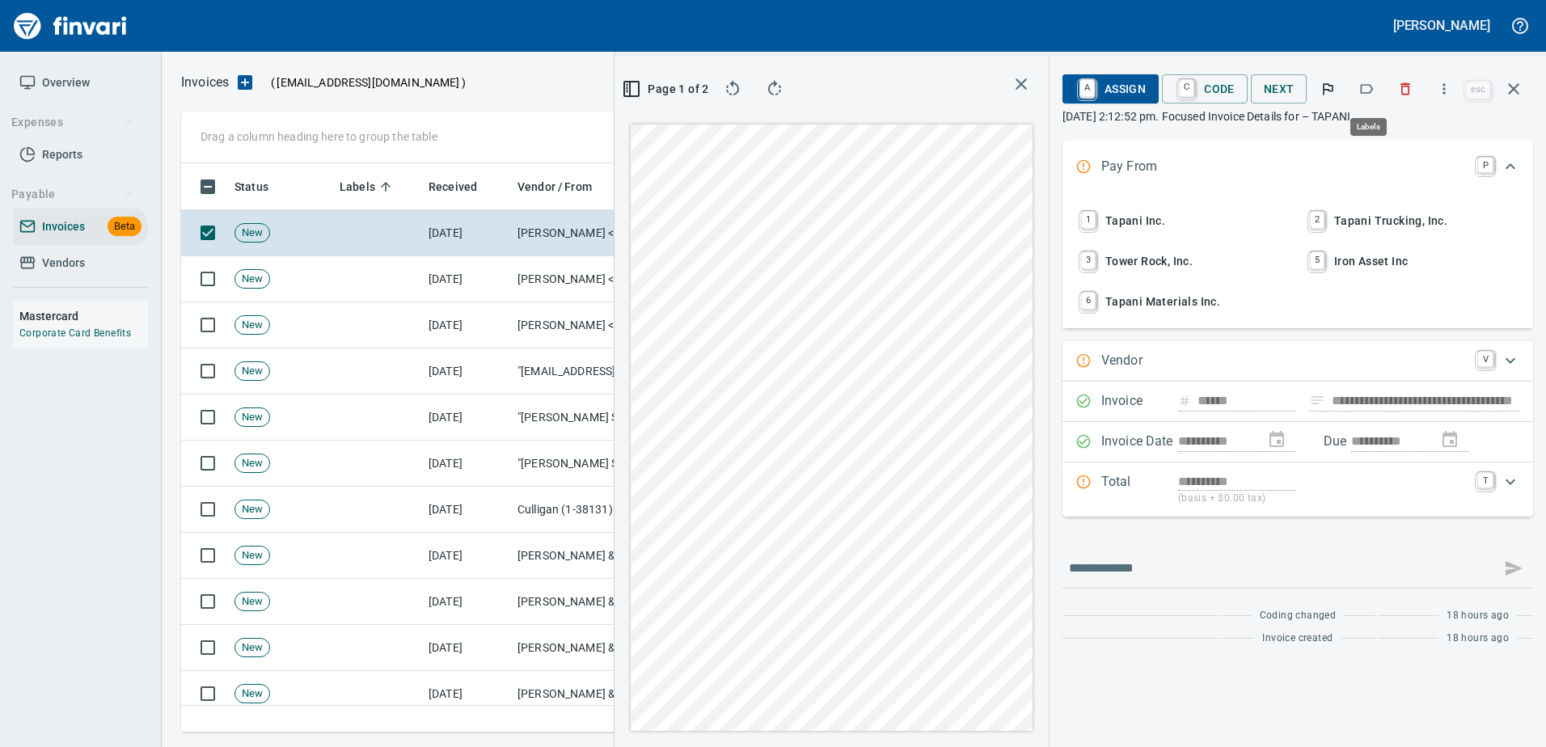
scroll to position [545, 917]
click at [1362, 85] on icon "button" at bounding box center [1366, 89] width 16 height 16
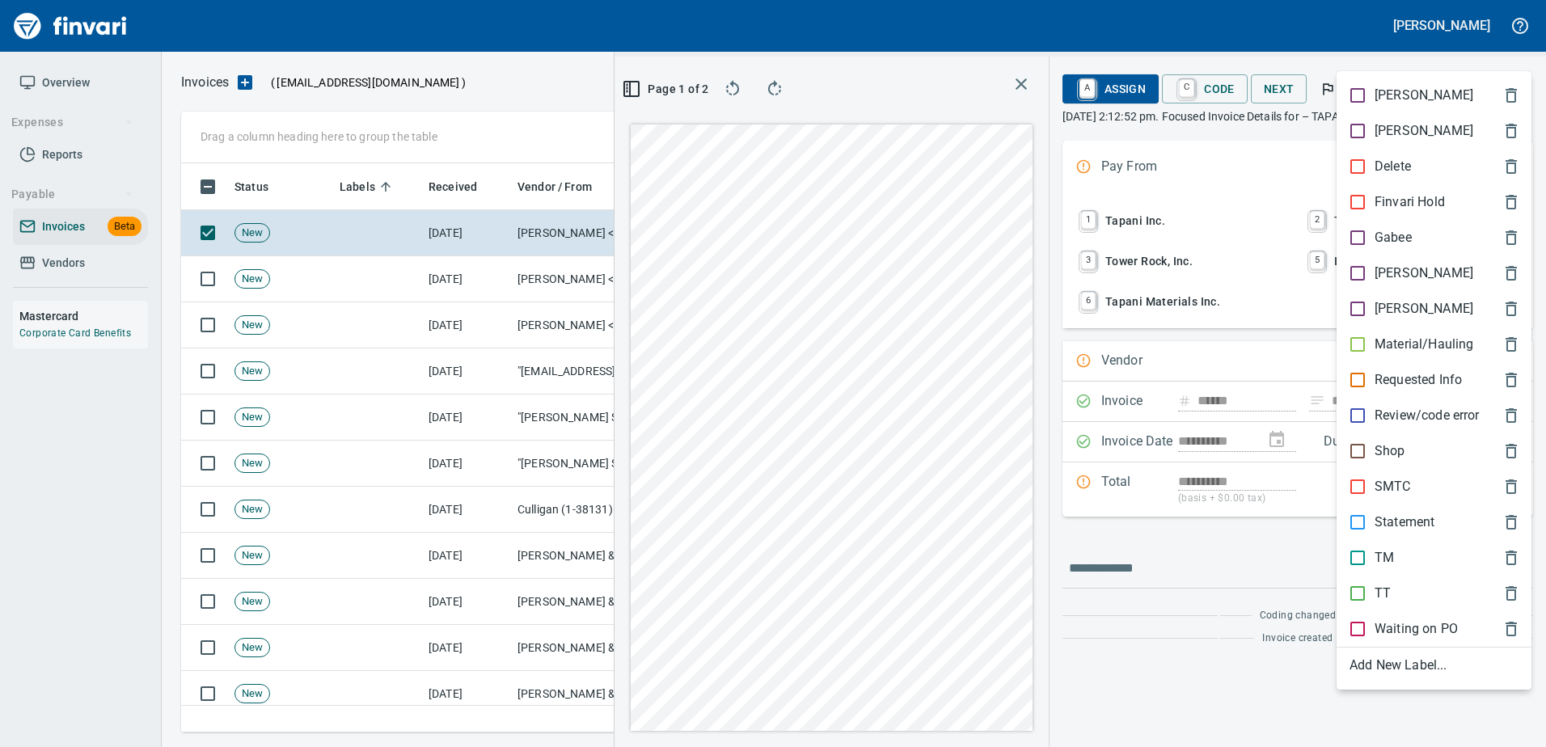
click at [1382, 266] on p "[PERSON_NAME]" at bounding box center [1423, 273] width 99 height 19
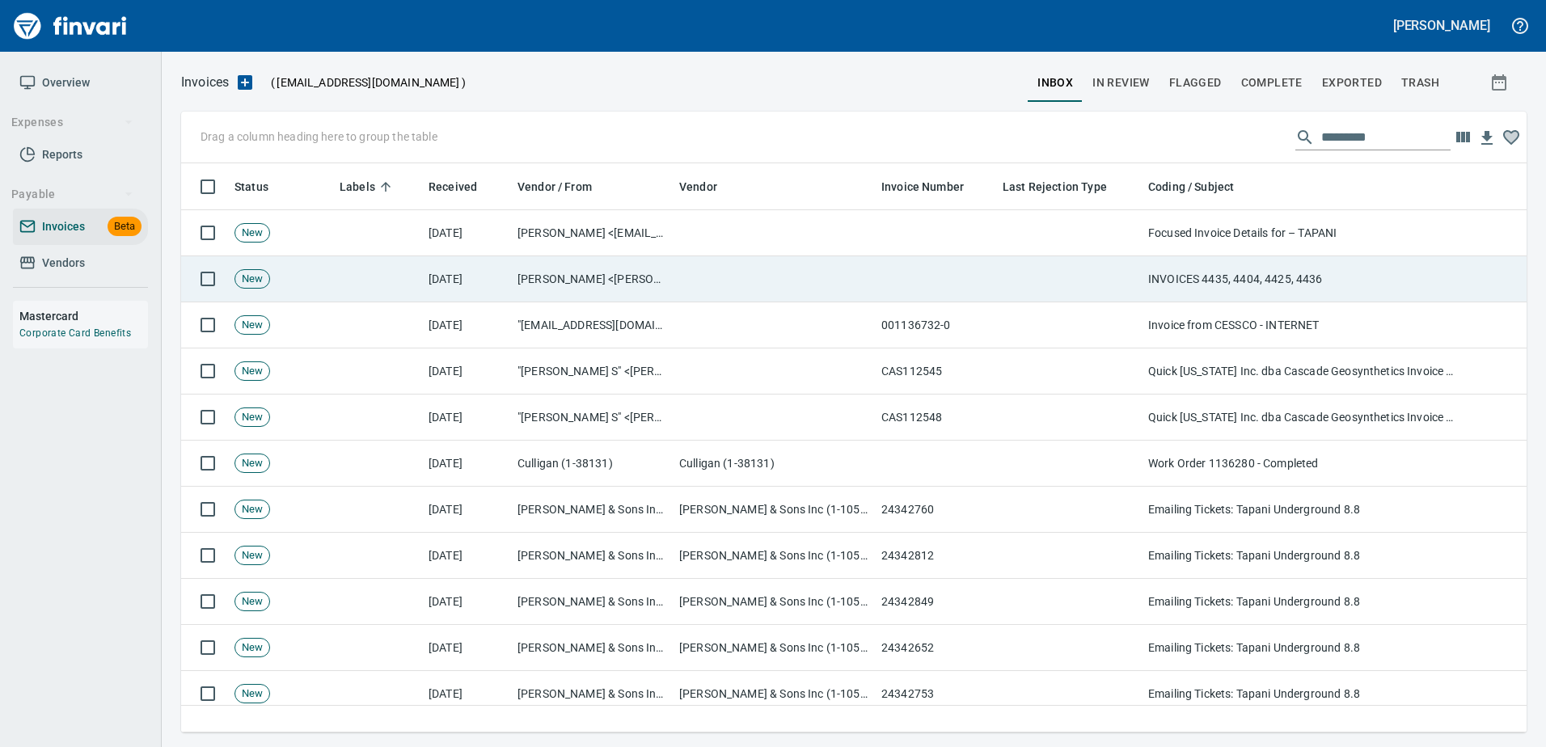
scroll to position [2, 2]
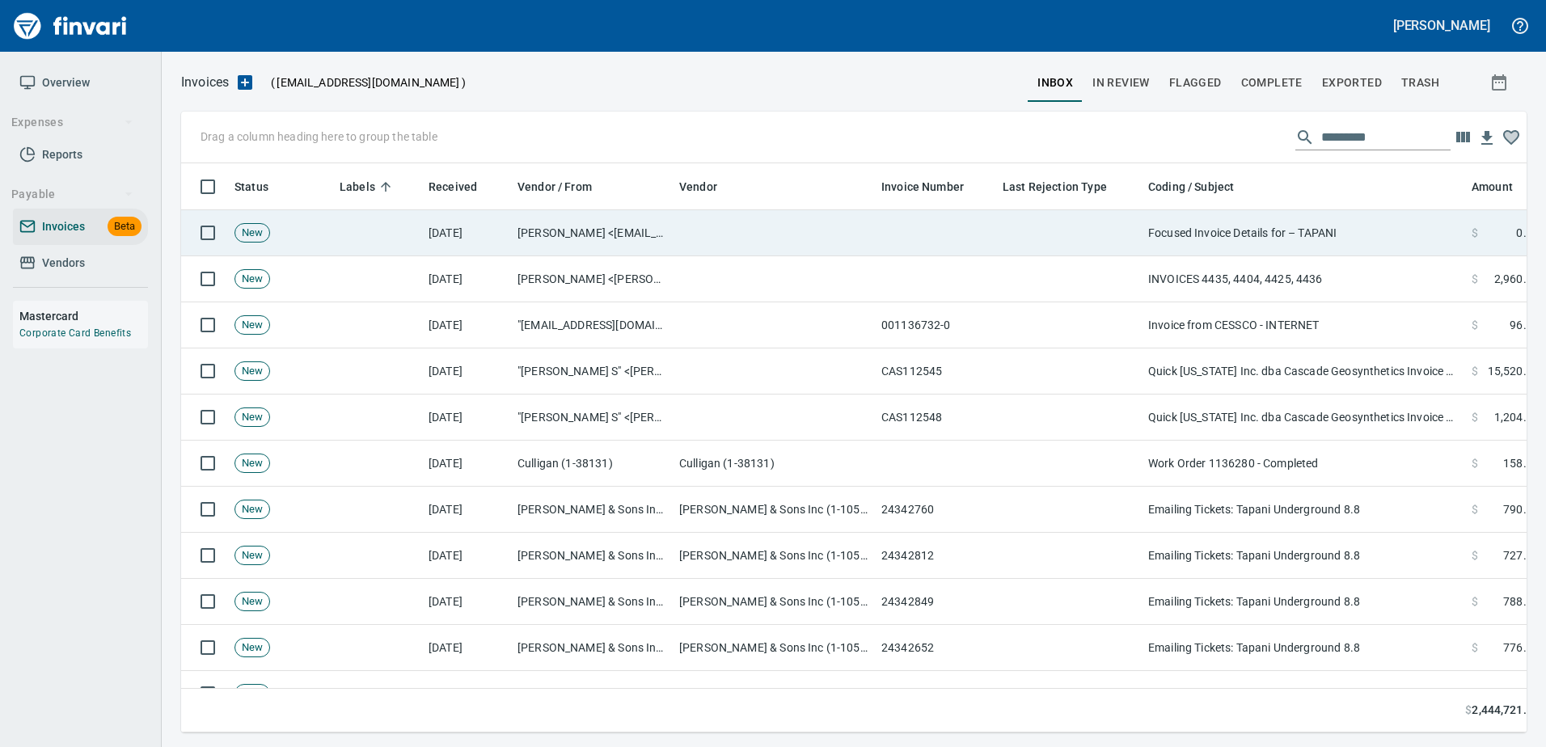
click at [1222, 244] on td "Focused Invoice Details for – TAPANI" at bounding box center [1303, 233] width 323 height 46
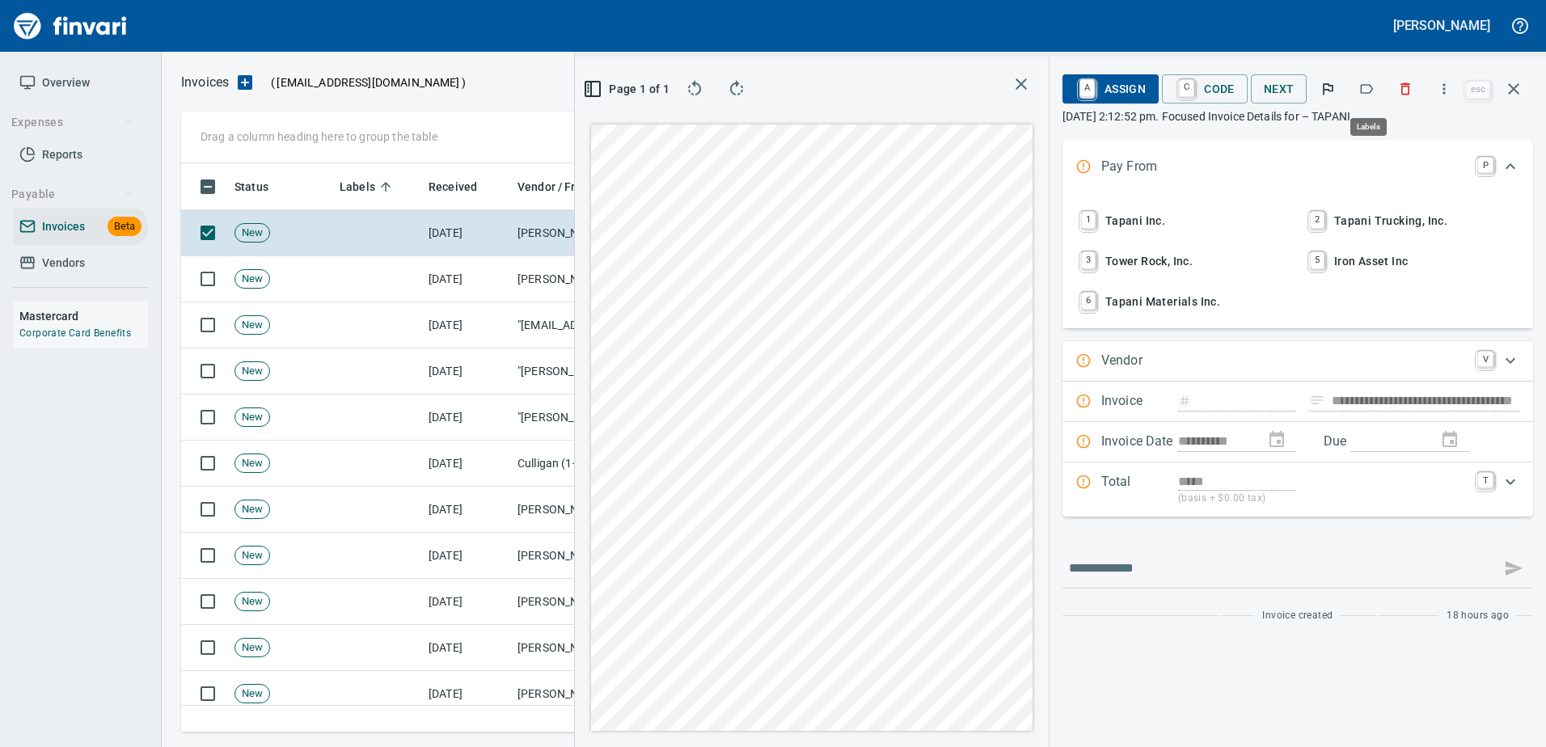
scroll to position [545, 917]
click at [1406, 87] on icon "button" at bounding box center [1405, 89] width 16 height 16
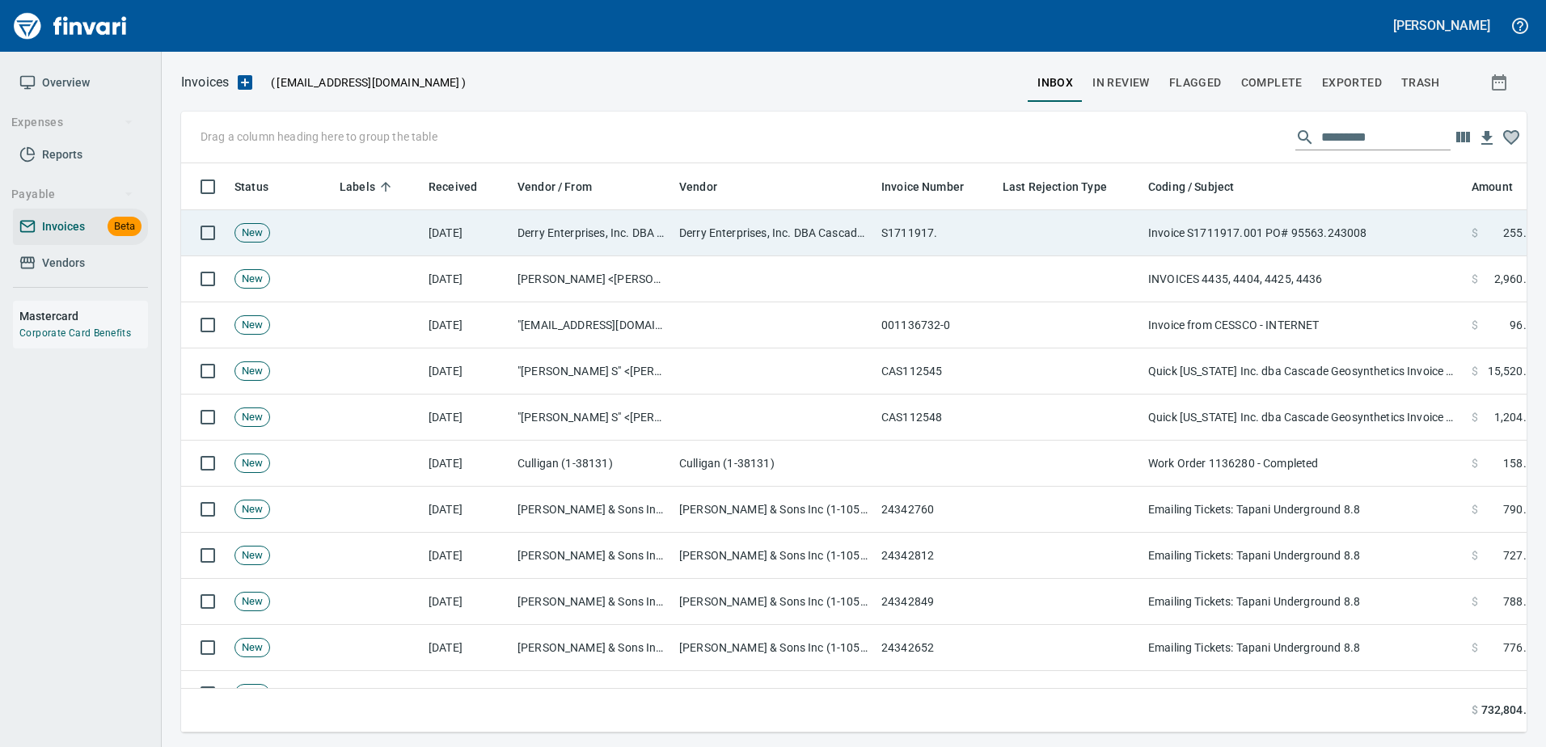
click at [879, 250] on td "S1711917." at bounding box center [935, 233] width 121 height 46
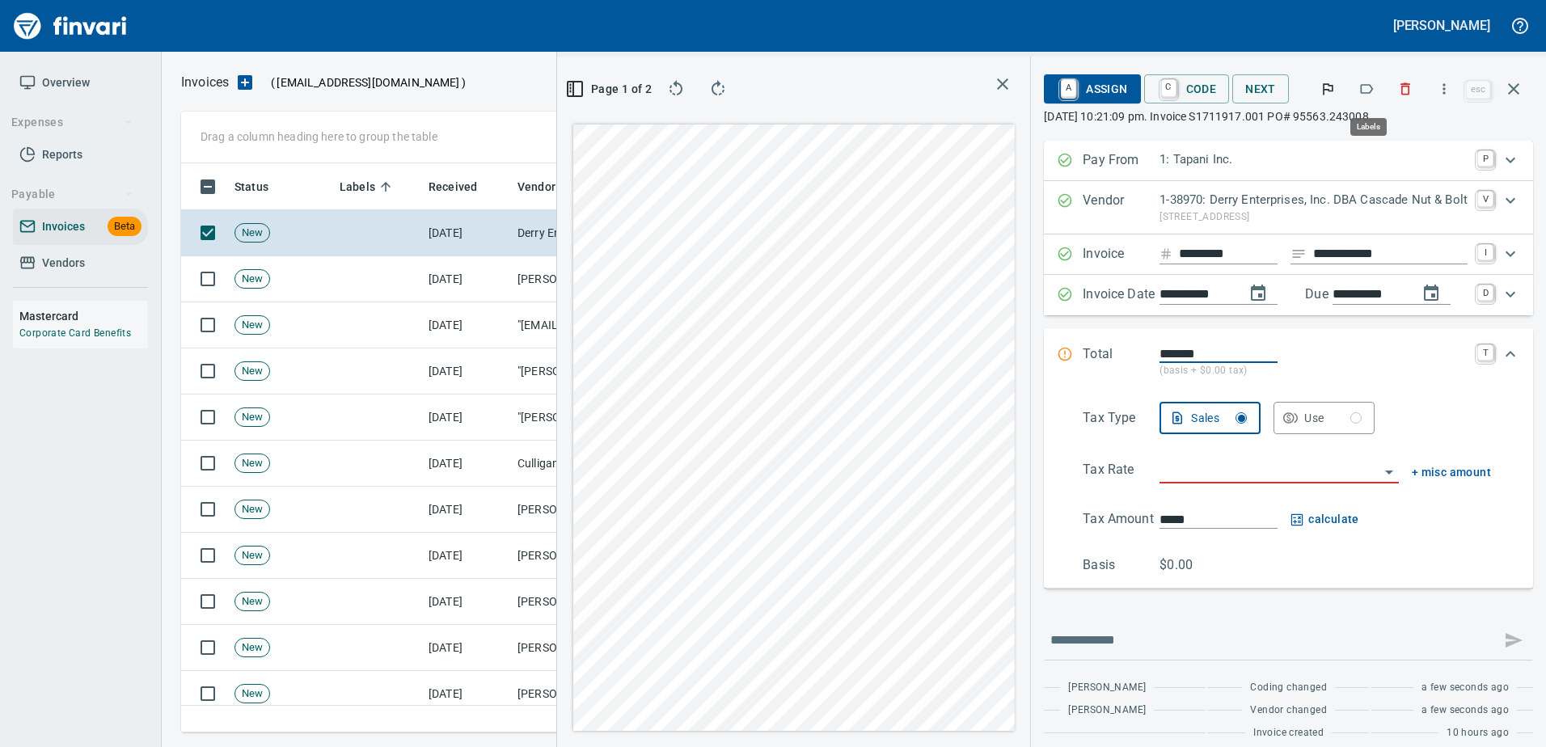
click at [1359, 89] on button "button" at bounding box center [1366, 89] width 36 height 36
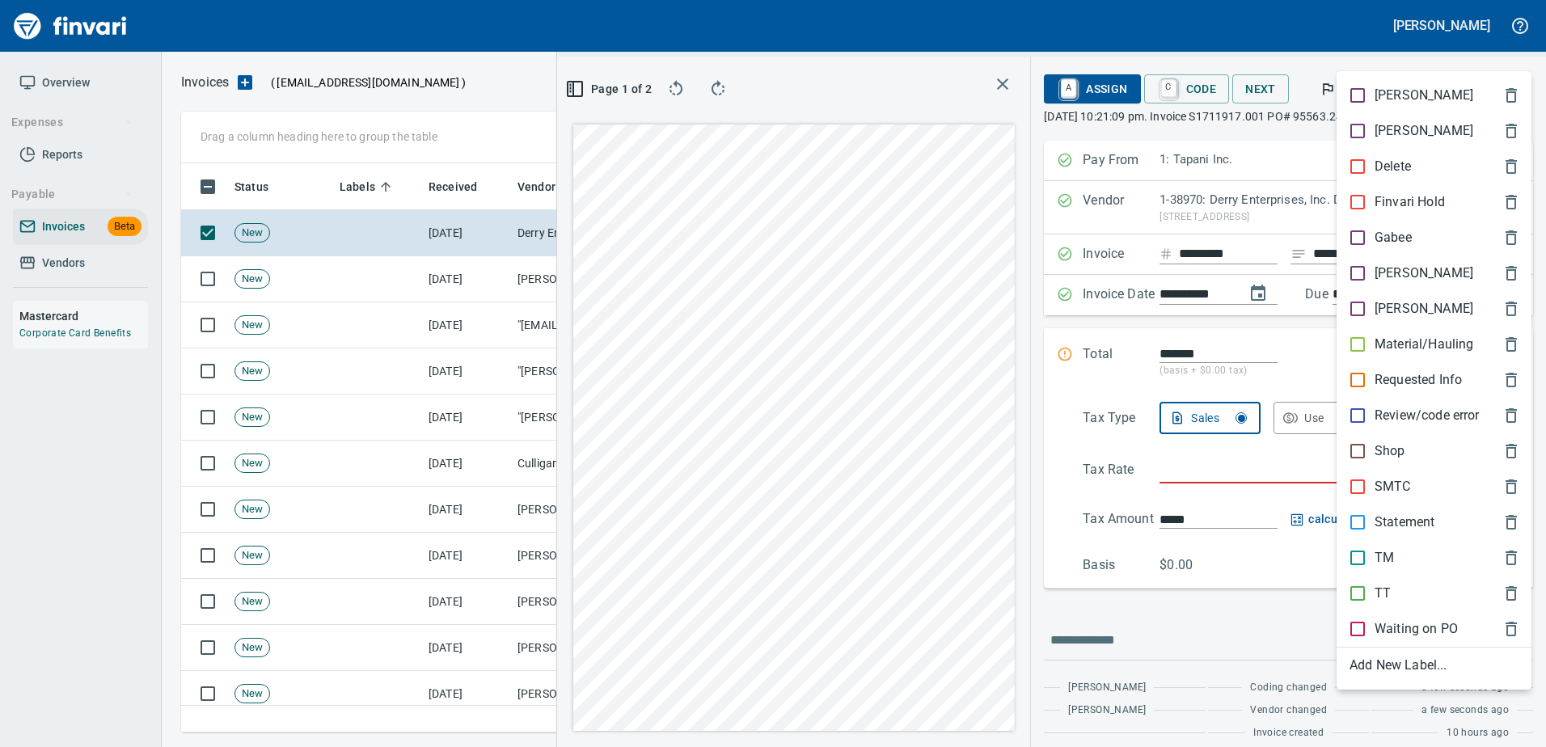
scroll to position [545, 917]
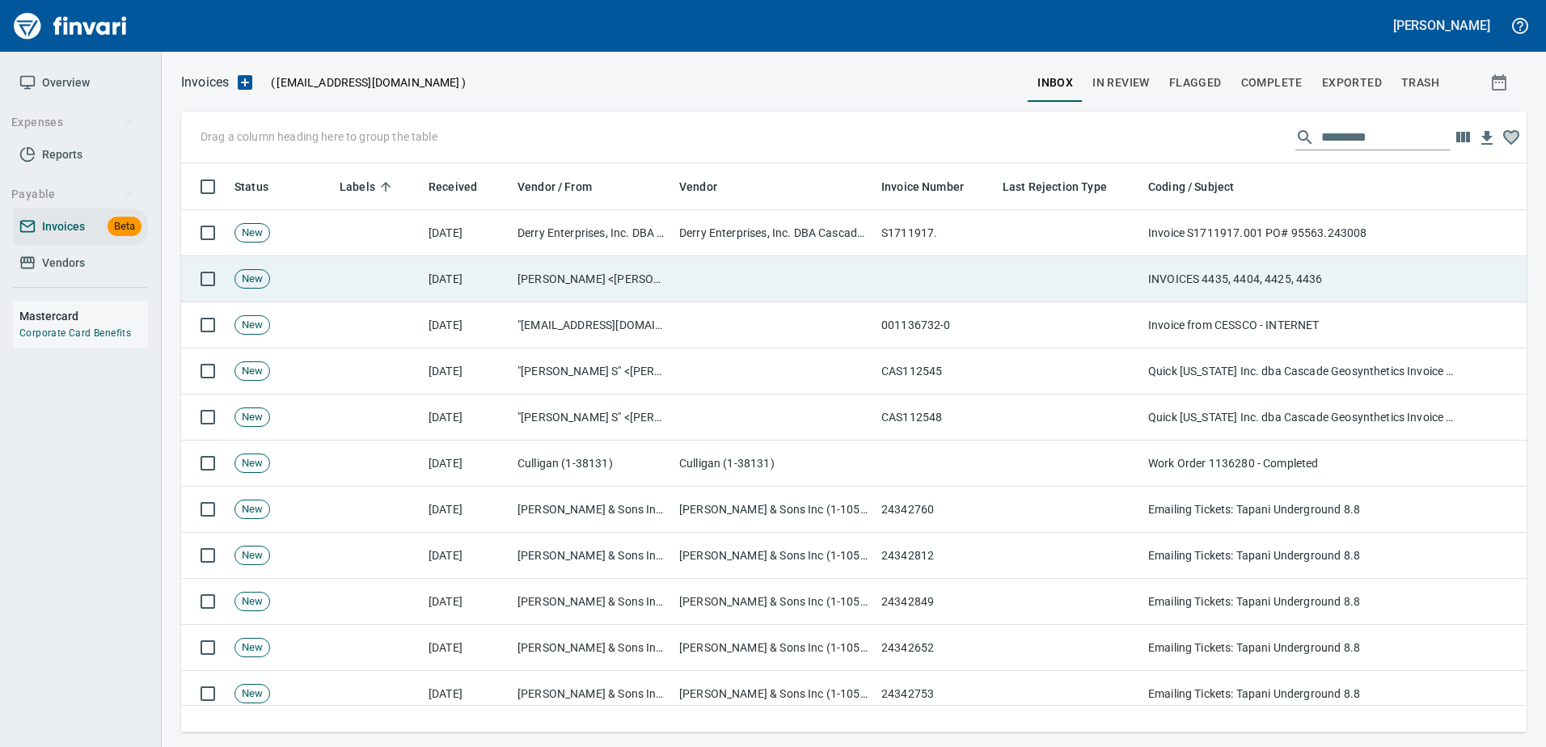
scroll to position [2, 2]
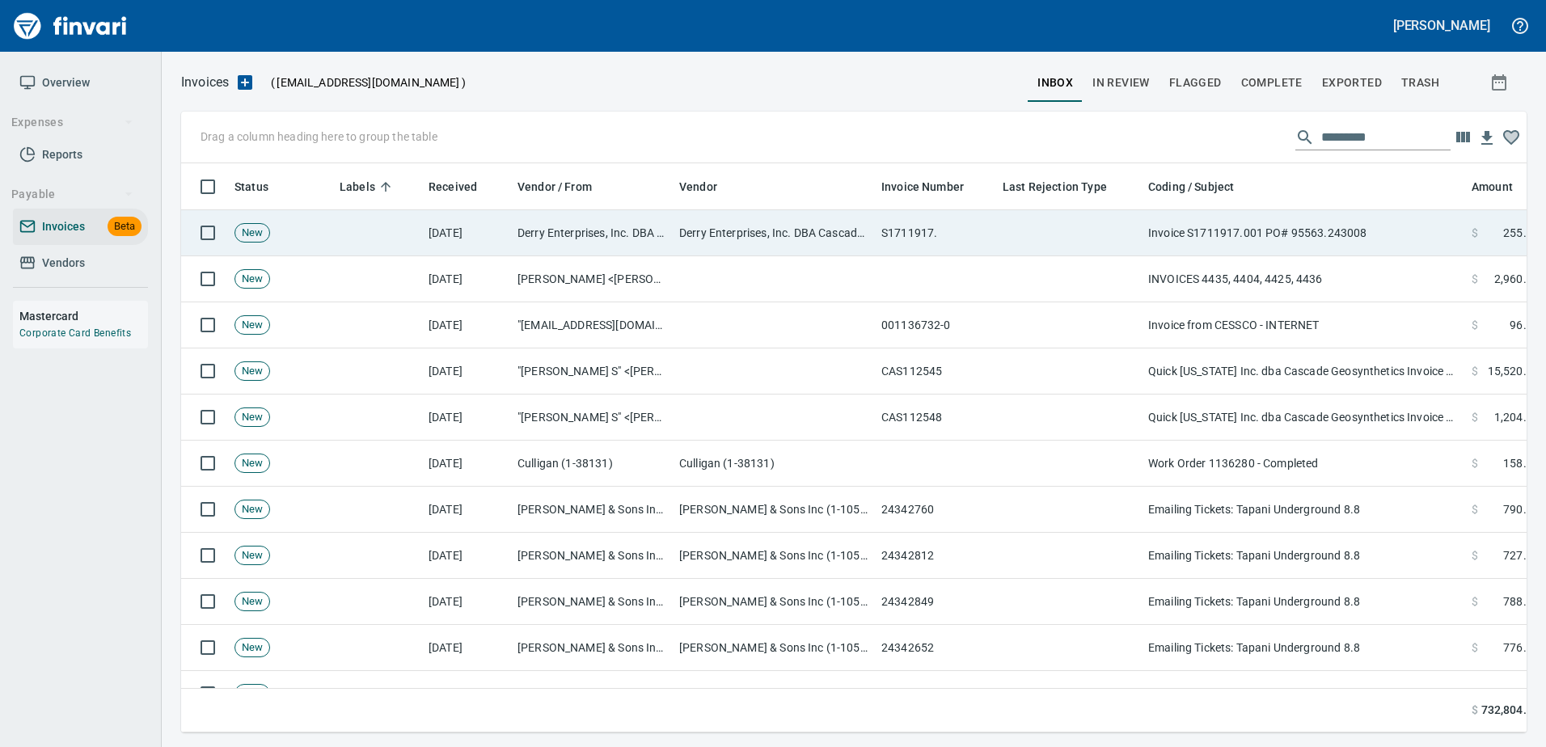
click at [1289, 230] on td "Invoice S1711917.001 PO# 95563.243008" at bounding box center [1303, 233] width 323 height 46
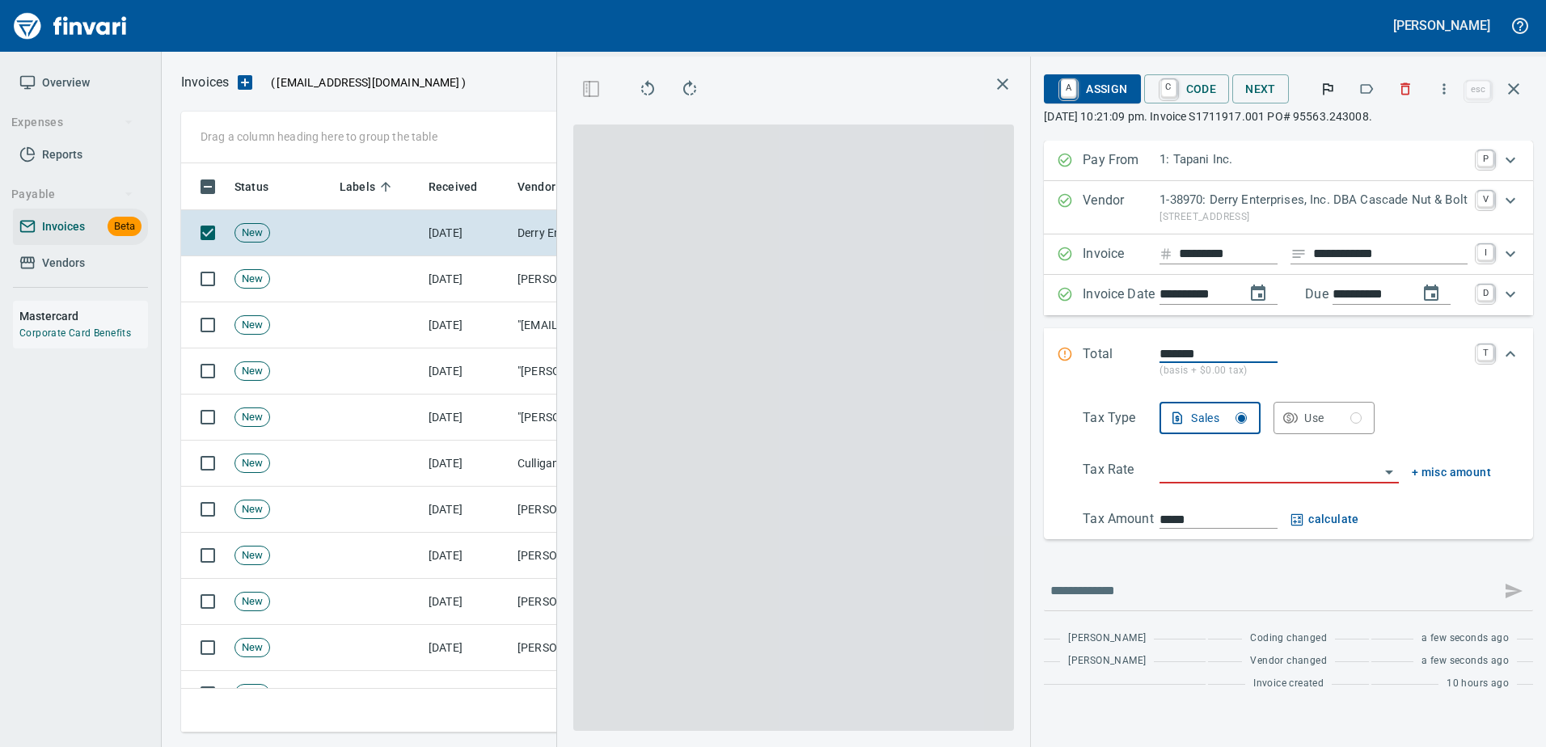
scroll to position [545, 917]
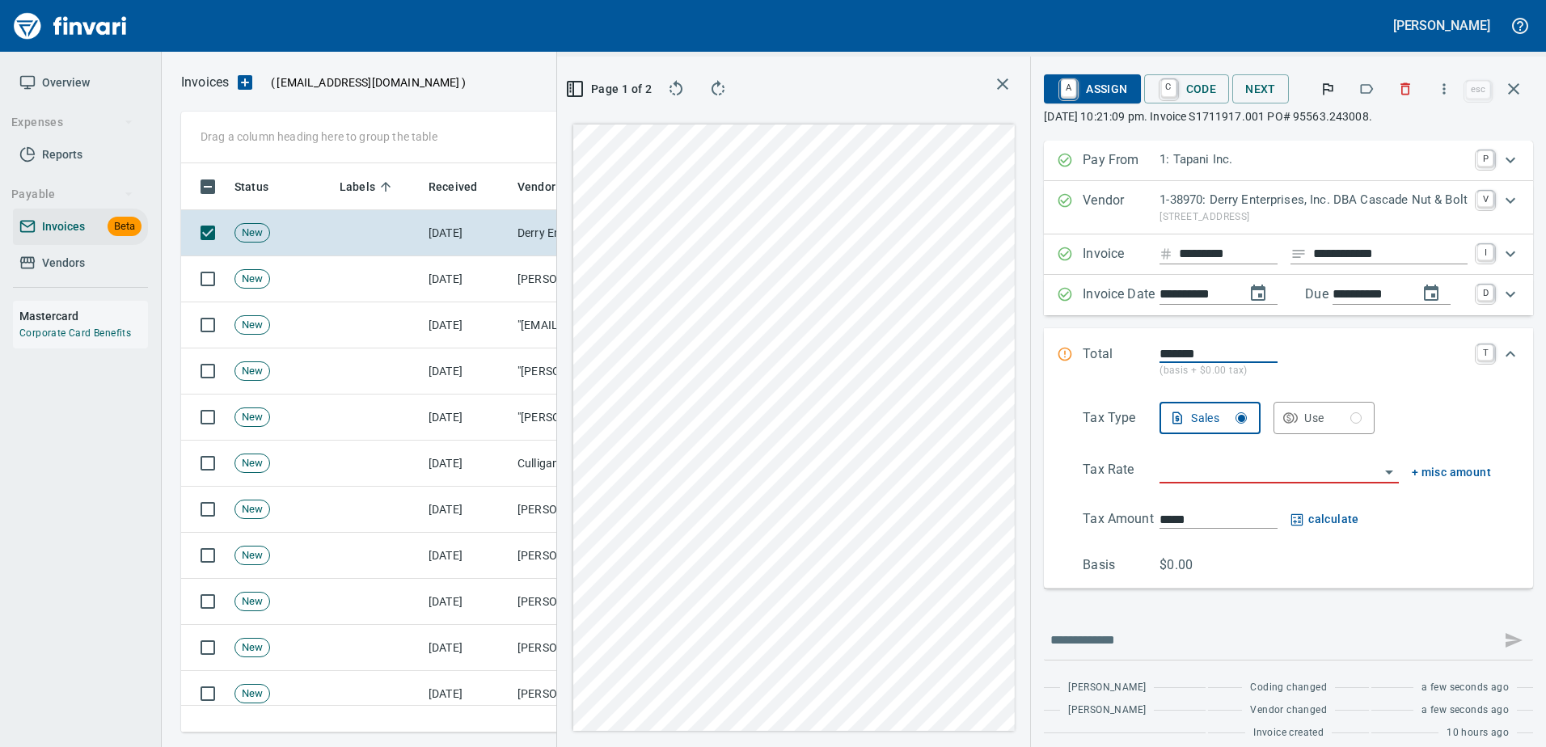
click at [1364, 87] on icon "button" at bounding box center [1366, 89] width 16 height 16
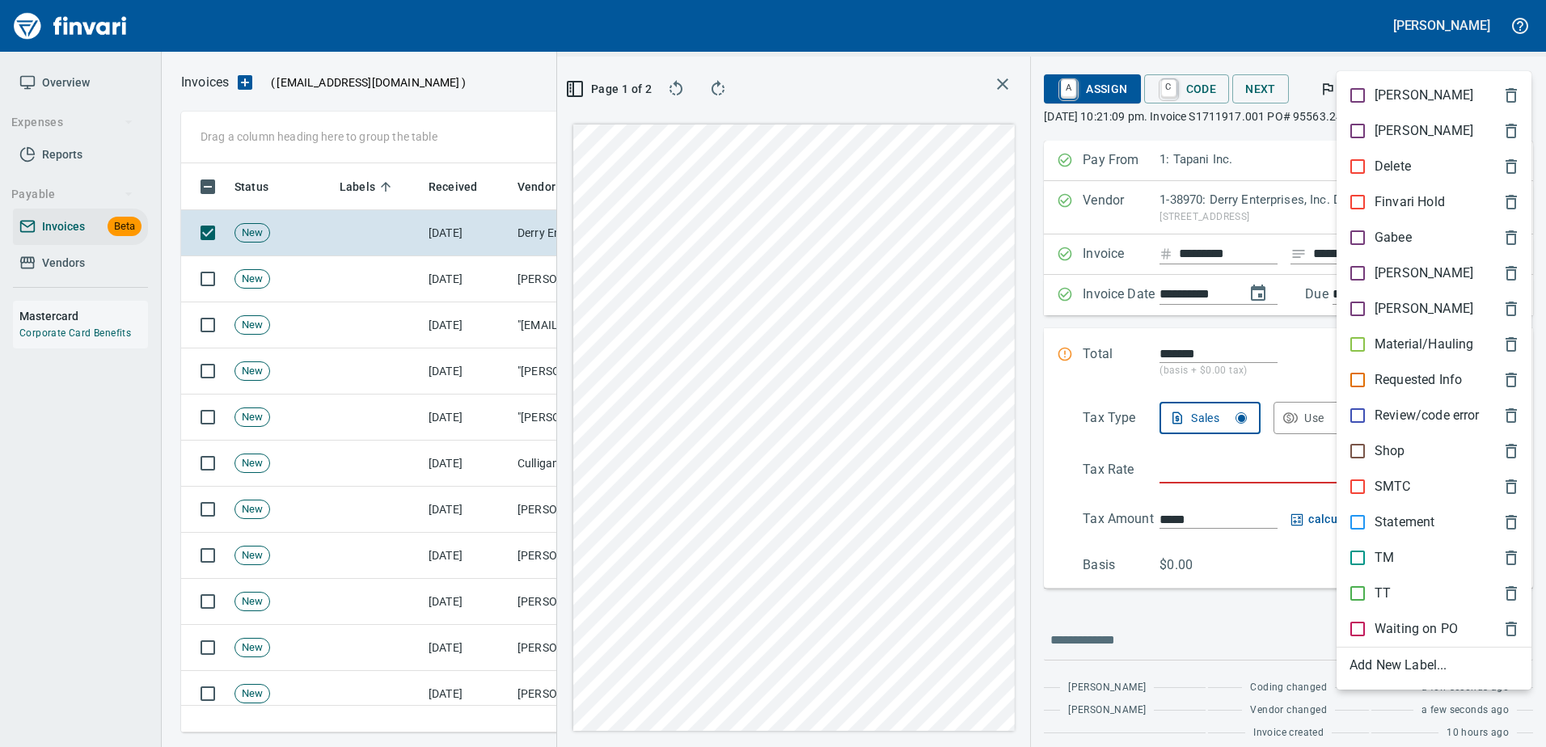
type input "**********"
click at [1402, 445] on p "Shop" at bounding box center [1389, 450] width 31 height 19
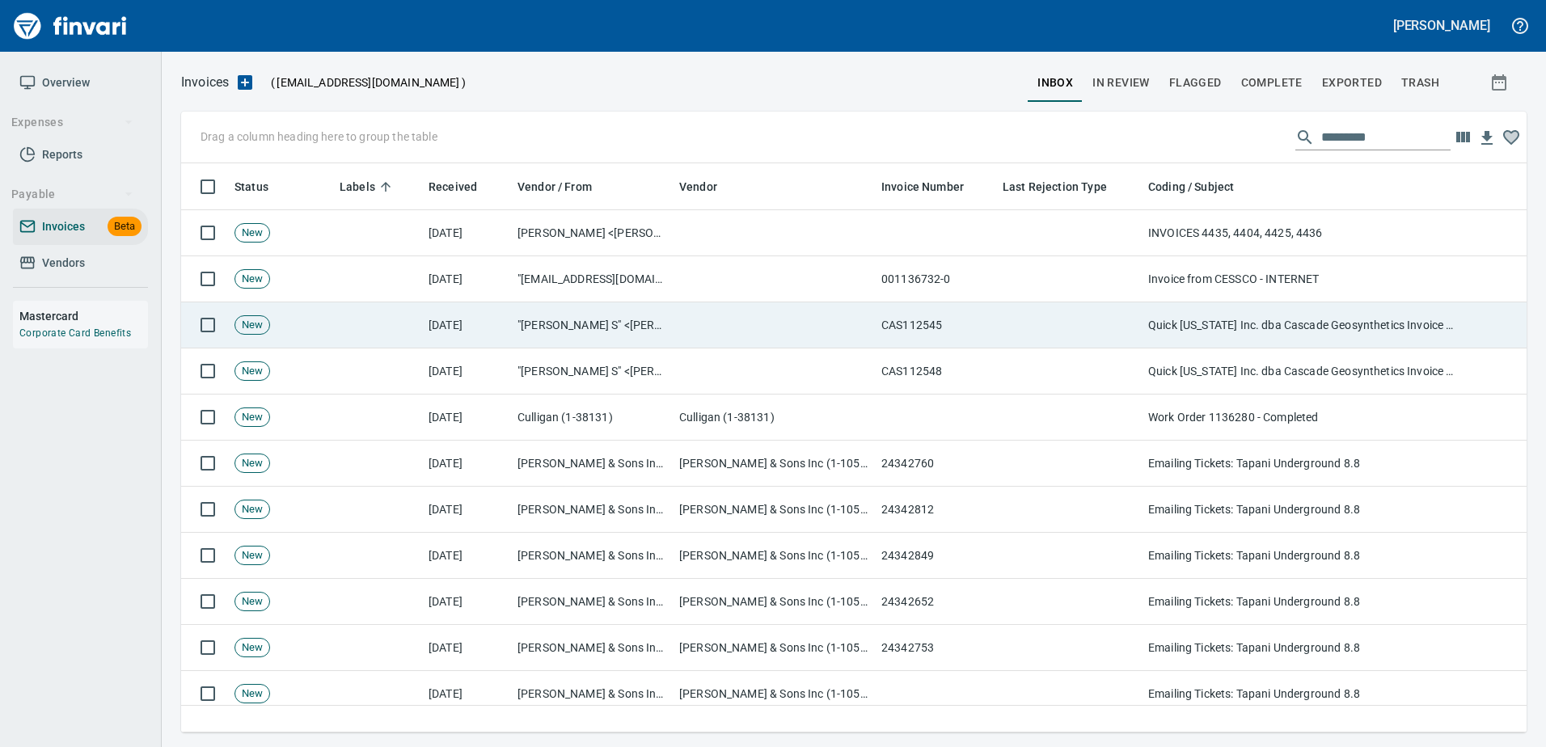
scroll to position [2, 2]
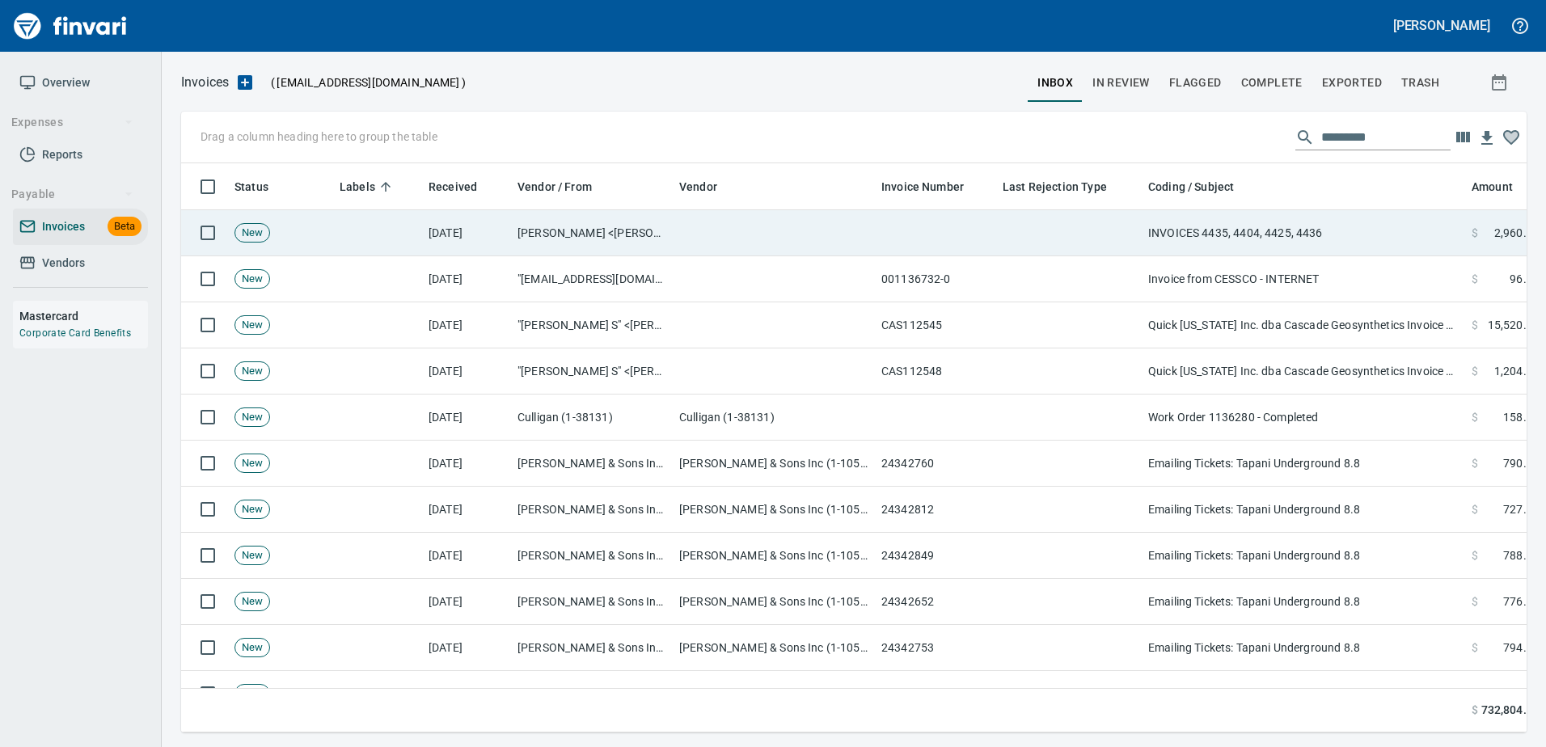
click at [1353, 231] on td "INVOICES 4435, 4404, 4425, 4436" at bounding box center [1303, 233] width 323 height 46
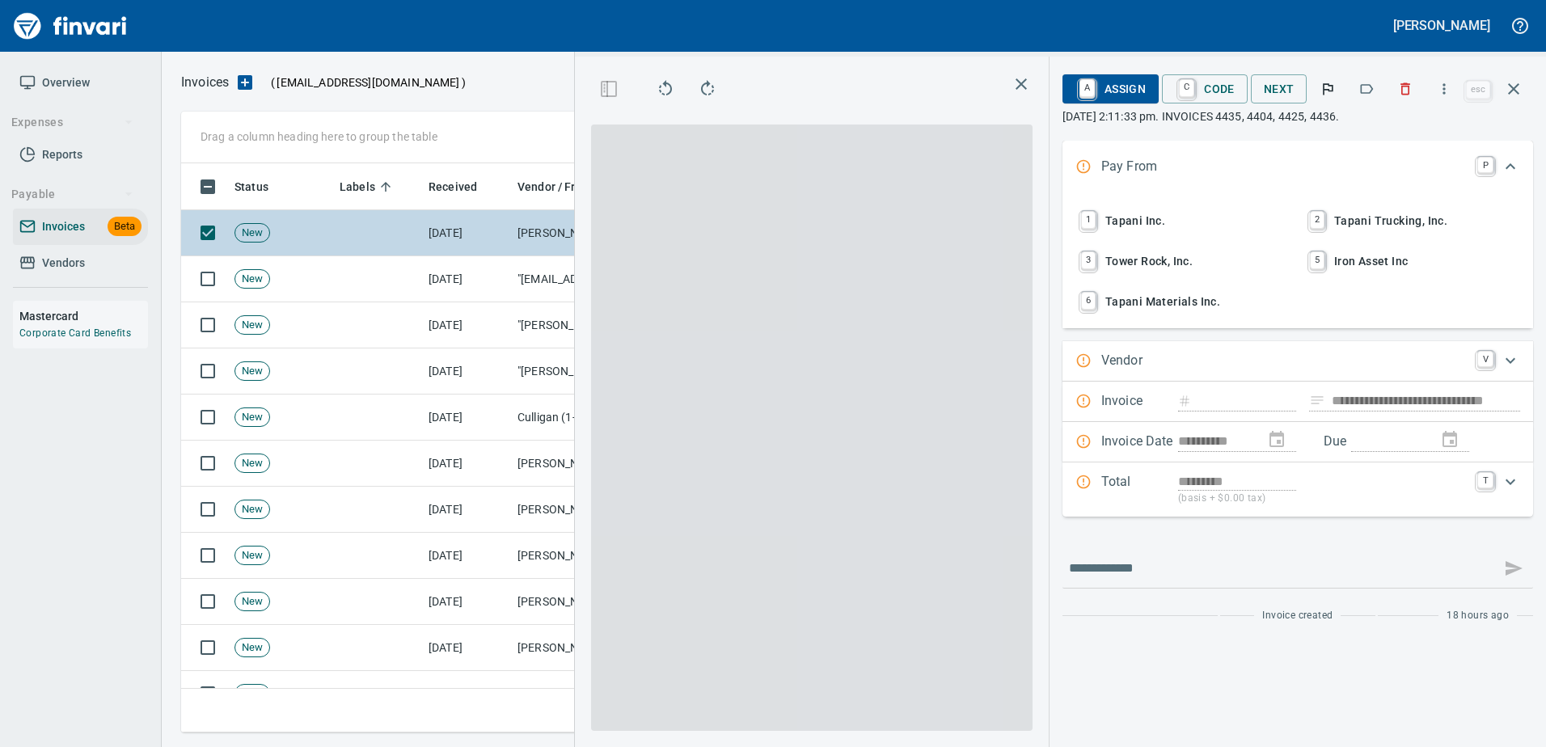
type input "**********"
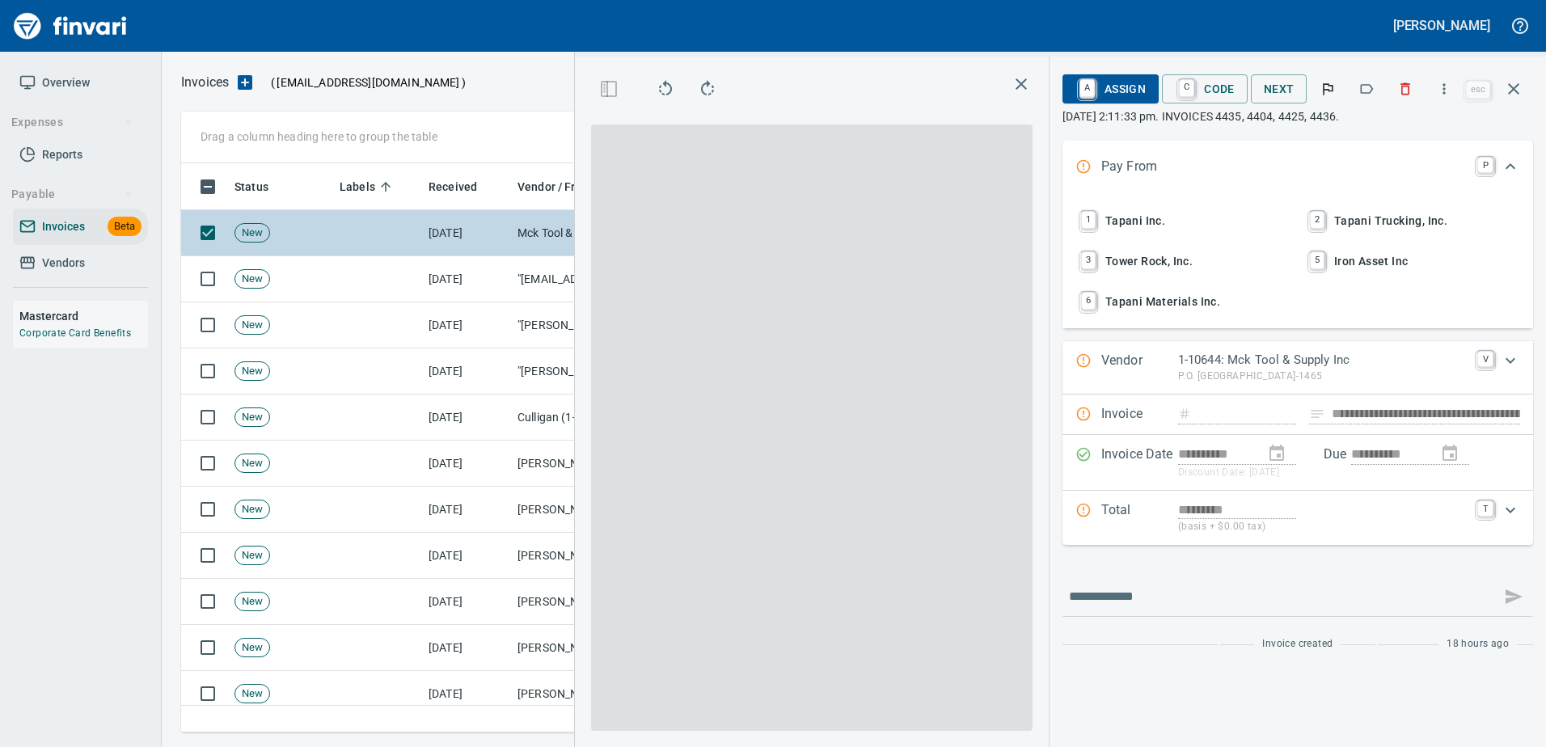
scroll to position [545, 917]
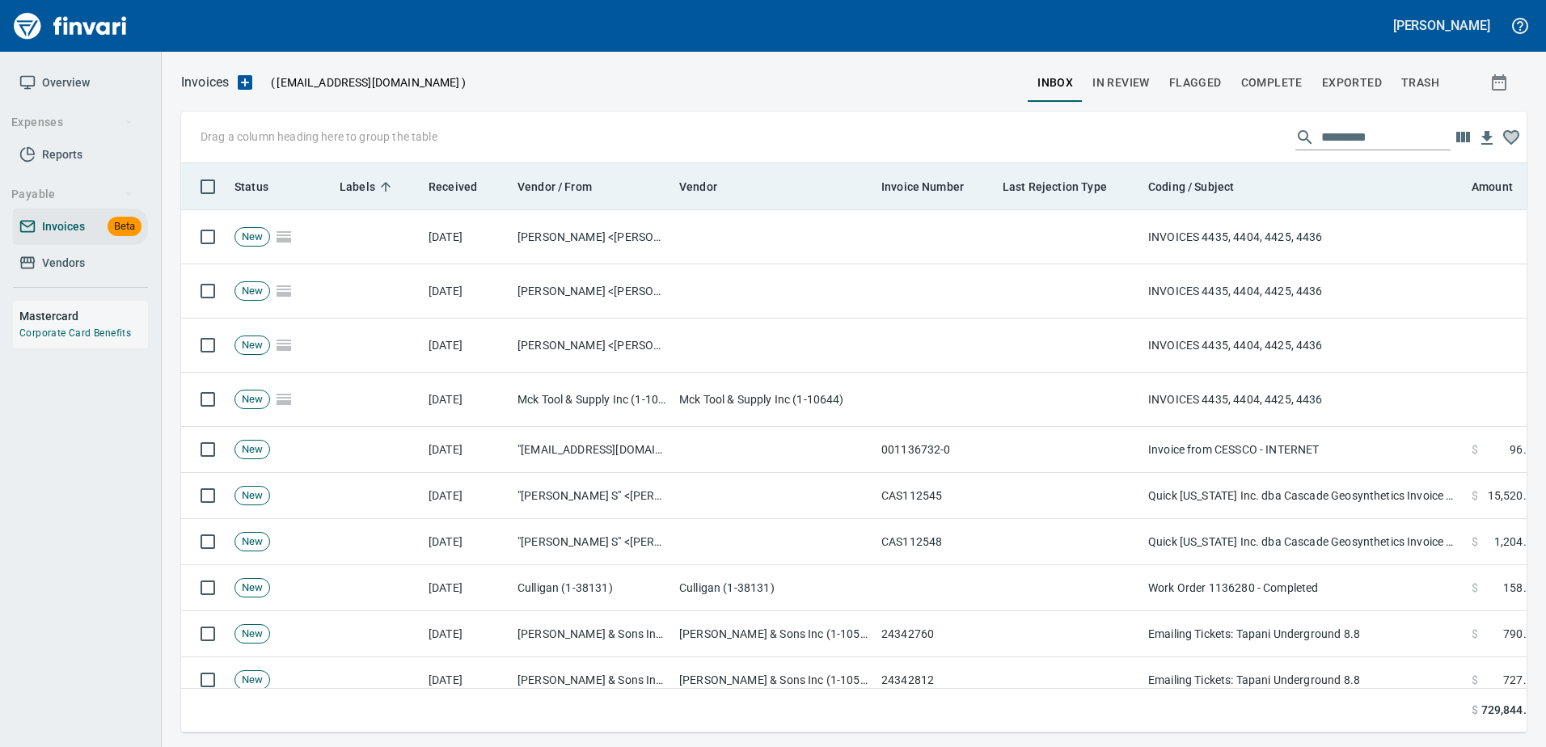
scroll to position [545, 1321]
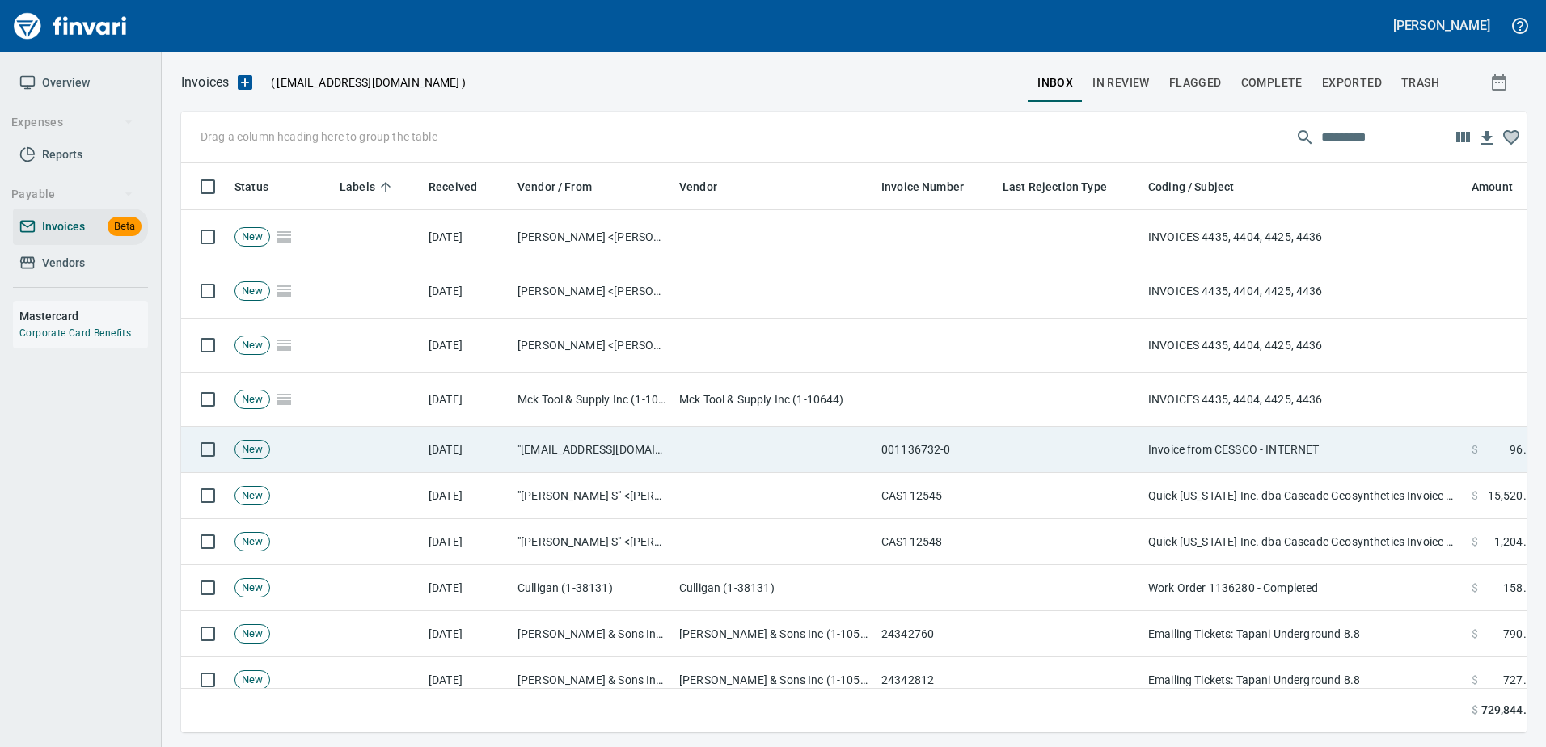
click at [1226, 454] on td "Invoice from CESSCO - INTERNET" at bounding box center [1303, 450] width 323 height 46
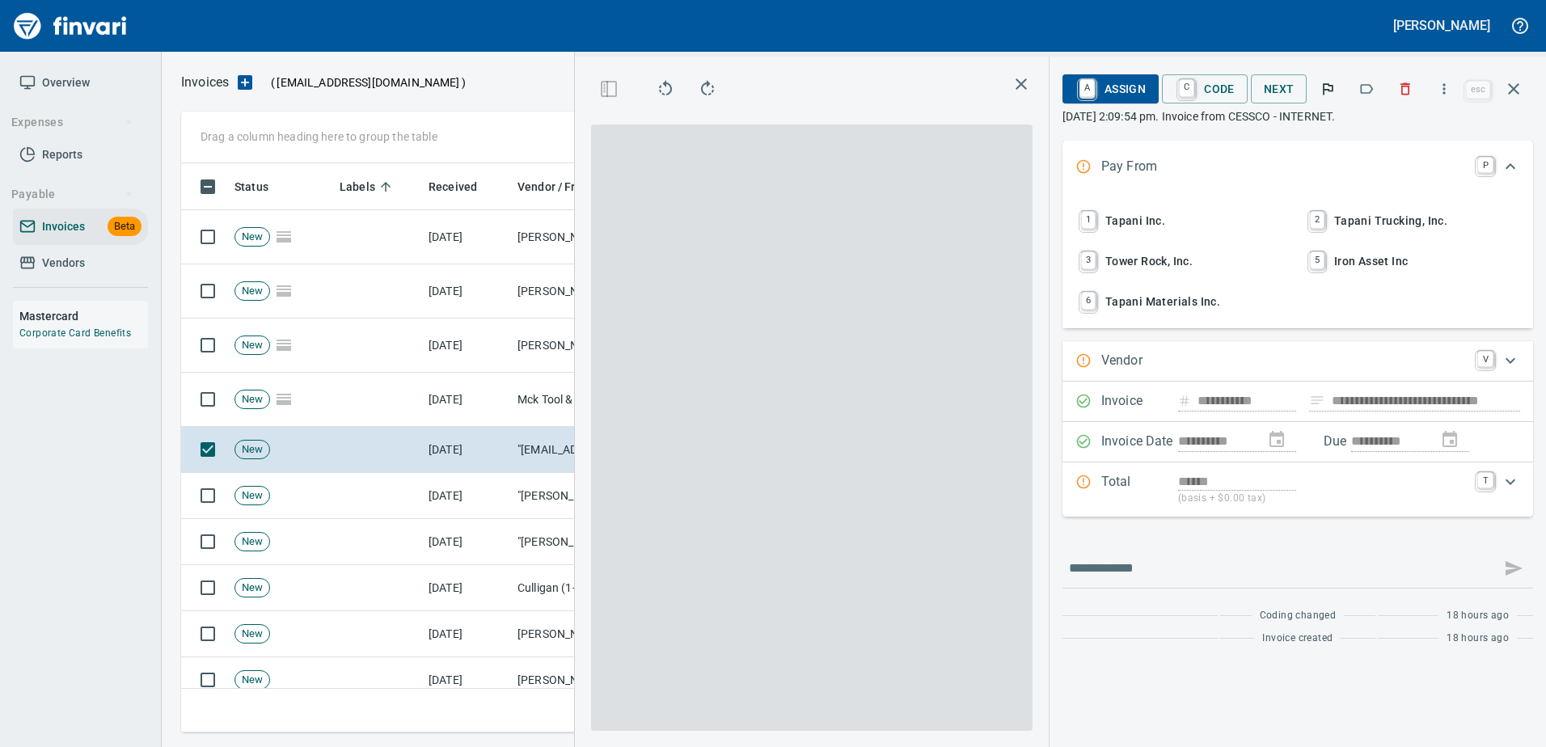
type input "**********"
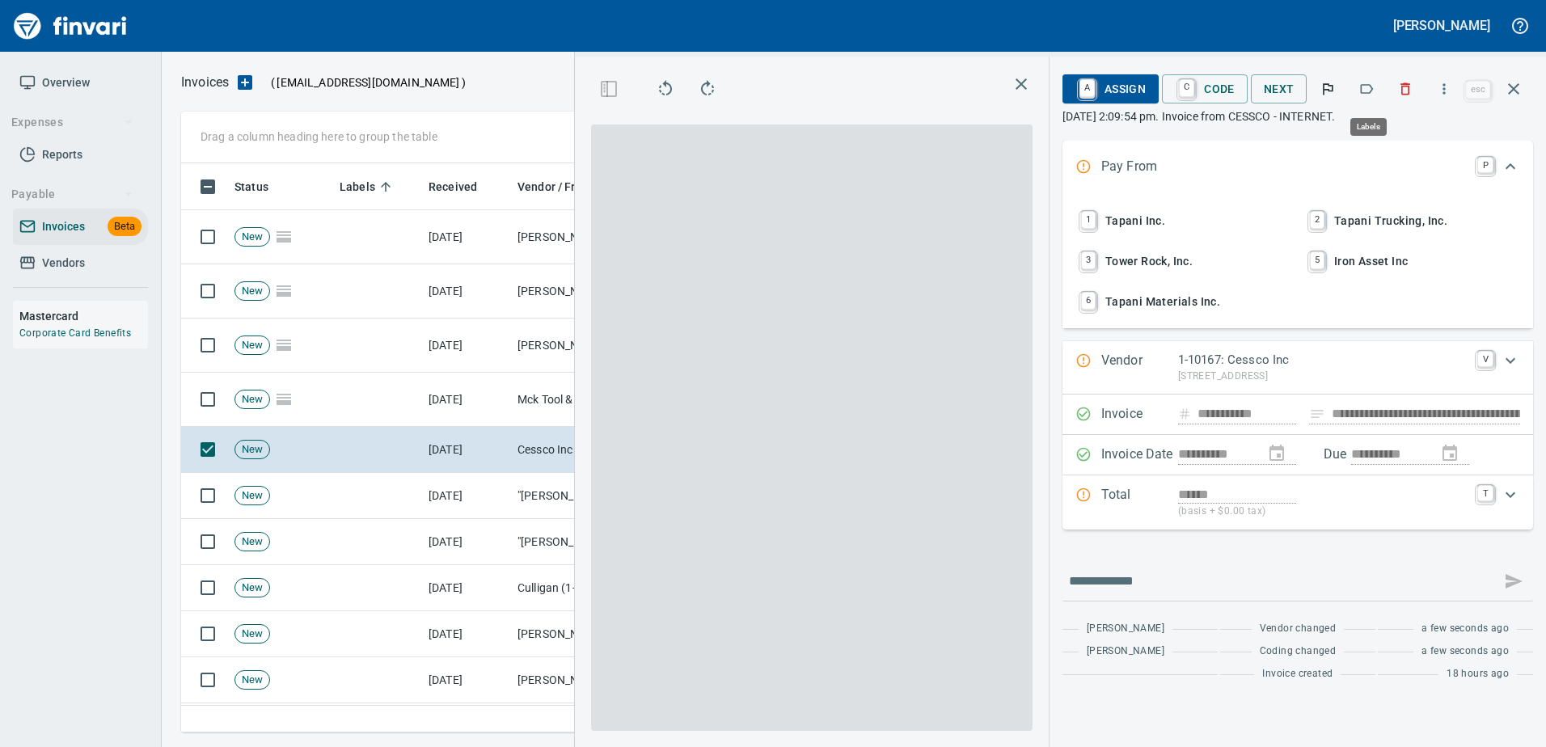
scroll to position [545, 917]
click at [1356, 87] on button "button" at bounding box center [1366, 89] width 36 height 36
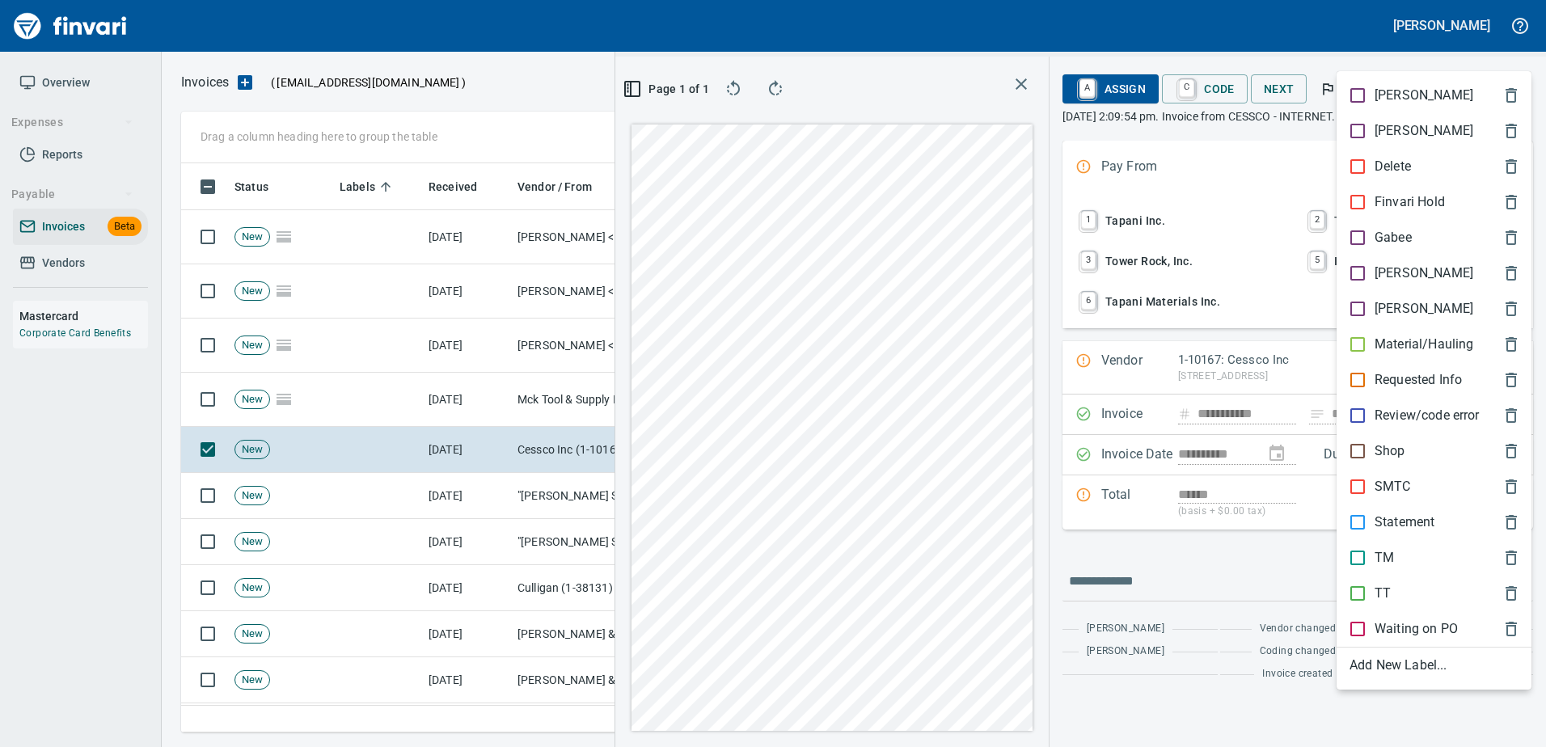
click at [1374, 475] on div "SMTC" at bounding box center [1433, 487] width 195 height 36
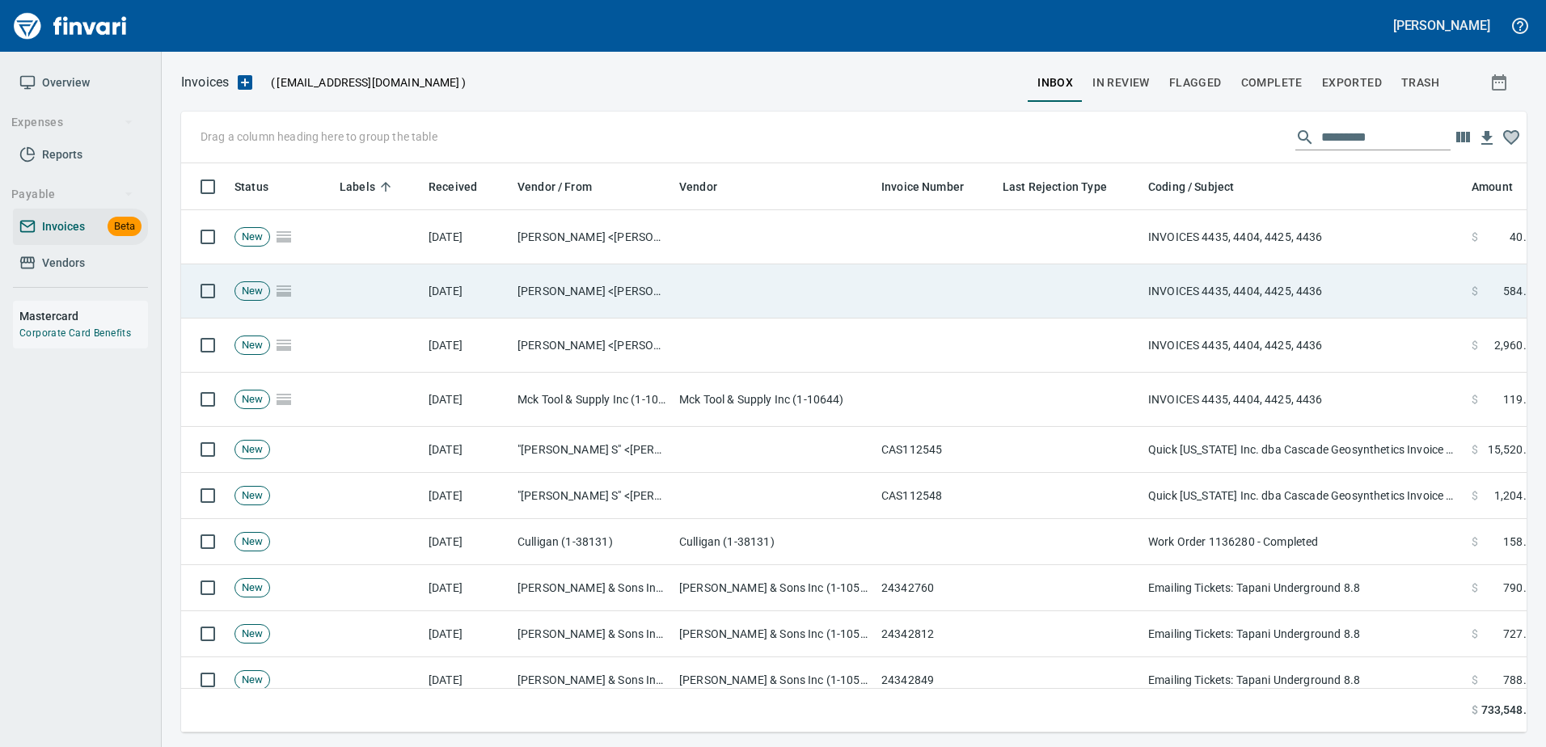
scroll to position [545, 1321]
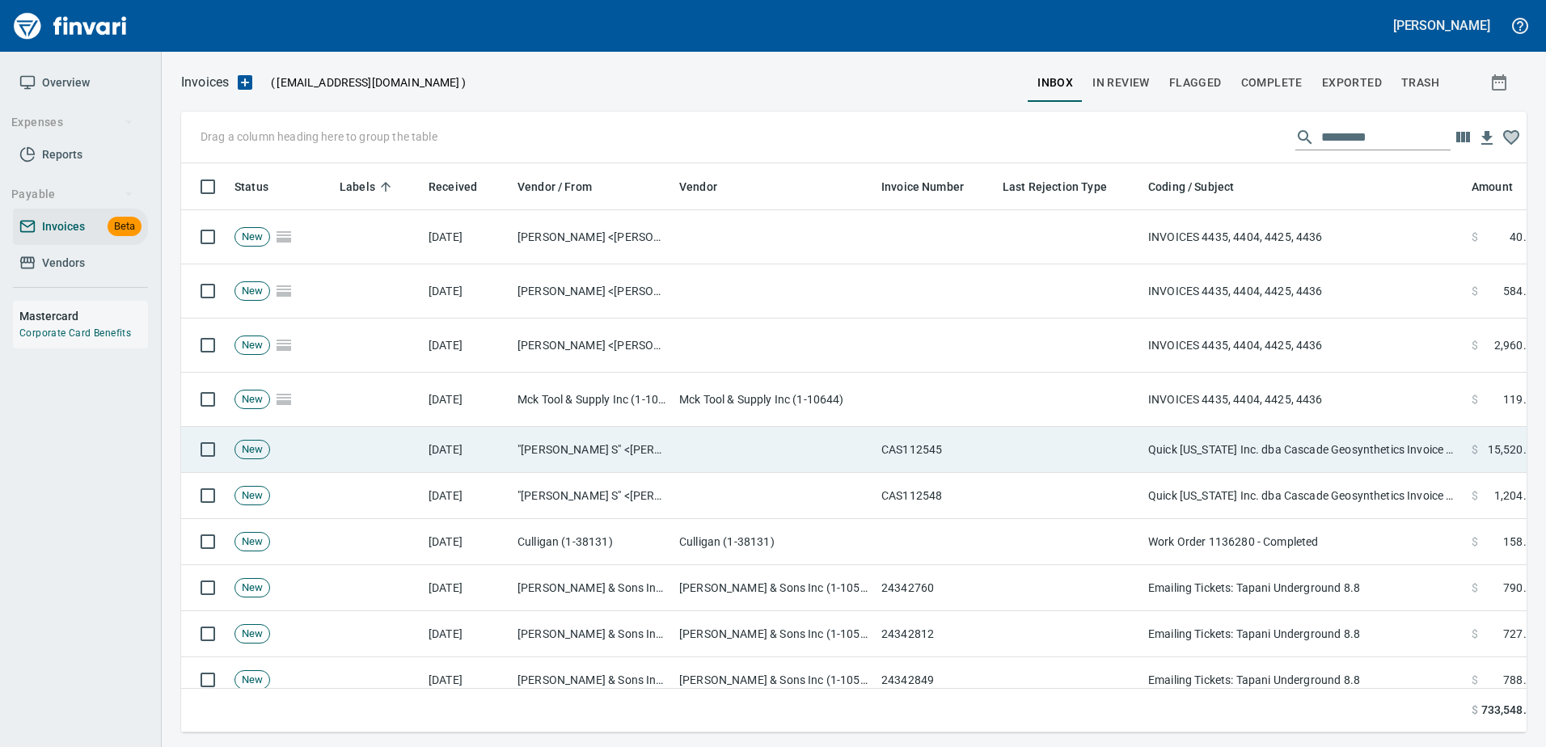
click at [1308, 461] on td "Quick [US_STATE] Inc. dba Cascade Geosynthetics Invoice #CAS112545 available fo…" at bounding box center [1303, 450] width 323 height 46
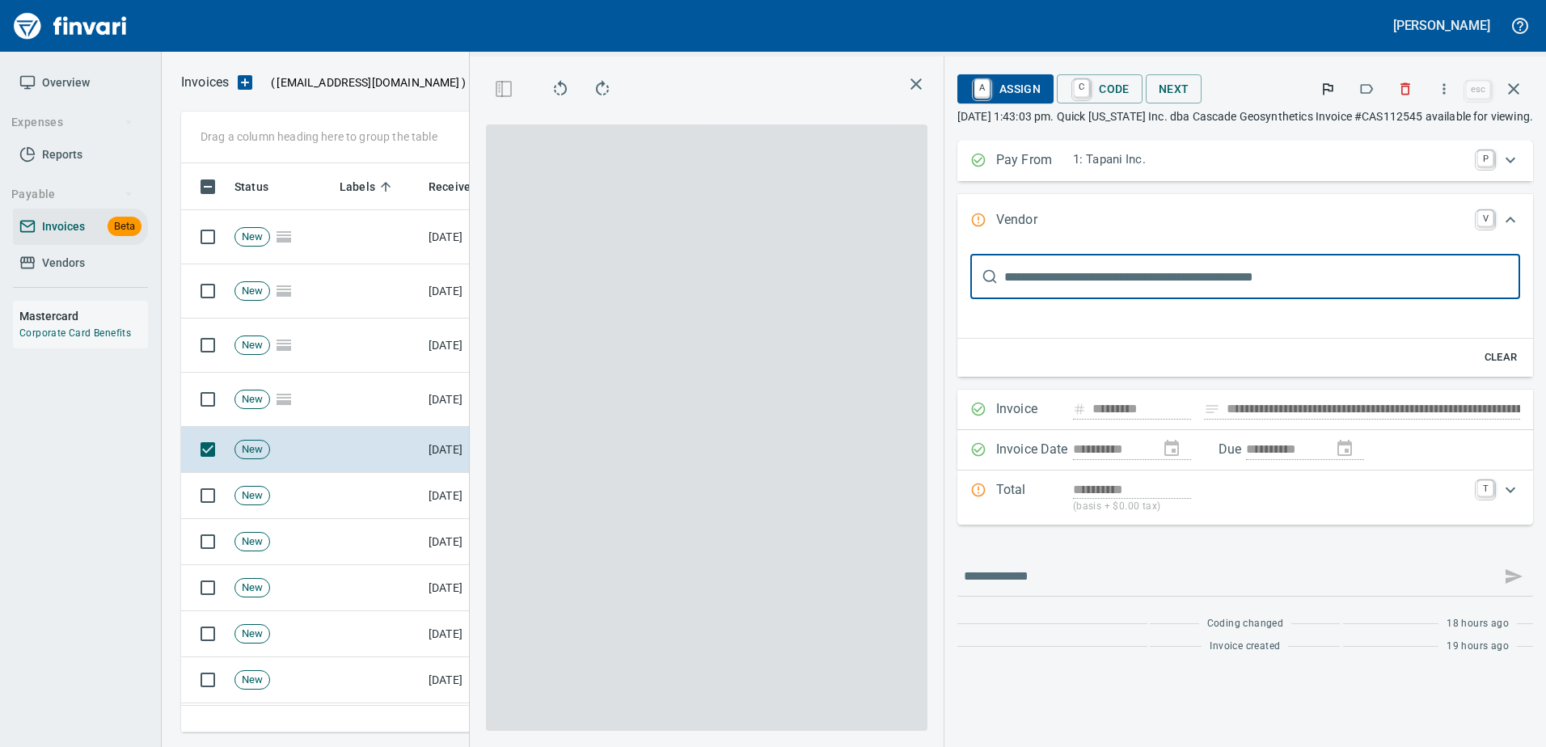
scroll to position [545, 917]
type input "**********"
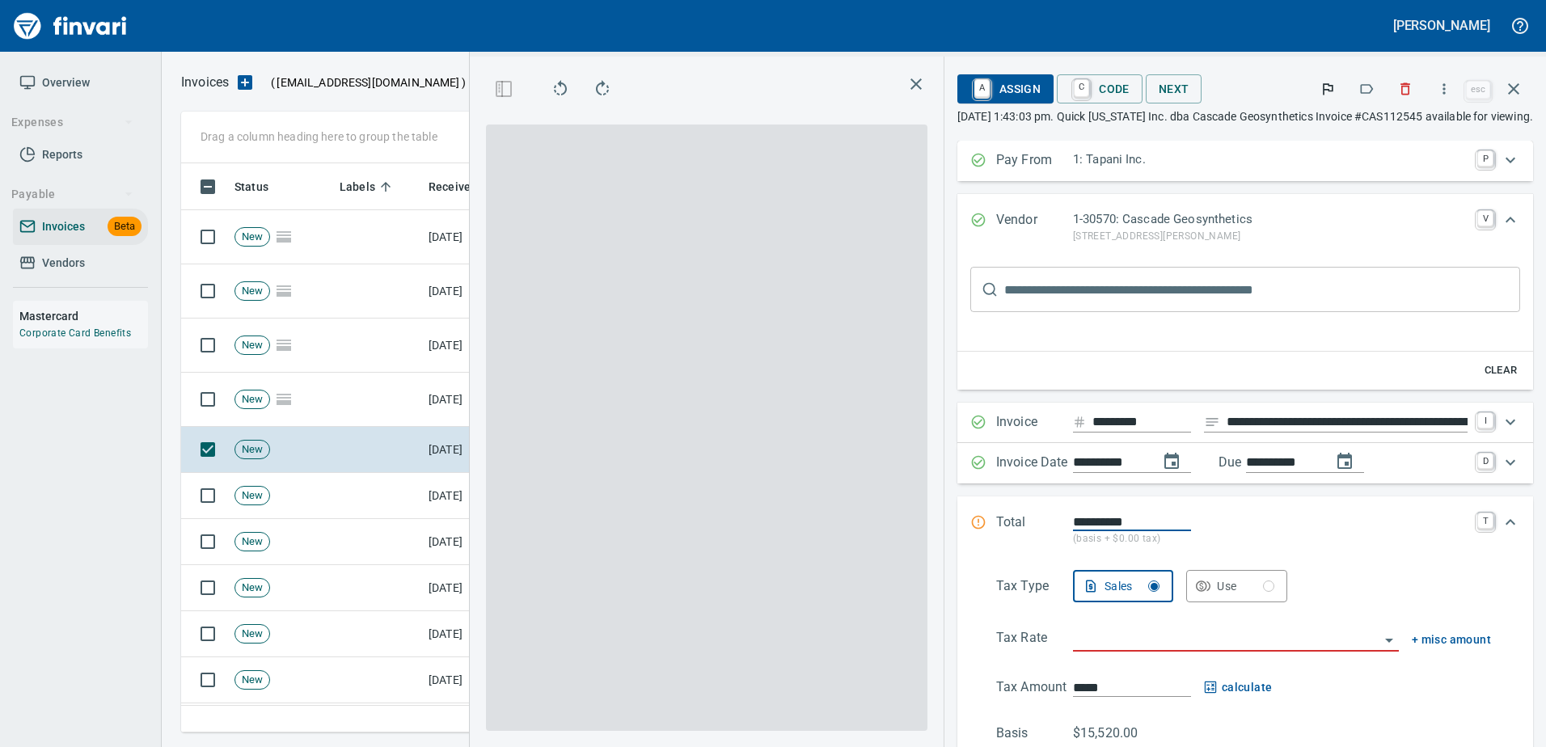
scroll to position [0, 0]
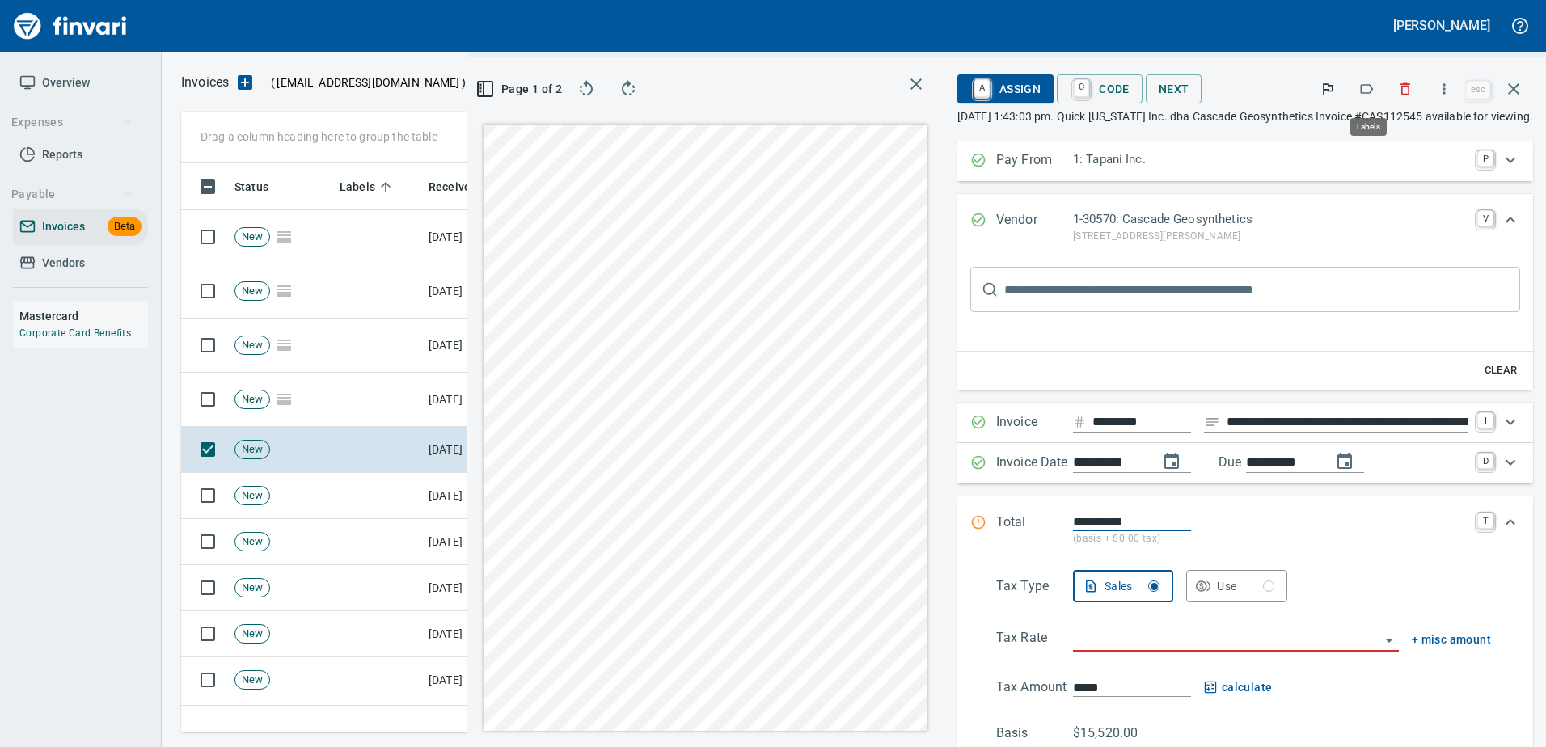
click at [1372, 88] on icon "button" at bounding box center [1366, 89] width 16 height 16
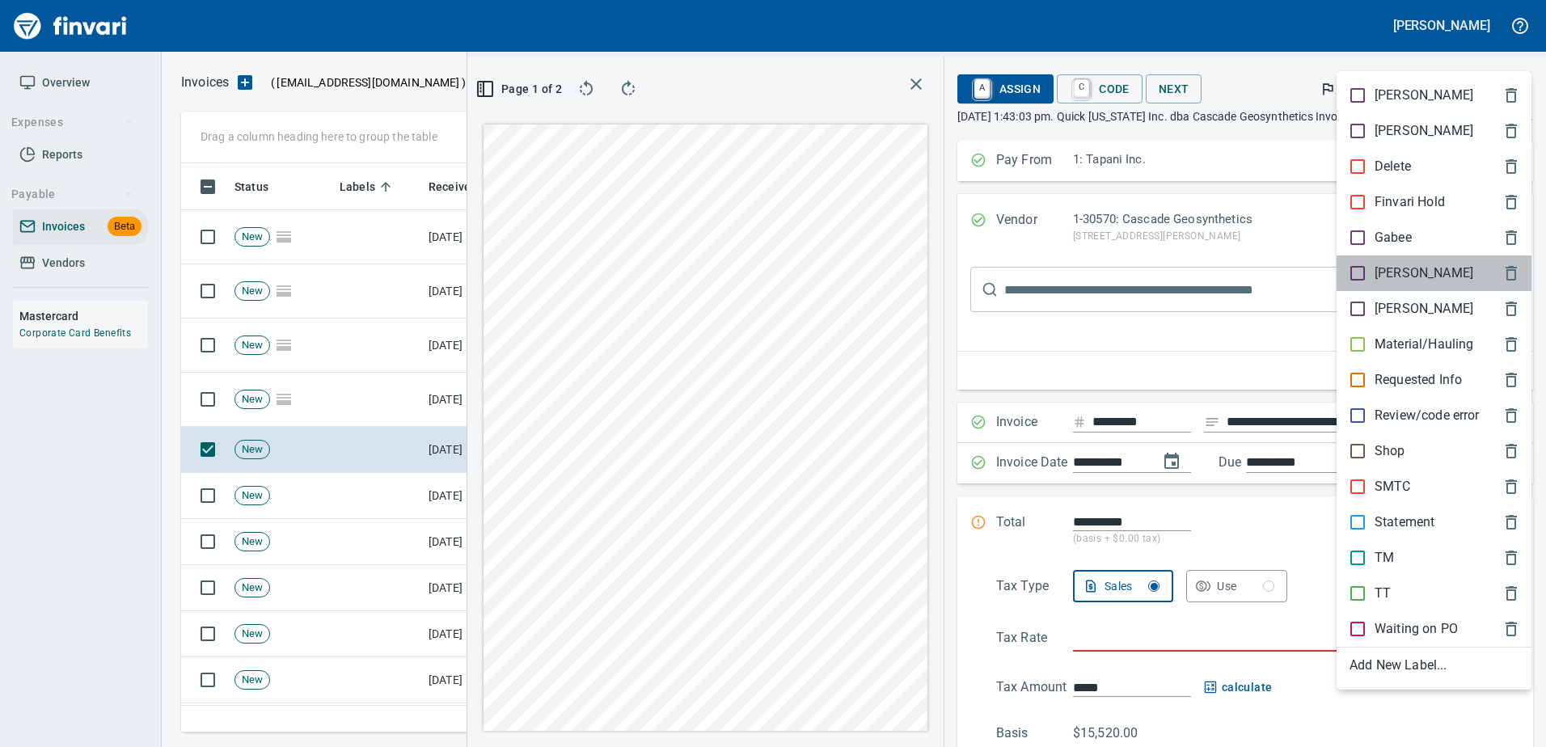
click at [1401, 272] on p "[PERSON_NAME]" at bounding box center [1423, 273] width 99 height 19
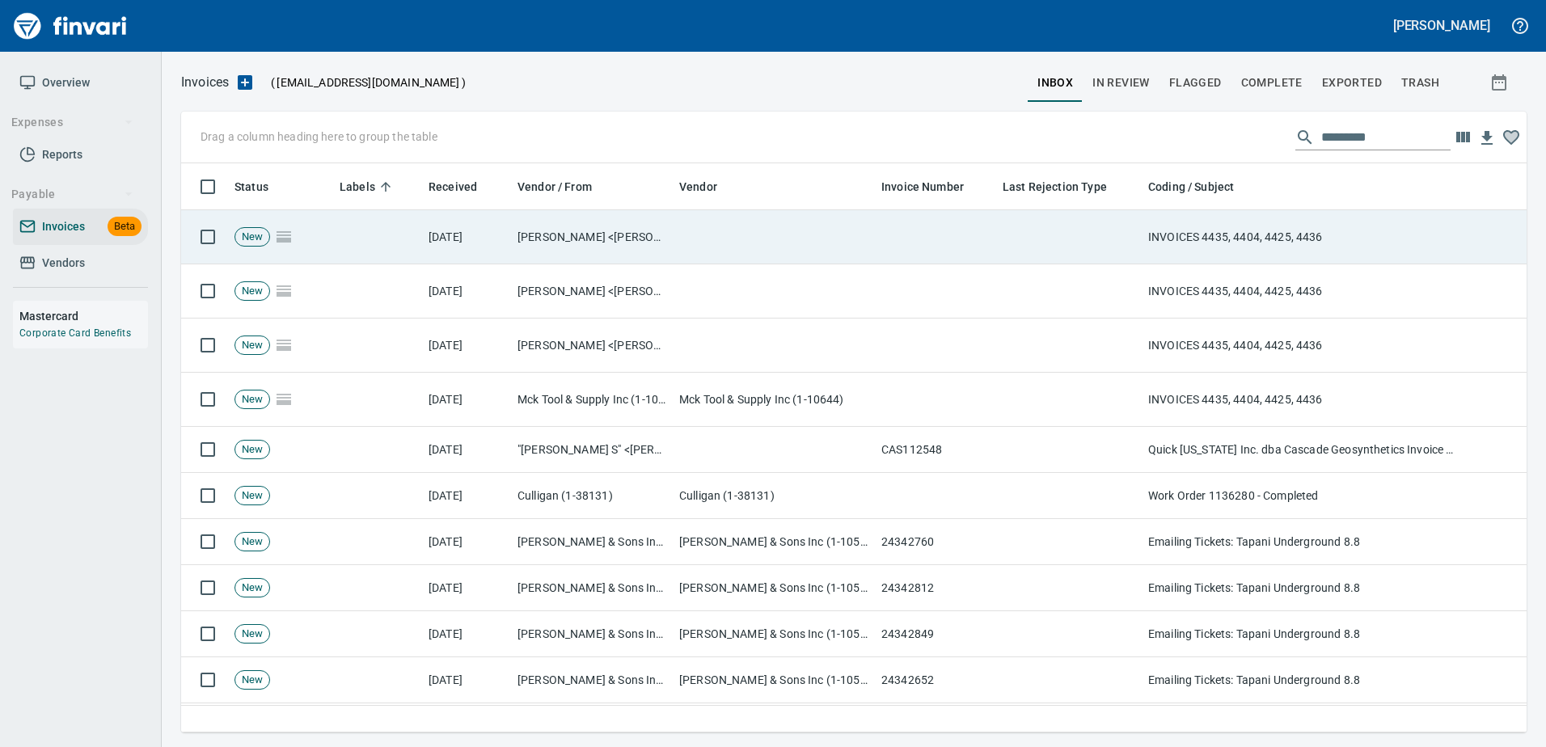
scroll to position [2, 2]
click at [1382, 254] on td "INVOICES 4435, 4404, 4425, 4436" at bounding box center [1303, 237] width 323 height 54
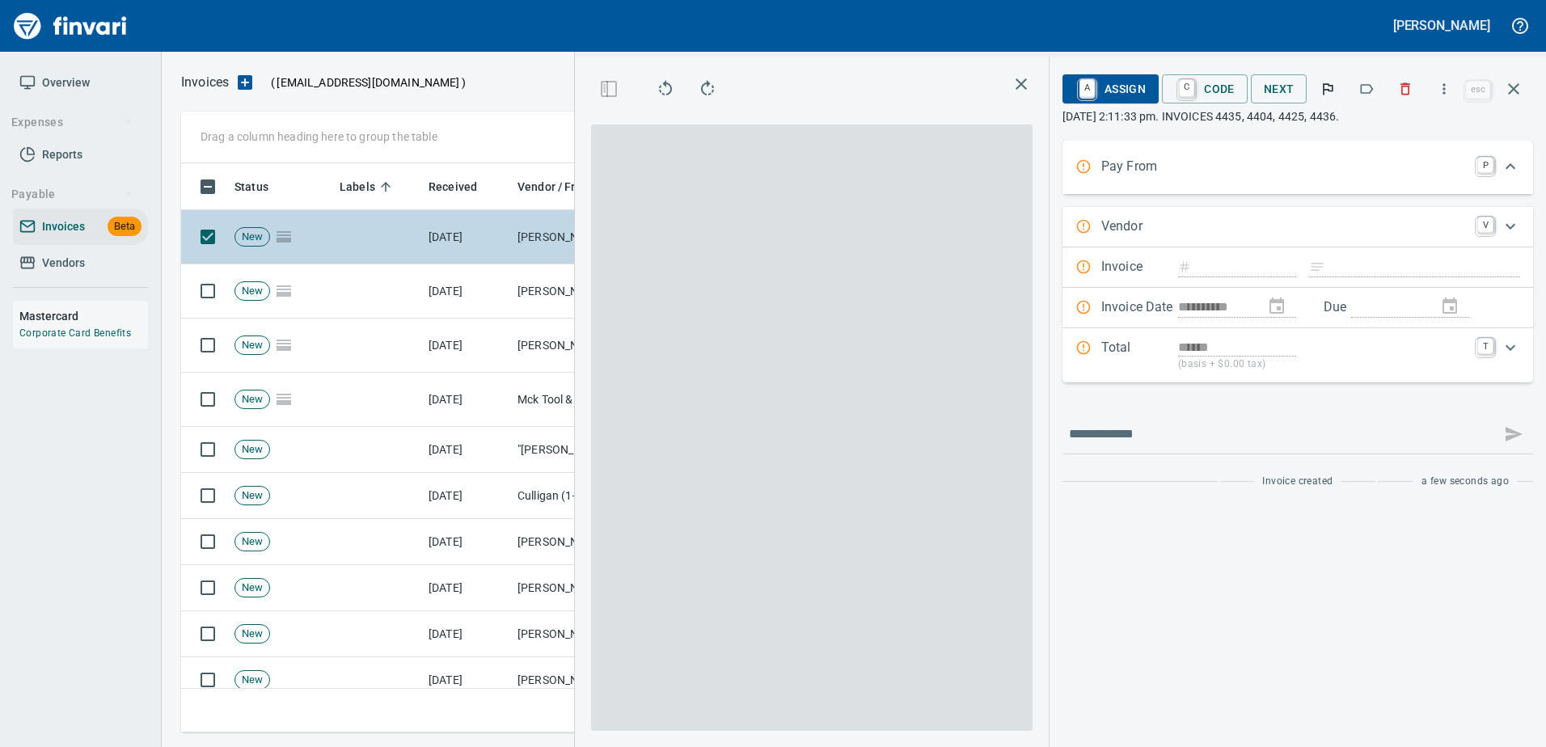
type input "**********"
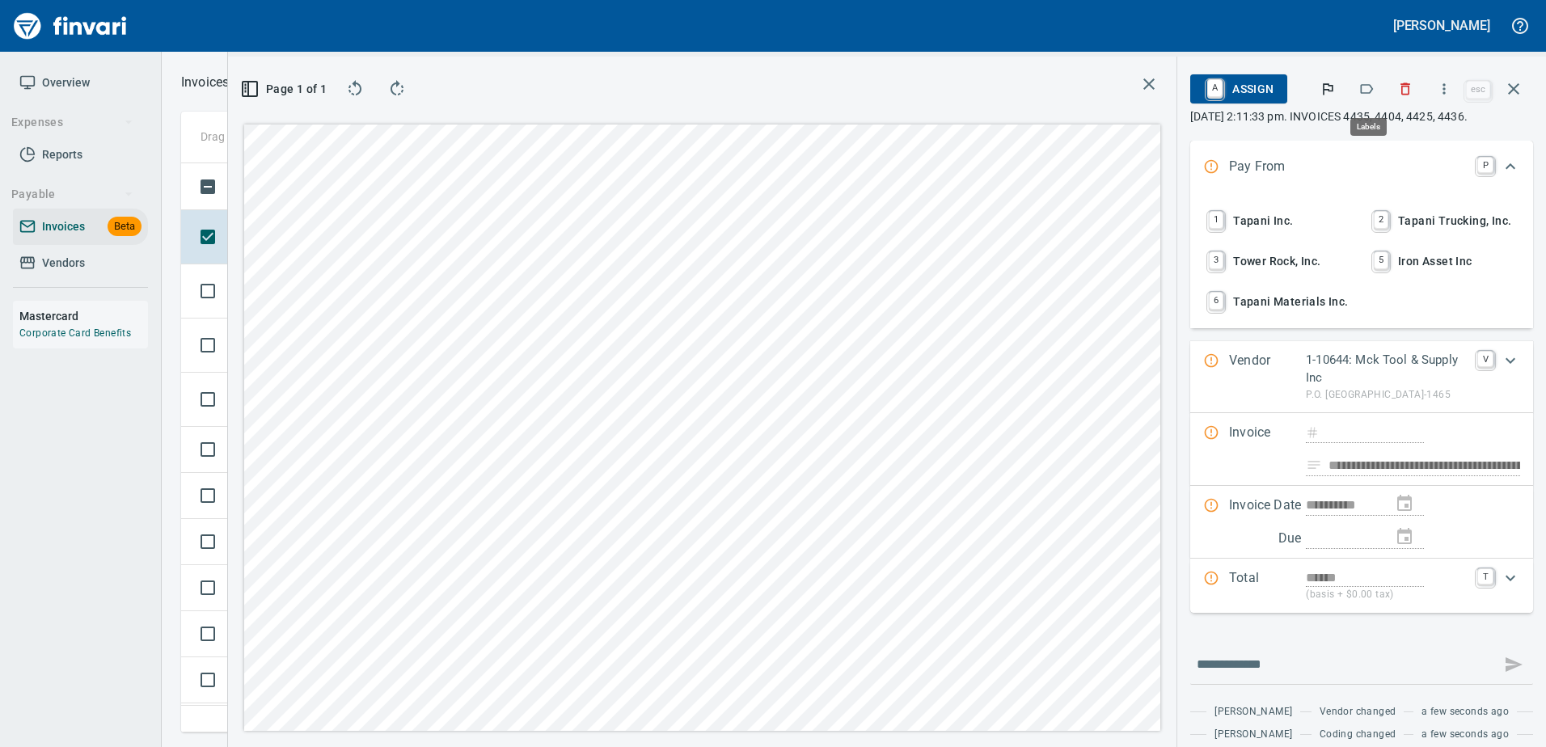
click at [1360, 81] on icon "button" at bounding box center [1366, 89] width 16 height 16
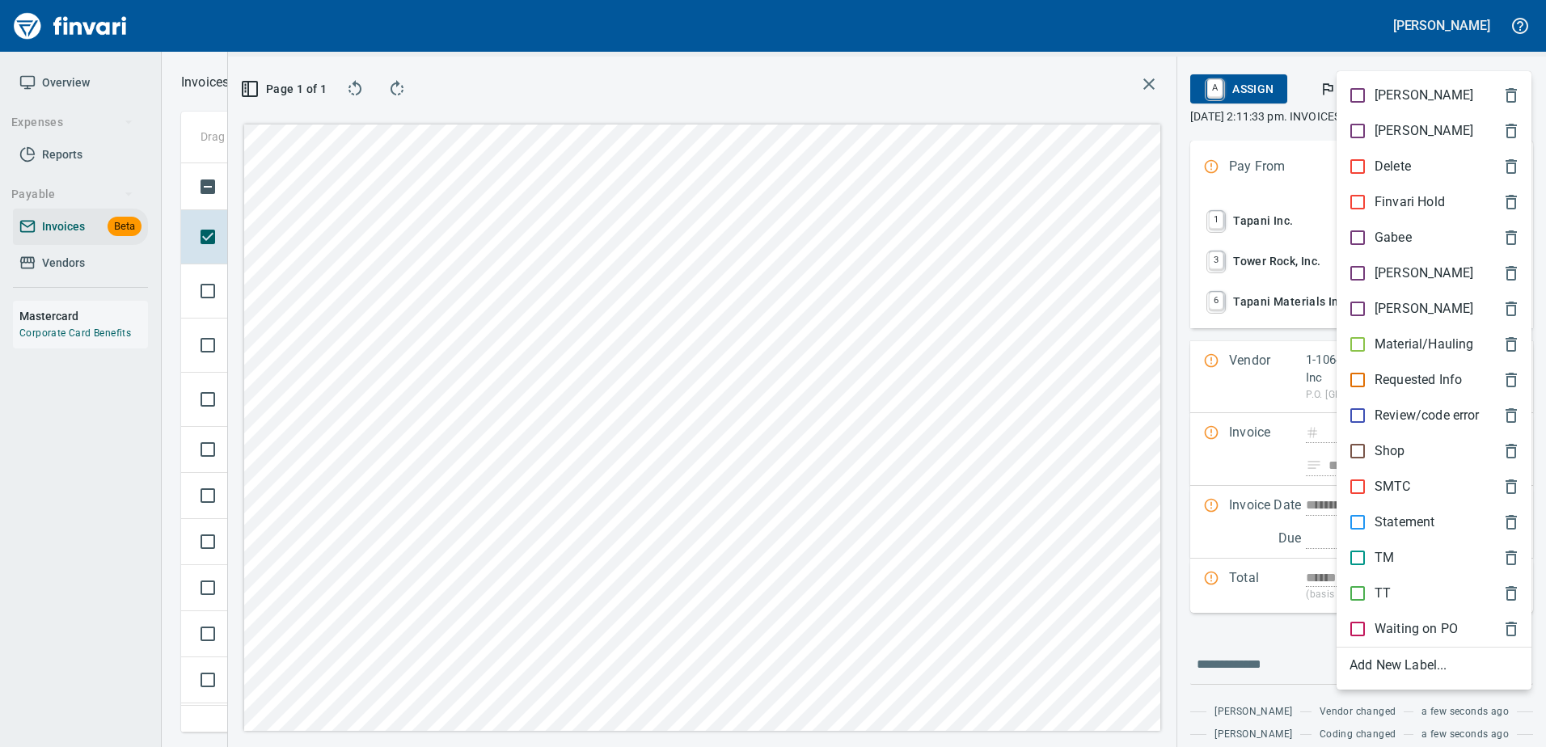
scroll to position [545, 917]
click at [1378, 456] on p "Shop" at bounding box center [1389, 450] width 31 height 19
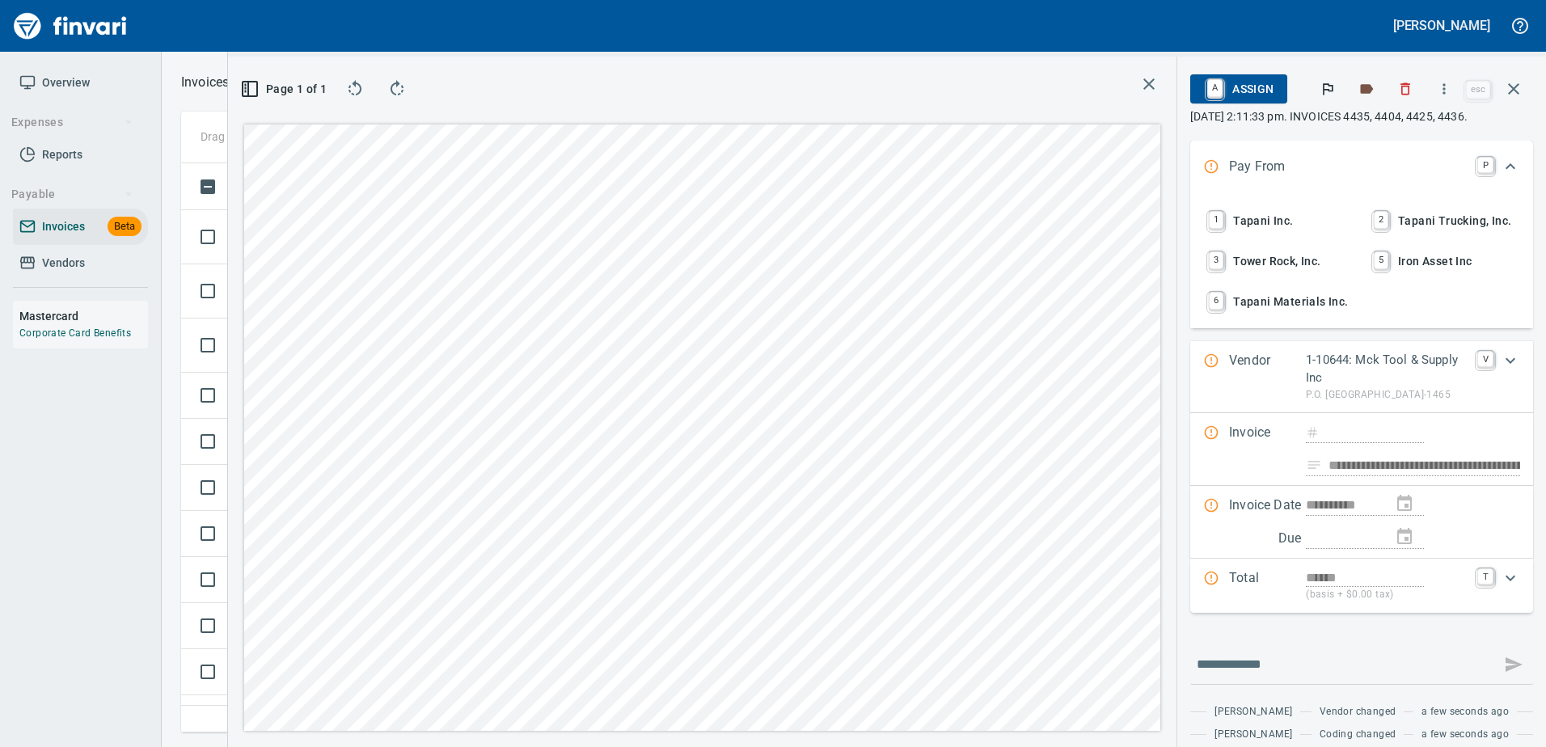
click at [1256, 213] on span "1 Tapani Inc." at bounding box center [1279, 220] width 149 height 27
type input "**********"
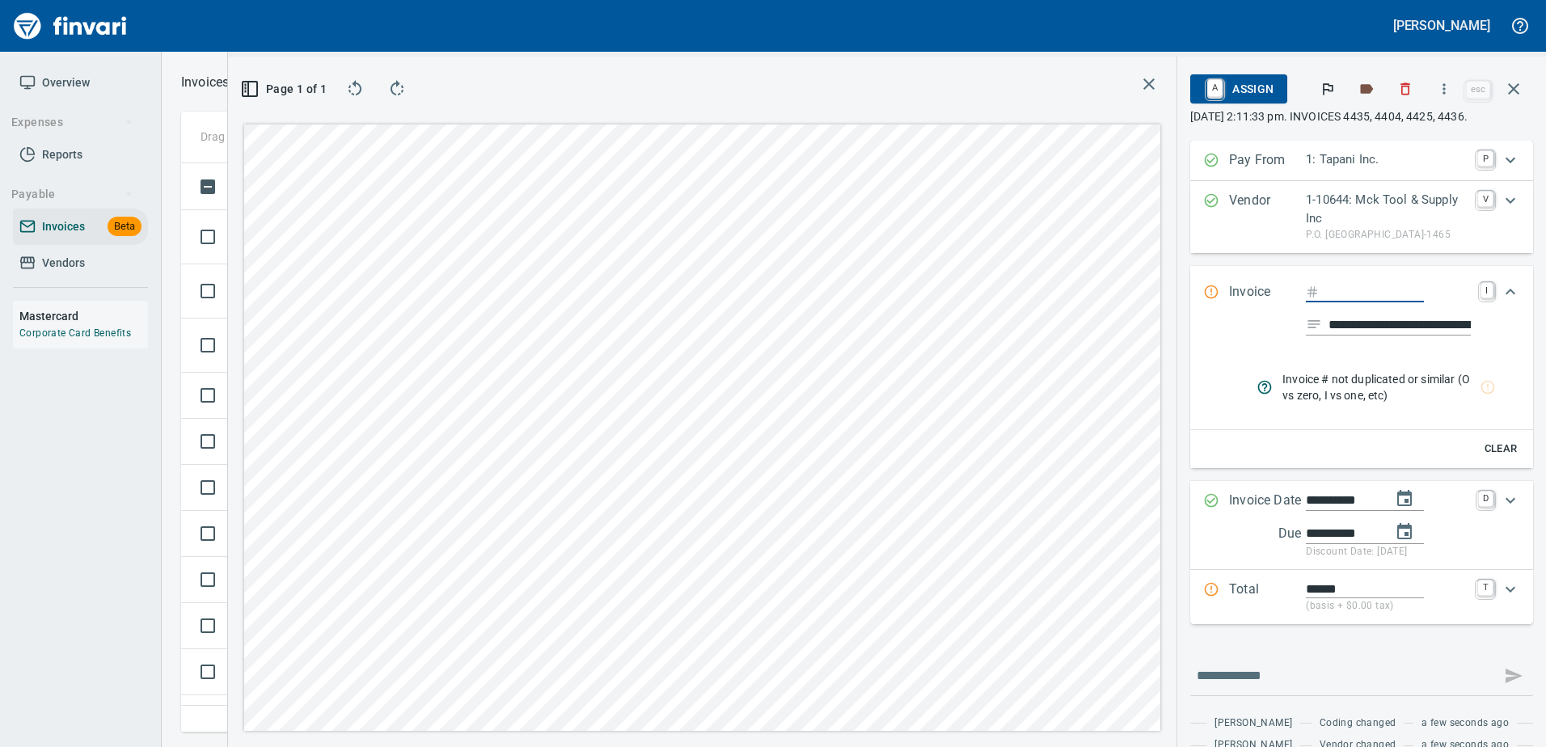
type input "****"
type input "**********"
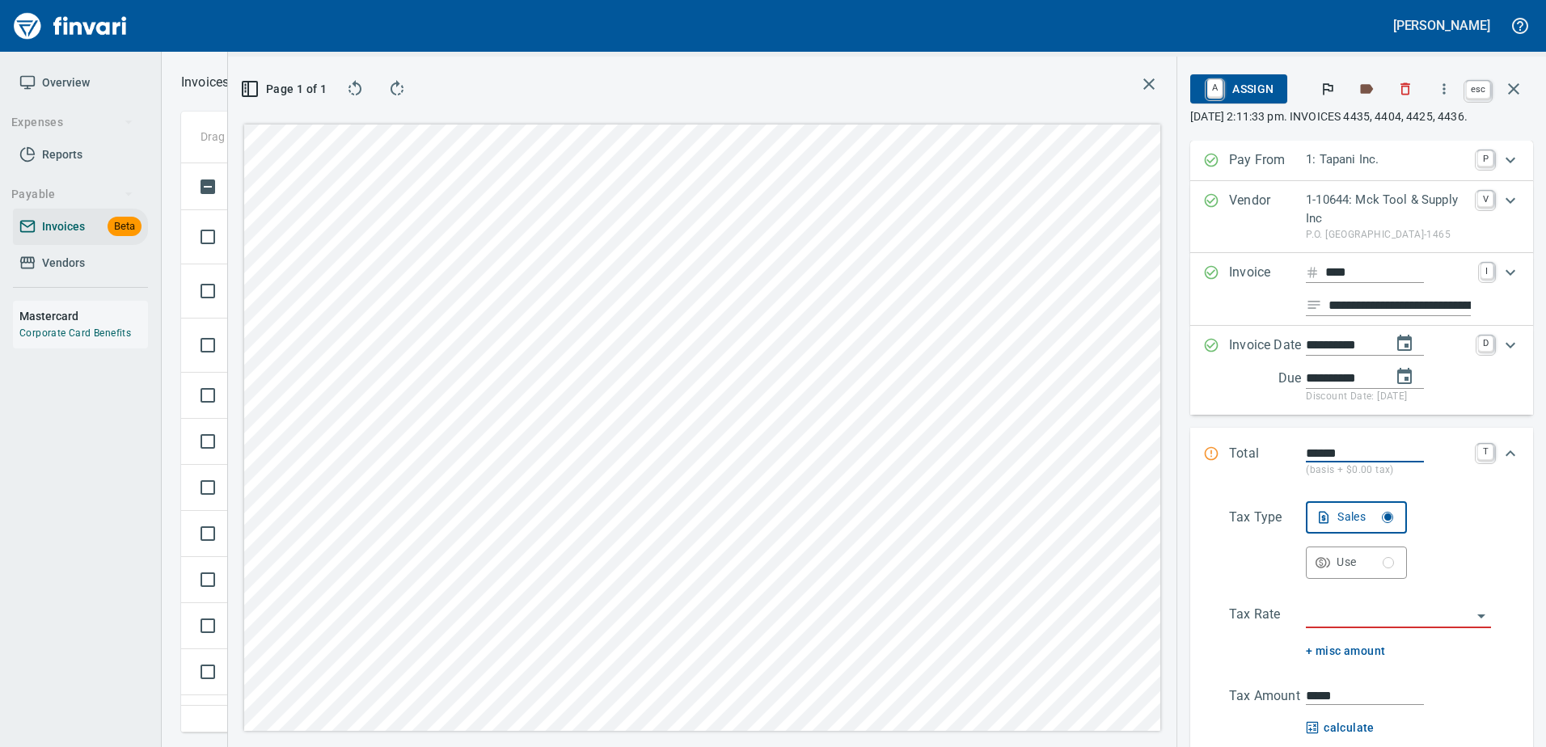
click at [1505, 85] on icon "button" at bounding box center [1513, 88] width 19 height 19
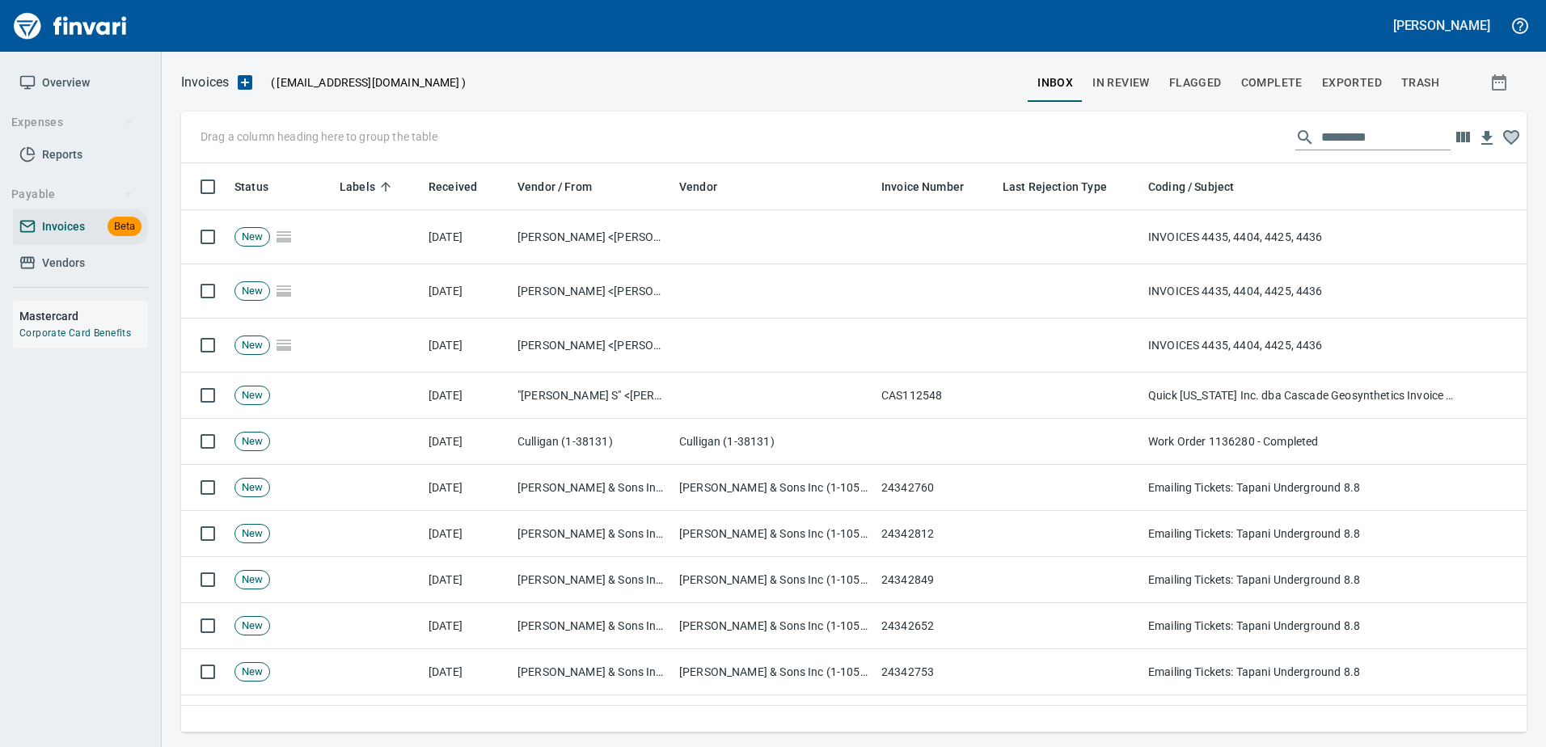
scroll to position [2, 2]
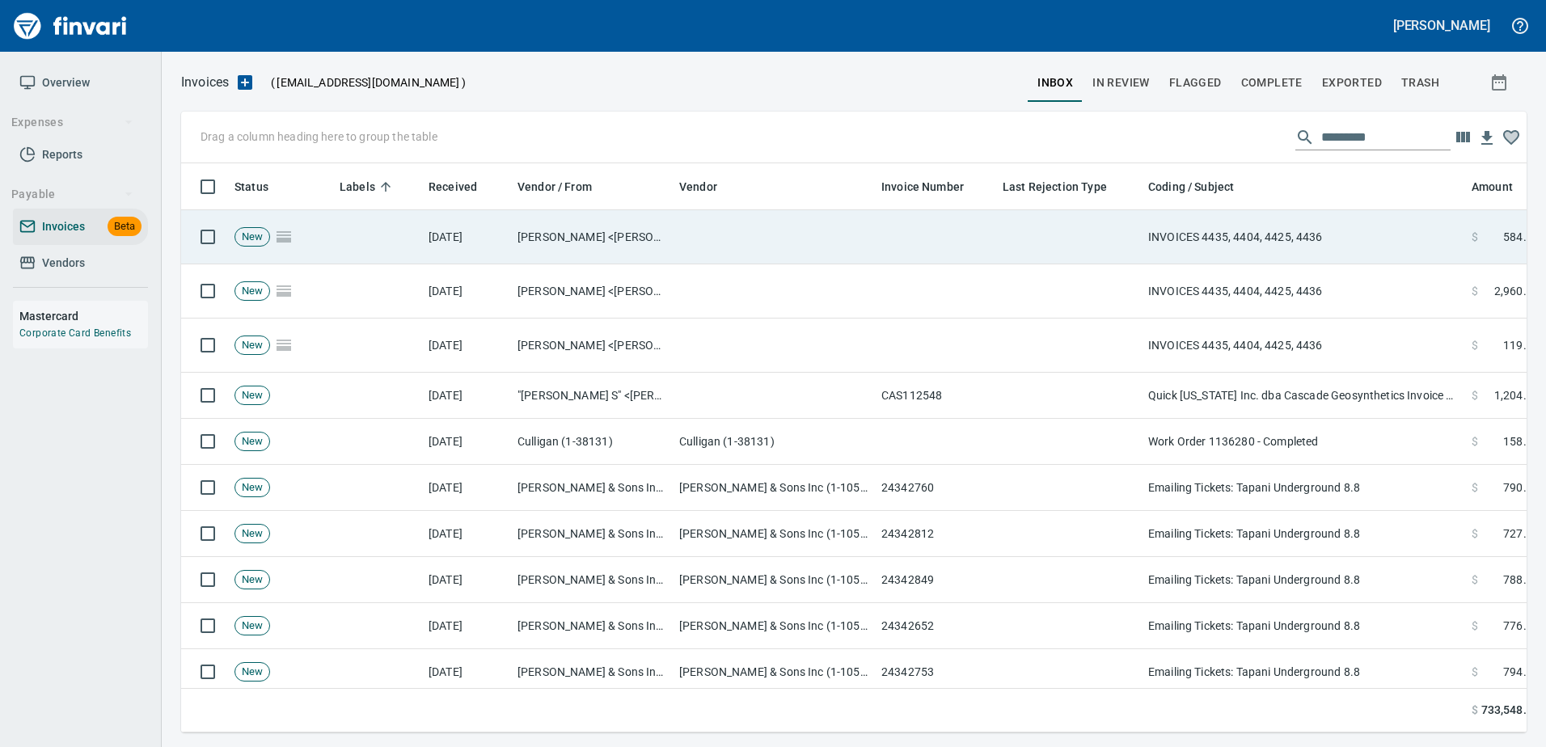
click at [1091, 250] on td at bounding box center [1069, 237] width 146 height 54
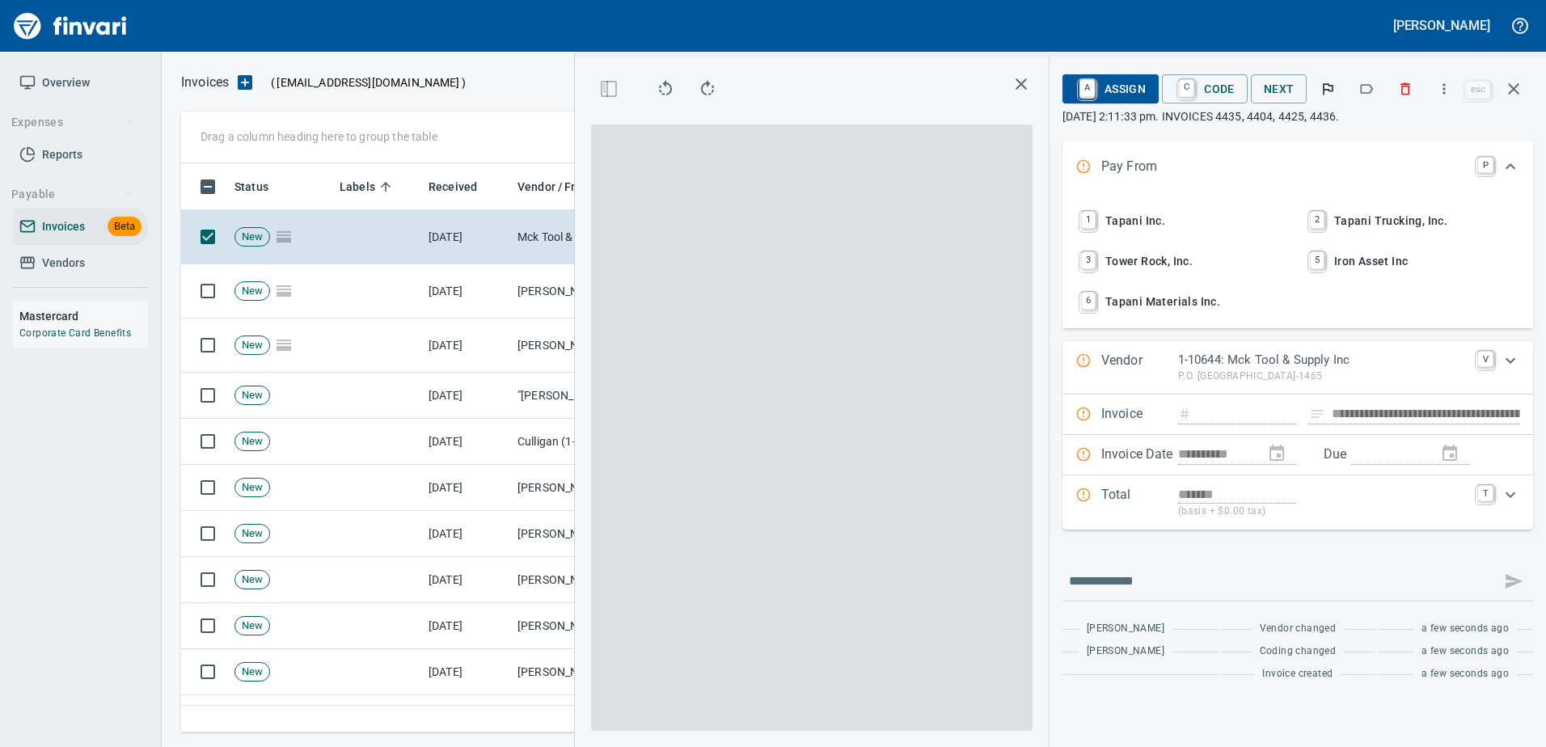
click at [1369, 95] on icon "button" at bounding box center [1366, 89] width 16 height 16
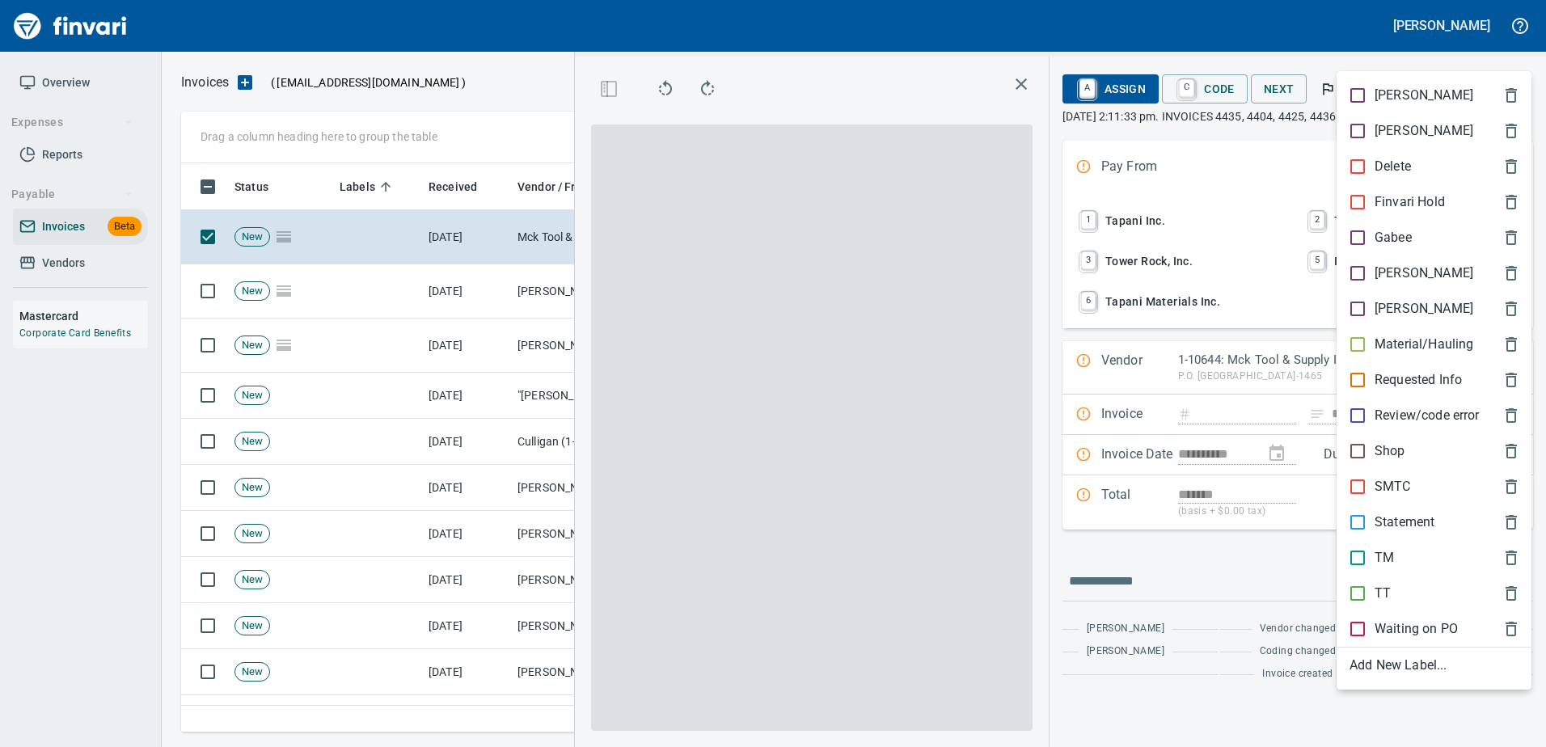
scroll to position [545, 917]
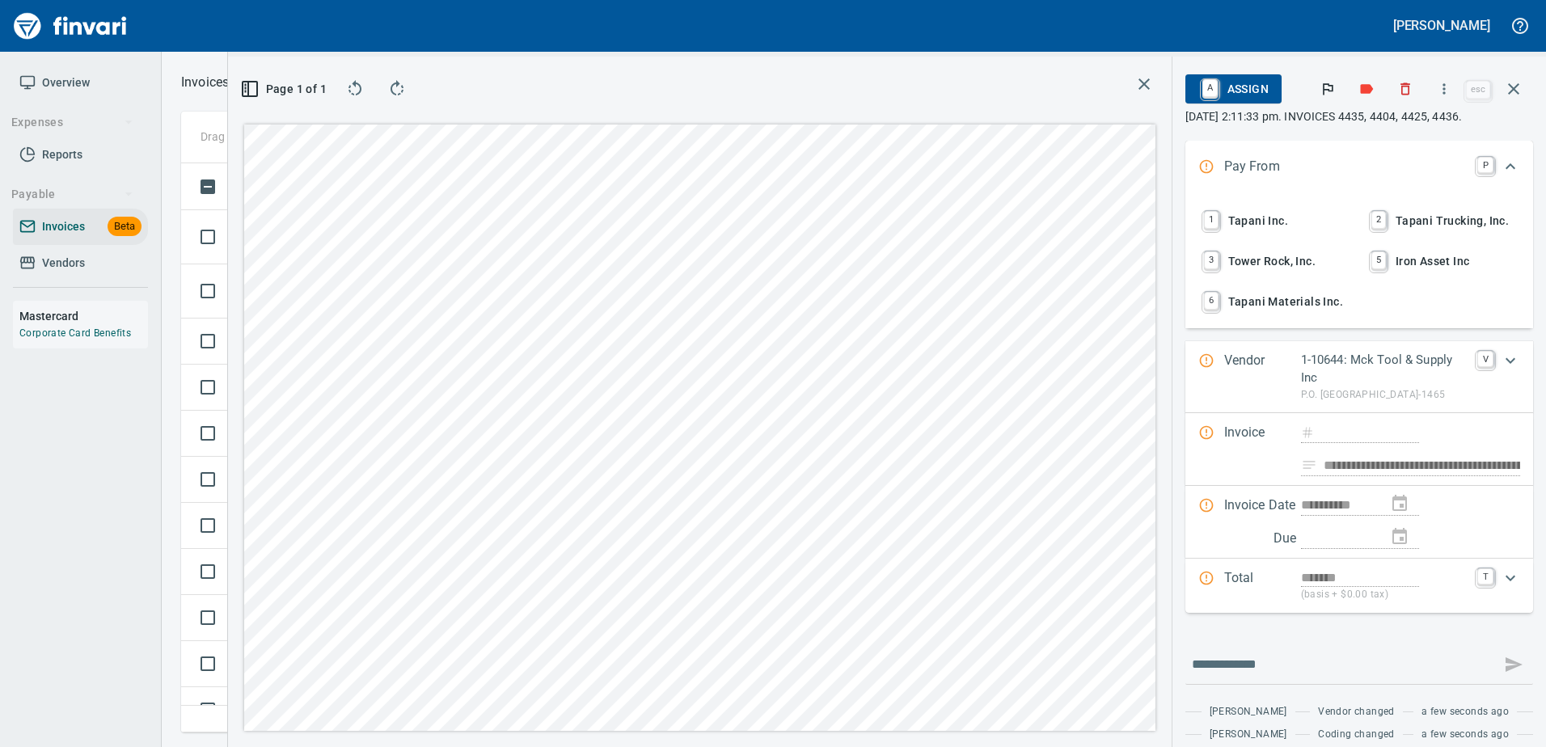
click at [1255, 221] on span "1 Tapani Inc." at bounding box center [1275, 220] width 151 height 27
type input "**********"
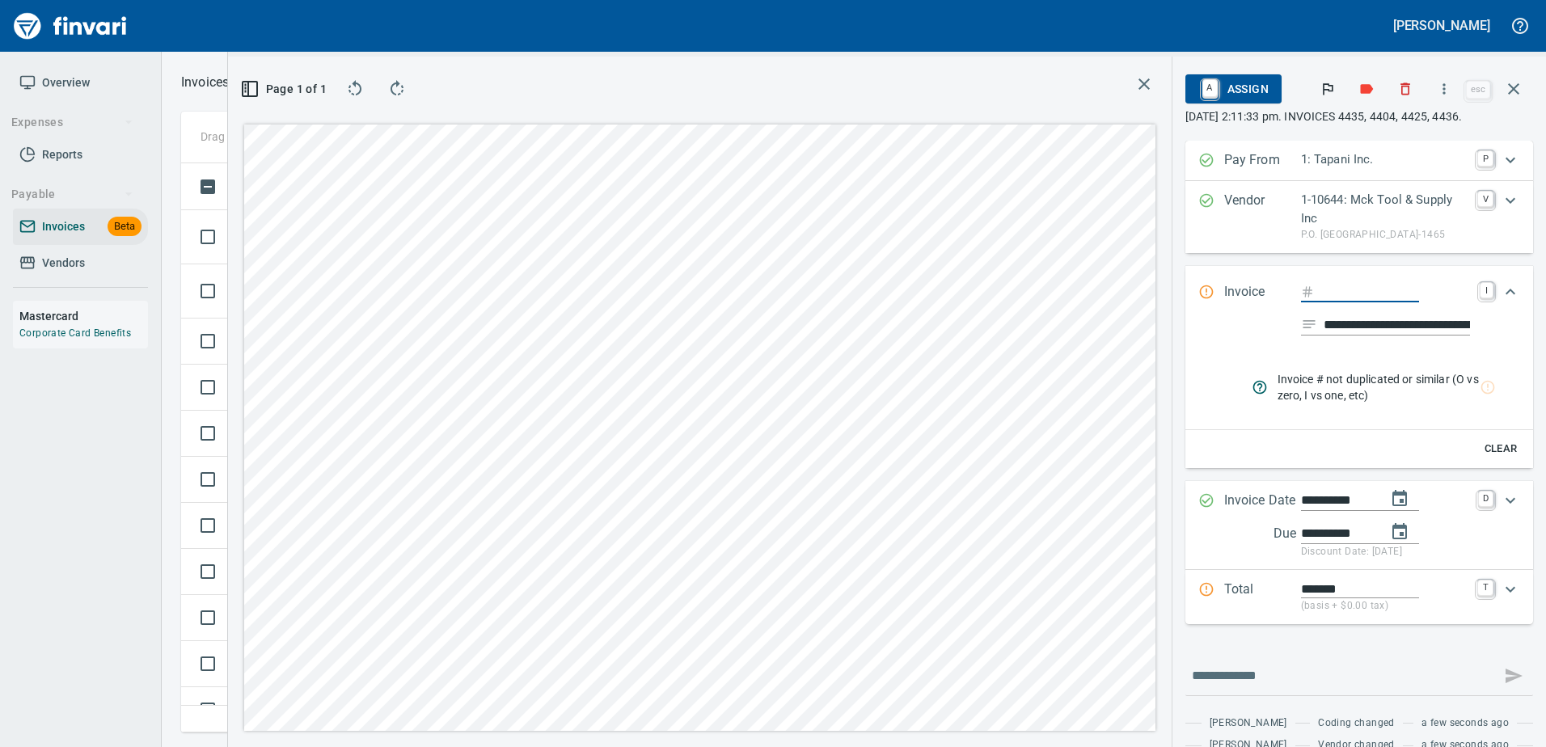
type input "****"
type input "**********"
click at [1521, 88] on icon "button" at bounding box center [1513, 88] width 19 height 19
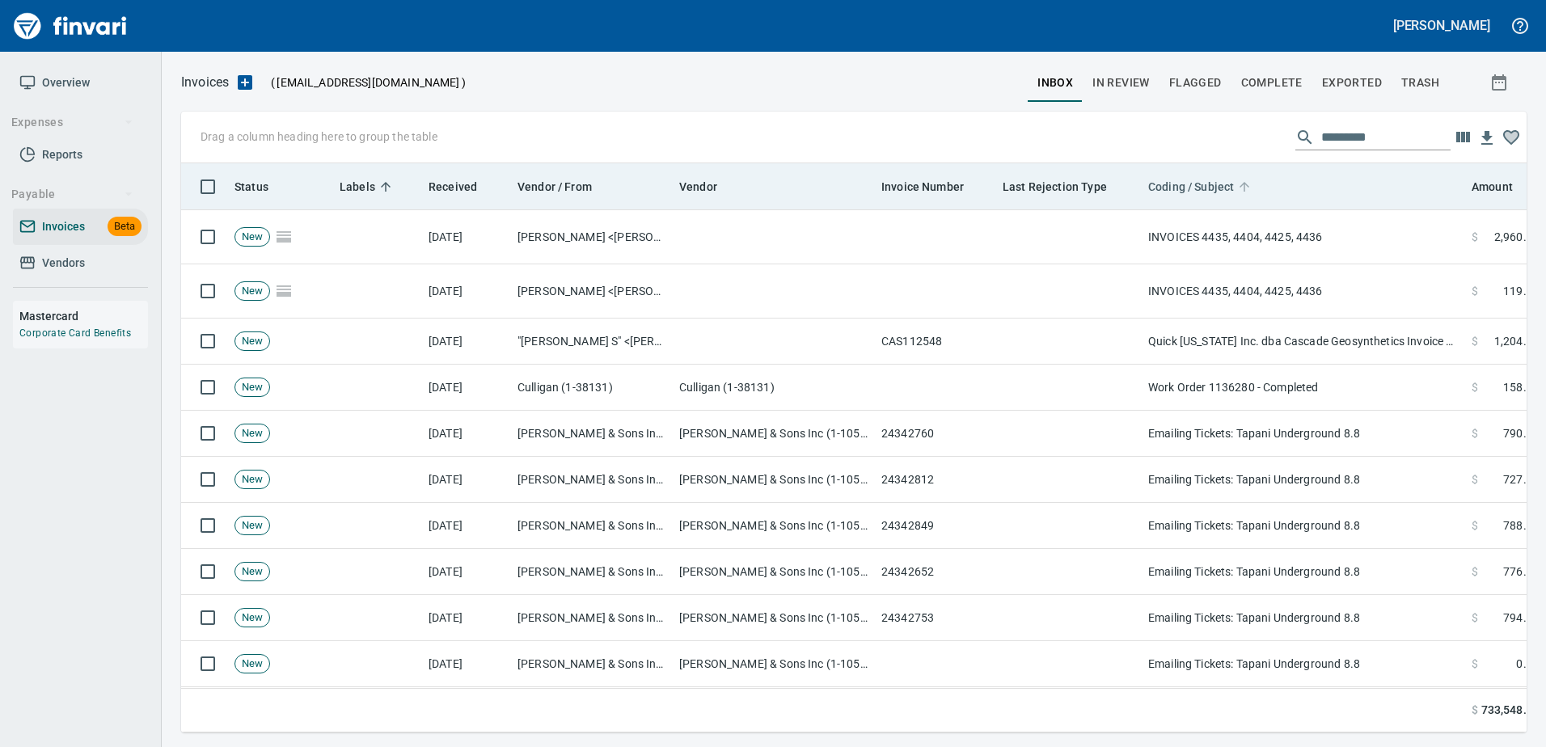
scroll to position [2, 2]
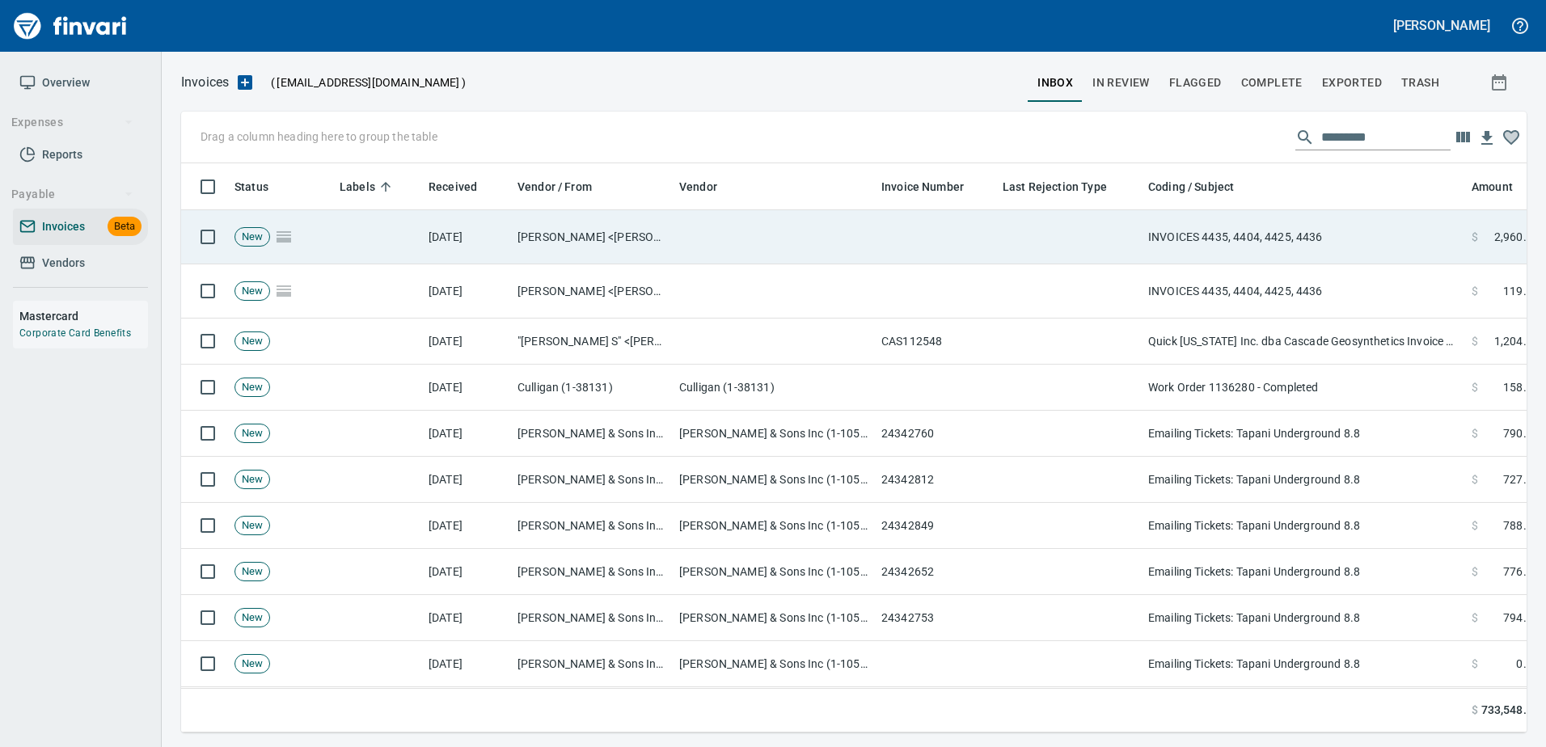
click at [1169, 255] on td "INVOICES 4435, 4404, 4425, 4436" at bounding box center [1303, 237] width 323 height 54
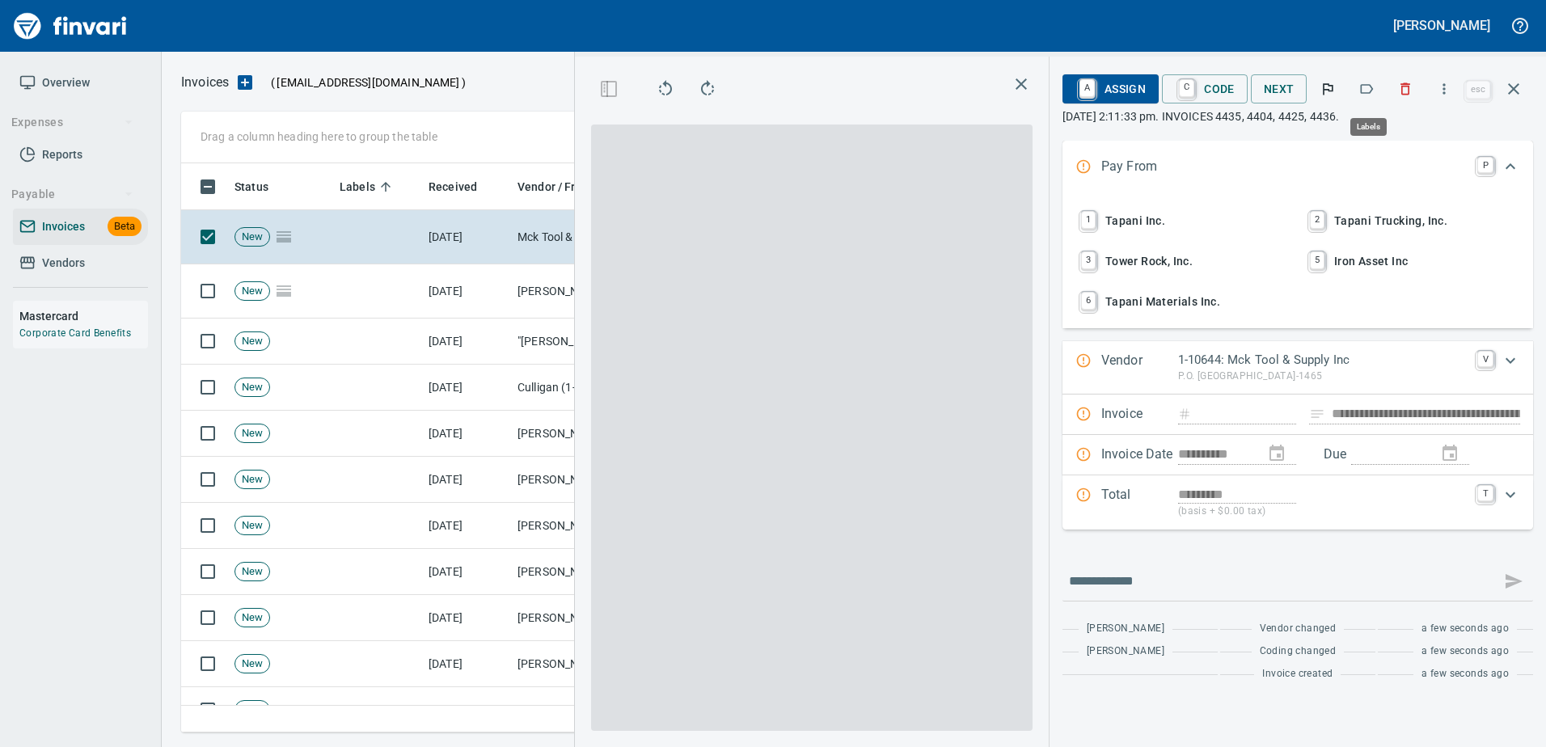
click at [1369, 97] on button "button" at bounding box center [1366, 89] width 36 height 36
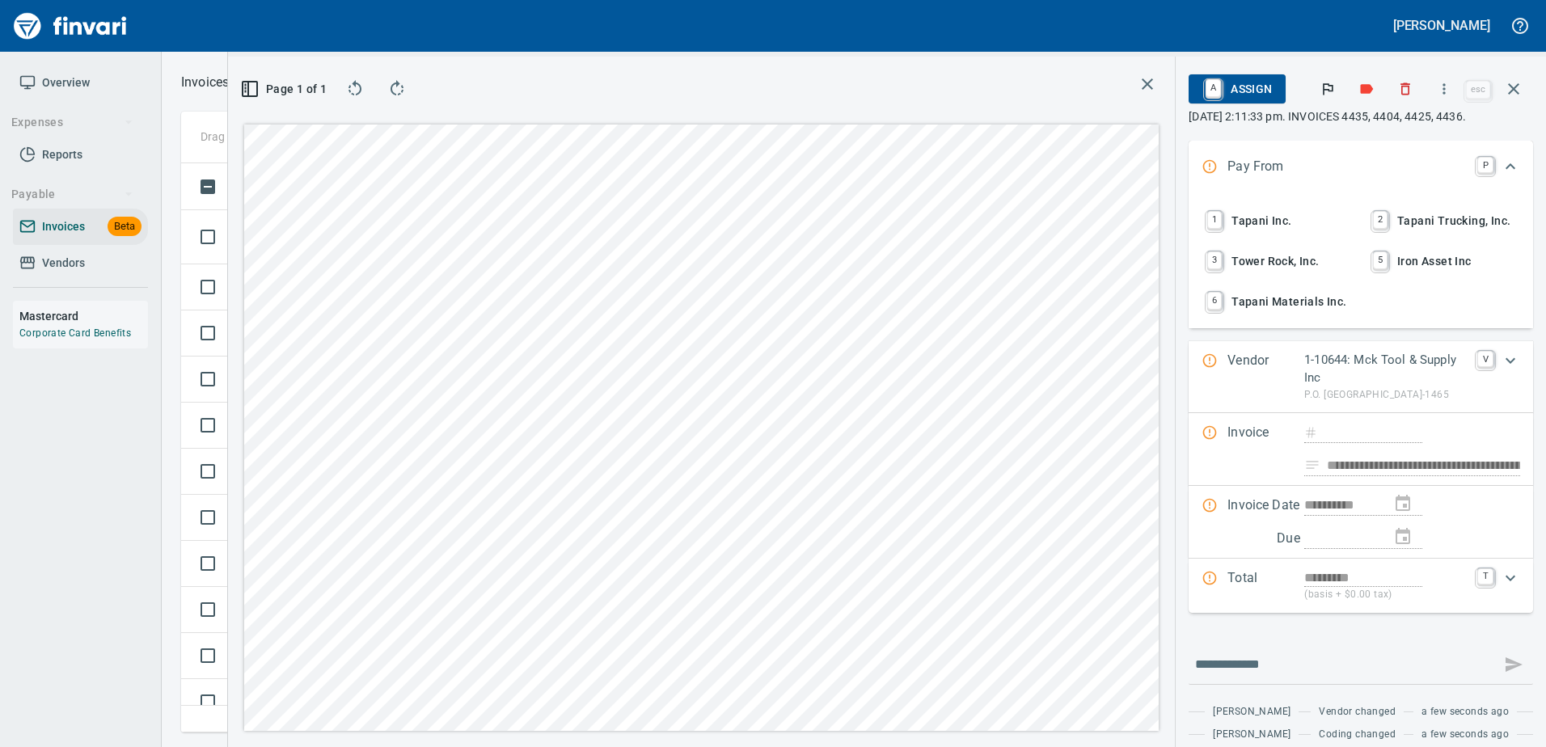
click at [1250, 218] on span "1 Tapani Inc." at bounding box center [1278, 220] width 150 height 27
type input "**********"
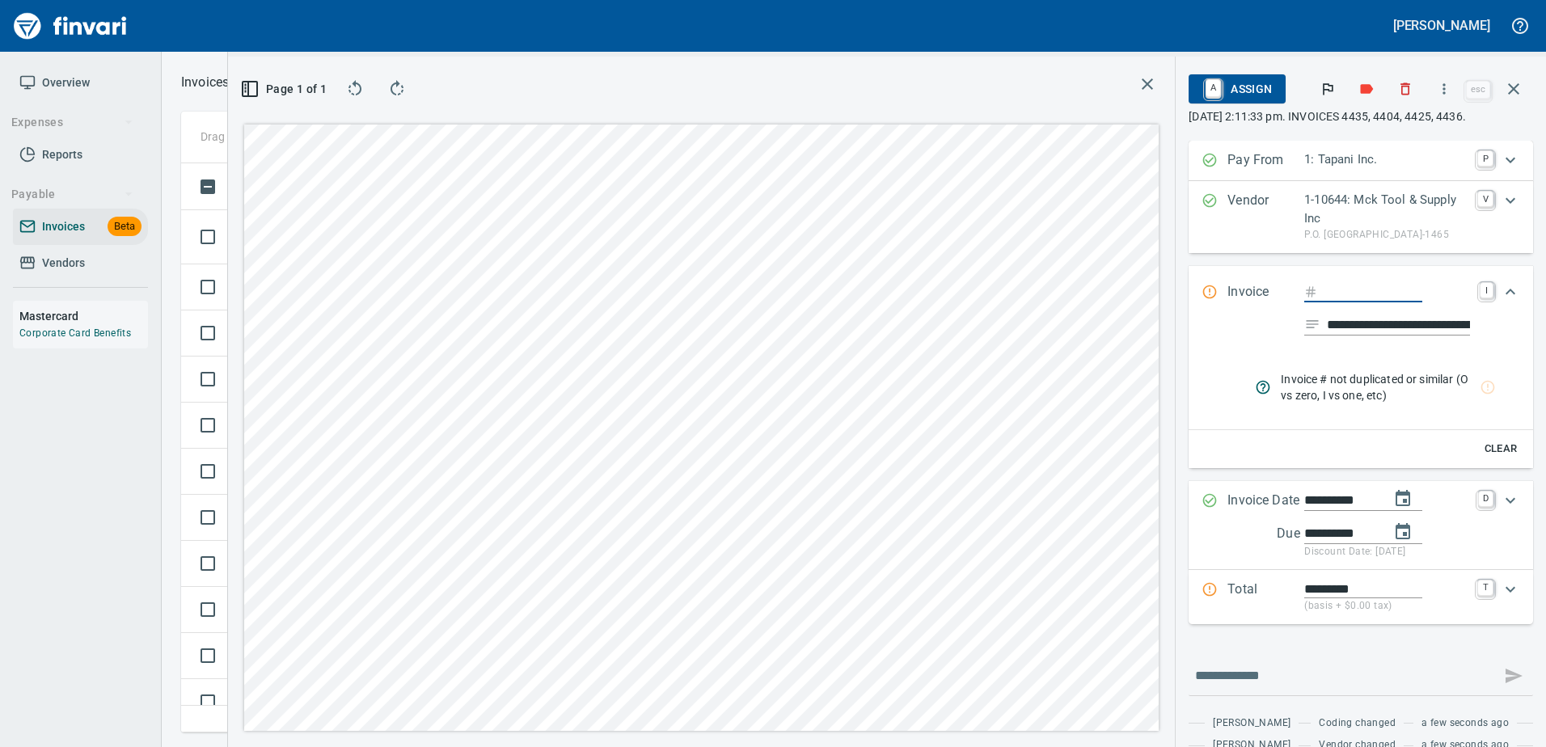
type input "****"
type input "**********"
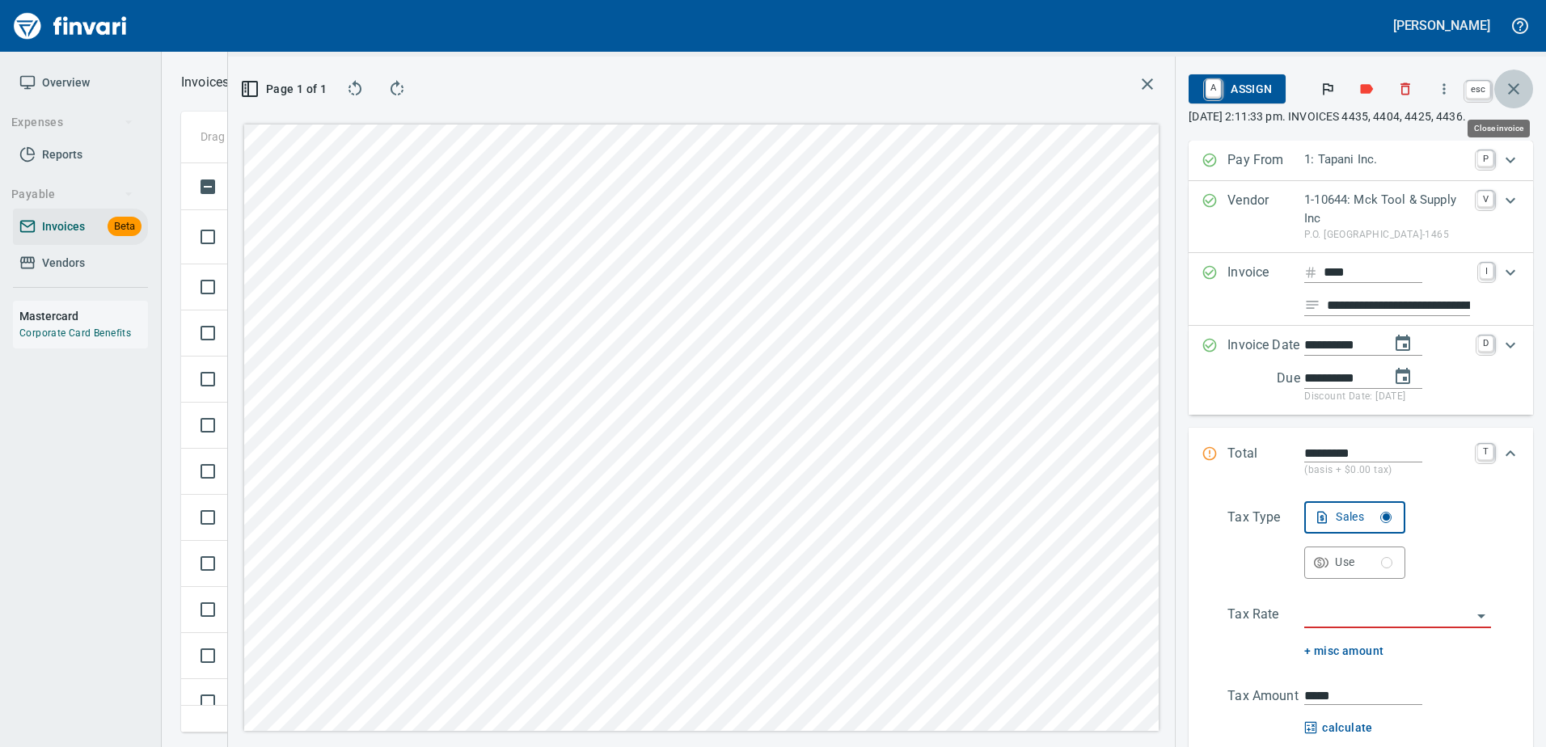
click at [1522, 85] on button "button" at bounding box center [1513, 89] width 39 height 39
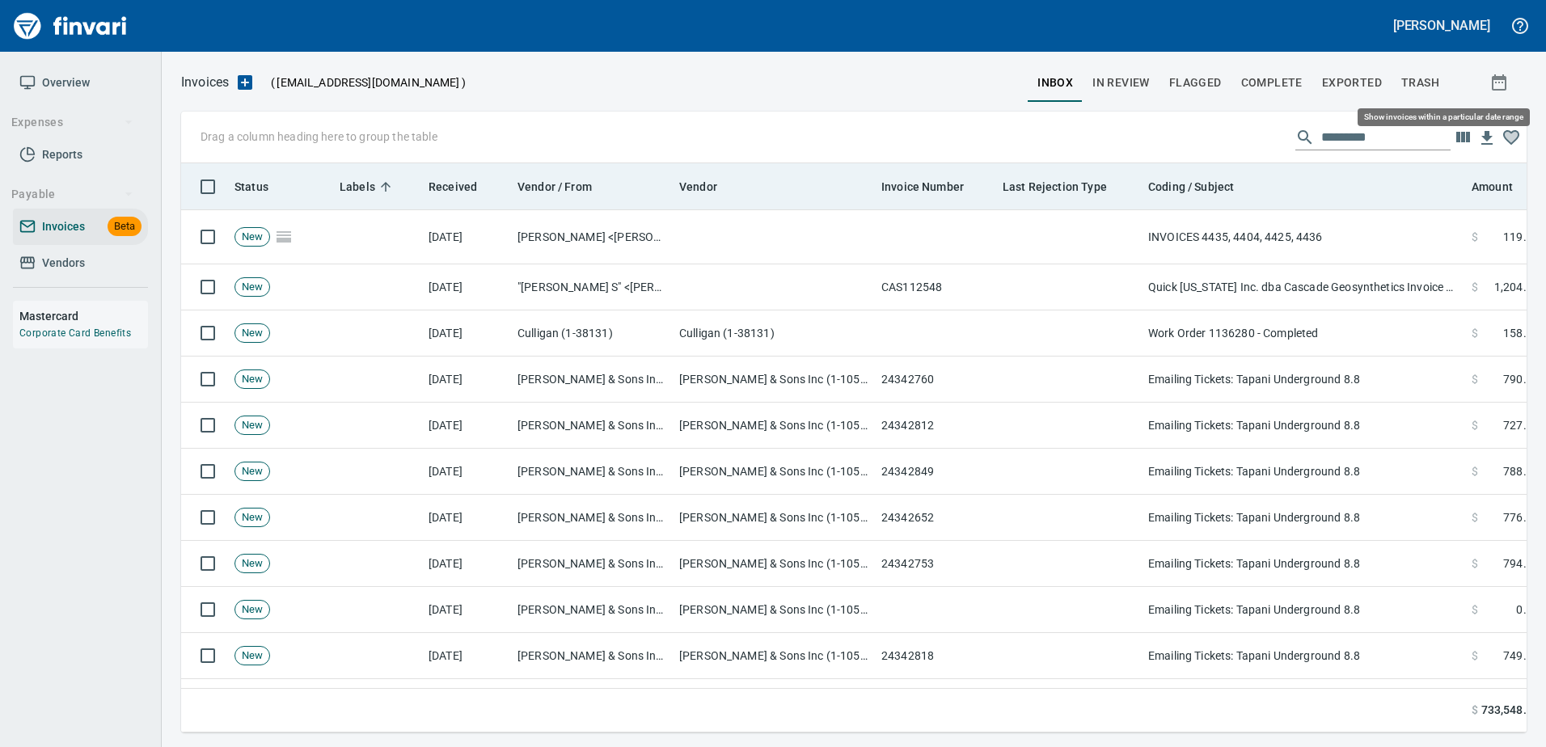
scroll to position [2, 2]
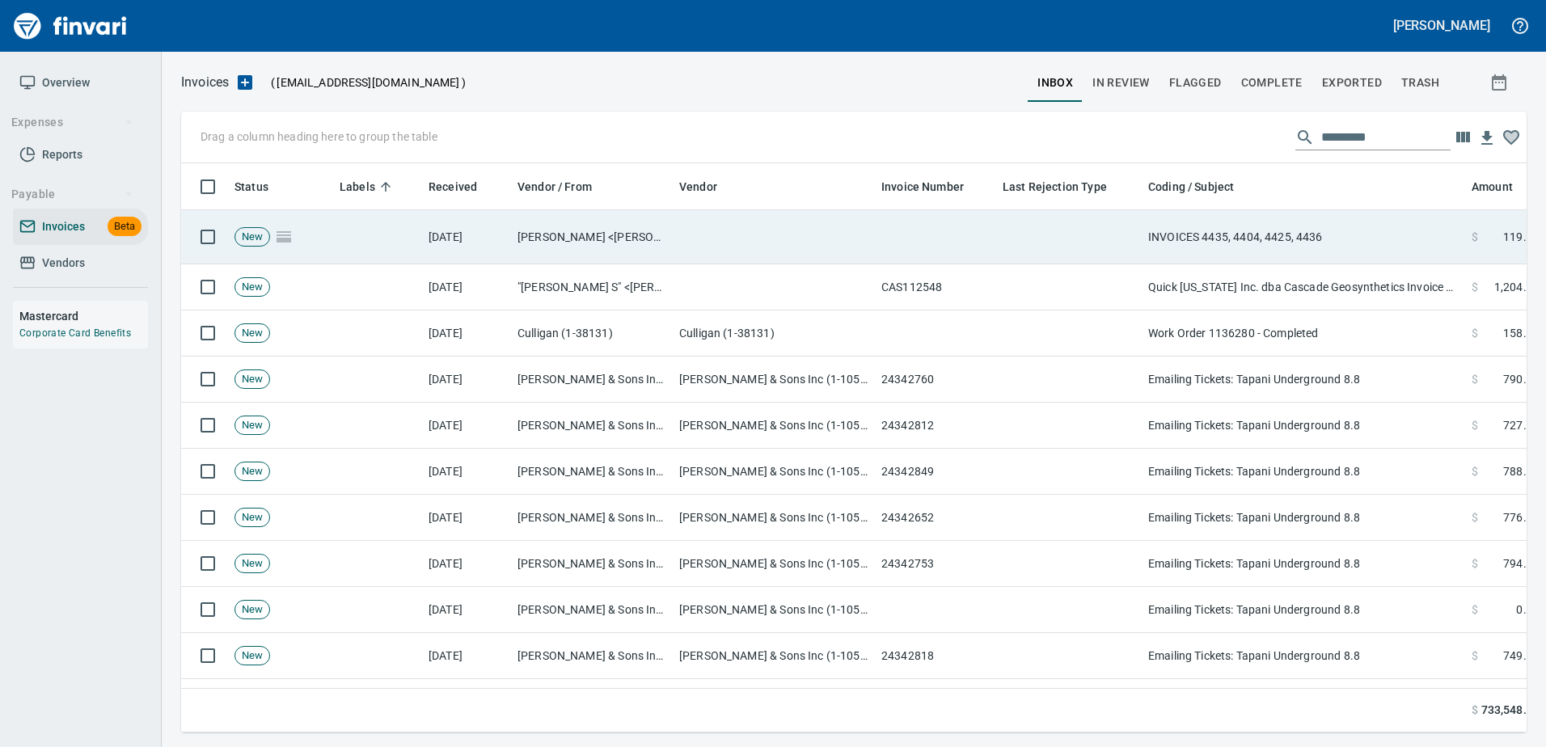
click at [1235, 222] on td "INVOICES 4435, 4404, 4425, 4436" at bounding box center [1303, 237] width 323 height 54
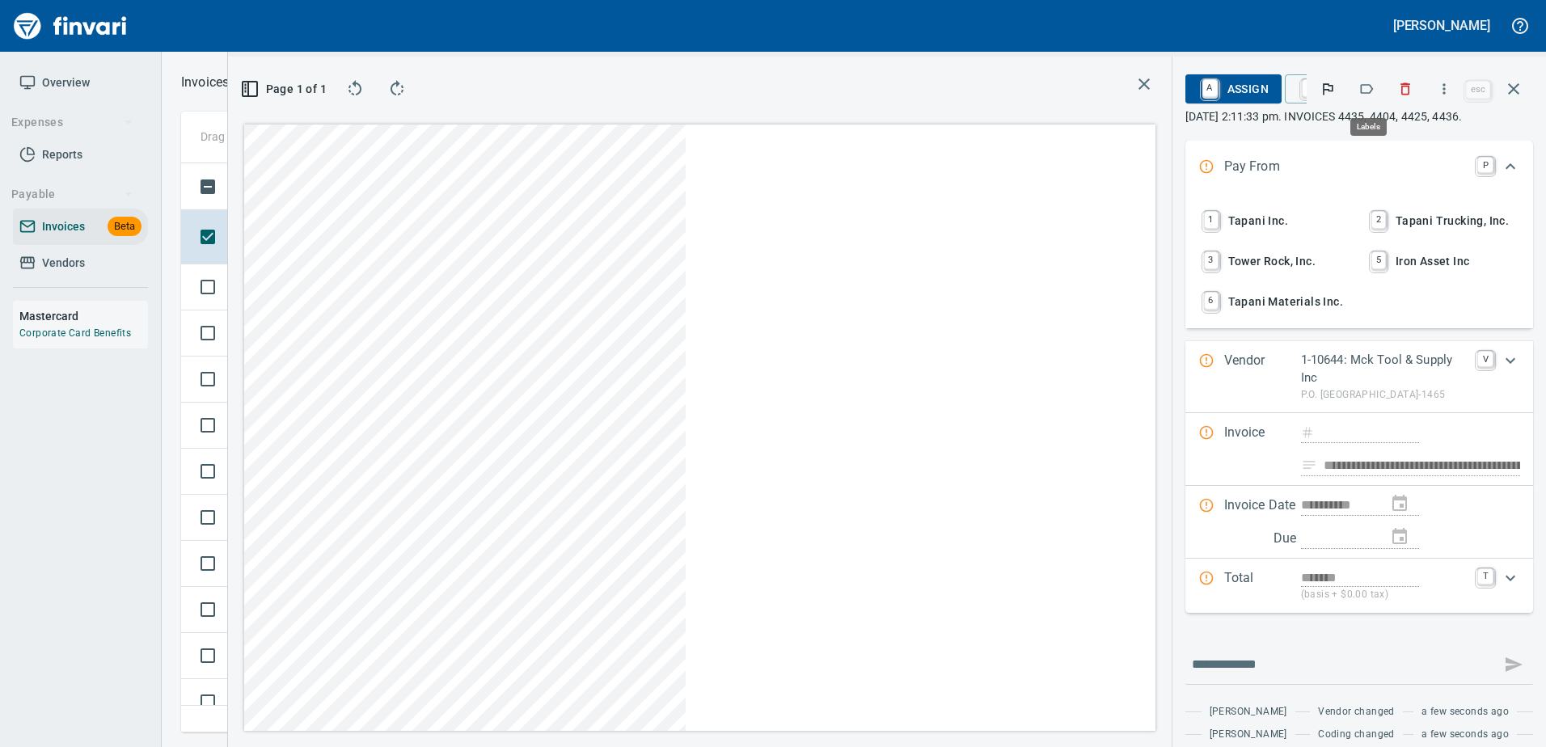
click at [1368, 86] on icon "button" at bounding box center [1366, 89] width 16 height 16
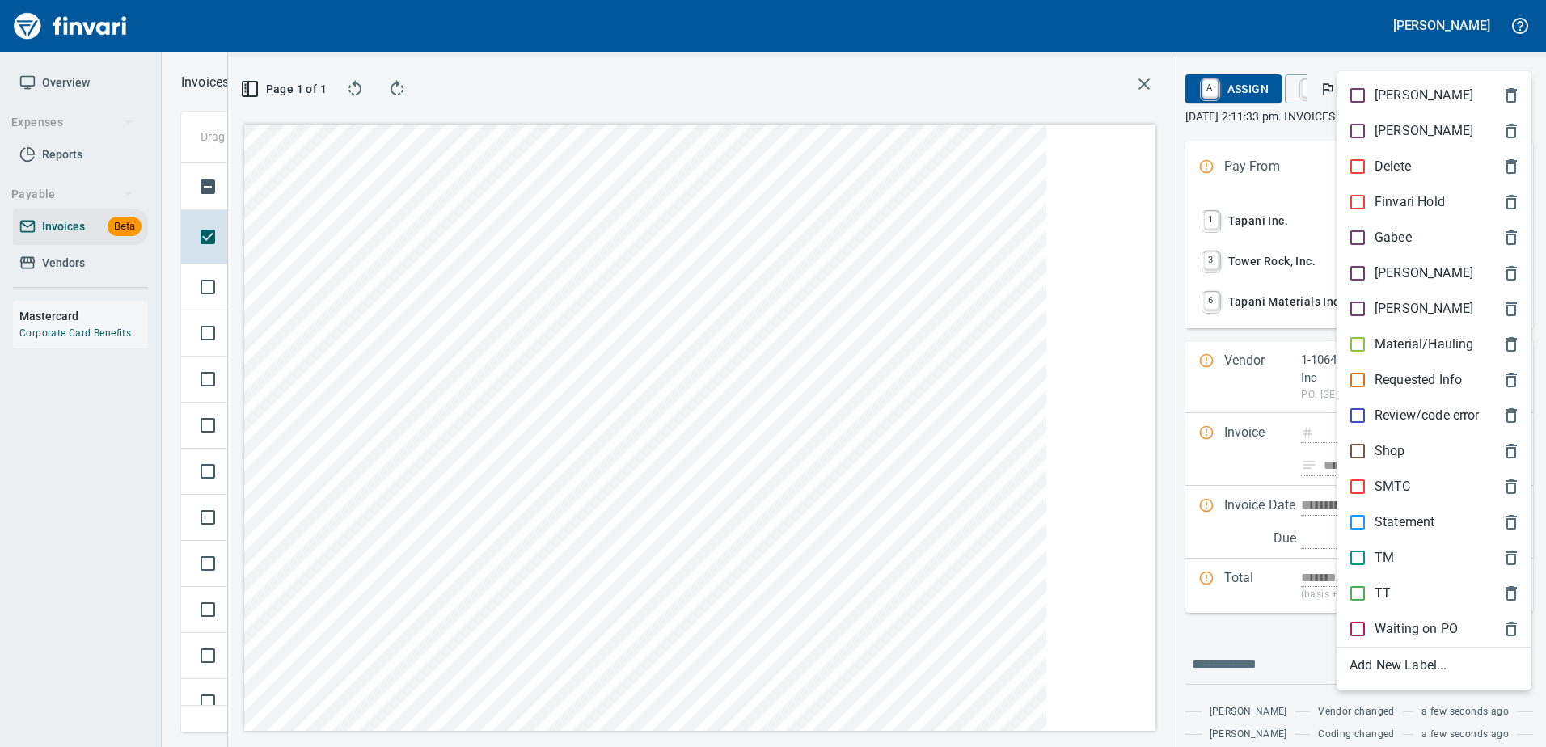
scroll to position [545, 917]
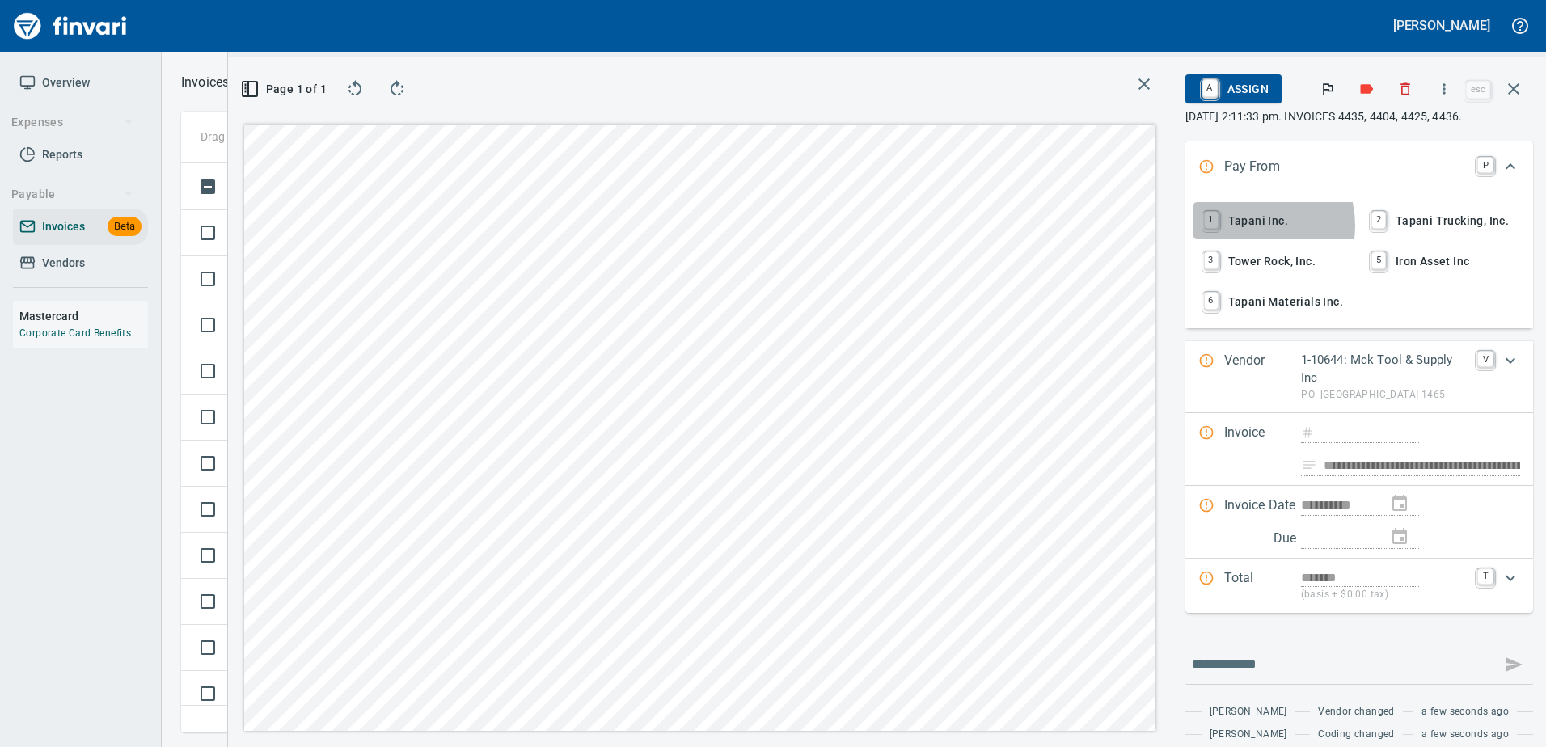
click at [1246, 226] on span "1 Tapani Inc." at bounding box center [1275, 220] width 151 height 27
type input "**********"
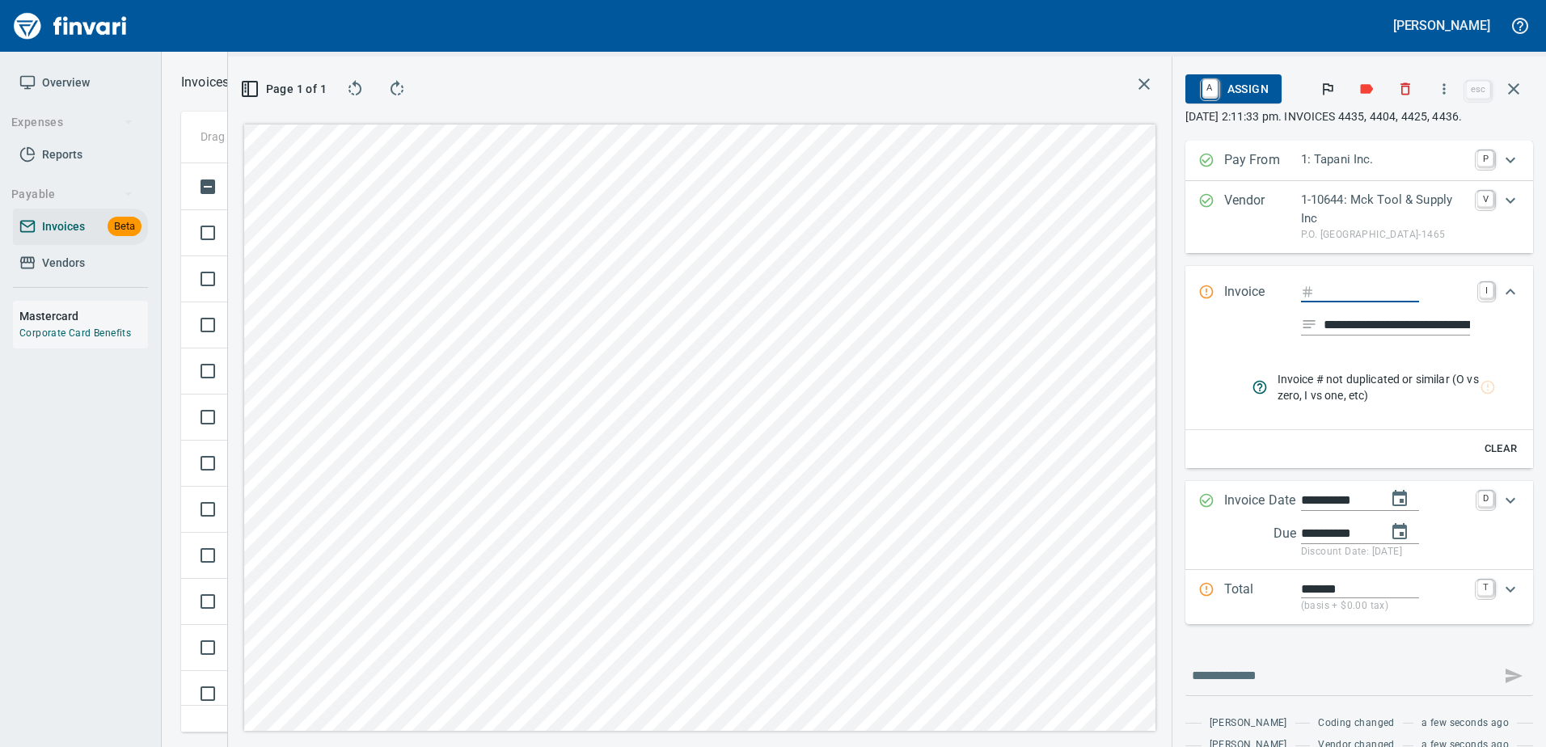
type input "****"
type input "**********"
click at [1508, 91] on icon "button" at bounding box center [1513, 88] width 19 height 19
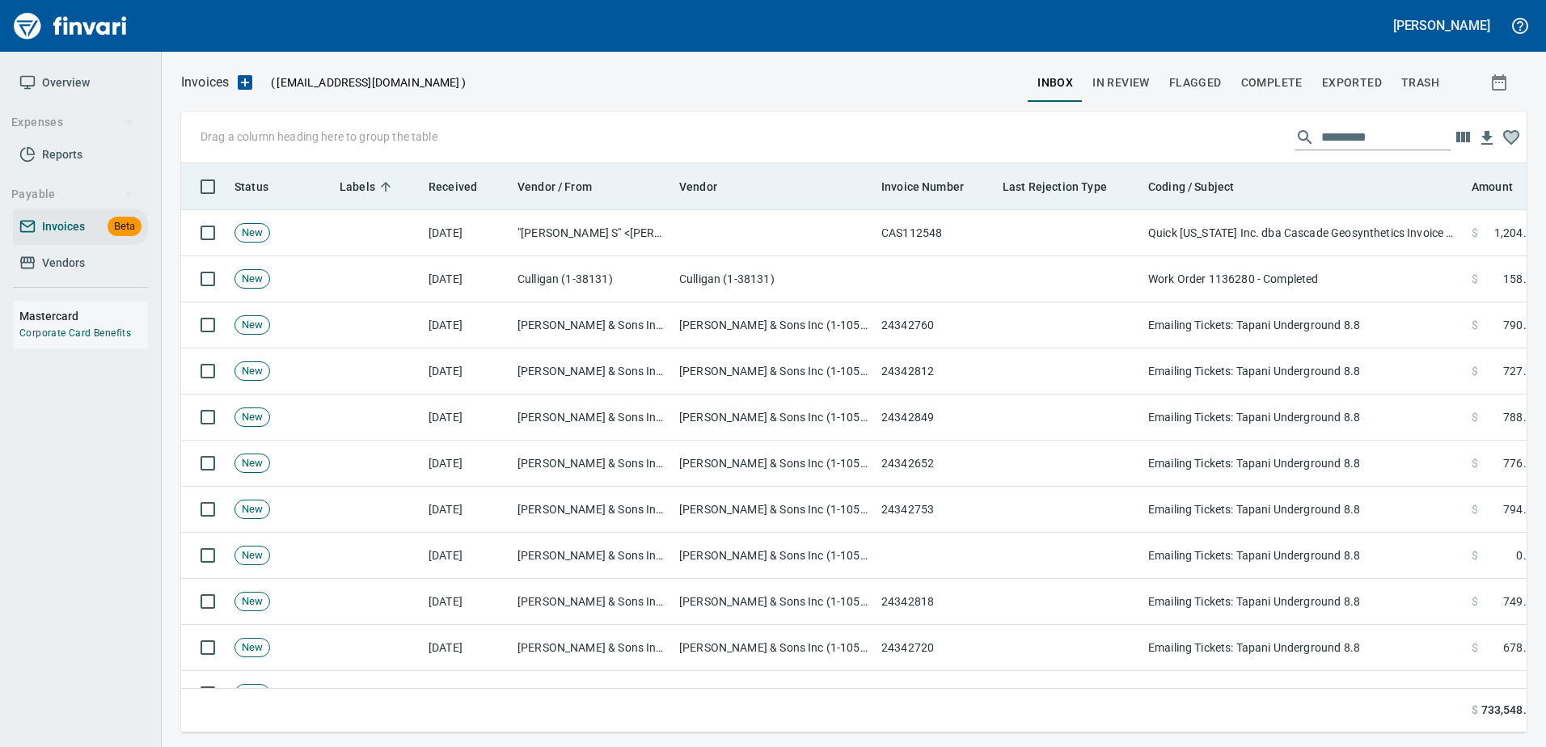
scroll to position [2, 2]
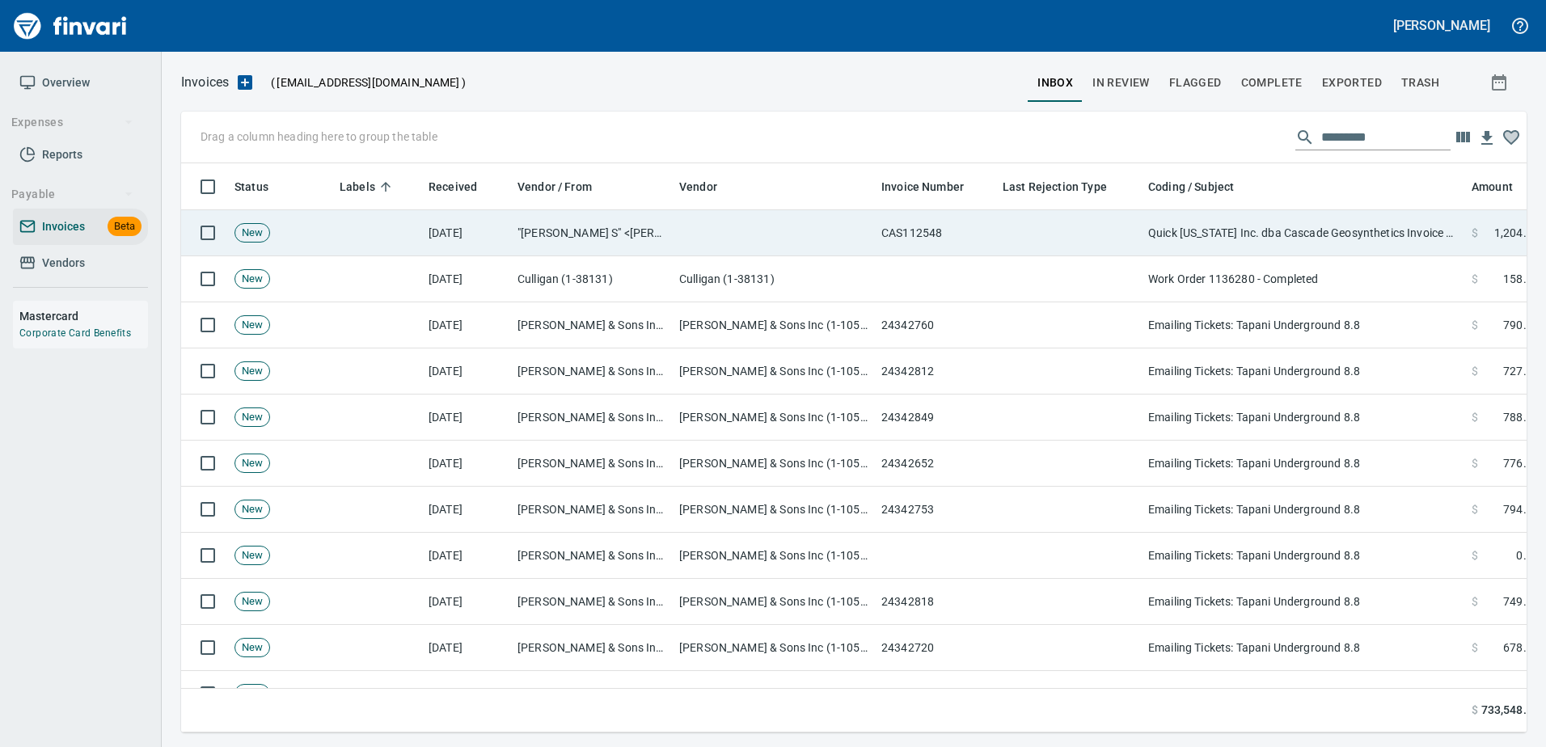
click at [1317, 237] on td "Quick Oregon Inc. dba Cascade Geosynthetics Invoice #CAS112548 available for vi…" at bounding box center [1303, 233] width 323 height 46
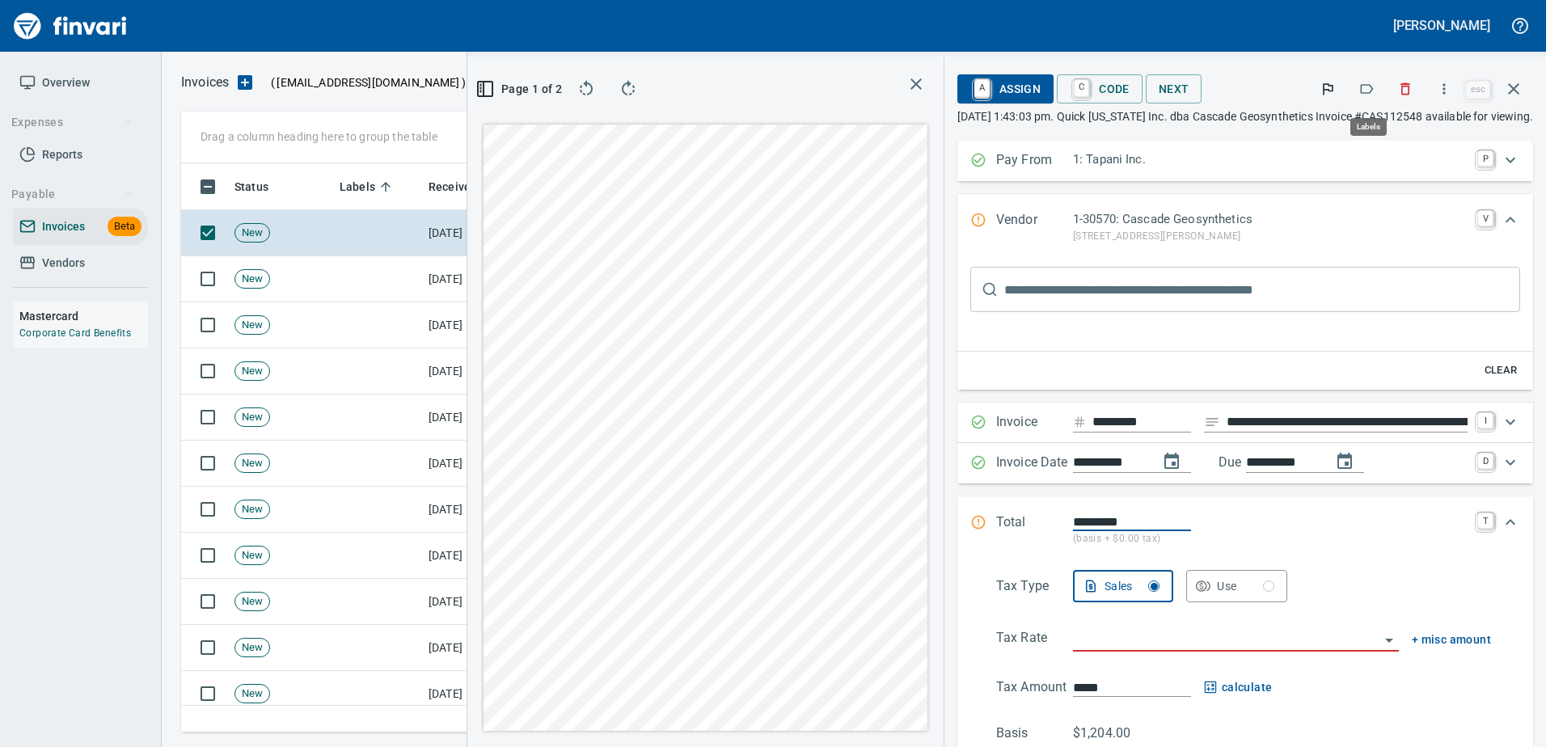
click at [1368, 89] on icon "button" at bounding box center [1366, 89] width 16 height 16
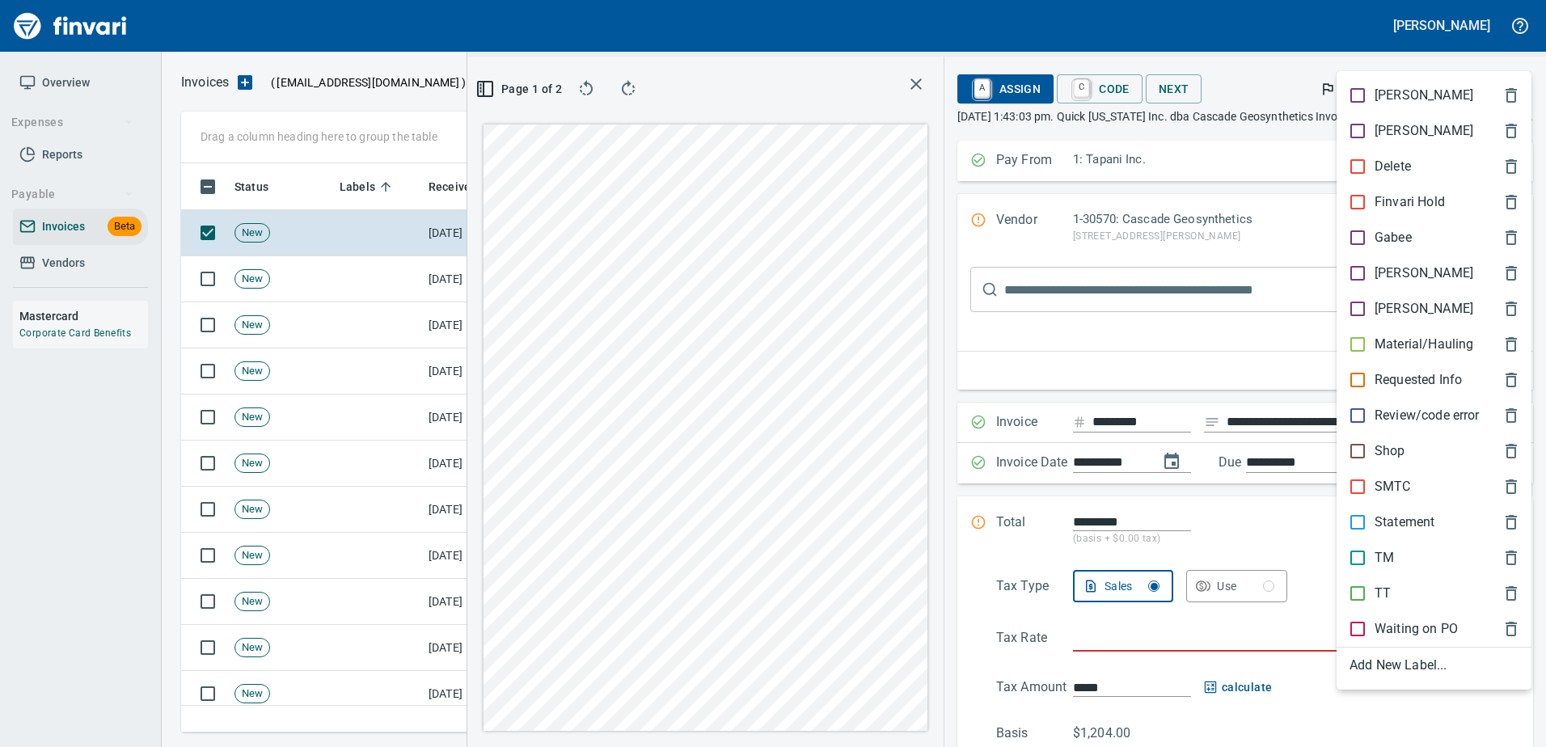
click at [1388, 279] on p "[PERSON_NAME]" at bounding box center [1423, 273] width 99 height 19
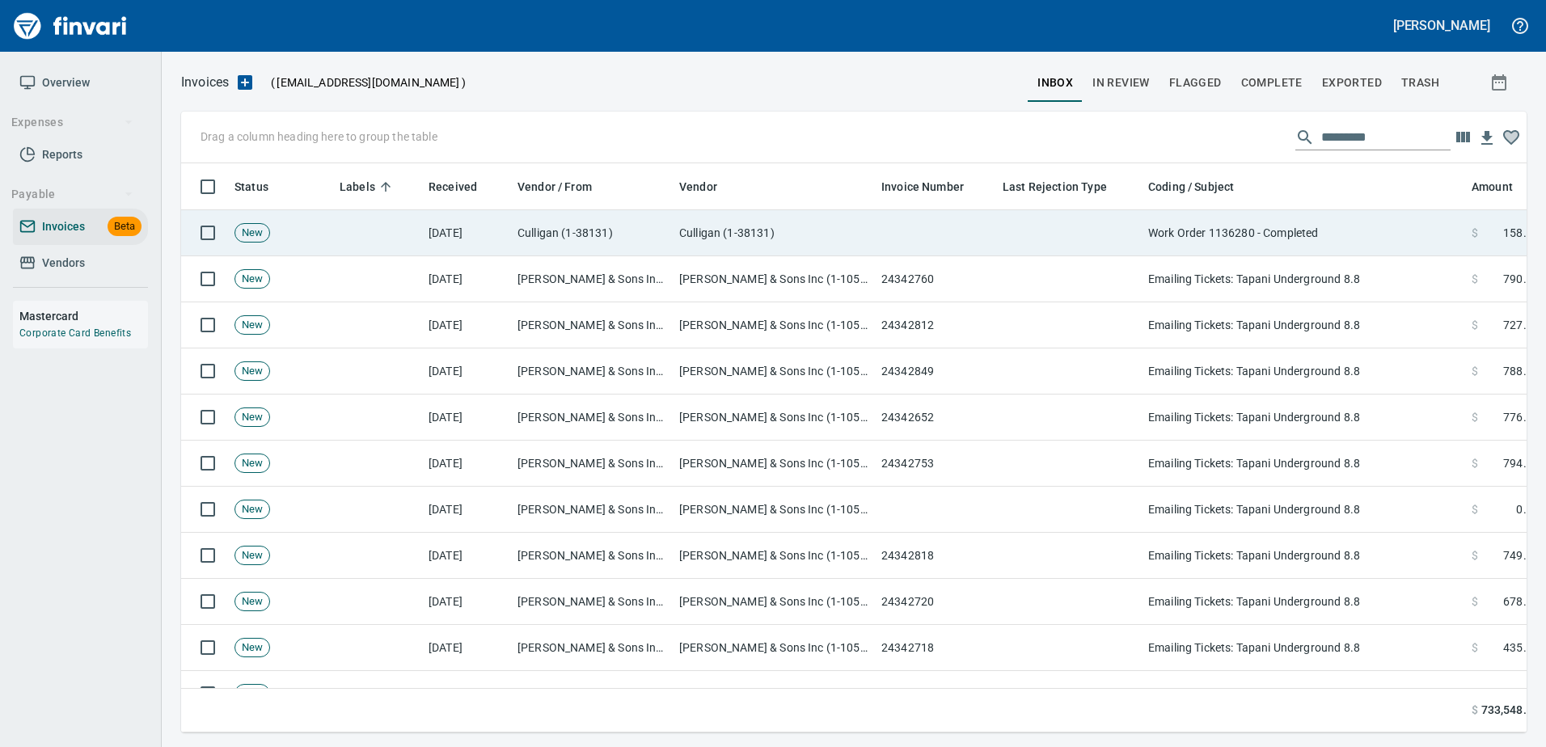
click at [1366, 230] on td "Work Order 1136280 - Completed" at bounding box center [1303, 233] width 323 height 46
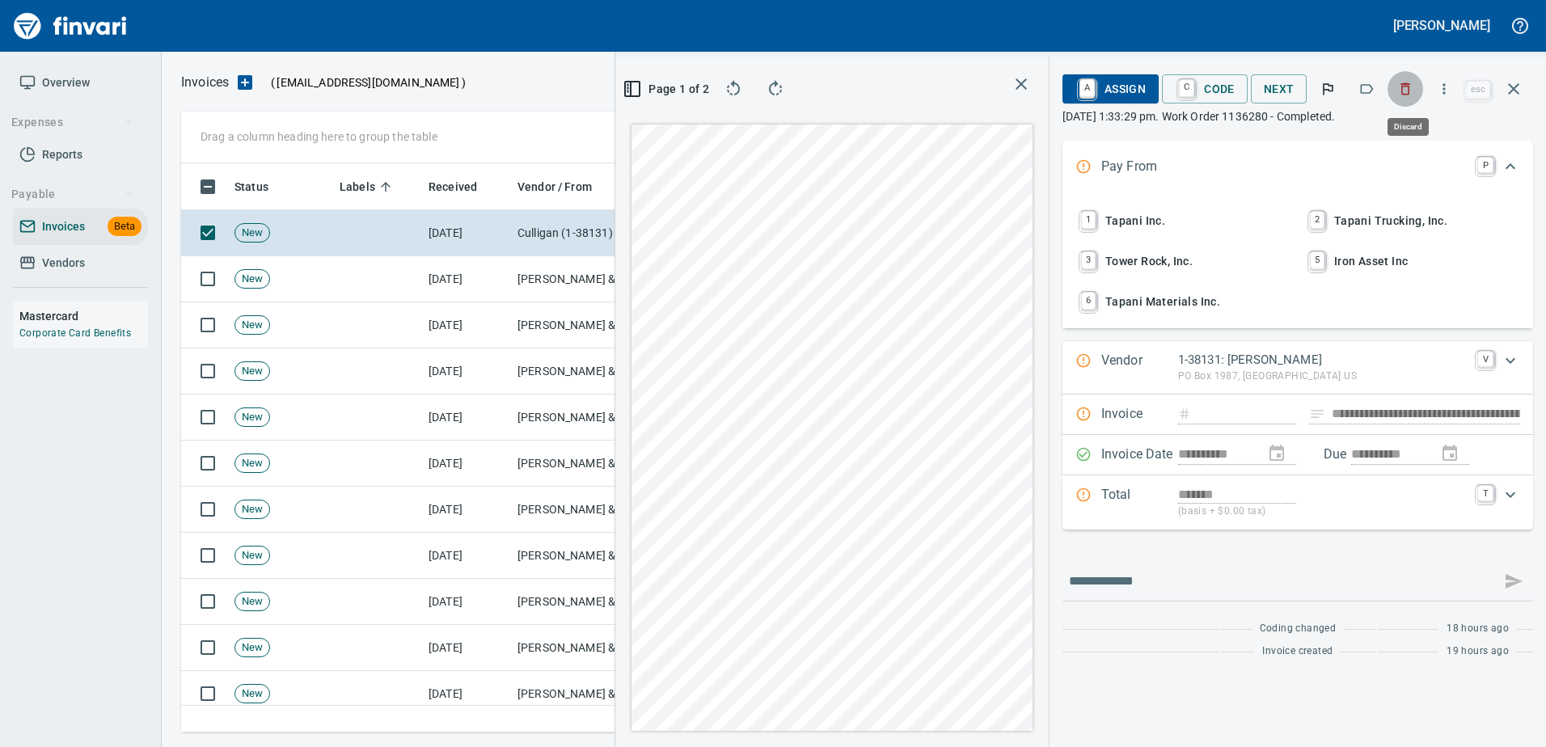
click at [1416, 90] on button "button" at bounding box center [1405, 89] width 36 height 36
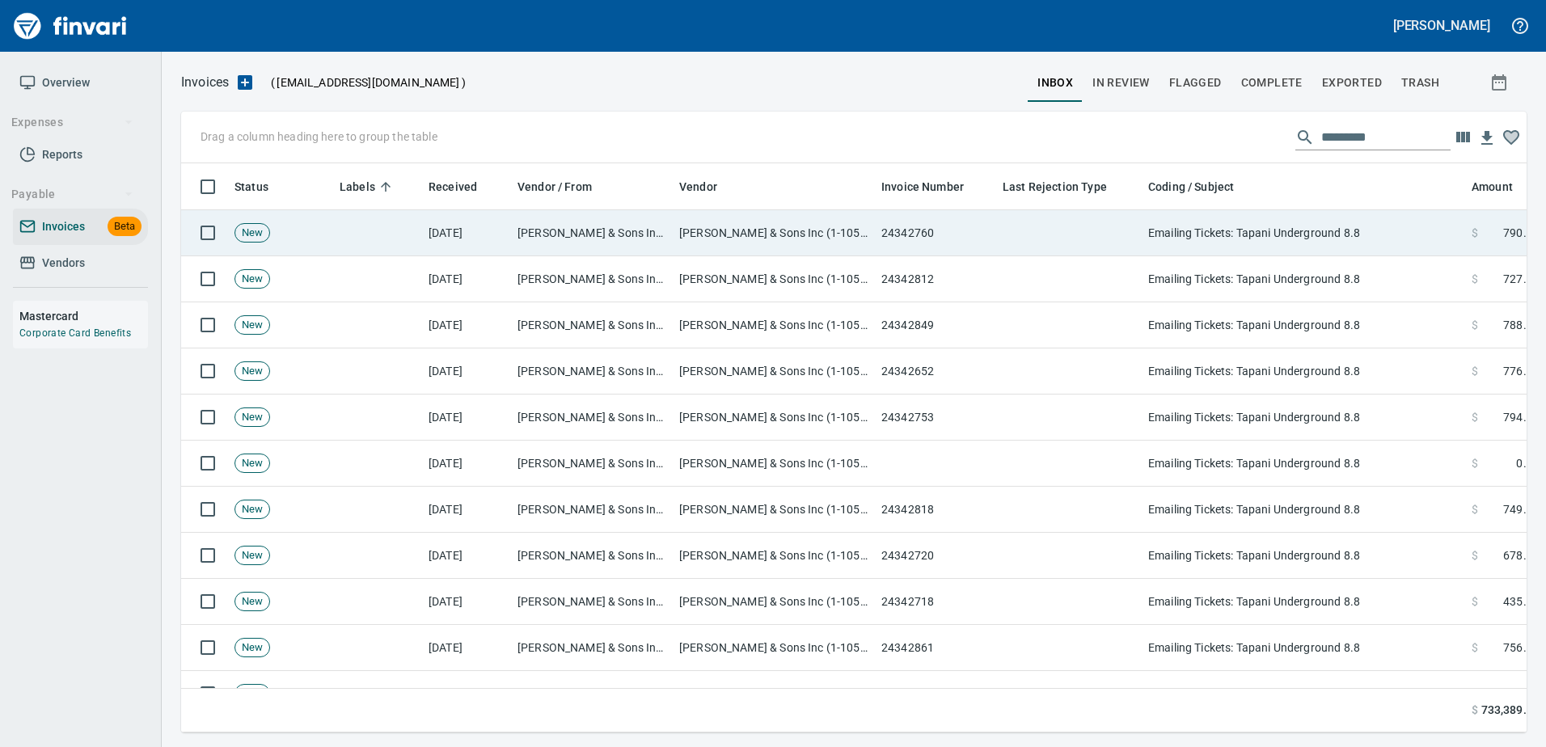
click at [839, 217] on td "J.L. Storedahl & Sons Inc (1-10502)" at bounding box center [774, 233] width 202 height 46
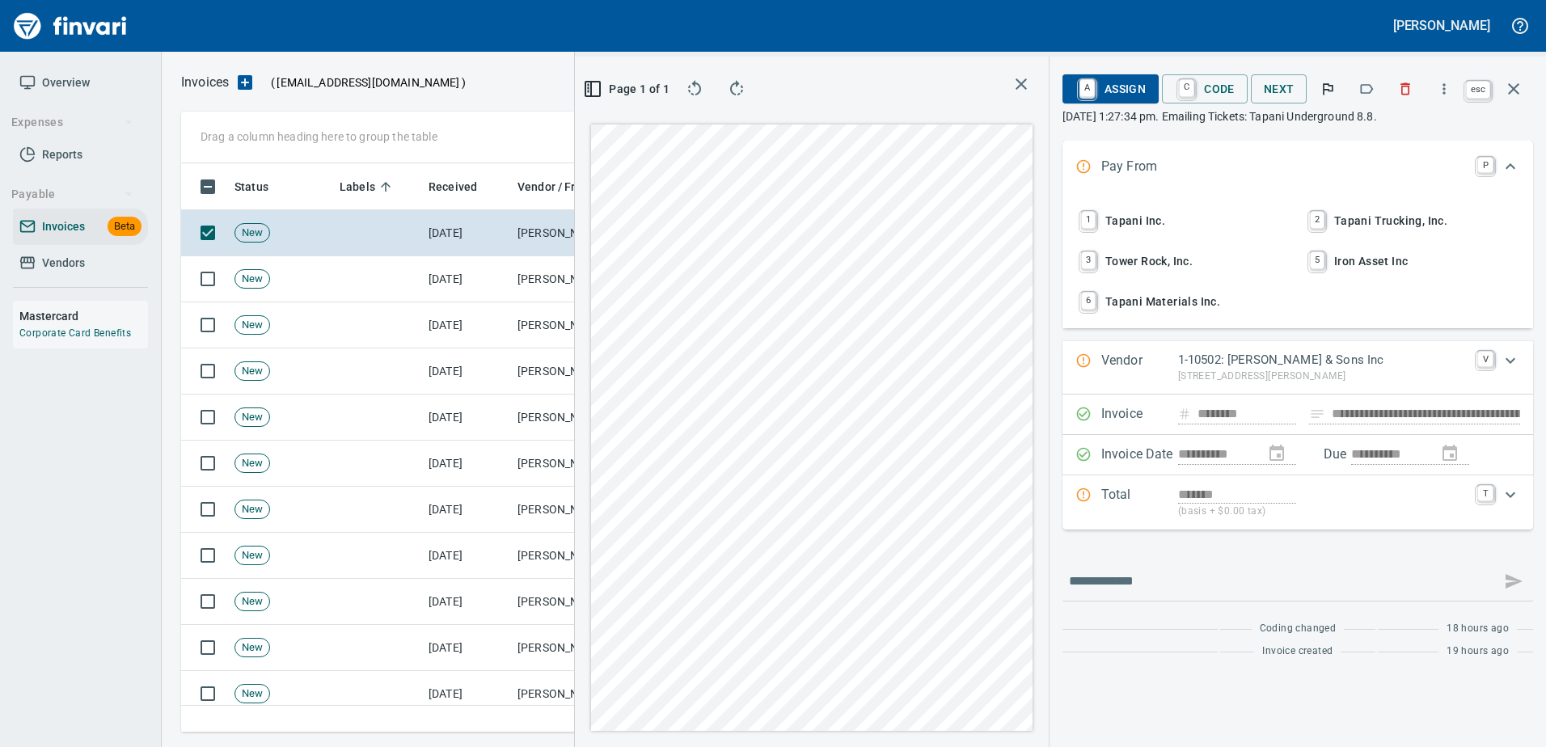
scroll to position [545, 917]
click at [1520, 89] on icon "button" at bounding box center [1513, 88] width 19 height 19
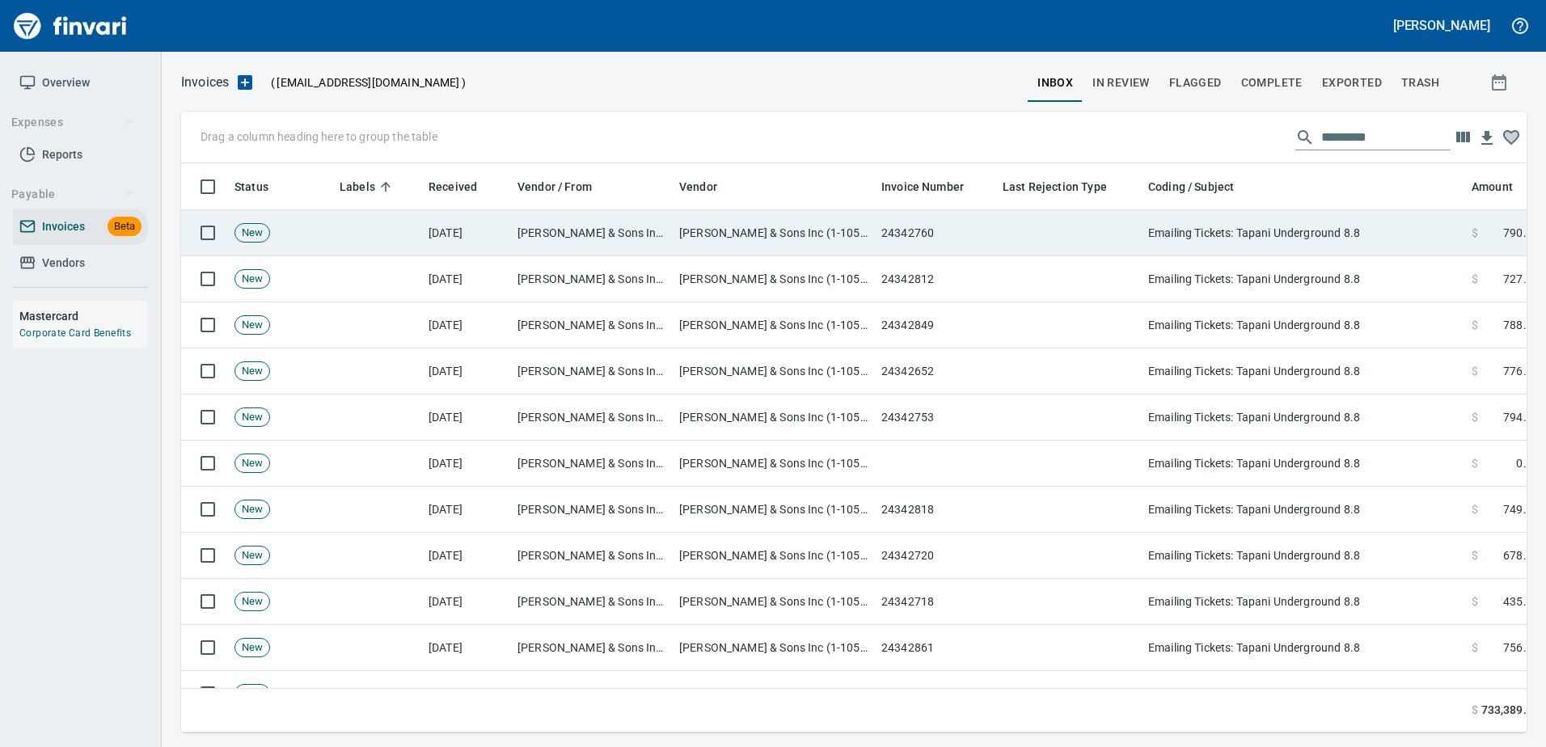
scroll to position [545, 1321]
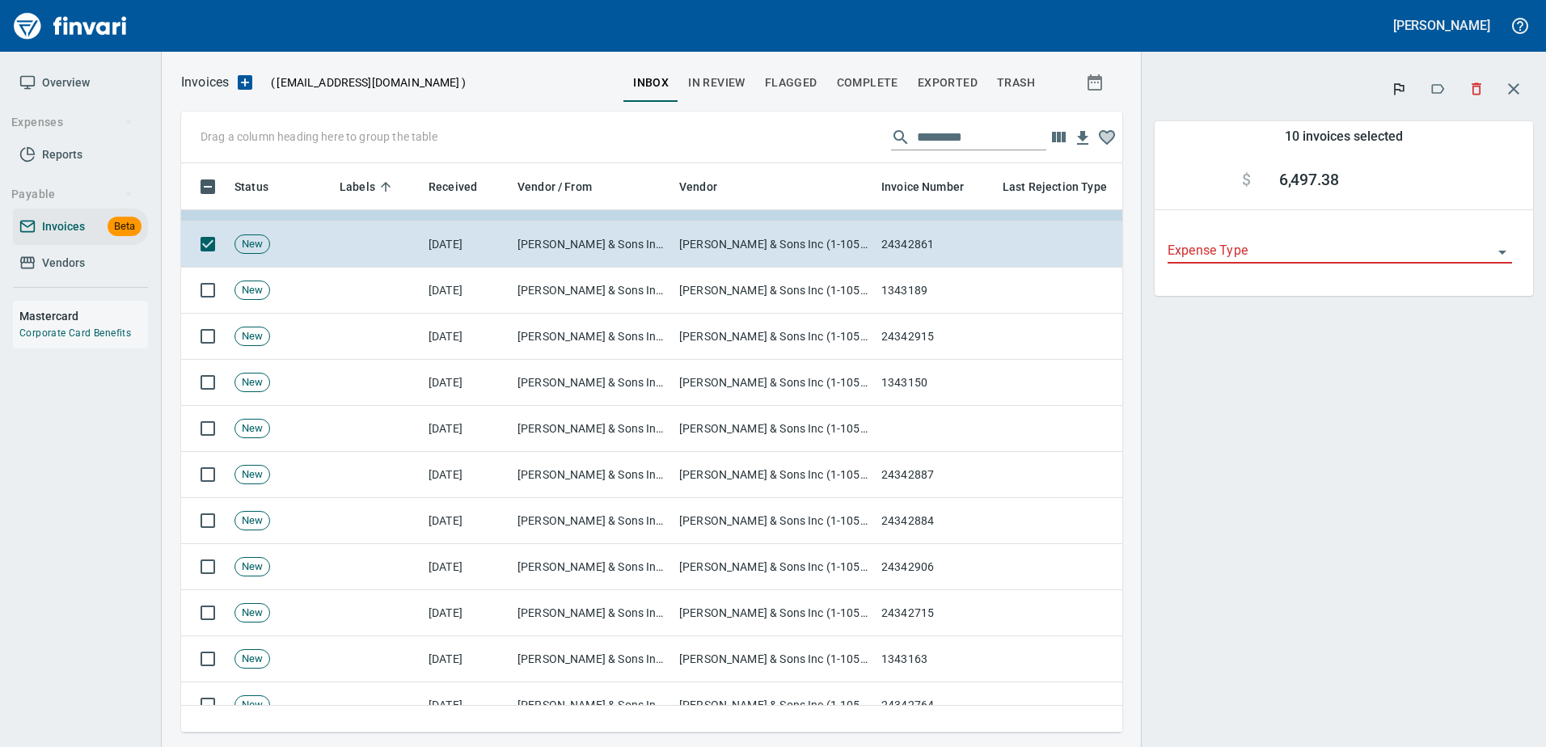
scroll to position [404, 0]
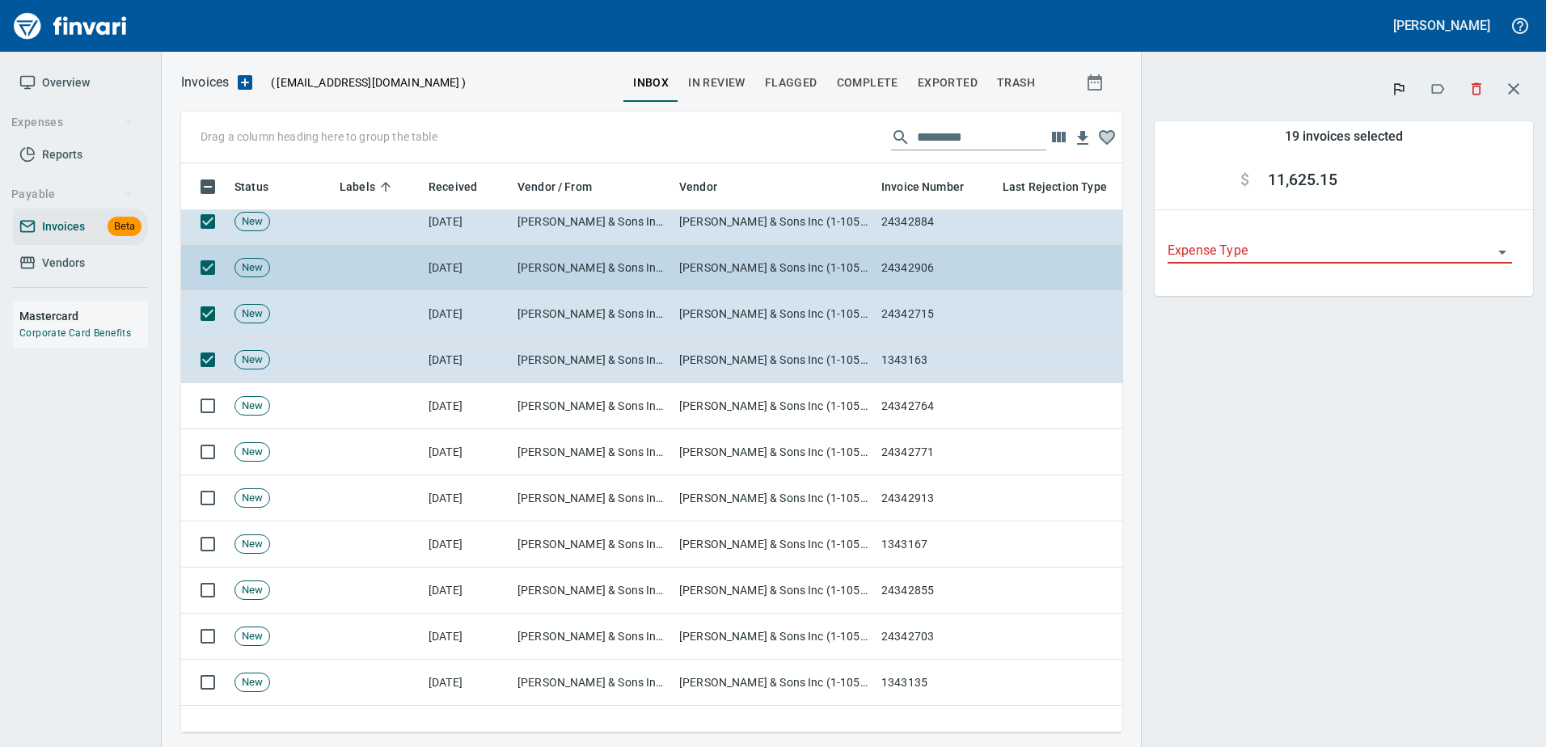
scroll to position [728, 0]
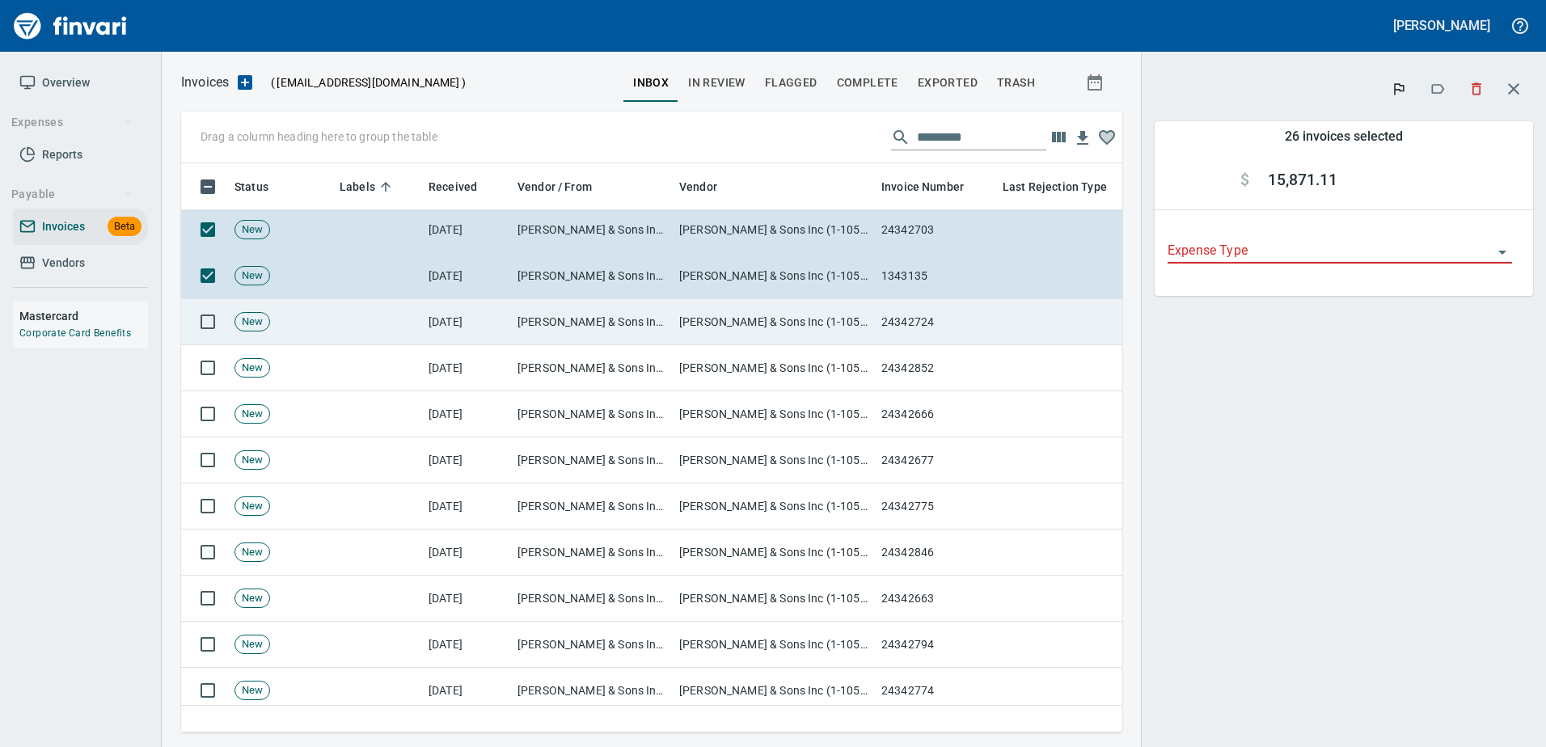
scroll to position [1132, 0]
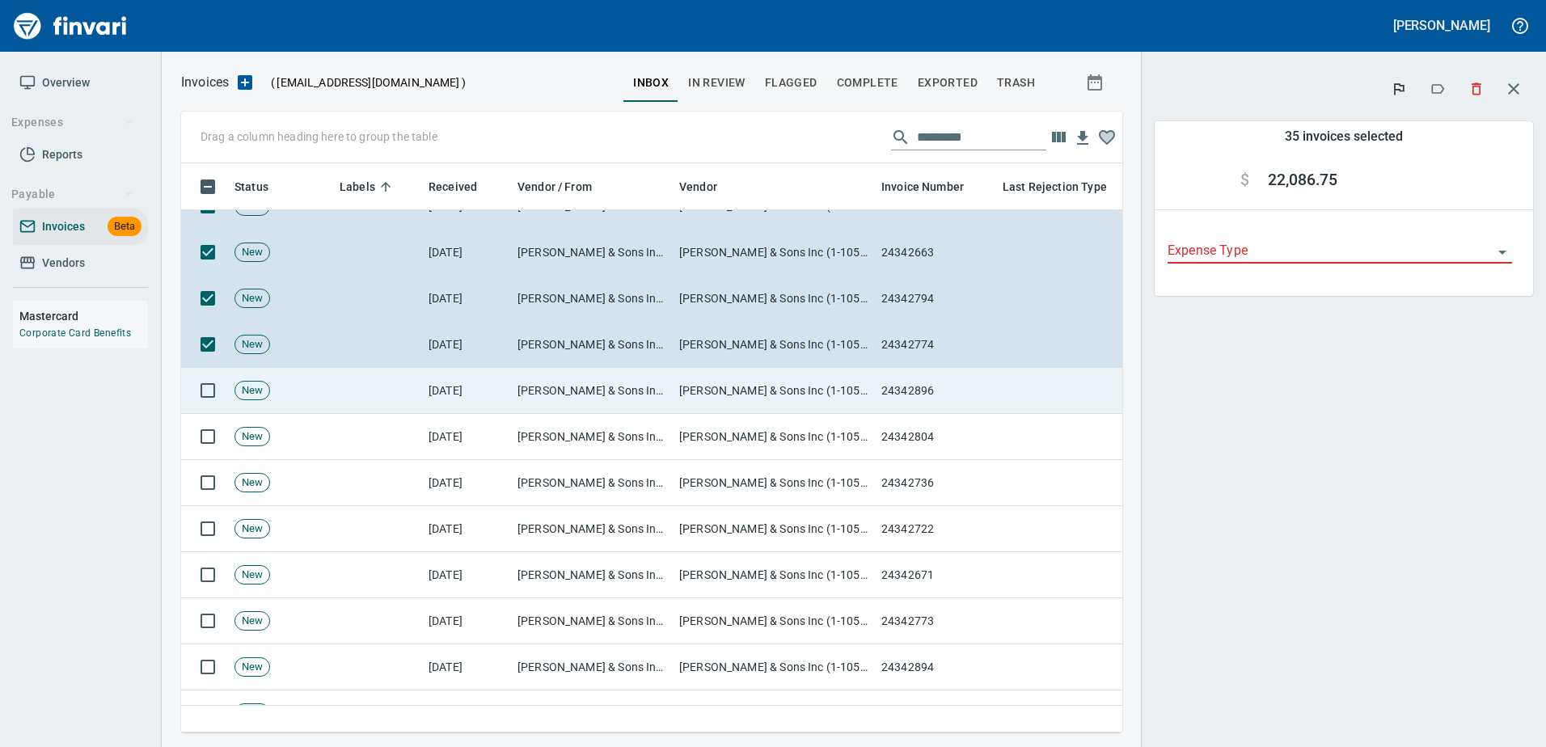
scroll to position [1536, 0]
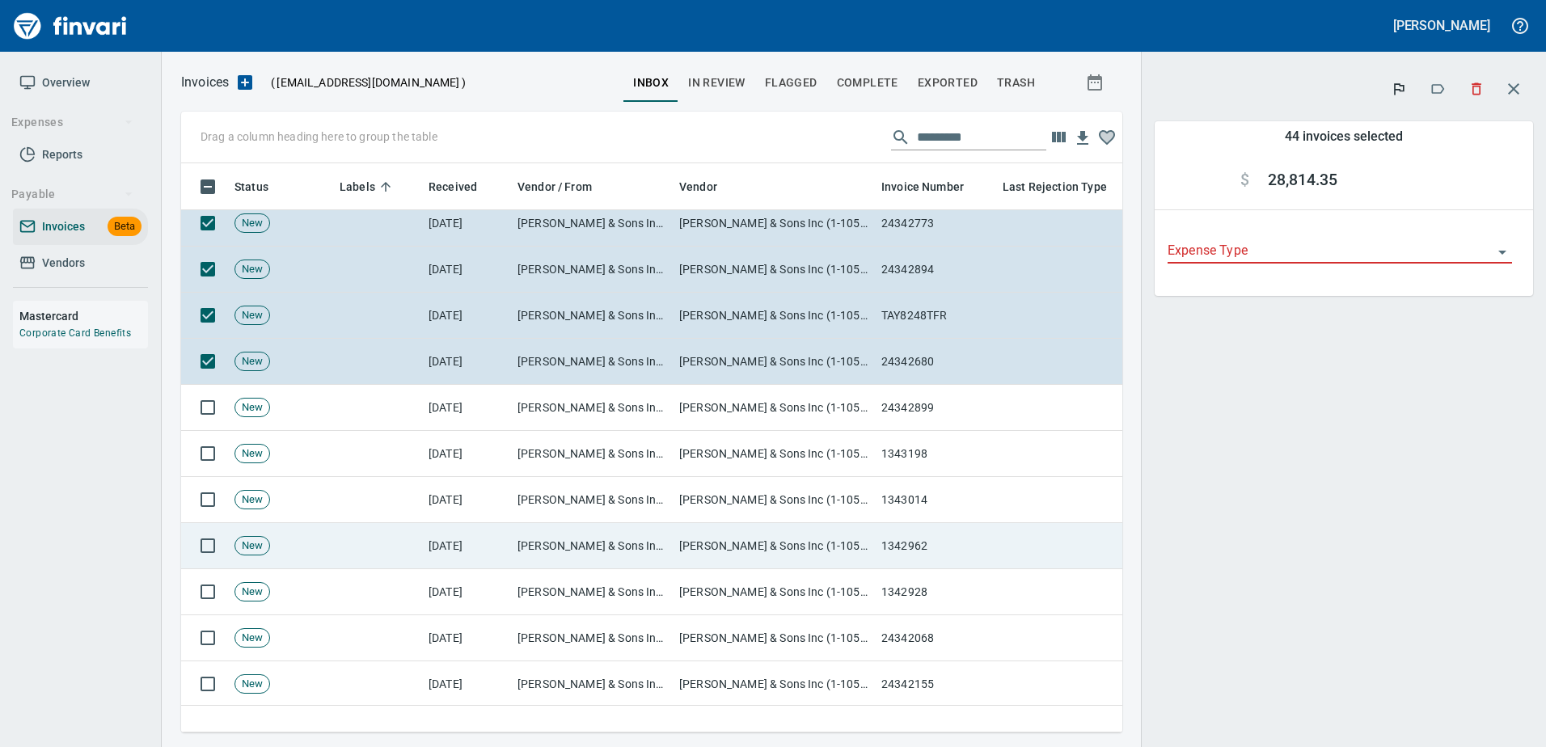
scroll to position [1859, 0]
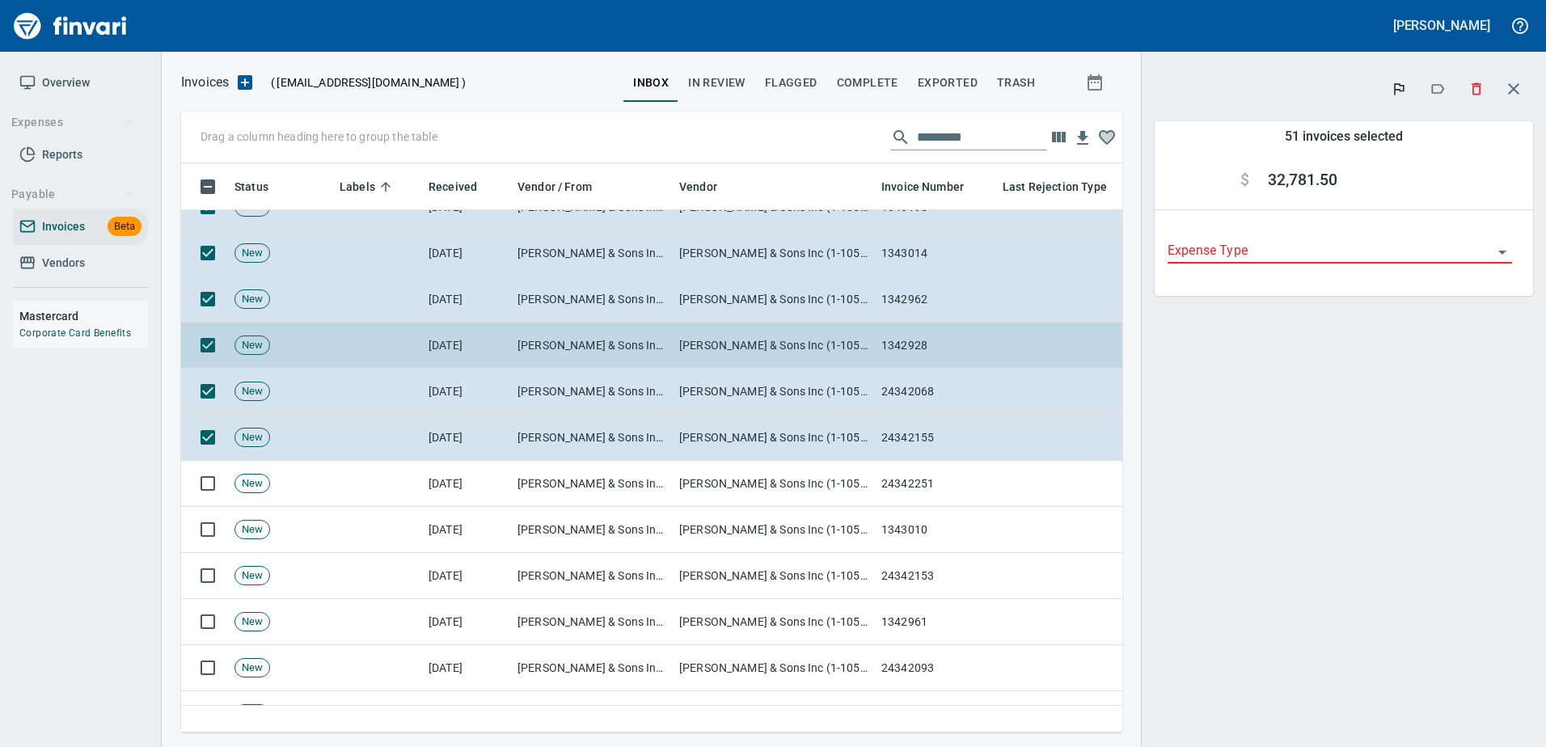
scroll to position [2102, 0]
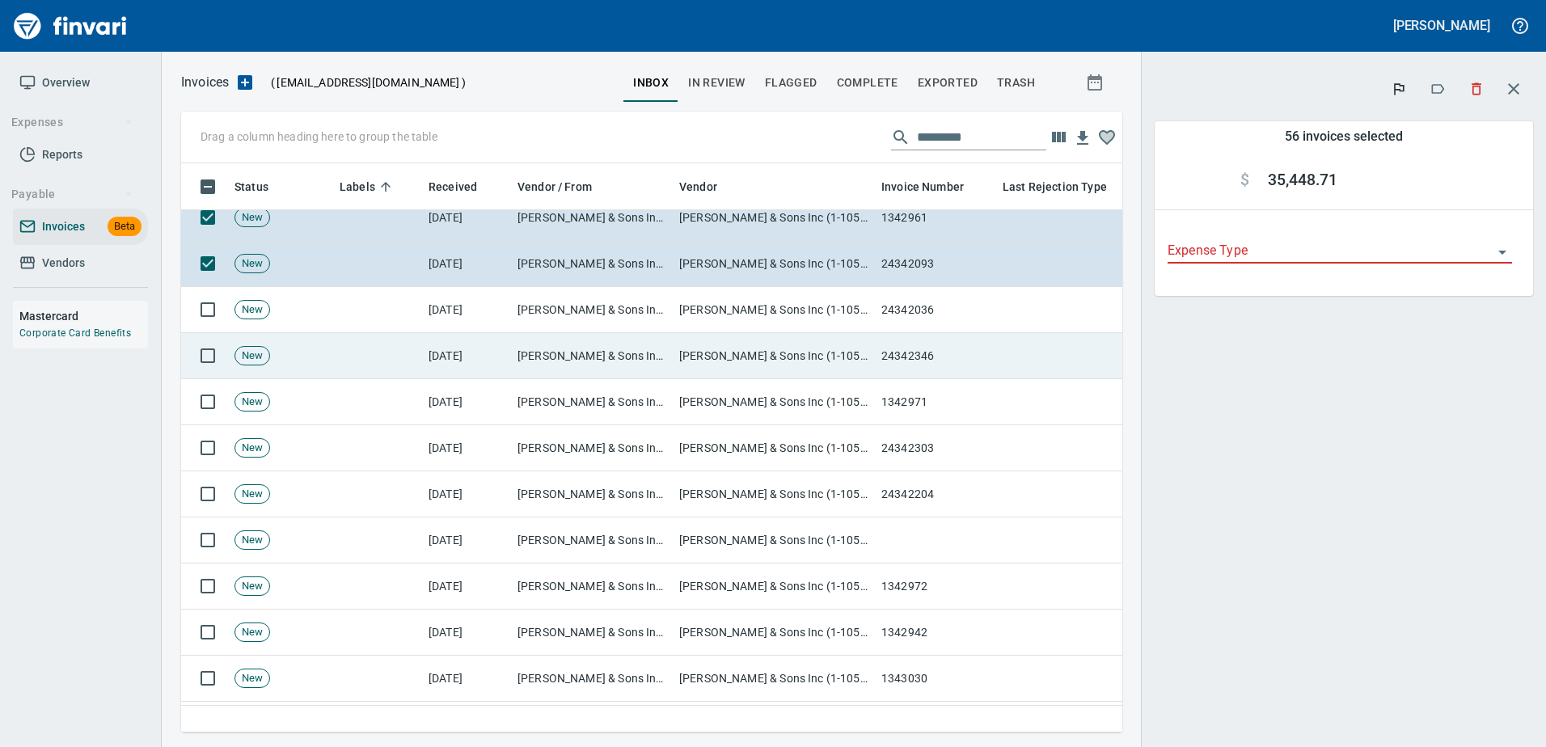
scroll to position [2506, 0]
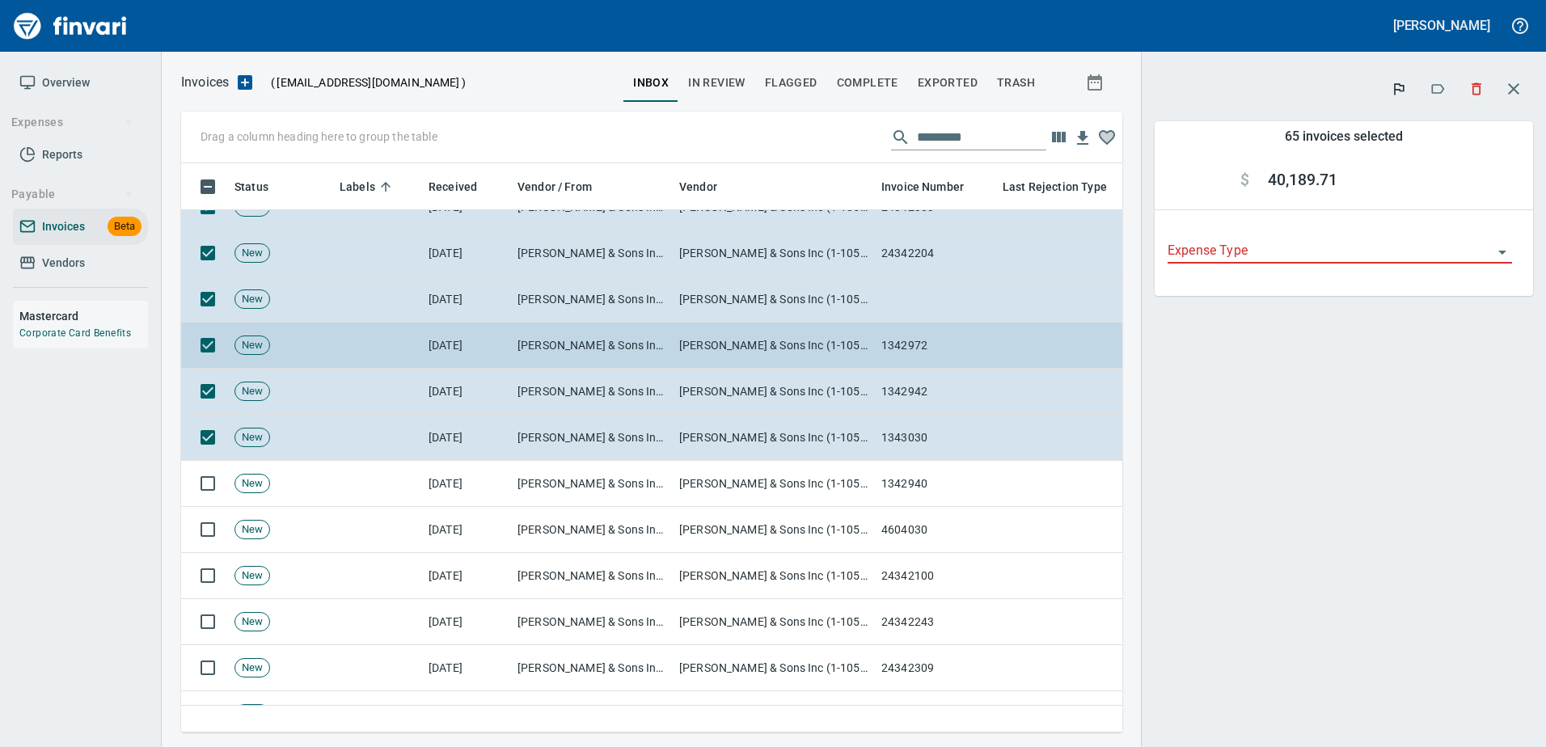
scroll to position [2749, 0]
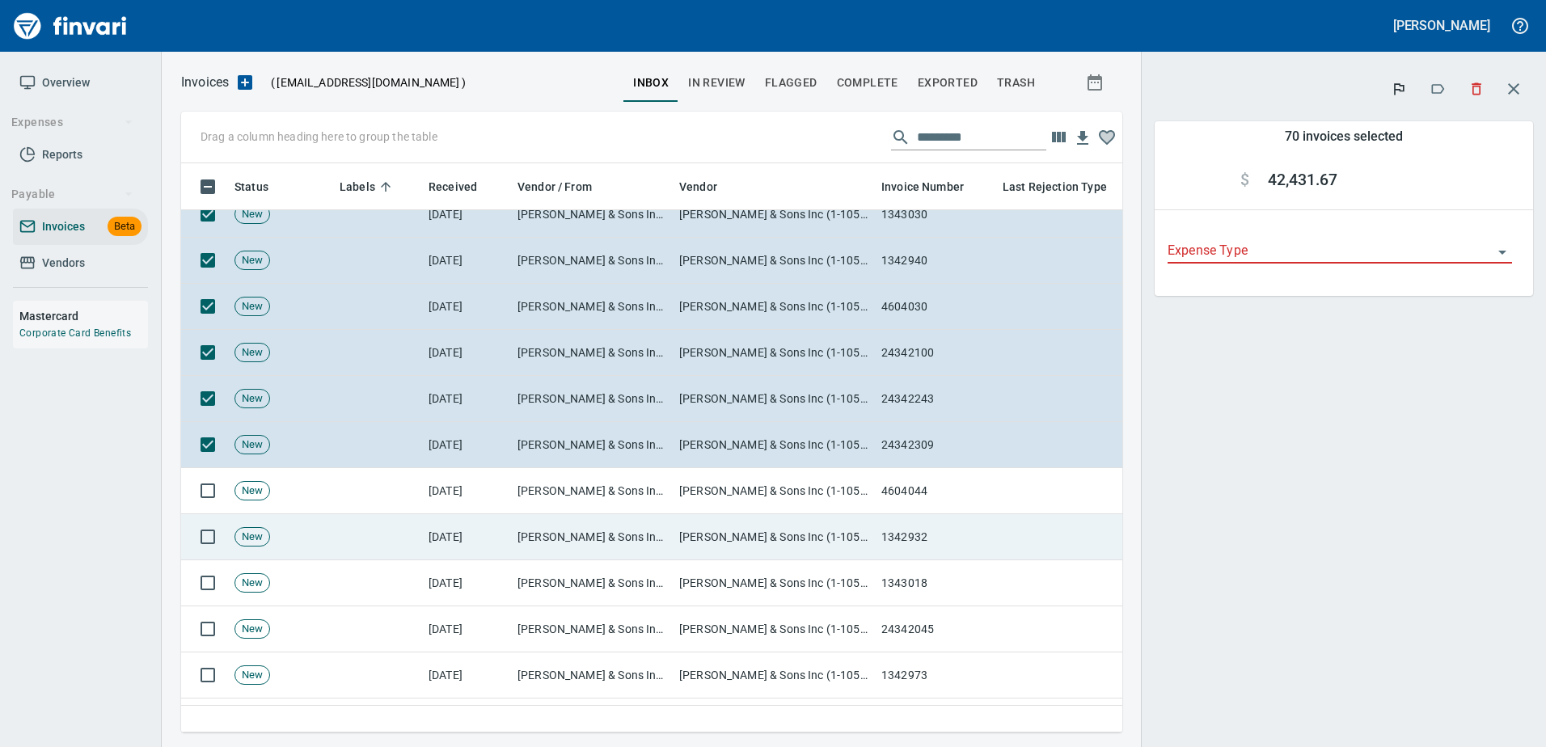
scroll to position [2991, 0]
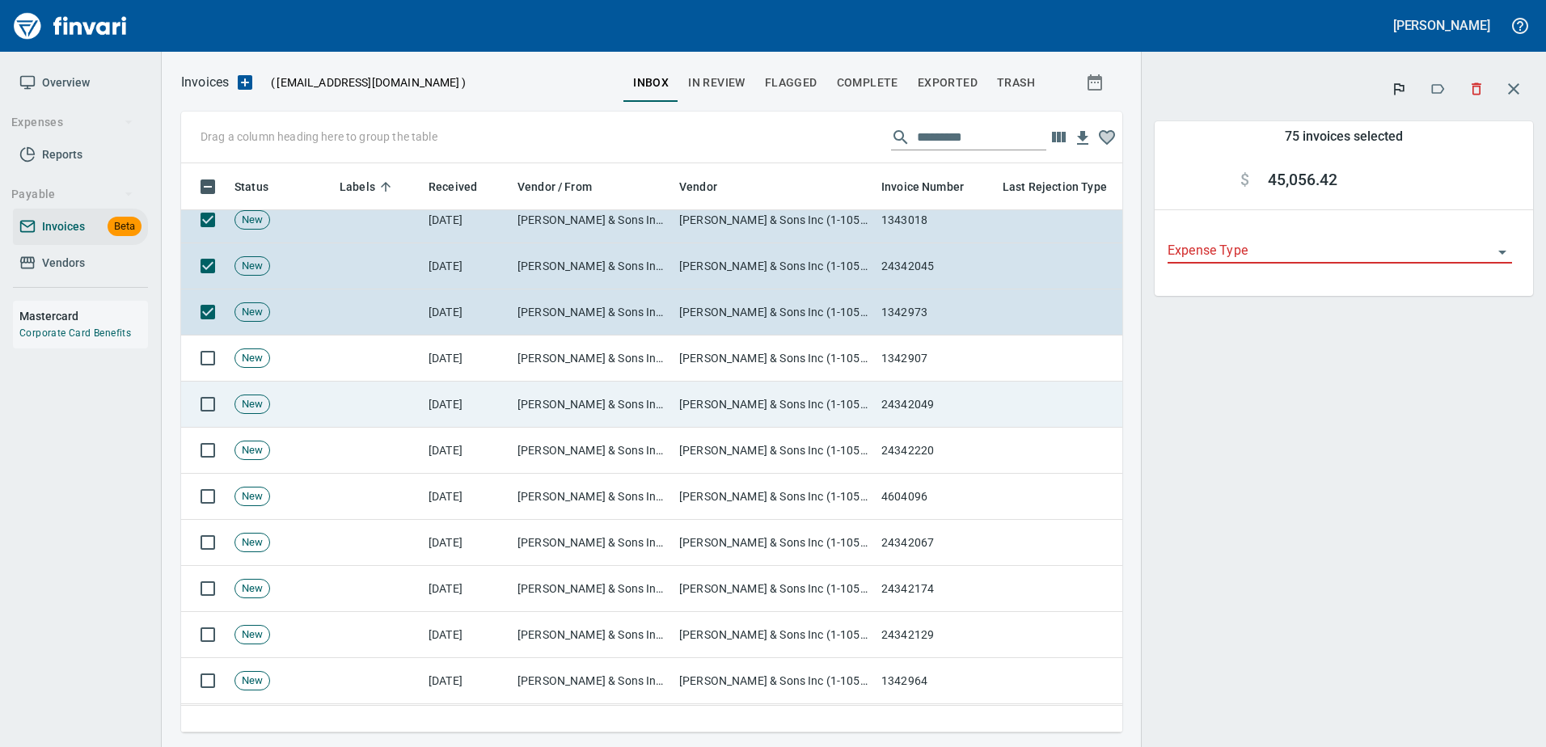
scroll to position [3395, 0]
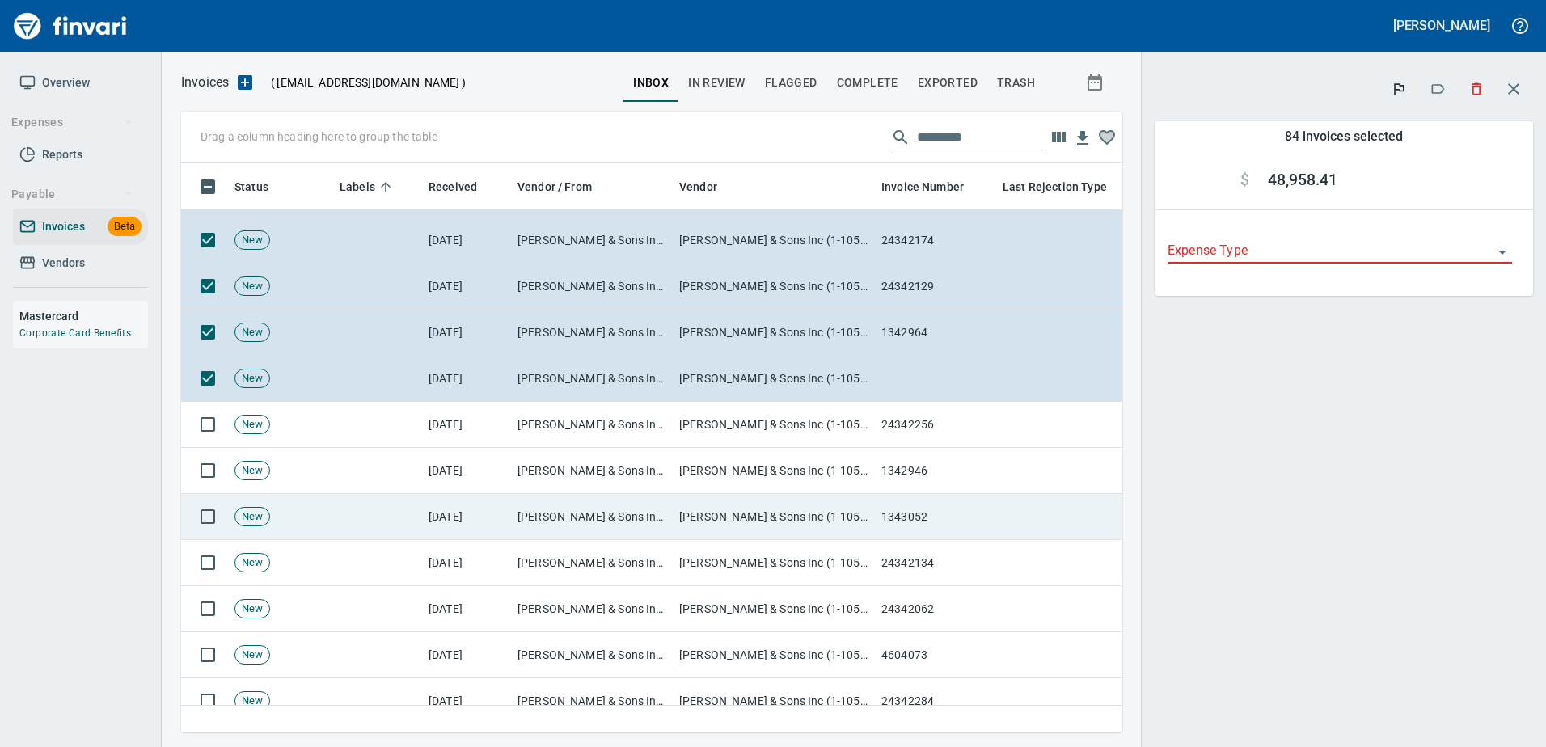
scroll to position [3719, 0]
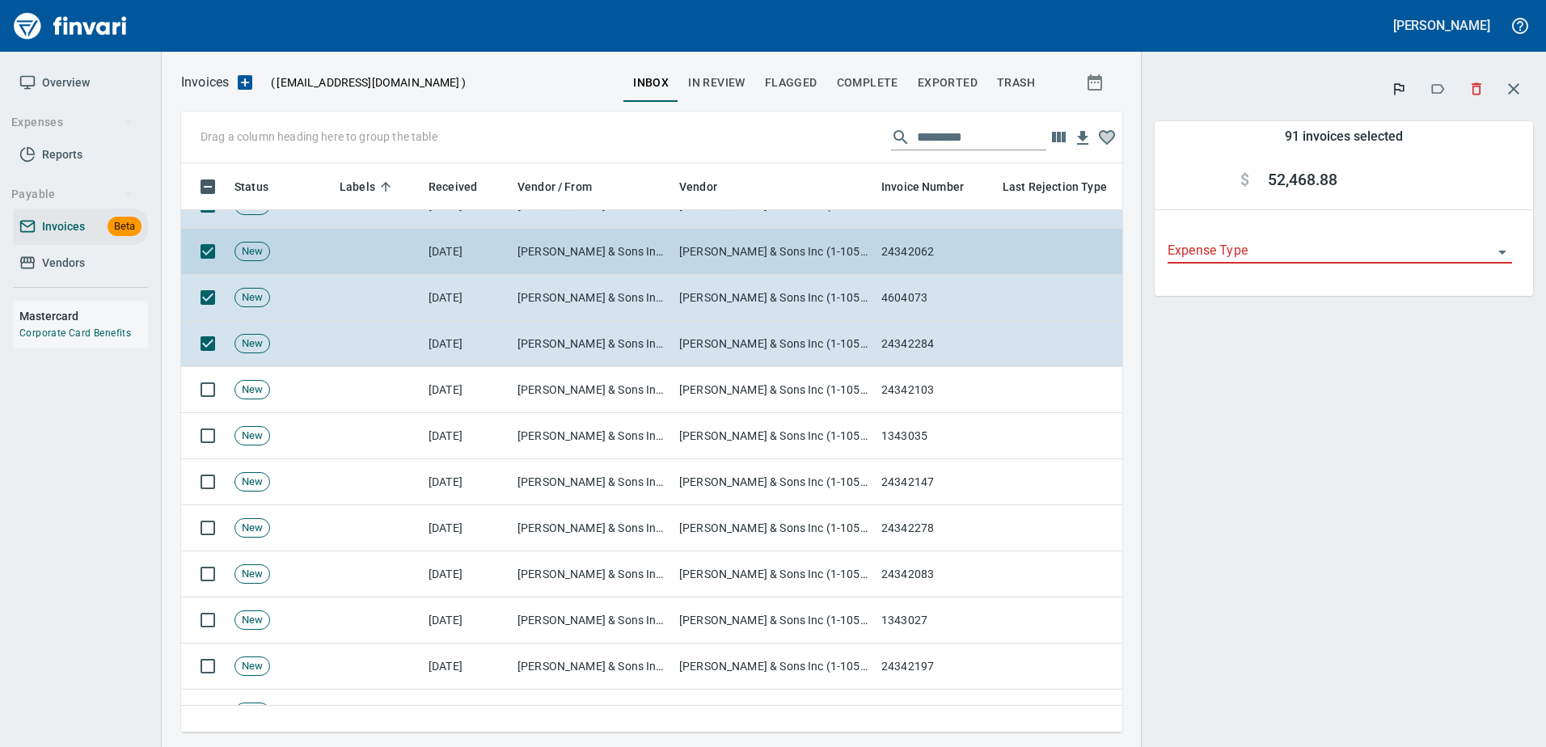
scroll to position [4042, 0]
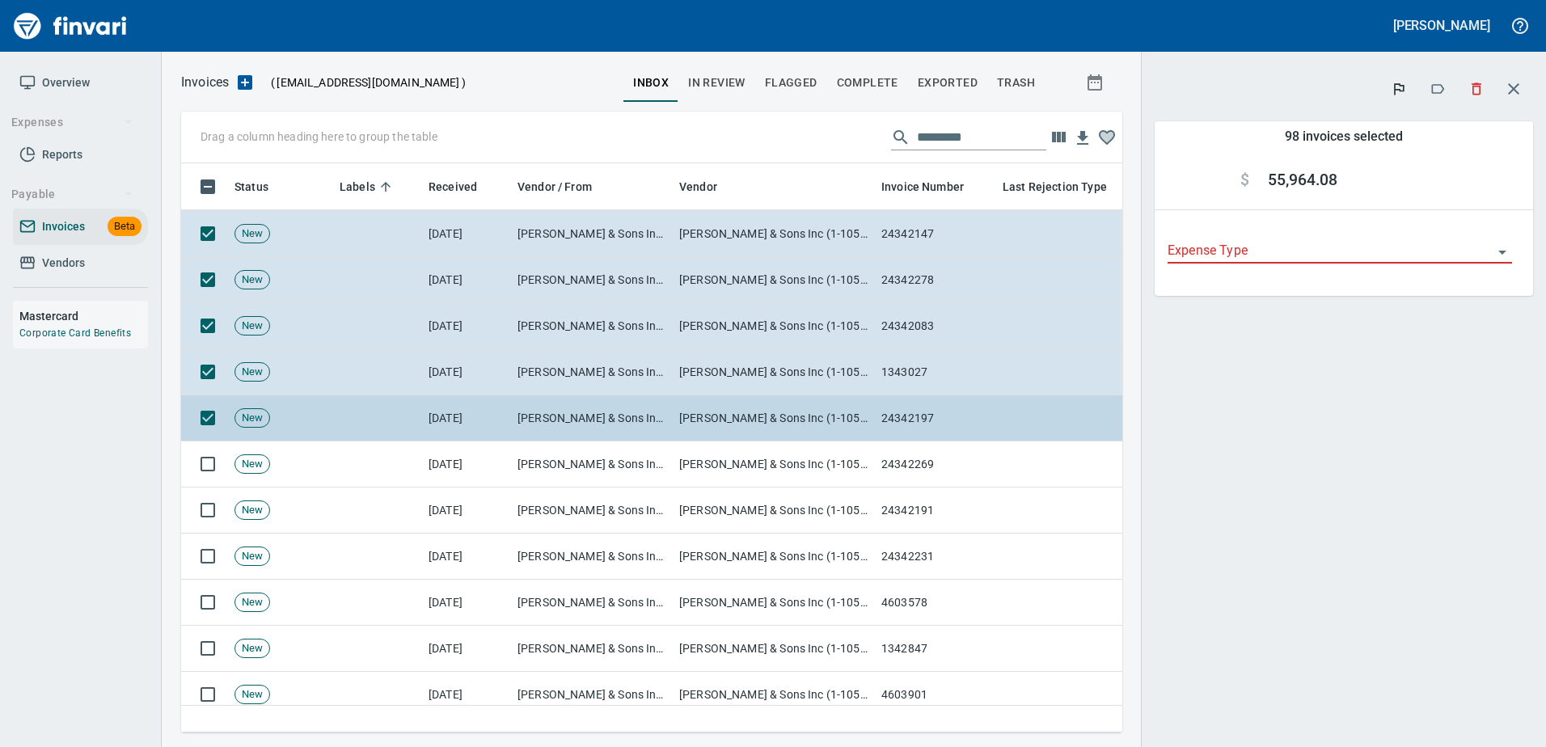
scroll to position [4366, 0]
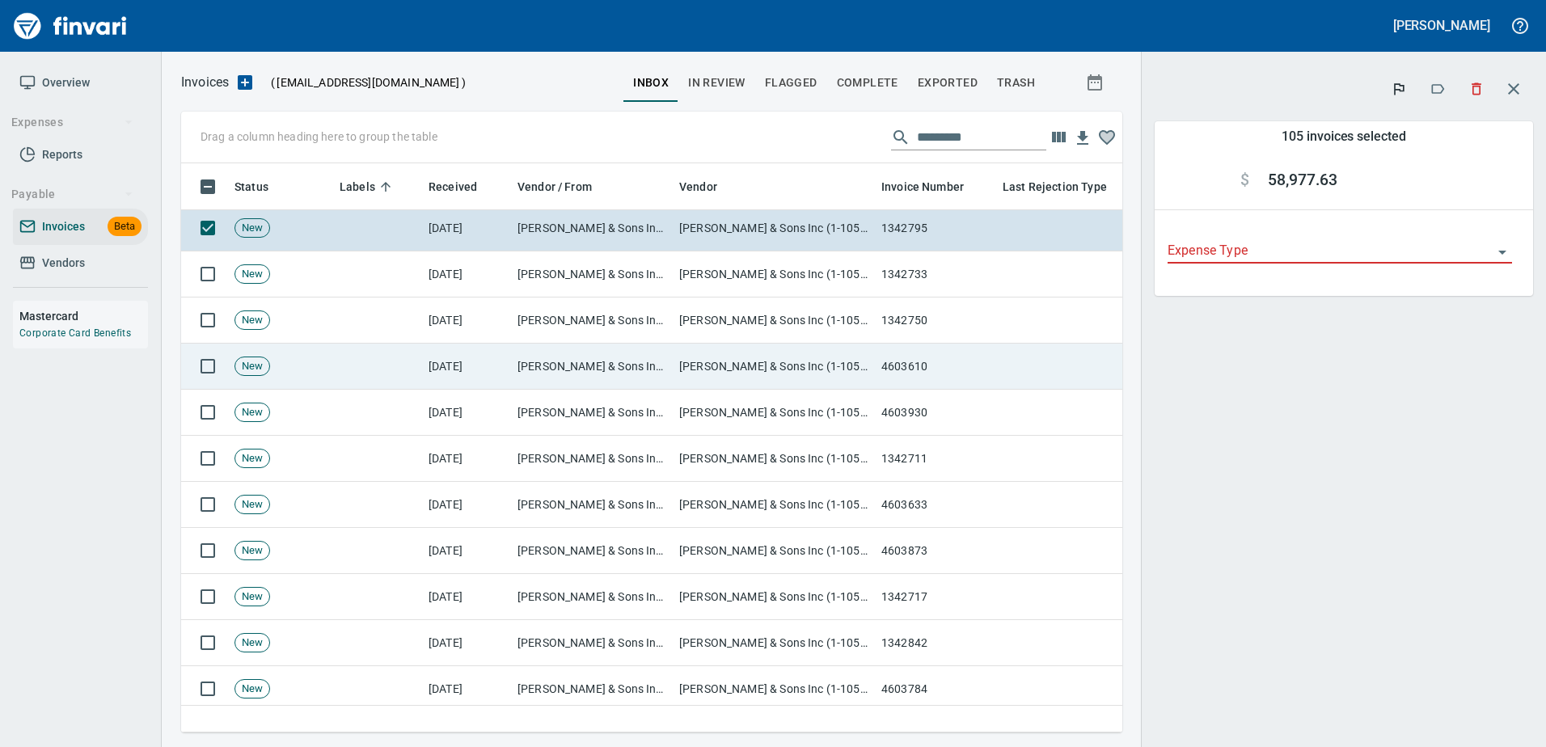
scroll to position [4770, 0]
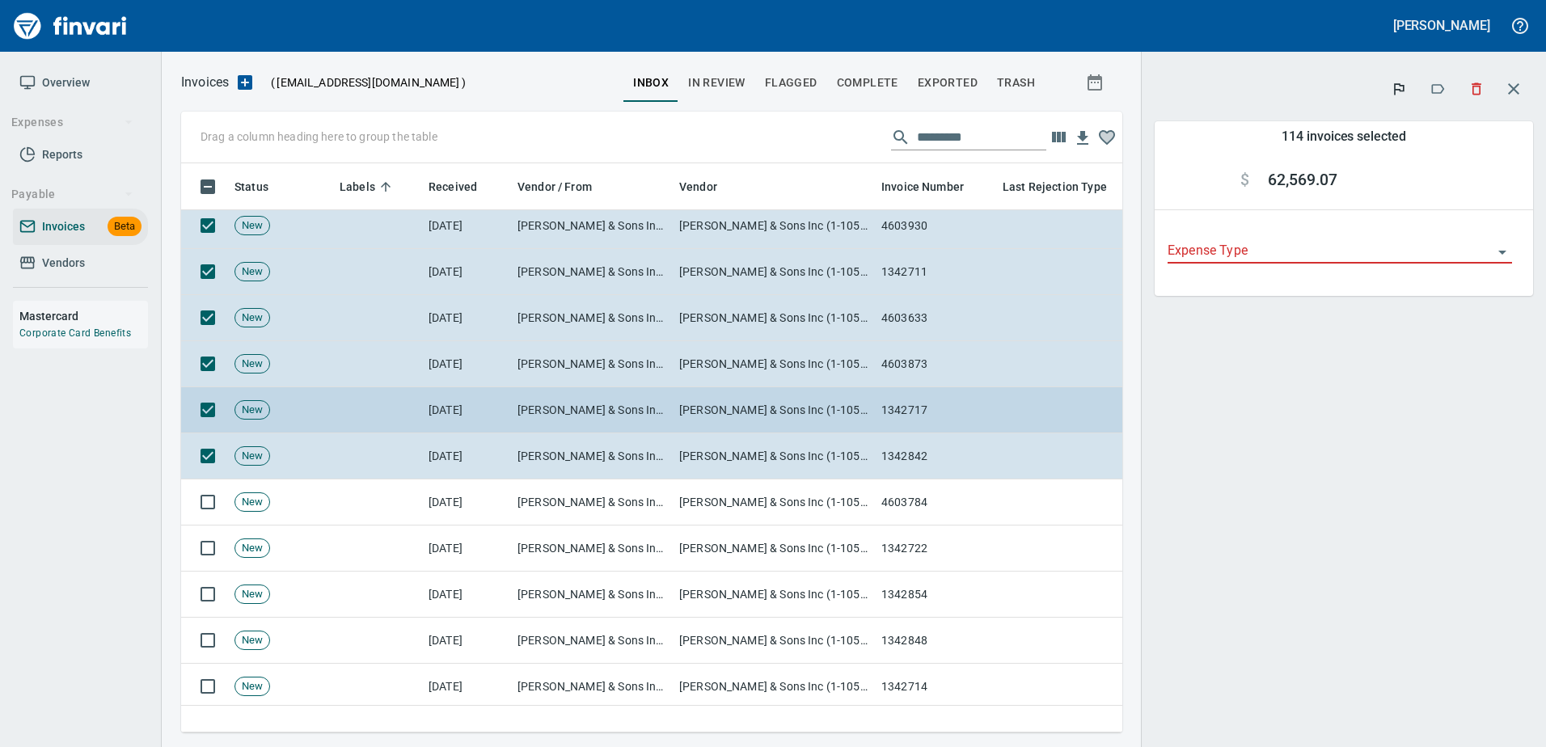
scroll to position [5012, 0]
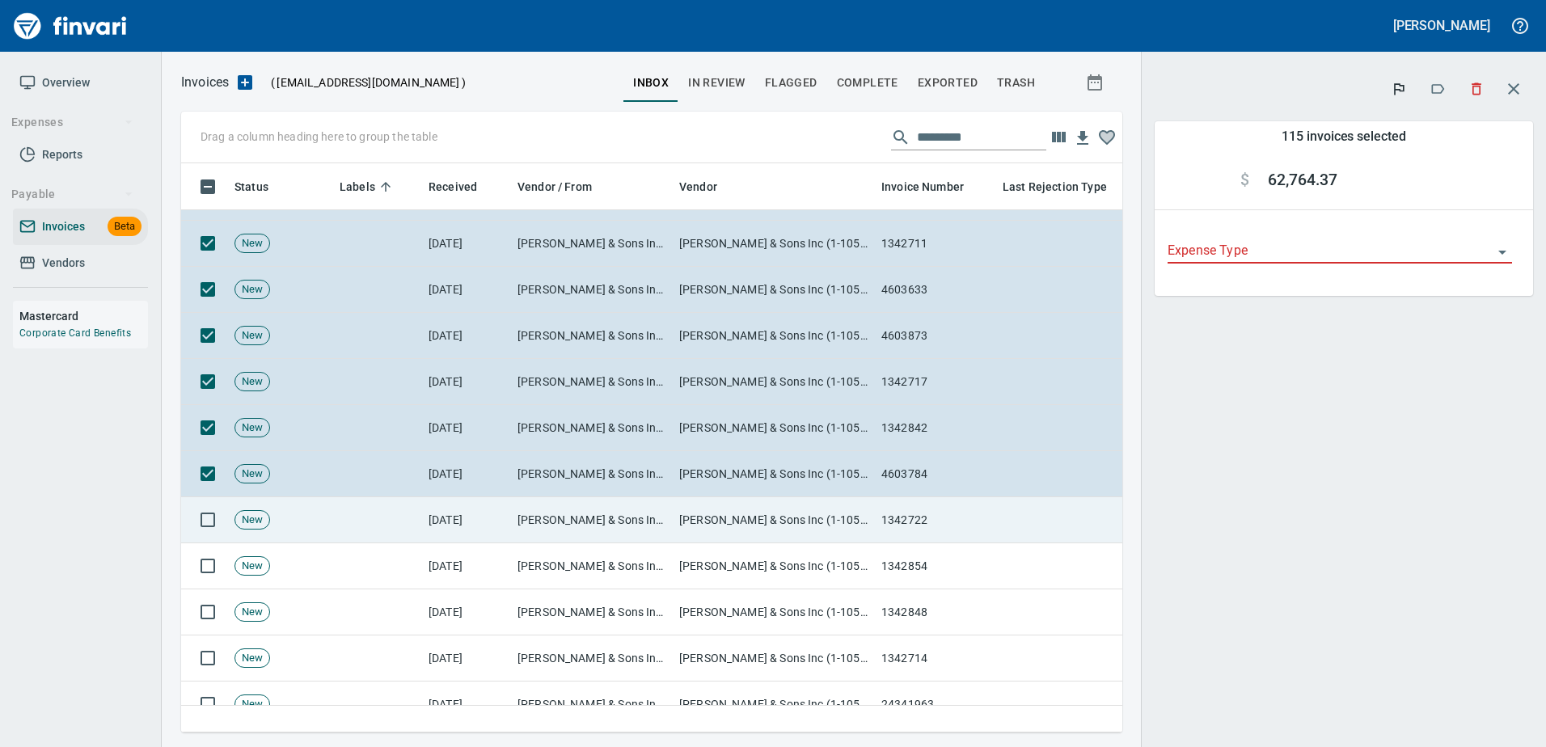
click at [202, 503] on td at bounding box center [204, 520] width 47 height 46
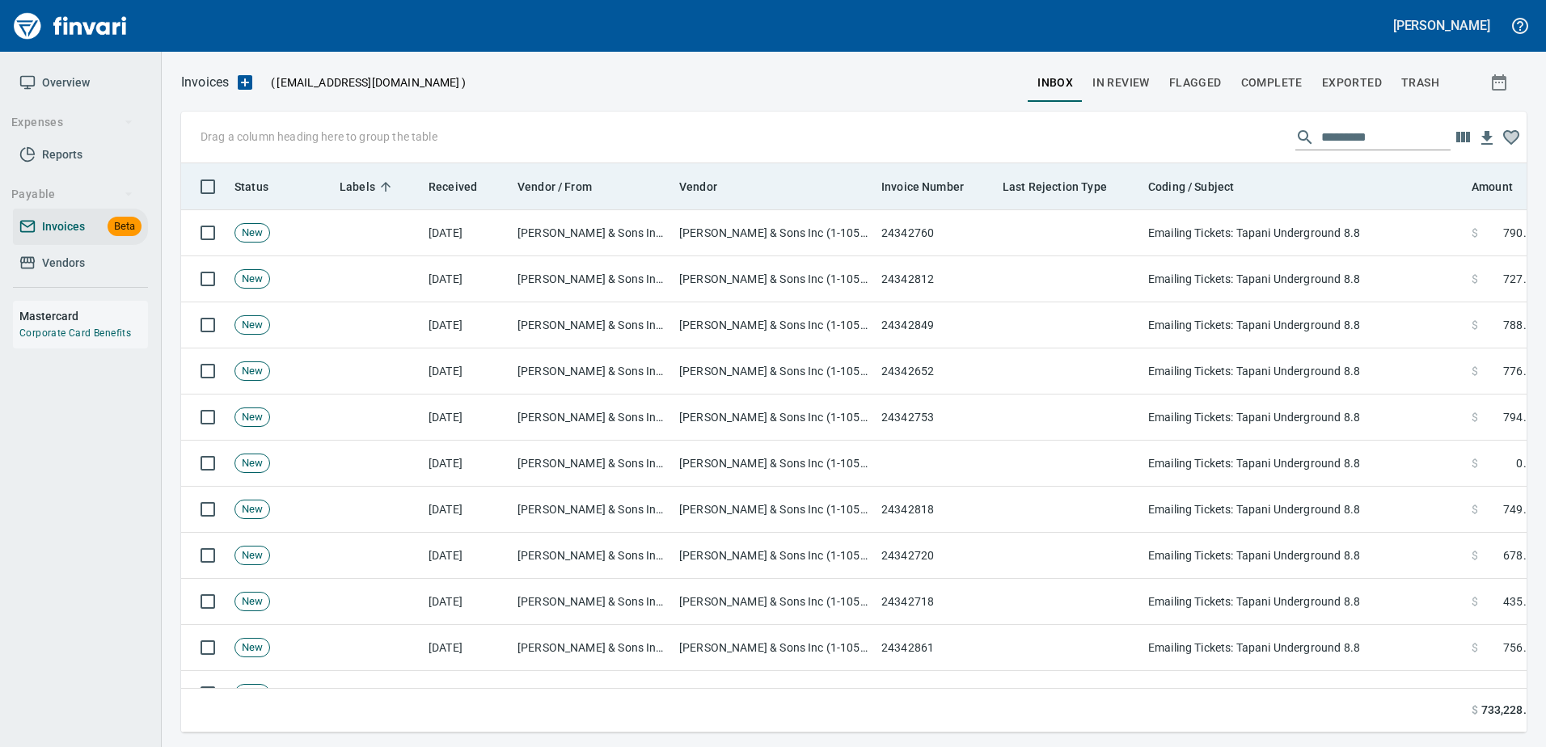
scroll to position [545, 1318]
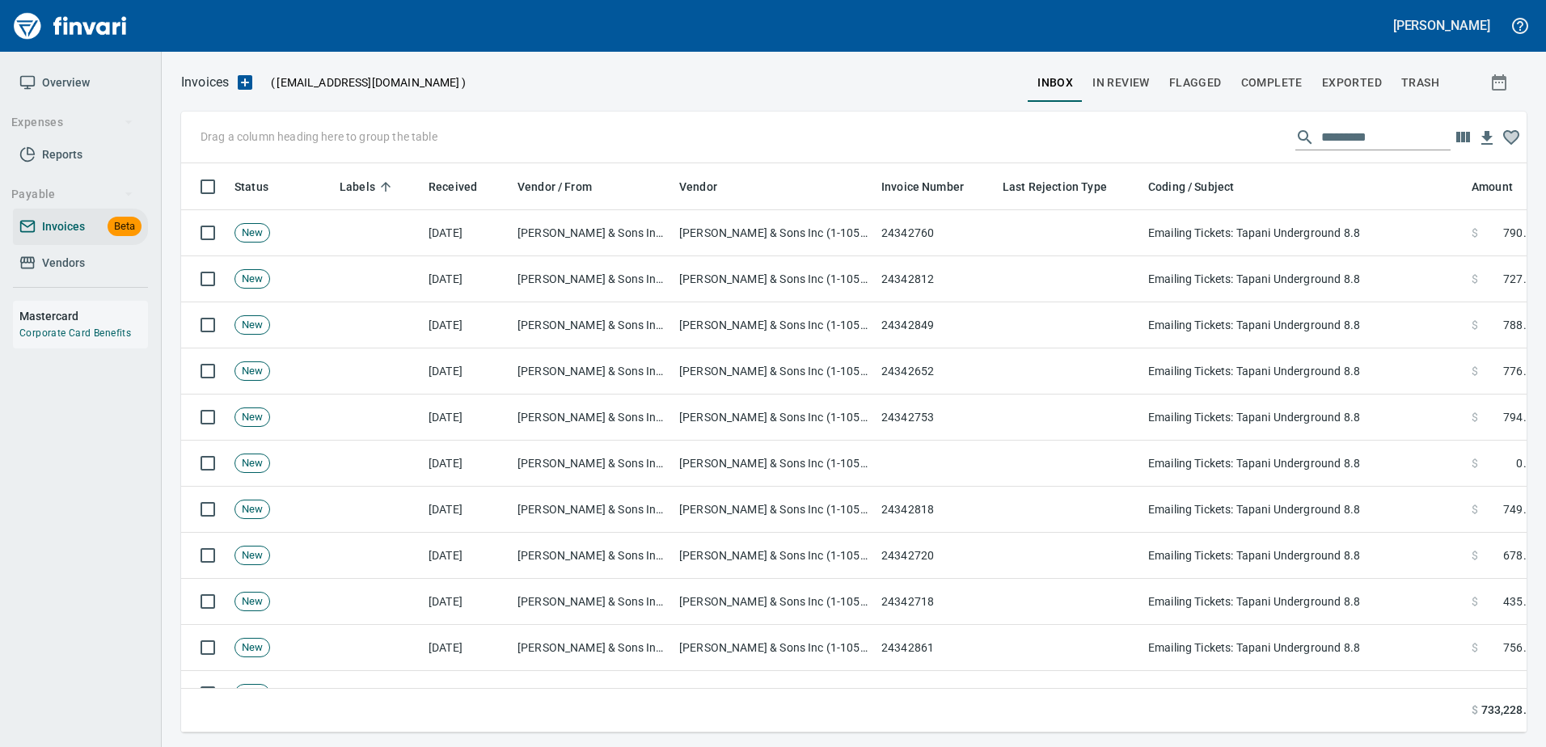
click at [1337, 141] on input "text" at bounding box center [1385, 137] width 129 height 26
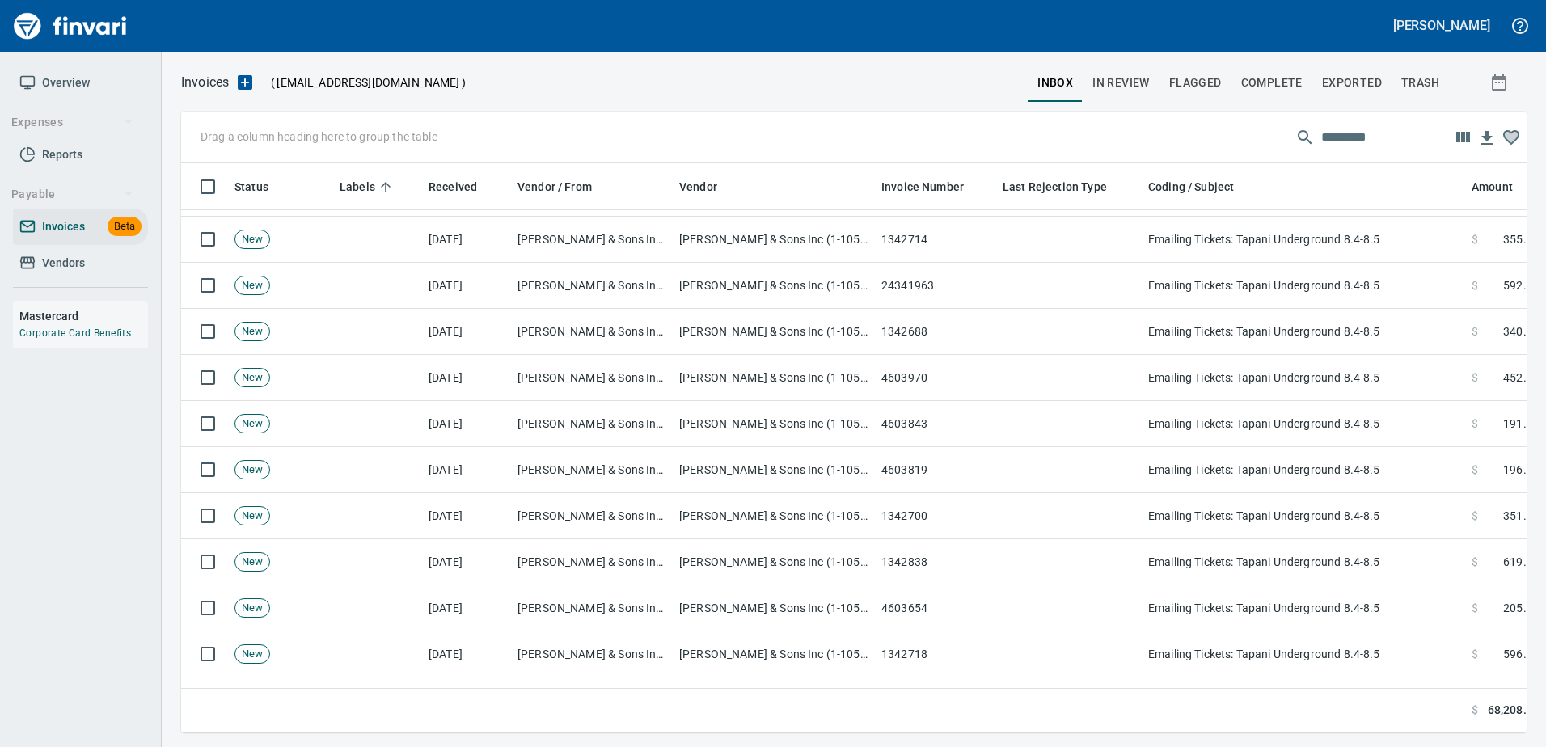
scroll to position [5478, 0]
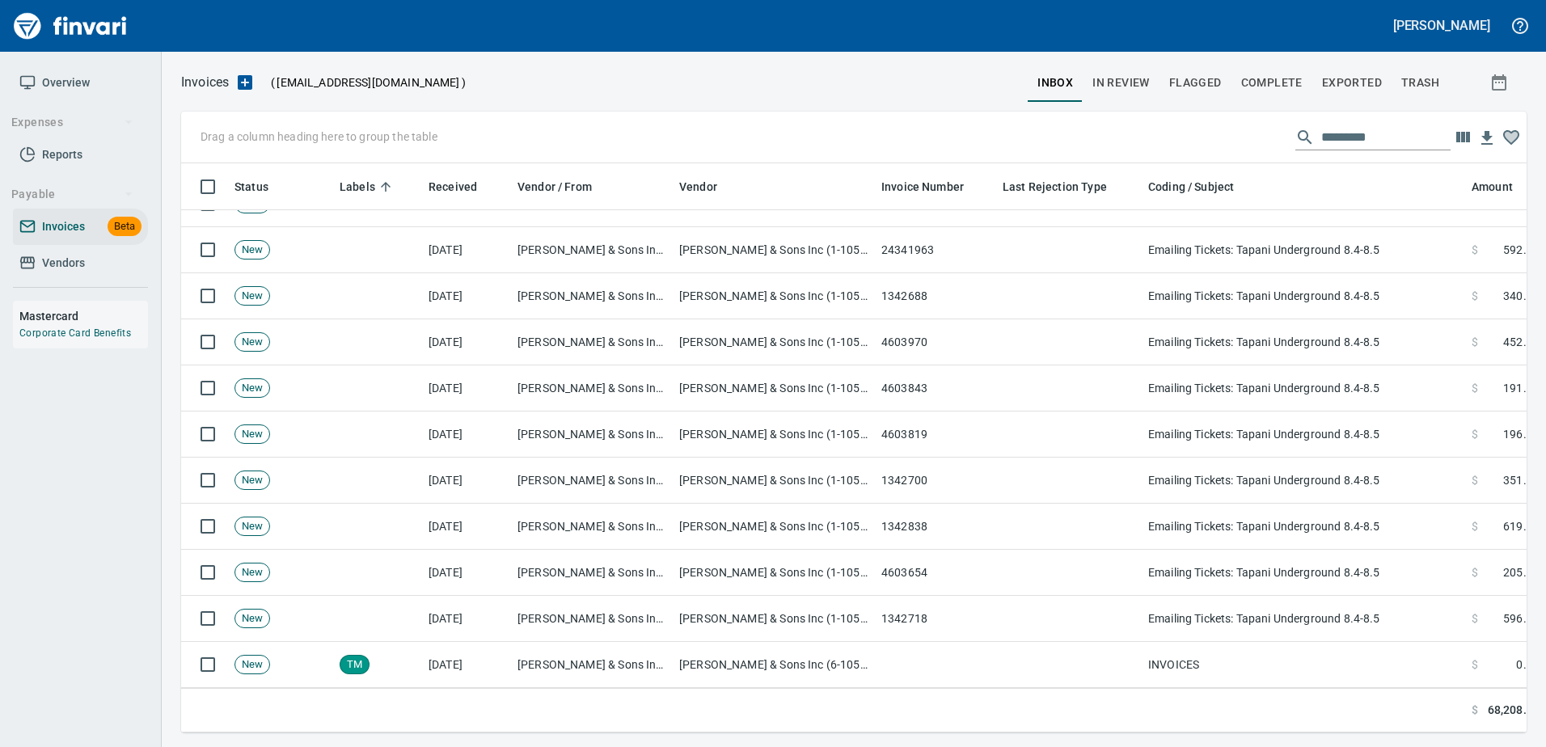
click at [1374, 138] on input "*********" at bounding box center [1385, 137] width 129 height 26
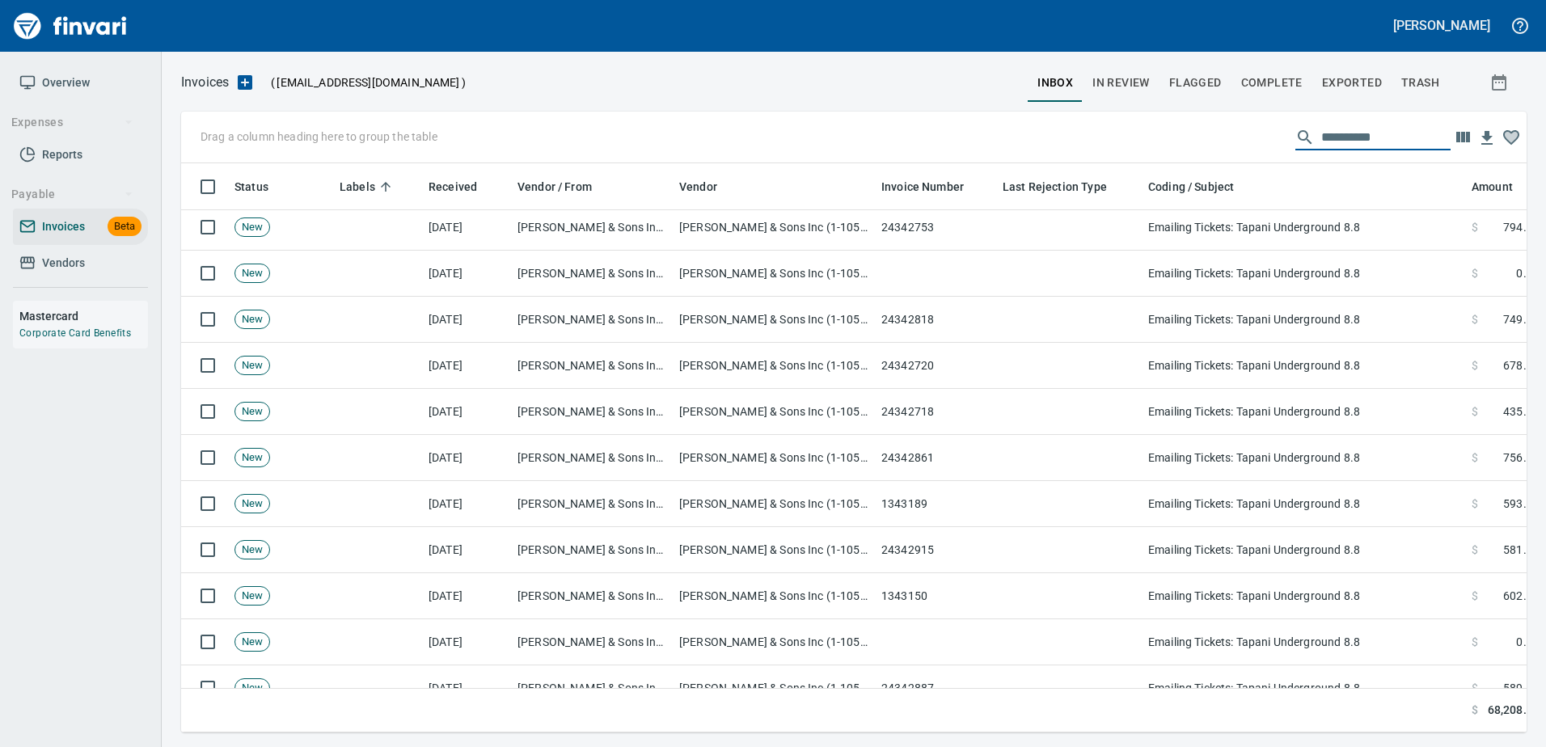
scroll to position [162, 0]
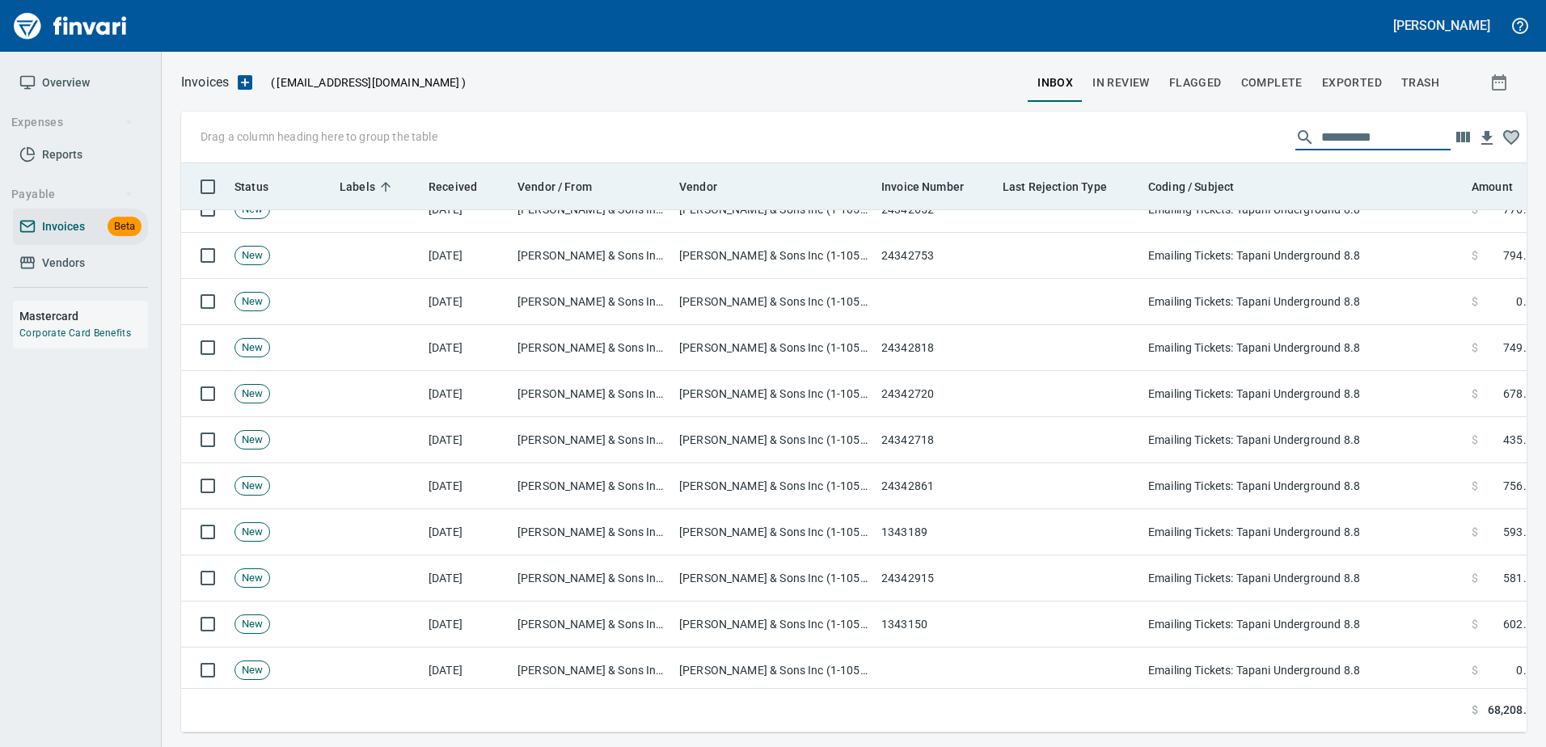
type input "*********"
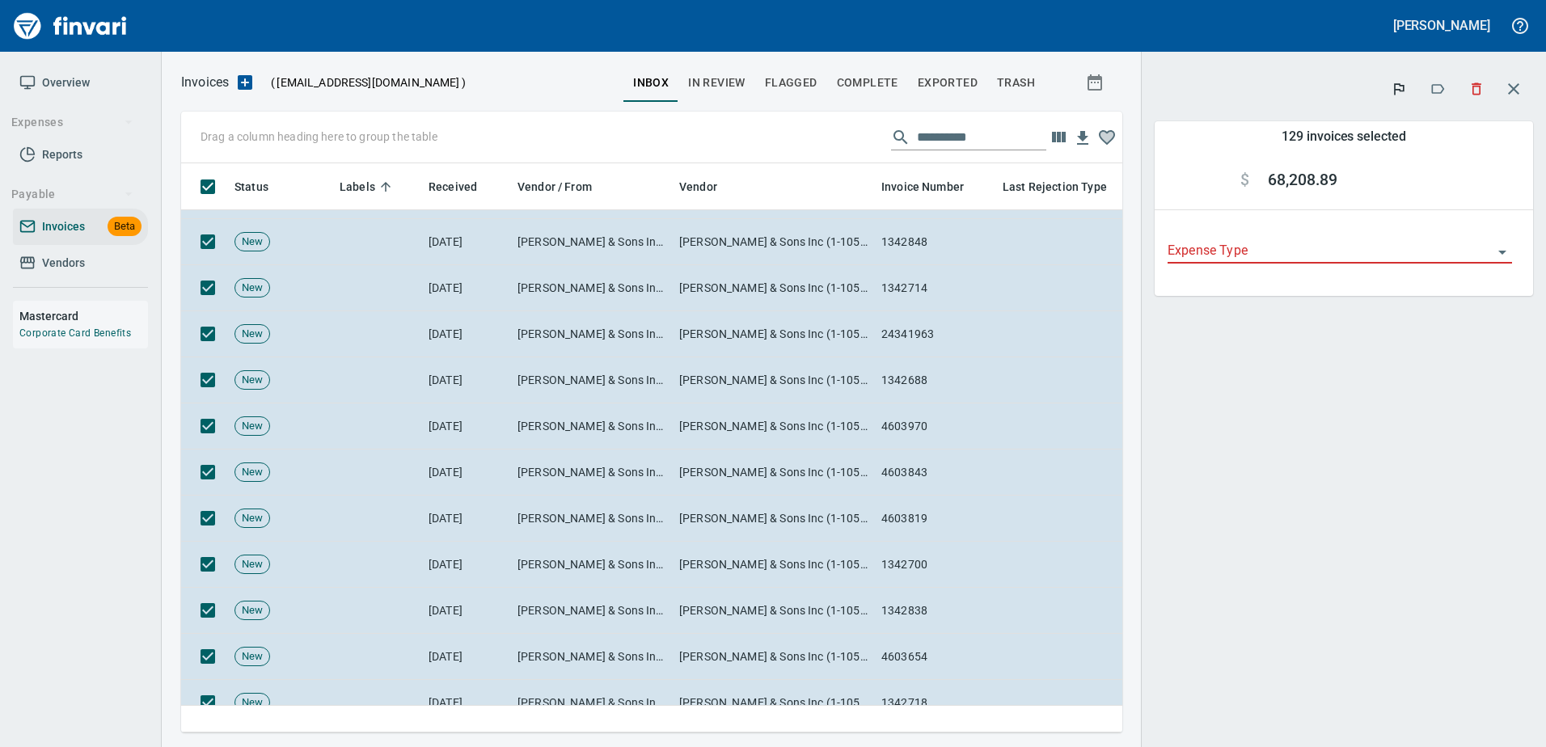
scroll to position [5457, 0]
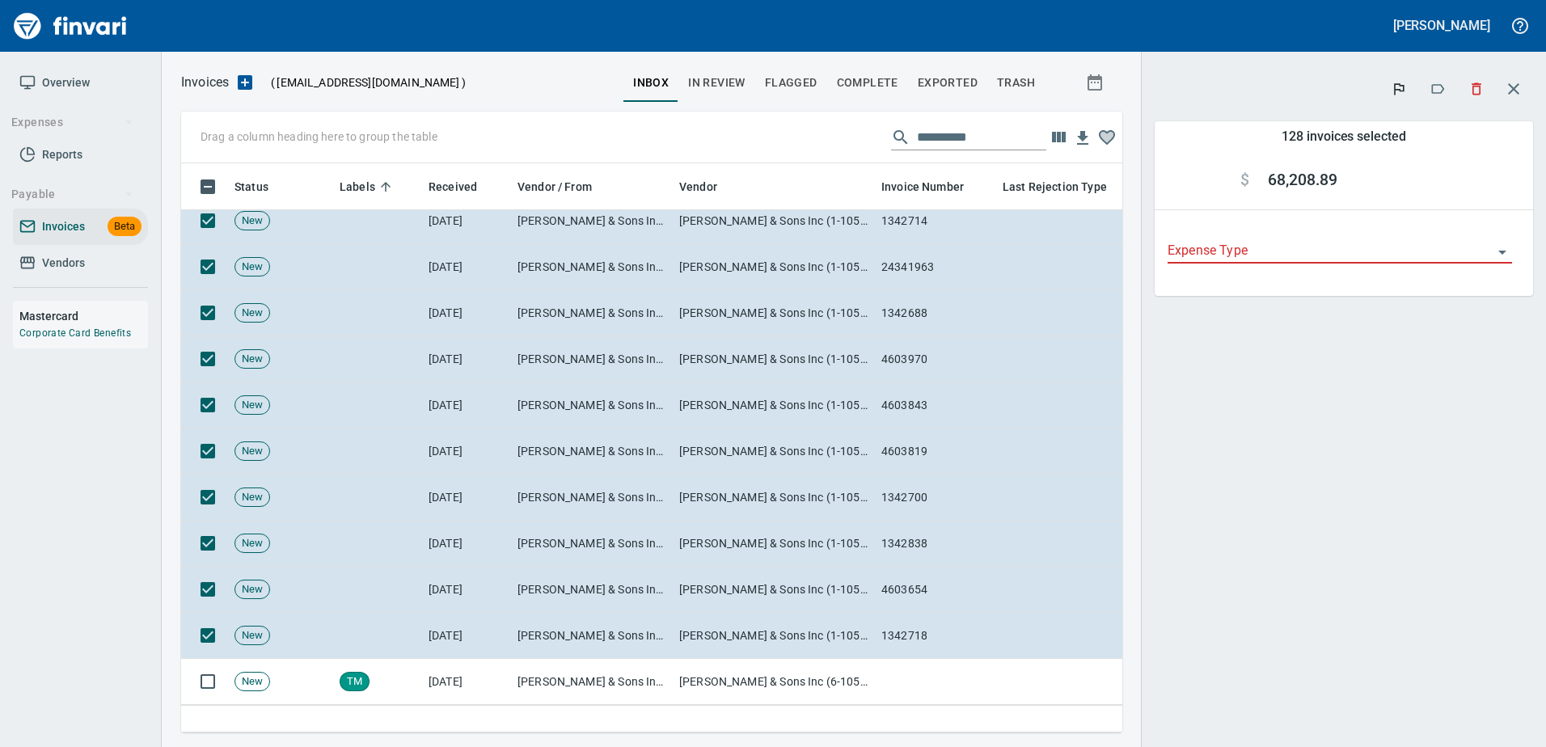
click at [1439, 86] on icon "button" at bounding box center [1437, 89] width 16 height 16
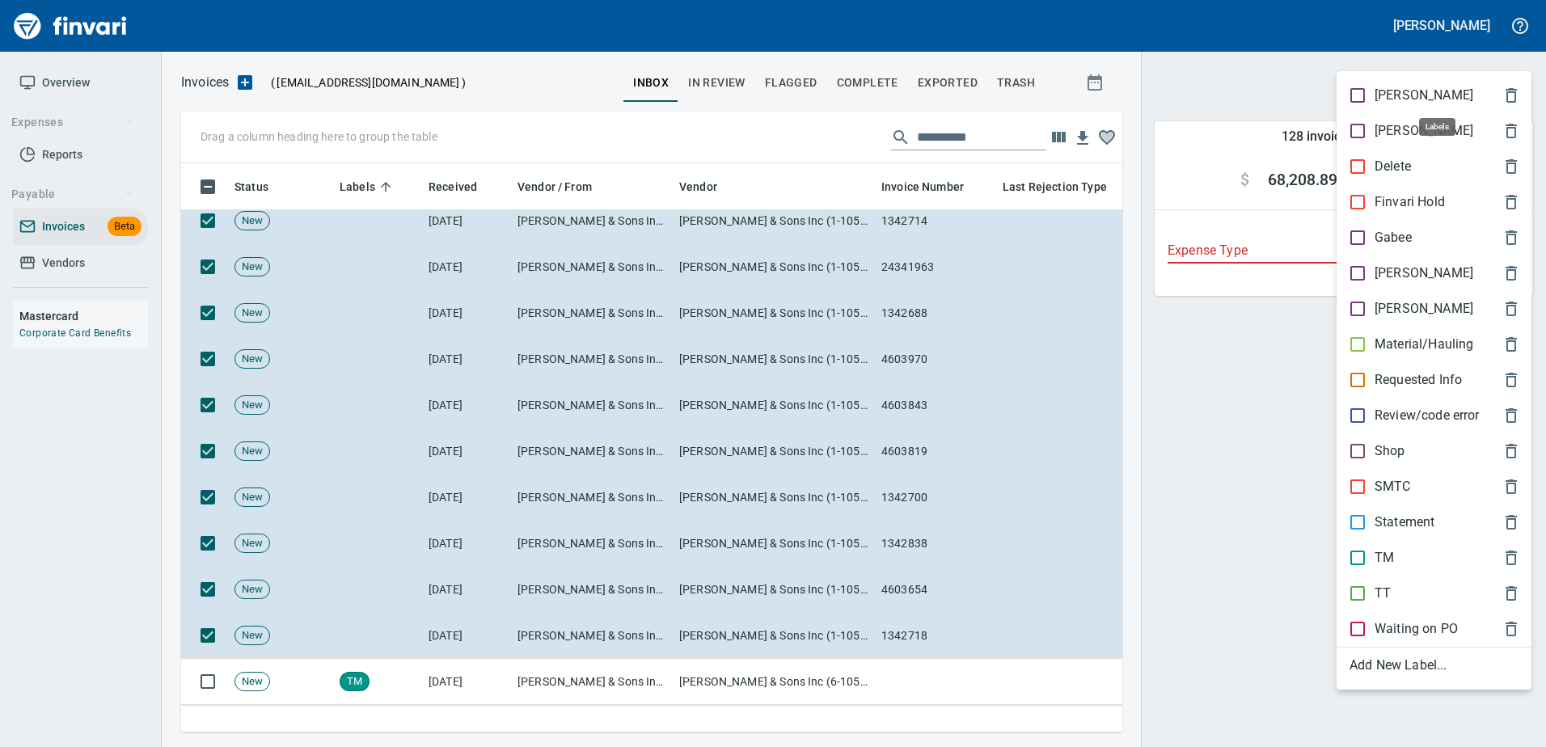
scroll to position [545, 917]
click at [1407, 343] on p "Material/Hauling" at bounding box center [1423, 344] width 99 height 19
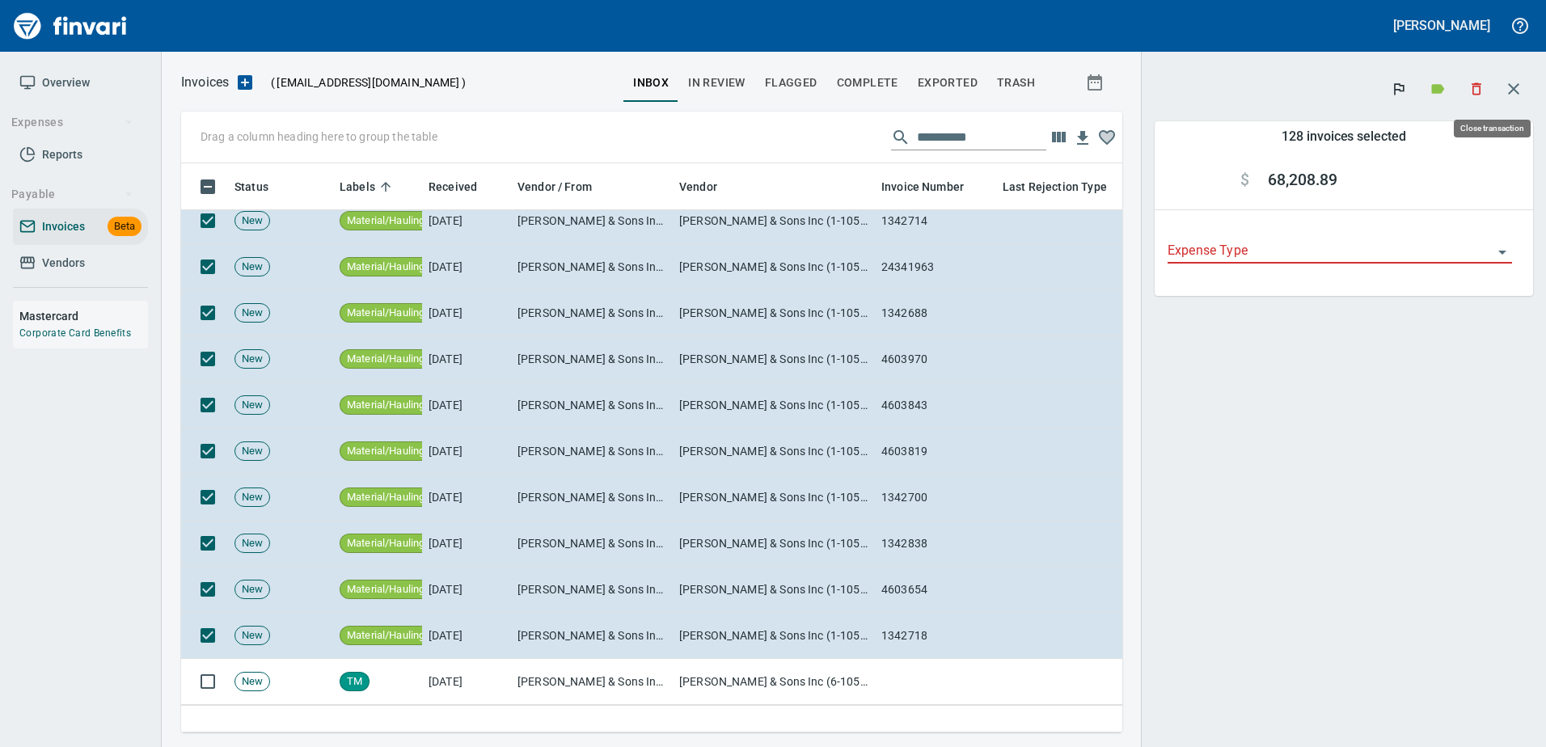
click at [1518, 85] on icon "button" at bounding box center [1513, 88] width 11 height 11
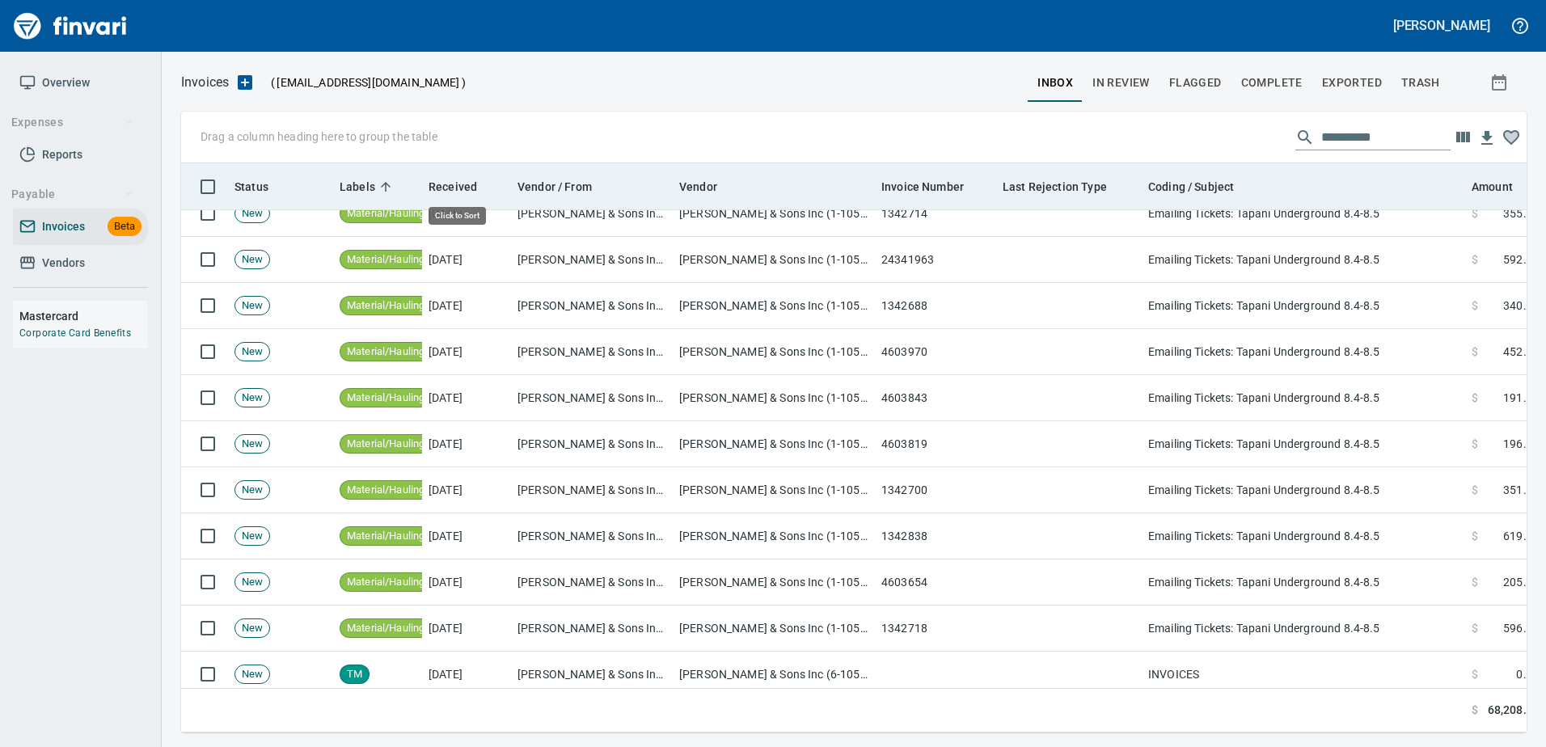
scroll to position [545, 1321]
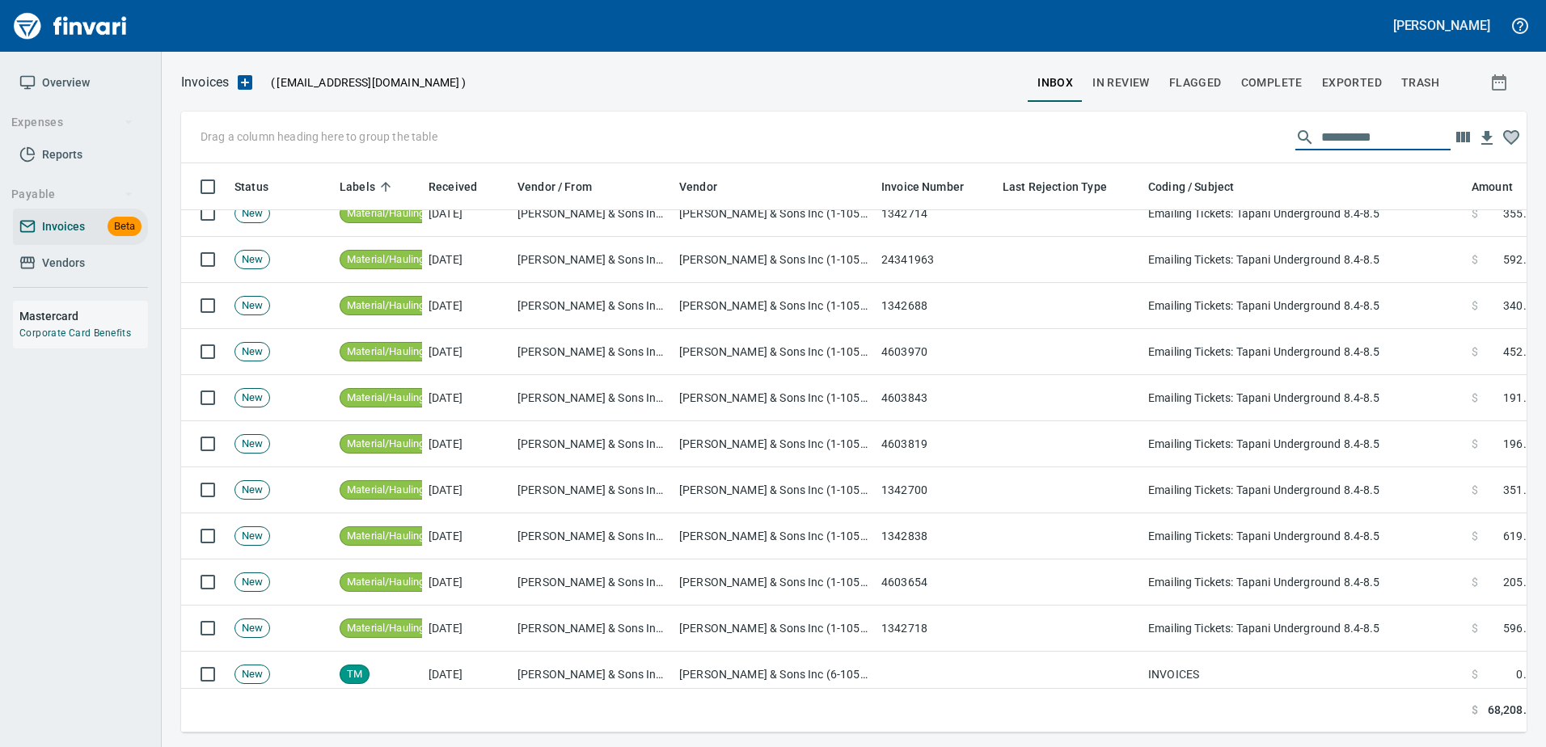
click at [1339, 141] on input "*********" at bounding box center [1385, 137] width 129 height 26
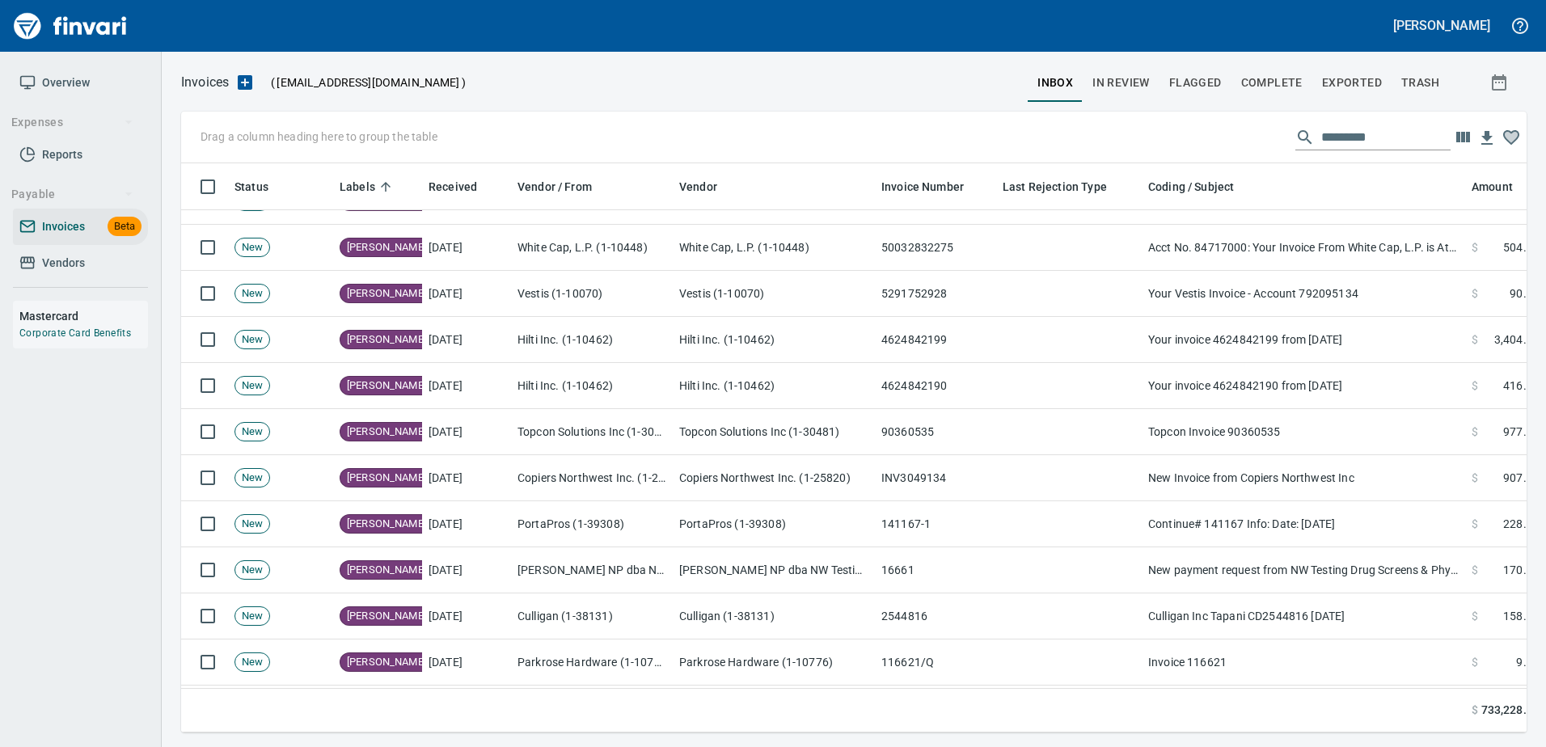
scroll to position [0, 0]
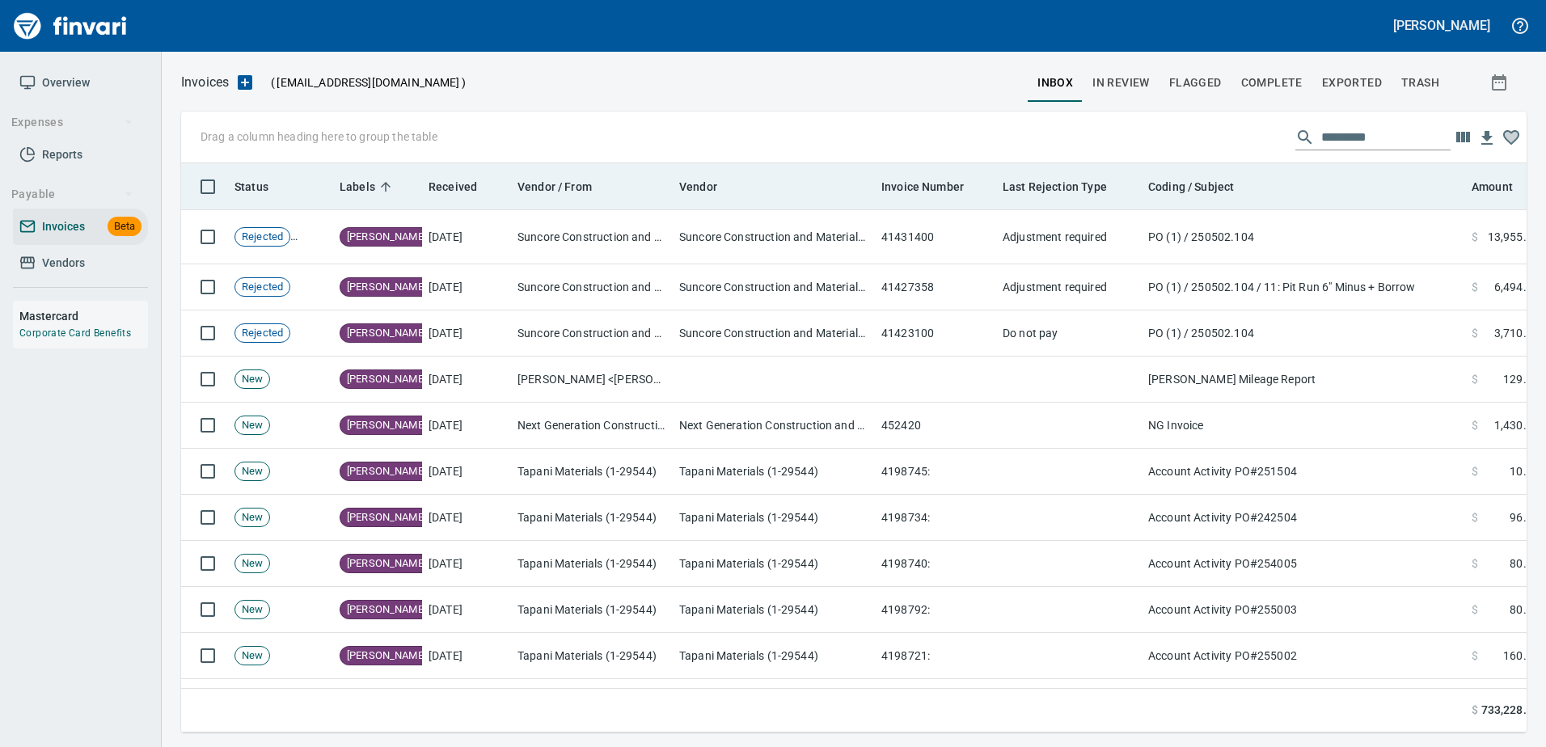
click at [359, 174] on th "Labels" at bounding box center [377, 186] width 89 height 47
click at [366, 181] on span "Labels" at bounding box center [358, 186] width 36 height 19
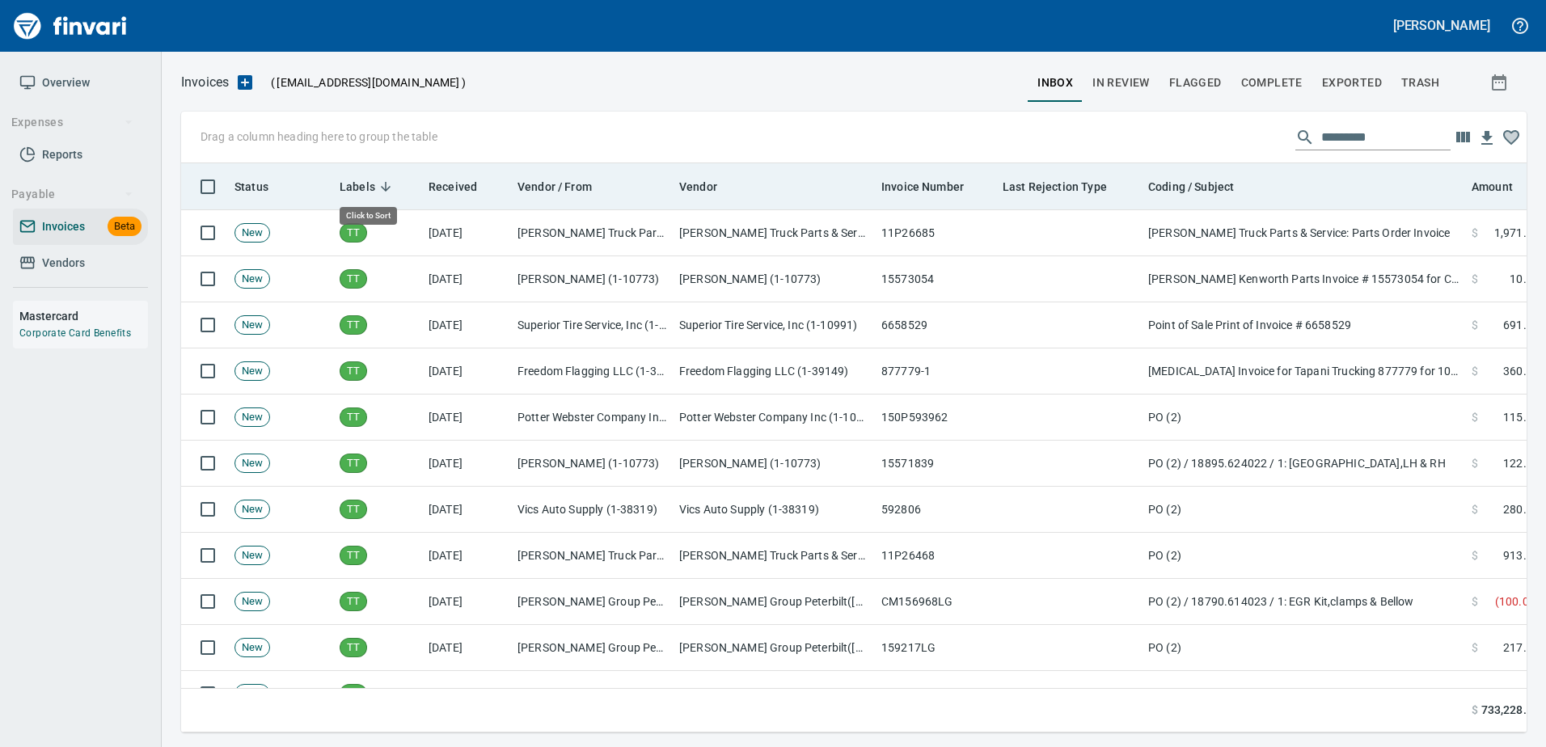
click at [366, 181] on span "Labels" at bounding box center [358, 186] width 36 height 19
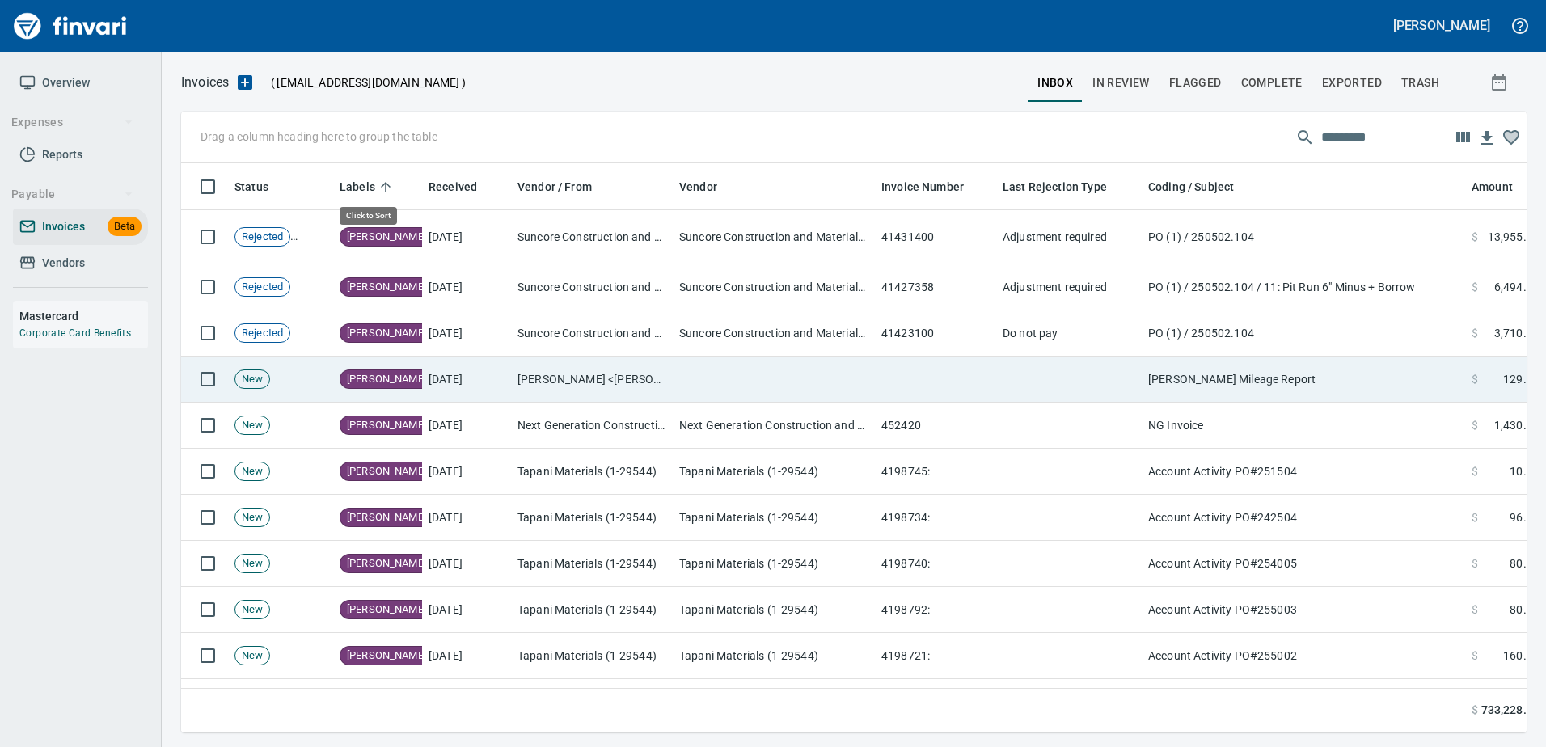
scroll to position [545, 1321]
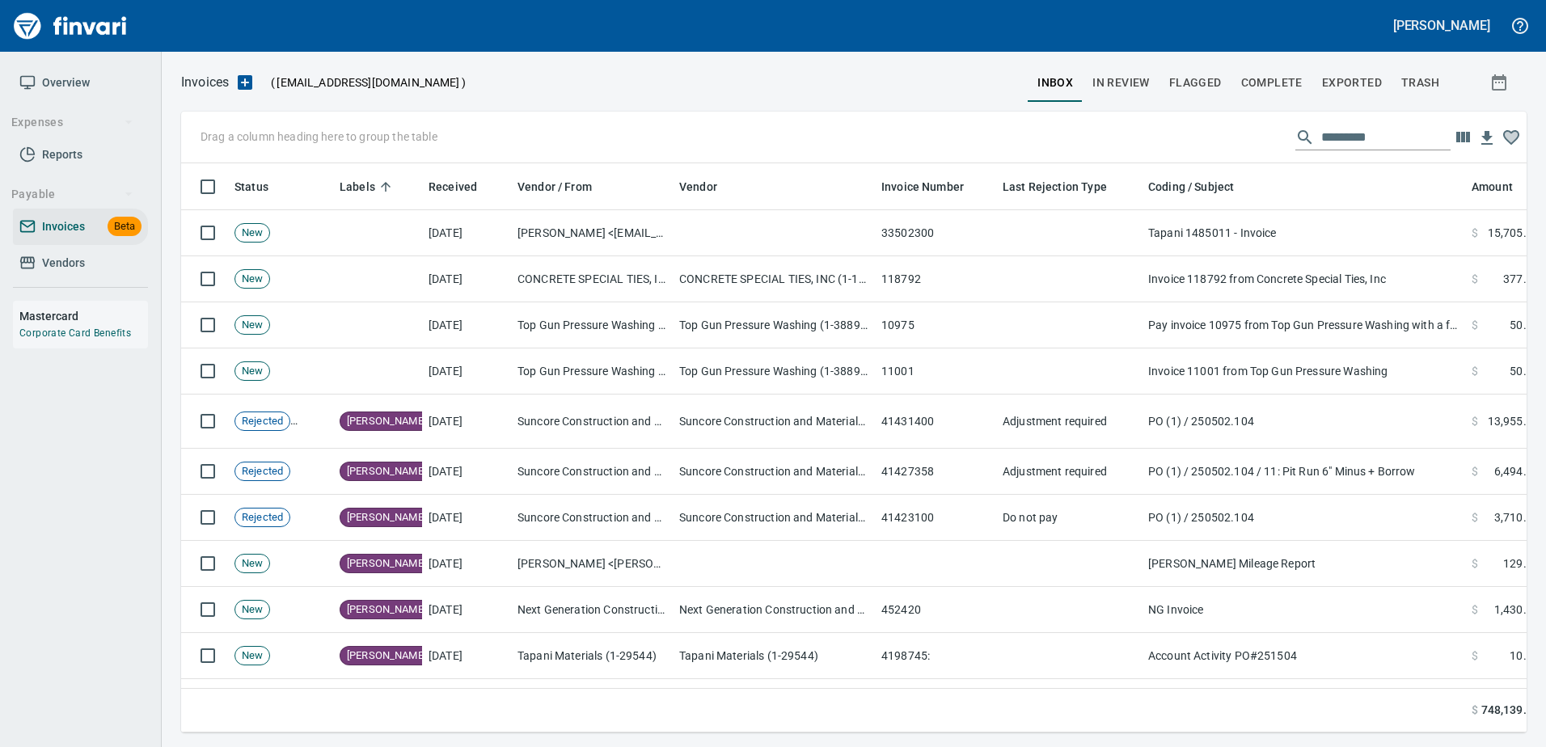
click at [1344, 129] on input "text" at bounding box center [1385, 137] width 129 height 26
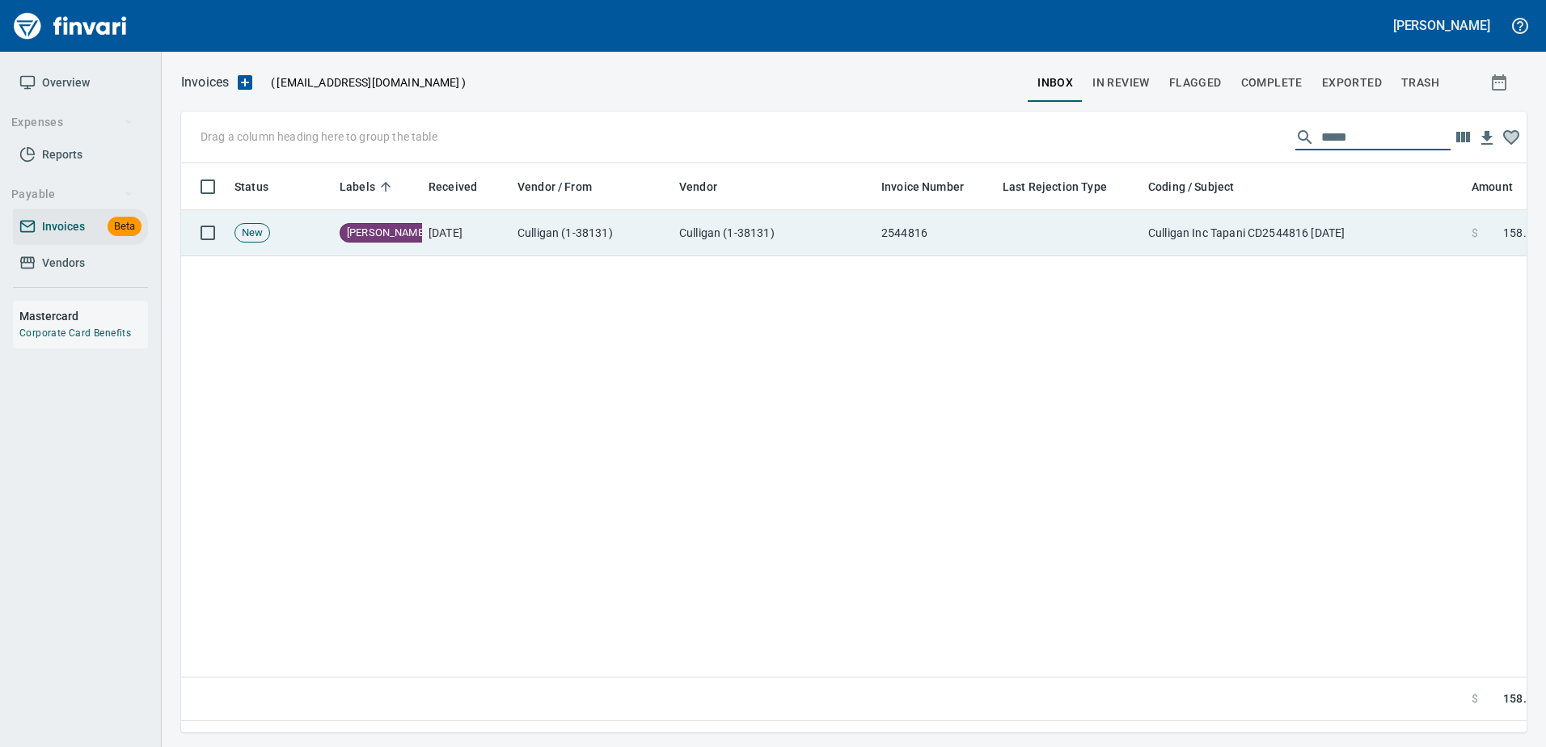
type input "*****"
click at [1251, 234] on td "Culligan Inc Tapani CD2544816 08-12-2025" at bounding box center [1303, 233] width 323 height 46
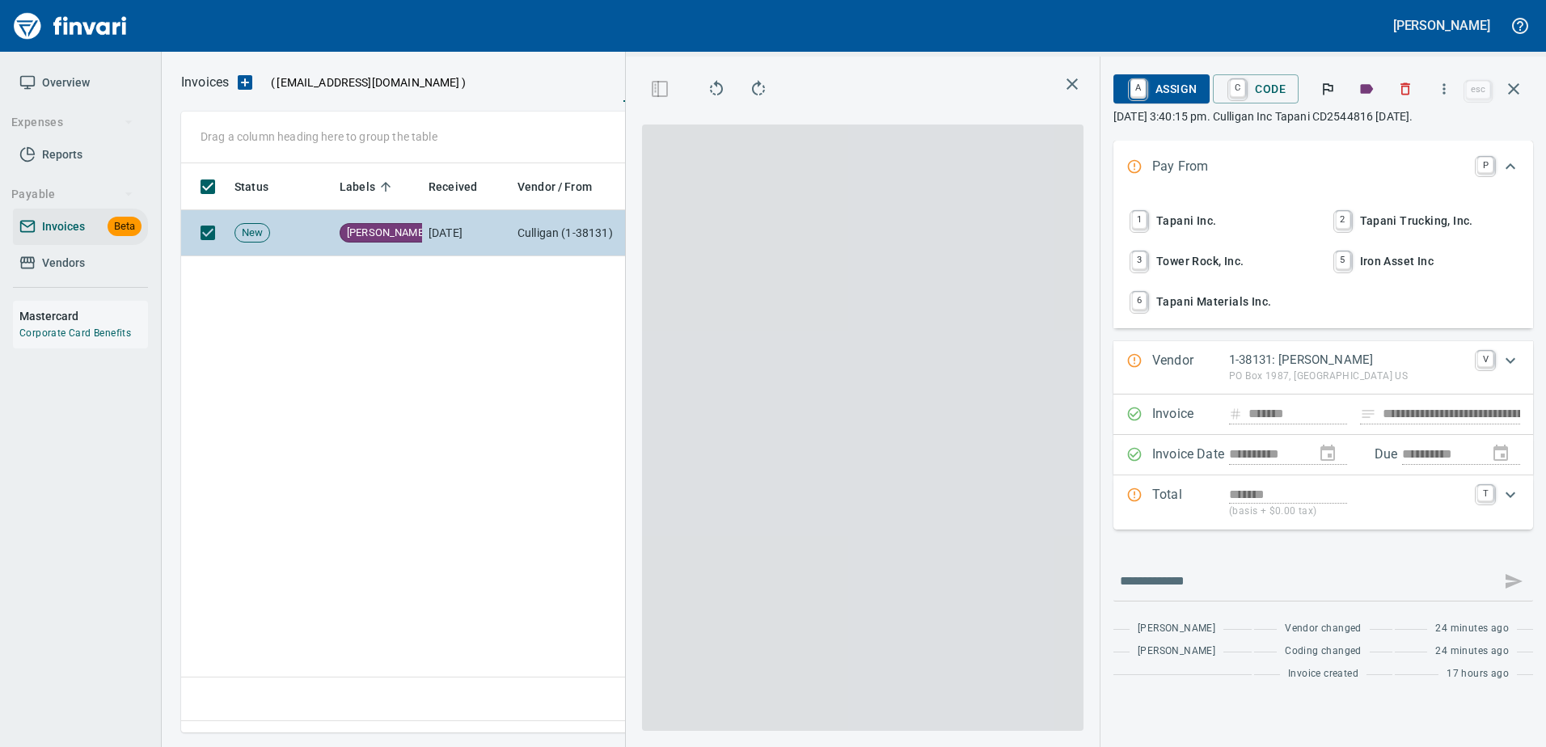
scroll to position [545, 929]
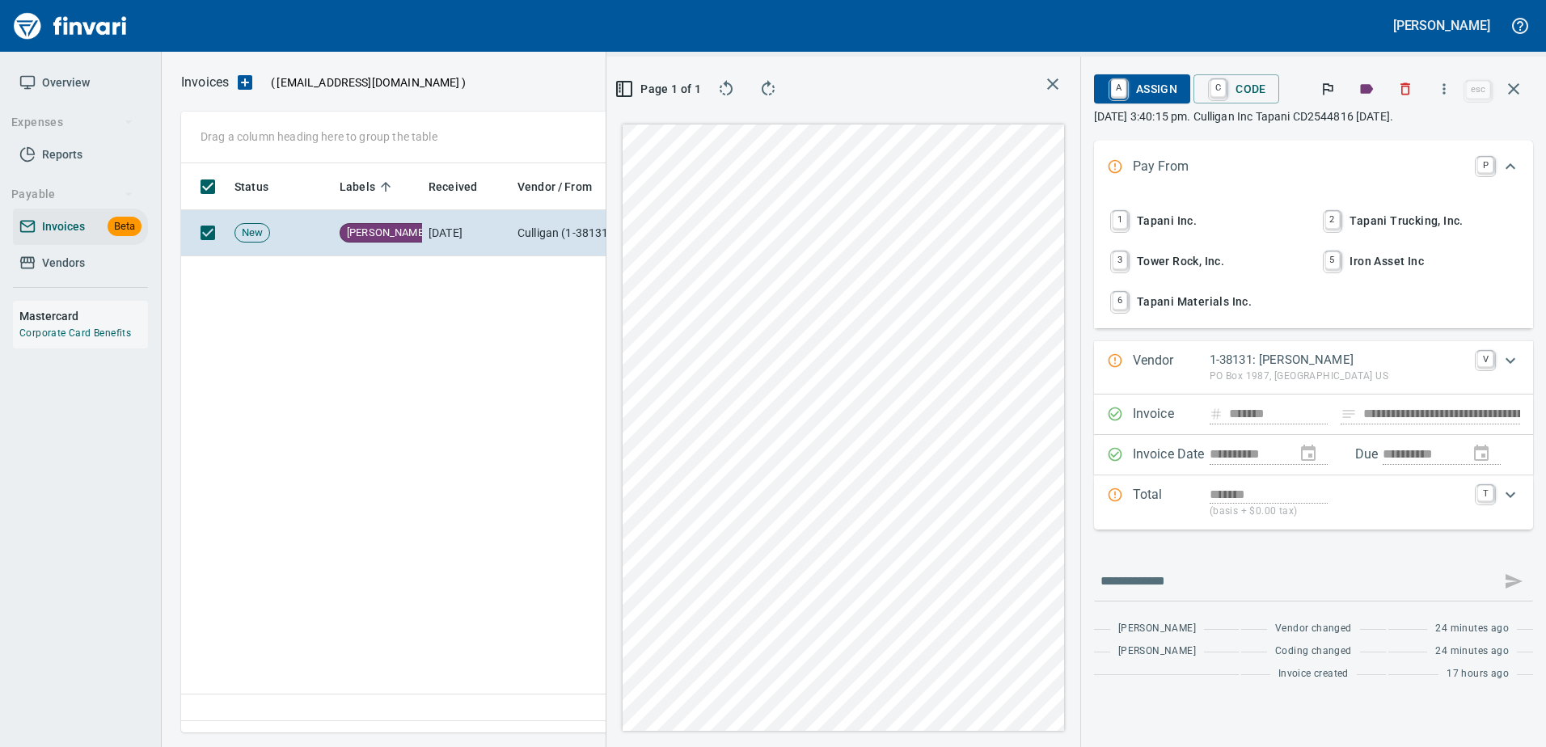
click at [1202, 221] on span "1 Tapani Inc." at bounding box center [1206, 220] width 197 height 27
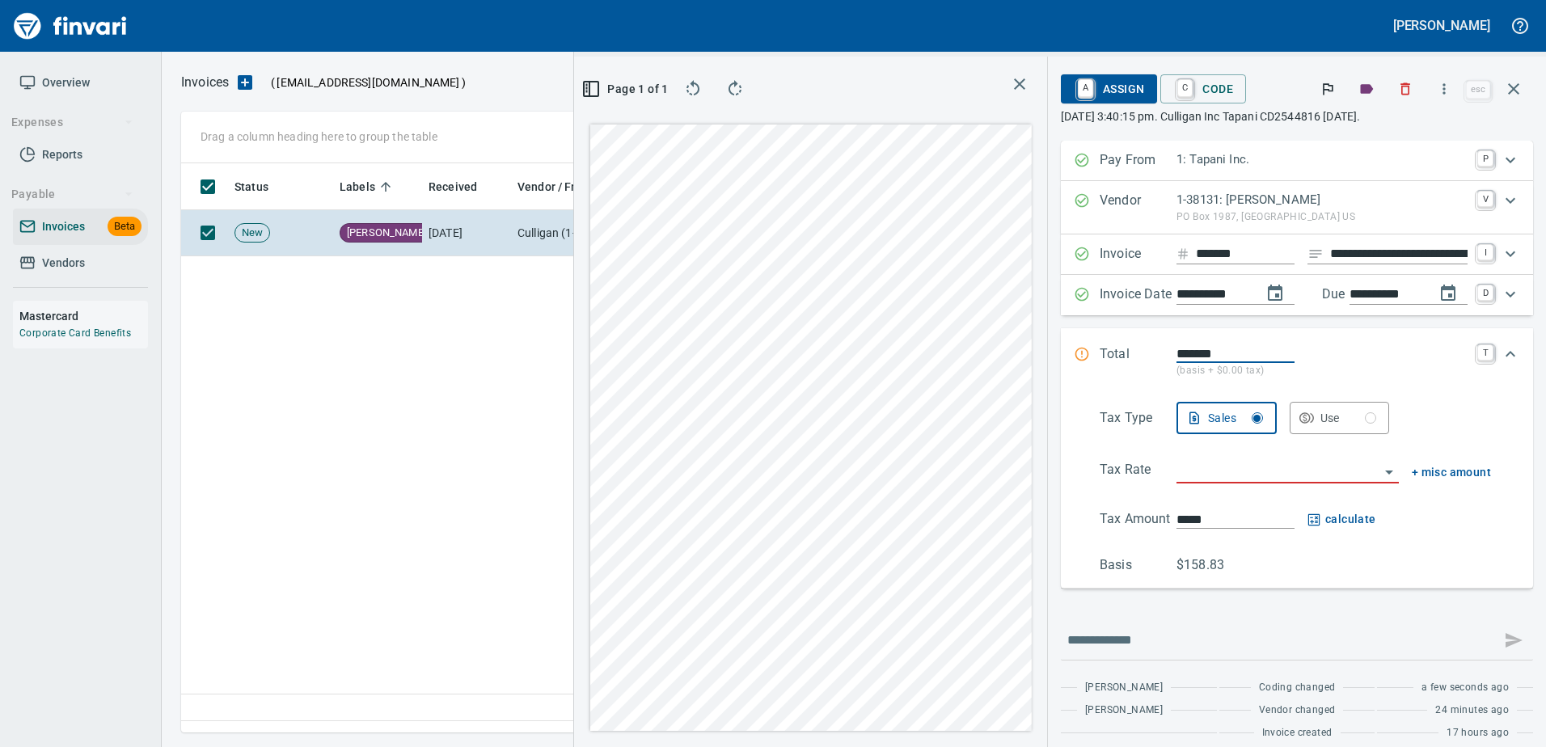
click at [1348, 253] on input "**********" at bounding box center [1398, 254] width 137 height 20
click at [1217, 467] on input "search" at bounding box center [1277, 471] width 203 height 23
type input "**********"
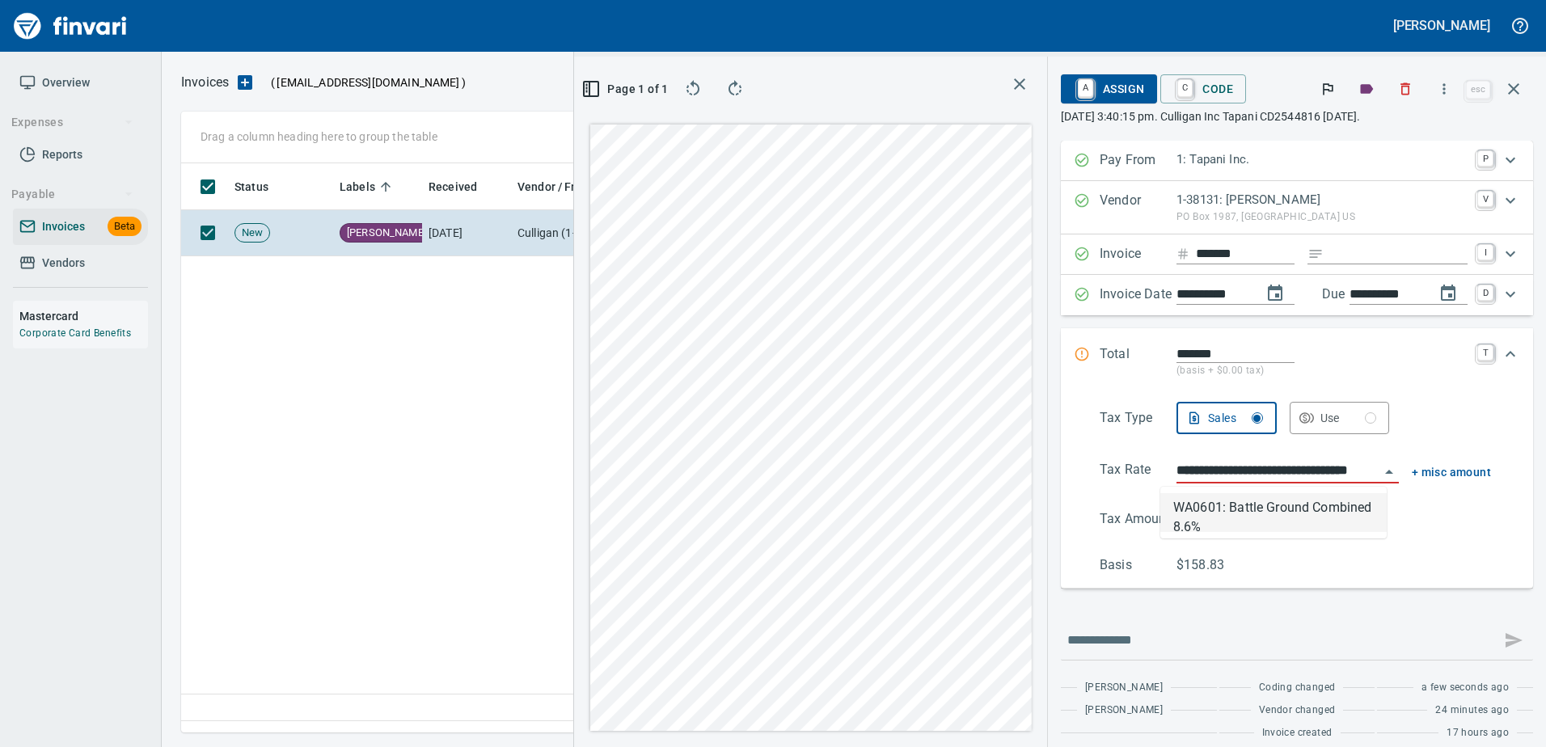
type input "******"
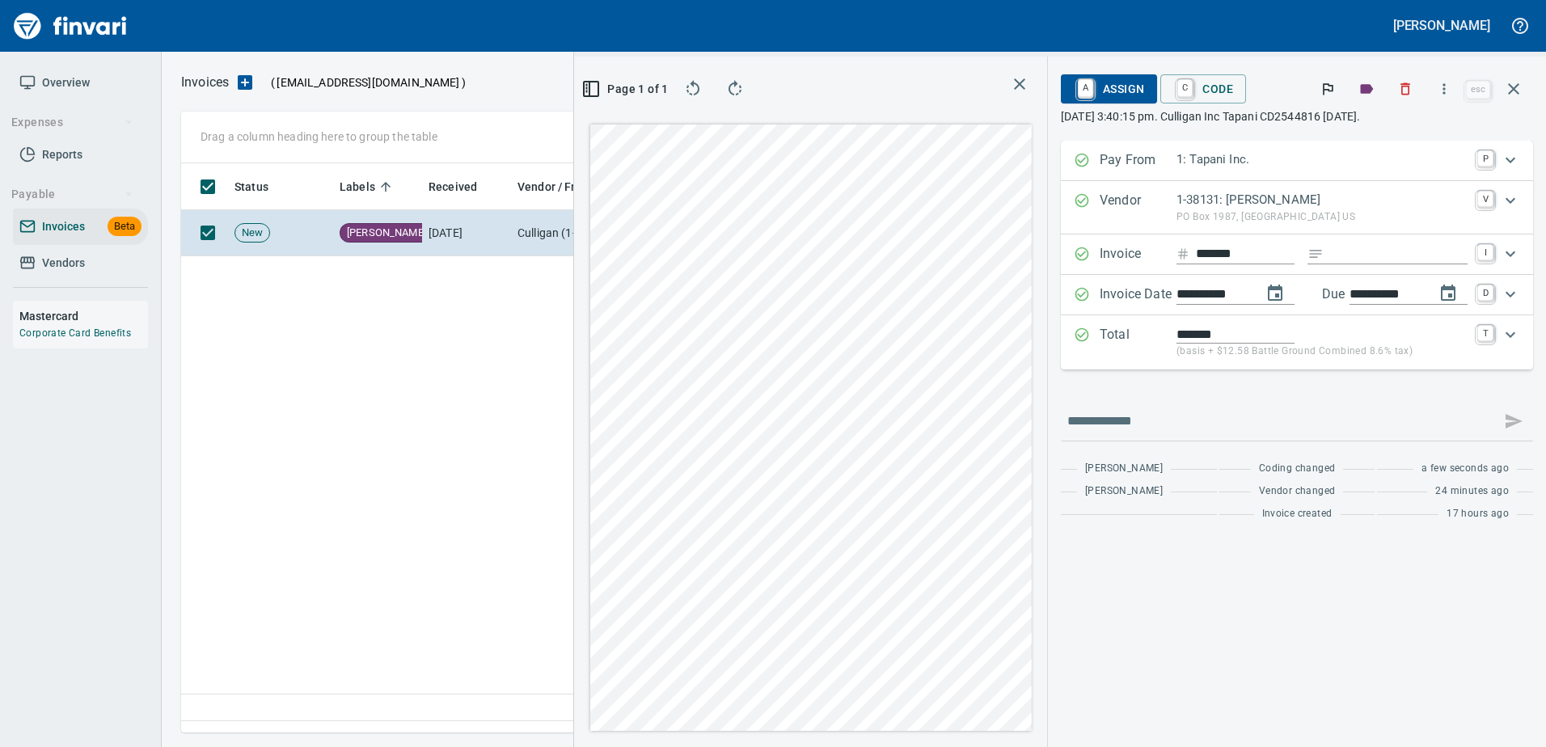
type input "**********"
click at [1118, 82] on span "A Assign" at bounding box center [1109, 88] width 70 height 27
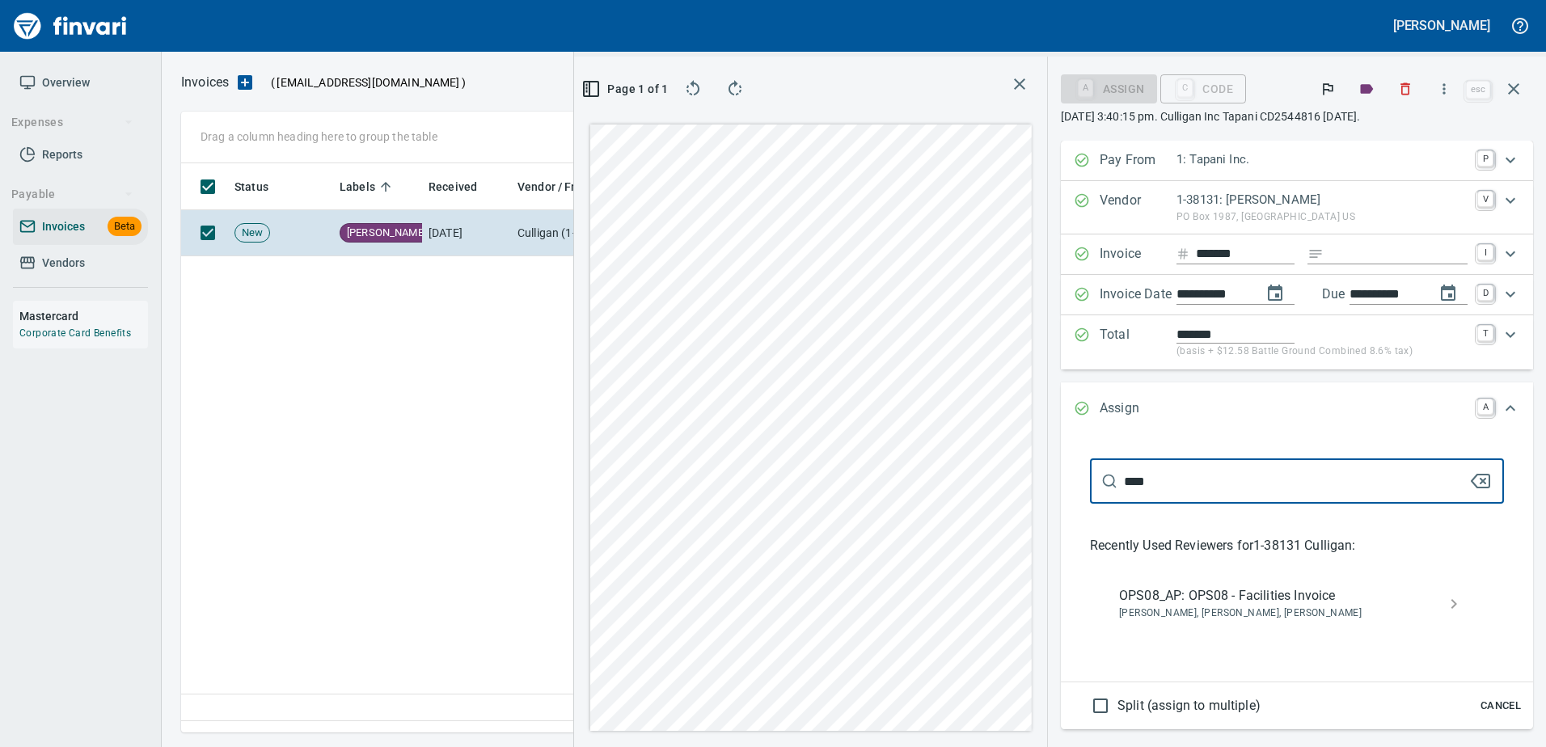
type input "****"
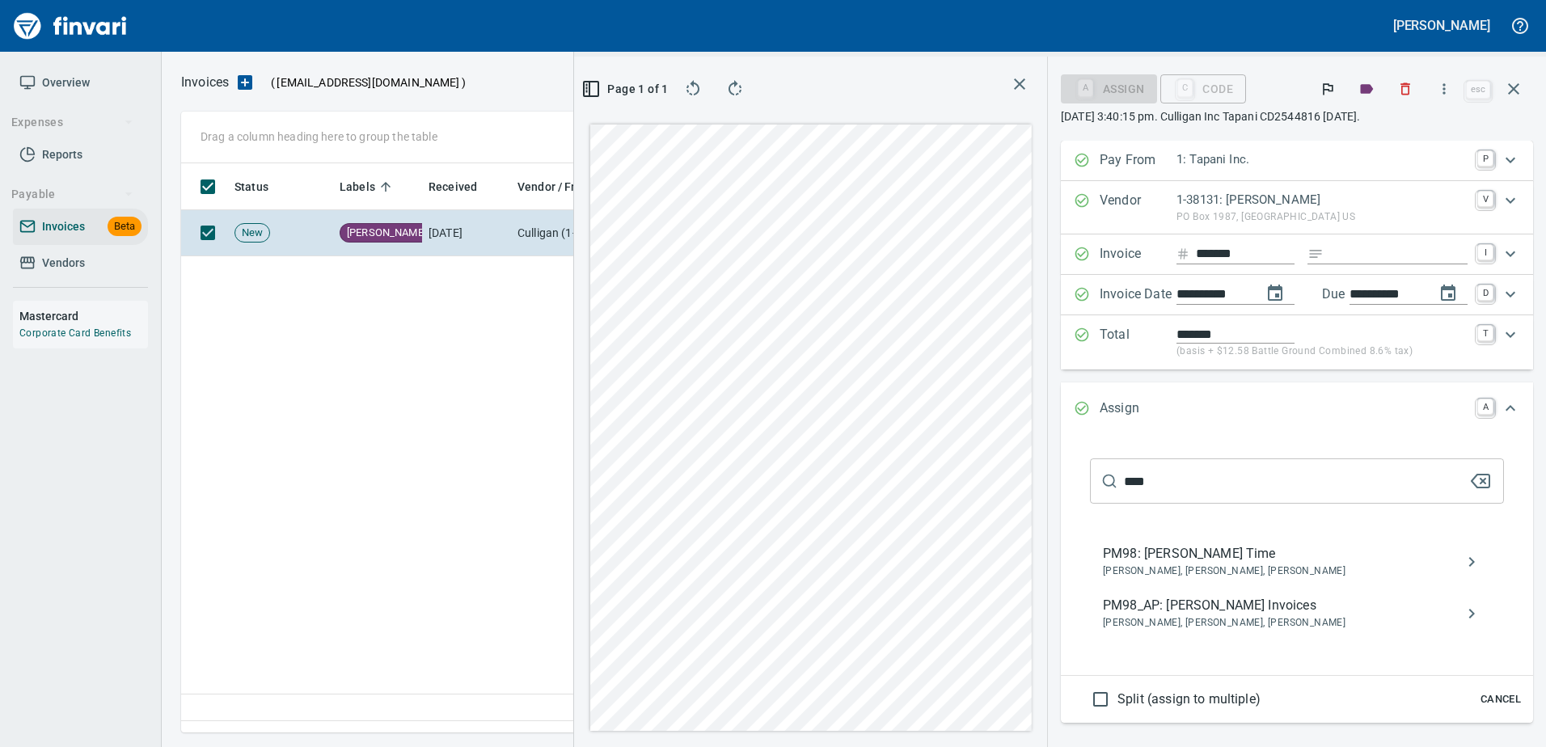
drag, startPoint x: 1255, startPoint y: 605, endPoint x: 1277, endPoint y: 519, distance: 88.2
click at [1255, 609] on span "PM98_AP: Sam Rhoades Invoices" at bounding box center [1284, 605] width 362 height 19
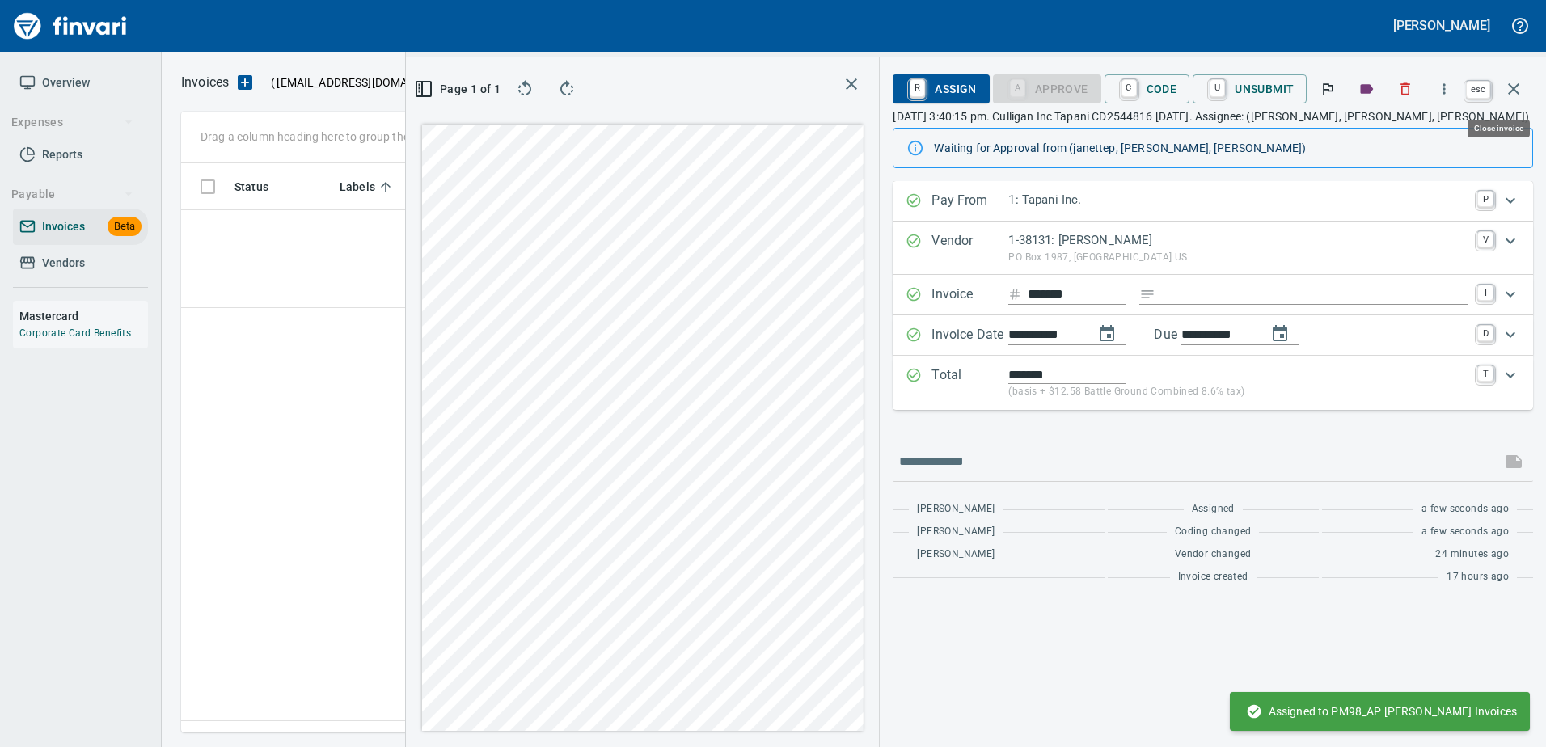
click at [1509, 90] on icon "button" at bounding box center [1513, 88] width 19 height 19
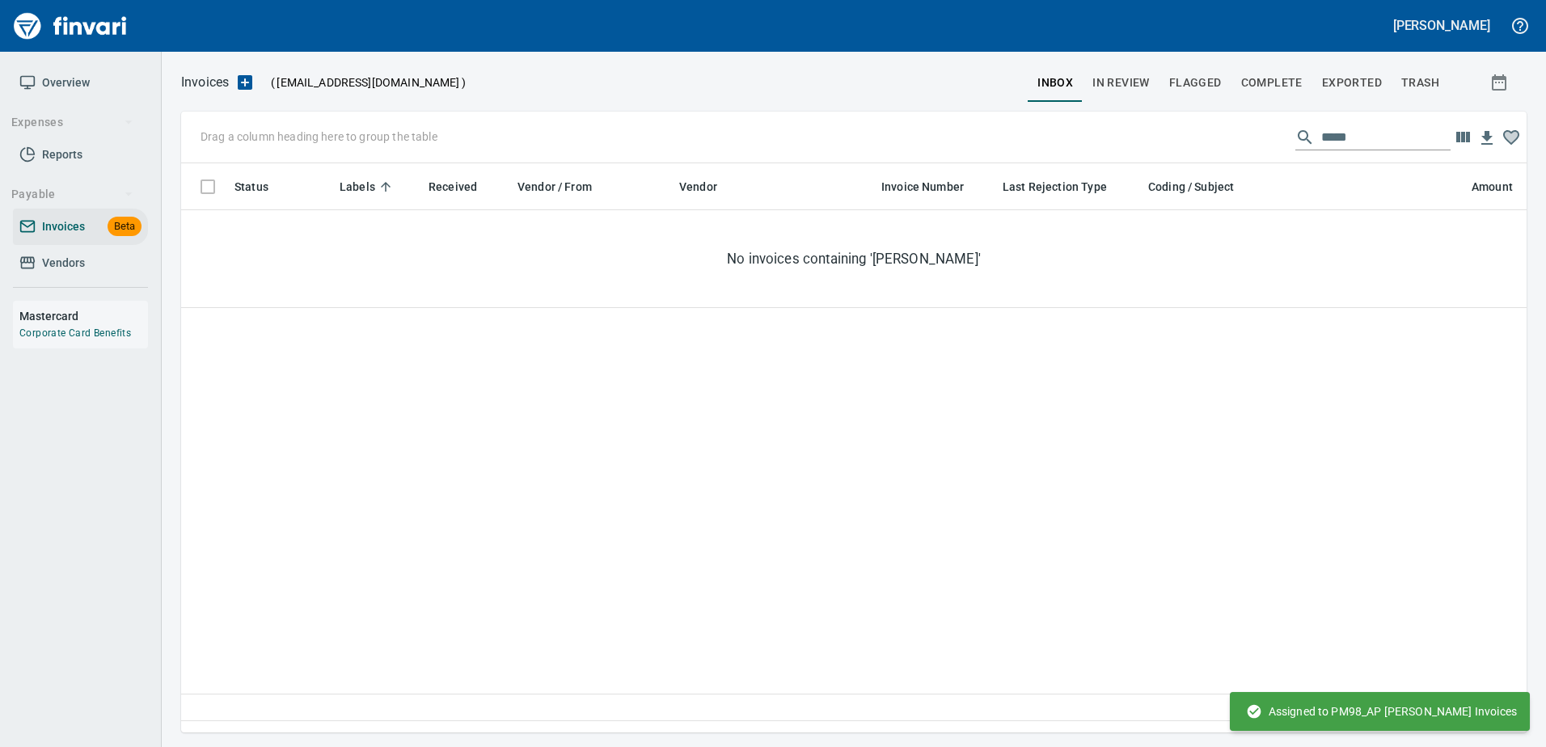
scroll to position [545, 1333]
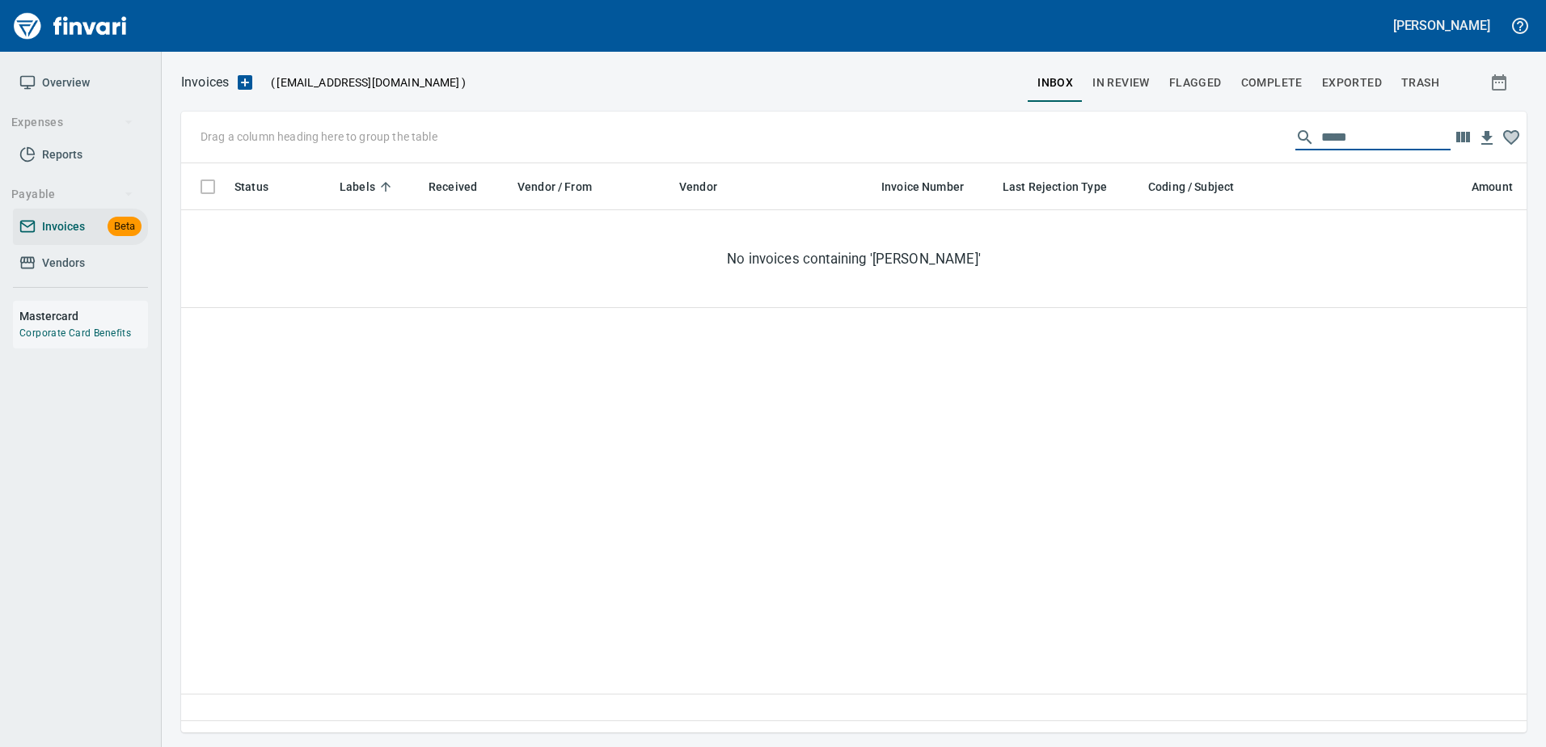
click at [1331, 146] on input "*****" at bounding box center [1385, 137] width 129 height 26
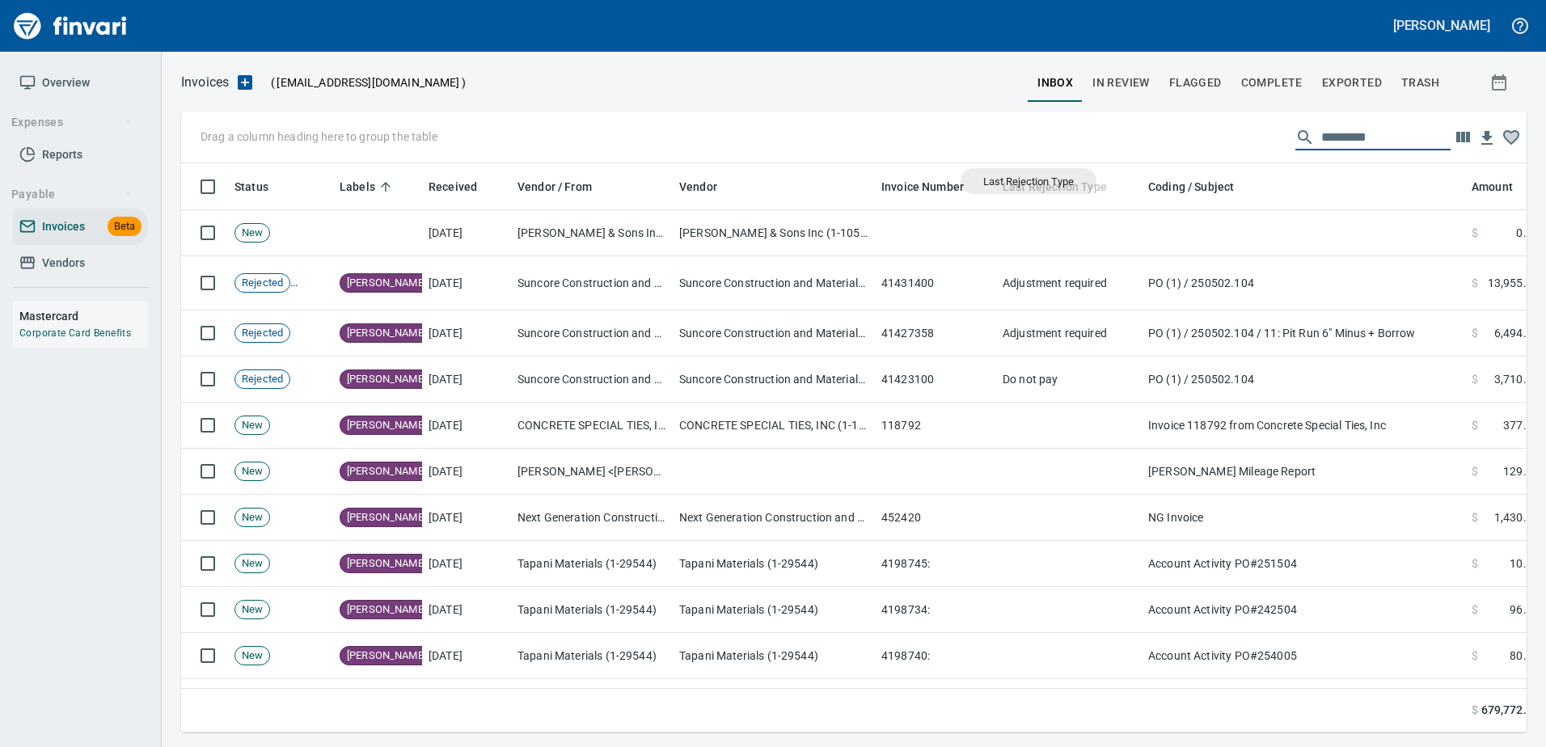
scroll to position [545, 1321]
drag, startPoint x: 1048, startPoint y: 179, endPoint x: 268, endPoint y: 132, distance: 781.6
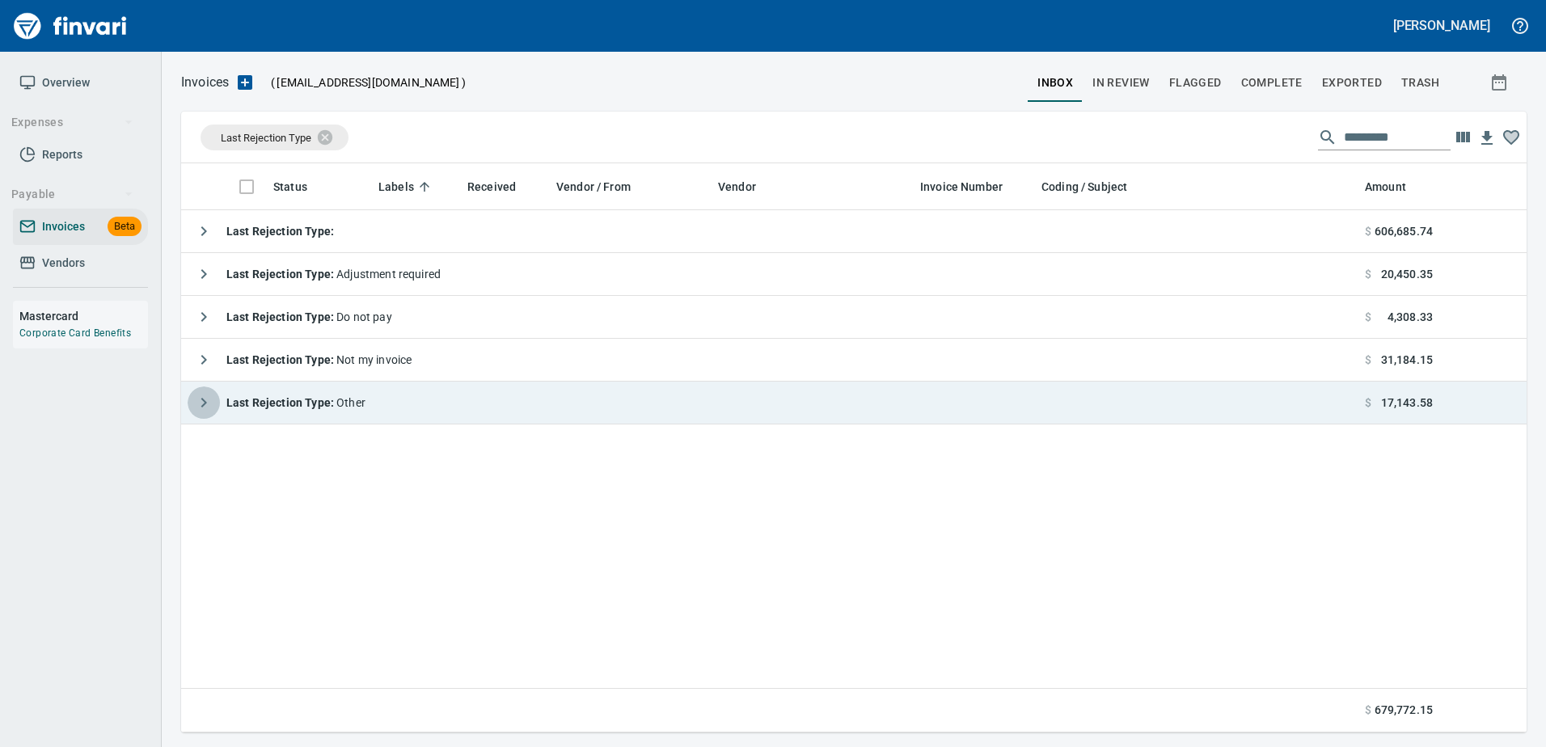
click at [198, 407] on icon "button" at bounding box center [203, 402] width 19 height 19
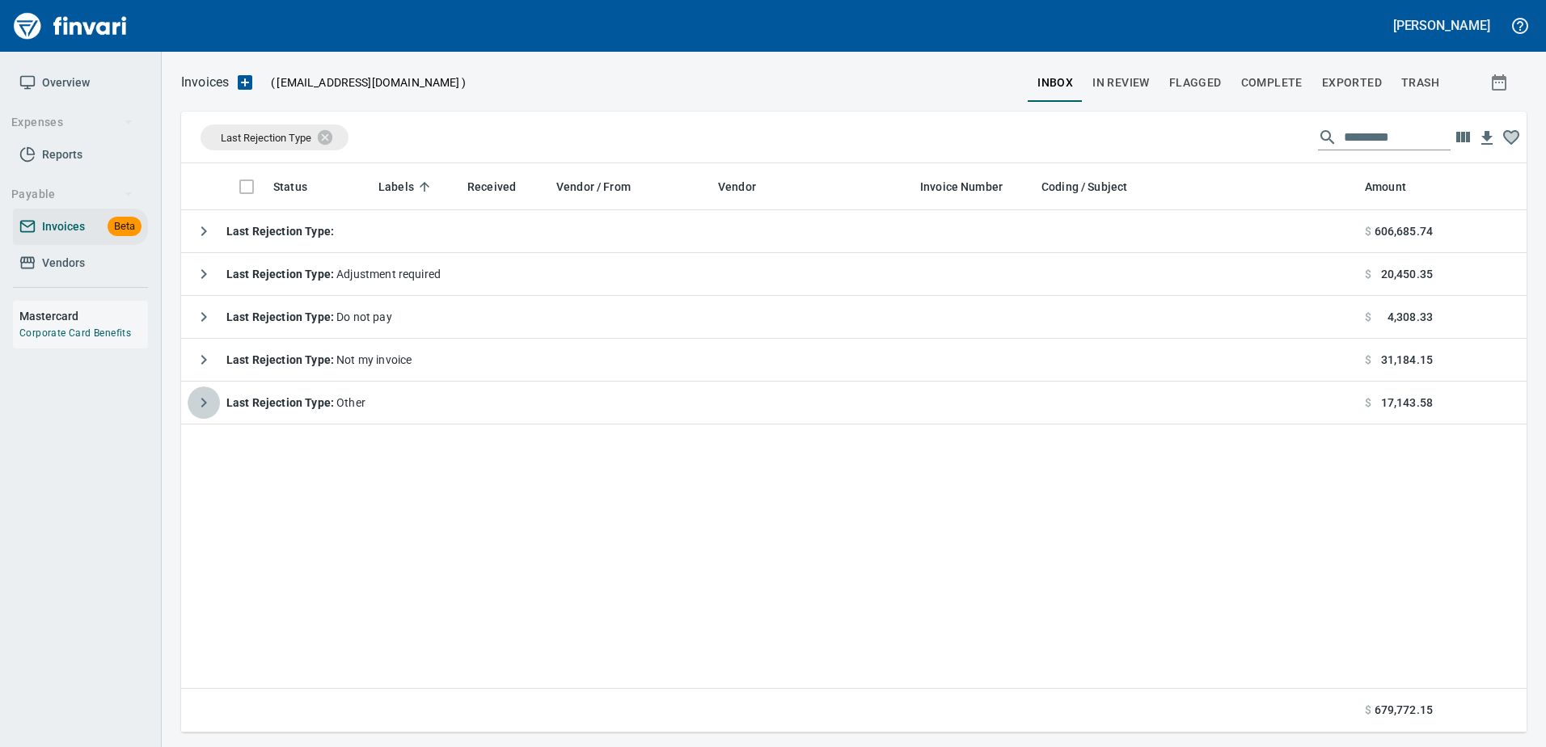
scroll to position [557, 1321]
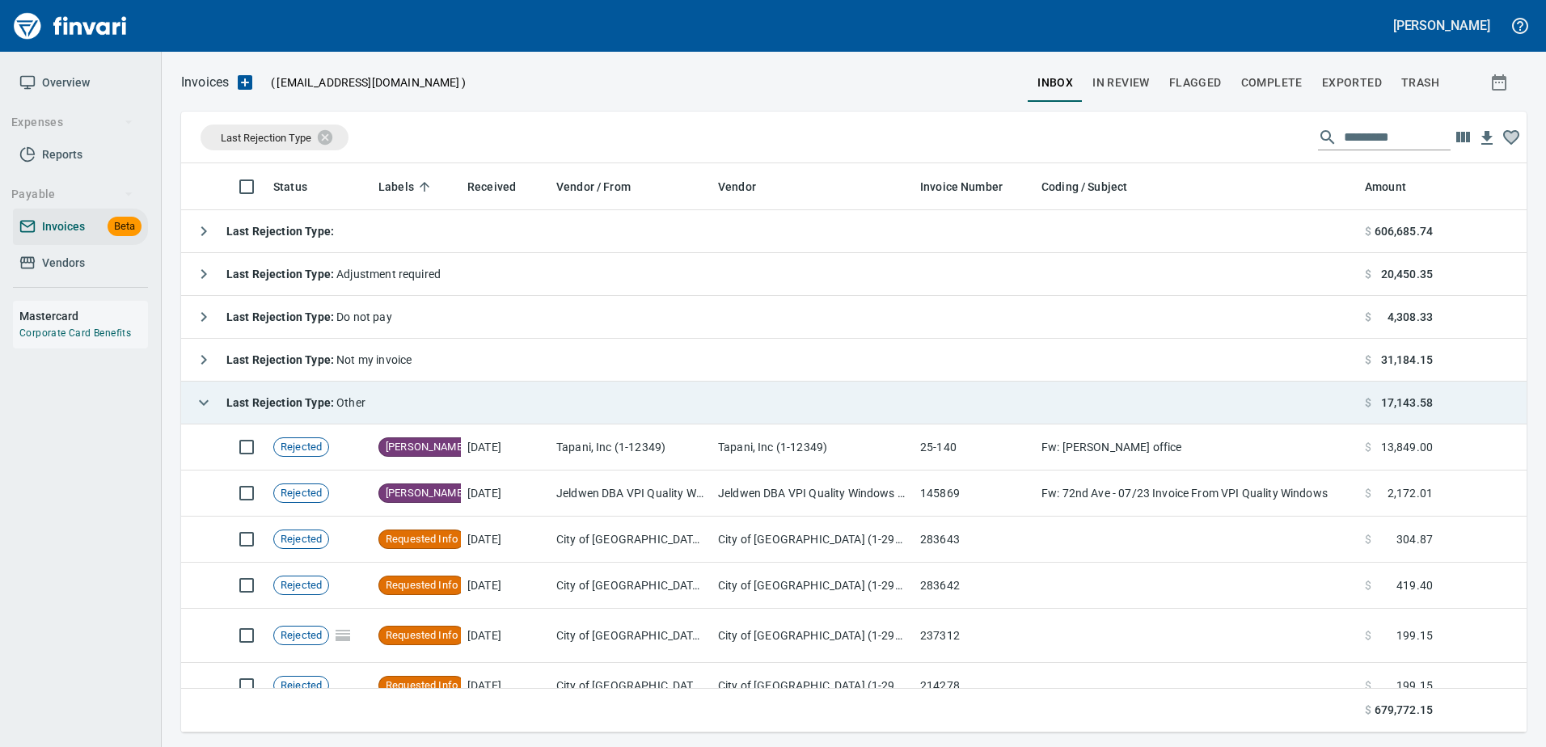
drag, startPoint x: 217, startPoint y: 398, endPoint x: 198, endPoint y: 379, distance: 26.9
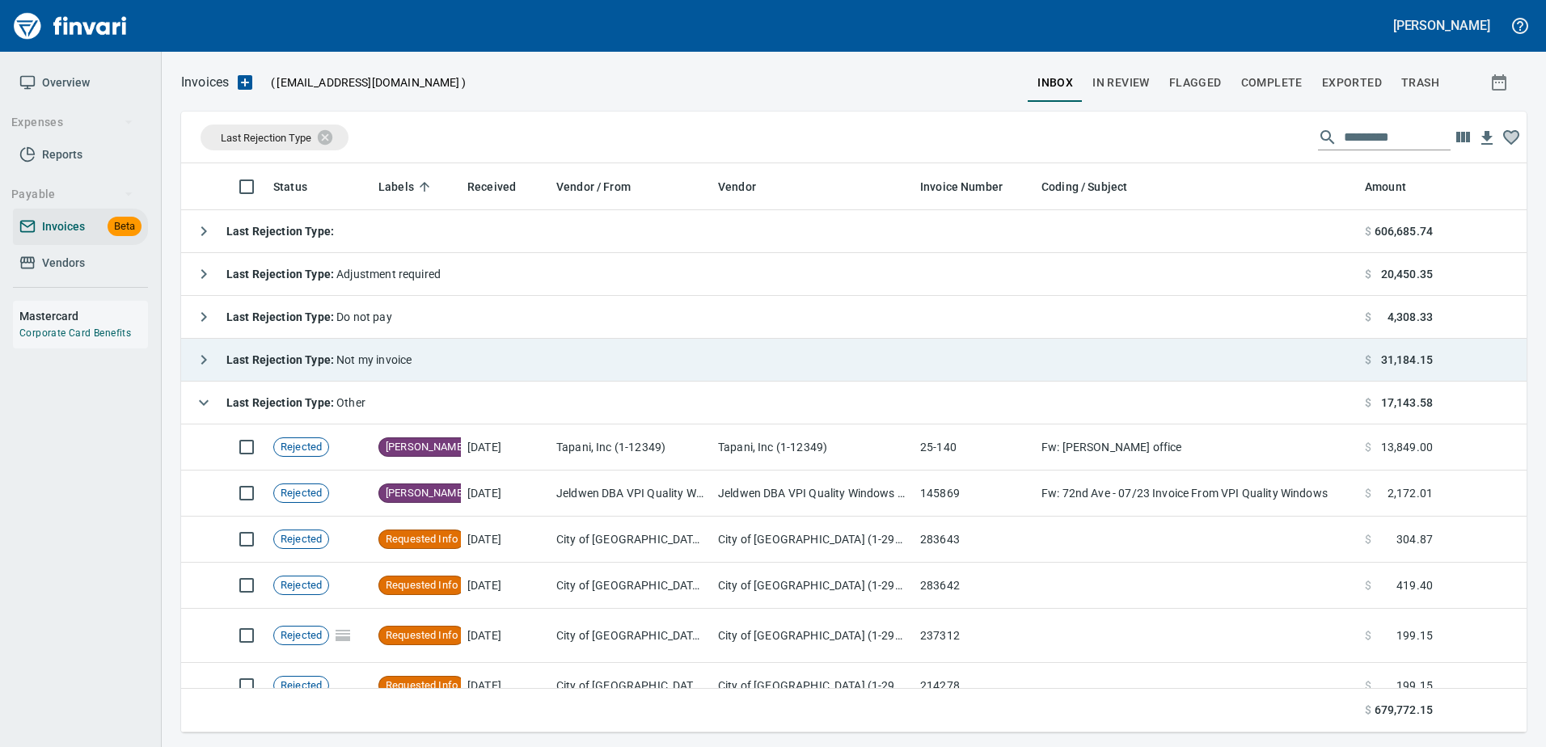
click at [217, 398] on button "button" at bounding box center [204, 402] width 32 height 32
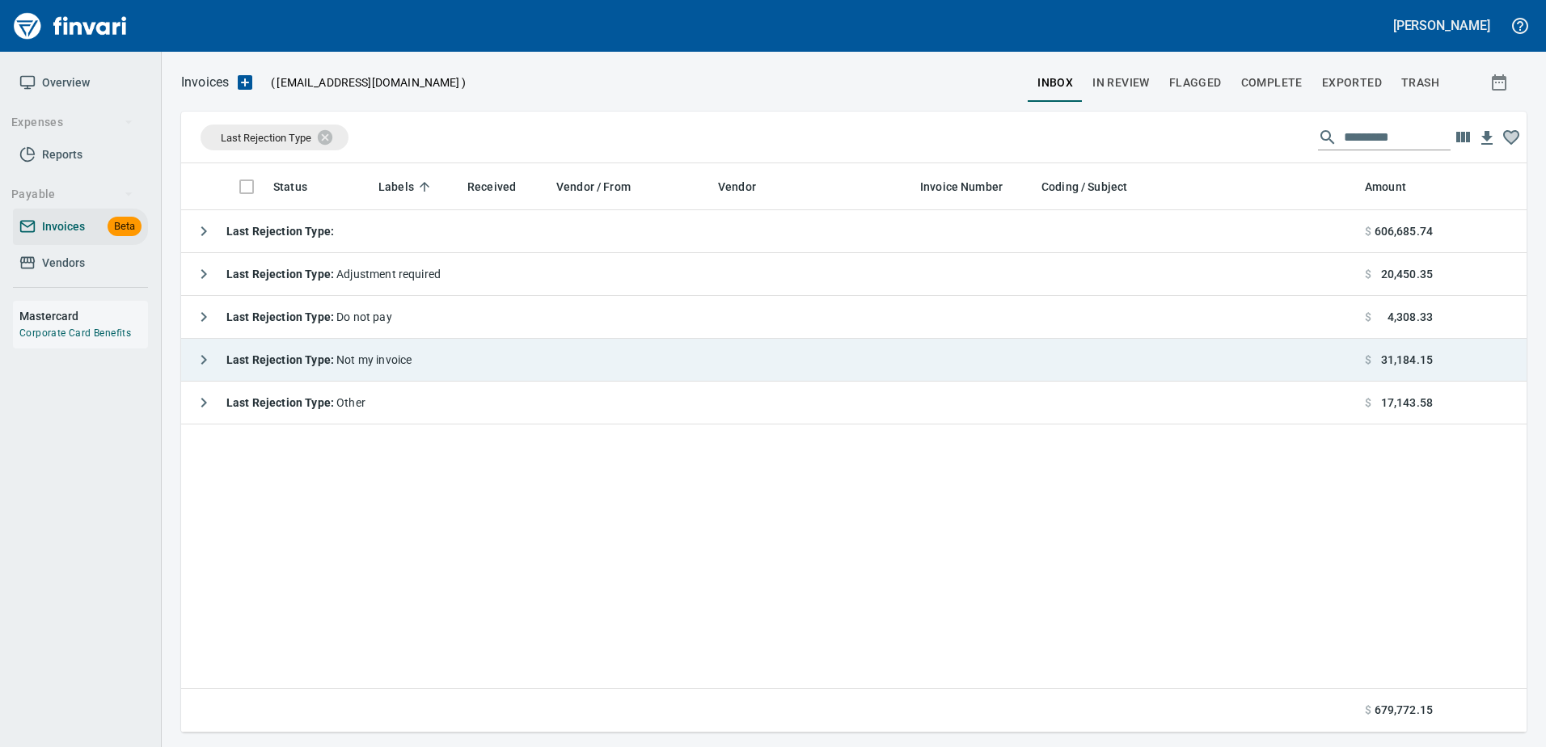
click at [210, 357] on icon "button" at bounding box center [203, 359] width 19 height 19
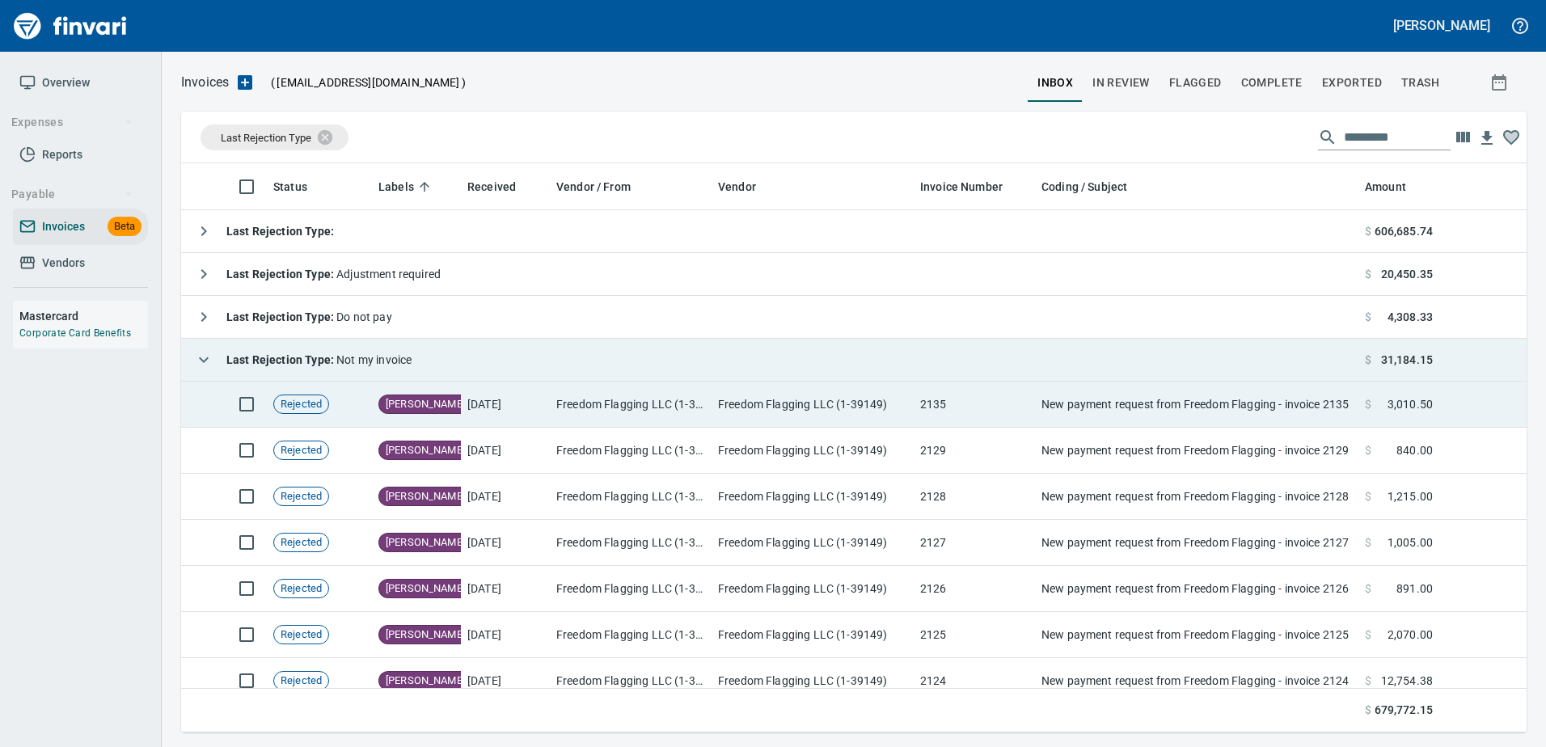
click at [650, 401] on td "Freedom Flagging LLC (1-39149)" at bounding box center [631, 405] width 162 height 46
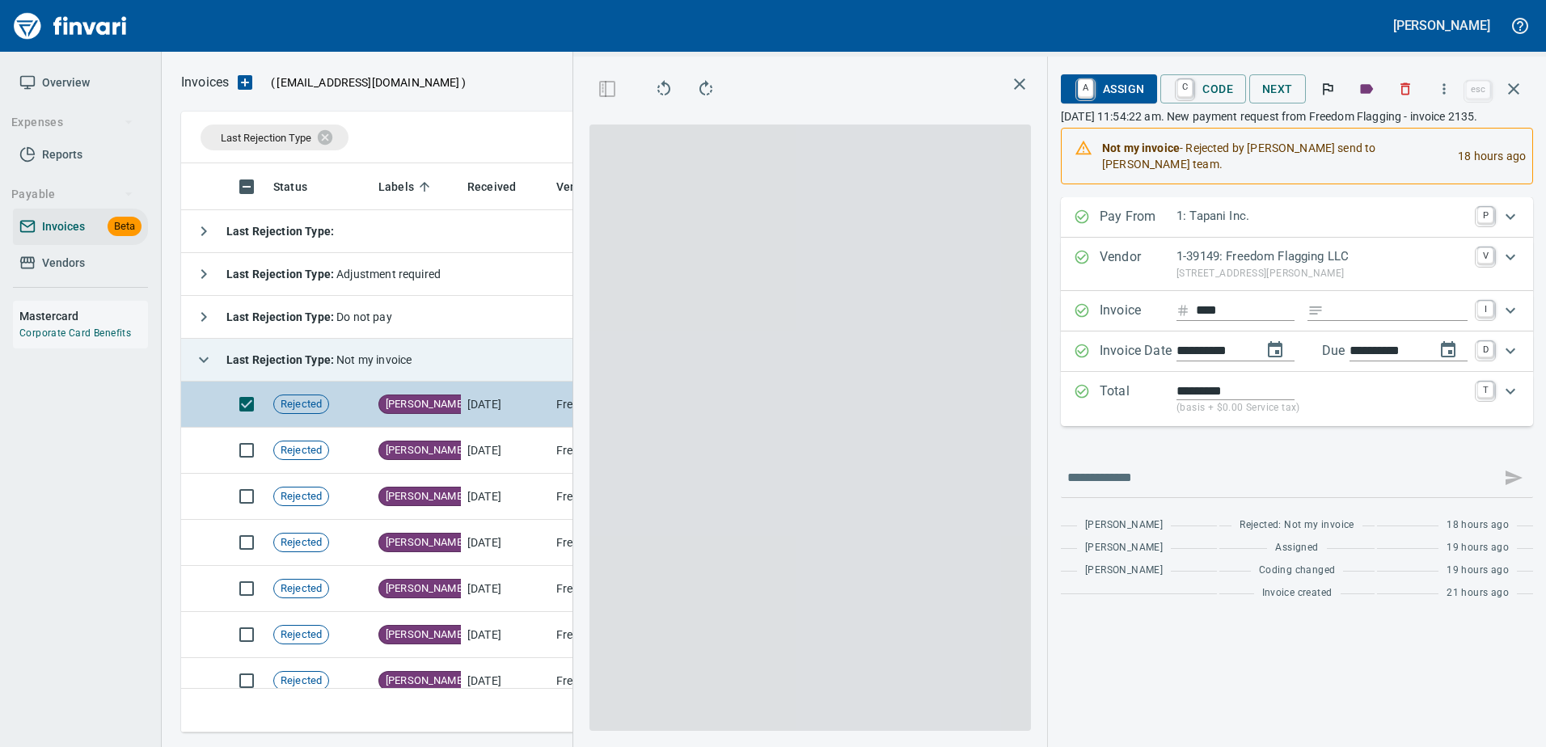
scroll to position [545, 917]
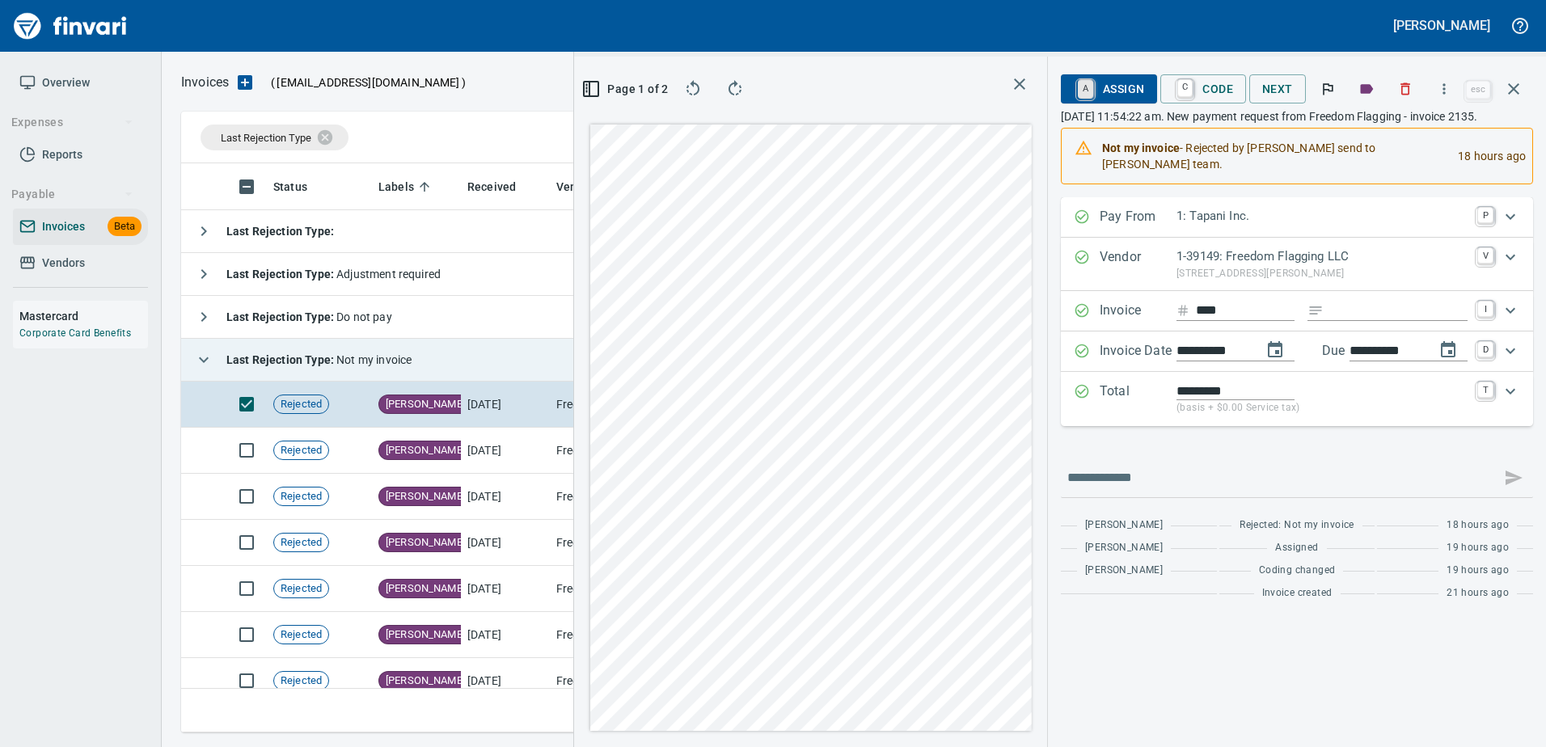
click at [1085, 83] on link "A" at bounding box center [1085, 89] width 15 height 18
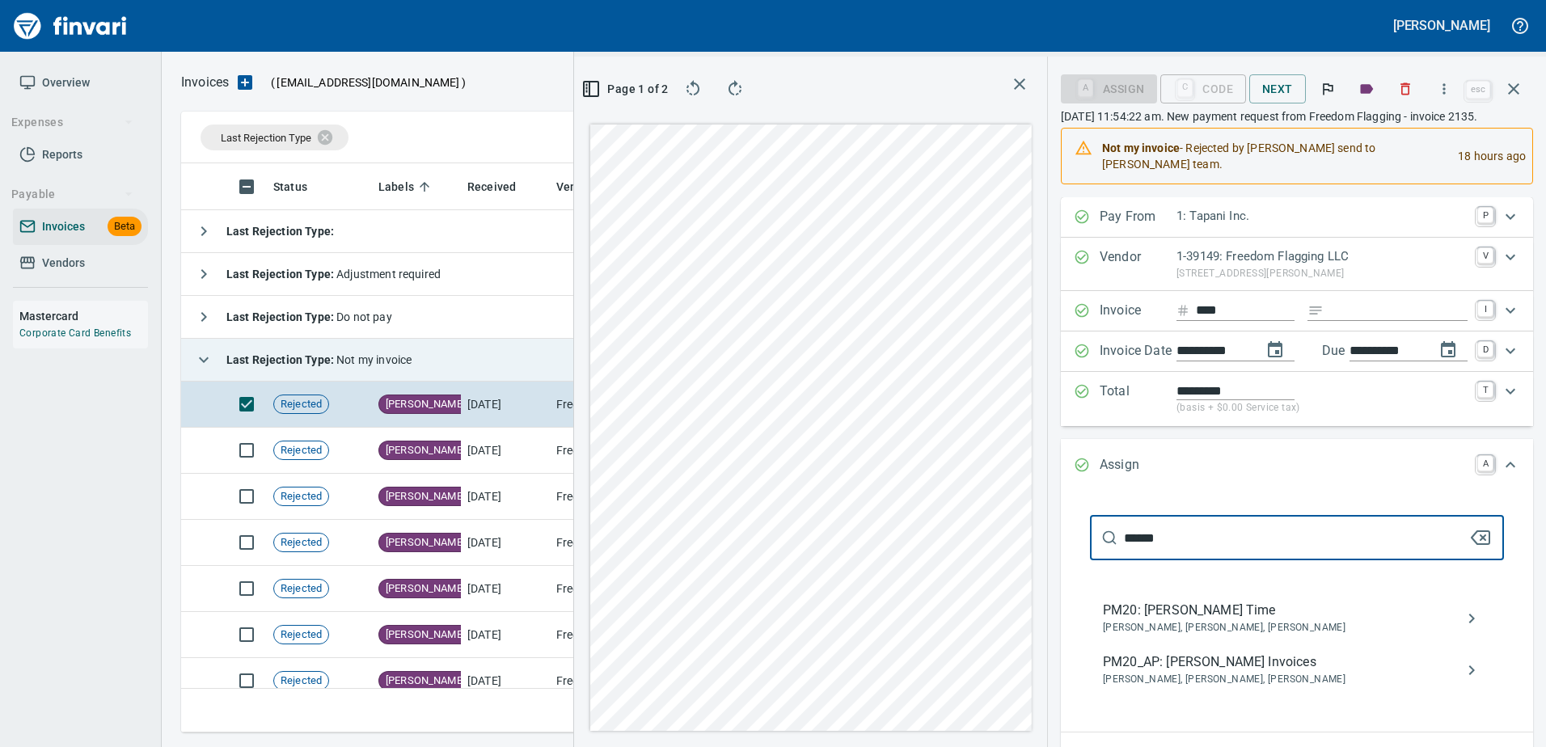
type input "******"
click at [1157, 673] on div "PM20_AP: Jarren Thoma Invoices Jarren Thoma, Luke Basanta, Randy Odhiambo" at bounding box center [1297, 670] width 414 height 52
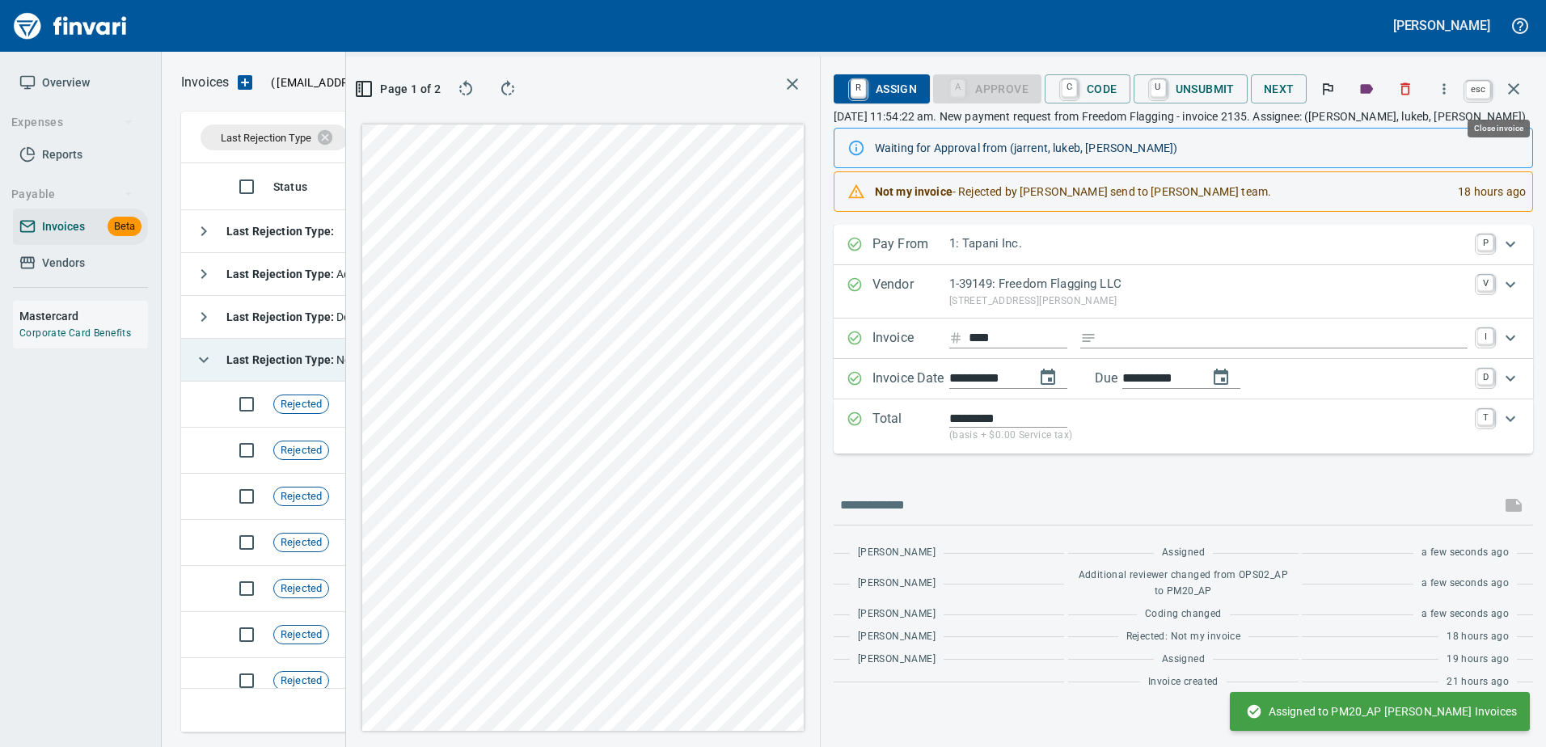
click at [1515, 87] on icon "button" at bounding box center [1513, 88] width 11 height 11
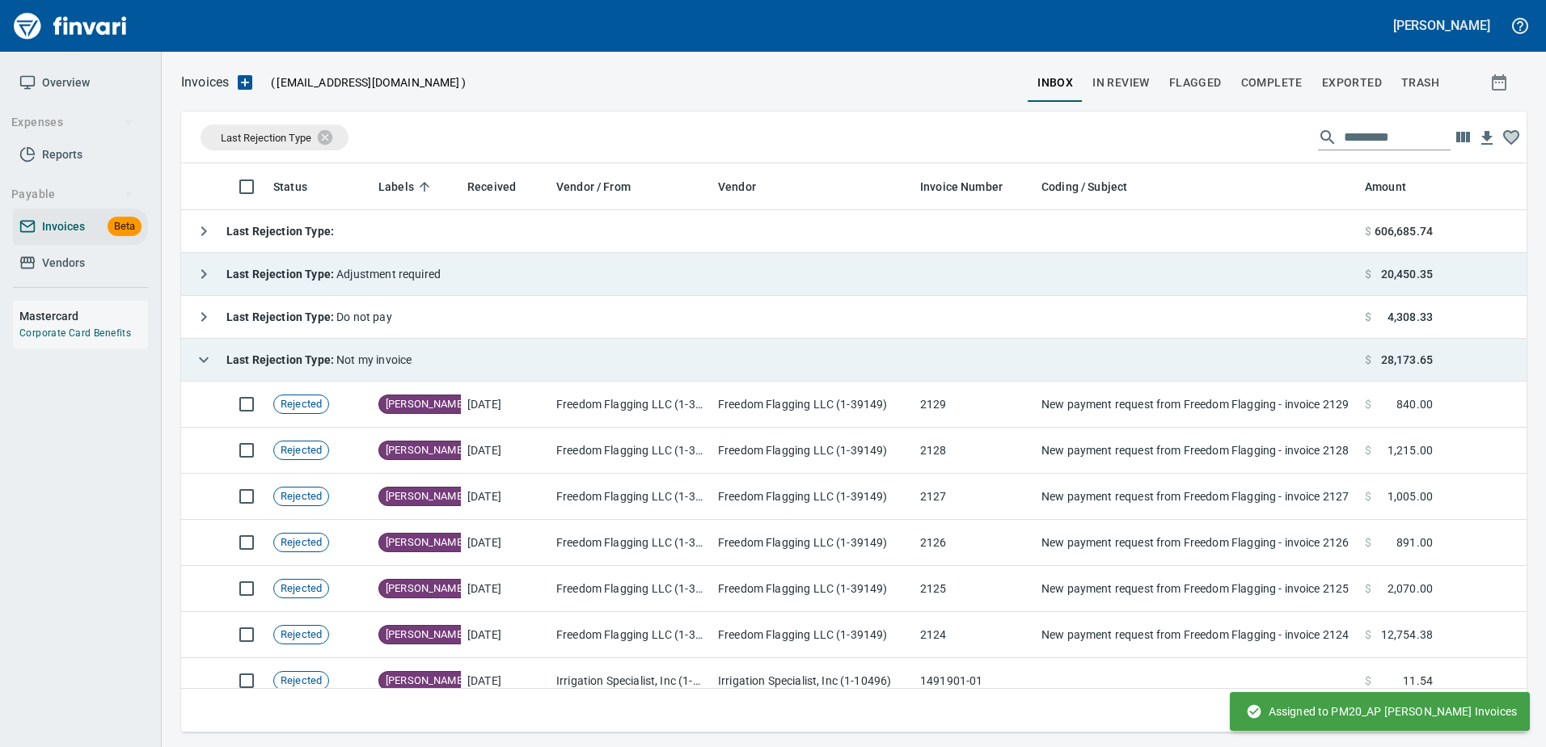
scroll to position [557, 1319]
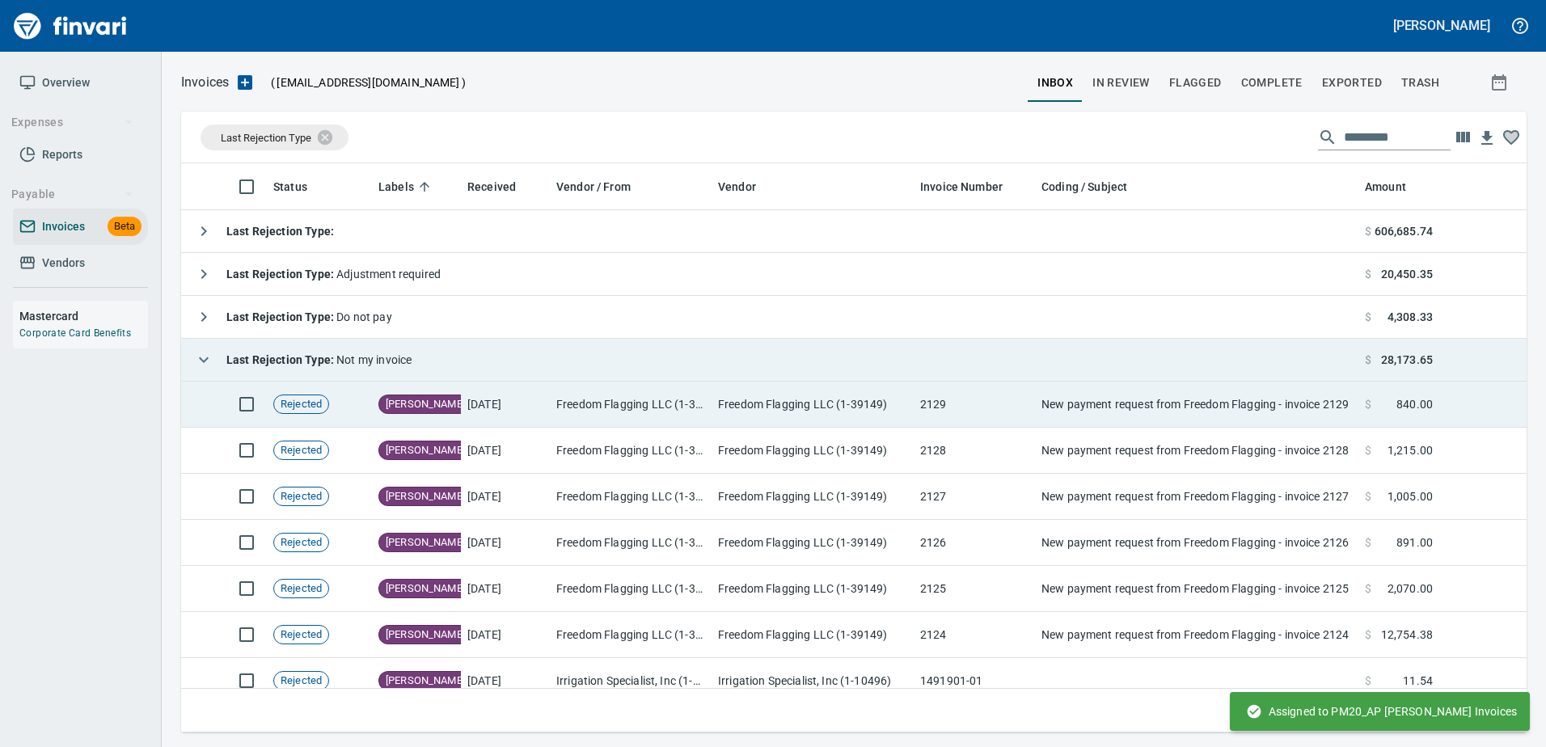
click at [1190, 422] on td "New payment request from Freedom Flagging - invoice 2129" at bounding box center [1196, 405] width 323 height 46
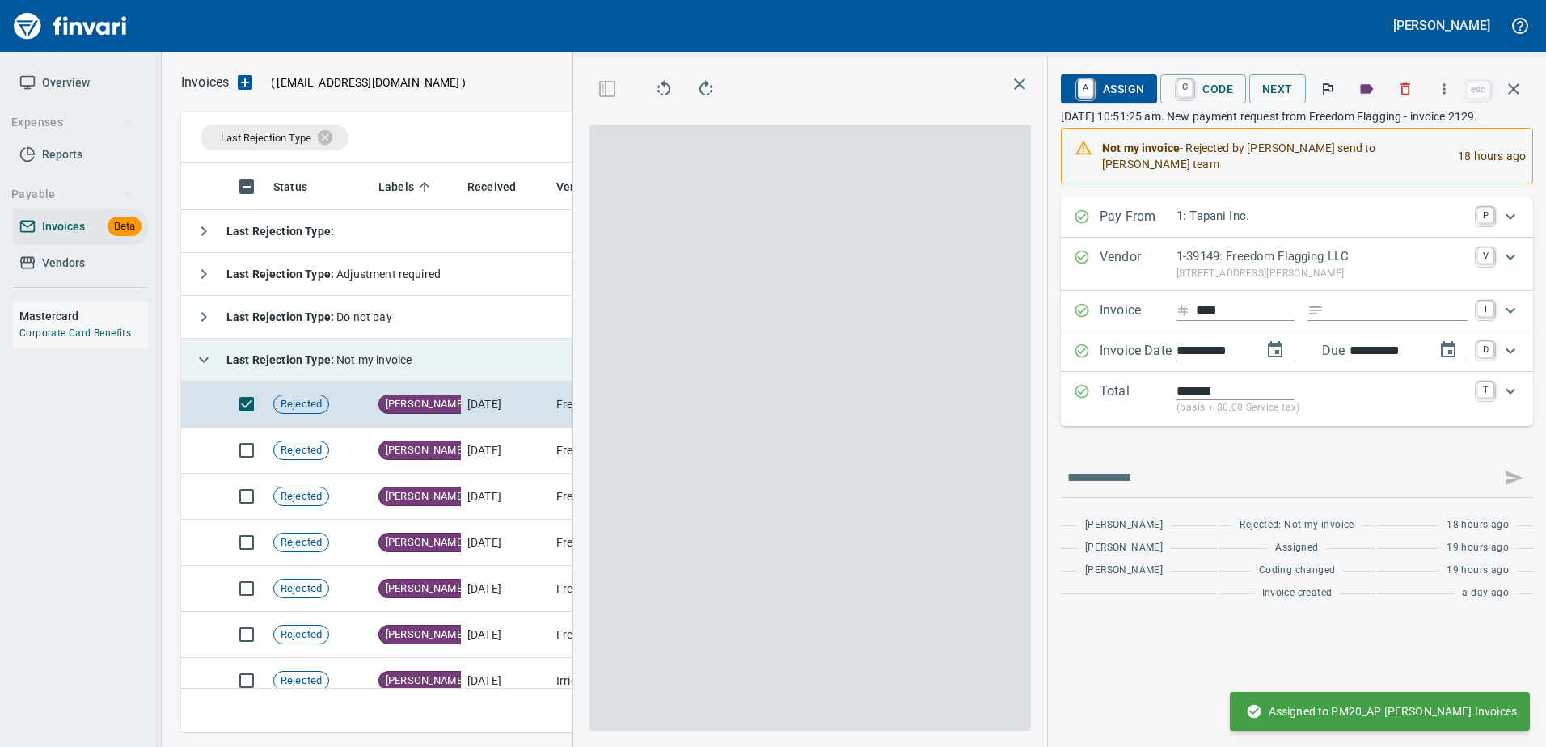
scroll to position [545, 917]
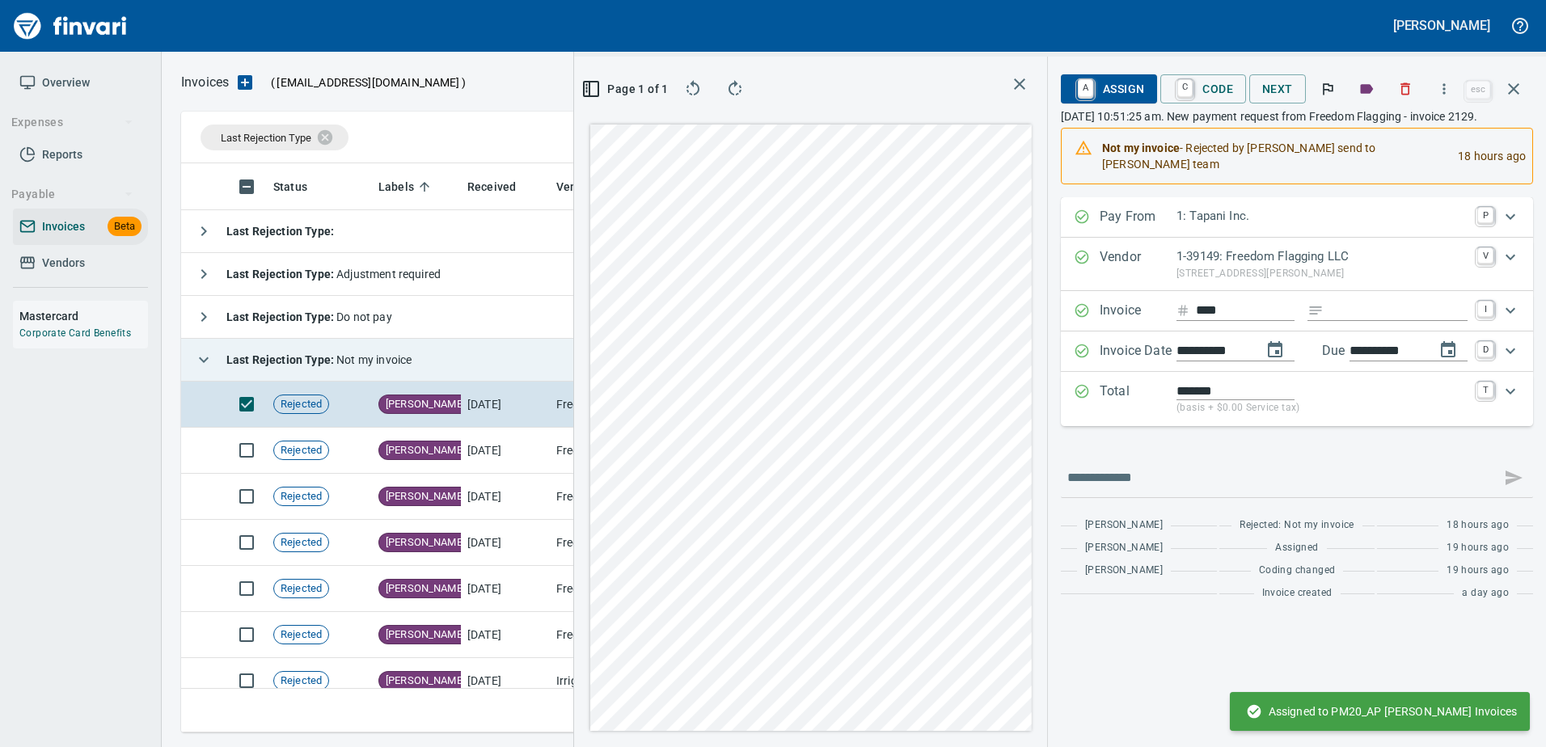
click at [1116, 94] on span "A Assign" at bounding box center [1109, 88] width 70 height 27
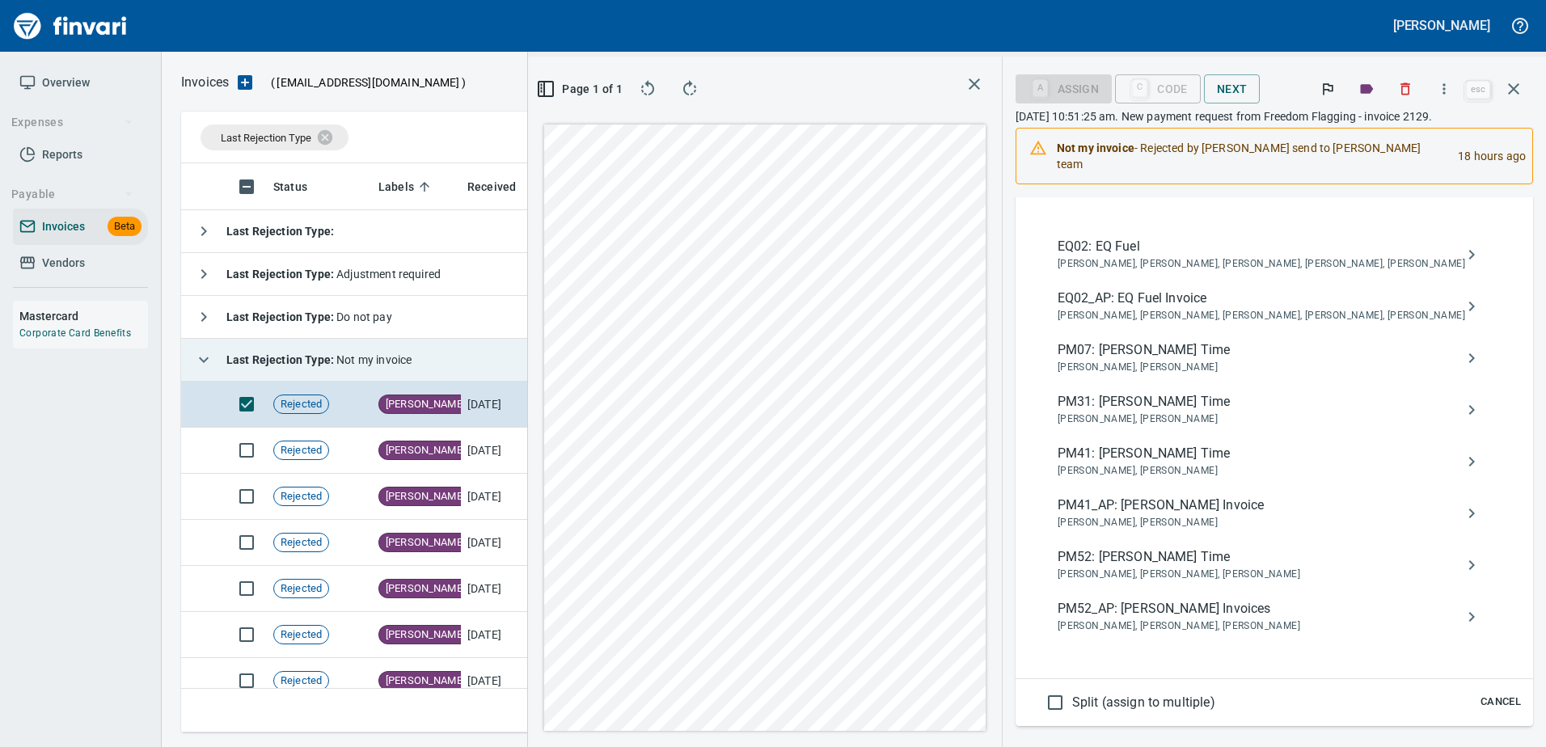
scroll to position [404, 0]
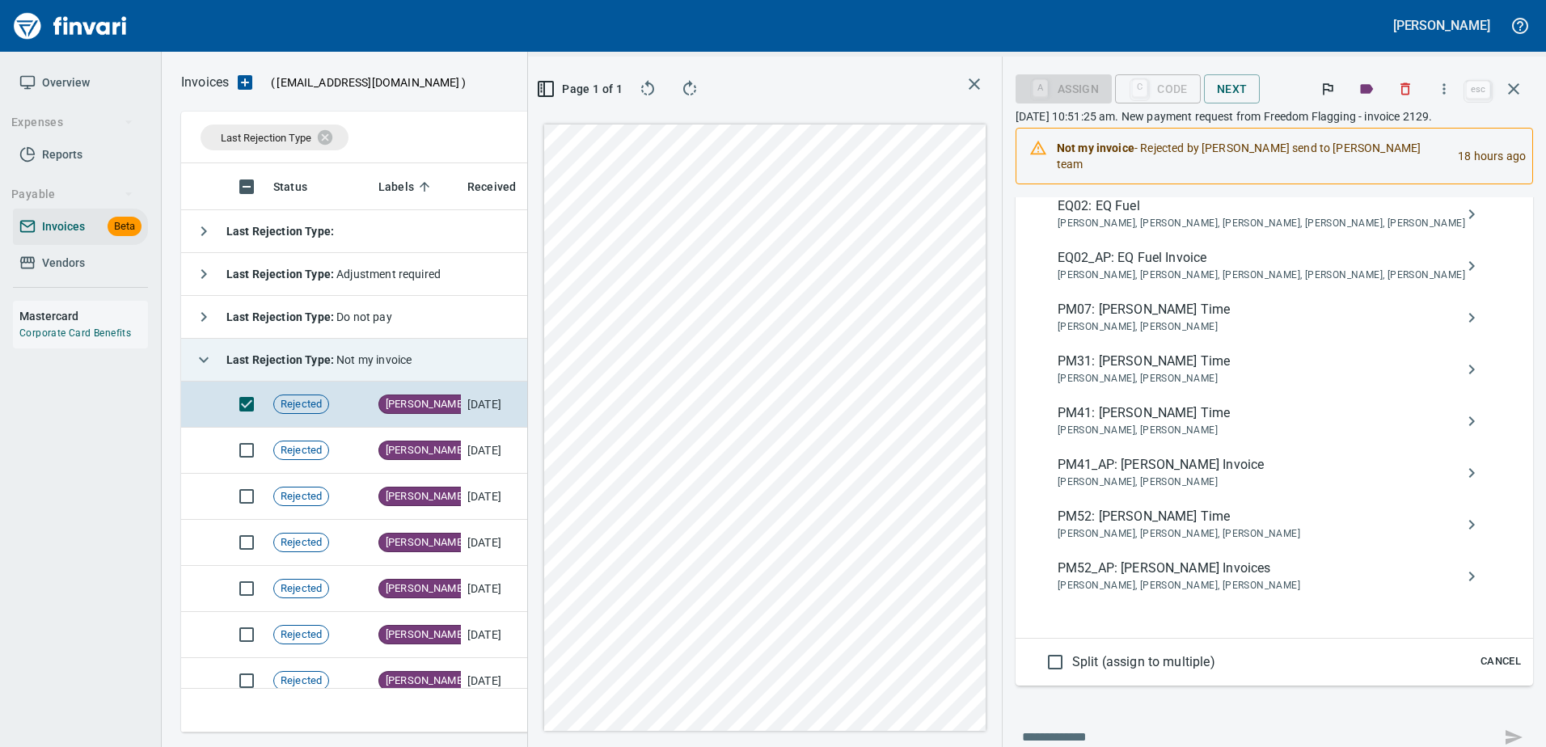
type input "******"
click at [1162, 559] on span "PM52_AP: Dustin Nelson Invoices" at bounding box center [1260, 568] width 407 height 19
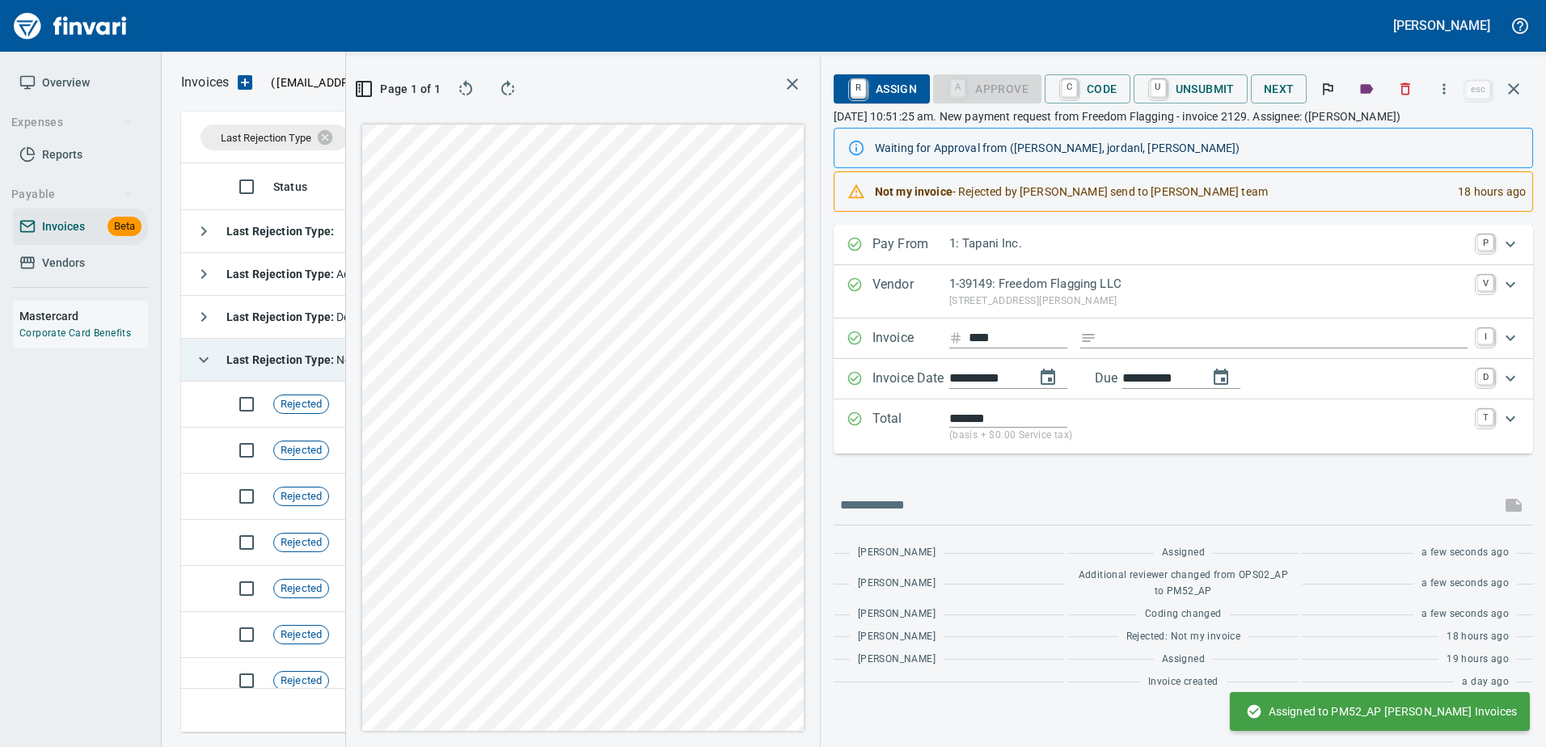
scroll to position [0, 0]
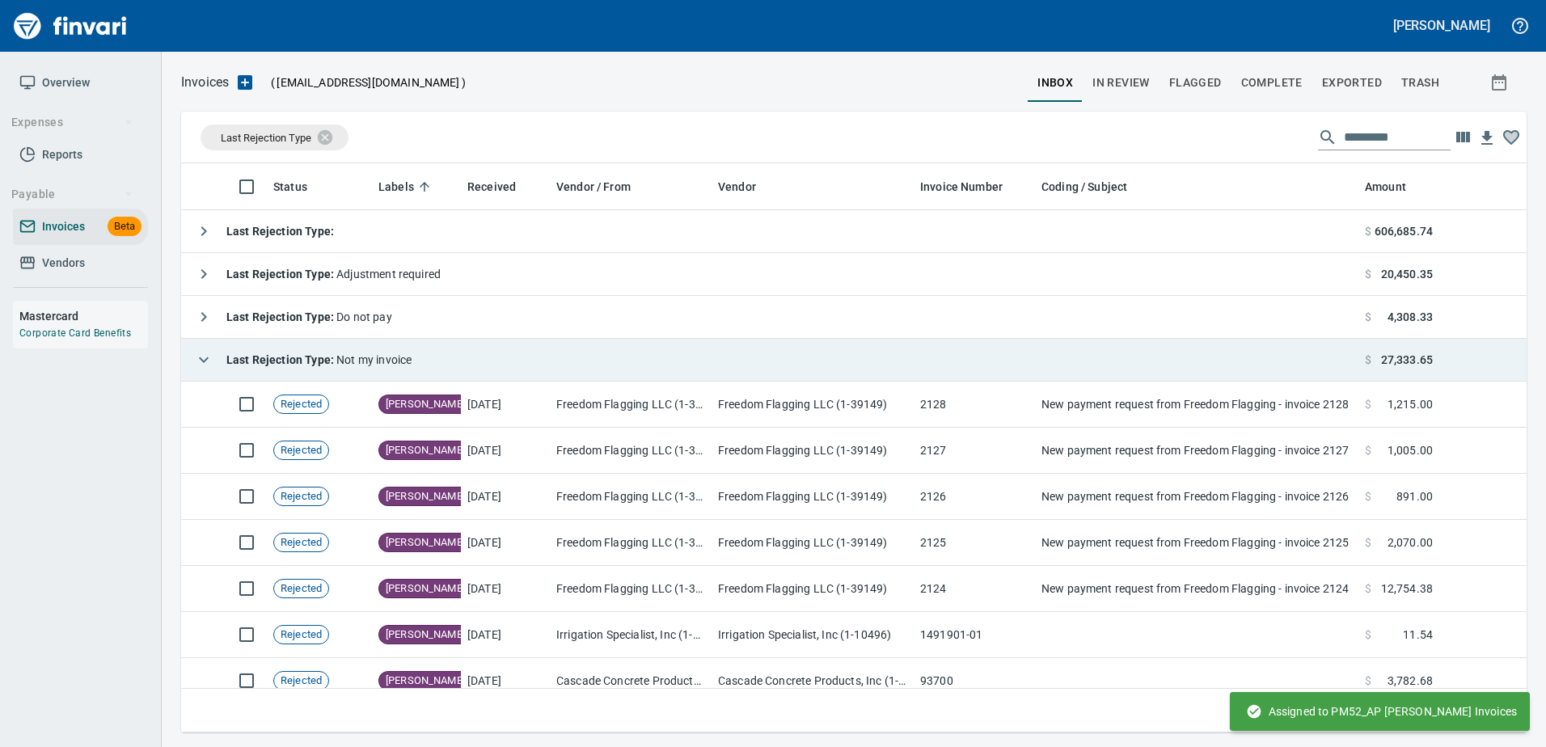
scroll to position [2, 2]
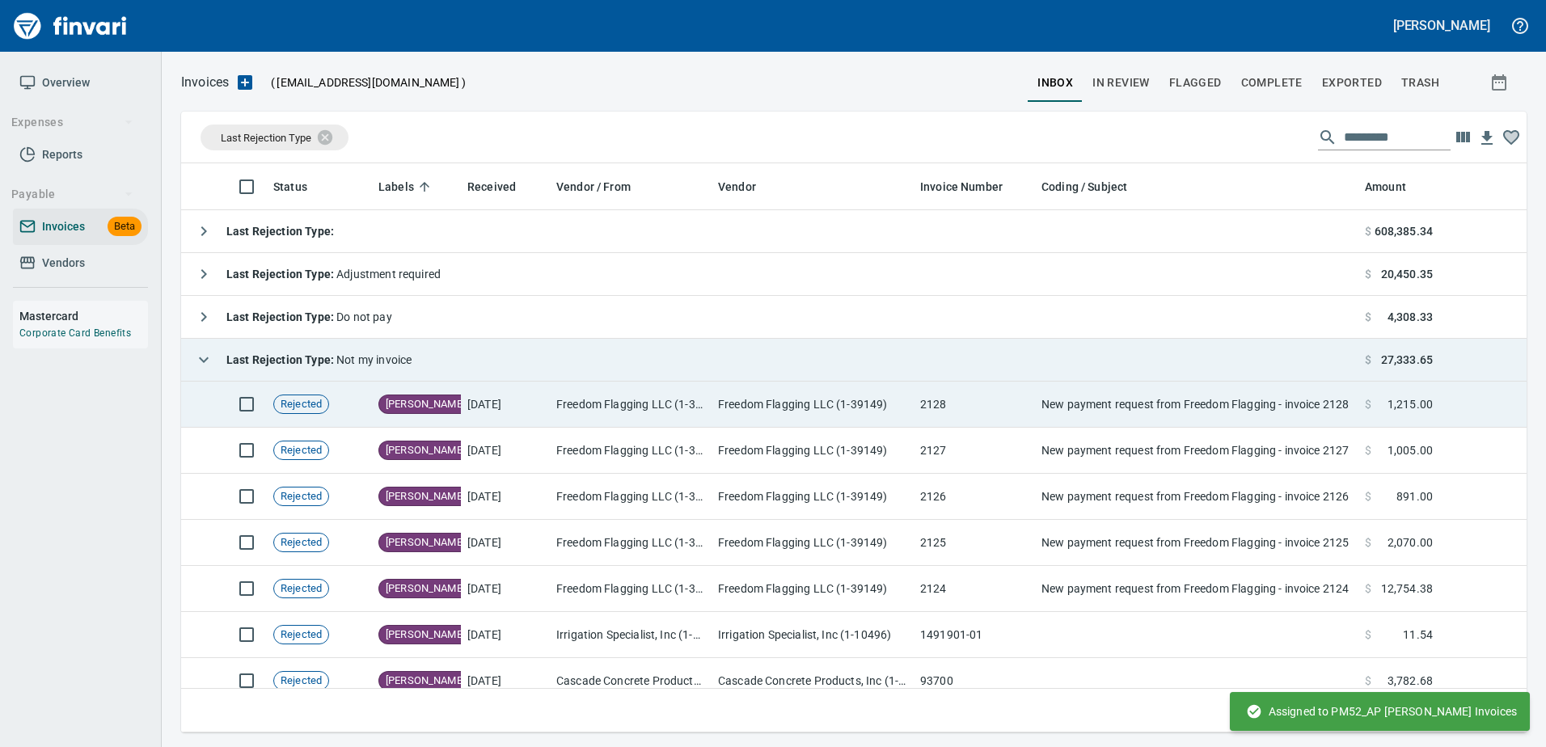
click at [858, 413] on td "Freedom Flagging LLC (1-39149)" at bounding box center [812, 405] width 202 height 46
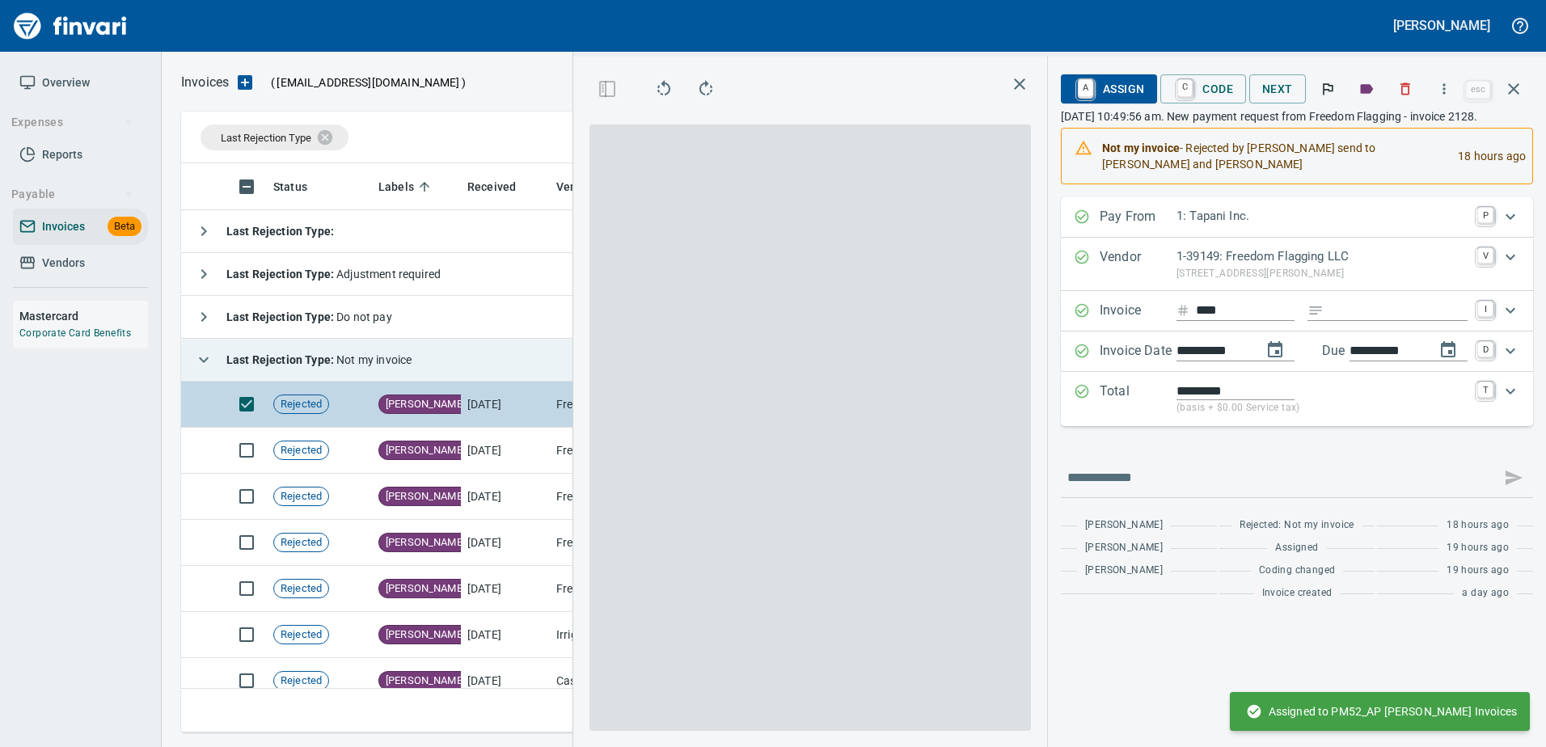
scroll to position [545, 917]
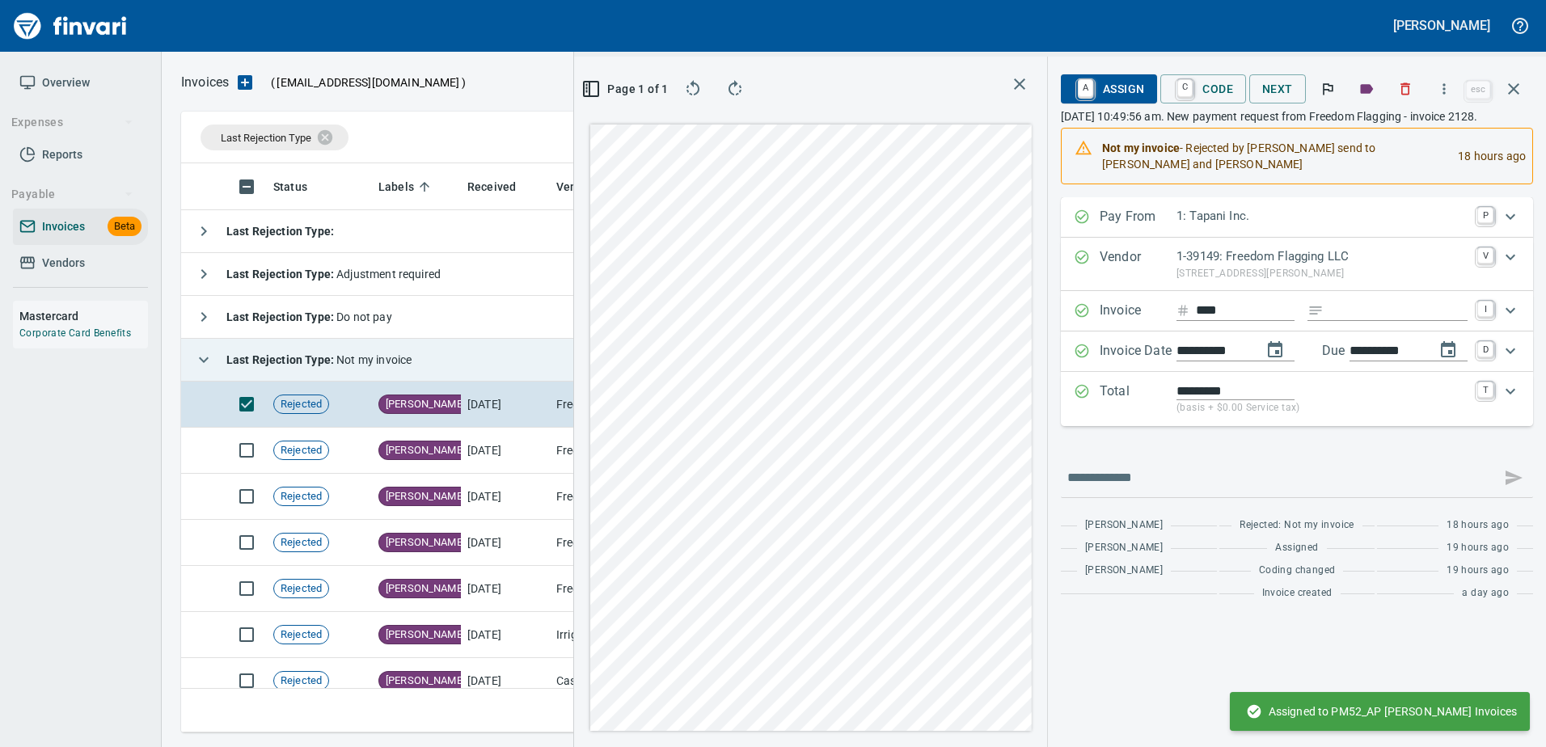
click at [1146, 78] on button "A Assign" at bounding box center [1109, 88] width 96 height 29
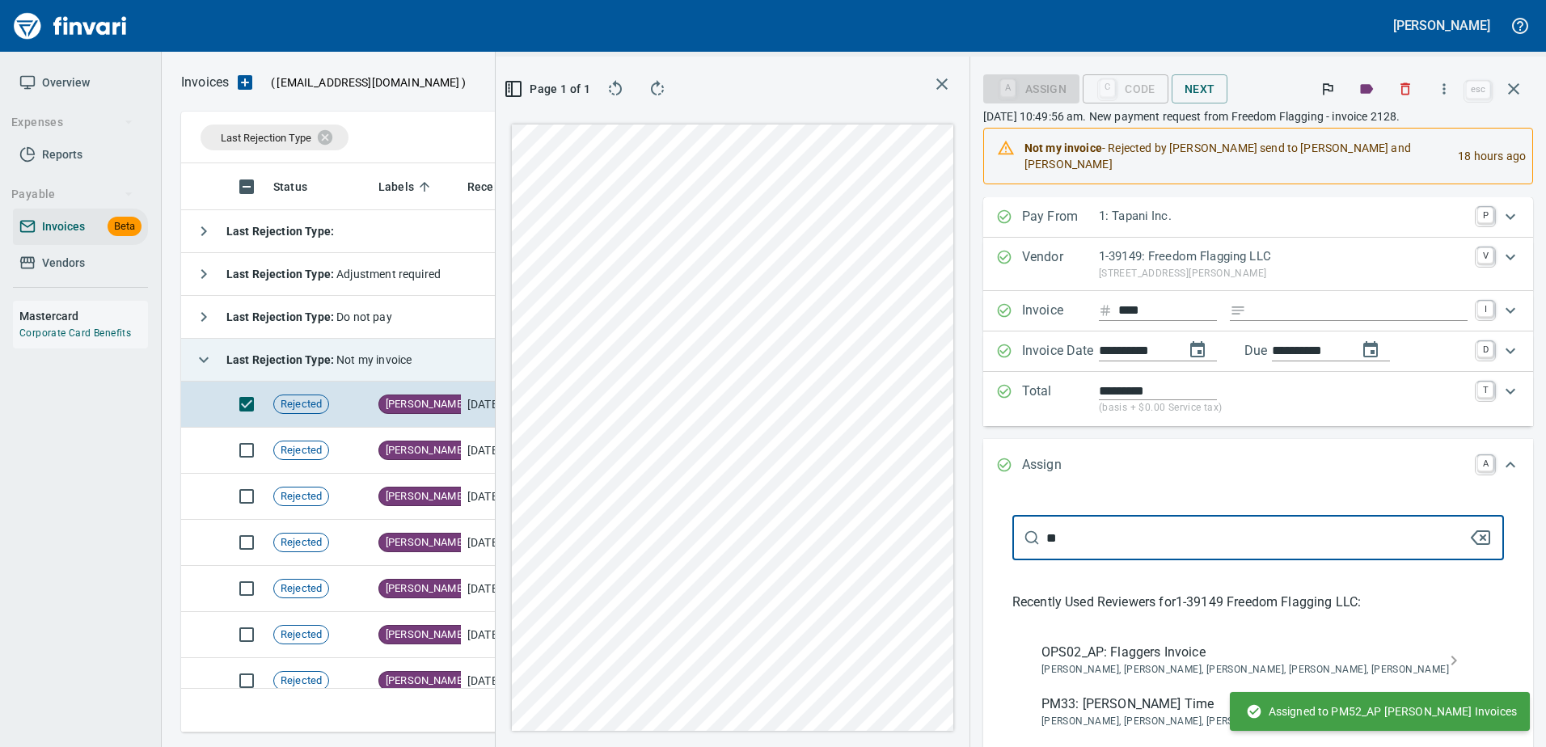
type input "***"
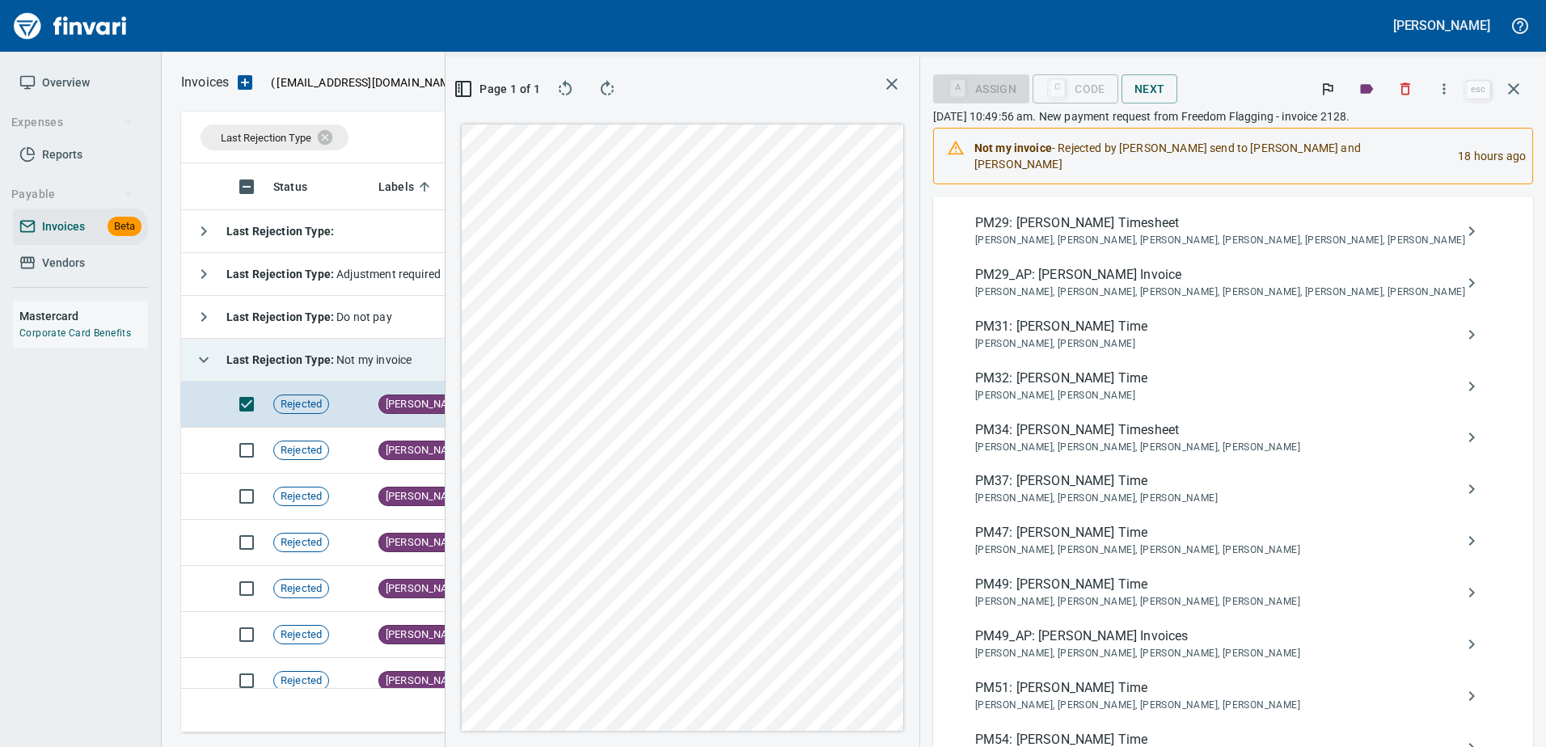
scroll to position [647, 0]
click at [1159, 645] on span "Crystal Northrup, Hannah Smith, Patrick Herz, Tyler Curtis" at bounding box center [1220, 653] width 490 height 16
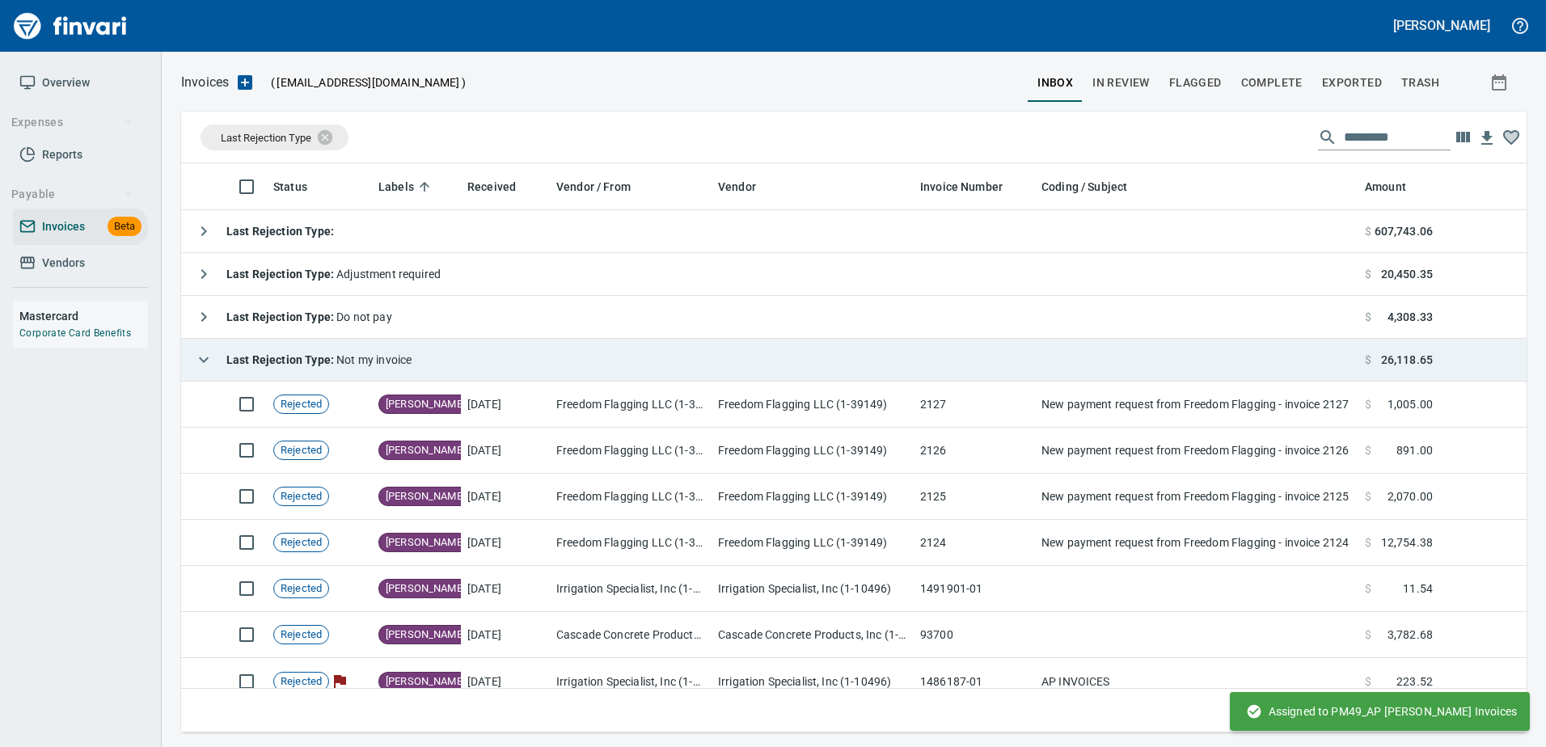
scroll to position [2, 2]
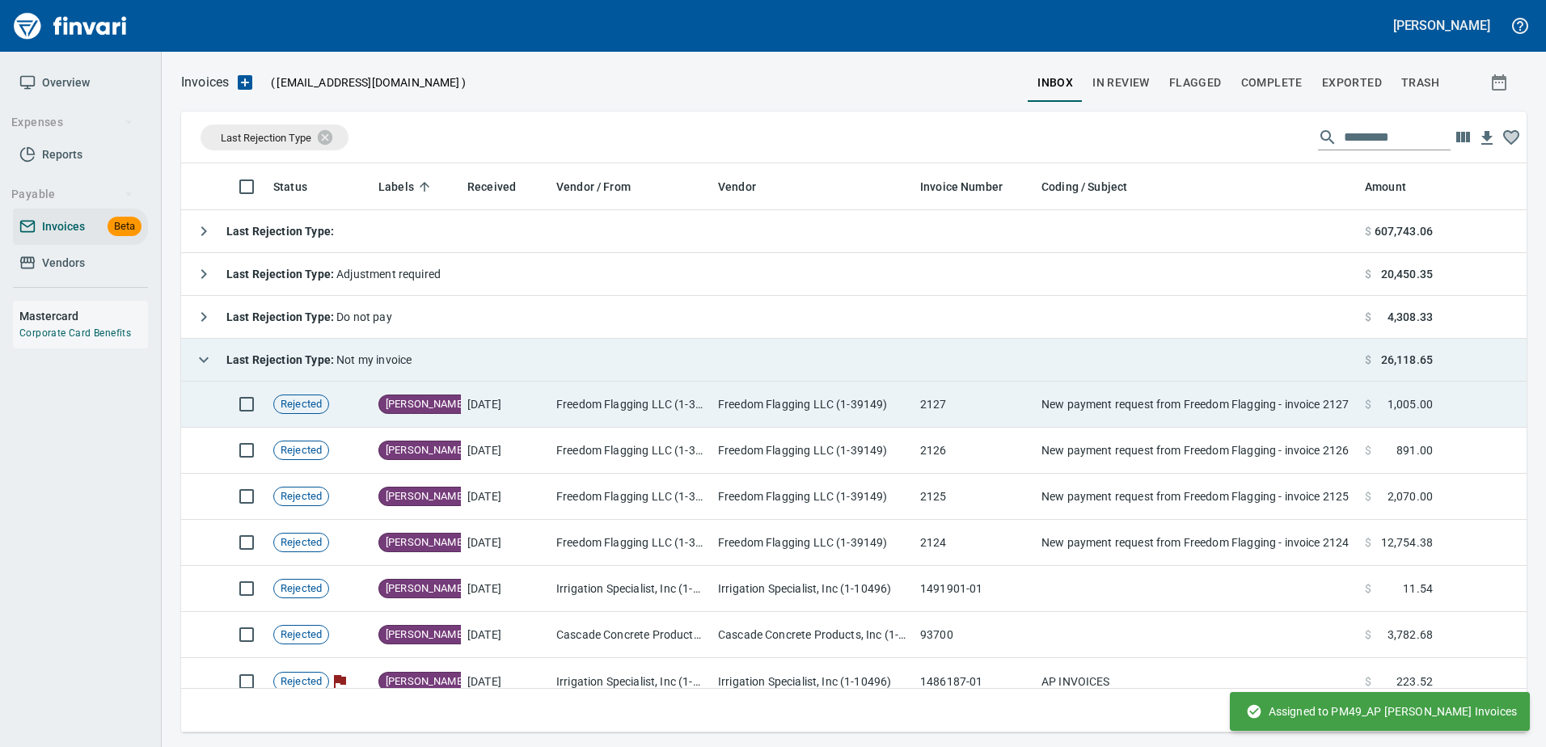
click at [1019, 412] on td "2127" at bounding box center [974, 405] width 121 height 46
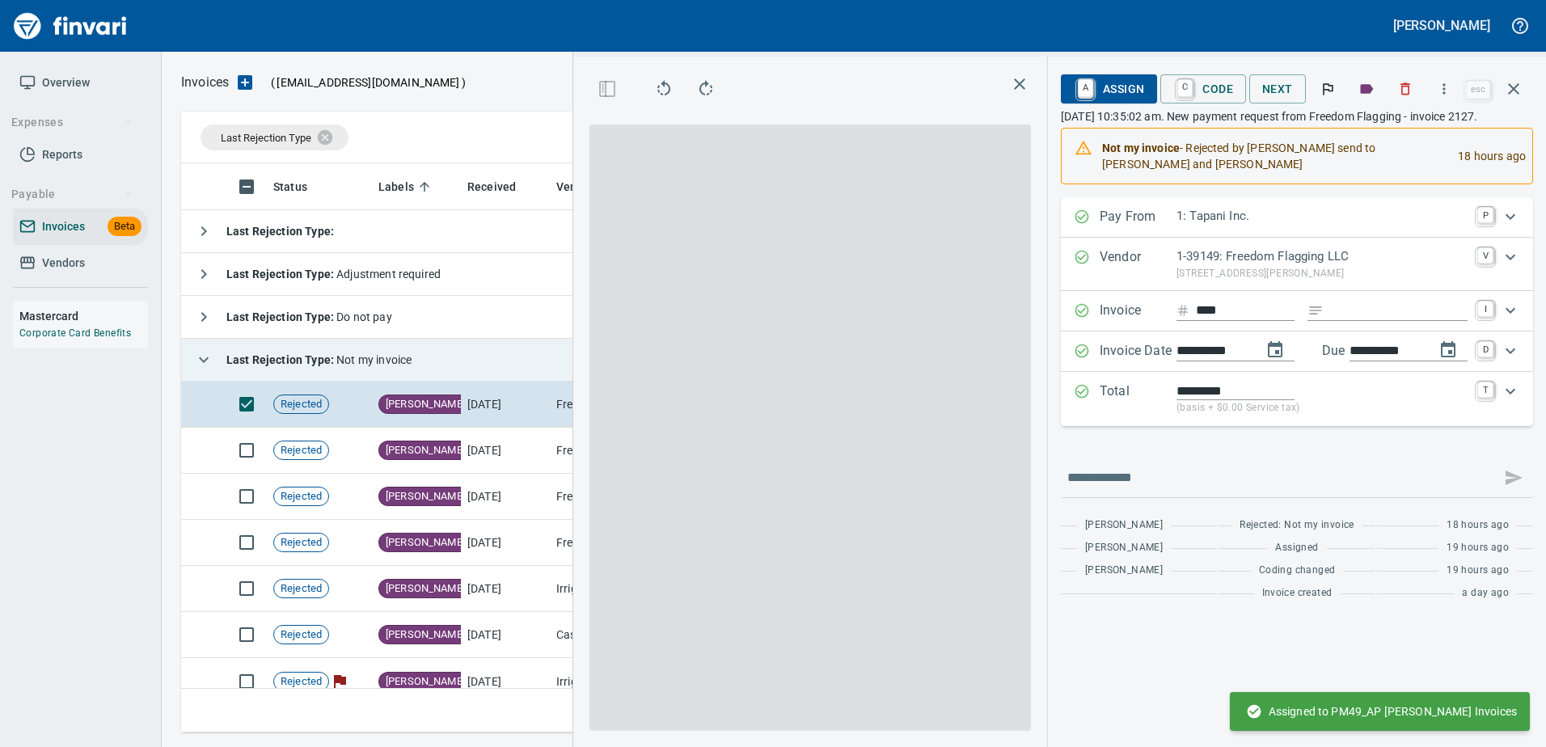
scroll to position [545, 917]
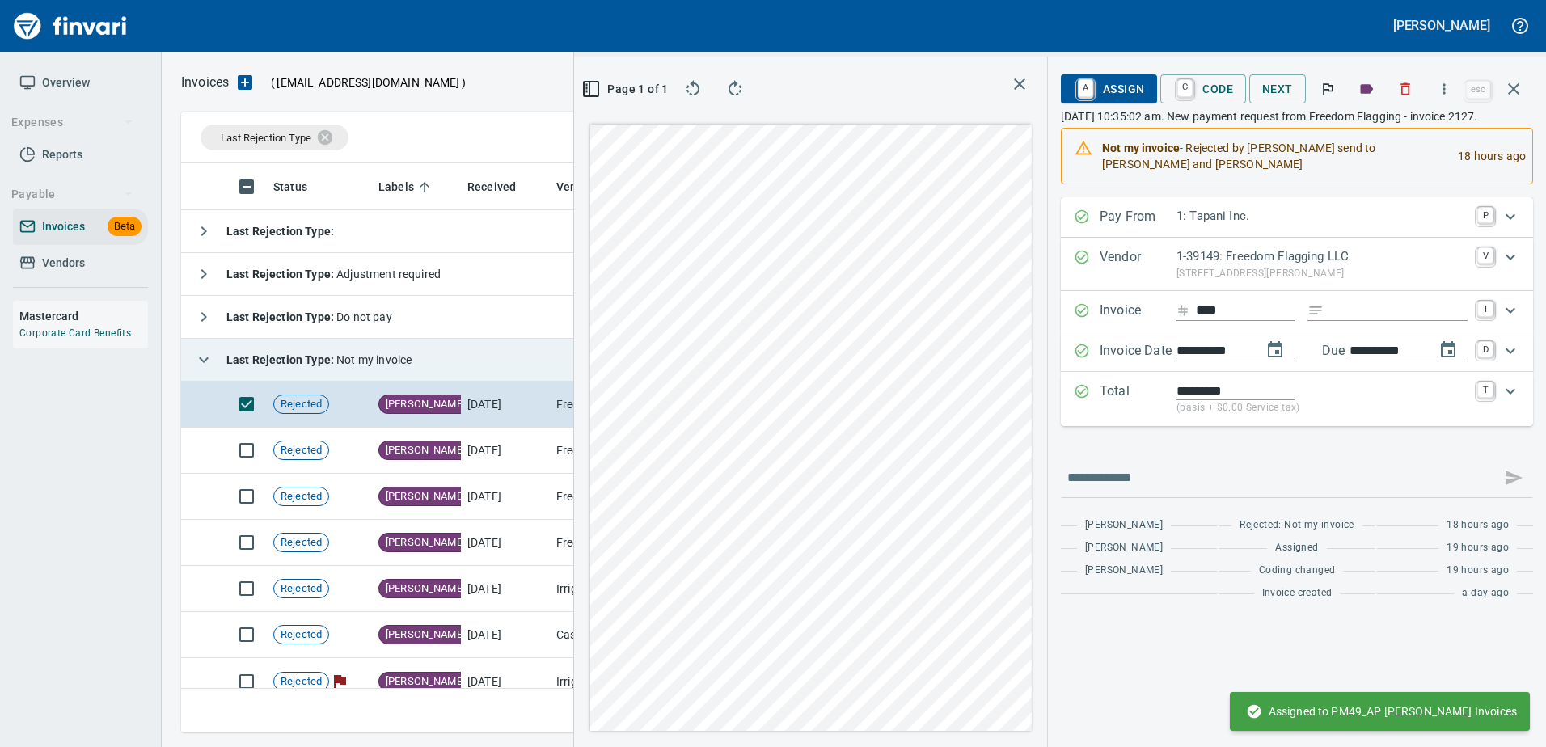
click at [1114, 92] on span "A Assign" at bounding box center [1109, 88] width 70 height 27
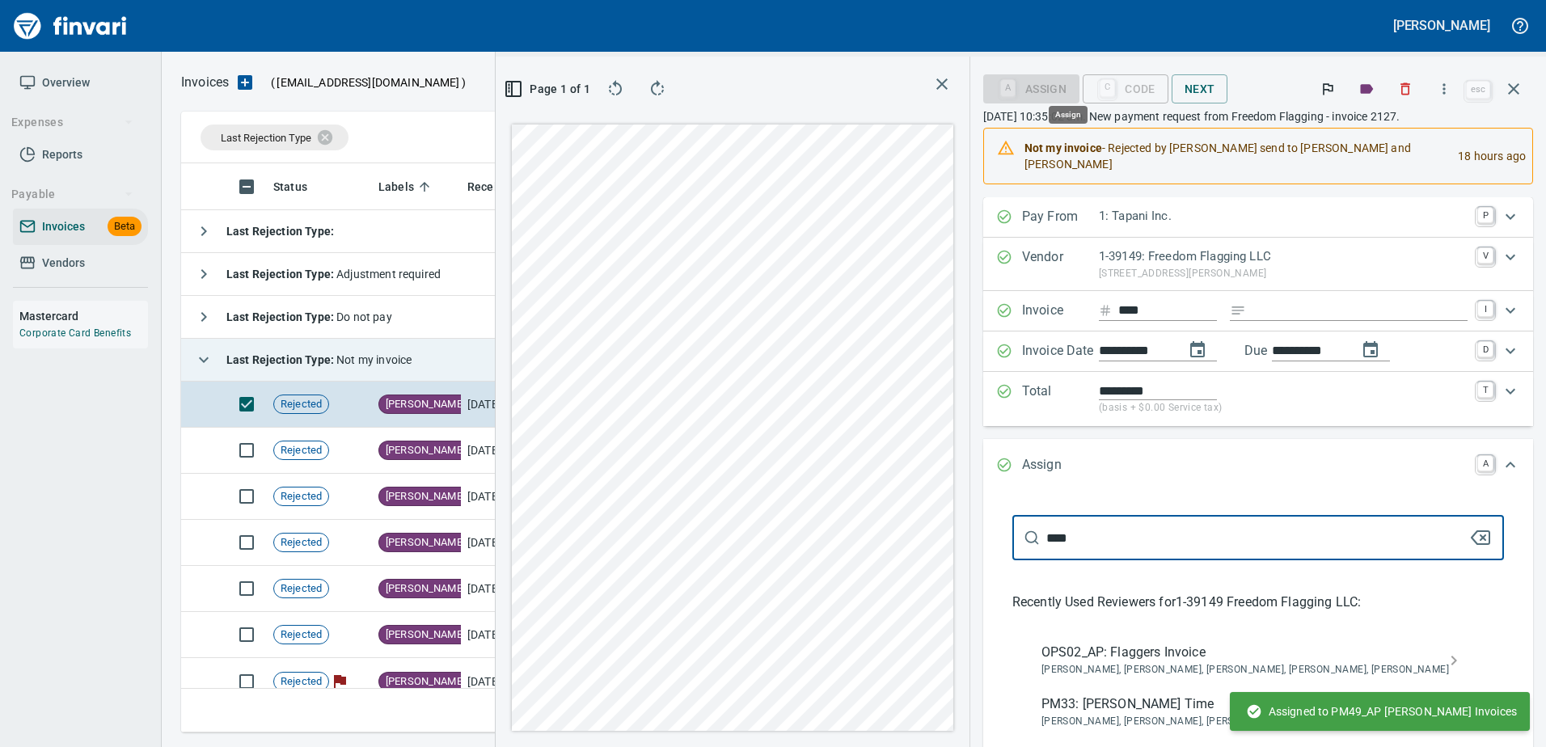
type input "*****"
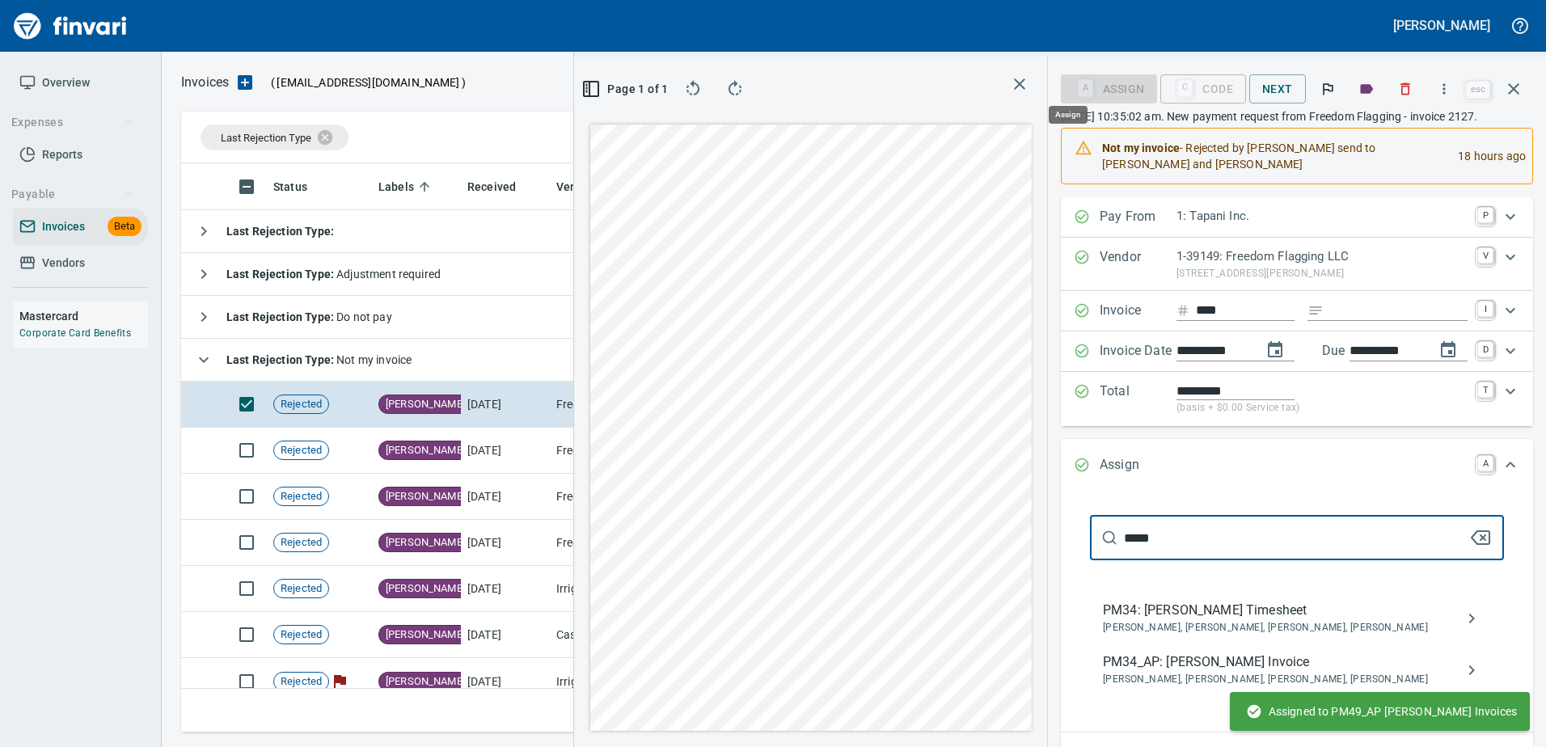
scroll to position [2, 2]
type input "*****"
click at [1190, 663] on span "PM34_AP: [PERSON_NAME] Invoice" at bounding box center [1284, 661] width 362 height 19
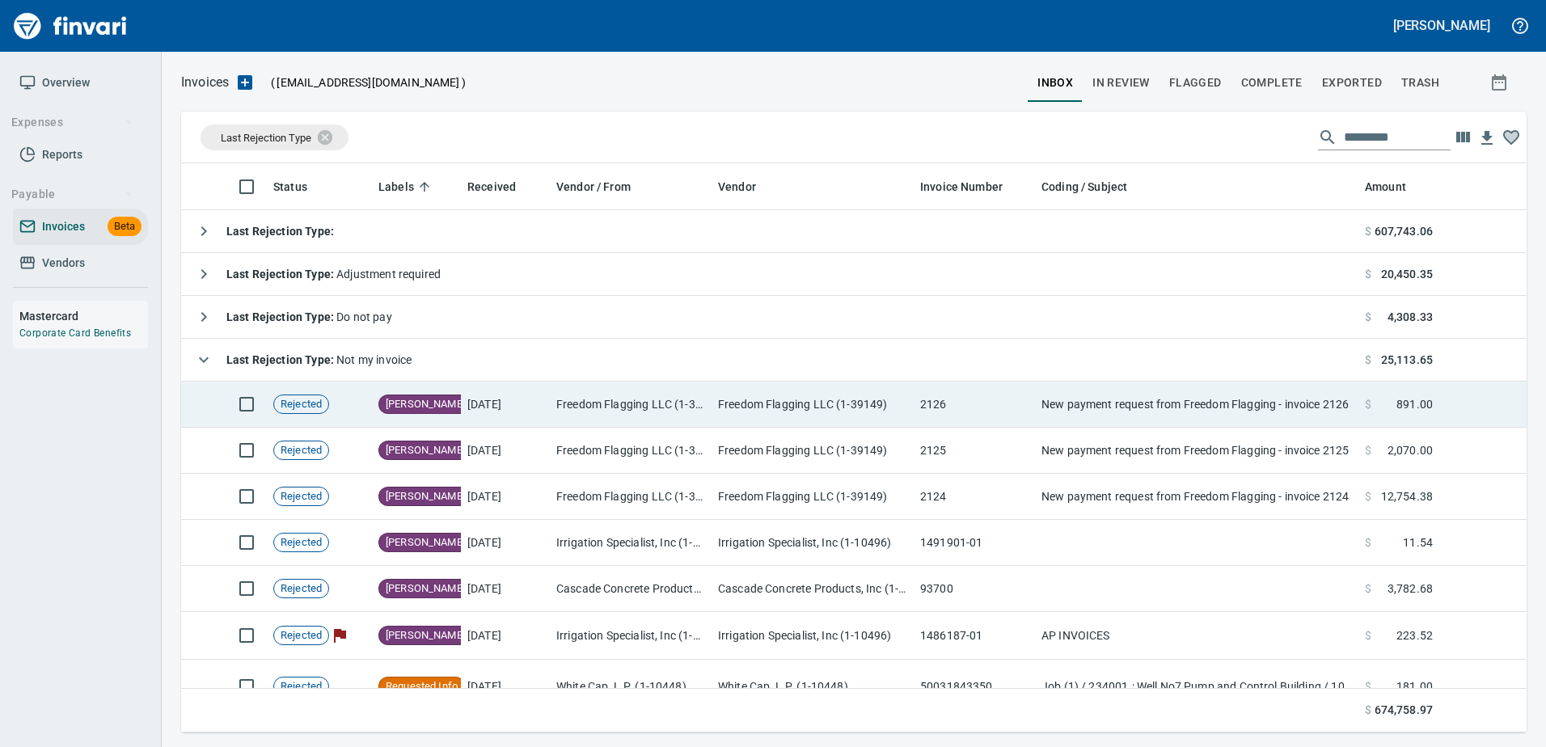
scroll to position [2, 2]
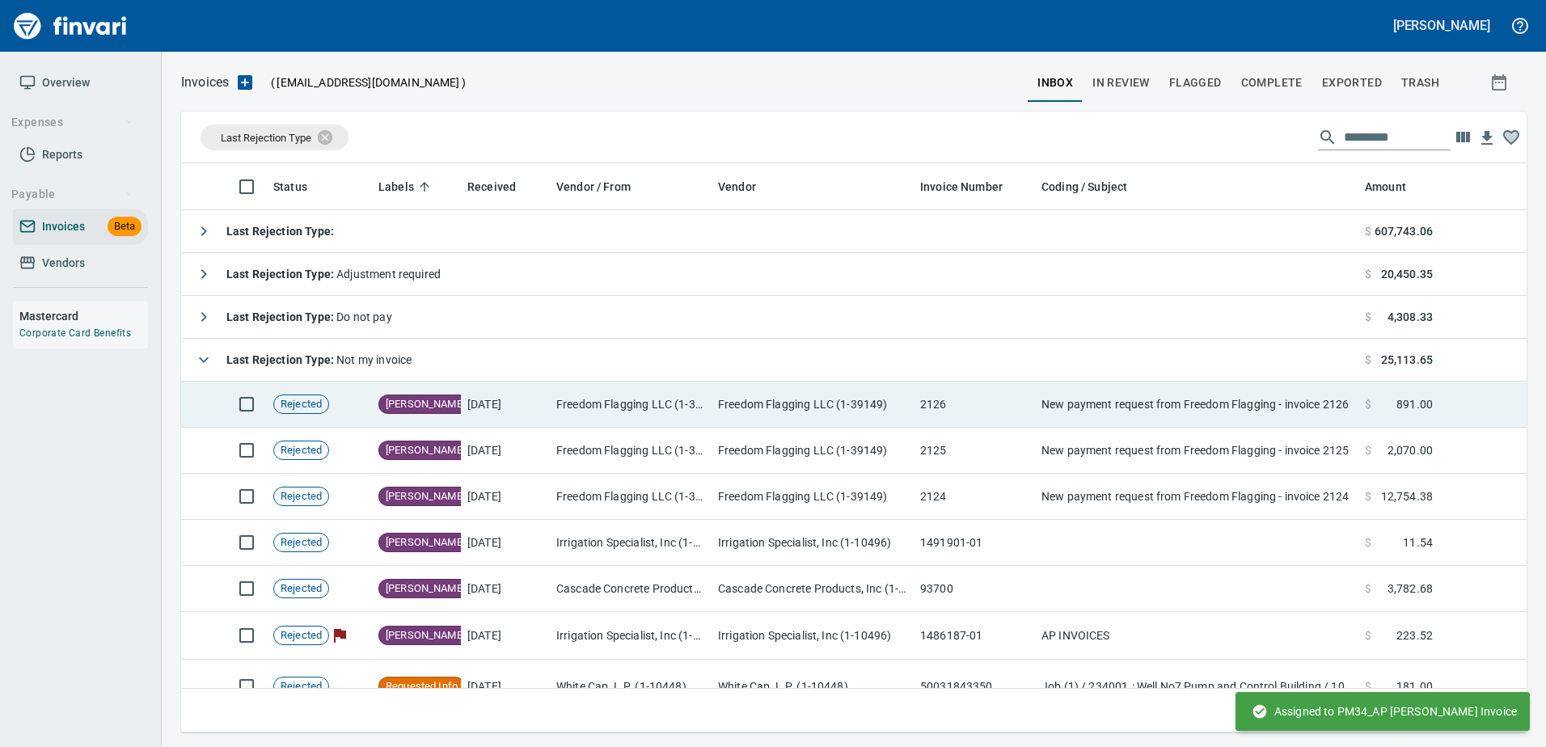
click at [1032, 403] on td "2126" at bounding box center [974, 405] width 121 height 46
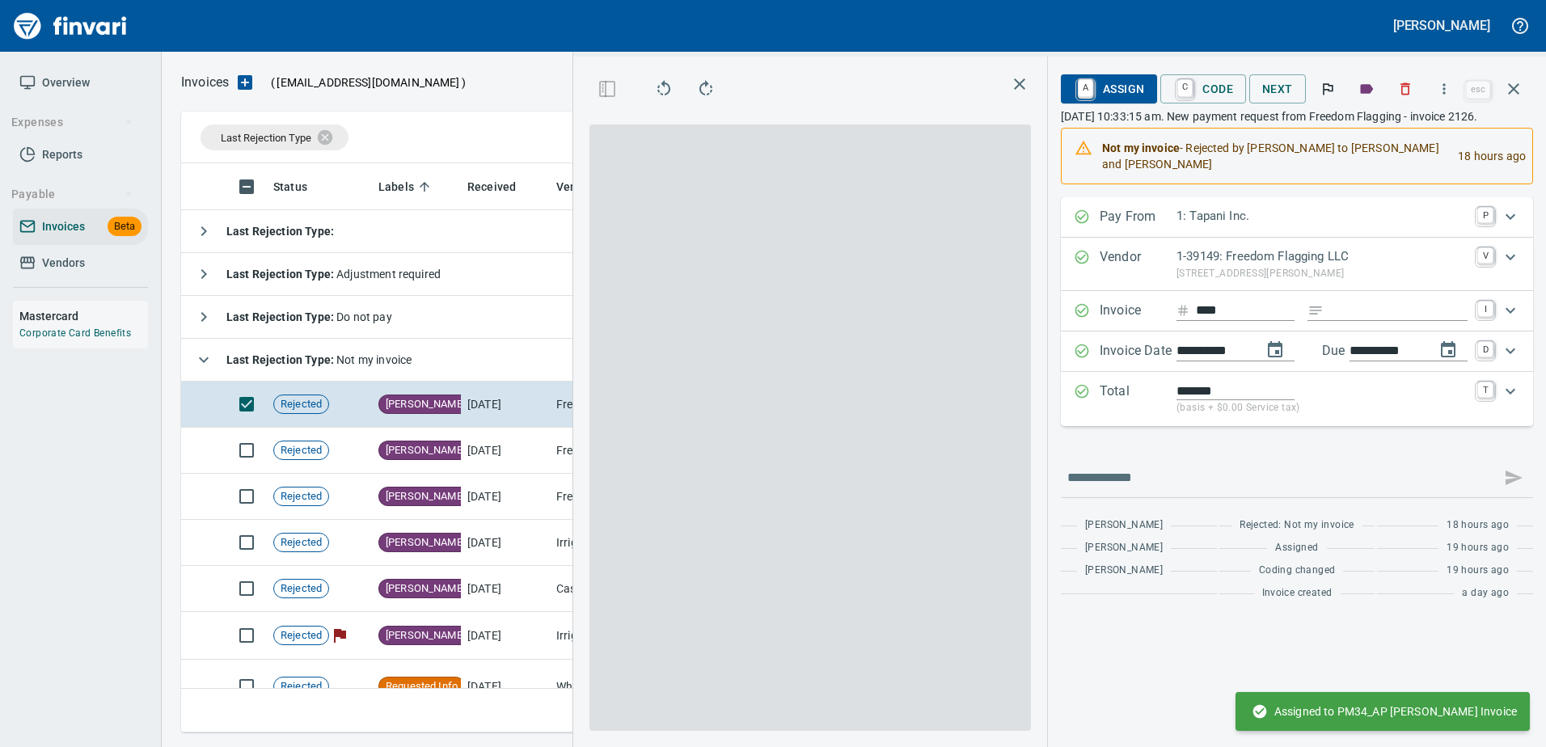
scroll to position [545, 917]
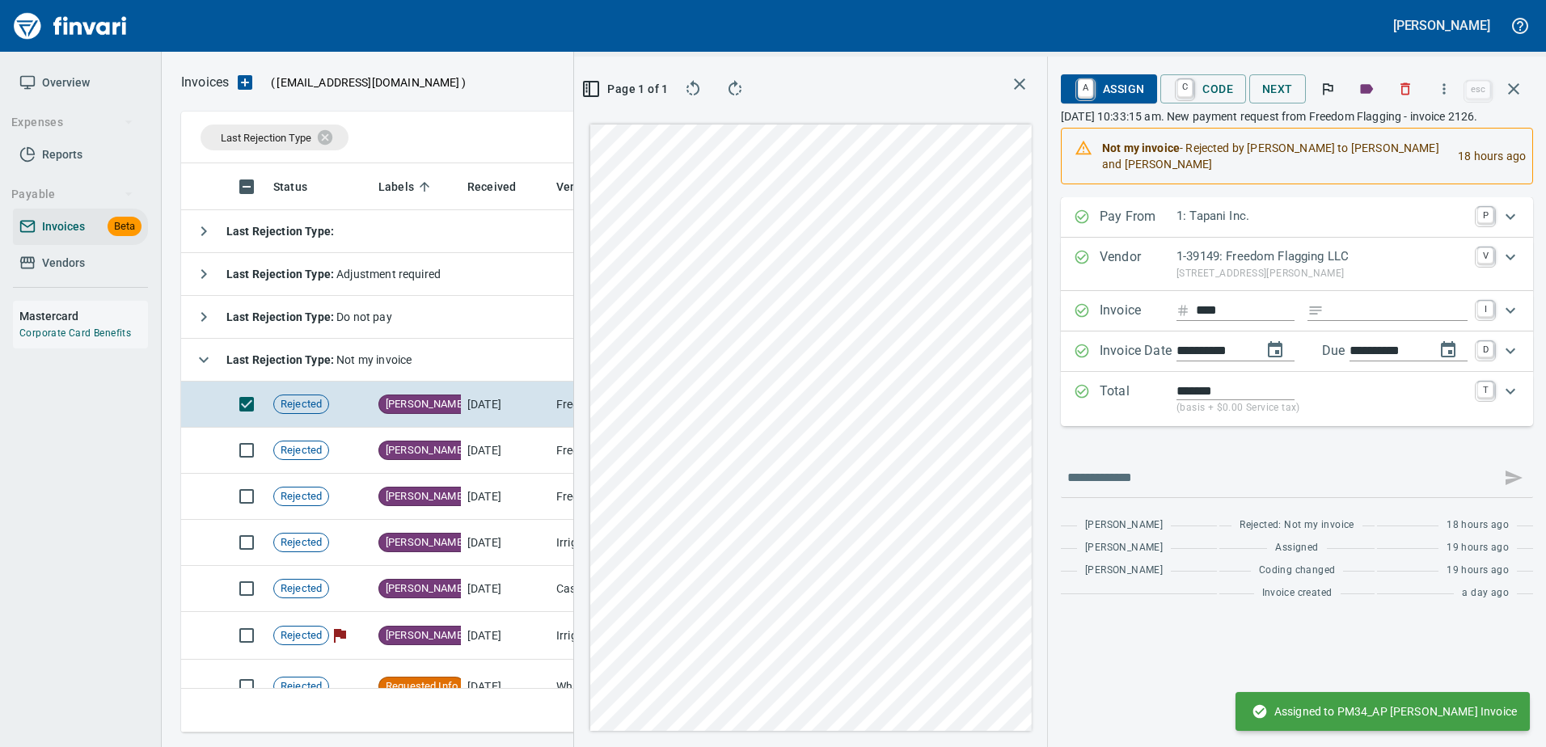
click at [1121, 96] on span "A Assign" at bounding box center [1109, 88] width 70 height 27
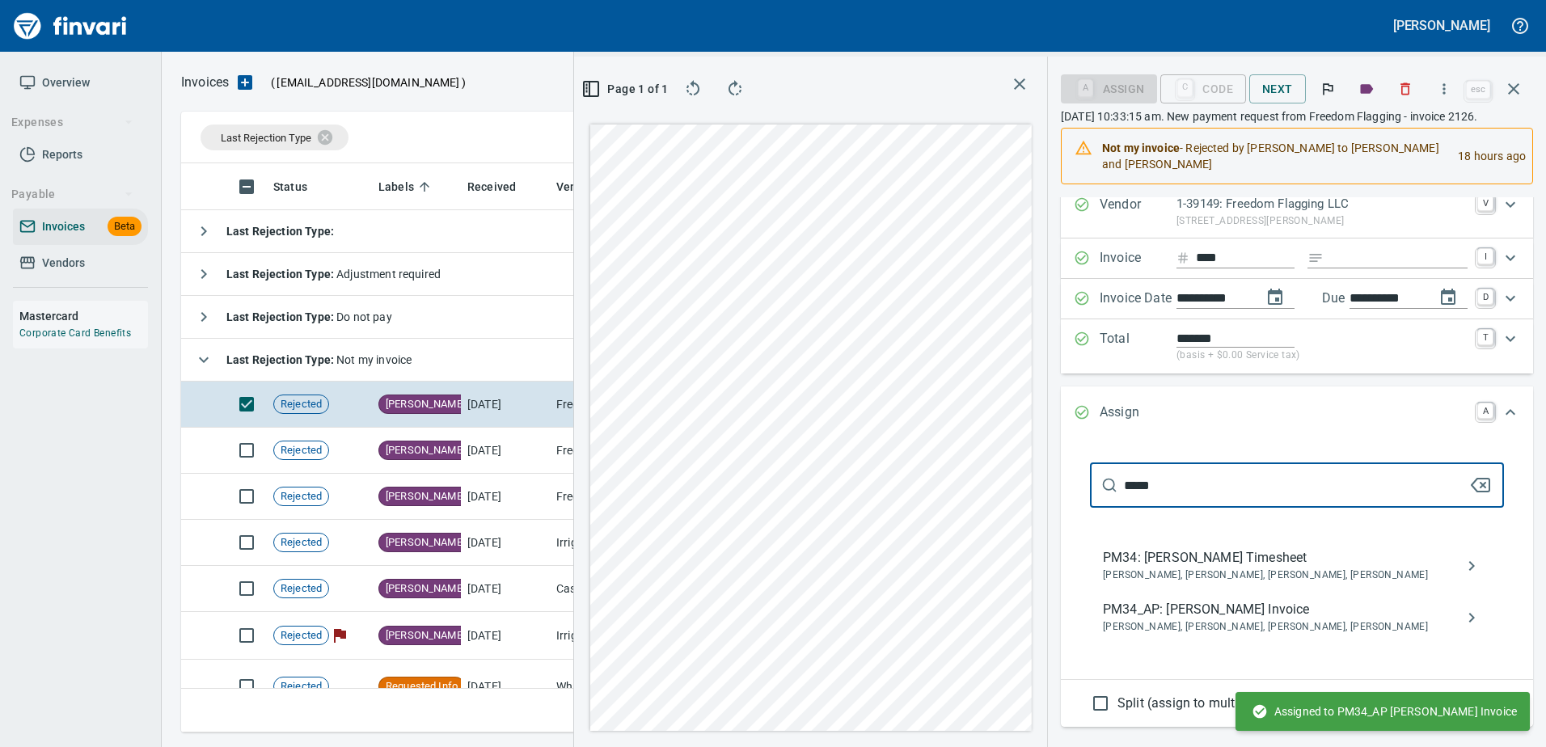
scroll to position [81, 0]
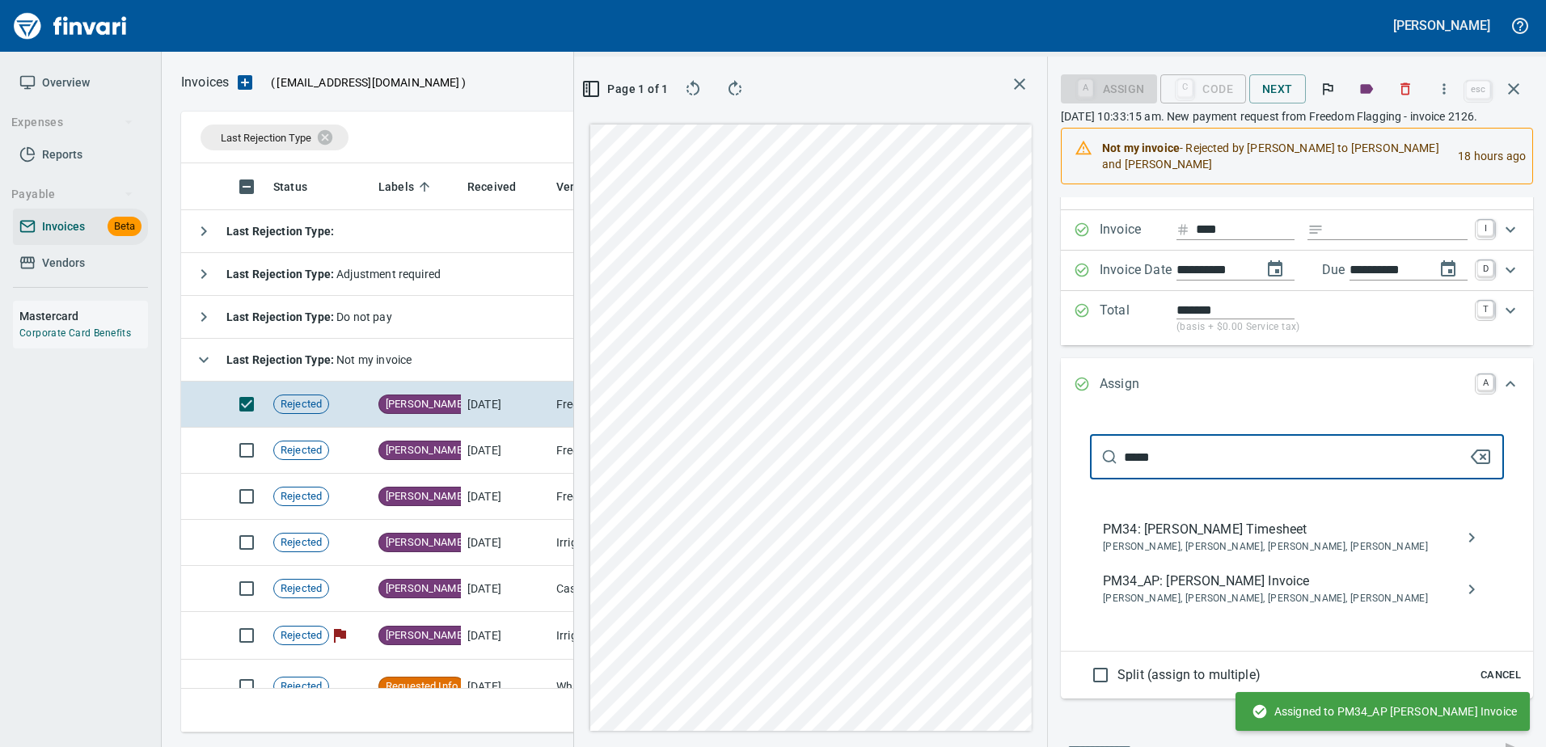
type input "*****"
click at [1220, 584] on span "PM34_AP: [PERSON_NAME] Invoice" at bounding box center [1284, 581] width 362 height 19
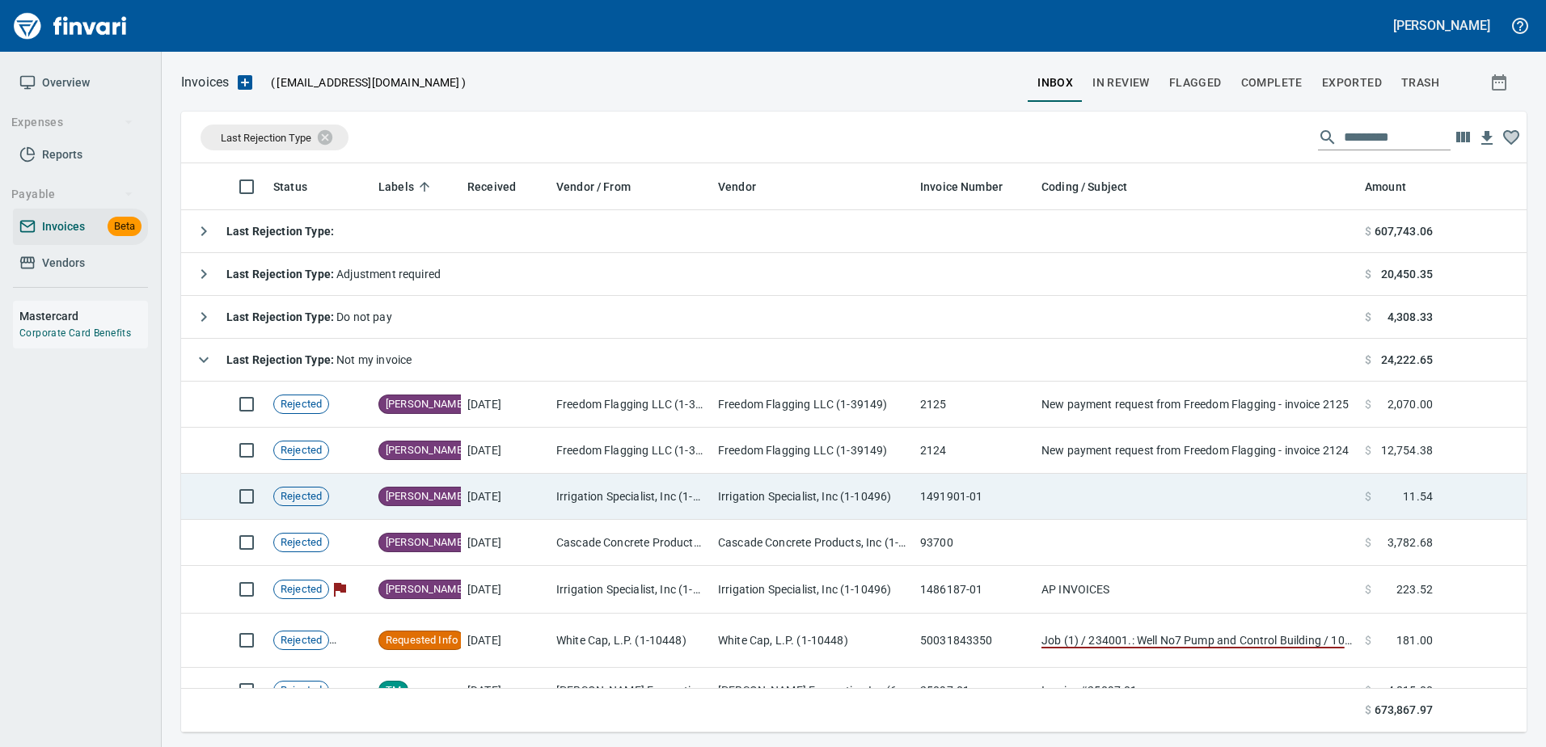
scroll to position [2, 2]
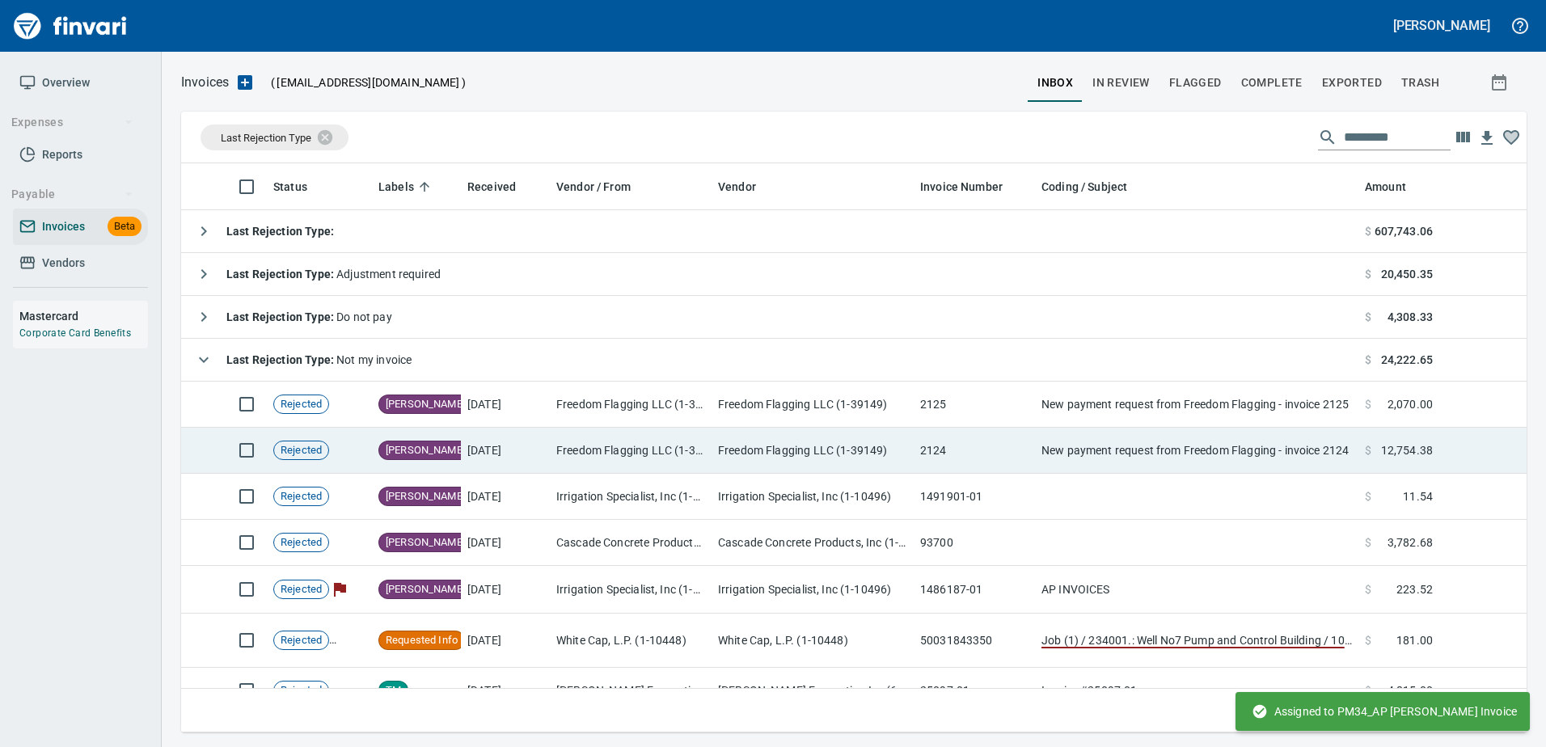
click at [1073, 428] on td "New payment request from Freedom Flagging - invoice 2124" at bounding box center [1196, 451] width 323 height 46
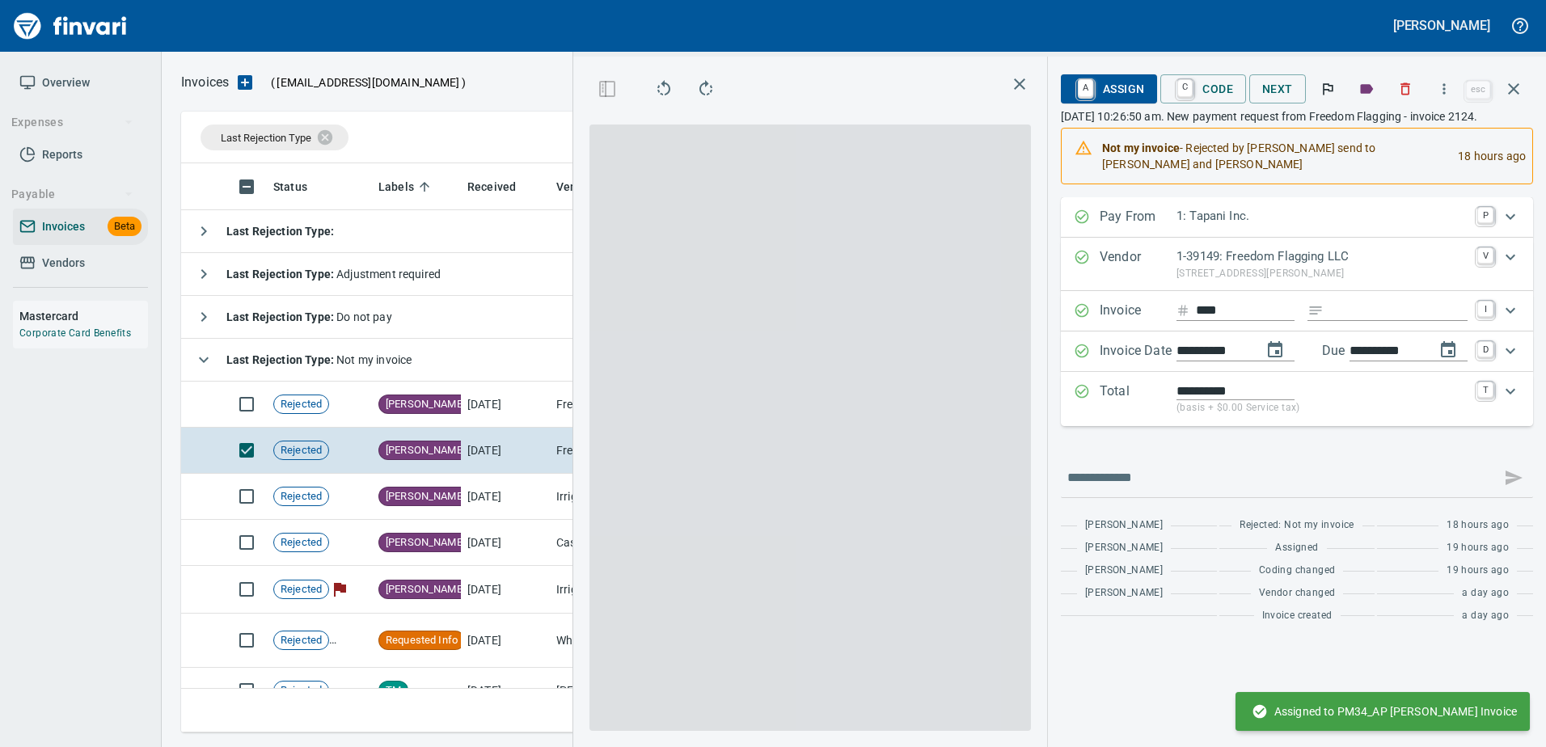
scroll to position [545, 917]
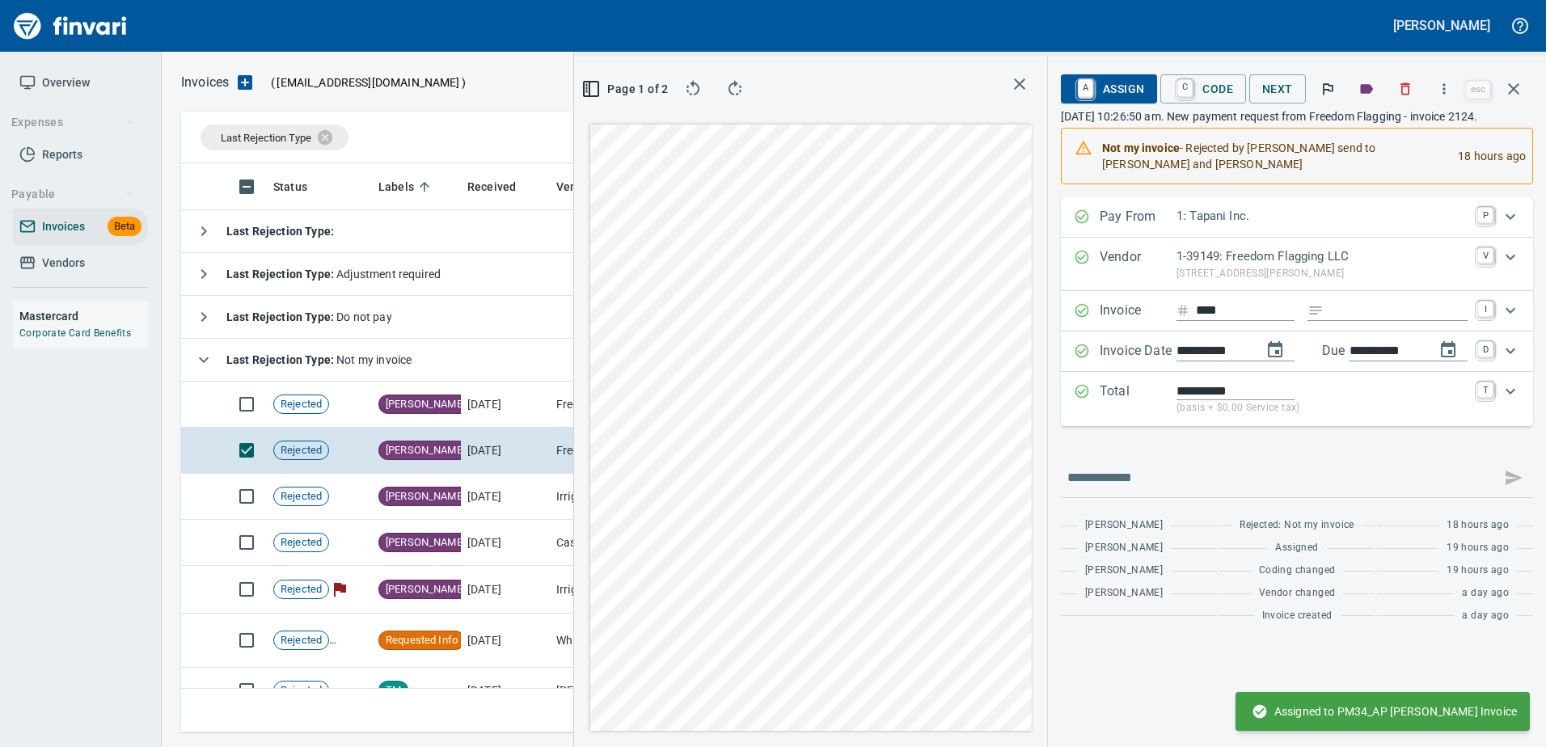
click at [1126, 87] on span "A Assign" at bounding box center [1109, 88] width 70 height 27
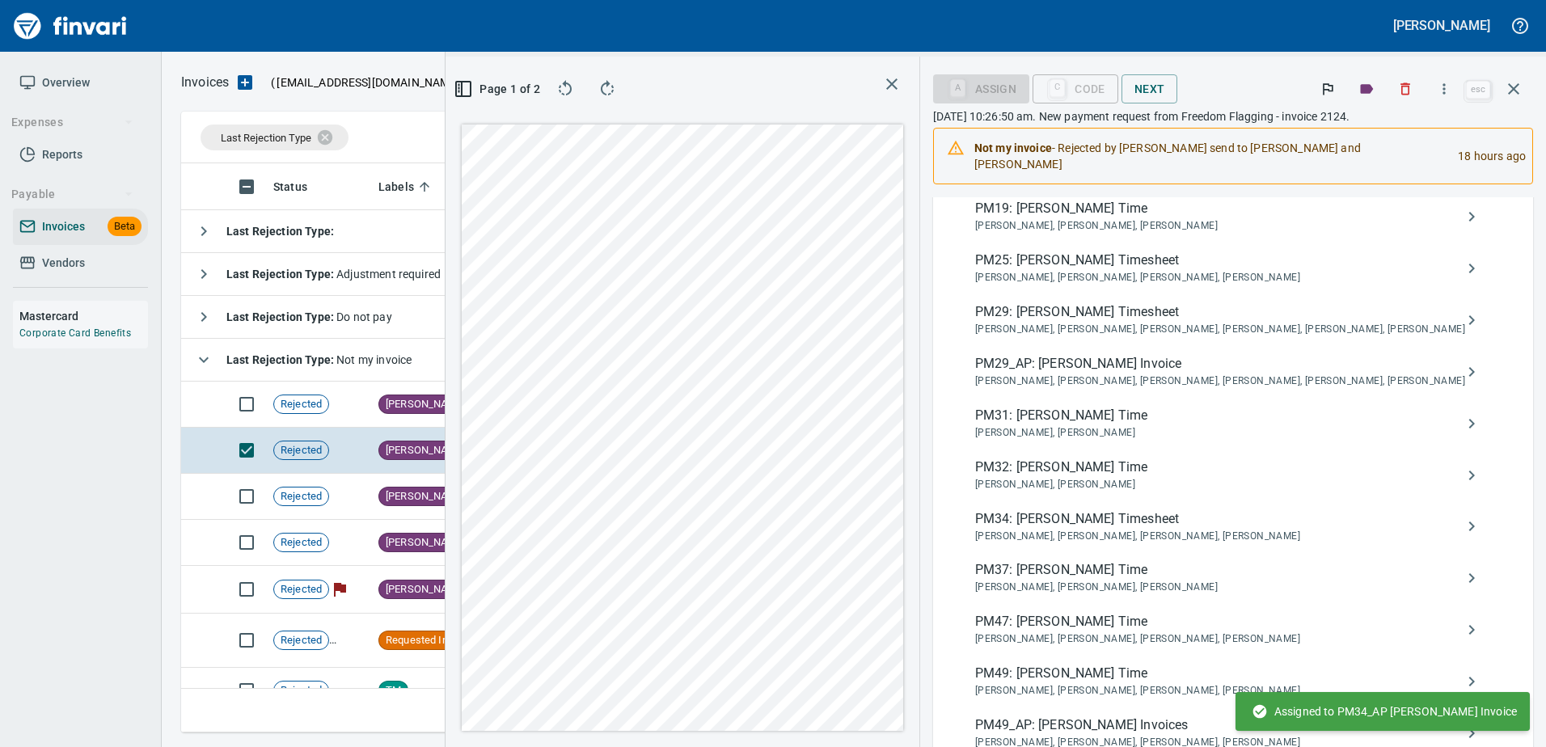
scroll to position [566, 0]
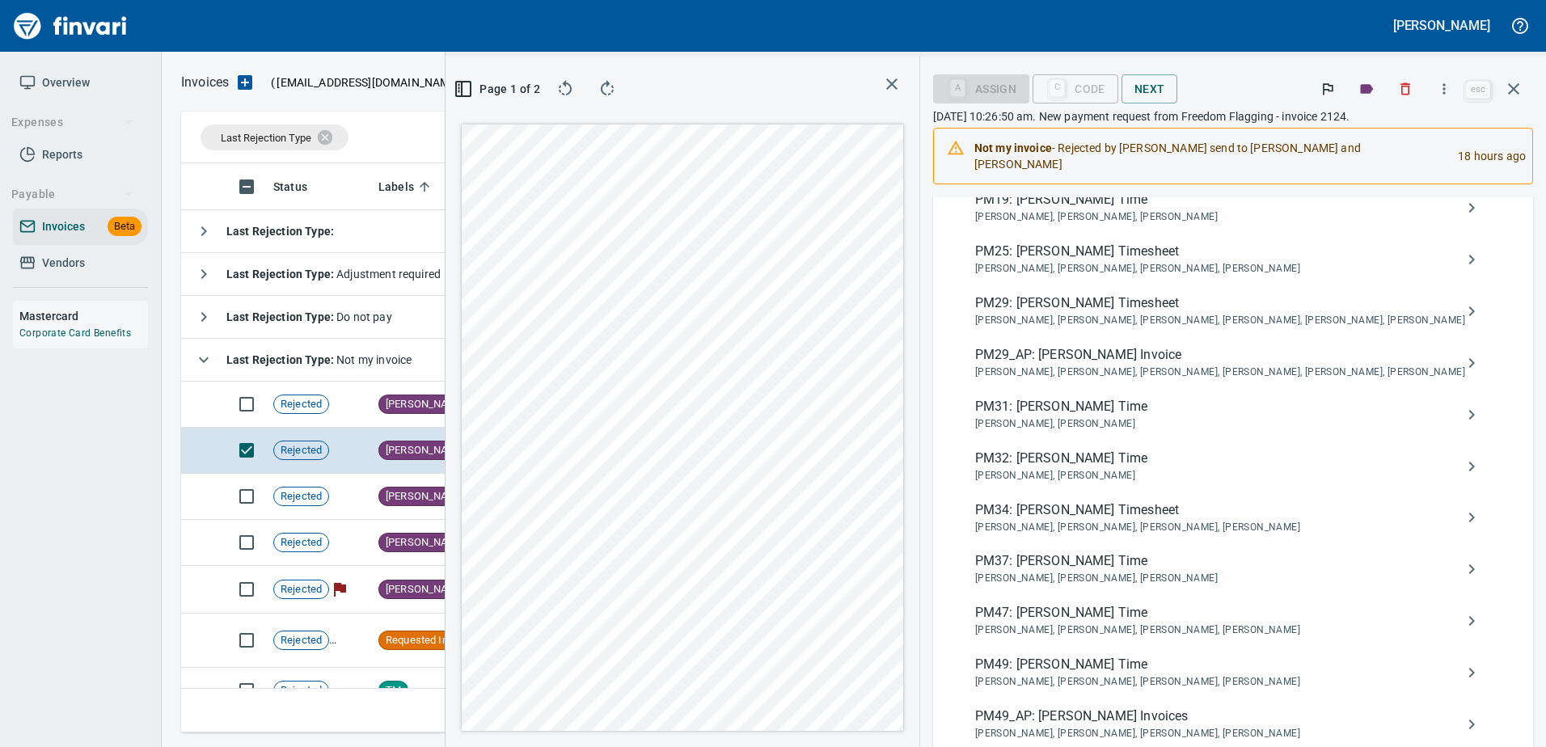
type input "***"
click at [1154, 707] on span "PM49_AP: [PERSON_NAME] Invoices" at bounding box center [1220, 716] width 490 height 19
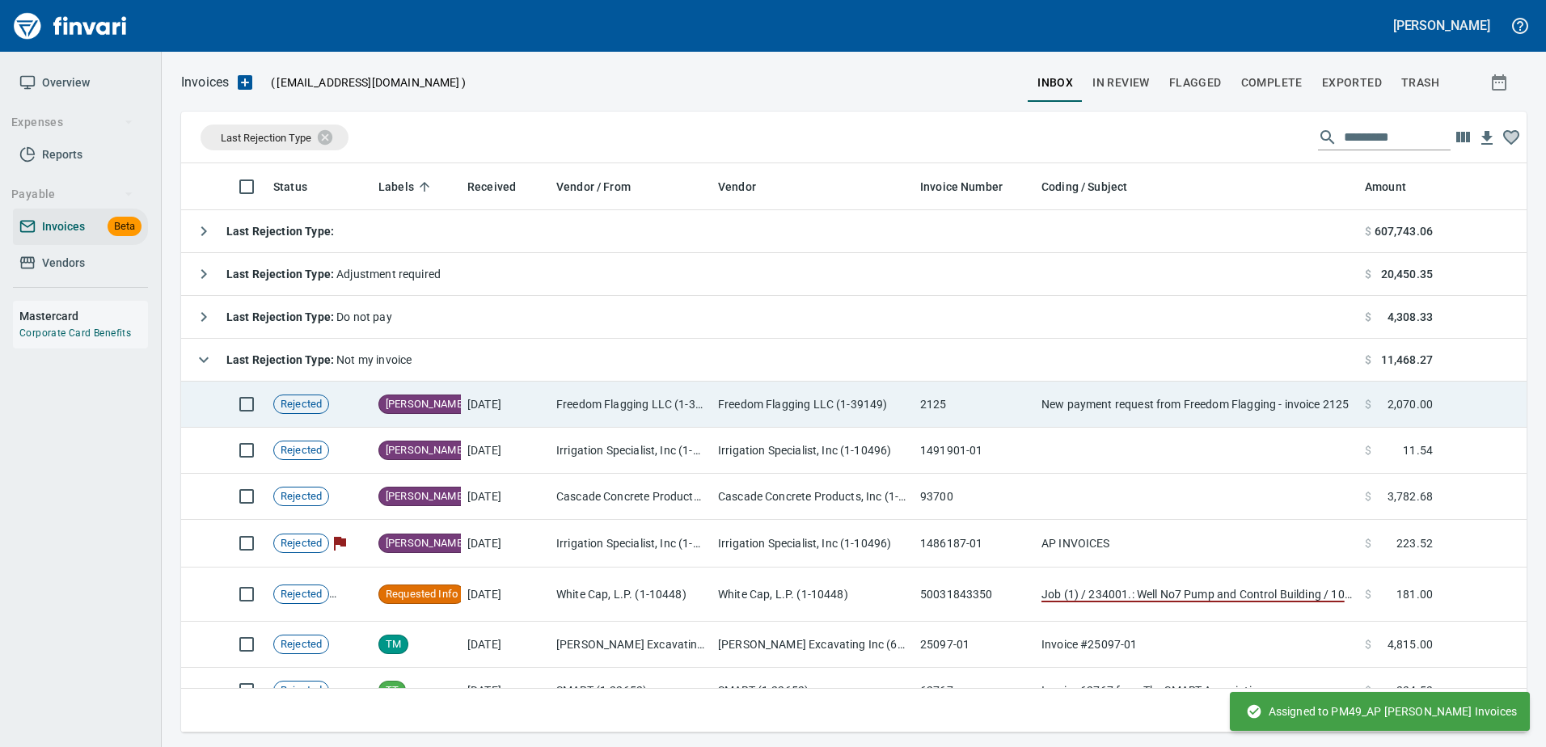
scroll to position [2, 2]
click at [990, 403] on td "2125" at bounding box center [974, 405] width 121 height 46
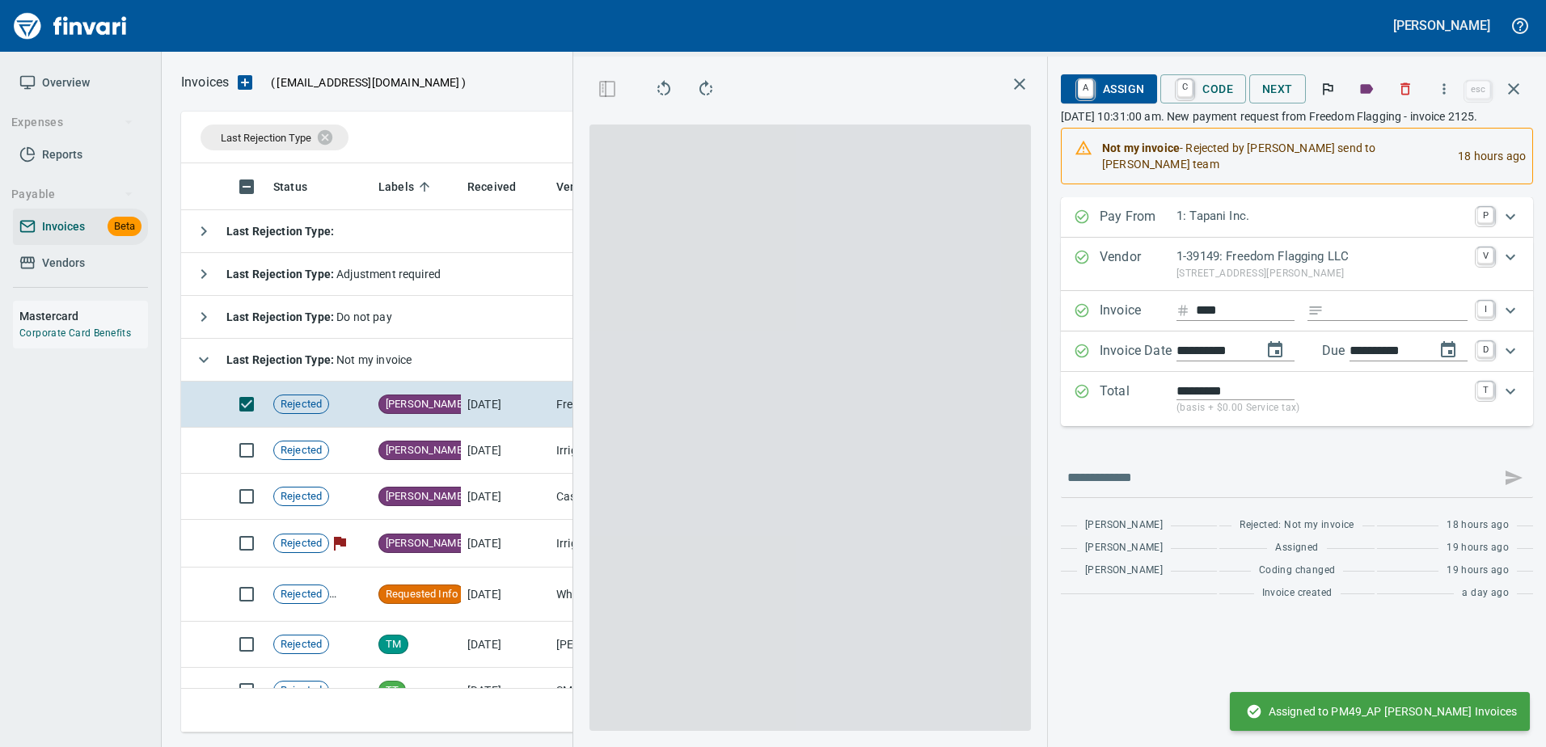
scroll to position [545, 917]
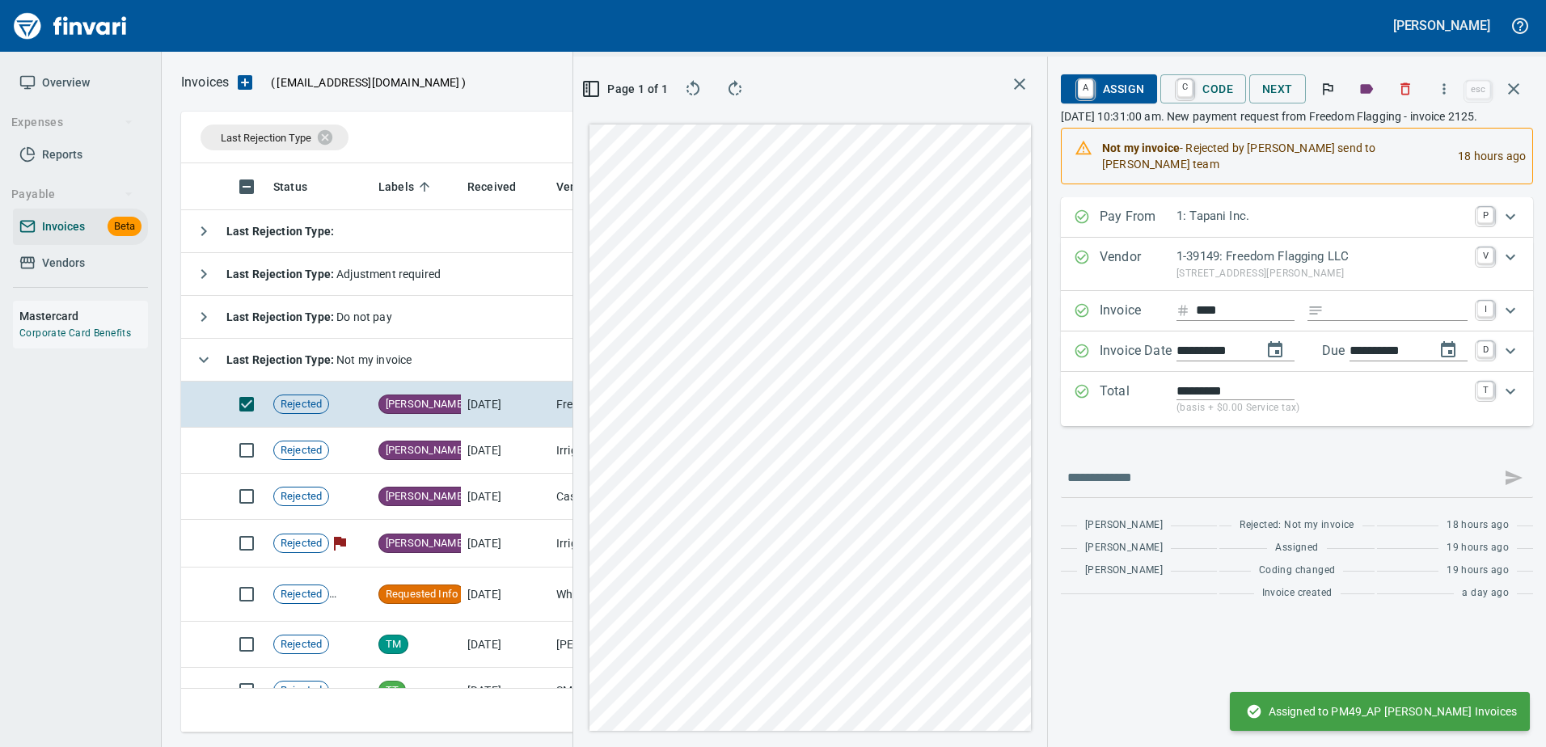
click at [1133, 92] on span "A Assign" at bounding box center [1109, 88] width 70 height 27
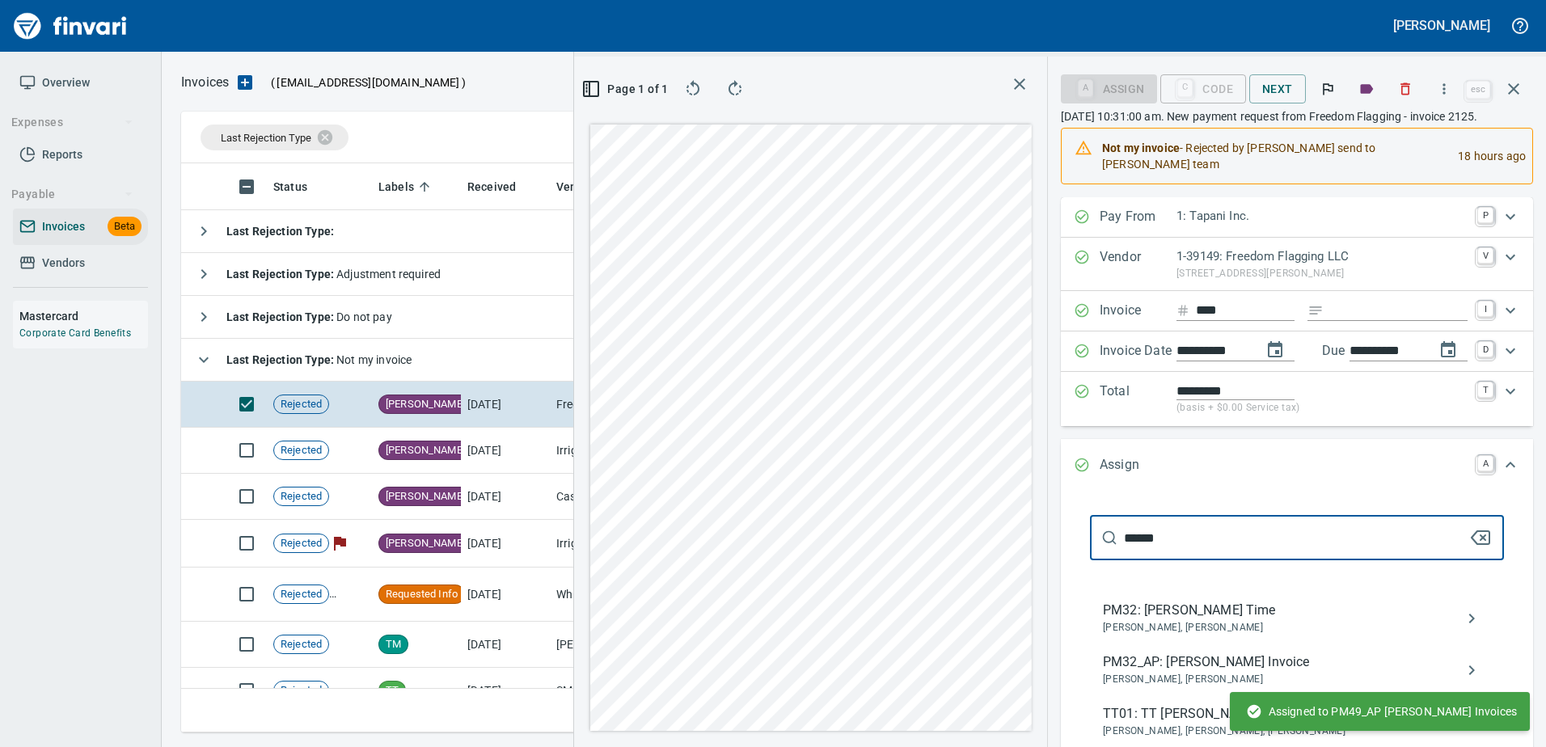
type input "******"
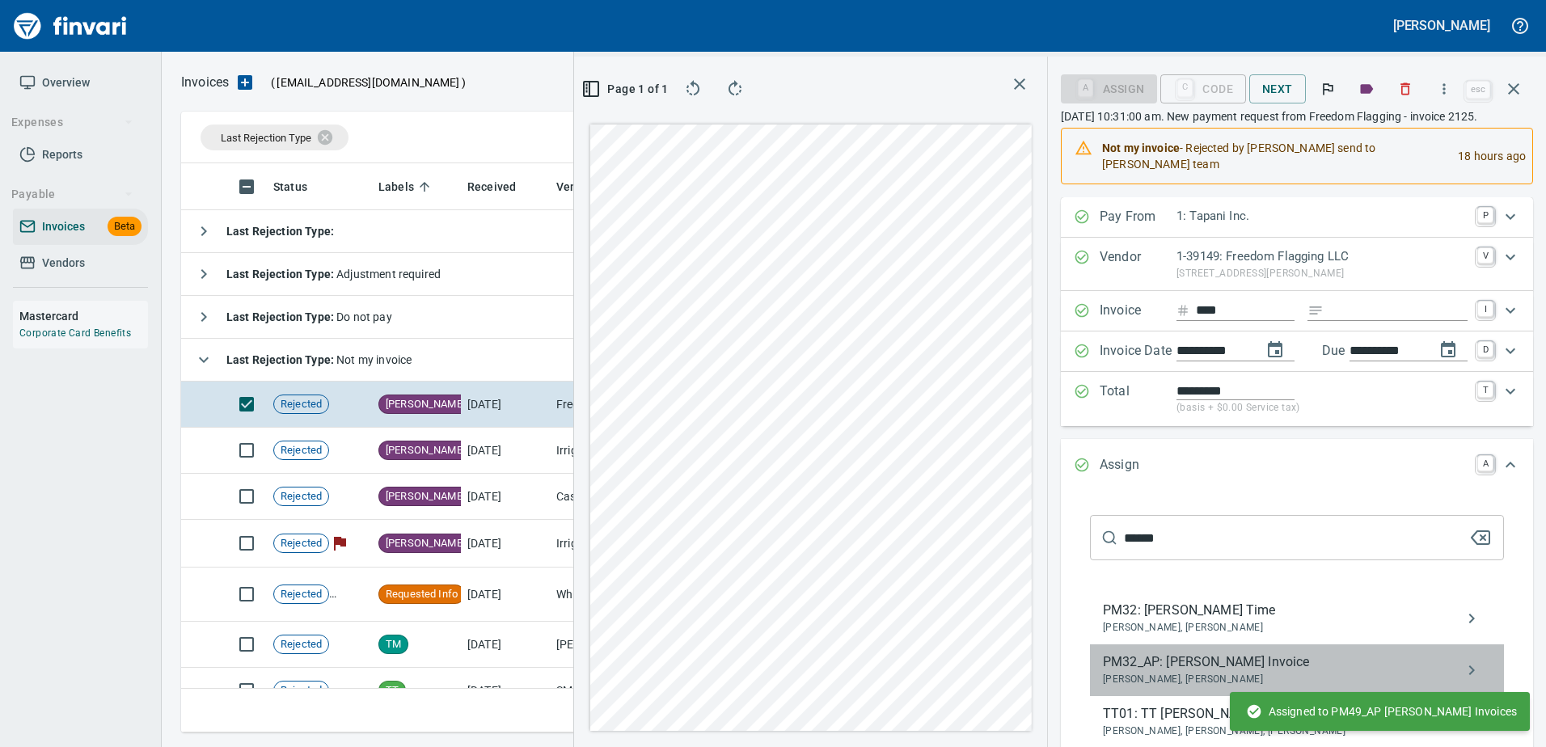
click at [1141, 672] on span "[PERSON_NAME], [PERSON_NAME]" at bounding box center [1284, 680] width 362 height 16
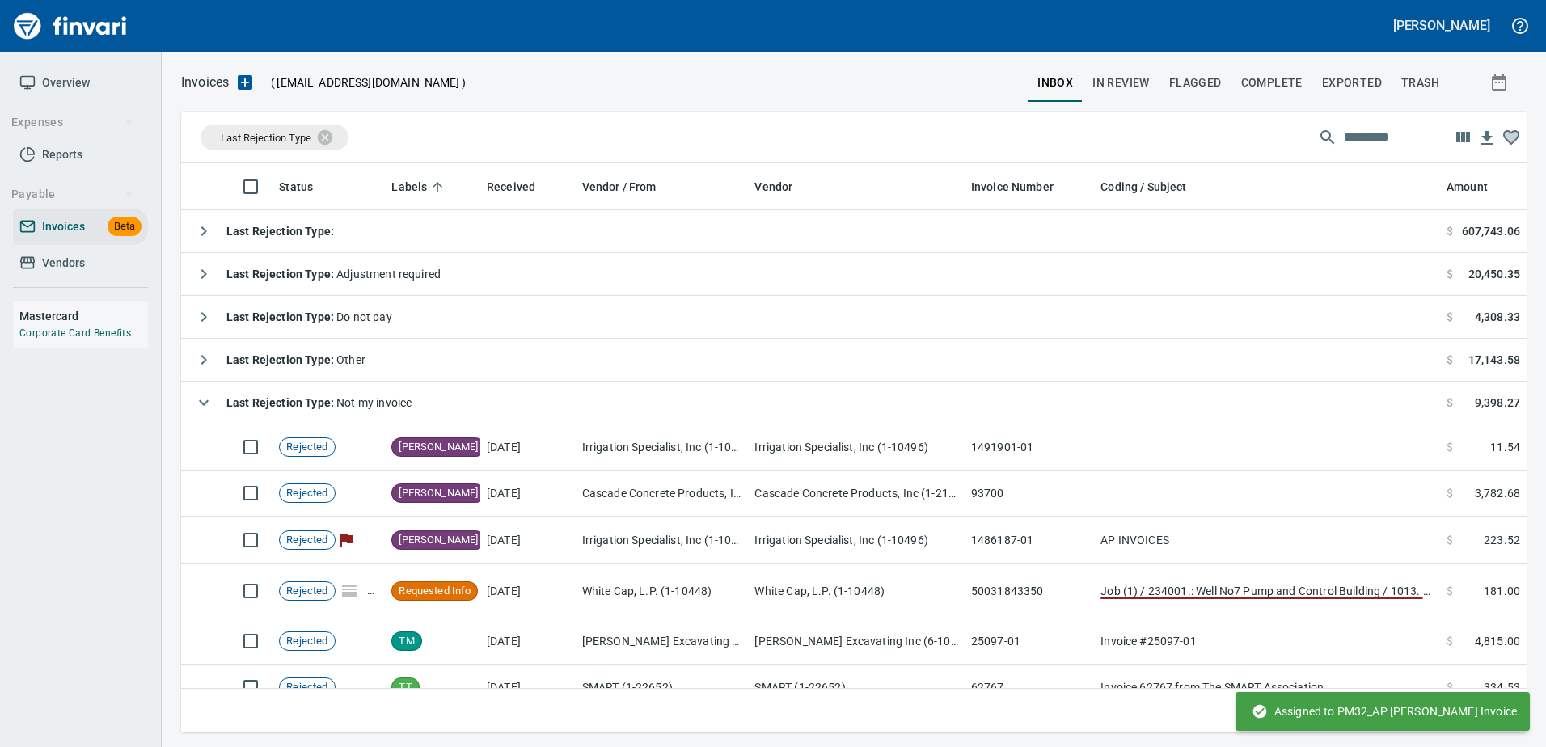
scroll to position [2, 2]
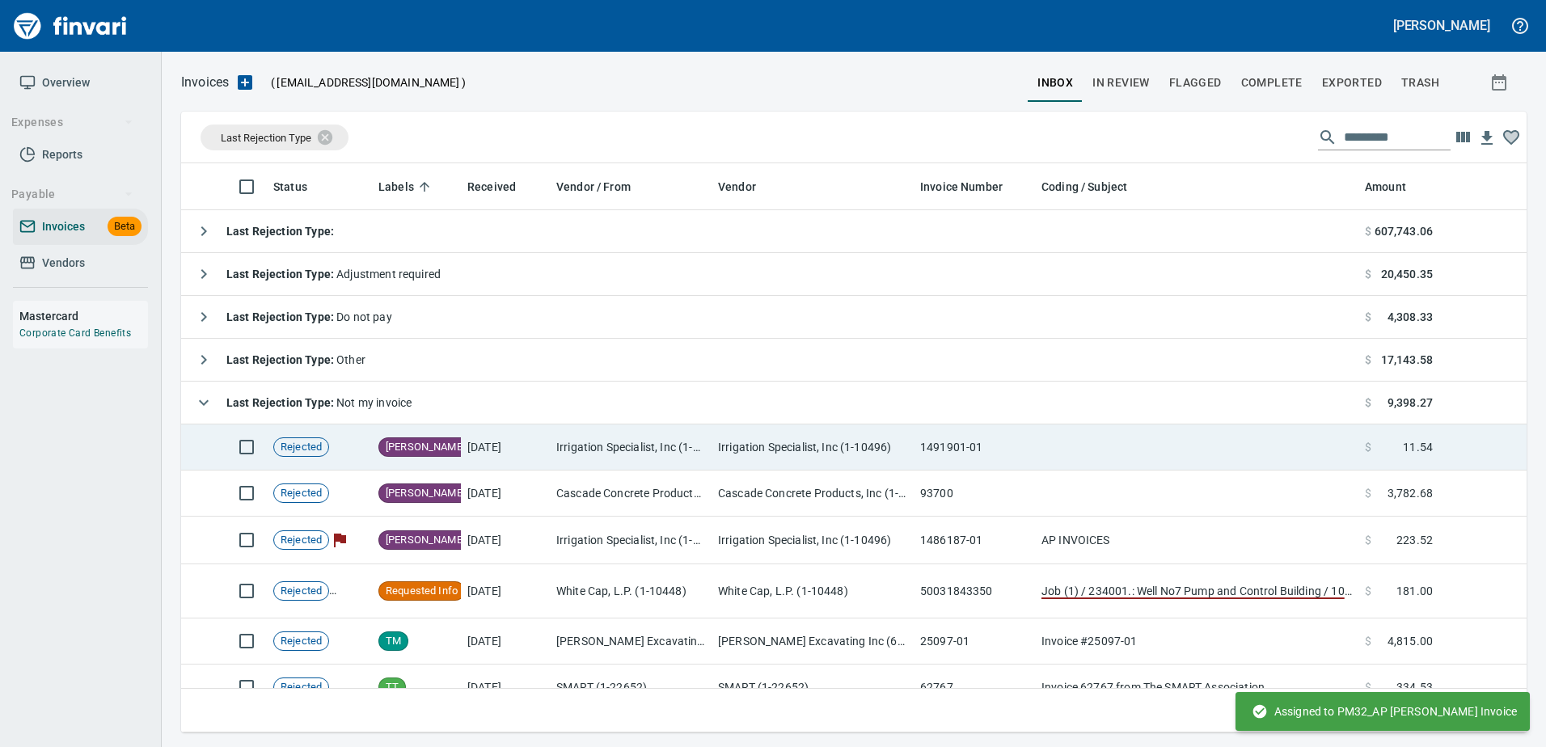
click at [1049, 448] on td at bounding box center [1196, 447] width 323 height 46
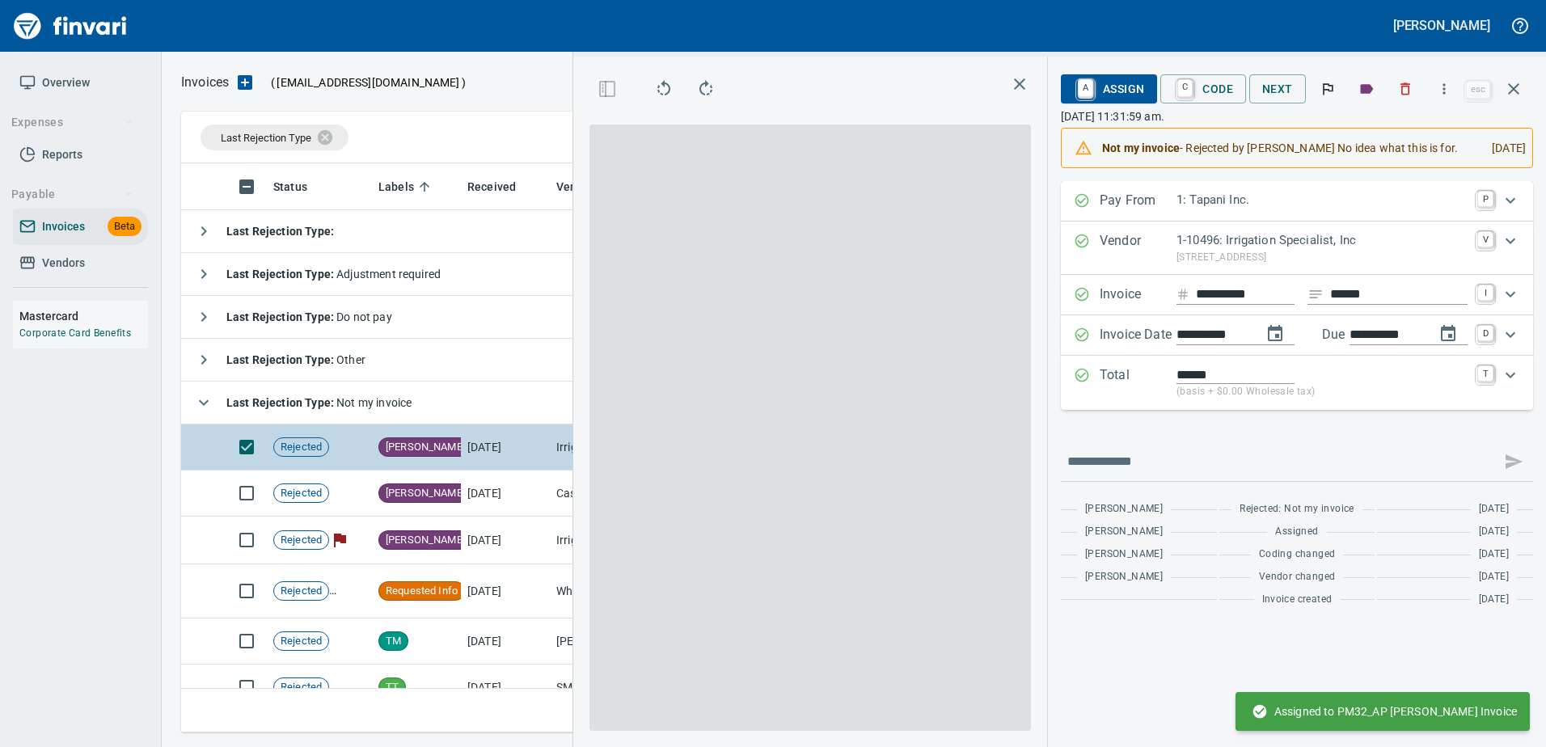
scroll to position [545, 917]
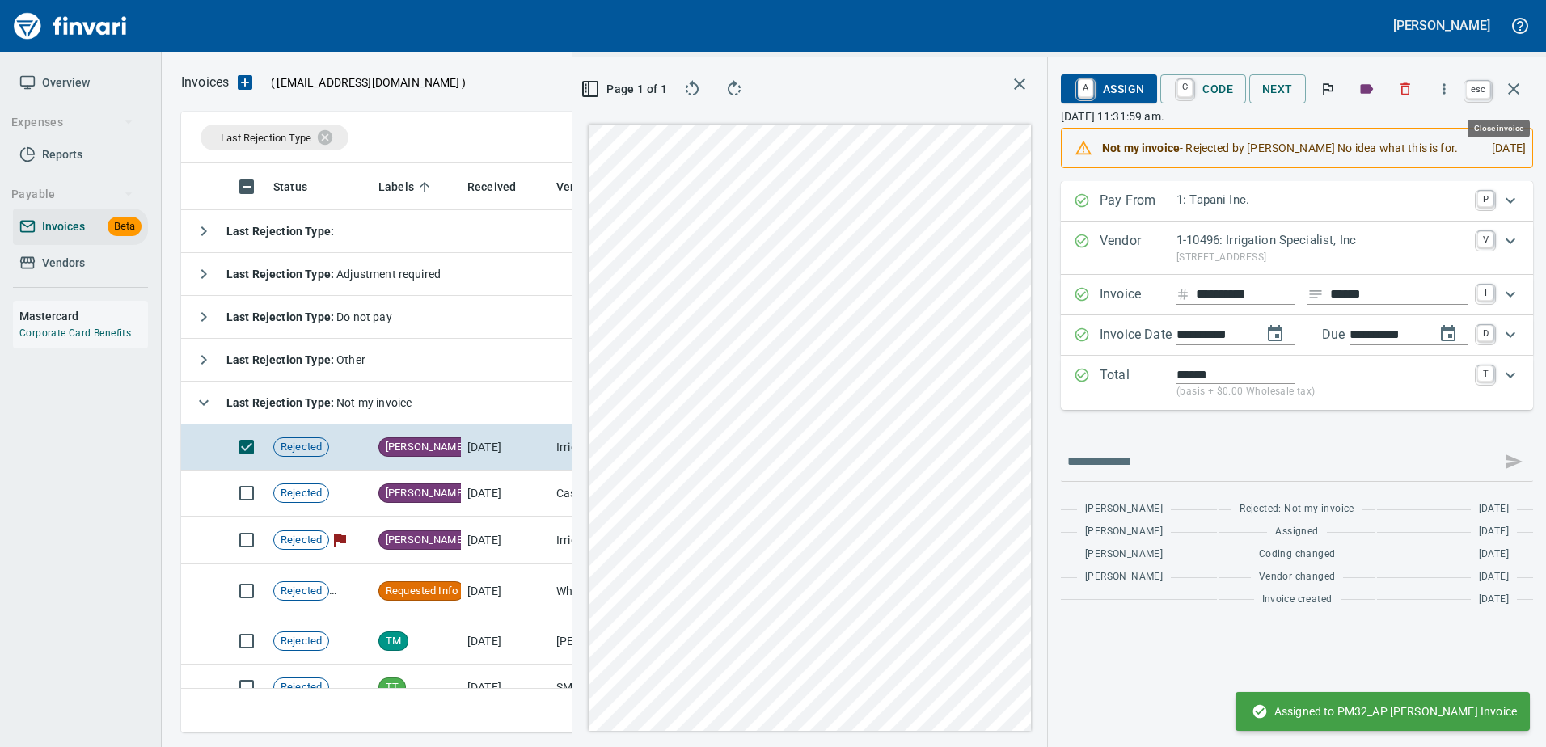
click at [1519, 91] on icon "button" at bounding box center [1513, 88] width 19 height 19
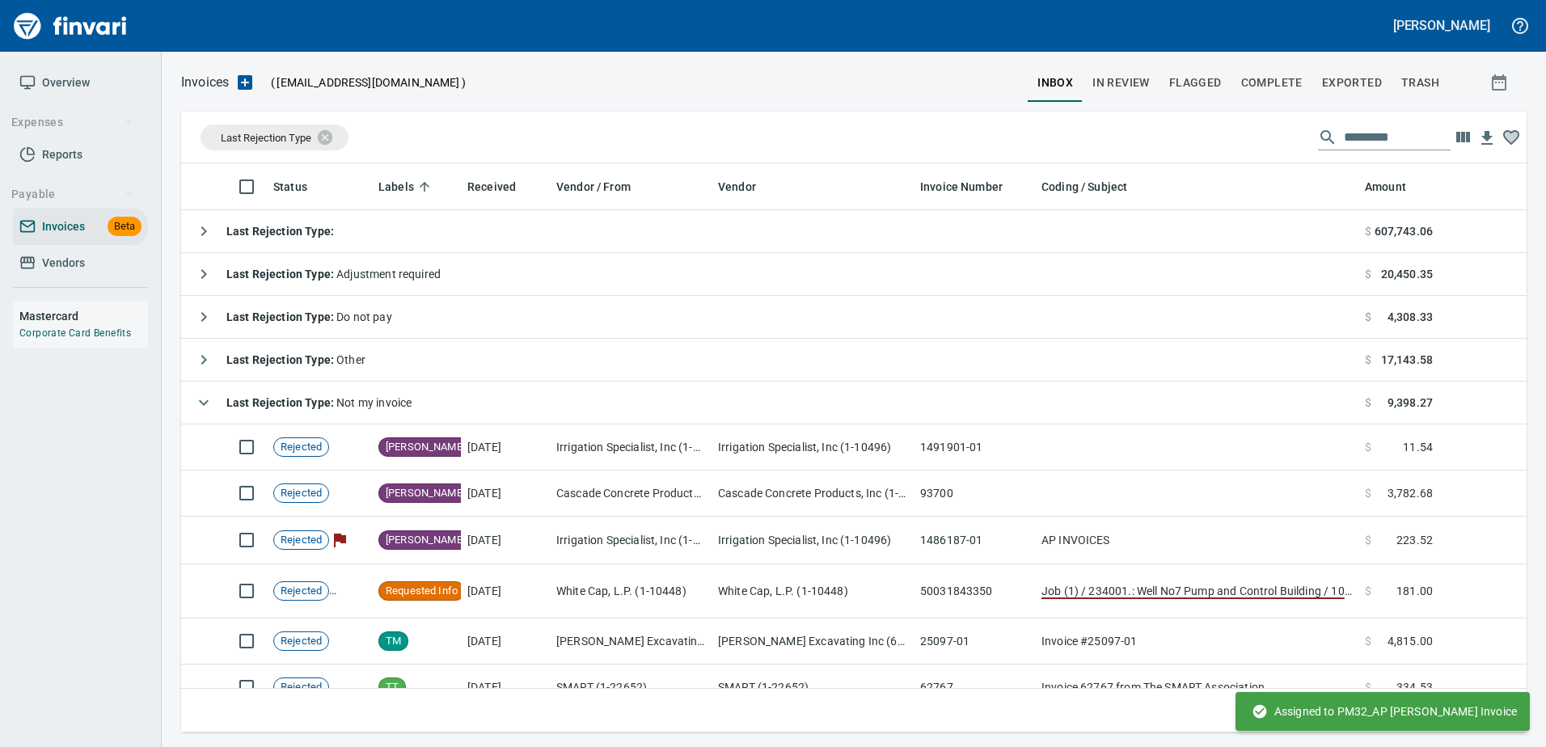
scroll to position [2, 2]
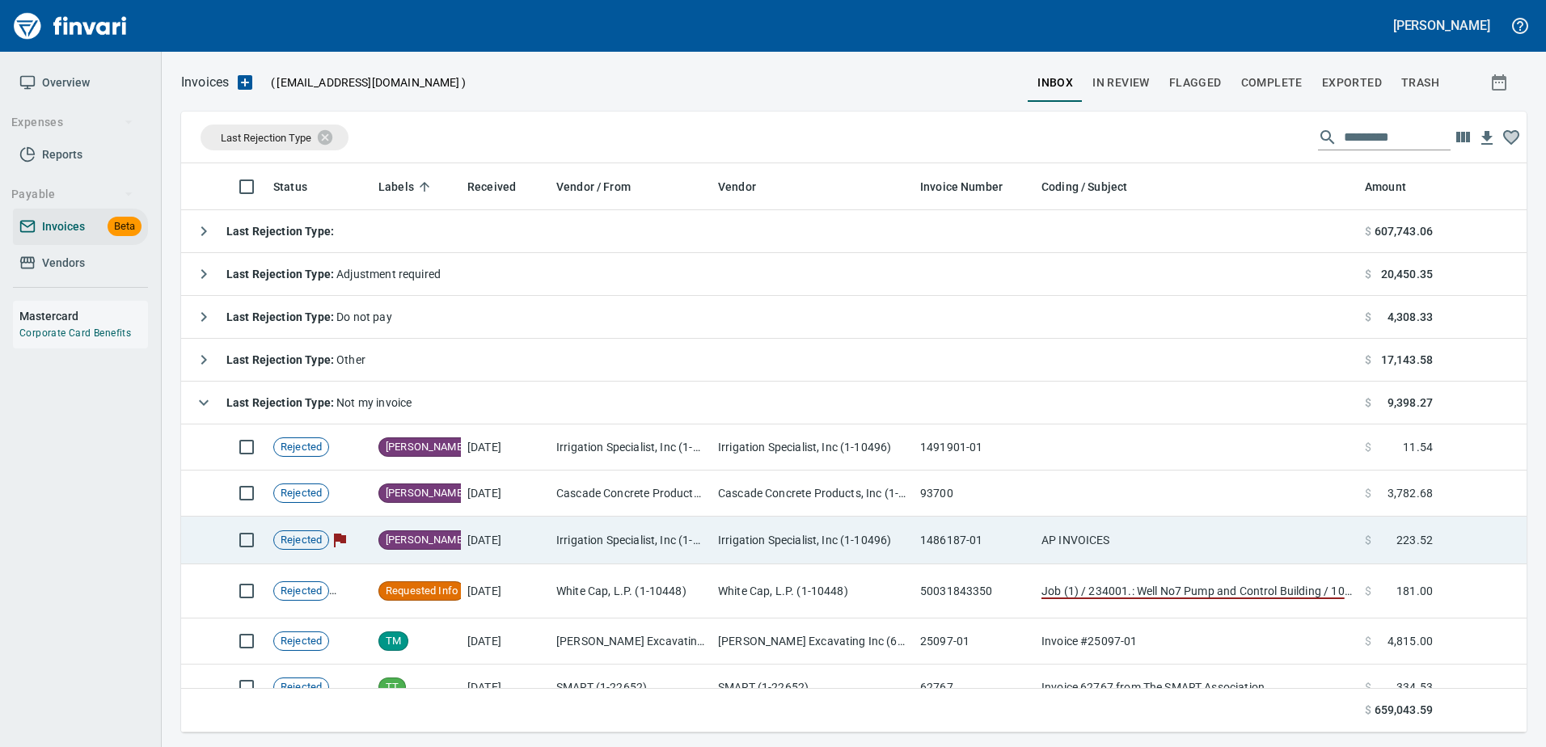
click at [585, 530] on td "Irrigation Specialist, Inc (1-10496)" at bounding box center [631, 541] width 162 height 48
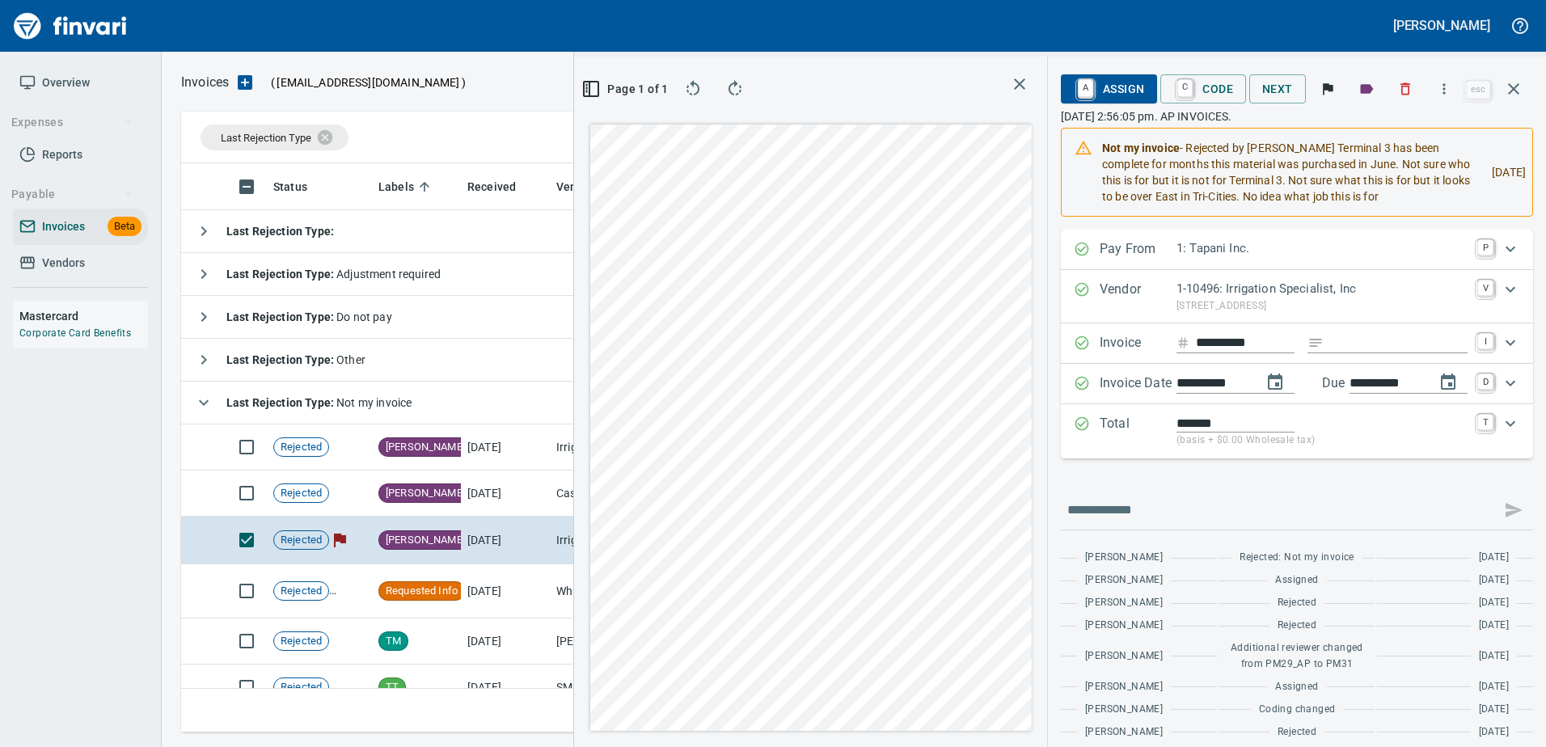
click at [1088, 84] on span "A Assign" at bounding box center [1109, 88] width 70 height 27
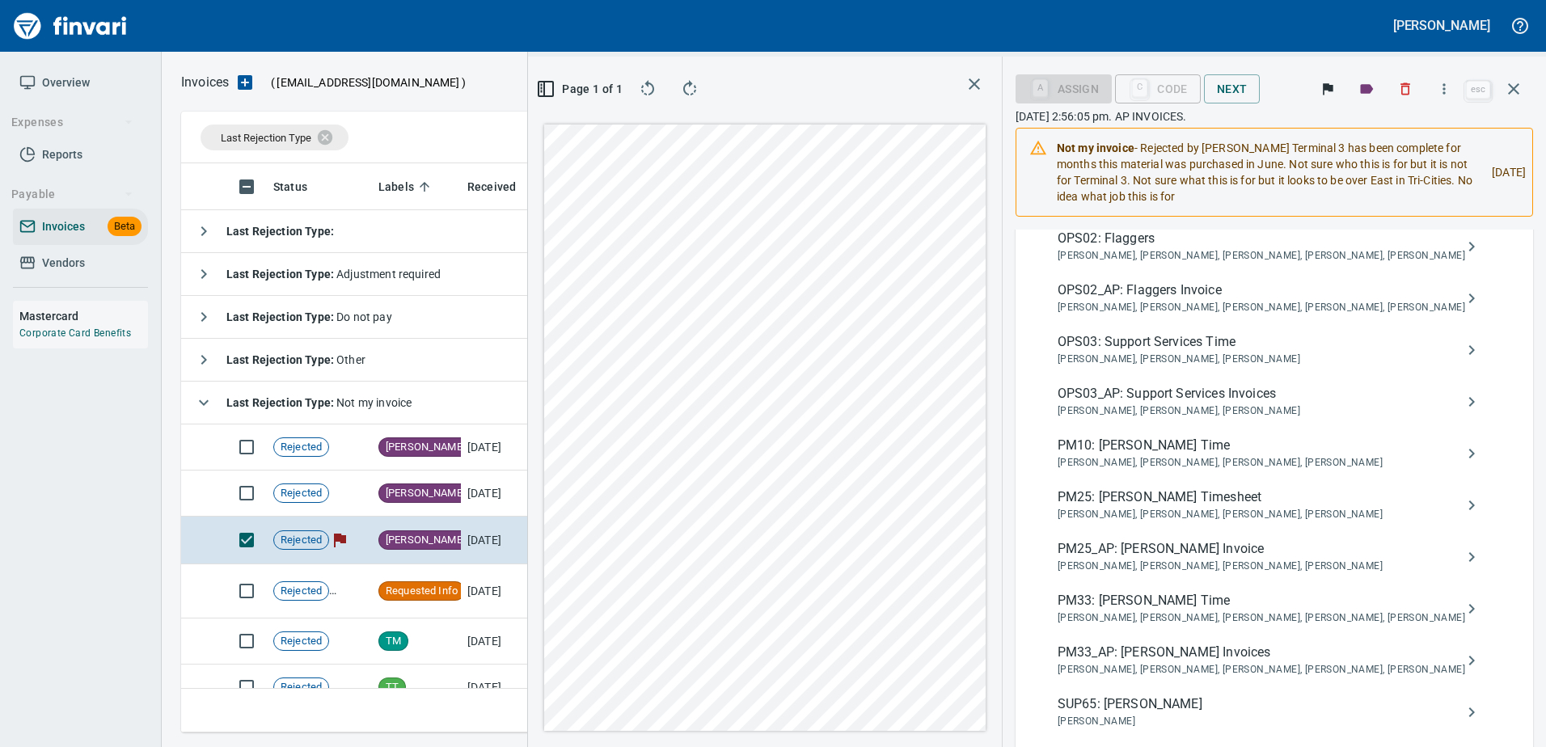
type input "*****"
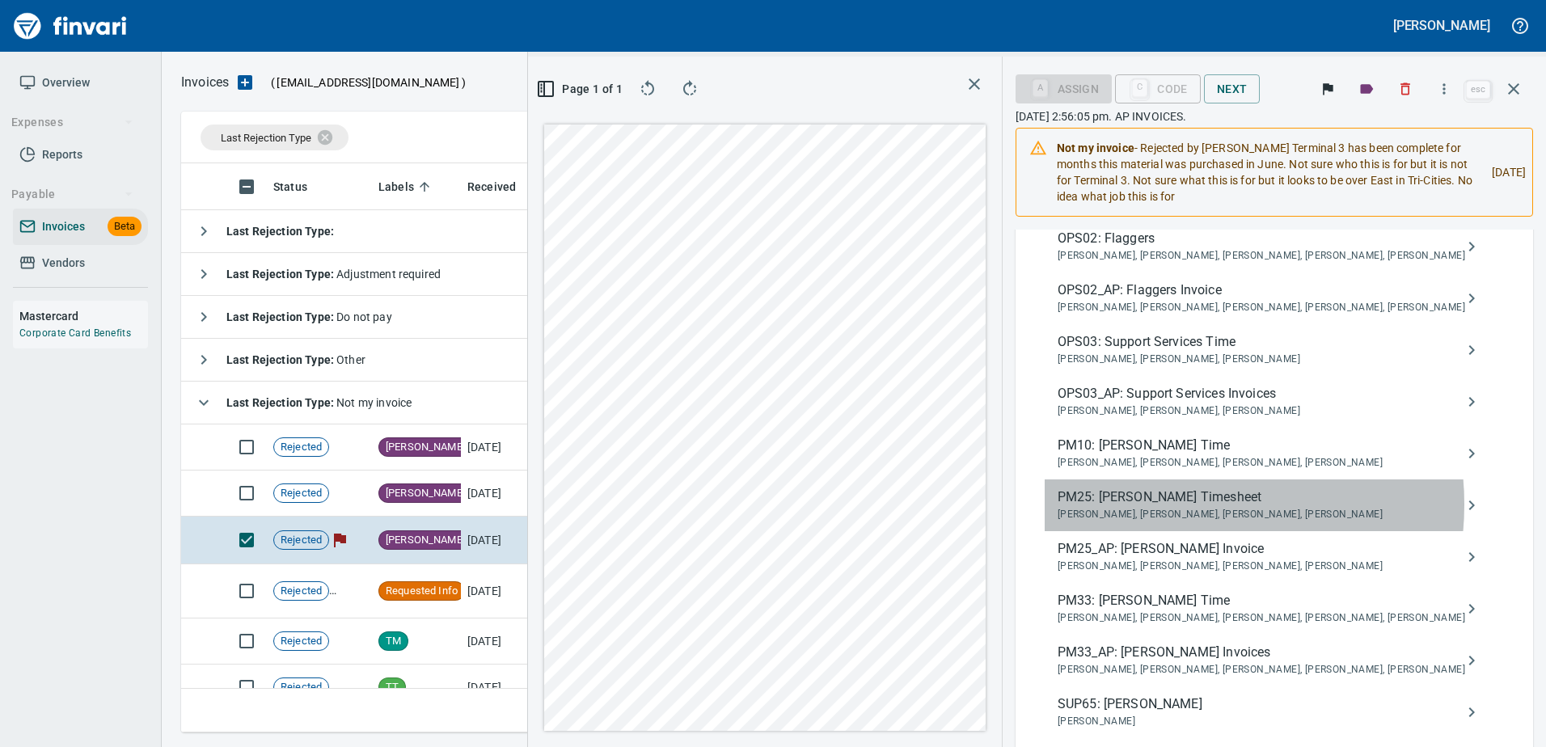
click at [1202, 504] on span "PM25: Benji Tapani Timesheet" at bounding box center [1260, 496] width 407 height 19
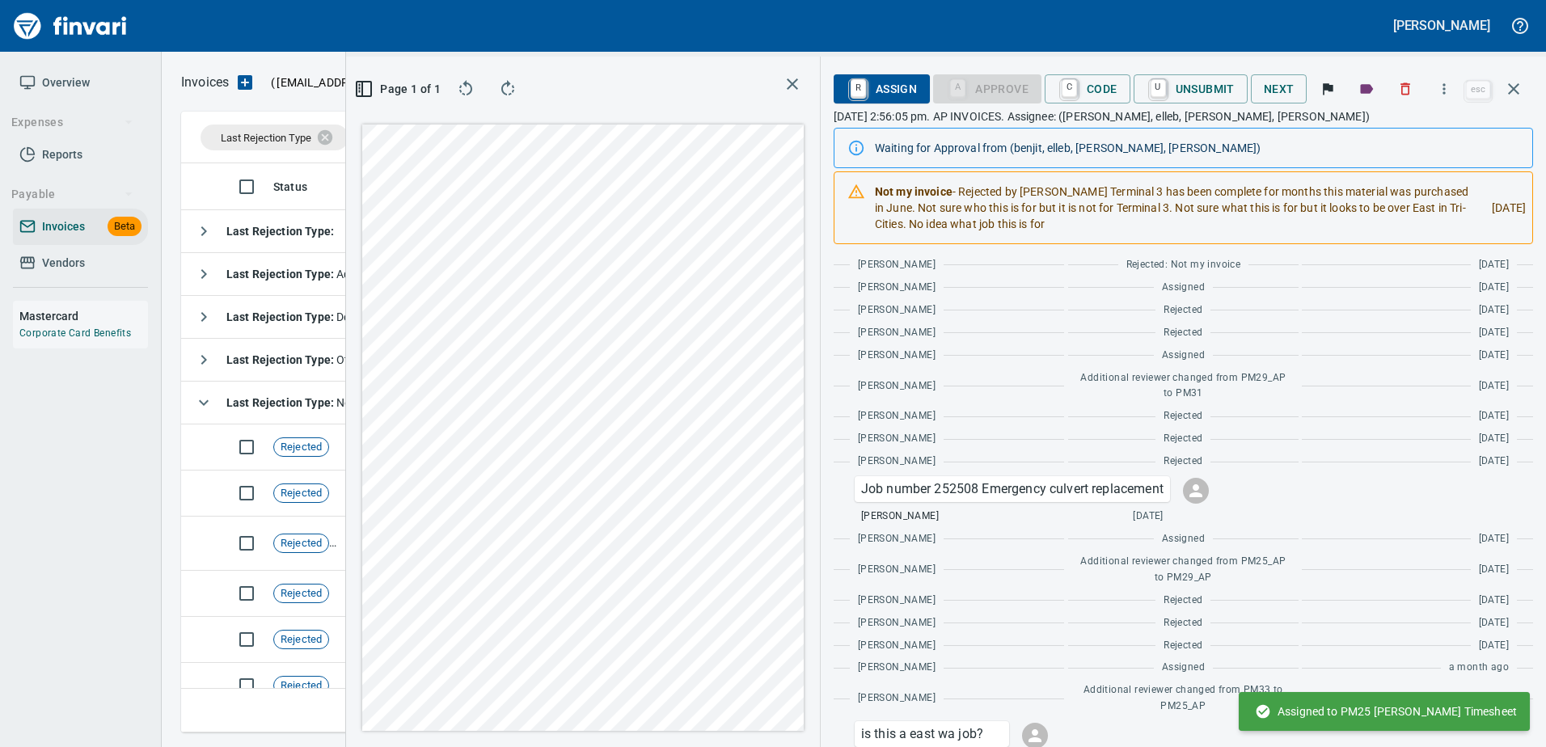
click at [1507, 91] on icon "button" at bounding box center [1513, 88] width 19 height 19
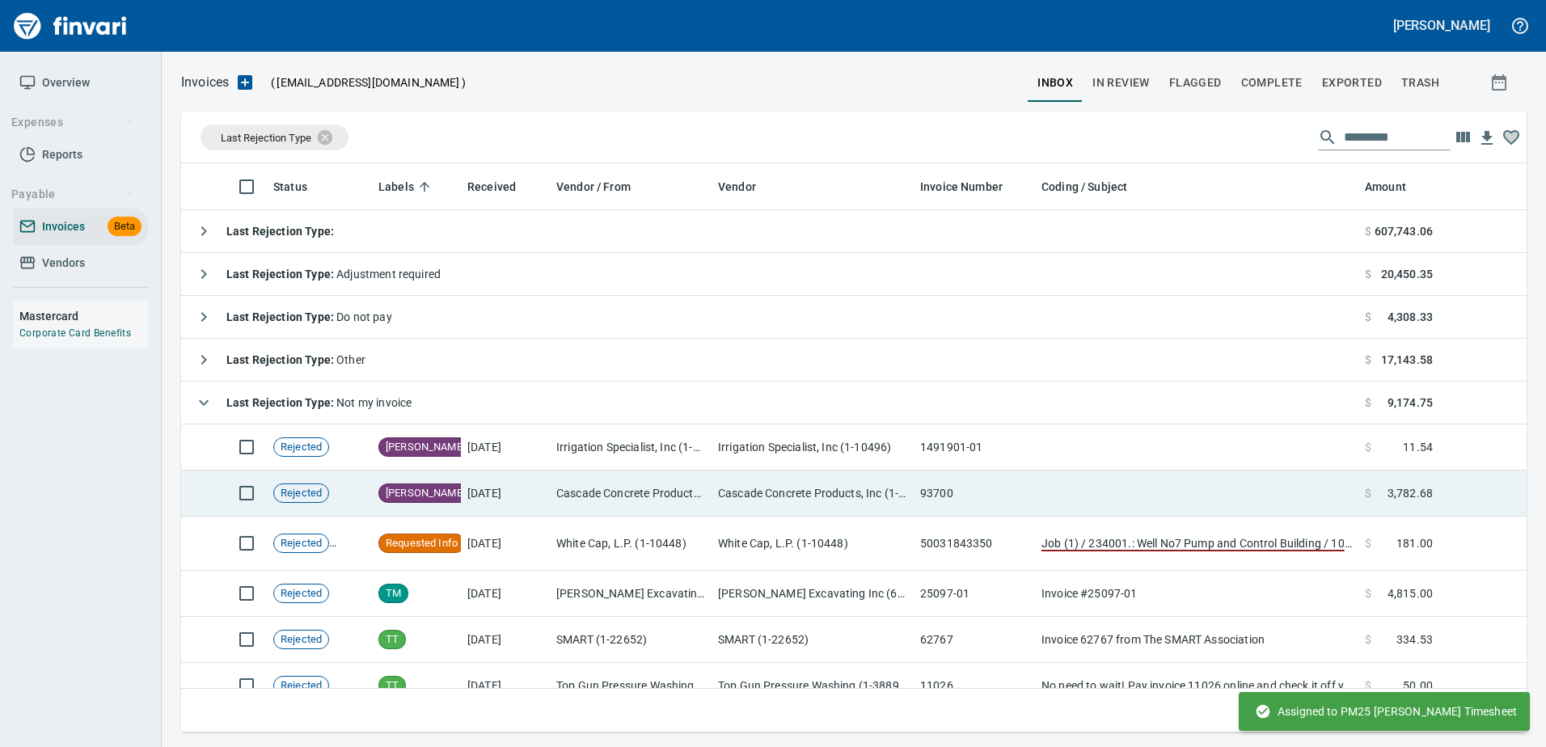
click at [521, 495] on td "[DATE]" at bounding box center [505, 494] width 89 height 46
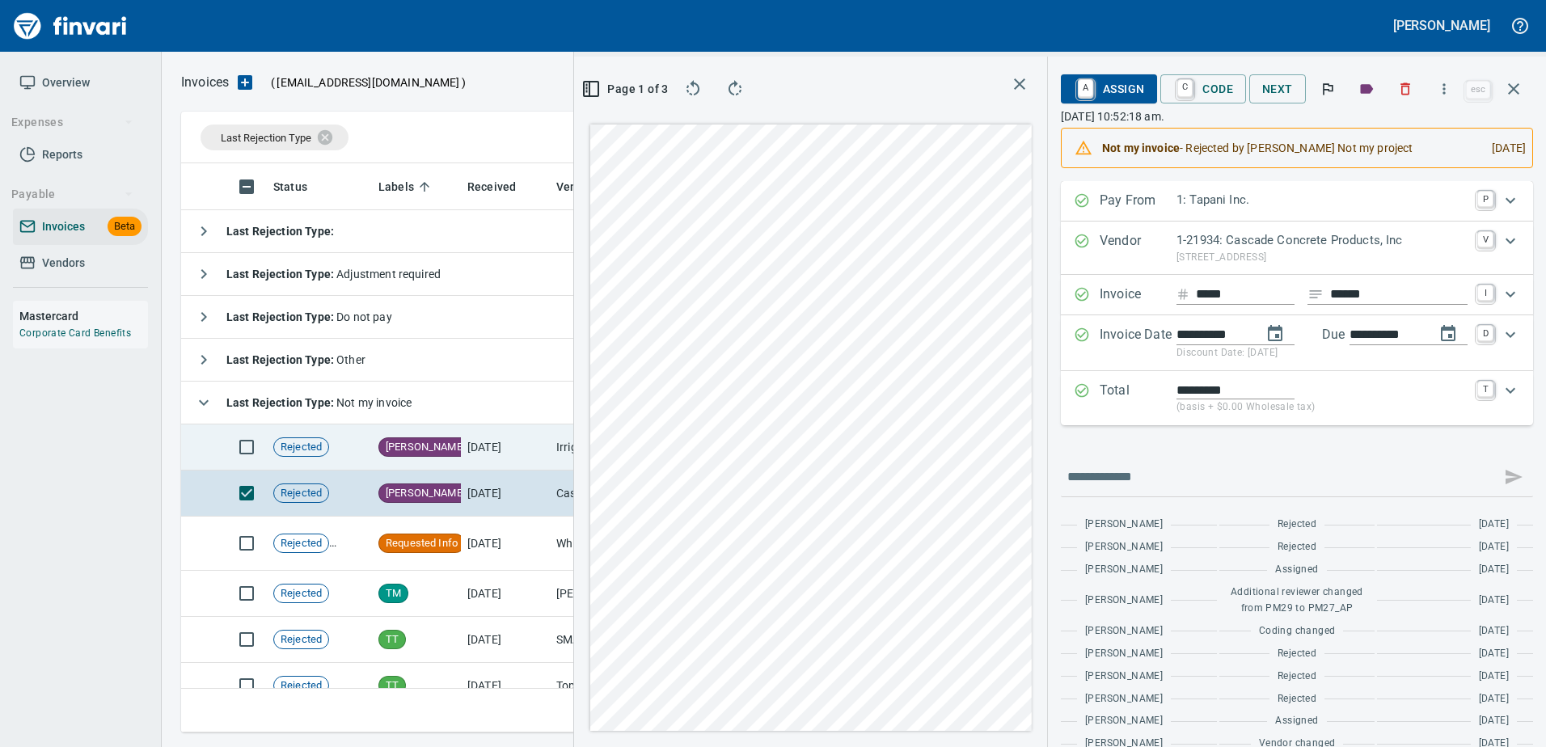
click at [477, 440] on td "[DATE]" at bounding box center [505, 447] width 89 height 46
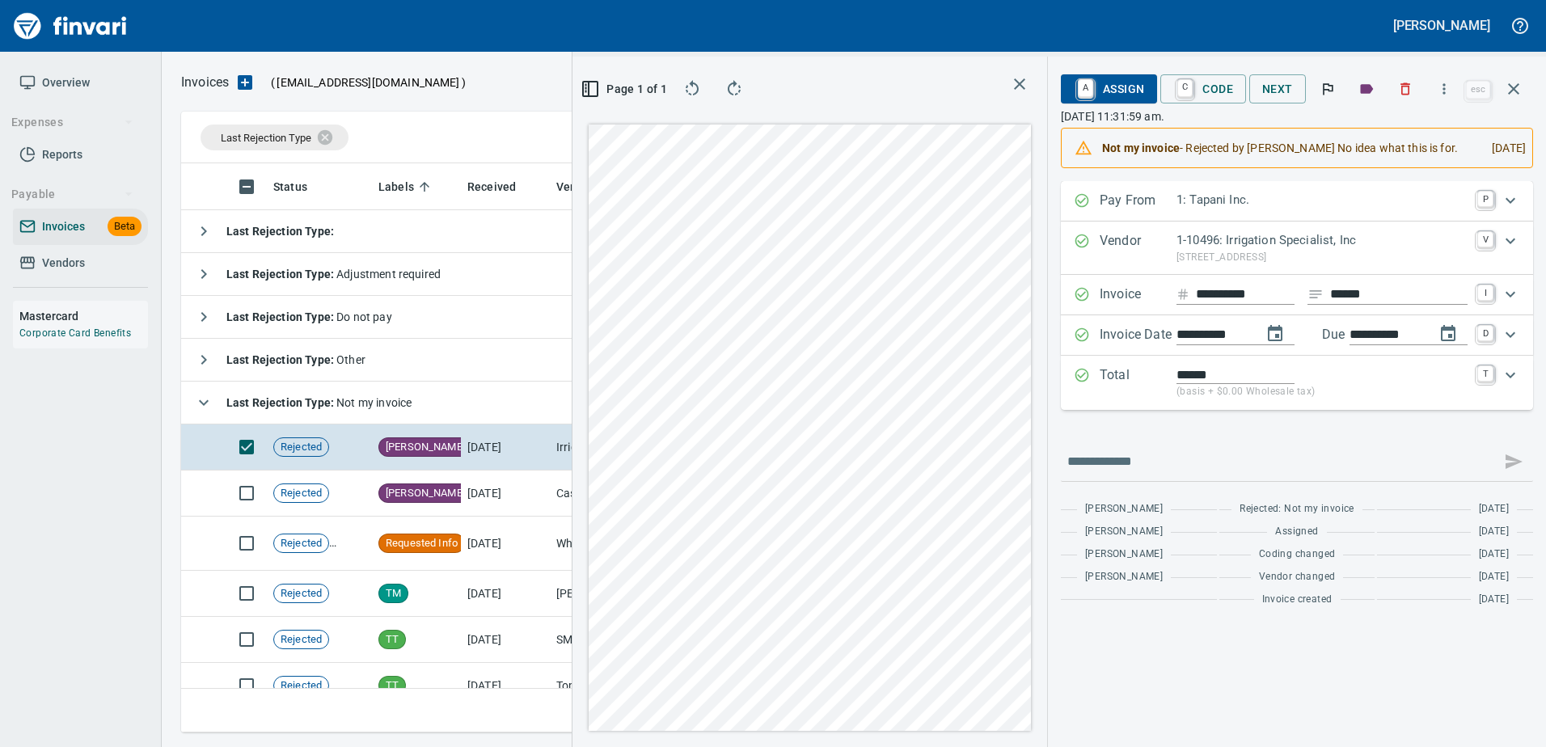
click at [1104, 81] on span "A Assign" at bounding box center [1109, 88] width 70 height 27
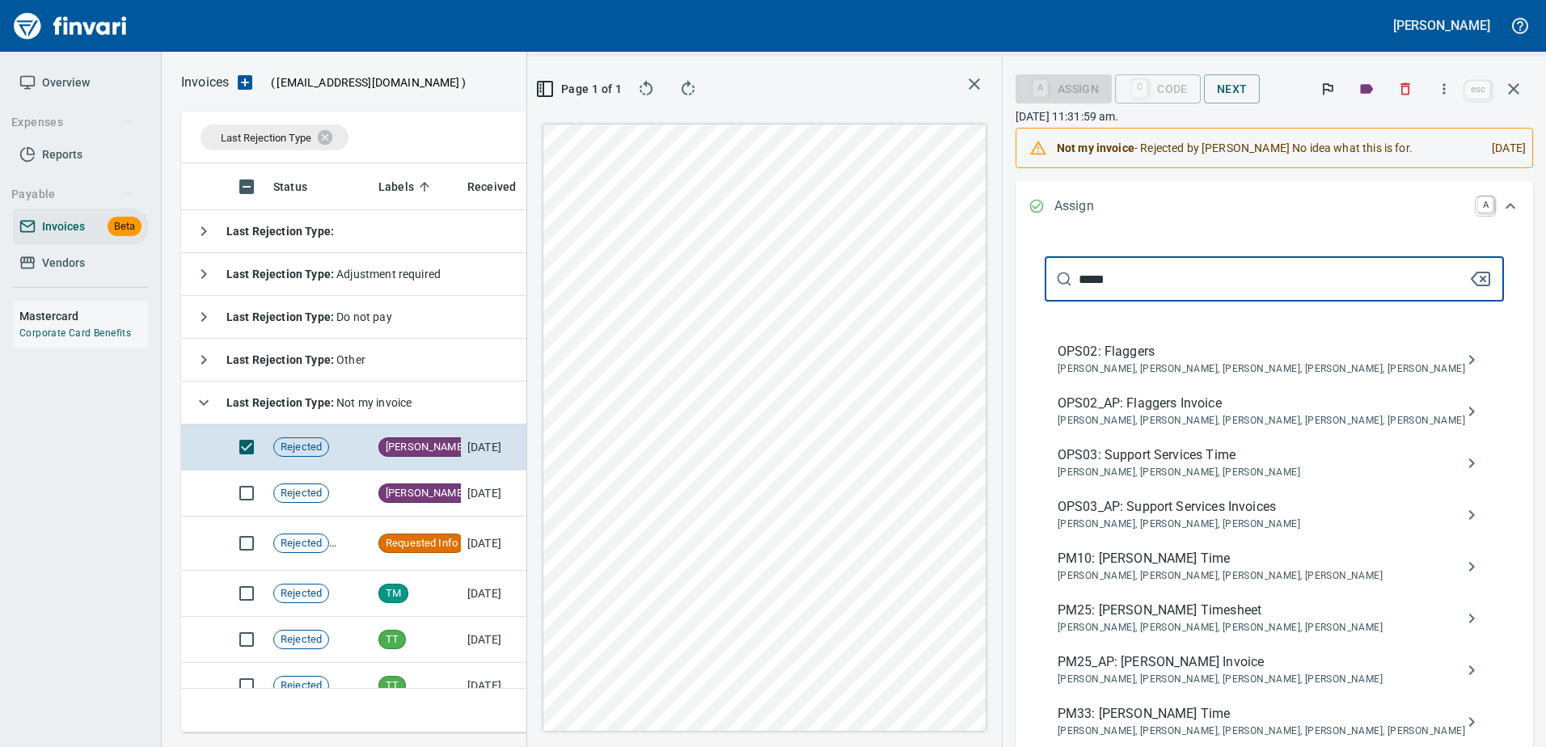
type input "*****"
click at [1244, 677] on span "Benji Tapani, Raphaella Bucho, Jeremy Brown, Steven Ingram" at bounding box center [1260, 680] width 407 height 16
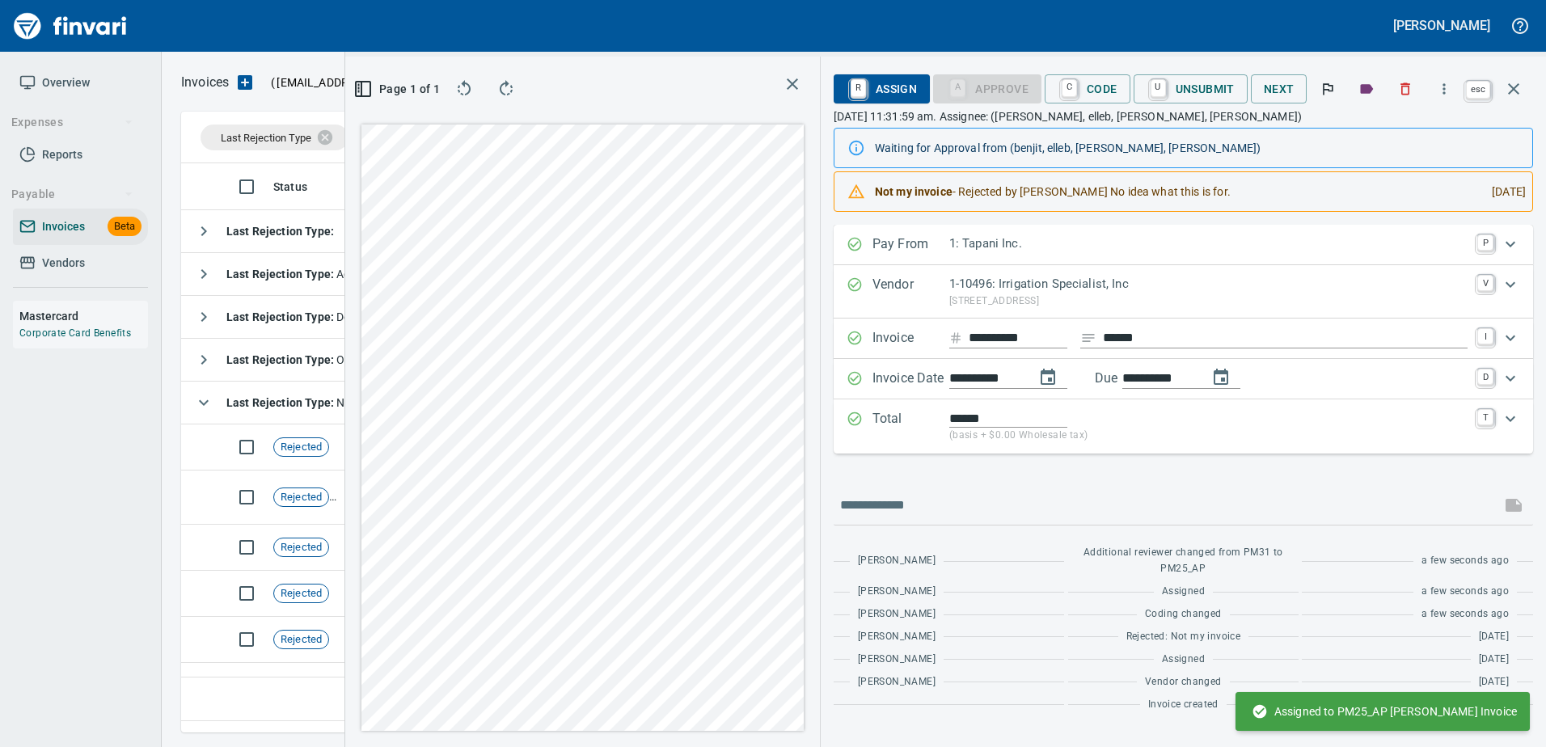
click at [1521, 90] on icon "button" at bounding box center [1513, 88] width 19 height 19
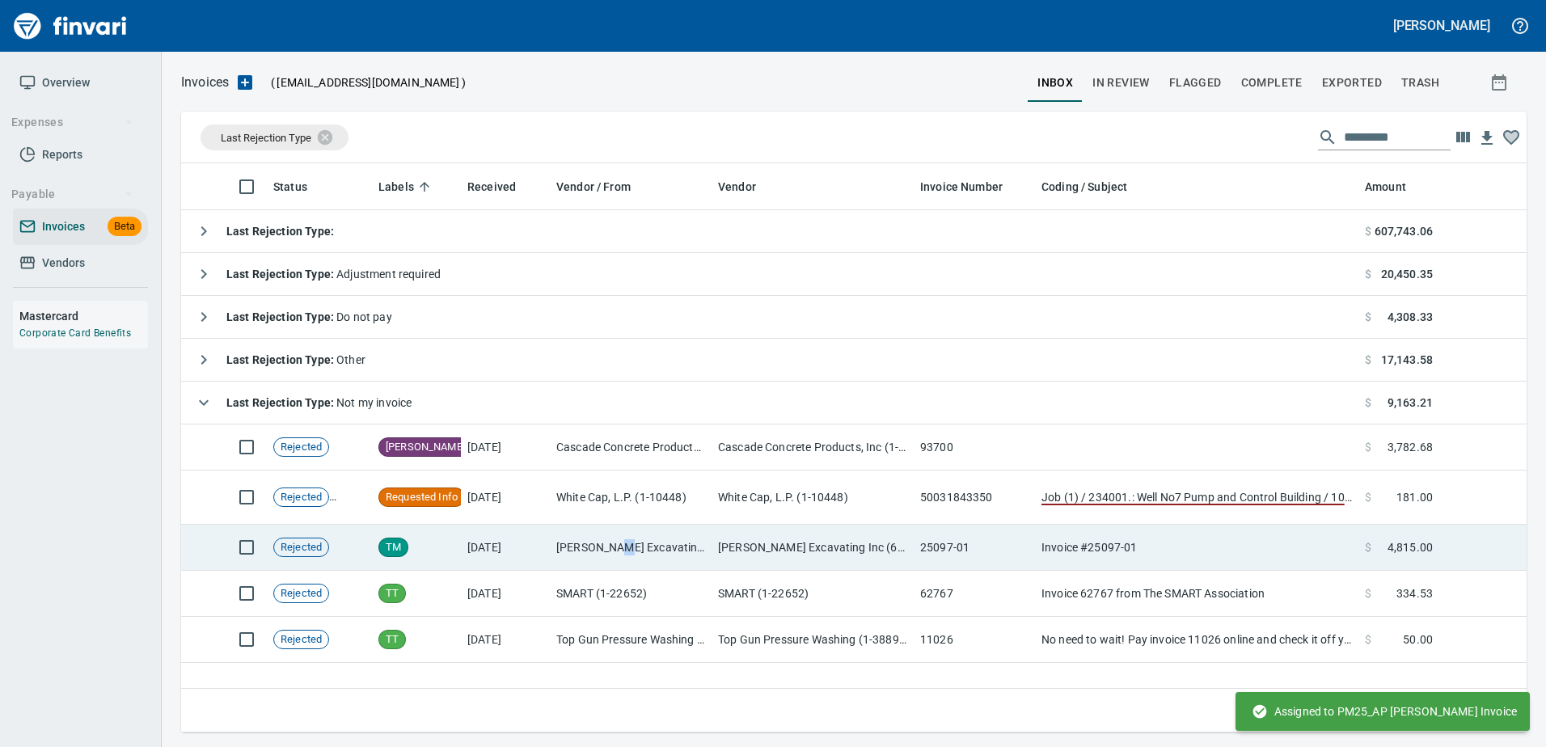
click at [621, 542] on td "McDonald Excavating Inc (6-10642)" at bounding box center [631, 548] width 162 height 46
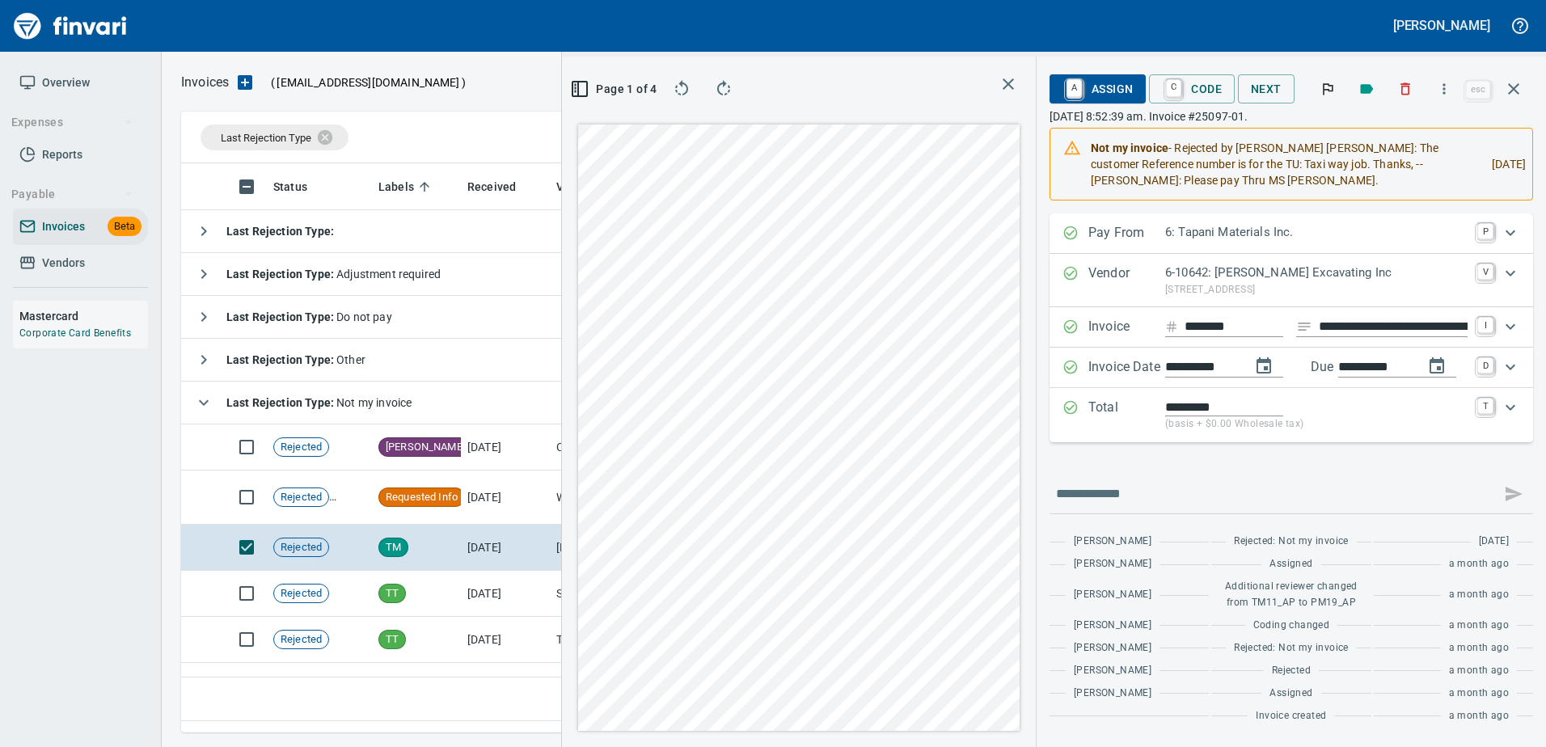
click at [1403, 87] on icon "button" at bounding box center [1406, 89] width 10 height 12
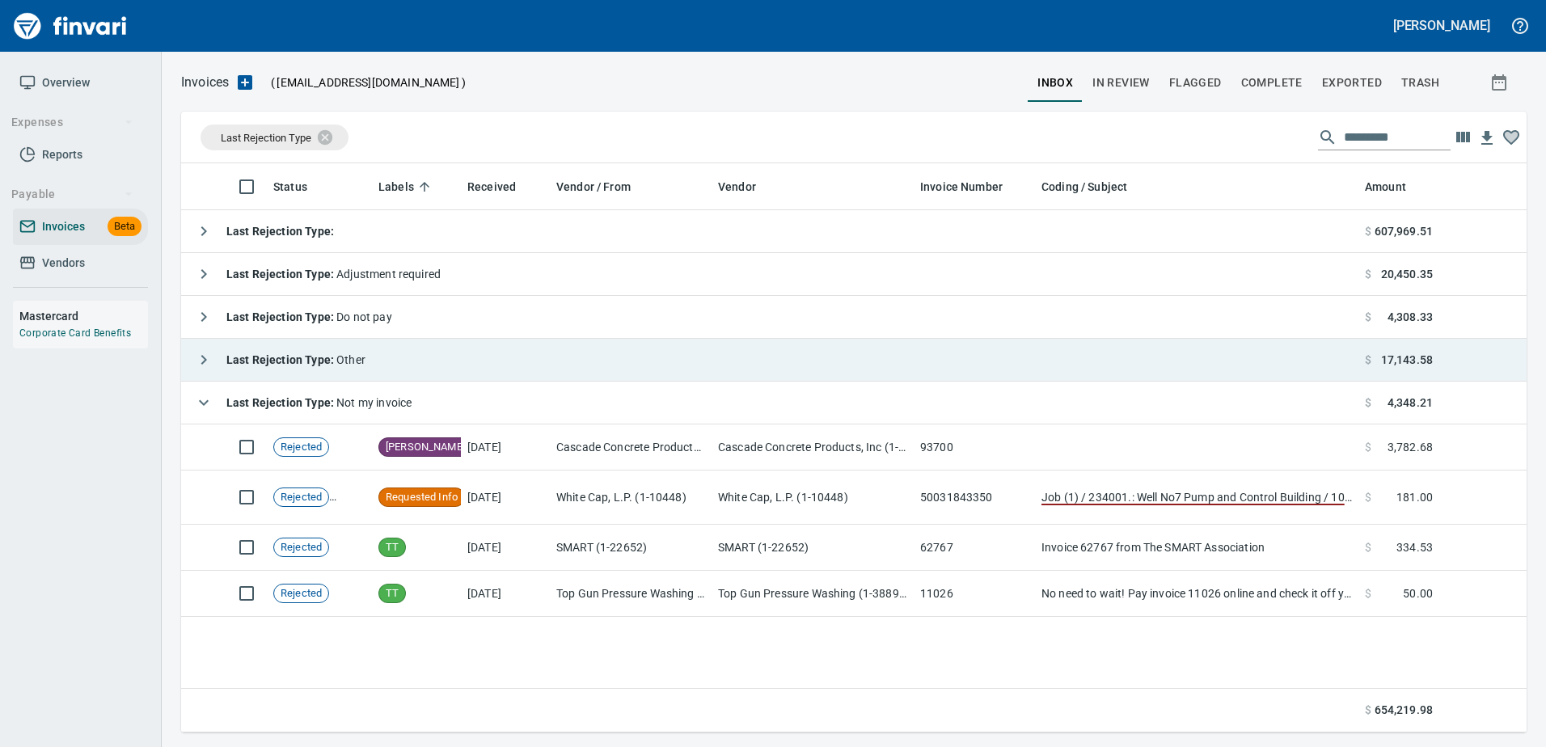
scroll to position [557, 1330]
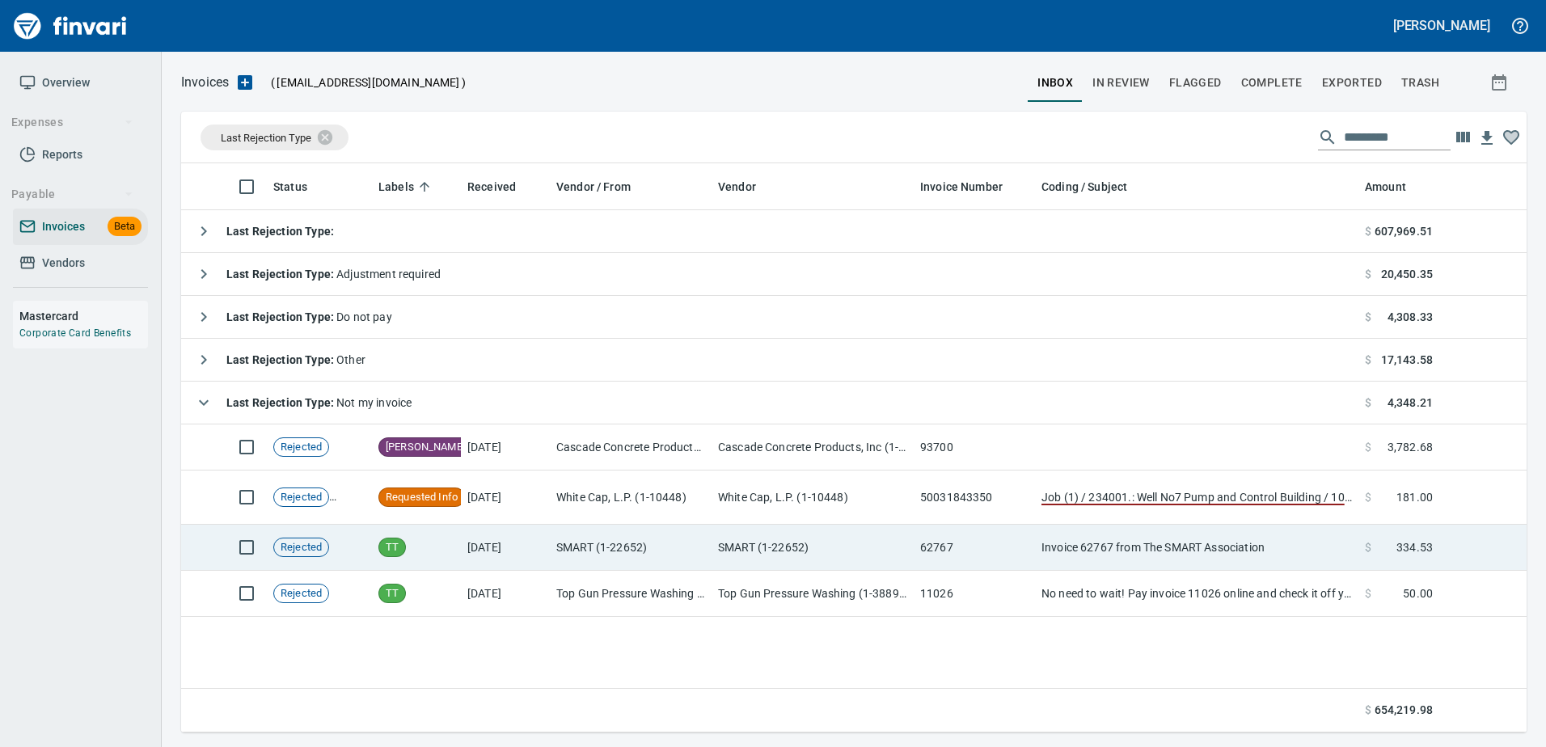
click at [707, 538] on td "SMART (1-22652)" at bounding box center [631, 548] width 162 height 46
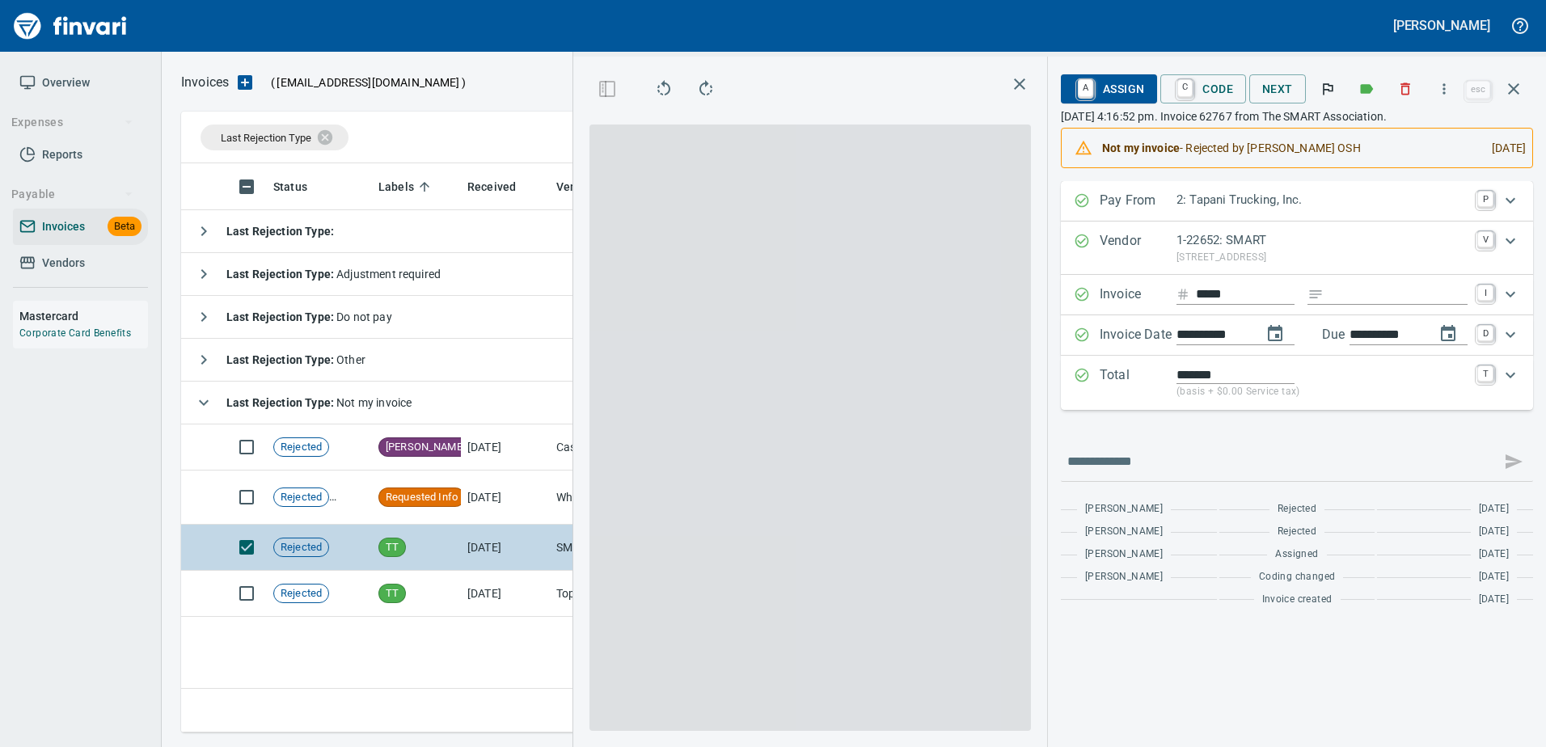
scroll to position [545, 929]
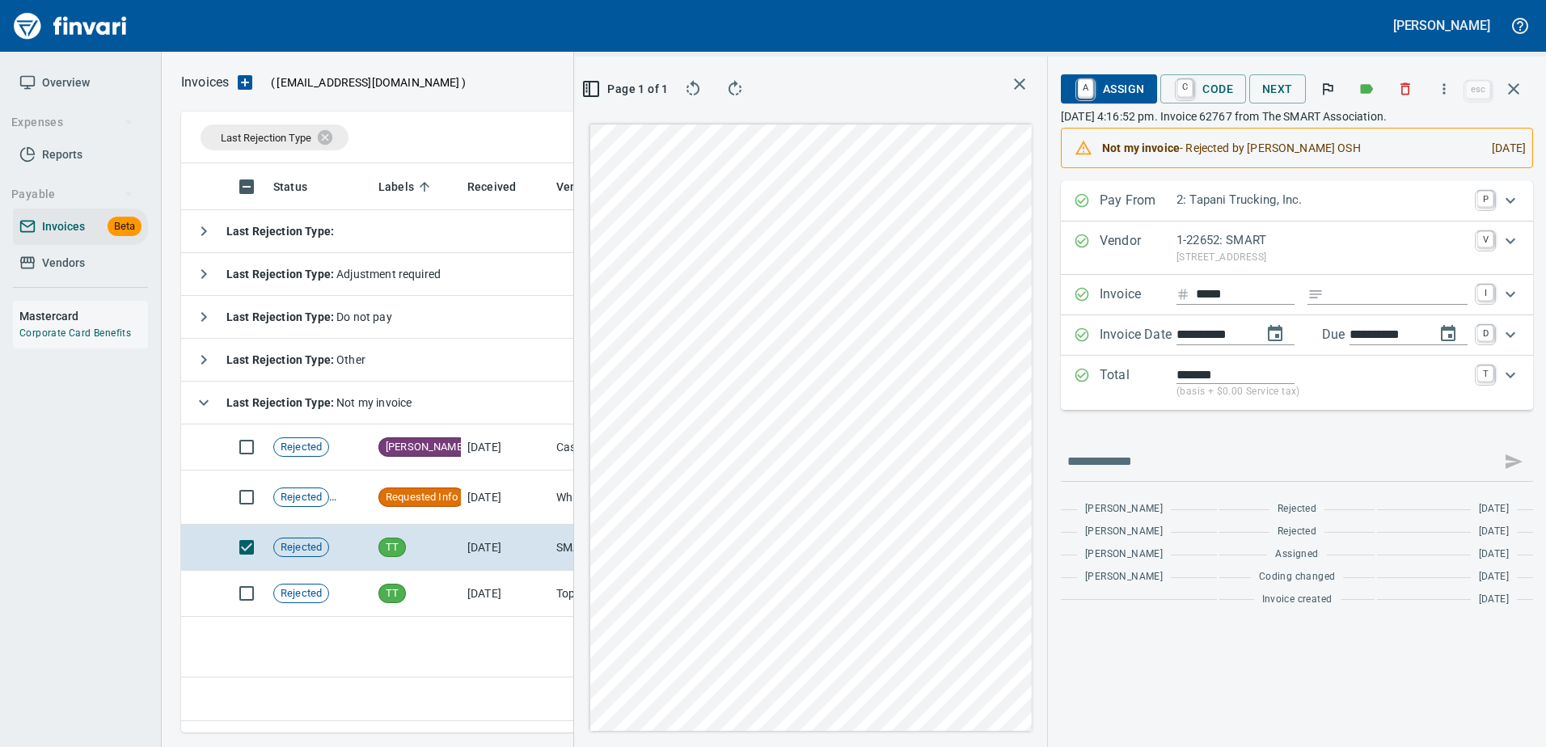
click at [1110, 95] on span "A Assign" at bounding box center [1109, 88] width 70 height 27
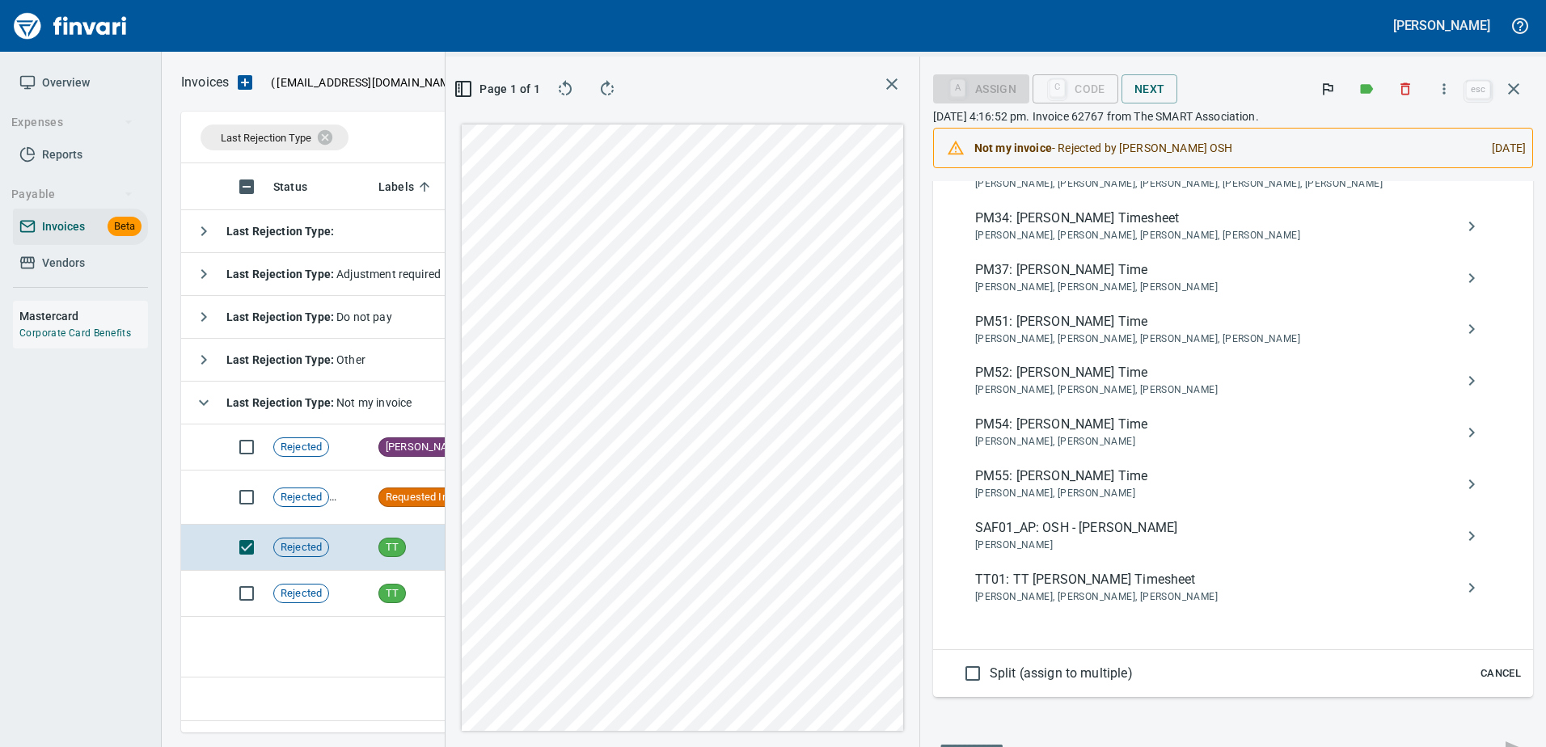
scroll to position [889, 0]
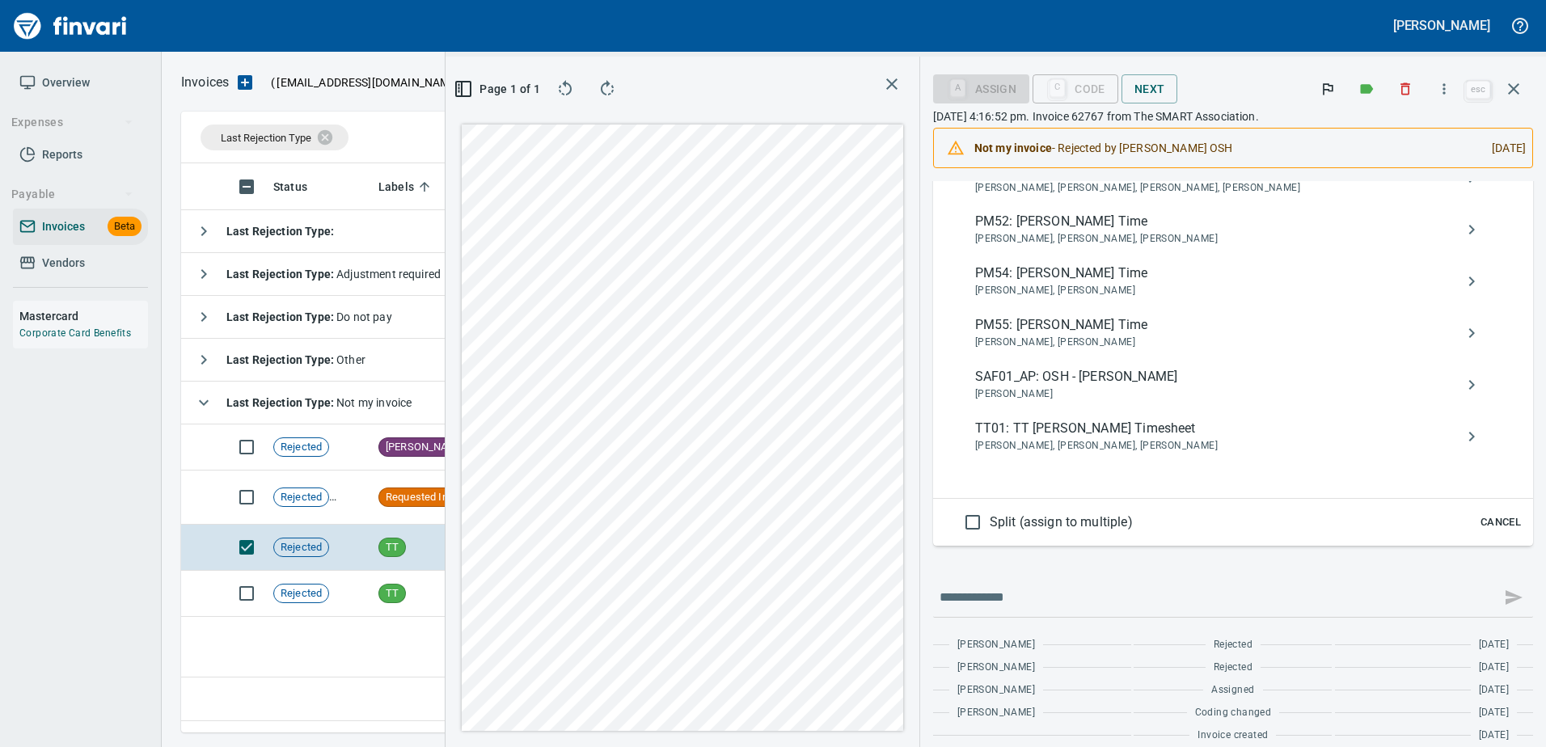
type input "***"
click at [1095, 378] on span "SAF01_AP: OSH - Logan Kysar" at bounding box center [1220, 376] width 490 height 19
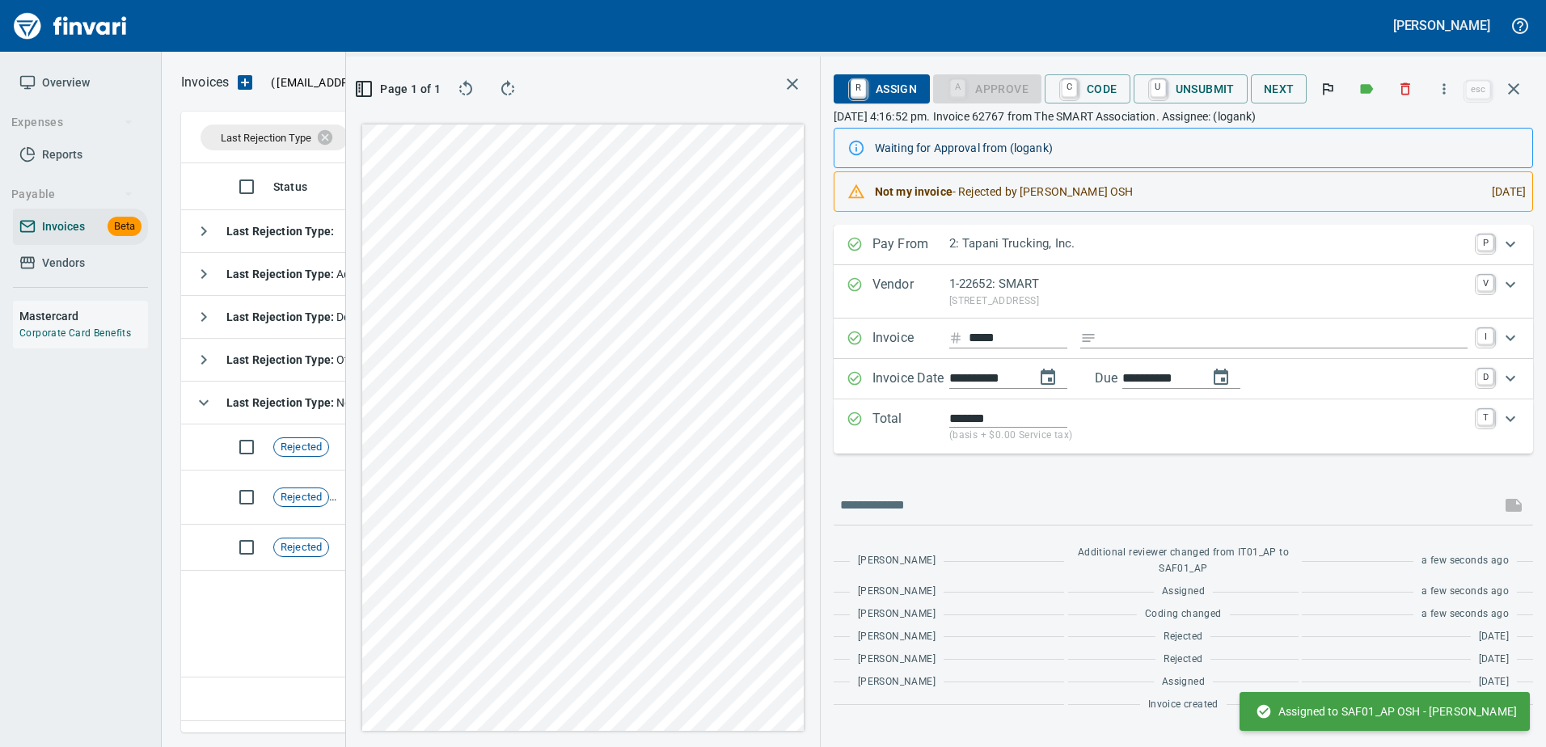
scroll to position [0, 0]
click at [1516, 92] on icon "button" at bounding box center [1513, 88] width 11 height 11
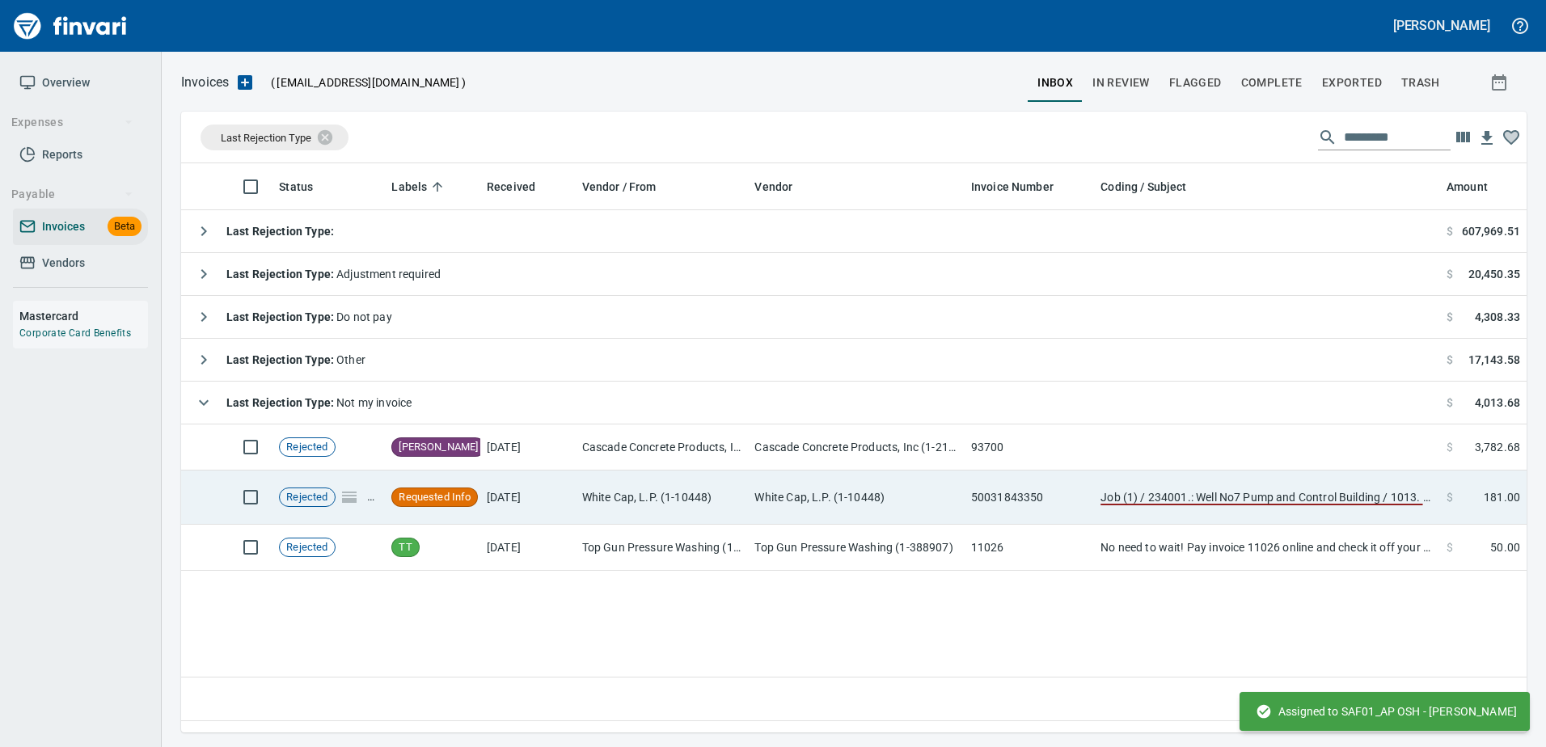
scroll to position [2, 2]
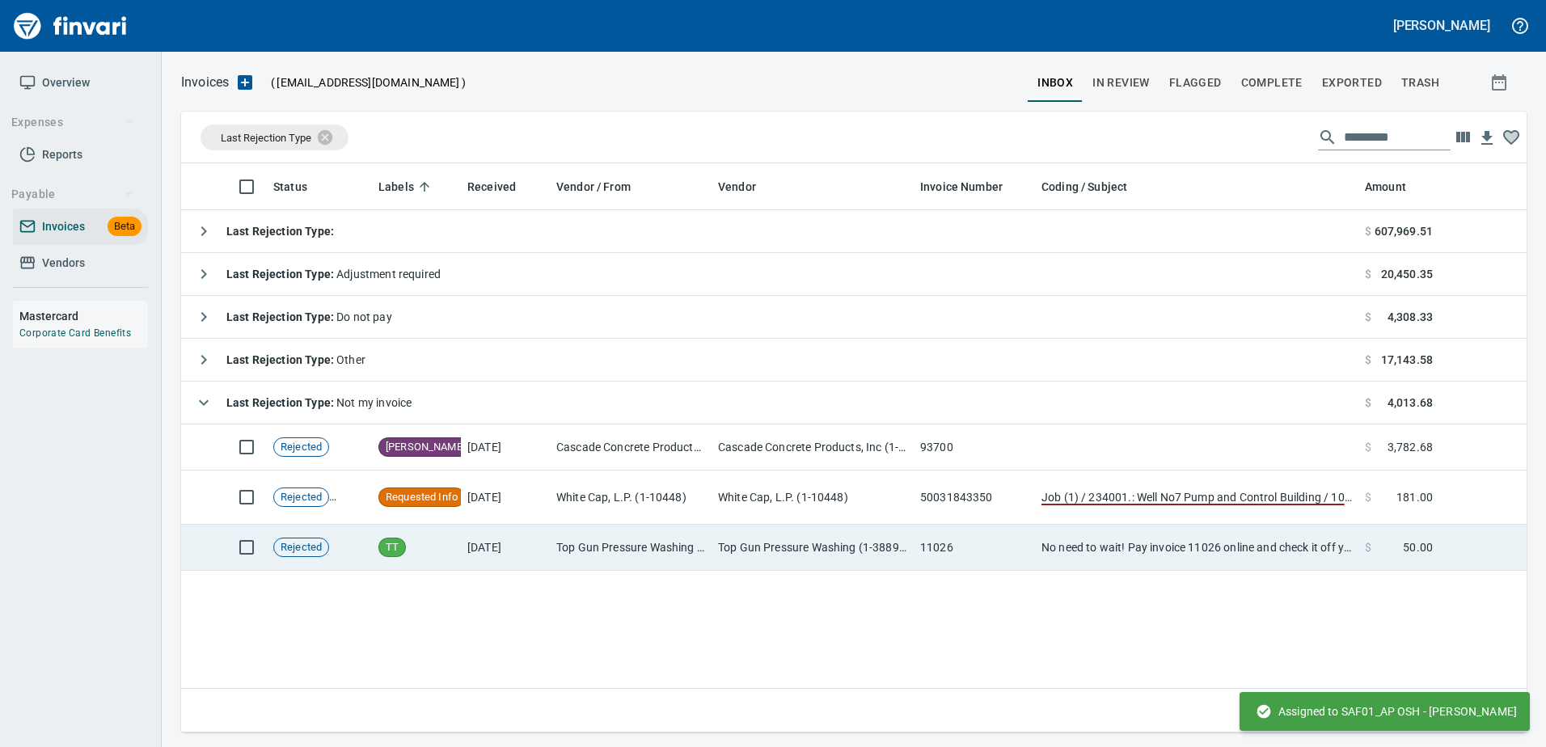
click at [768, 541] on td "Top Gun Pressure Washing (1-388907)" at bounding box center [812, 548] width 202 height 46
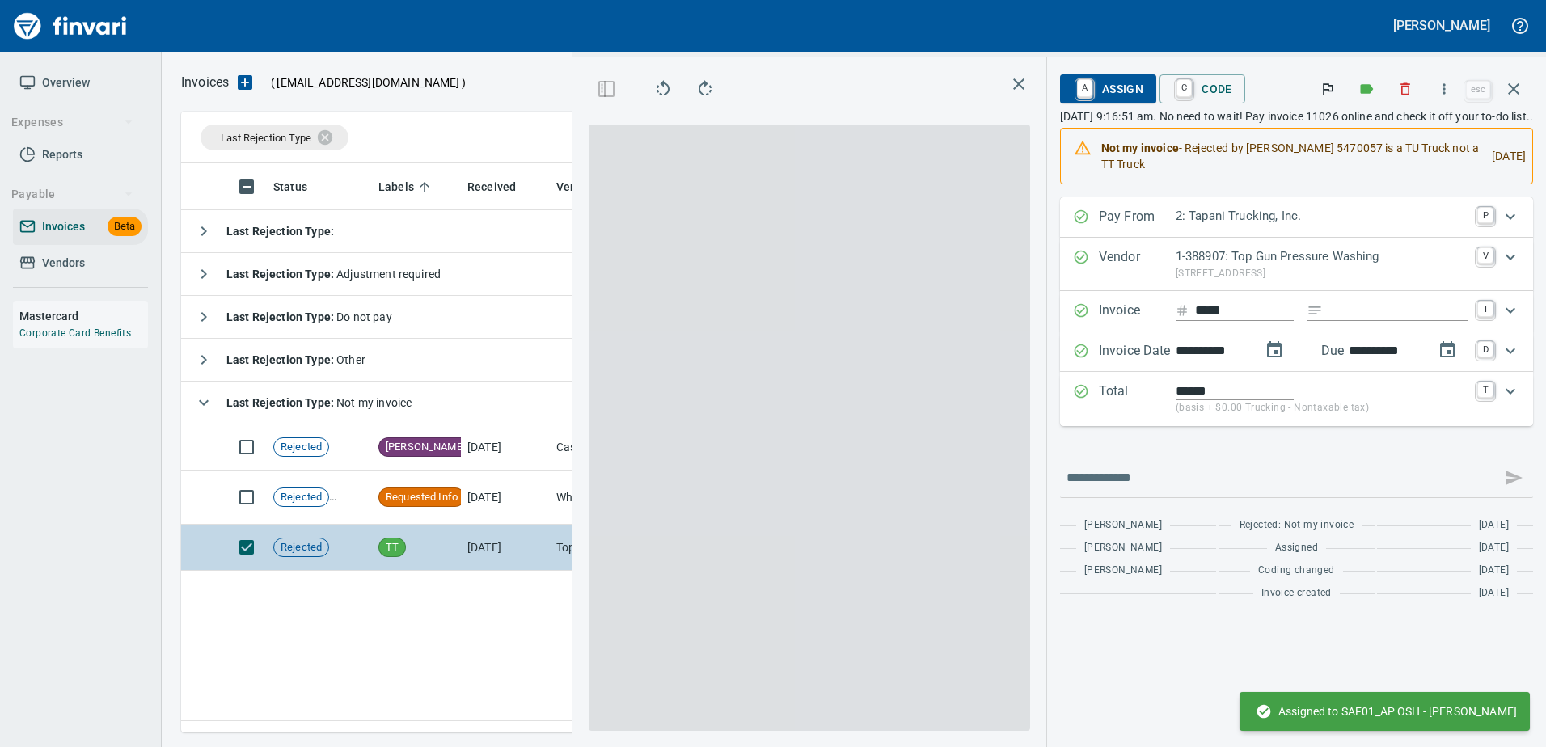
scroll to position [545, 929]
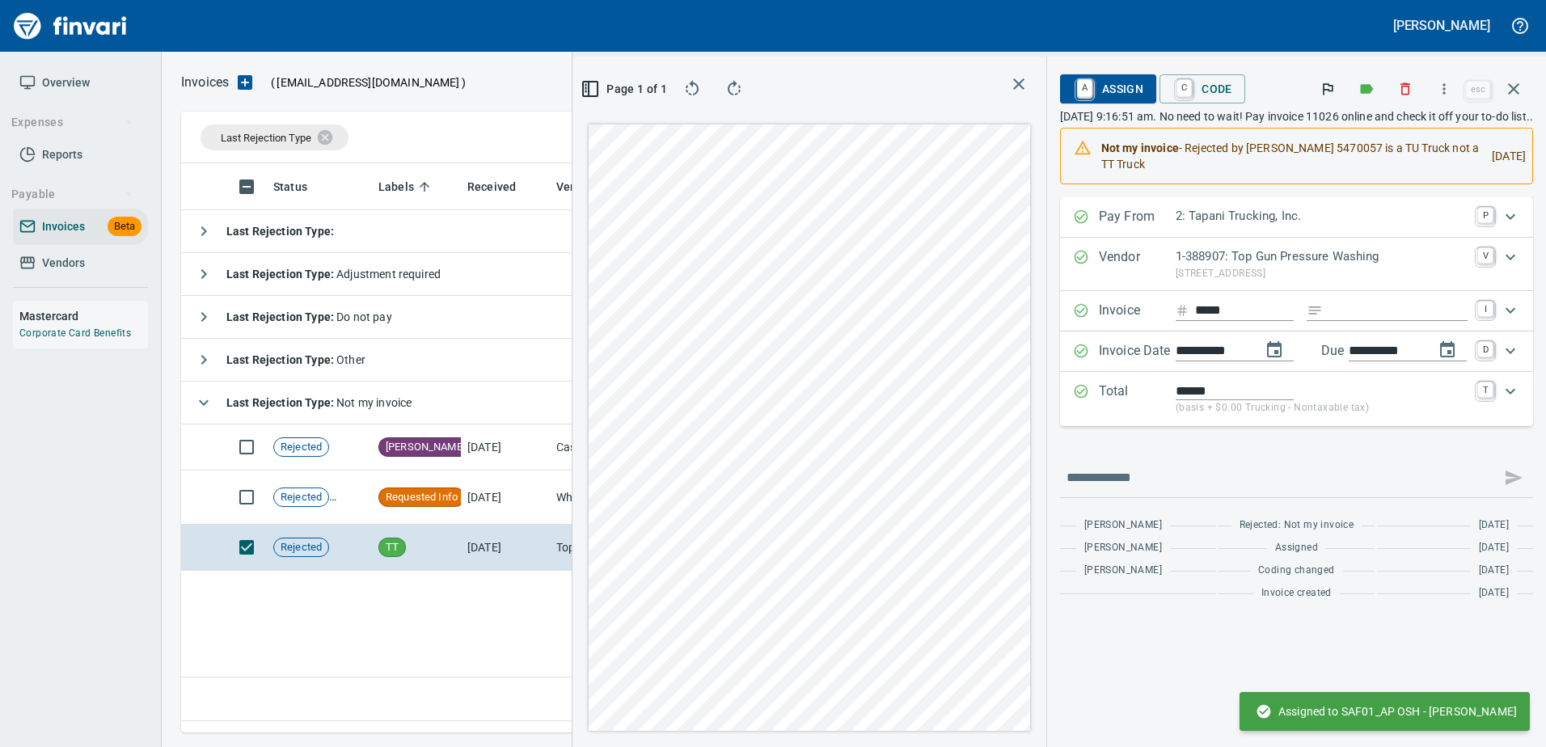
click at [1073, 97] on span "A Assign" at bounding box center [1108, 88] width 70 height 27
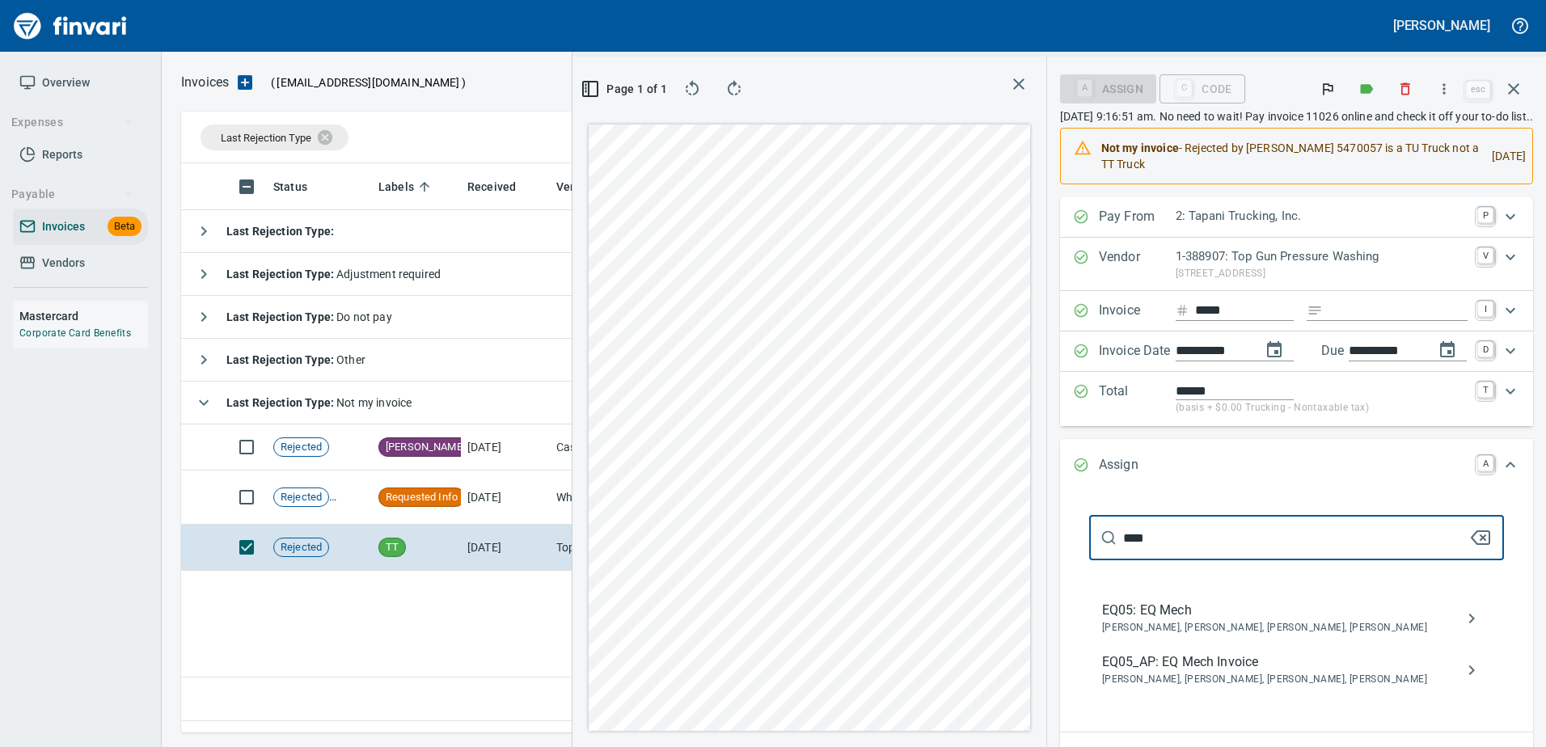
type input "****"
click at [1144, 681] on span "Caroline Sarkinen, Cindy Hughes, Linzy Sanders, Robert Kaarto" at bounding box center [1283, 680] width 363 height 16
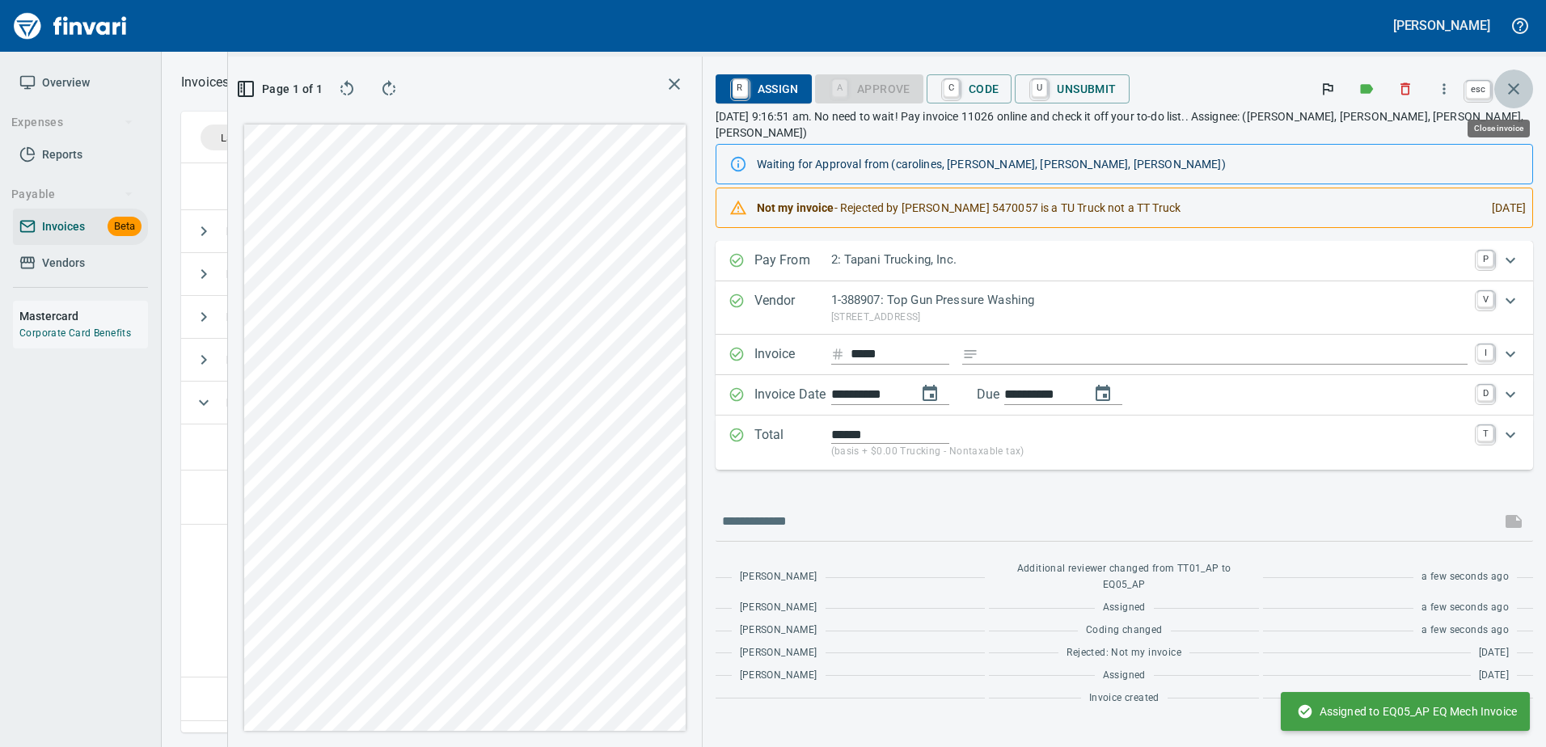
click at [1523, 78] on button "button" at bounding box center [1513, 89] width 39 height 39
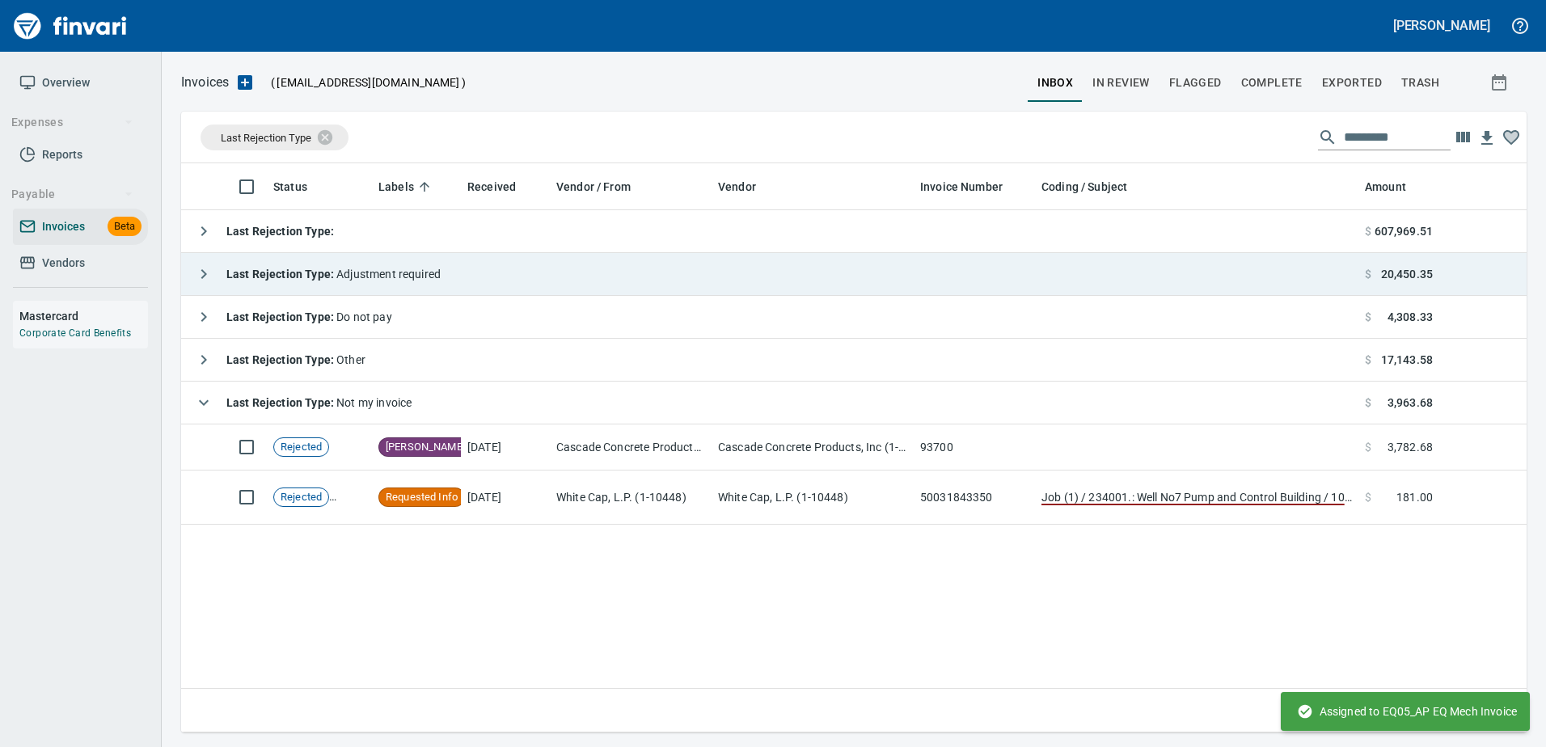
scroll to position [2, 2]
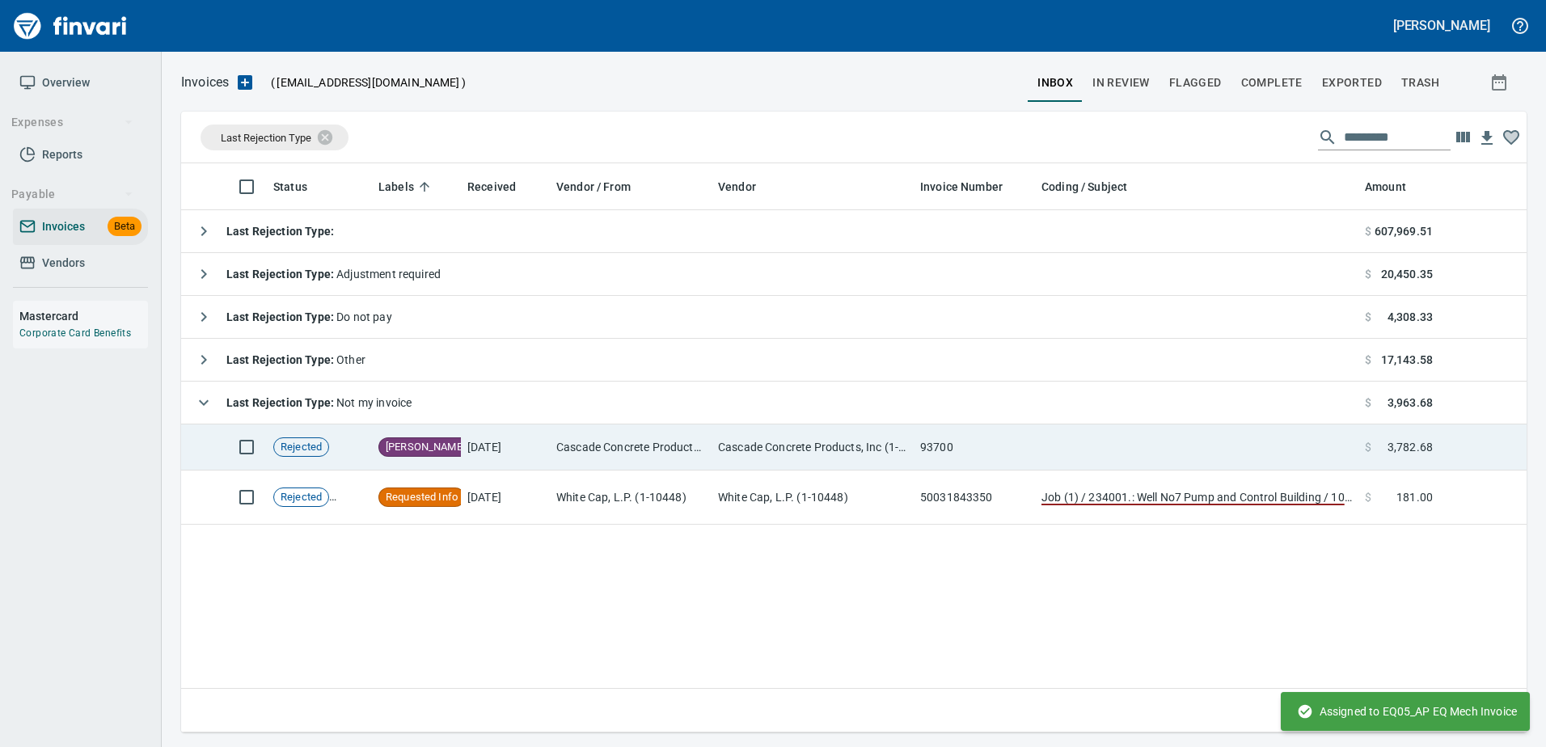
click at [504, 439] on td "[DATE]" at bounding box center [505, 447] width 89 height 46
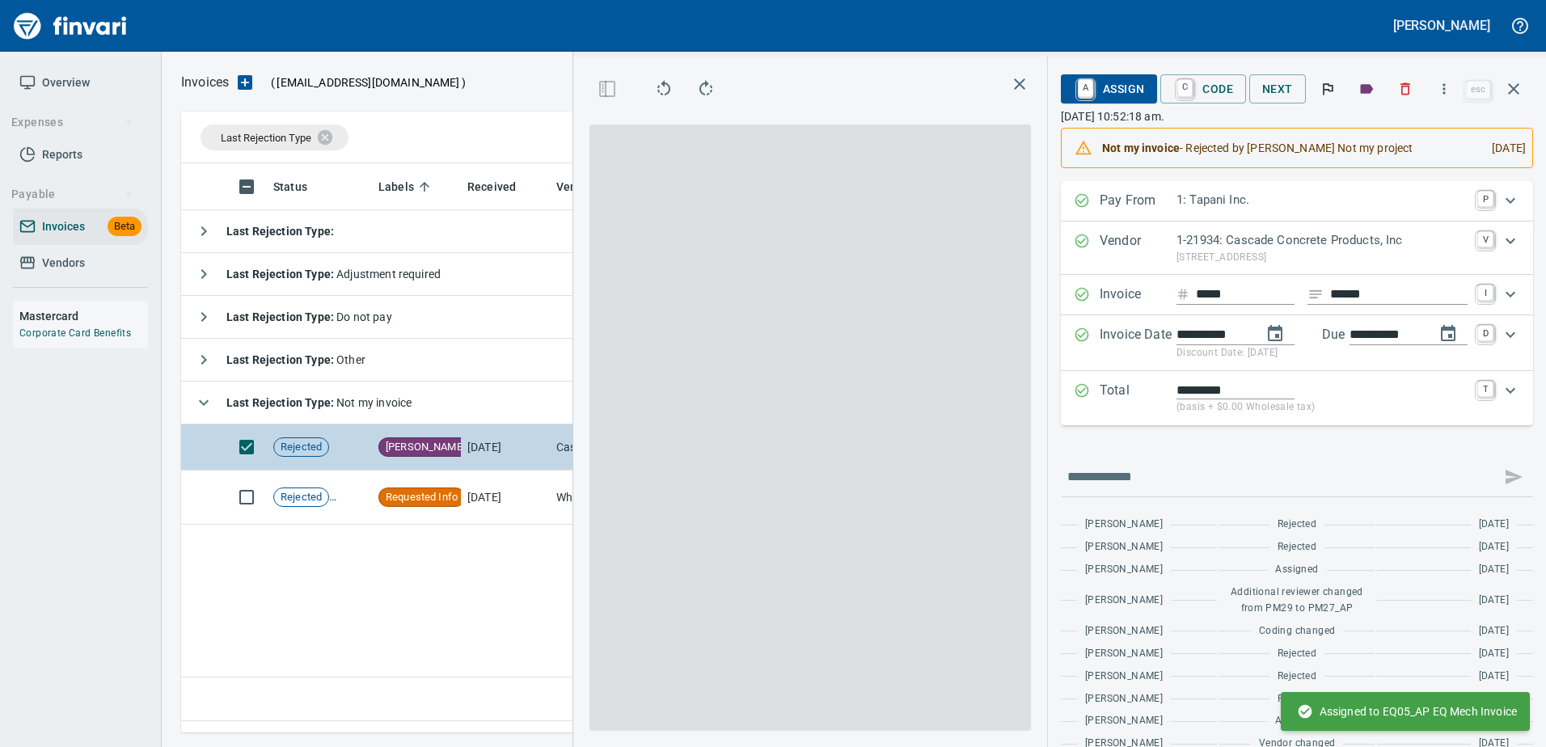
scroll to position [545, 929]
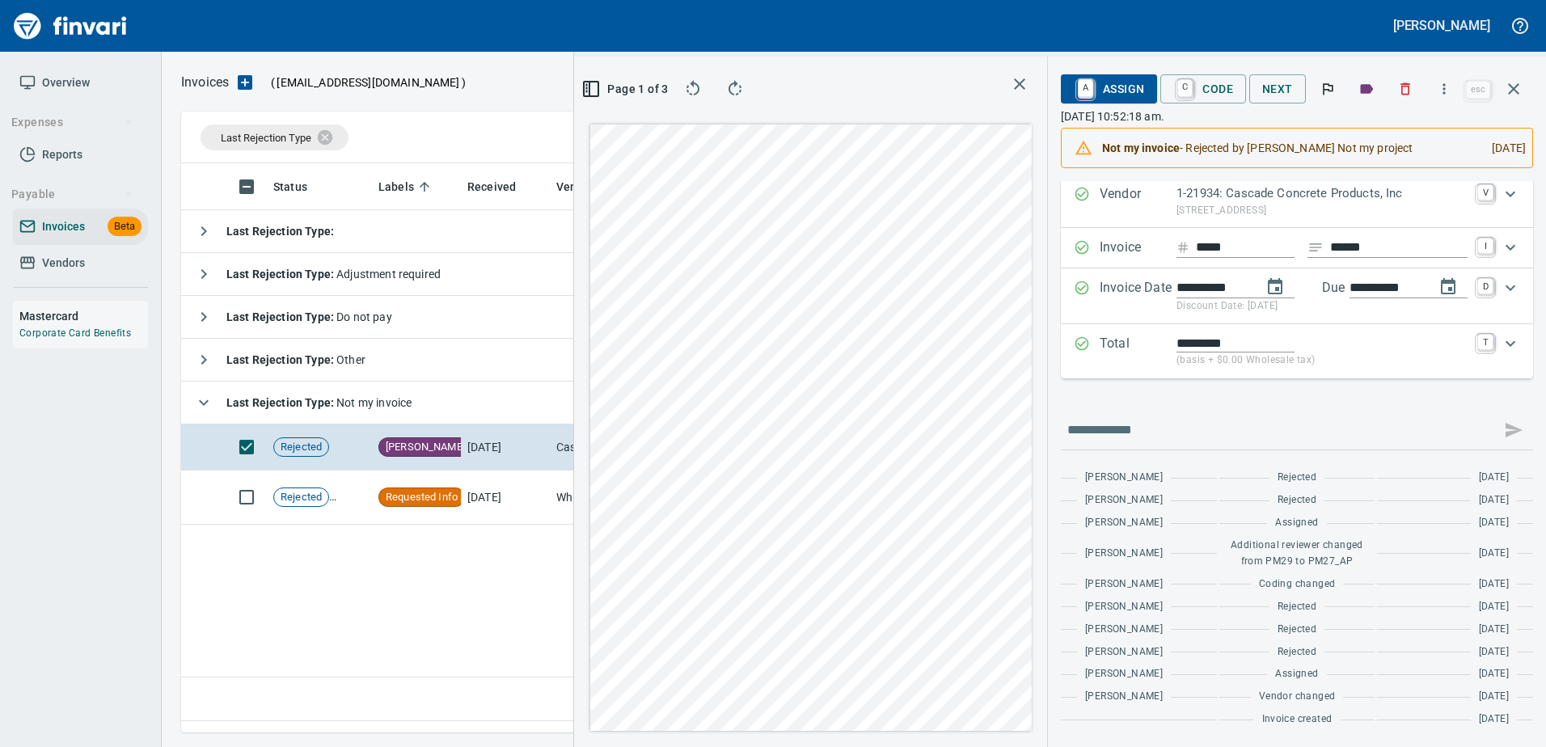
scroll to position [545, 929]
